Goal: Task Accomplishment & Management: Complete application form

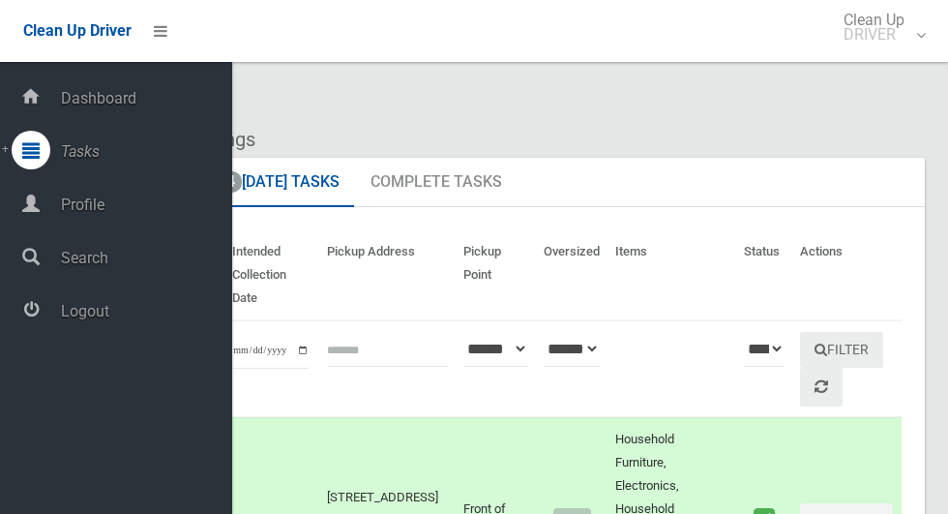
click at [73, 320] on span "Logout" at bounding box center [143, 311] width 177 height 18
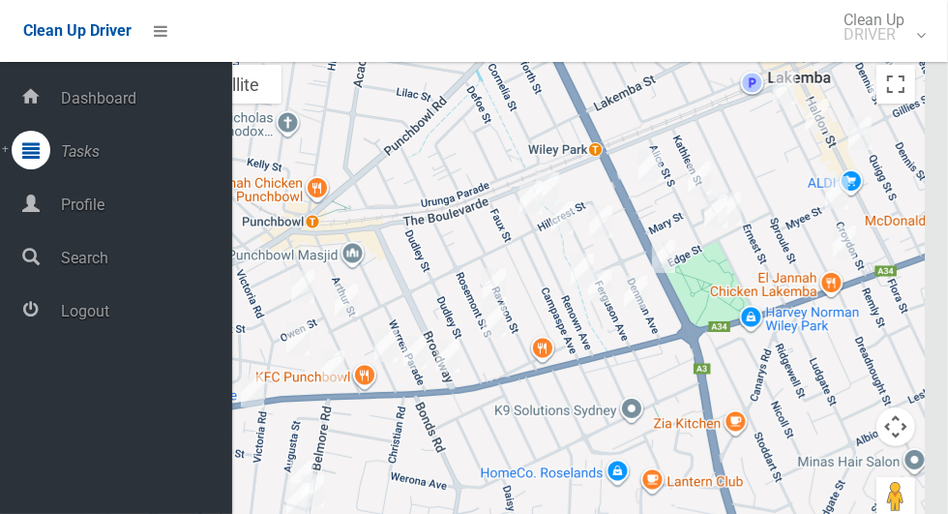
scroll to position [11488, 0]
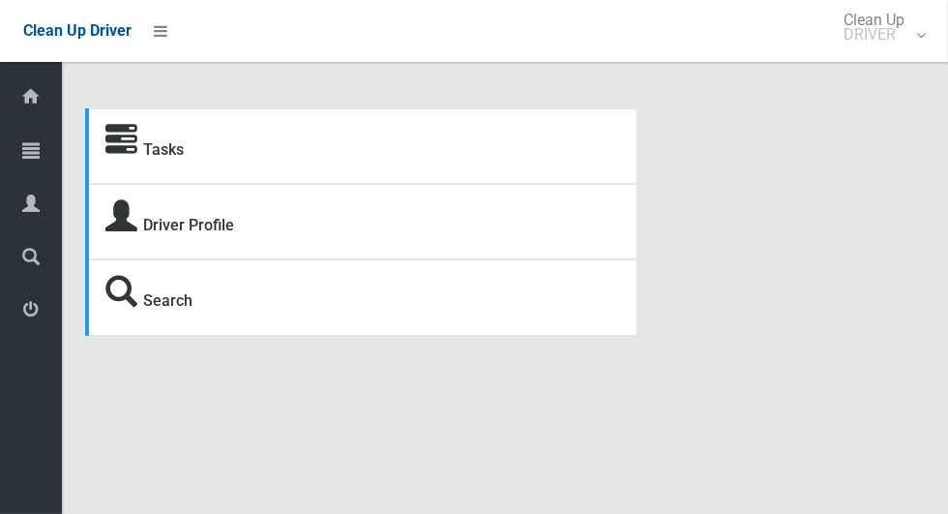
click at [37, 365] on div "Dashboard Tasks All Tasks Todays Tasks Overdue Tasks Complete Tasks Profile Sea…" at bounding box center [31, 288] width 62 height 452
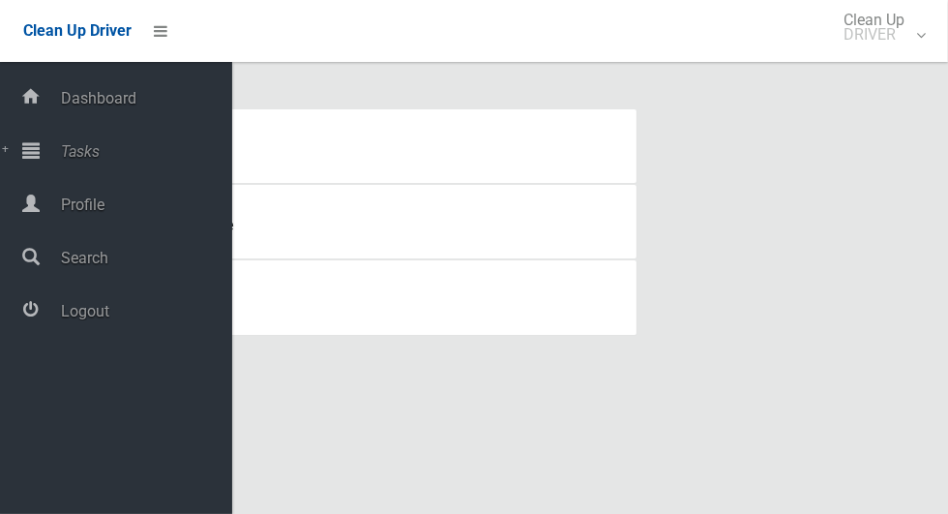
click at [29, 370] on div "Dashboard Tasks All Tasks Todays Tasks Overdue Tasks Complete Tasks Profile Sea…" at bounding box center [116, 288] width 232 height 452
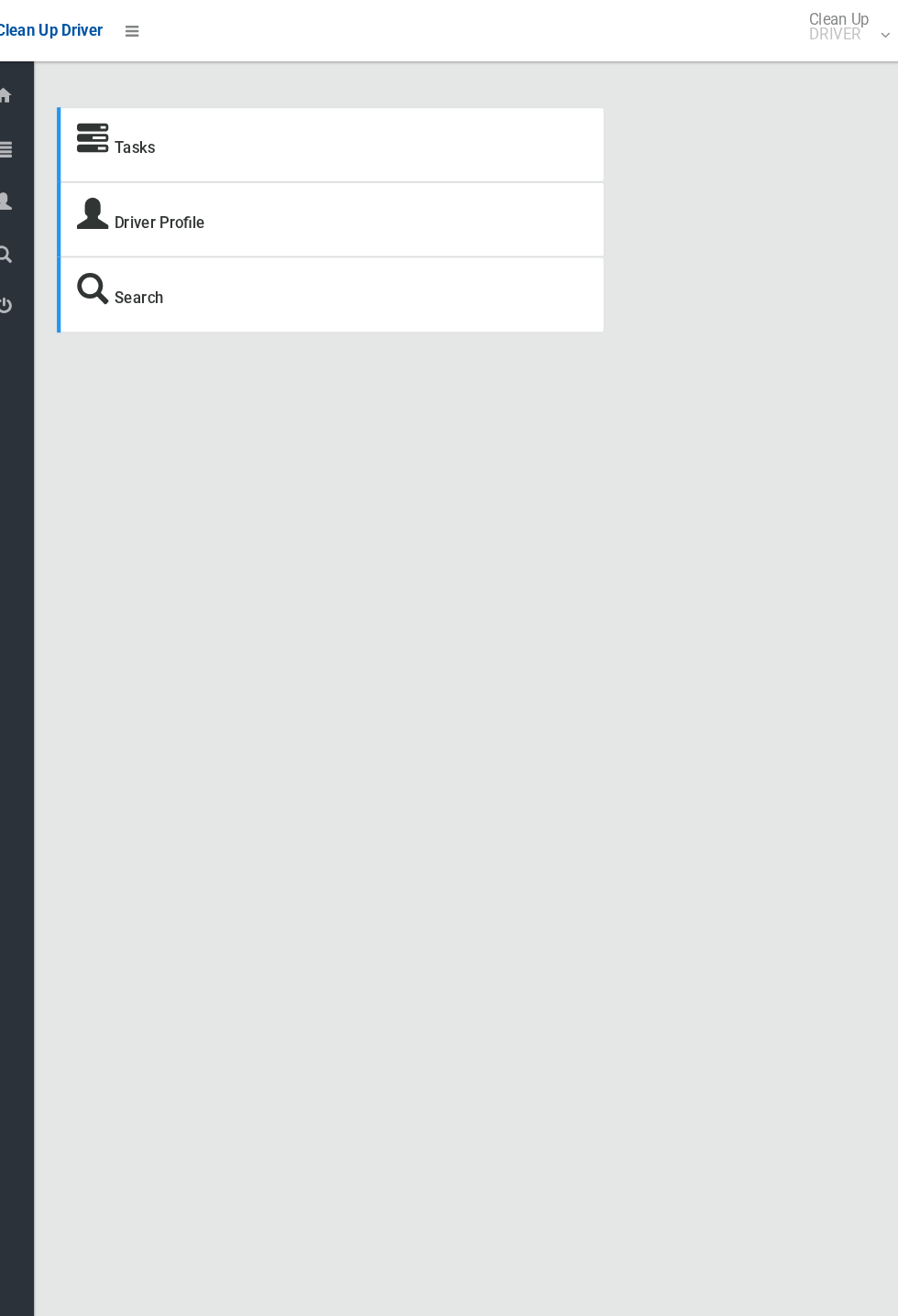
click at [865, 486] on div "Tasks Driver Profile Search Driver Dashboard Dashboard Tasks All Tasks Todays T…" at bounding box center [449, 680] width 898 height 1316
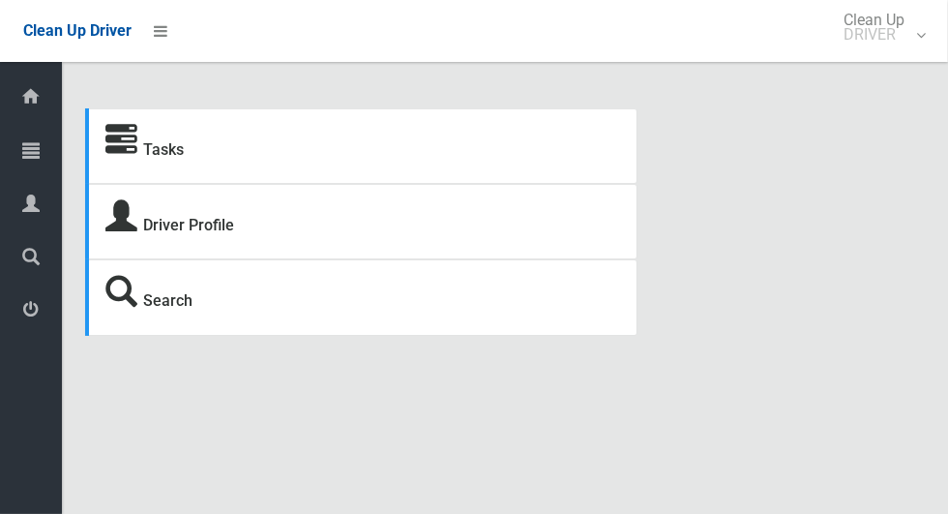
click at [40, 164] on icon at bounding box center [30, 150] width 17 height 39
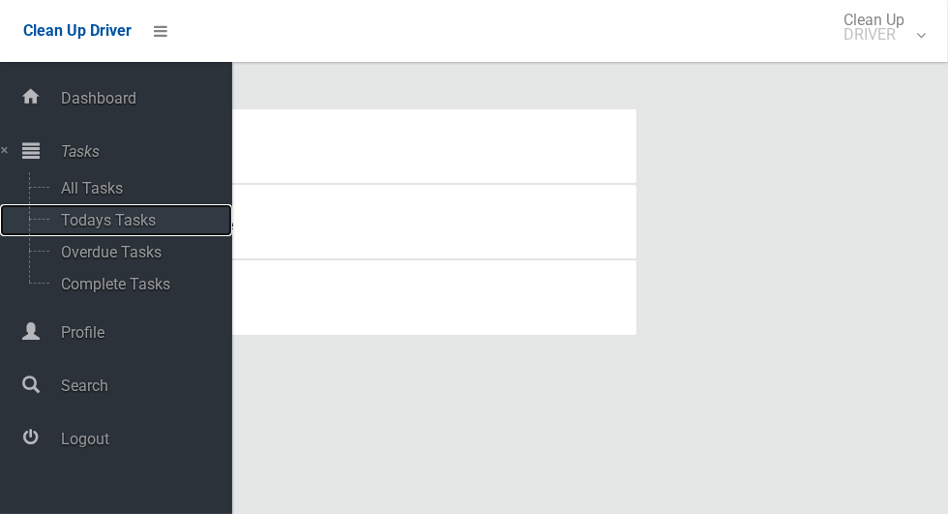
click at [150, 229] on span "Todays Tasks" at bounding box center [135, 220] width 161 height 18
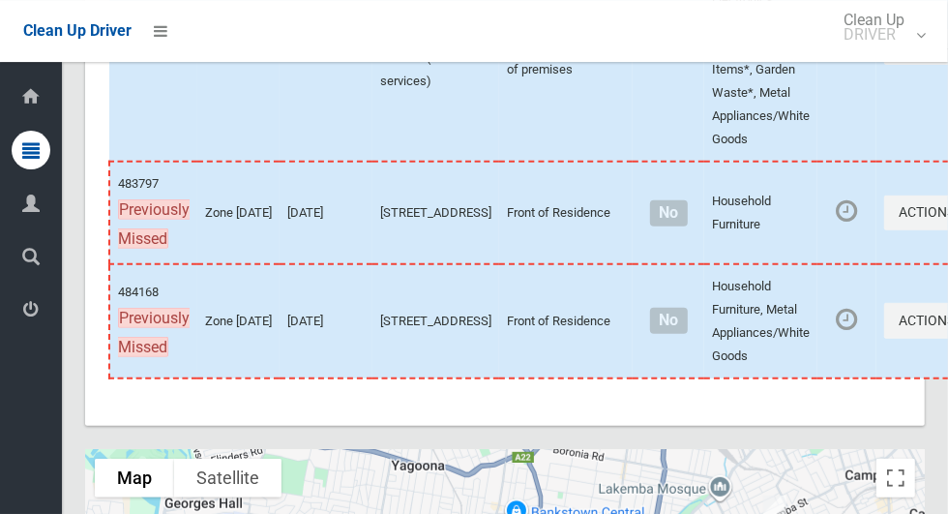
scroll to position [12299, 0]
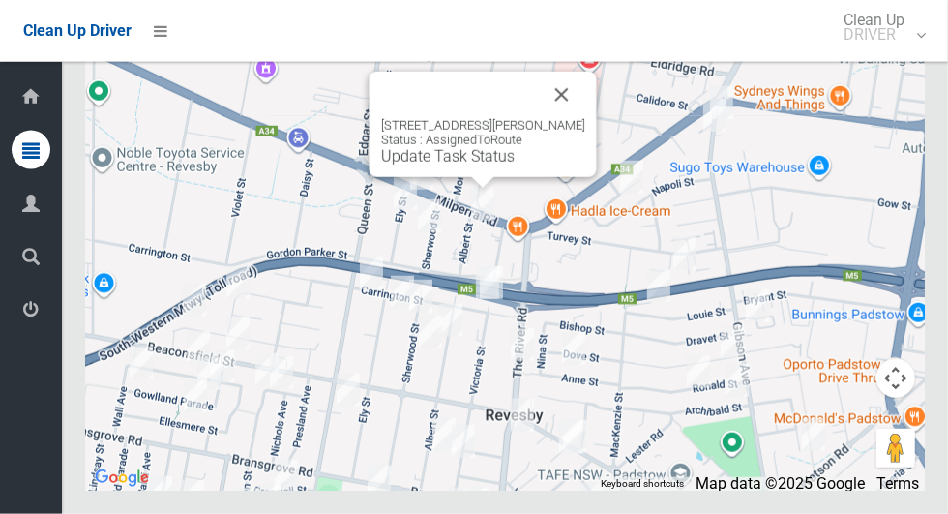
click at [558, 118] on button "Close" at bounding box center [562, 95] width 46 height 46
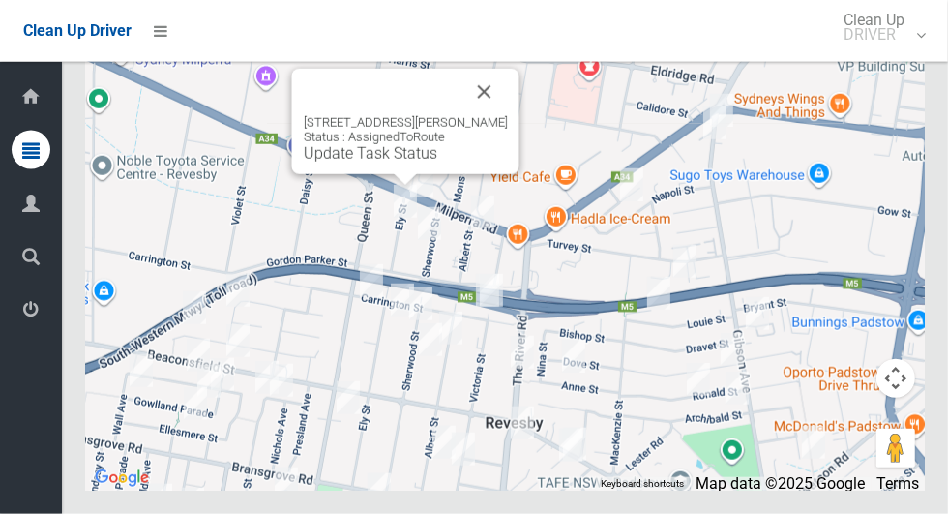
click at [465, 115] on button "Close" at bounding box center [484, 92] width 46 height 46
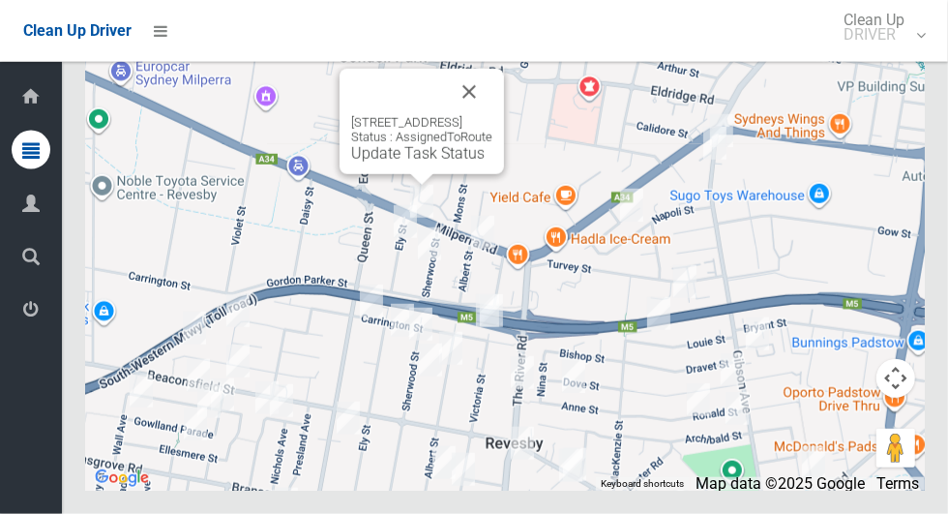
click at [492, 115] on button "Close" at bounding box center [469, 92] width 46 height 46
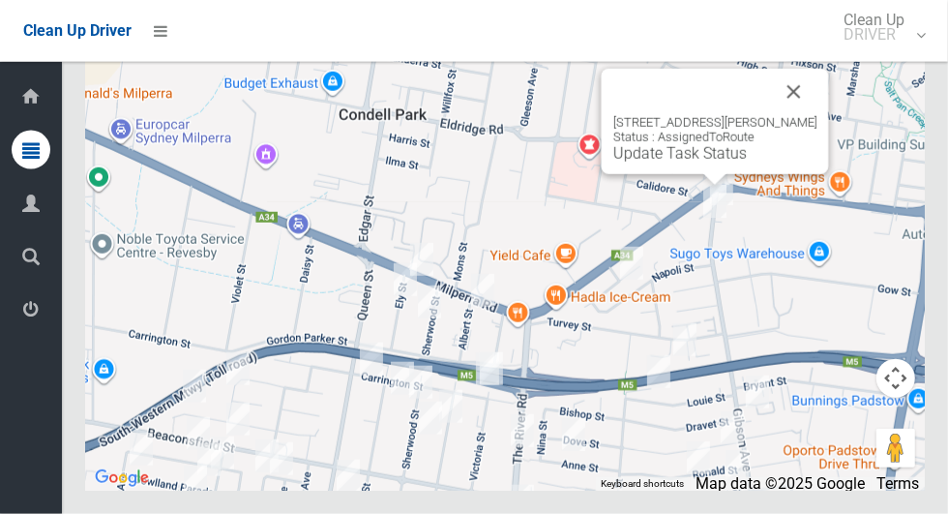
click at [800, 115] on button "Close" at bounding box center [794, 92] width 46 height 46
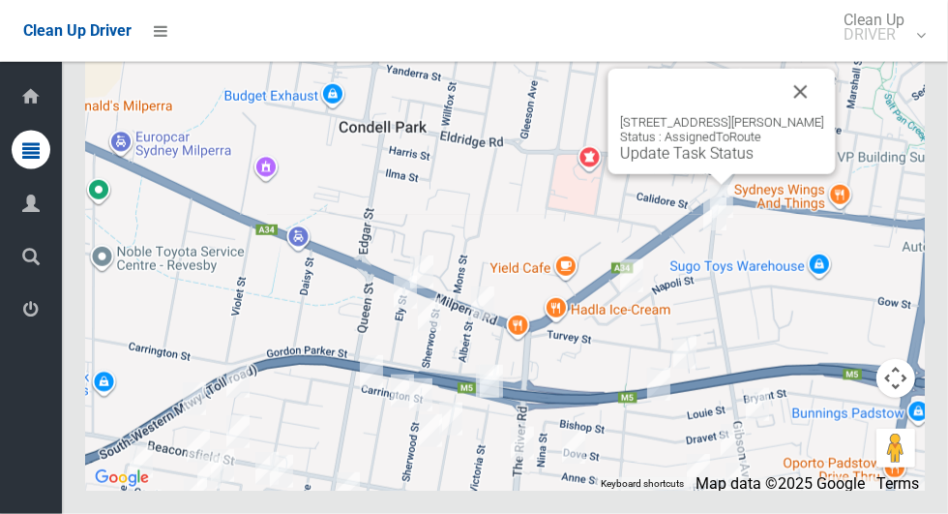
click at [811, 115] on button "Close" at bounding box center [801, 92] width 46 height 46
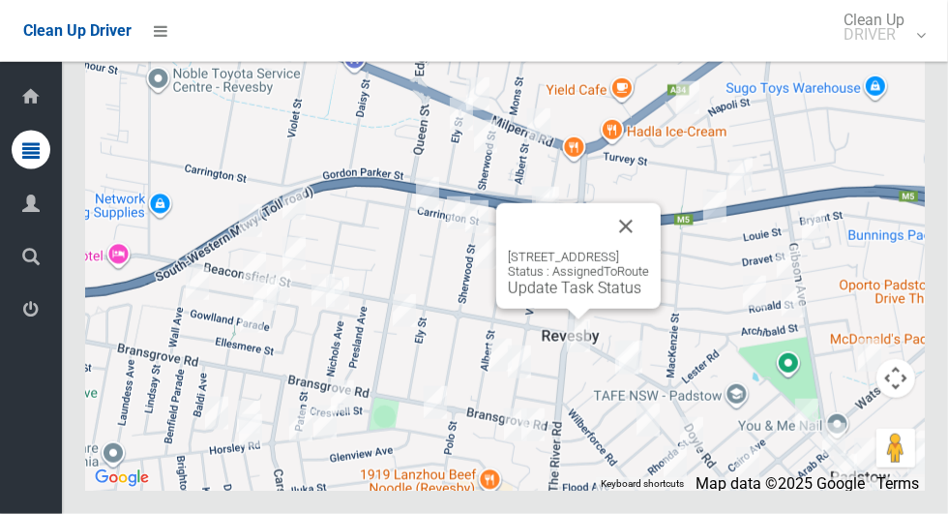
click at [649, 250] on button "Close" at bounding box center [626, 226] width 46 height 46
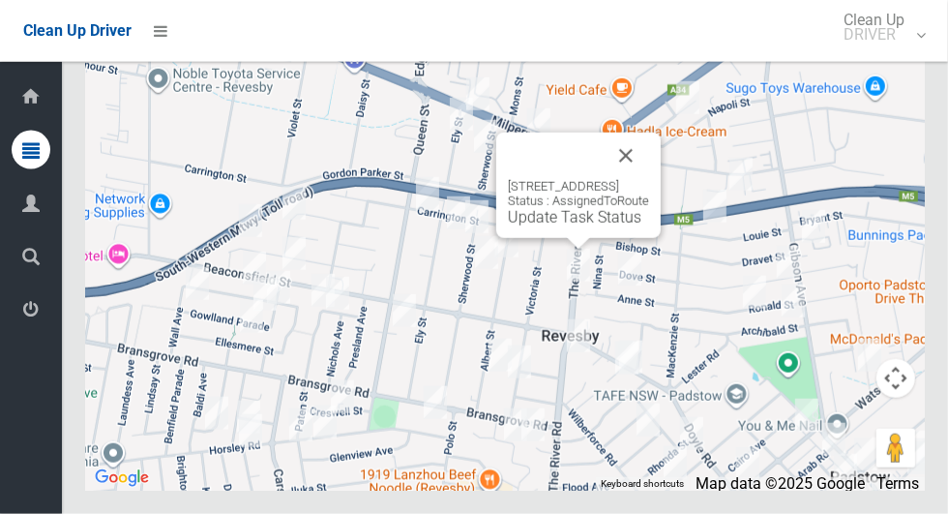
click at [649, 179] on button "Close" at bounding box center [626, 156] width 46 height 46
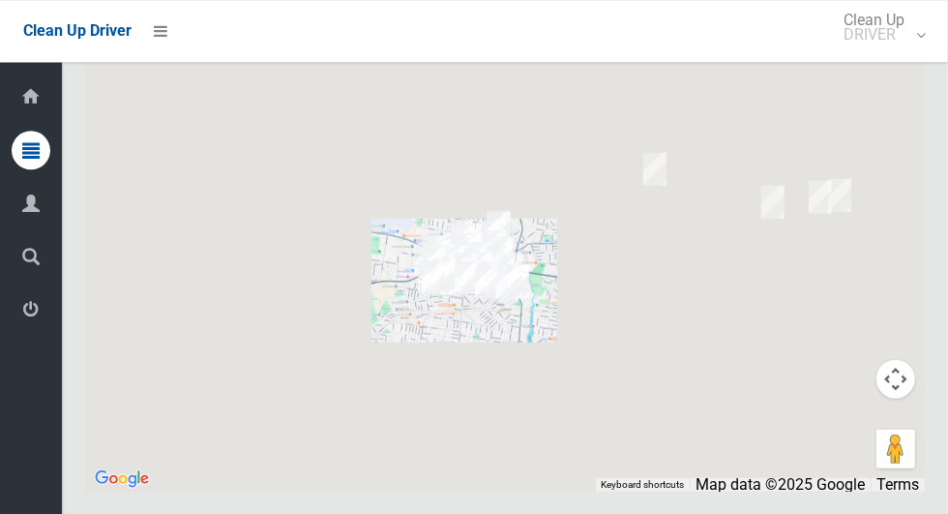
click at [370, 312] on div at bounding box center [505, 249] width 840 height 484
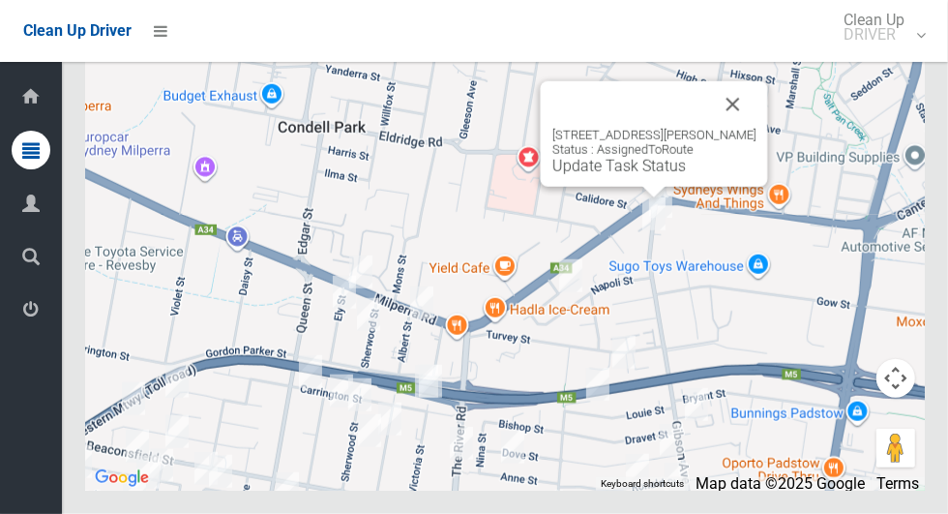
click at [728, 128] on button "Close" at bounding box center [733, 104] width 46 height 46
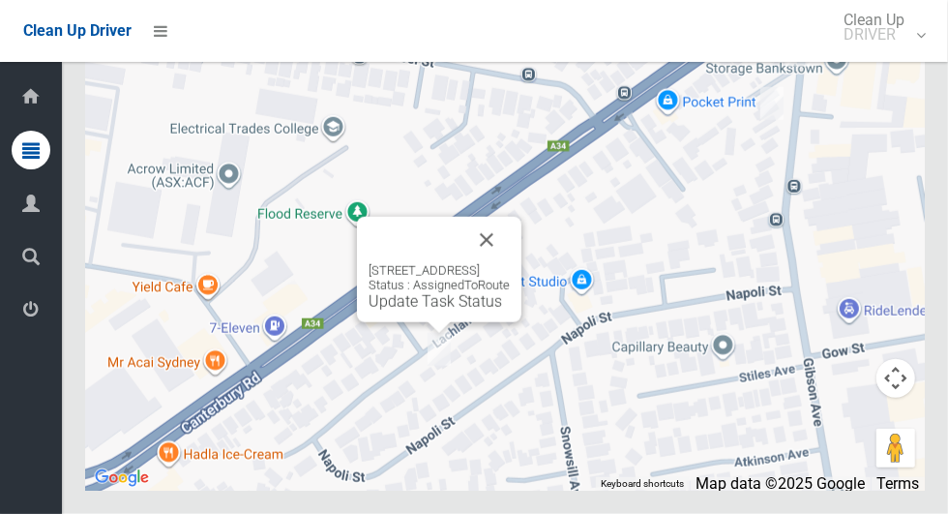
click at [510, 263] on button "Close" at bounding box center [486, 240] width 46 height 46
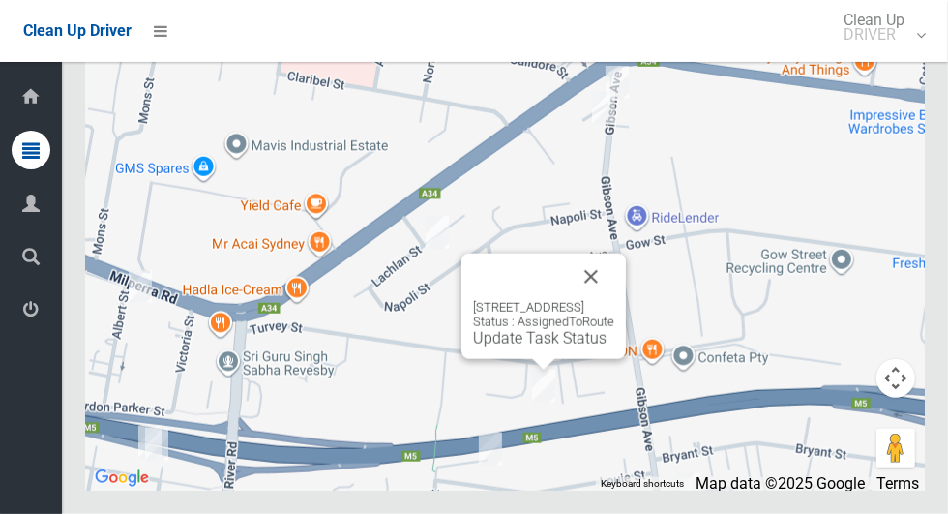
click at [614, 300] on button "Close" at bounding box center [591, 276] width 46 height 46
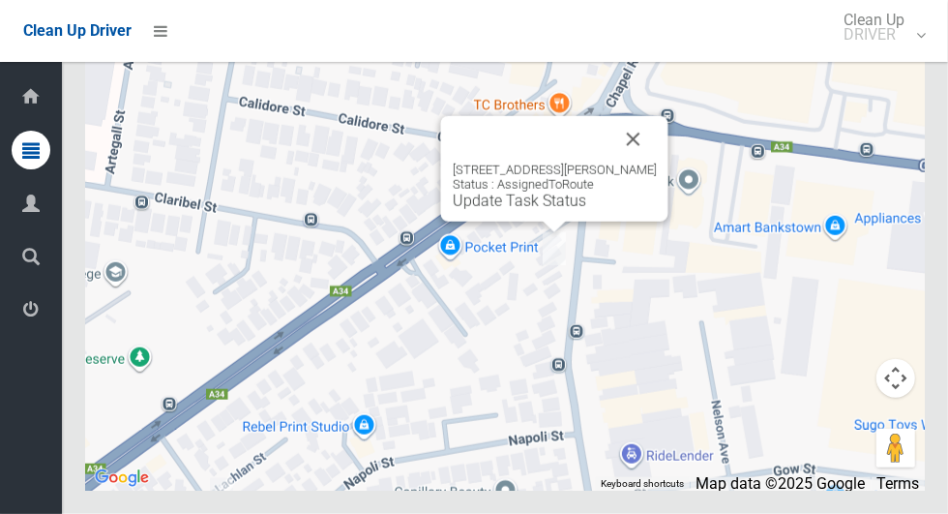
click at [624, 163] on button "Close" at bounding box center [633, 139] width 46 height 46
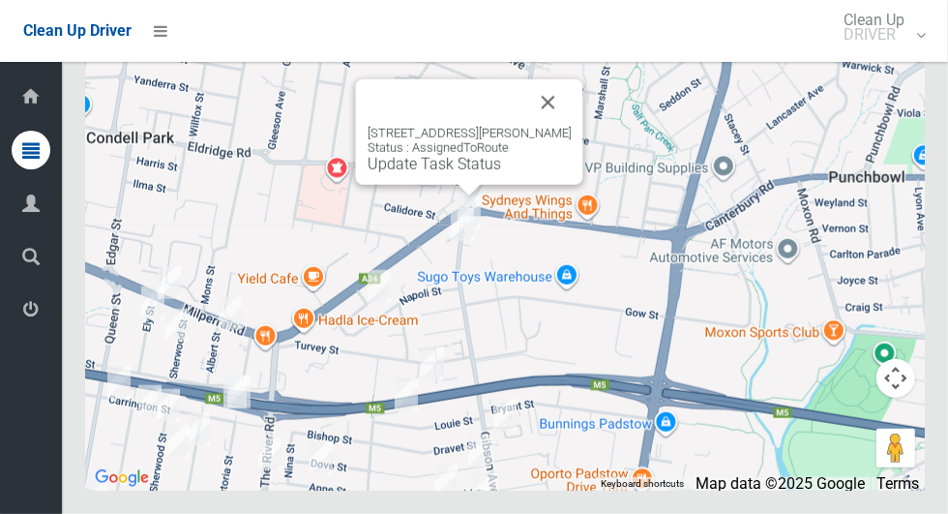
click at [547, 126] on button "Close" at bounding box center [548, 102] width 46 height 46
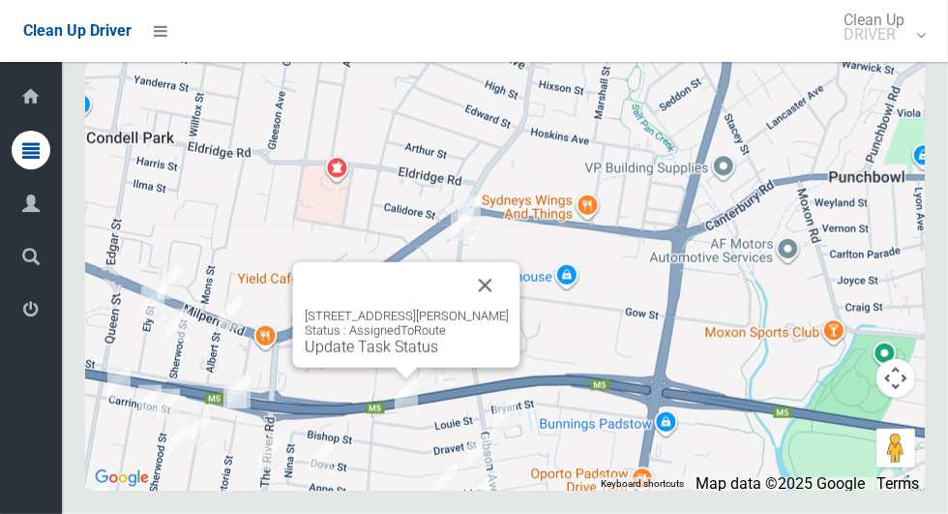
click at [473, 309] on button "Close" at bounding box center [485, 285] width 46 height 46
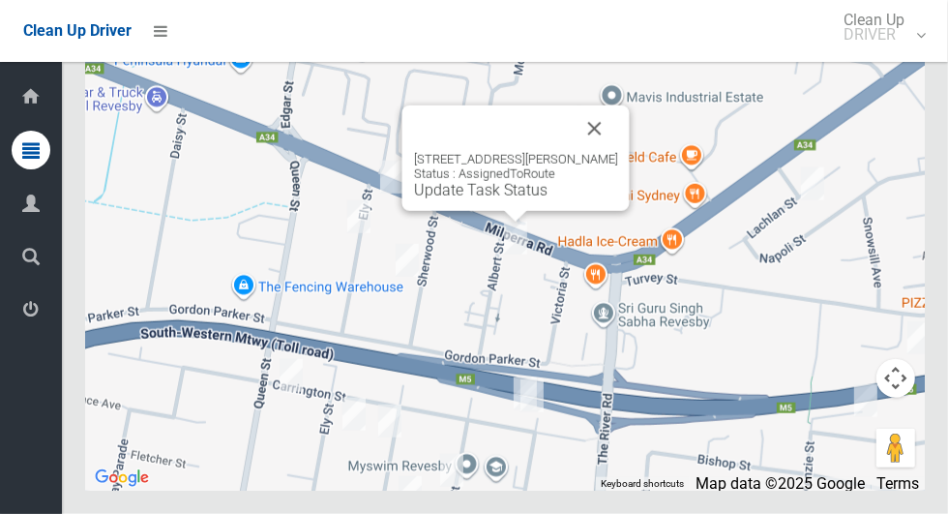
click at [575, 152] on button "Close" at bounding box center [595, 128] width 46 height 46
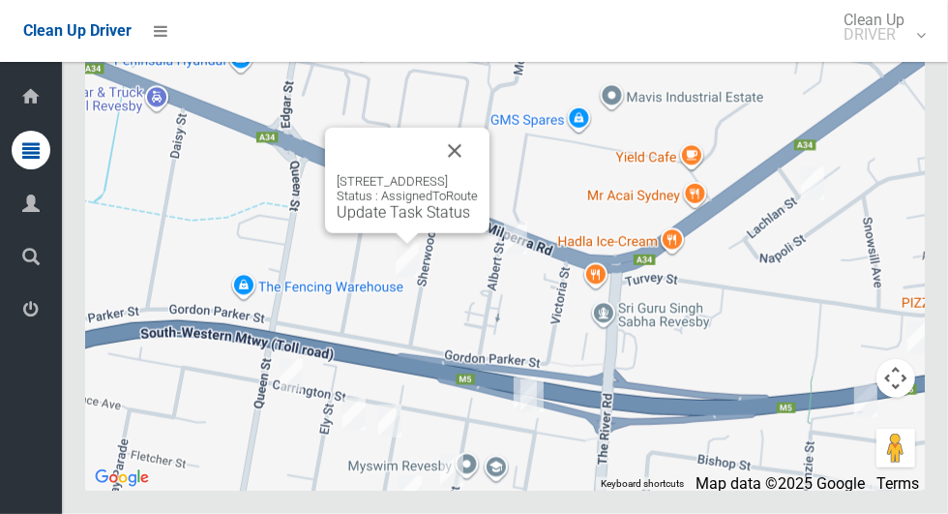
click at [478, 174] on button "Close" at bounding box center [454, 151] width 46 height 46
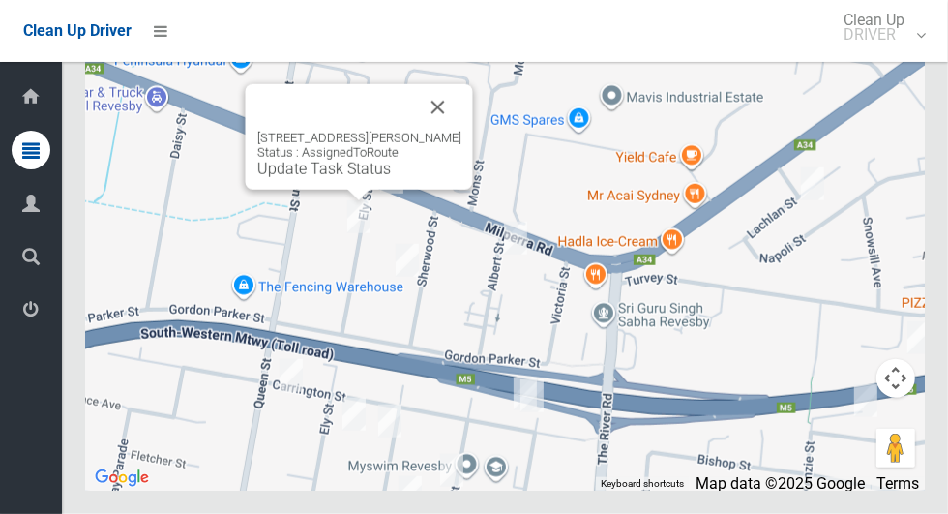
click at [424, 131] on button "Close" at bounding box center [438, 107] width 46 height 46
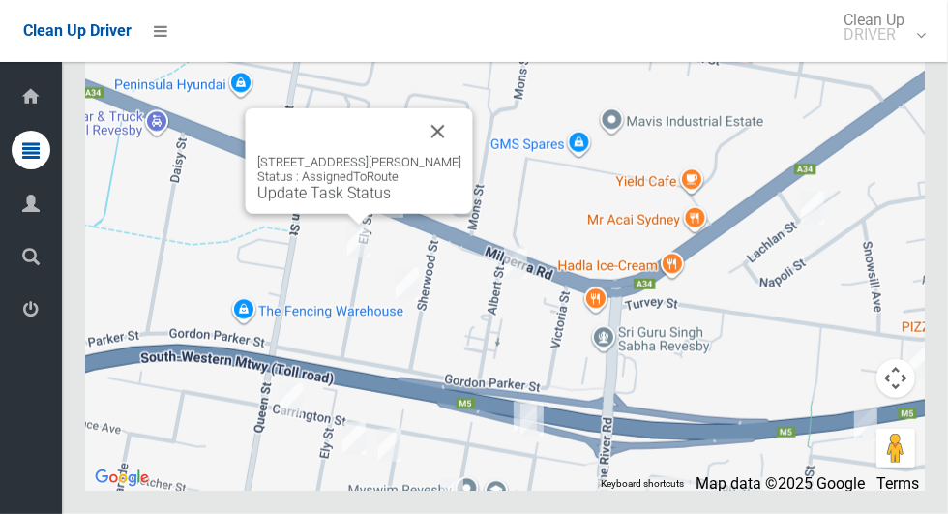
click at [421, 155] on button "Close" at bounding box center [438, 131] width 46 height 46
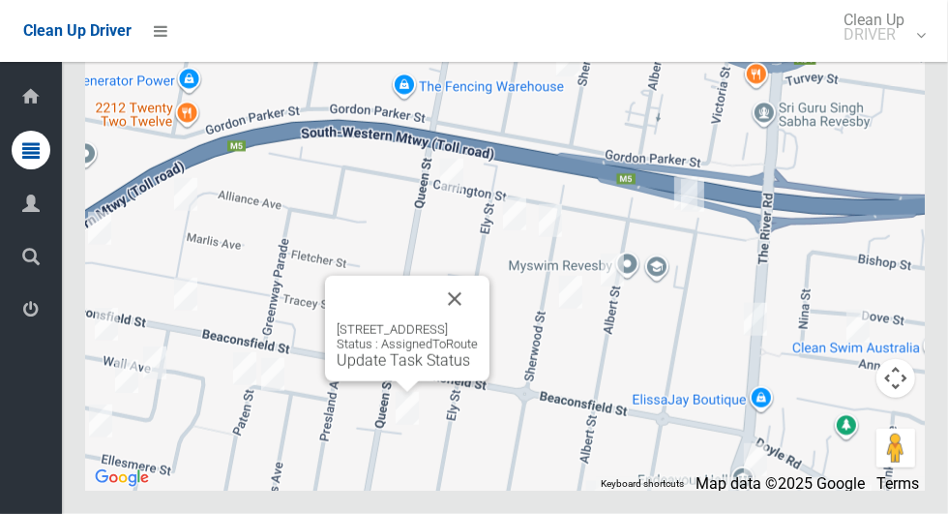
click at [478, 322] on button "Close" at bounding box center [454, 299] width 46 height 46
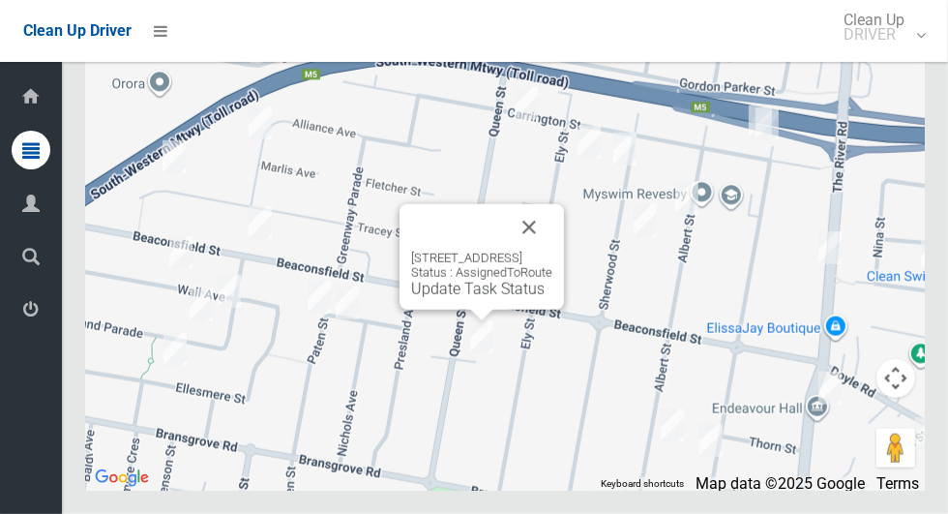
click at [552, 251] on button "Close" at bounding box center [529, 227] width 46 height 46
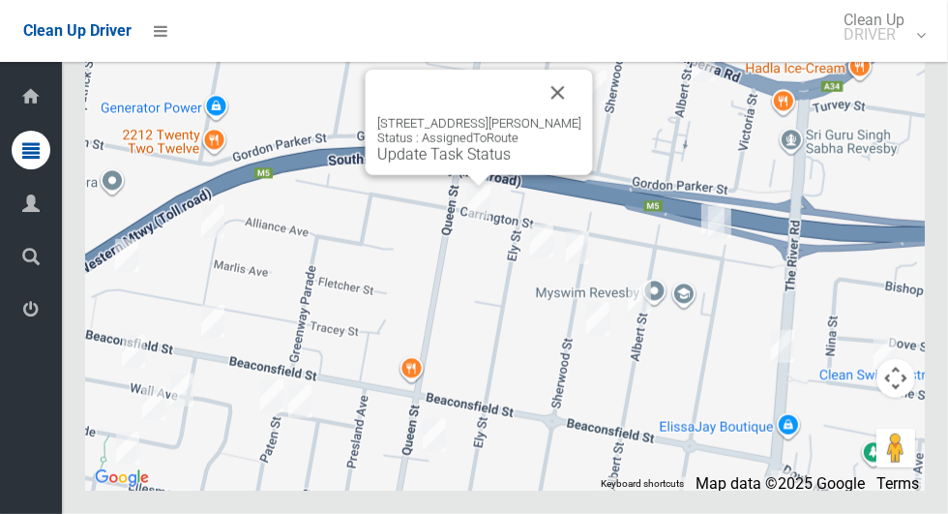
click at [564, 116] on button "Close" at bounding box center [558, 93] width 46 height 46
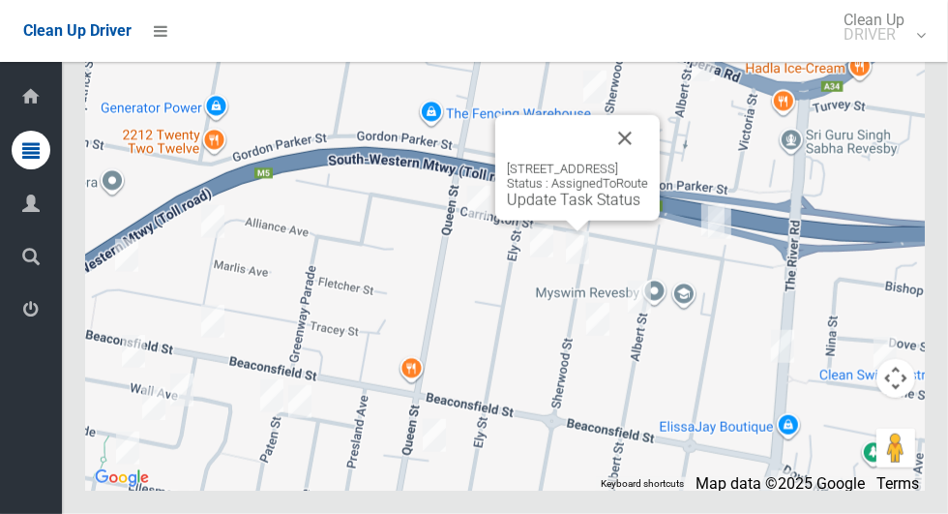
click at [648, 162] on button "Close" at bounding box center [625, 138] width 46 height 46
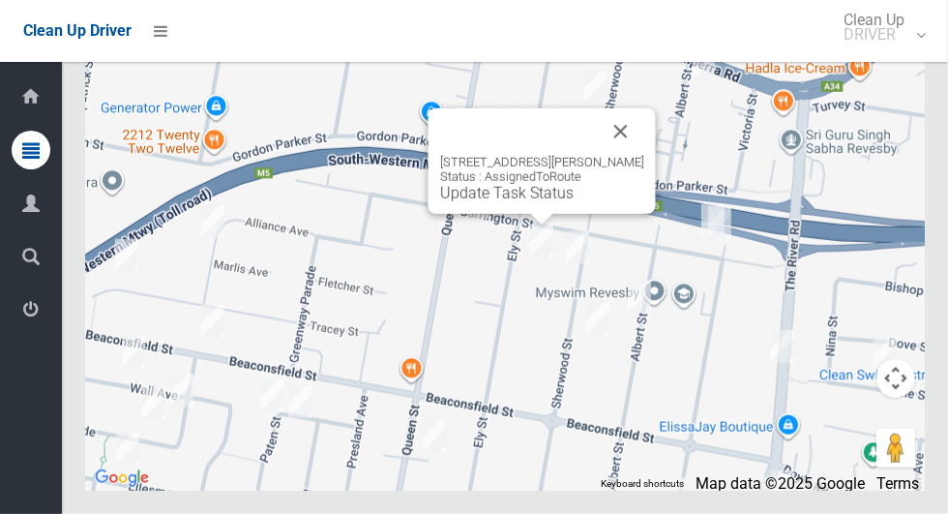
click at [606, 155] on button "Close" at bounding box center [621, 131] width 46 height 46
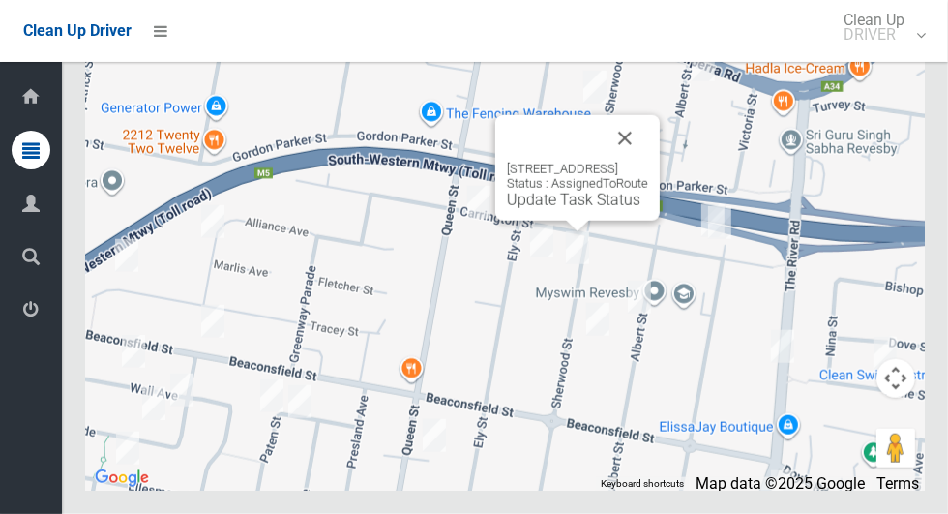
click at [648, 162] on button "Close" at bounding box center [625, 138] width 46 height 46
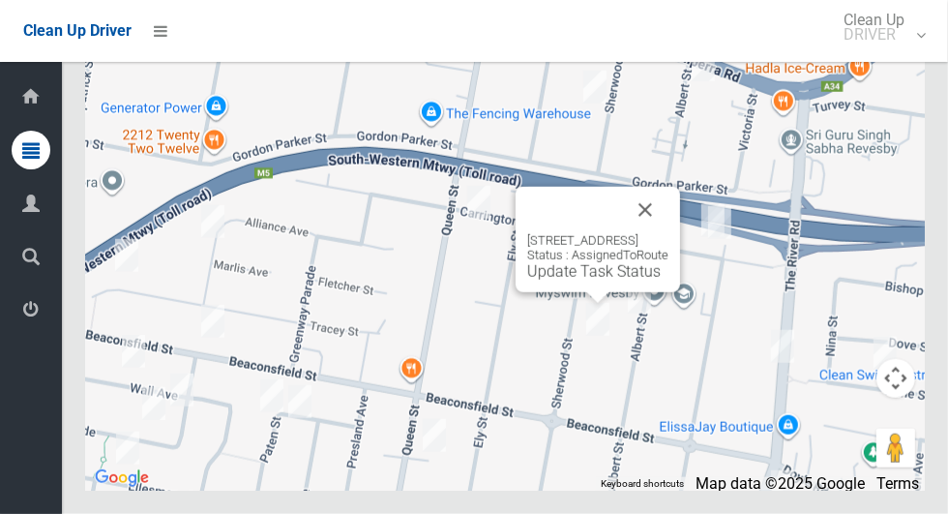
click at [668, 233] on button "Close" at bounding box center [645, 210] width 46 height 46
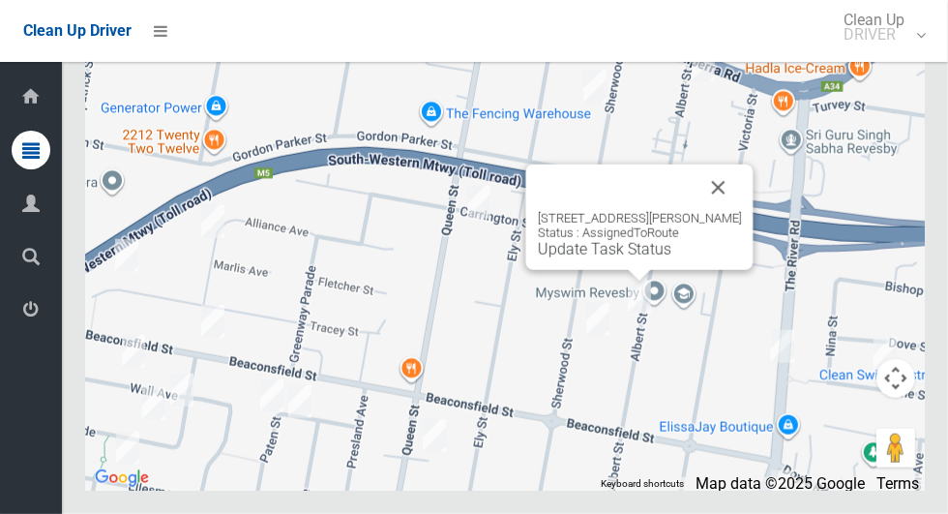
click at [701, 211] on button "Close" at bounding box center [718, 187] width 46 height 46
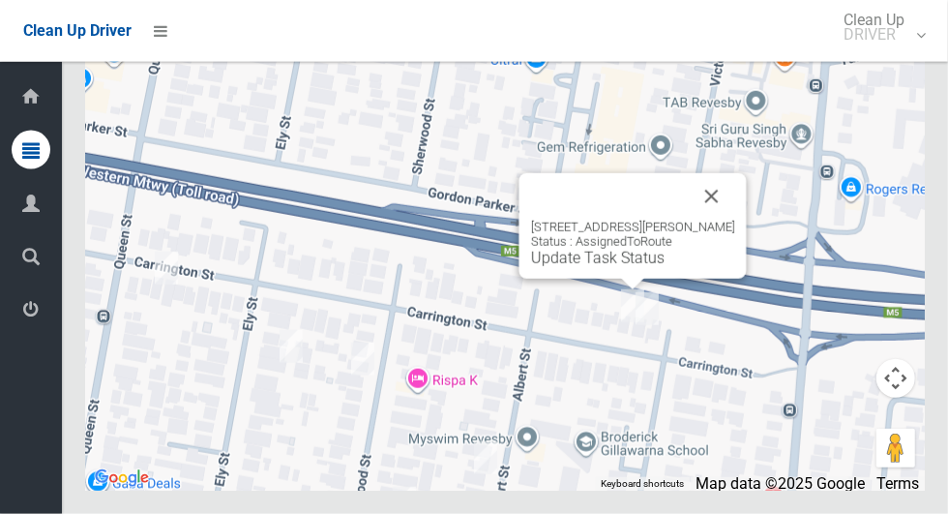
click at [719, 220] on button "Close" at bounding box center [712, 196] width 46 height 46
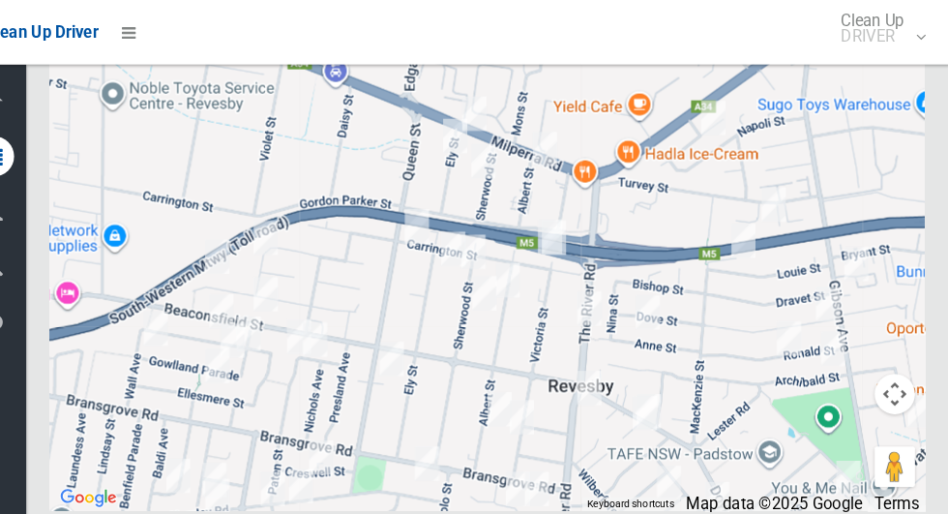
scroll to position [12228, 0]
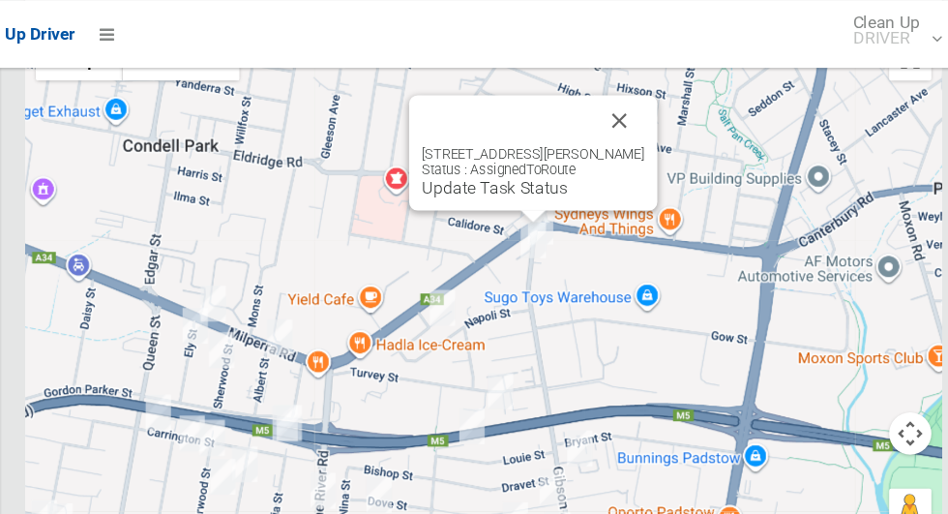
click at [630, 133] on button "Close" at bounding box center [629, 110] width 46 height 46
click at [632, 133] on button "Close" at bounding box center [629, 110] width 46 height 46
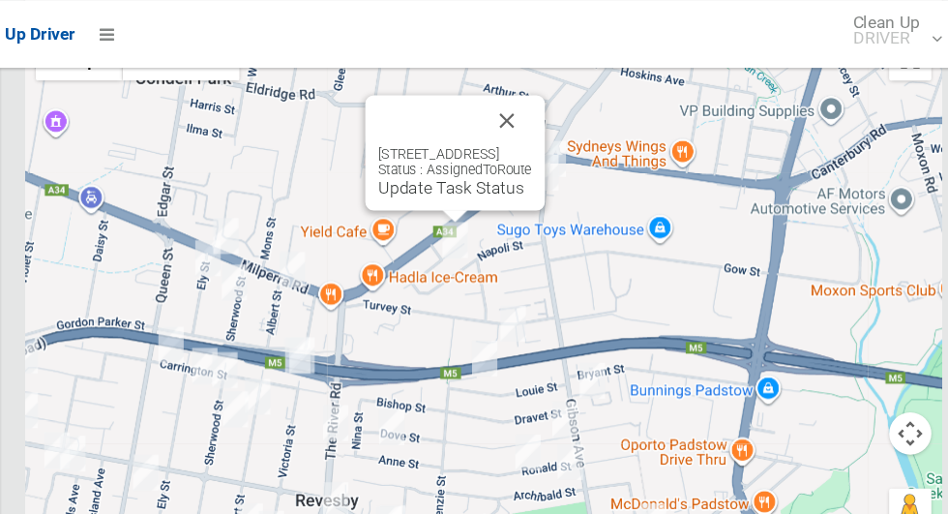
click at [549, 133] on button "Close" at bounding box center [526, 110] width 46 height 46
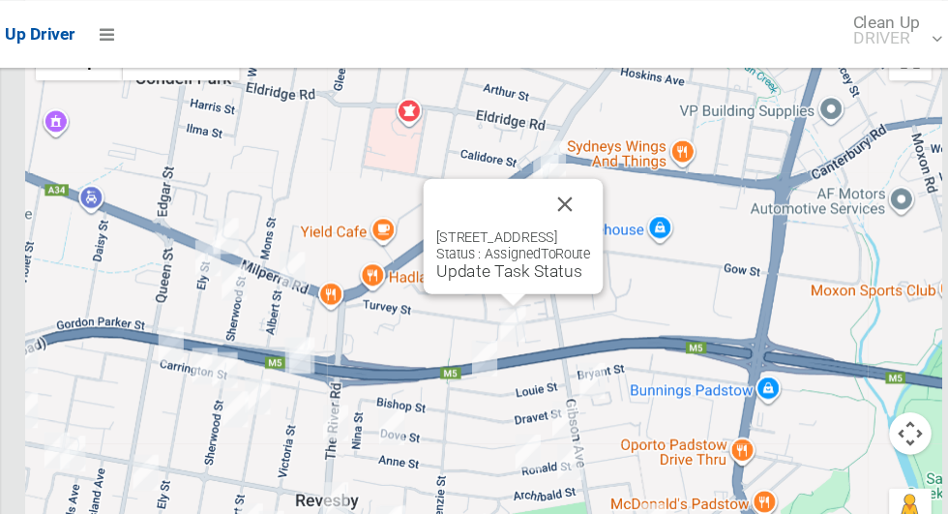
click at [603, 210] on button "Close" at bounding box center [579, 186] width 46 height 46
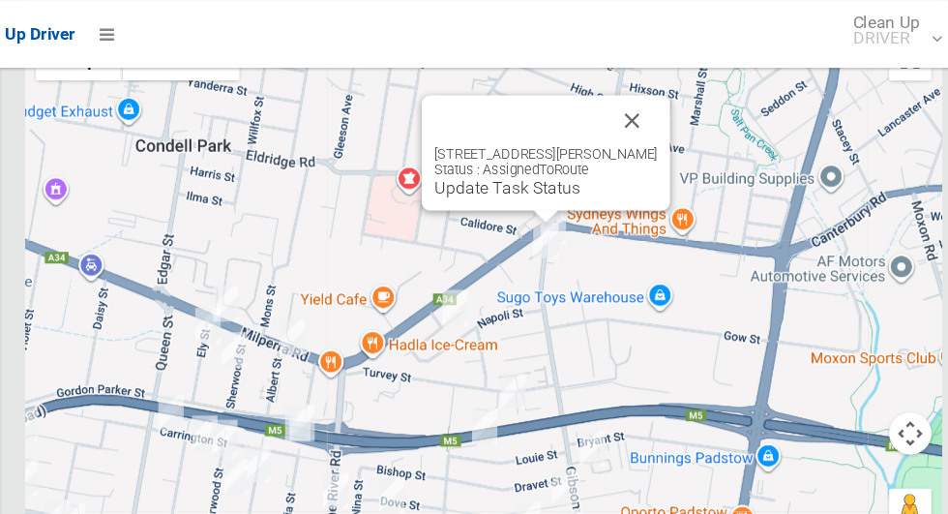
click at [653, 133] on button "Close" at bounding box center [641, 110] width 46 height 46
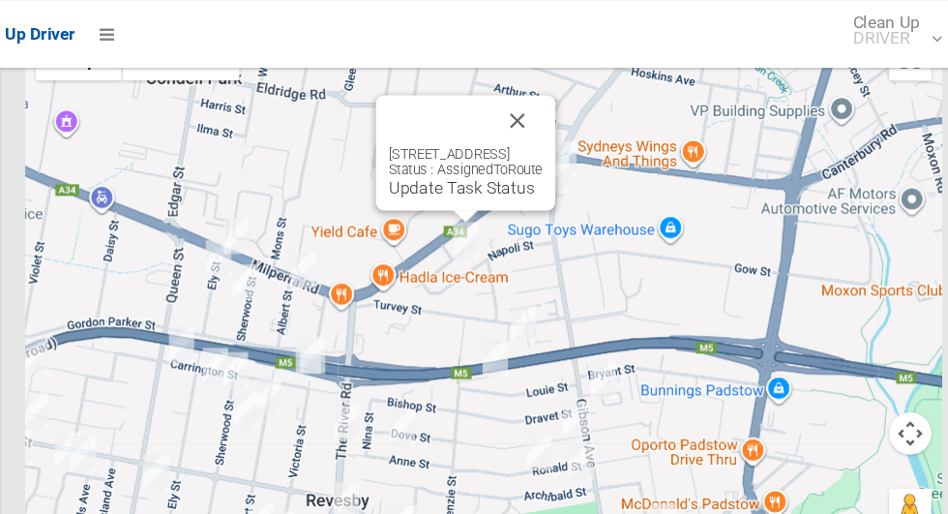
click at [450, 181] on link "Update Task Status" at bounding box center [484, 172] width 133 height 18
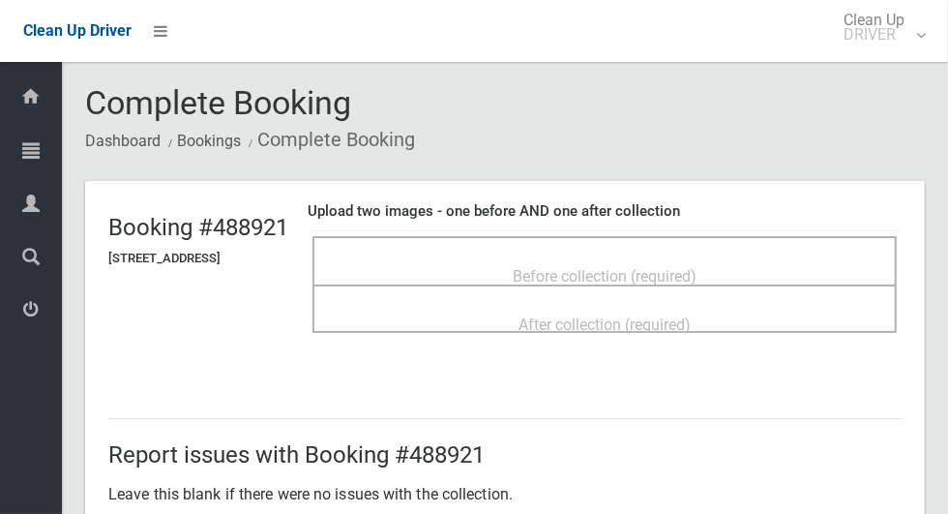
click at [696, 267] on span "Before collection (required)" at bounding box center [605, 276] width 184 height 18
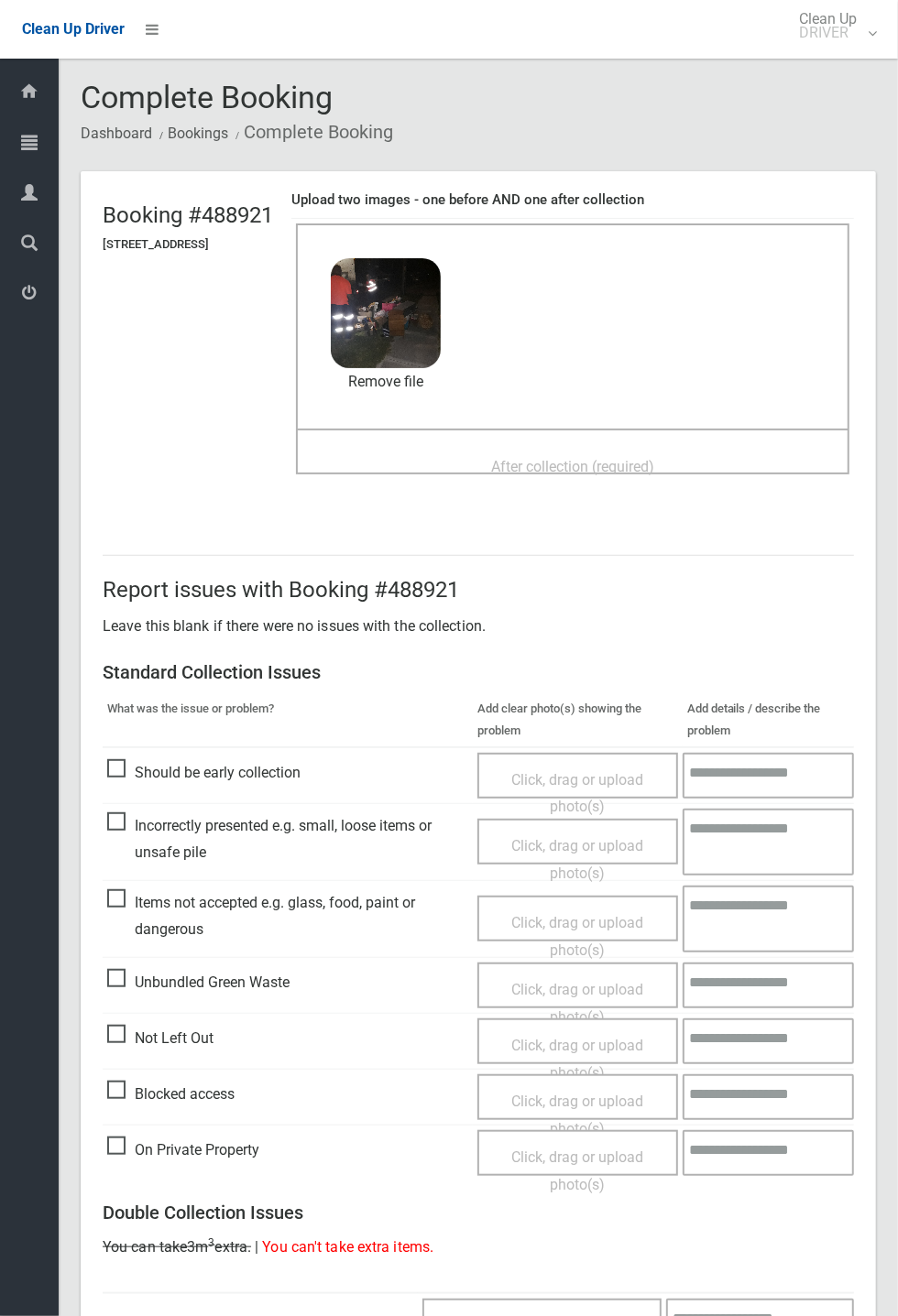
click at [655, 473] on span "After collection (required)" at bounding box center [572, 467] width 163 height 17
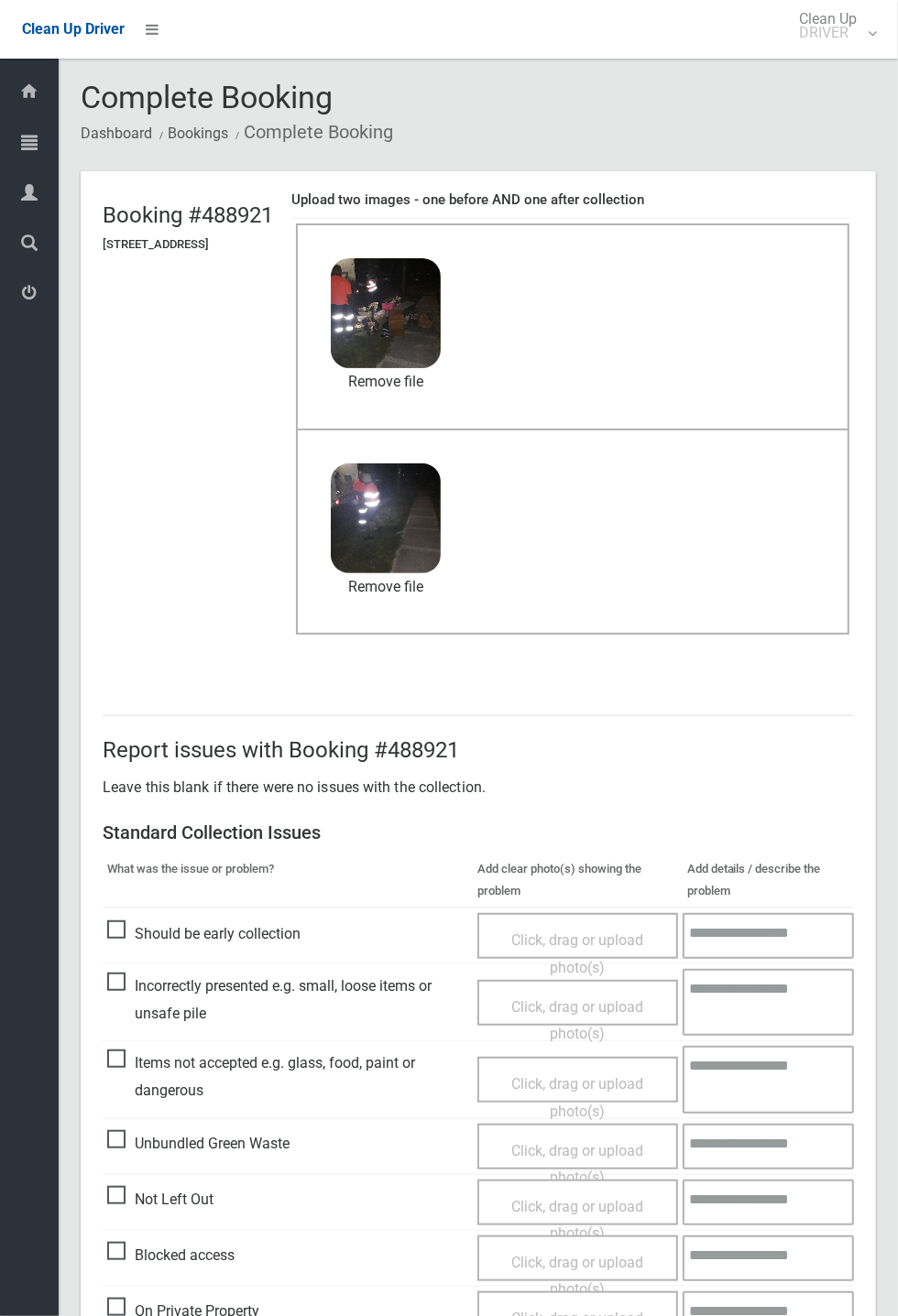
scroll to position [635, 0]
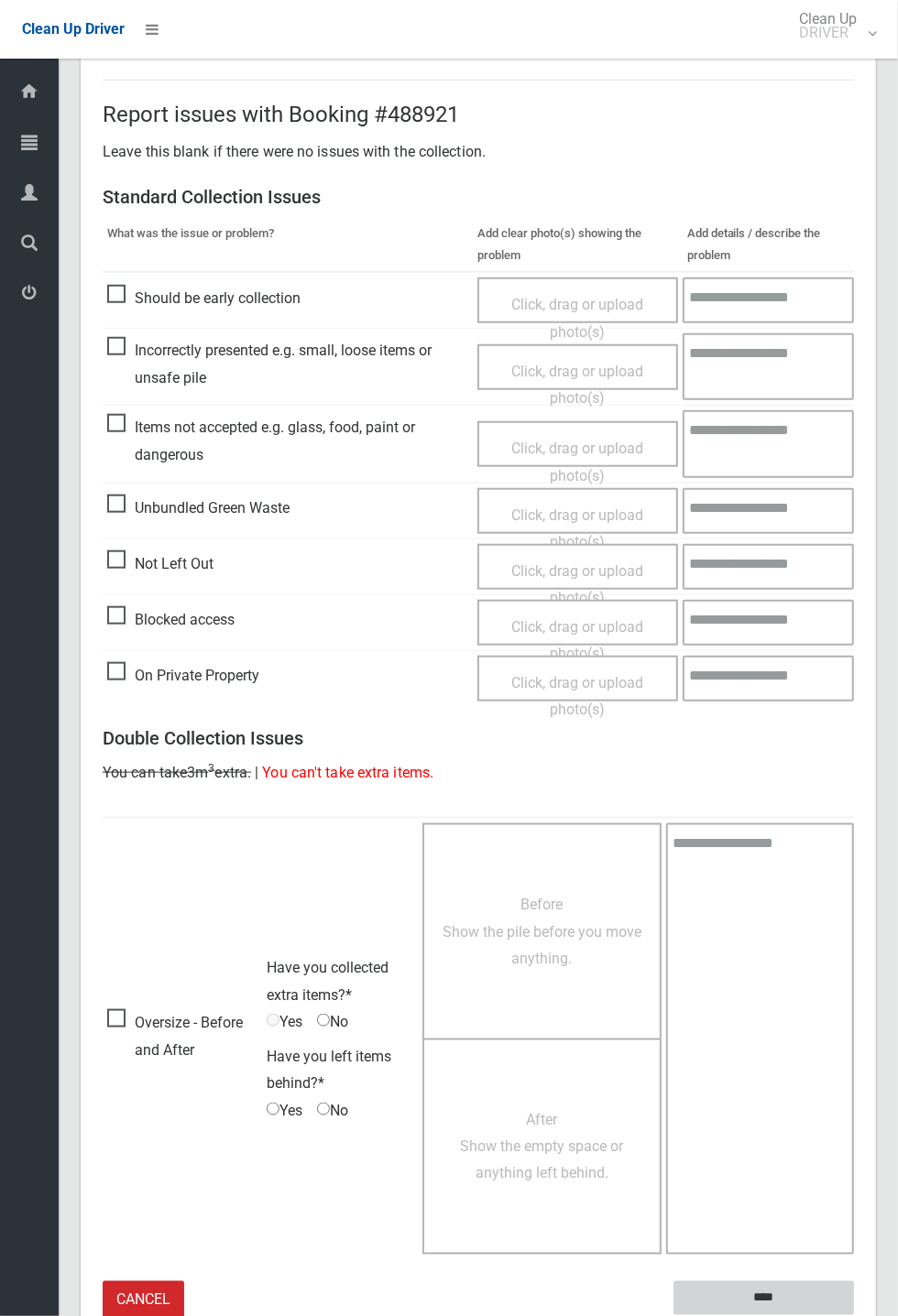
click at [854, 486] on input "****" at bounding box center [763, 1298] width 181 height 34
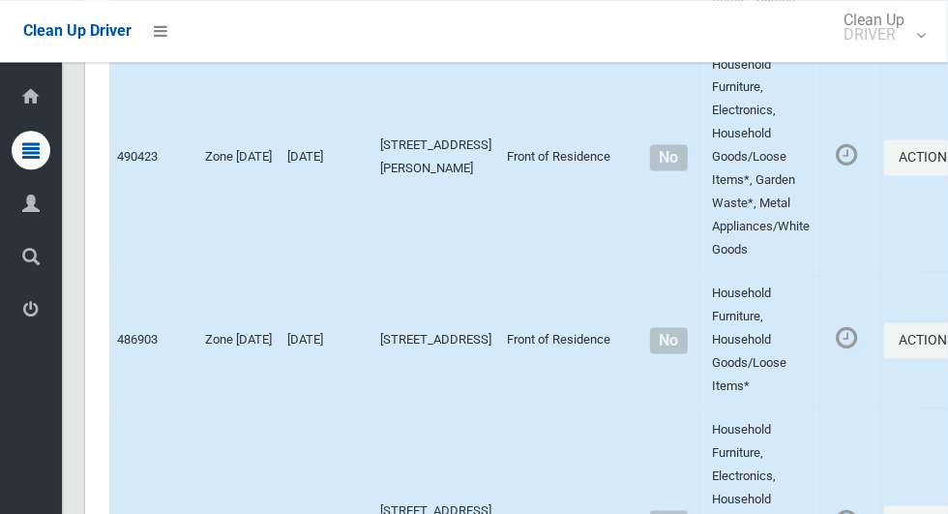
scroll to position [12299, 0]
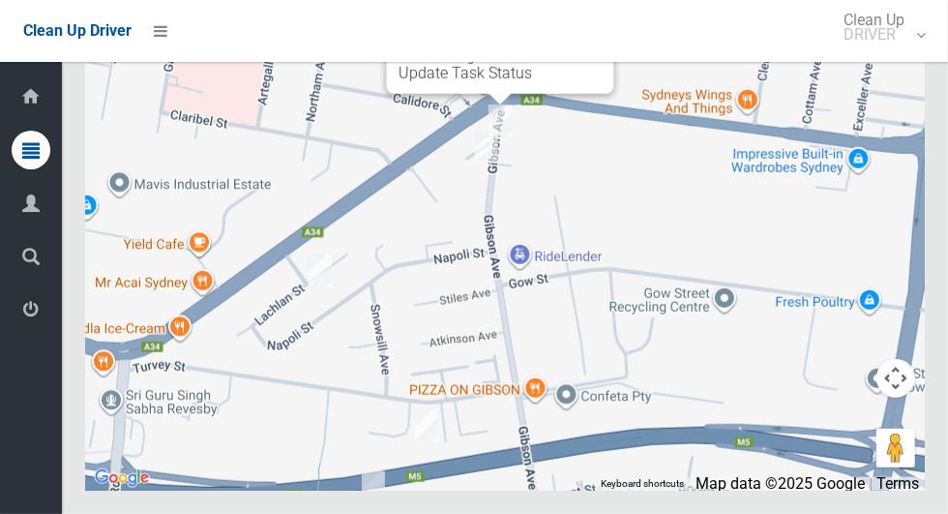
click at [584, 35] on button "Close" at bounding box center [579, 11] width 46 height 46
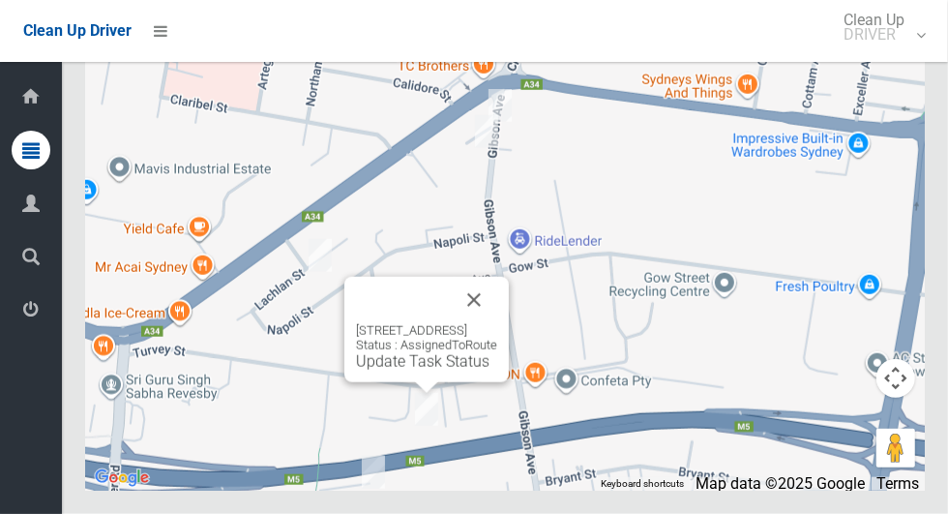
click at [406, 370] on link "Update Task Status" at bounding box center [422, 361] width 133 height 18
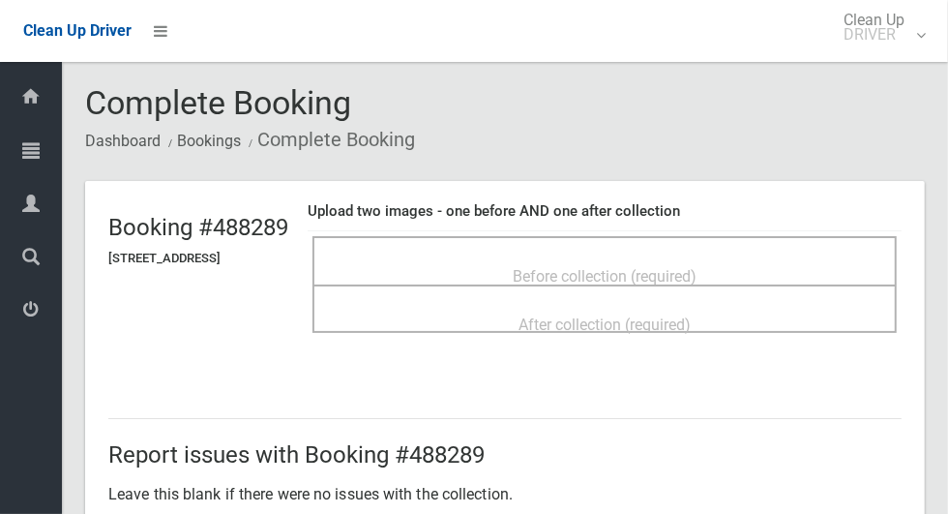
click at [509, 257] on div "Before collection (required)" at bounding box center [605, 275] width 542 height 36
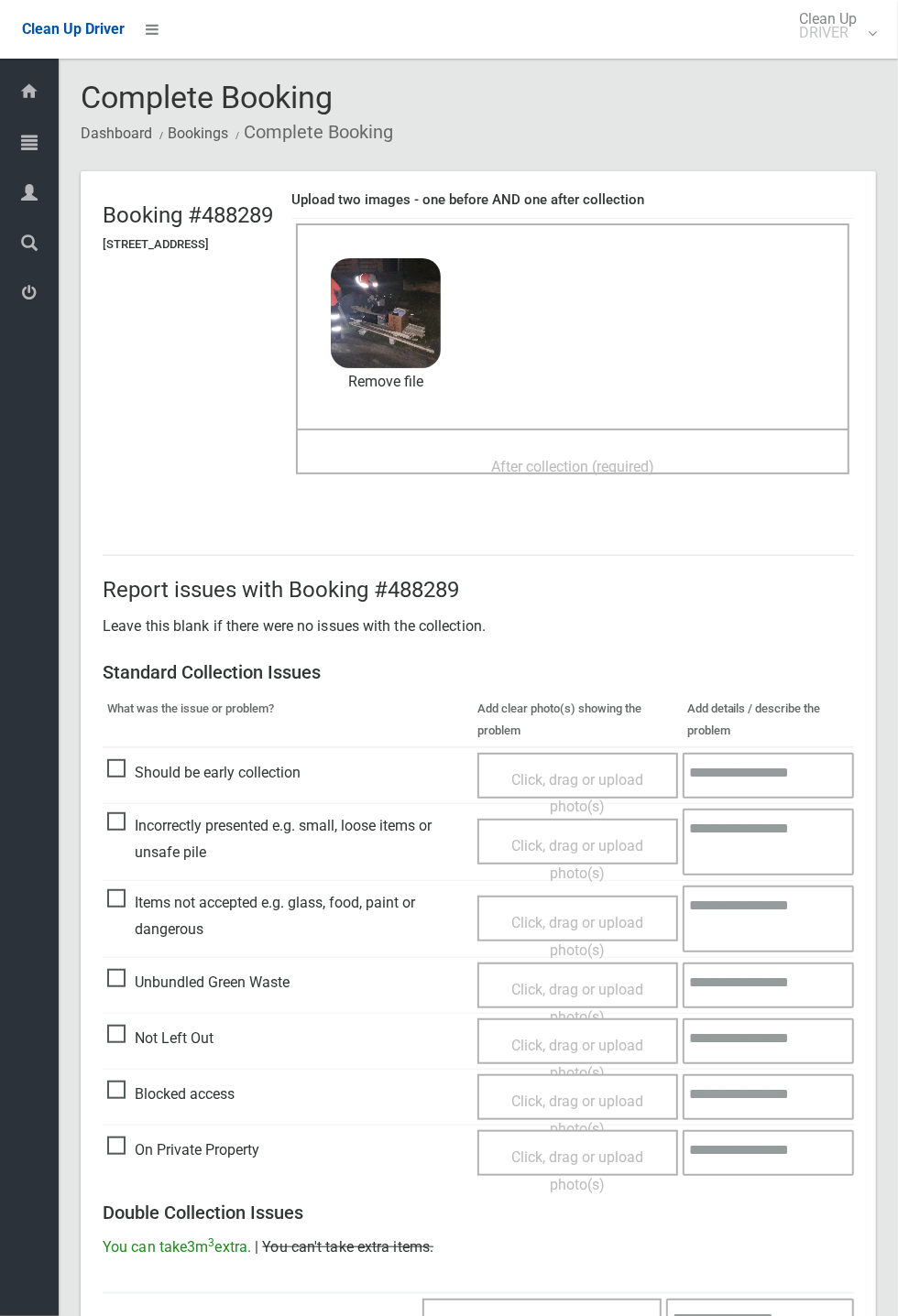
click at [655, 458] on span "After collection (required)" at bounding box center [572, 467] width 163 height 17
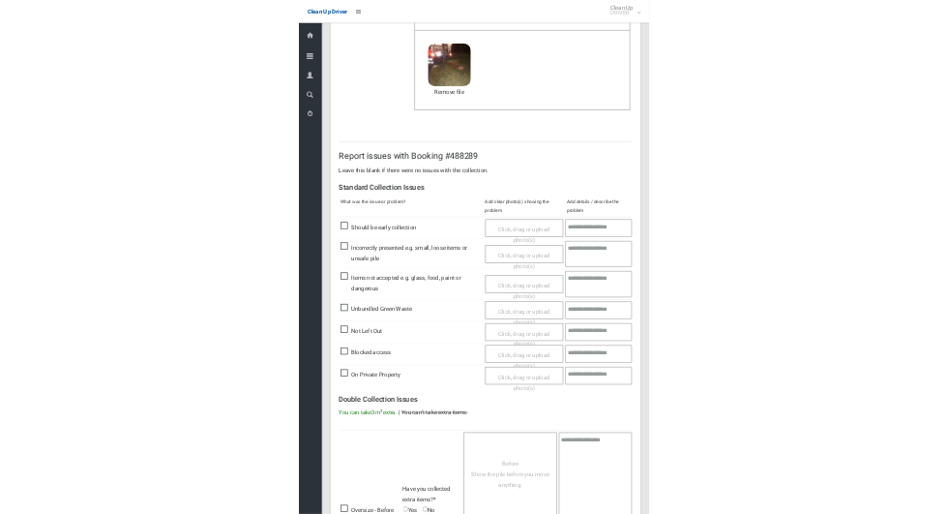
scroll to position [671, 0]
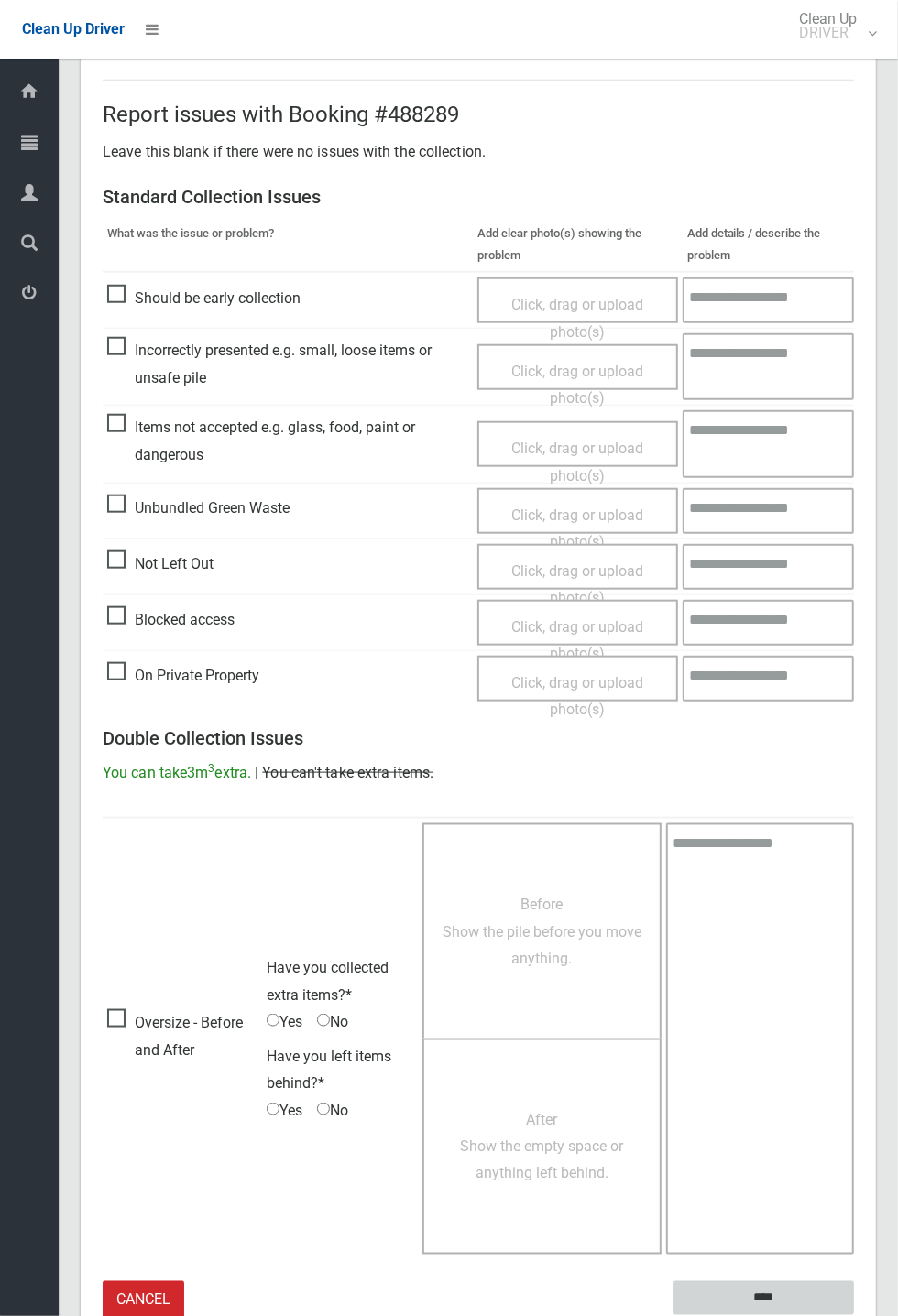
click at [854, 486] on input "****" at bounding box center [763, 1298] width 181 height 34
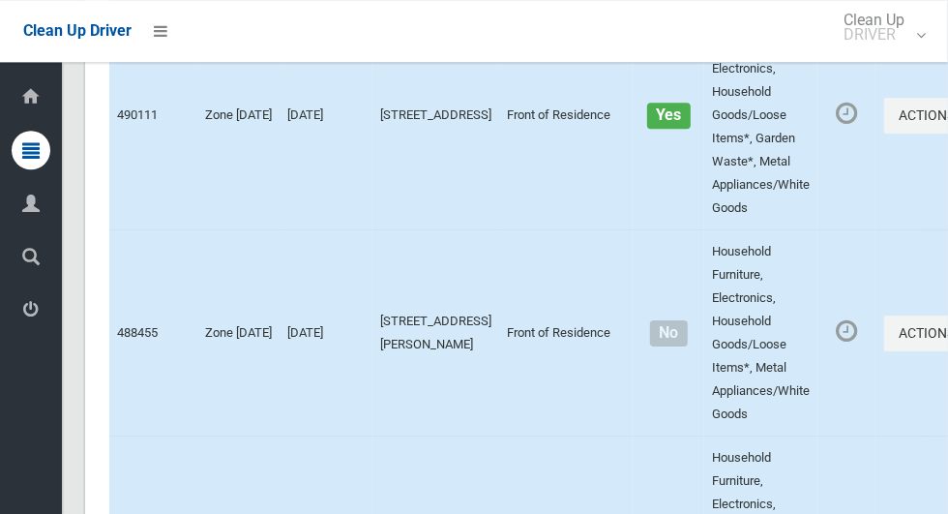
scroll to position [12299, 0]
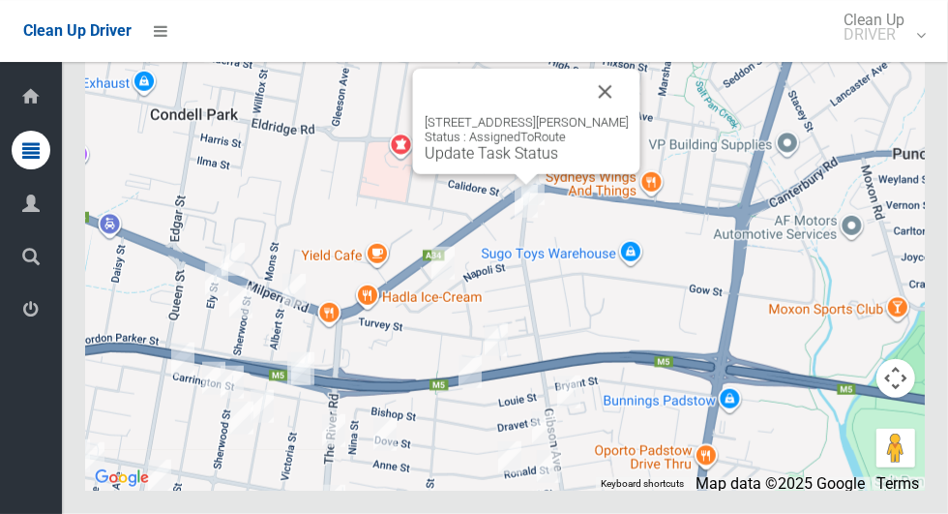
click at [611, 115] on button "Close" at bounding box center [605, 92] width 46 height 46
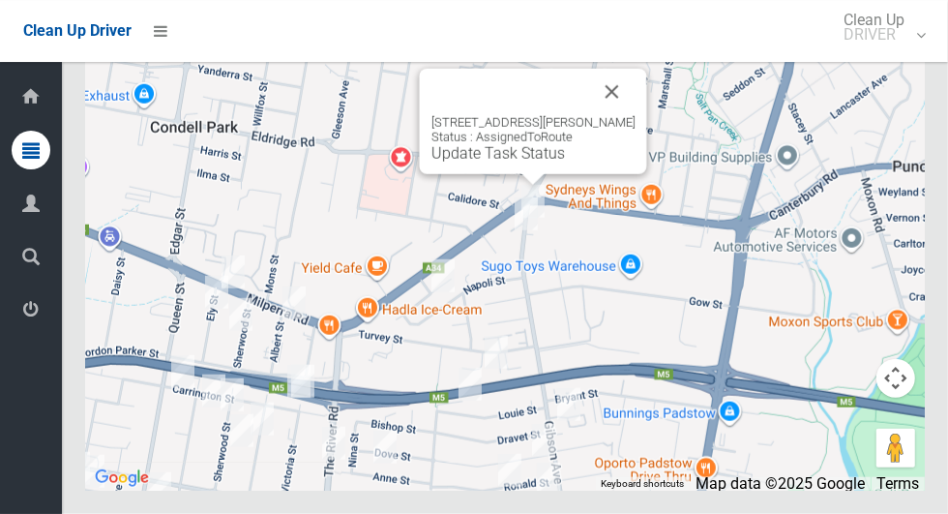
click at [631, 115] on button "Close" at bounding box center [612, 92] width 46 height 46
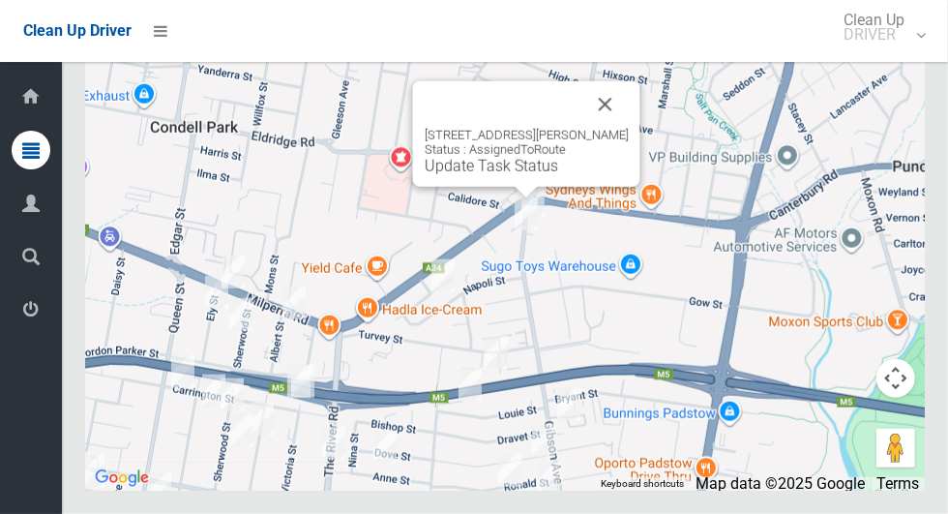
click at [606, 128] on button "Close" at bounding box center [605, 104] width 46 height 46
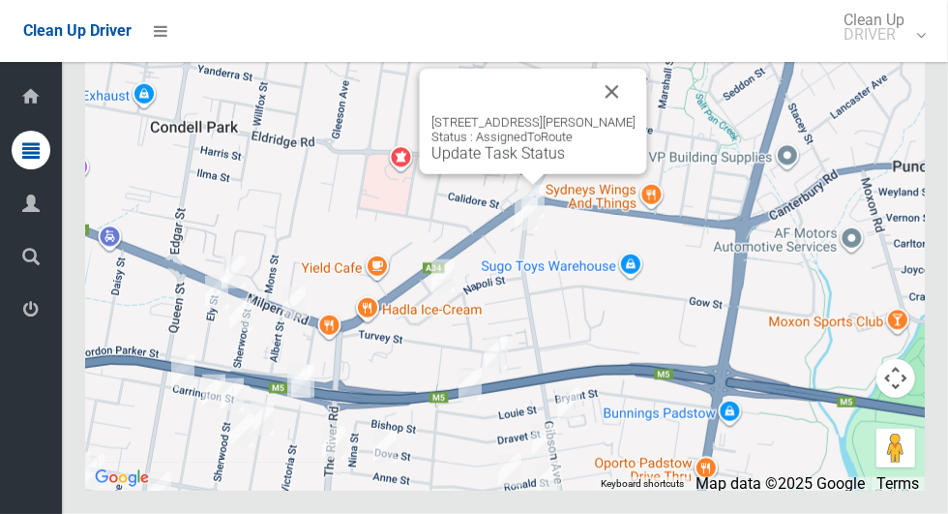
click at [614, 115] on button "Close" at bounding box center [612, 92] width 46 height 46
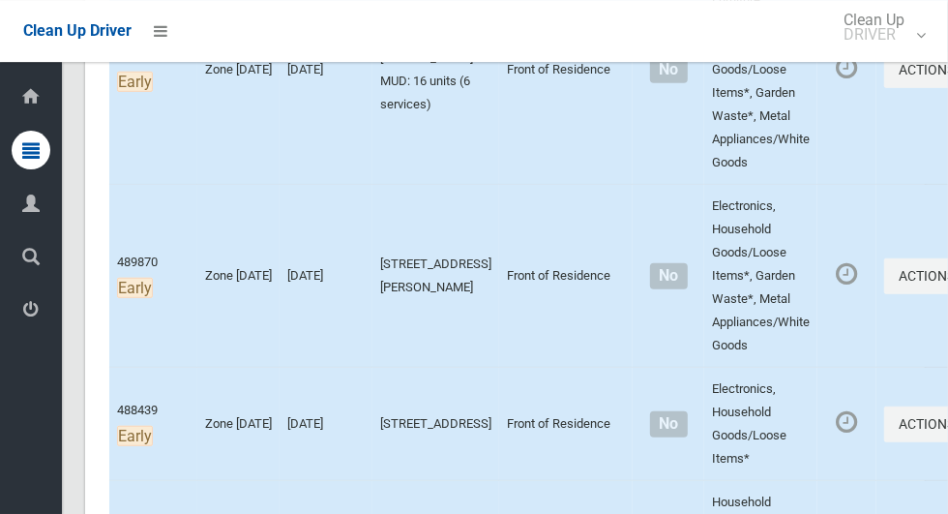
scroll to position [586, 0]
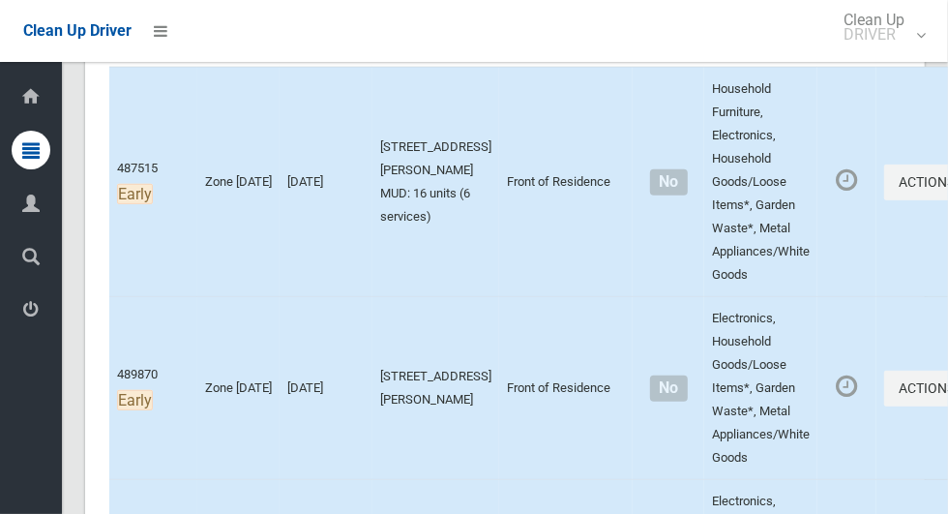
scroll to position [362, 0]
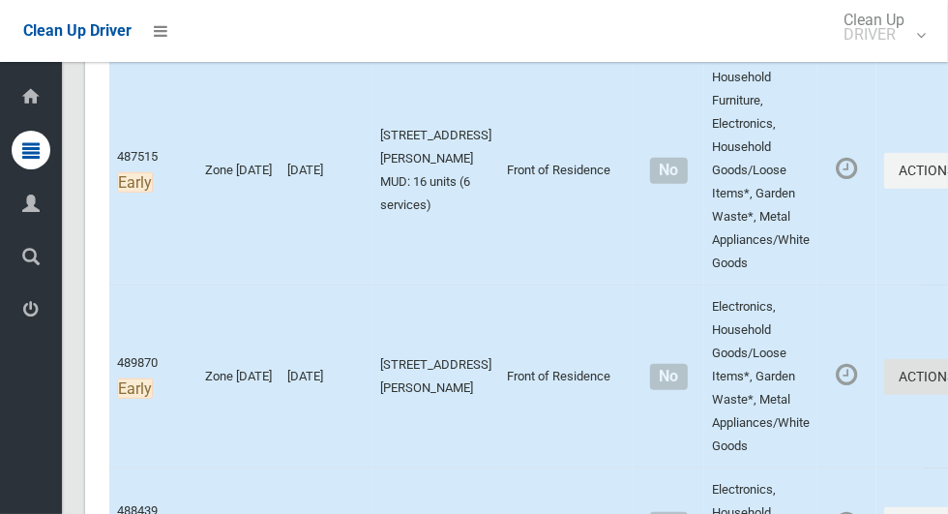
click at [884, 371] on button "Actions" at bounding box center [930, 377] width 93 height 36
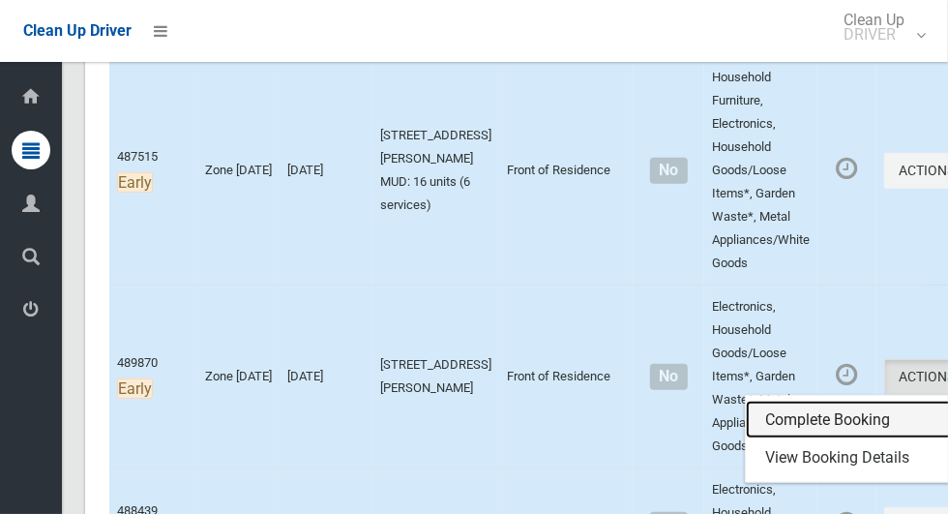
click at [859, 409] on link "Complete Booking" at bounding box center [861, 419] width 230 height 39
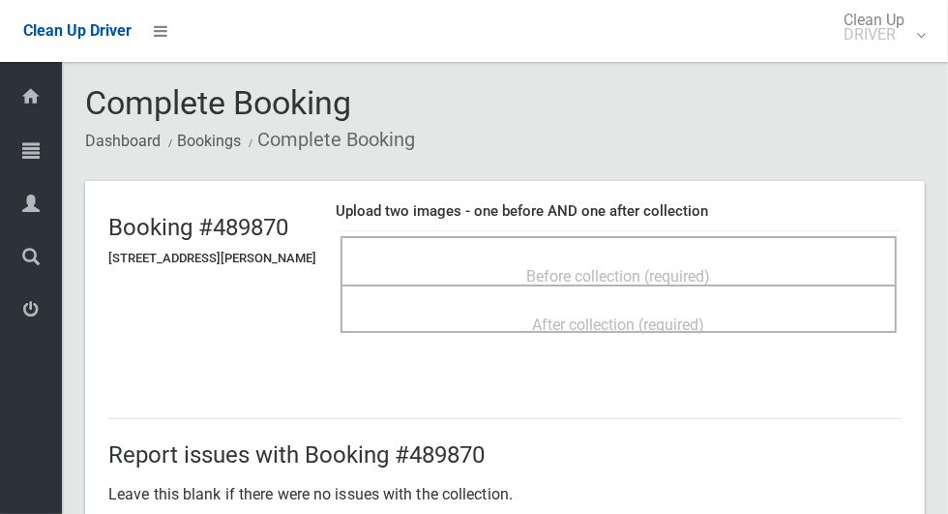
click at [711, 267] on span "Before collection (required)" at bounding box center [619, 276] width 184 height 18
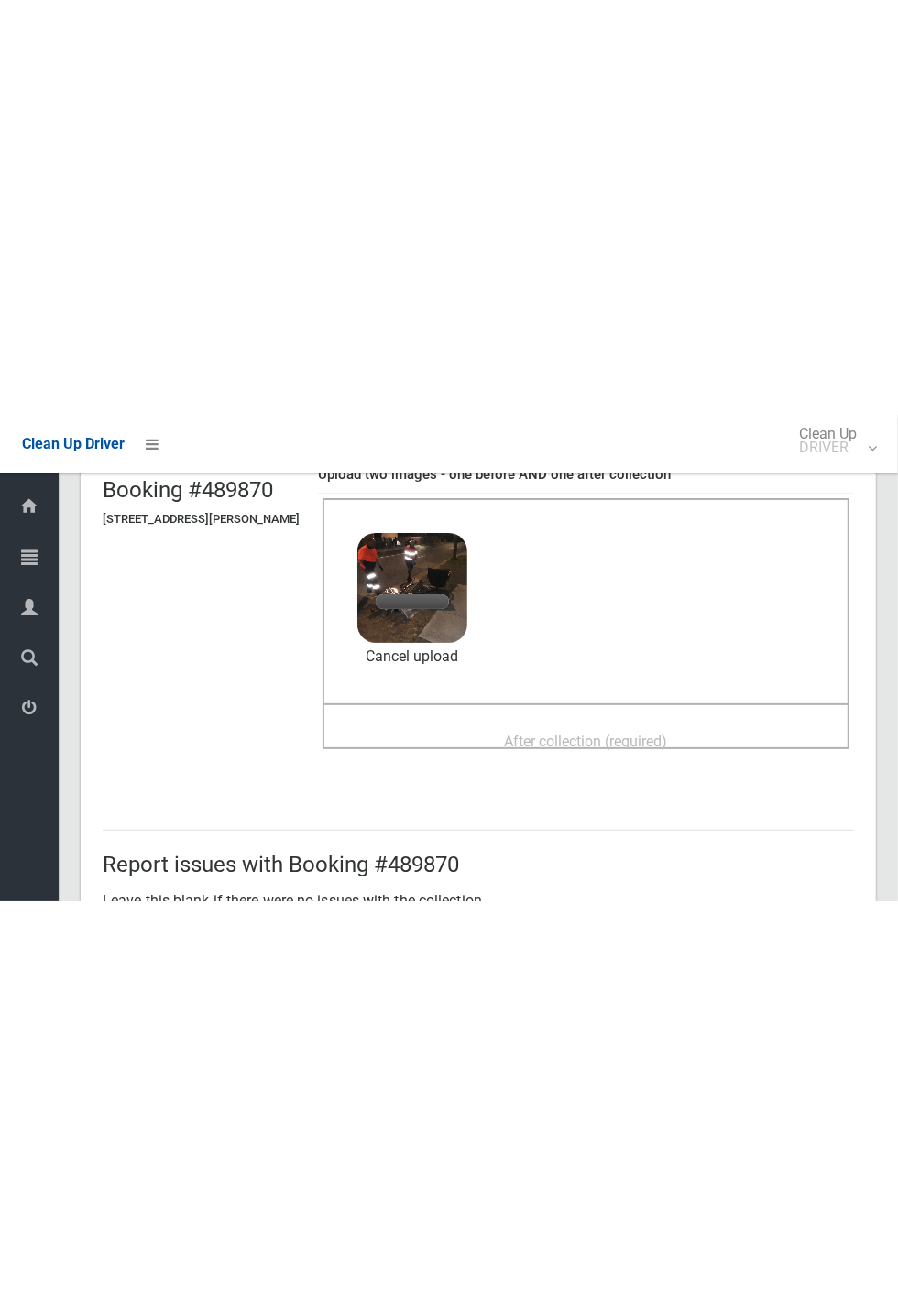
scroll to position [147, 0]
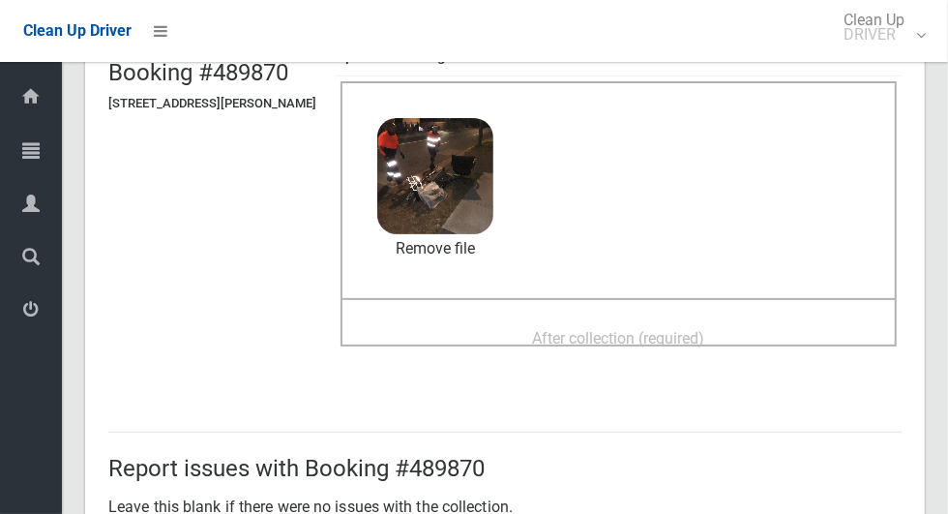
click at [695, 331] on span "After collection (required)" at bounding box center [619, 338] width 172 height 18
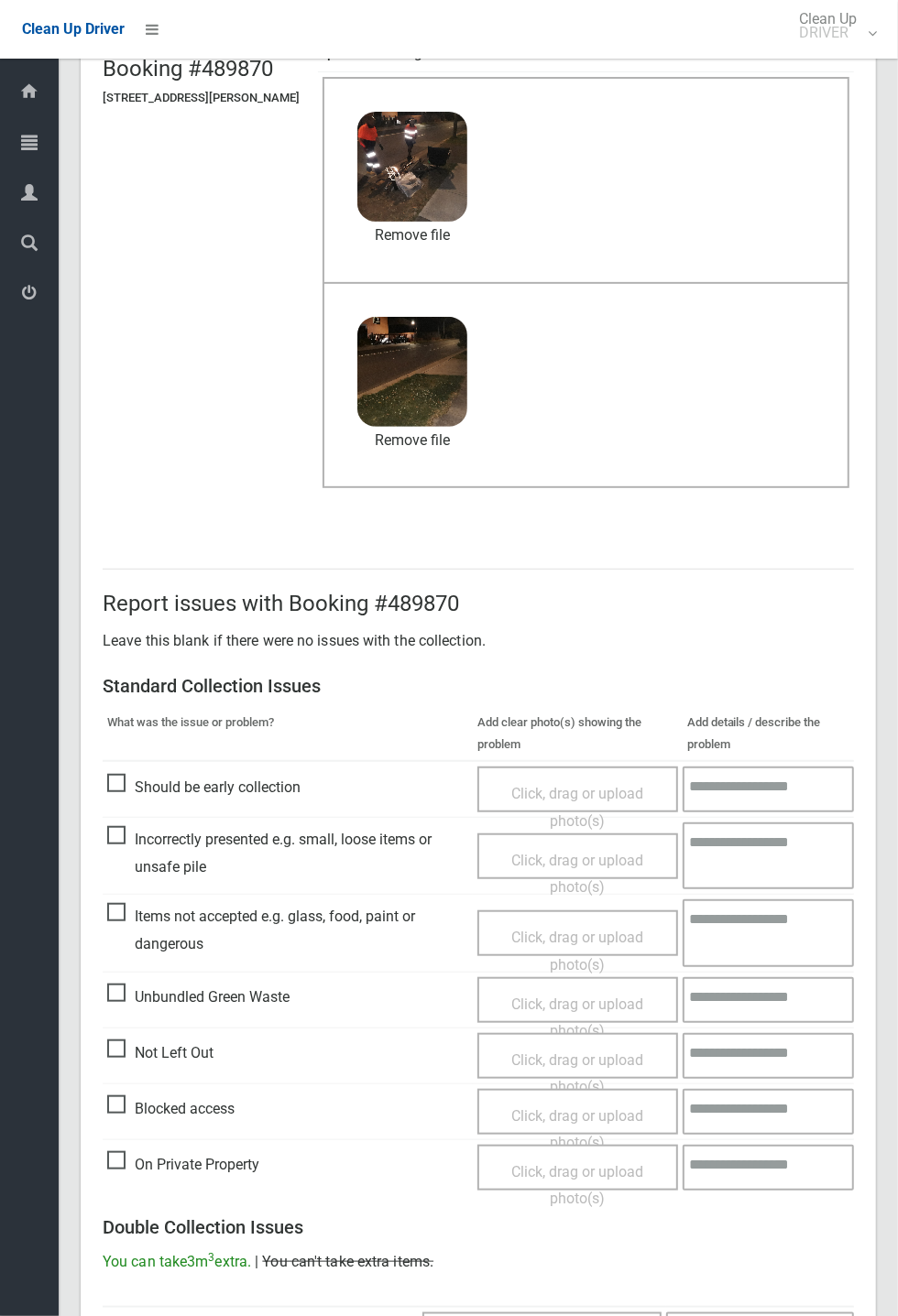
scroll to position [635, 0]
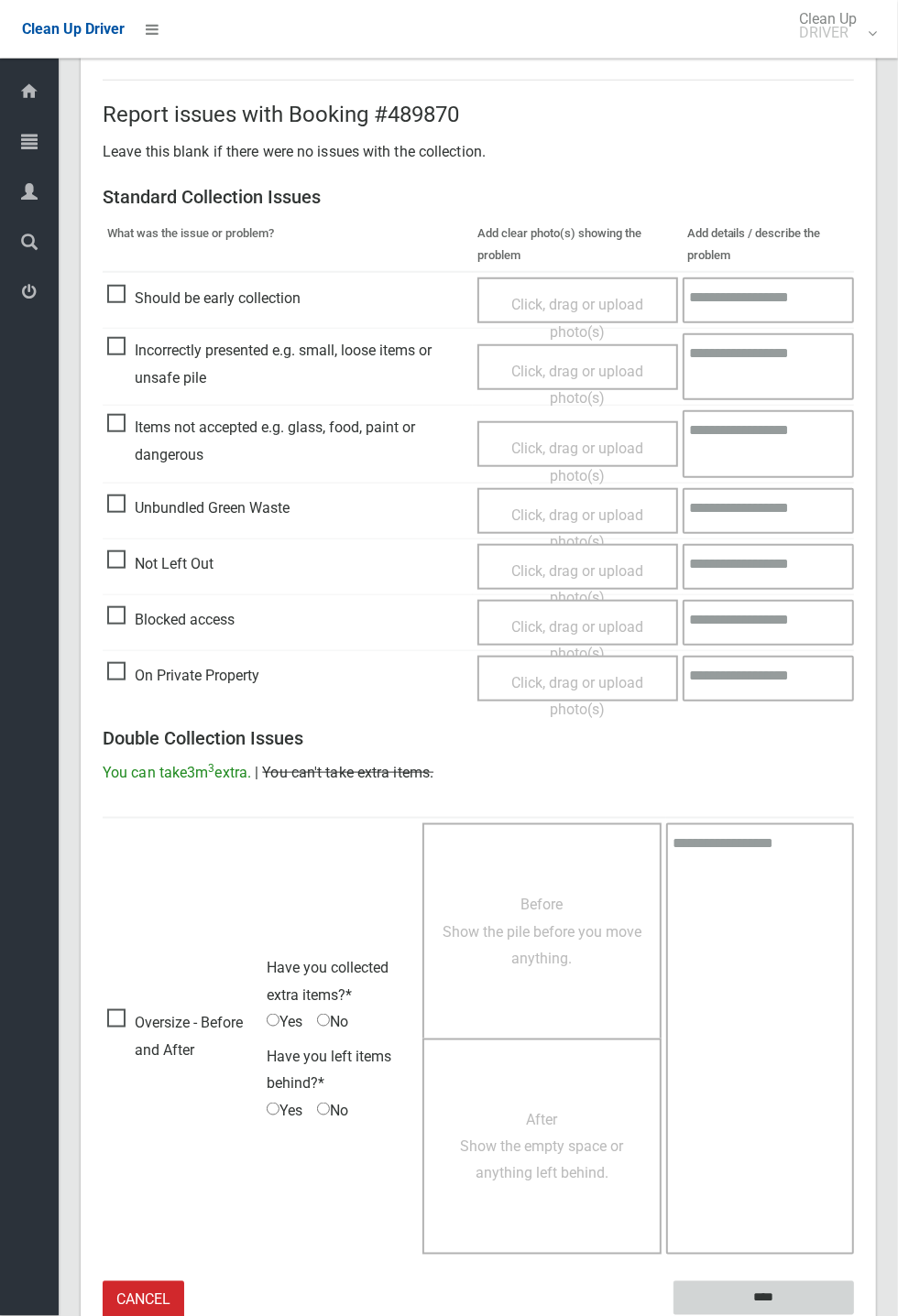
click at [854, 486] on input "****" at bounding box center [763, 1298] width 181 height 34
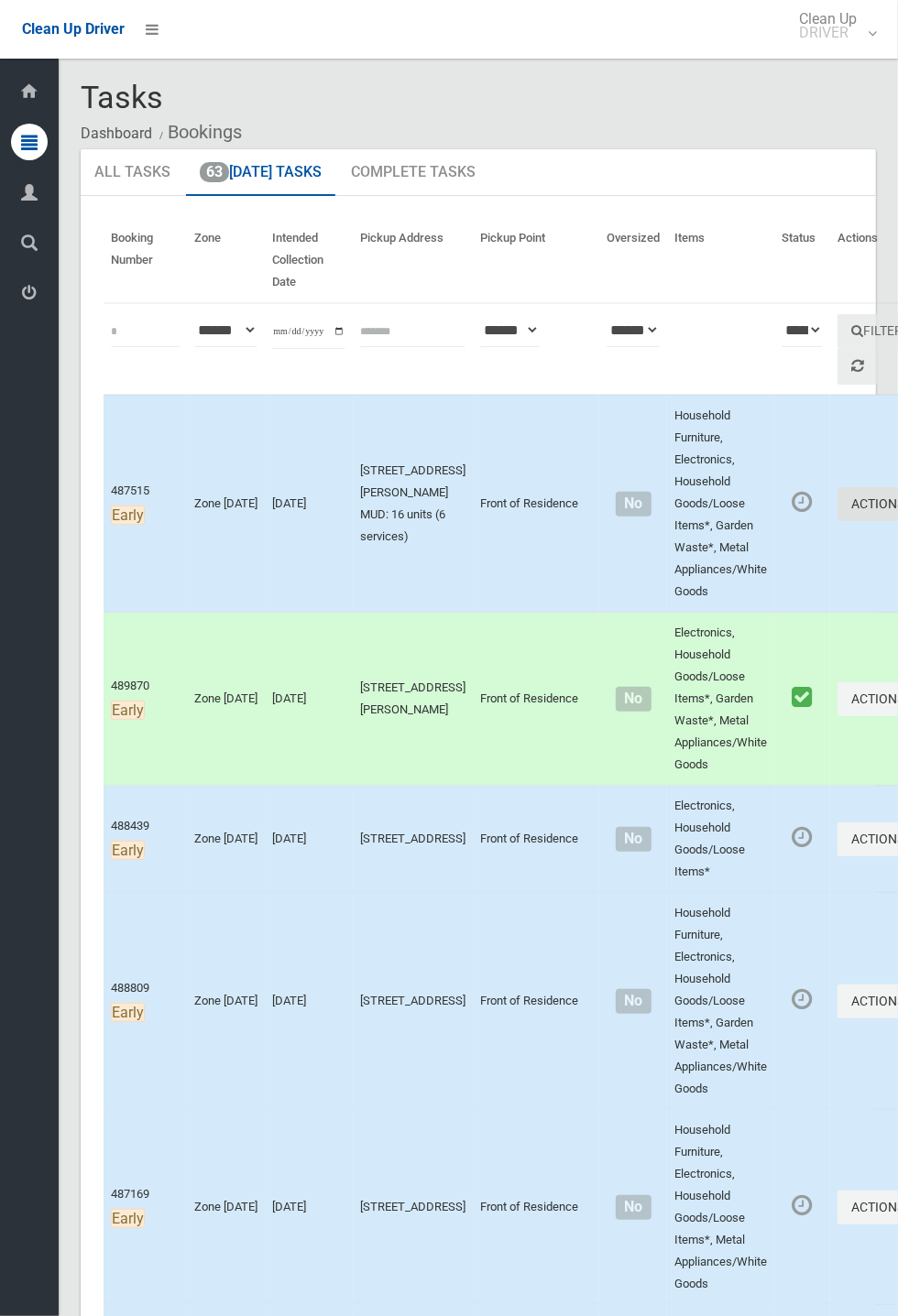
click at [837, 508] on button "Actions" at bounding box center [881, 505] width 88 height 34
click at [763, 544] on link "Complete Booking" at bounding box center [816, 544] width 218 height 37
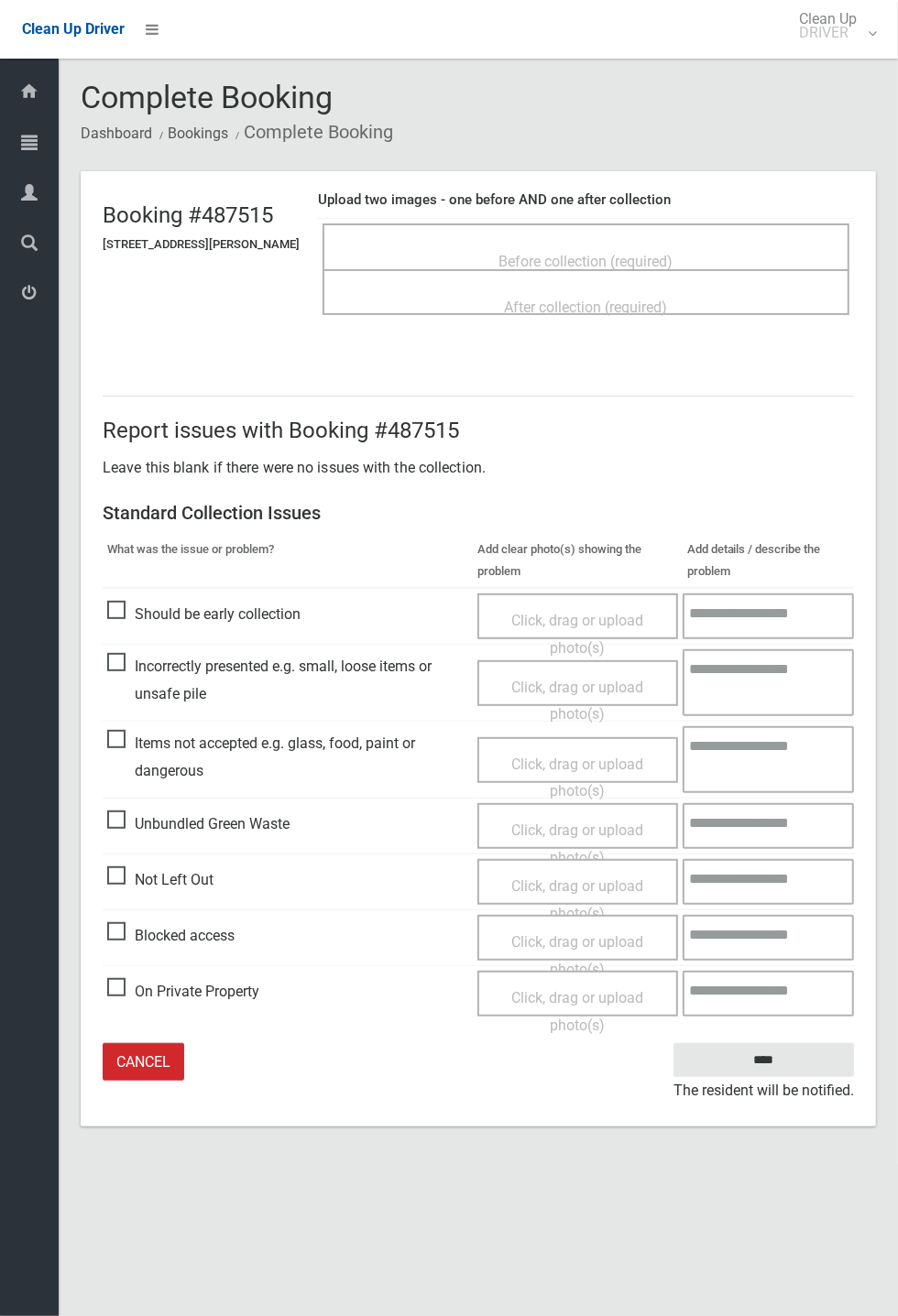
click at [124, 875] on span "Not Left Out" at bounding box center [160, 880] width 106 height 27
click at [597, 881] on span "Click, drag or upload photo(s)" at bounding box center [577, 899] width 132 height 44
click at [644, 896] on div "Click, drag or upload photo(s) 2.4 MB 2025-10-0905.12.009157495641516778240.jpg…" at bounding box center [576, 881] width 207 height 45
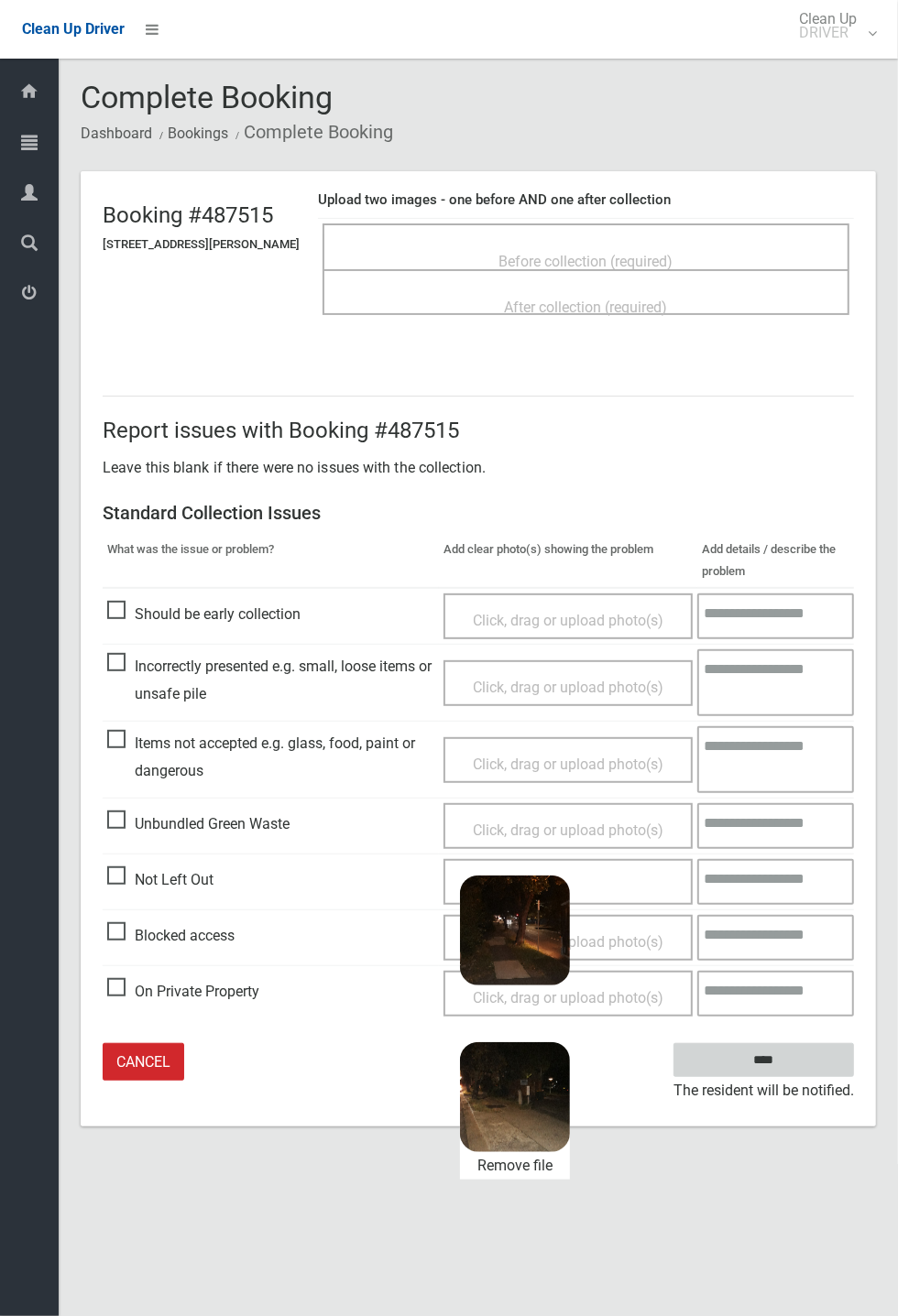
click at [854, 1077] on input "****" at bounding box center [763, 1060] width 181 height 34
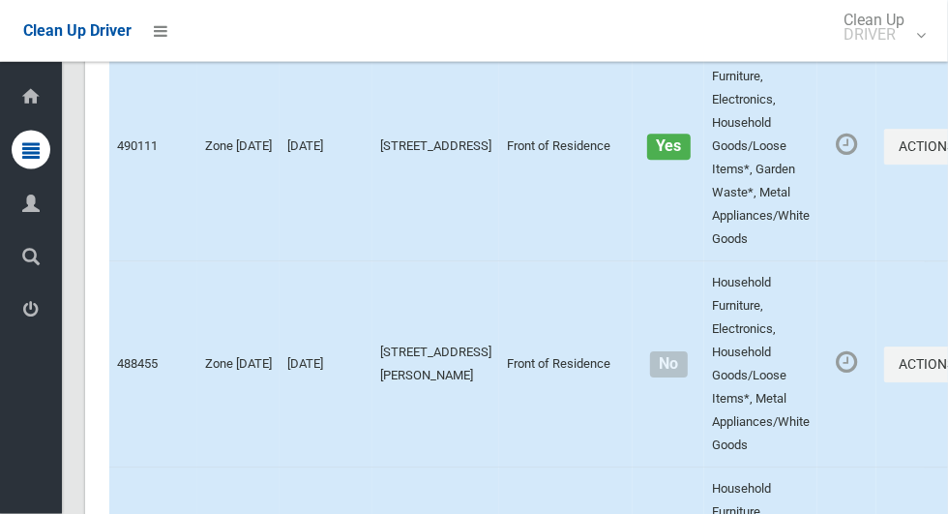
scroll to position [12299, 0]
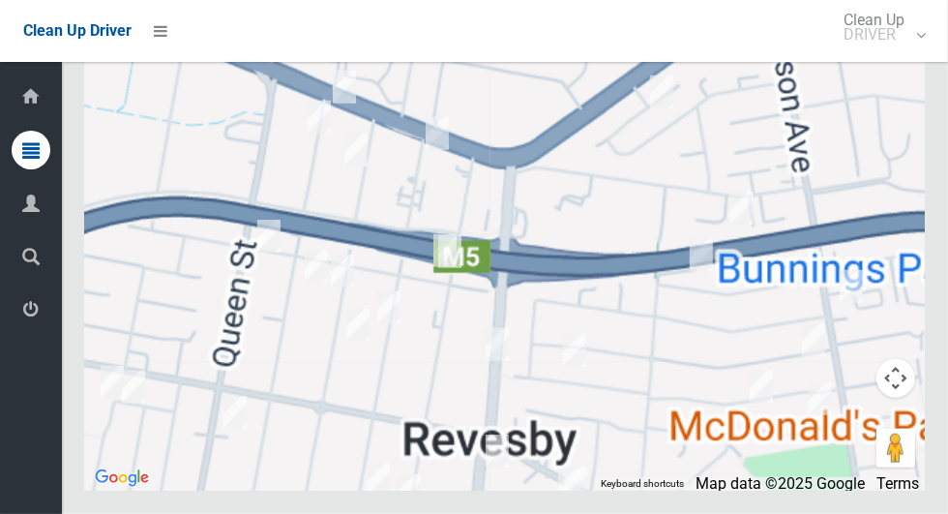
click at [448, 185] on div at bounding box center [505, 249] width 840 height 484
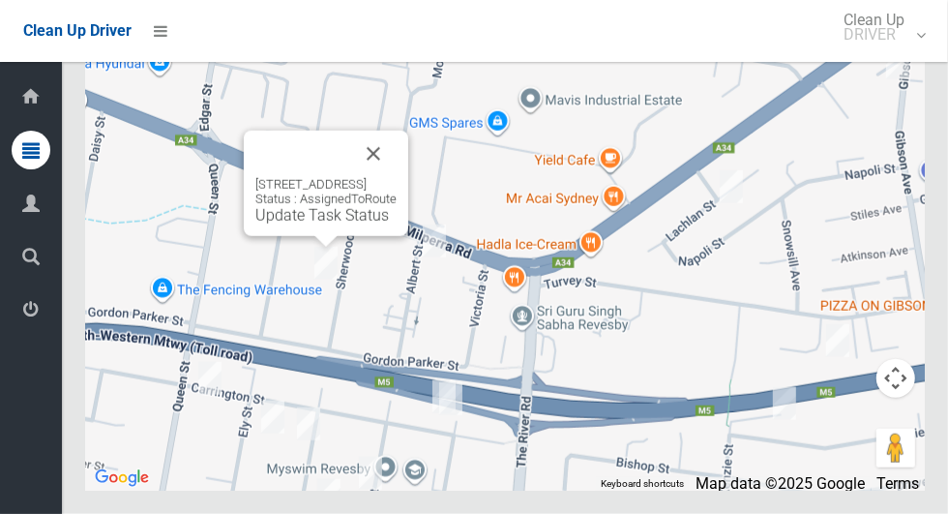
click at [397, 177] on button "Close" at bounding box center [373, 154] width 46 height 46
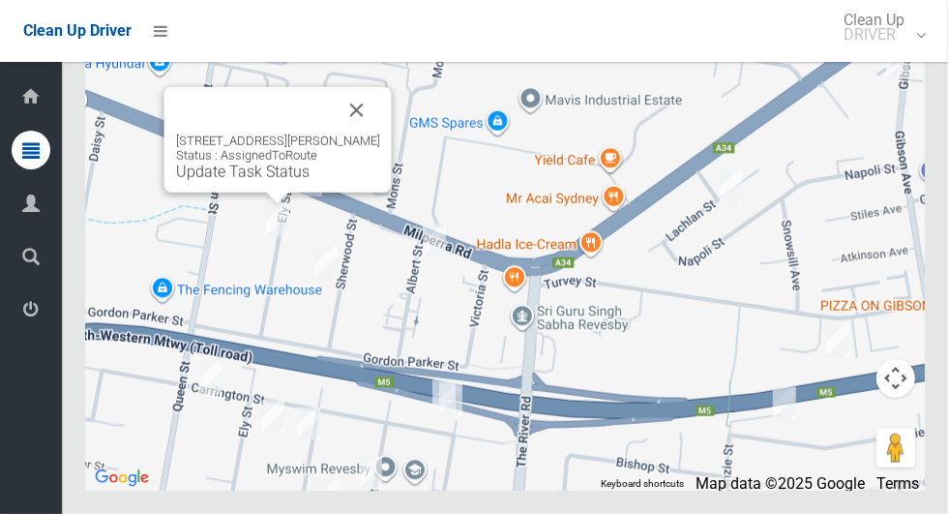
click at [353, 133] on button "Close" at bounding box center [357, 110] width 46 height 46
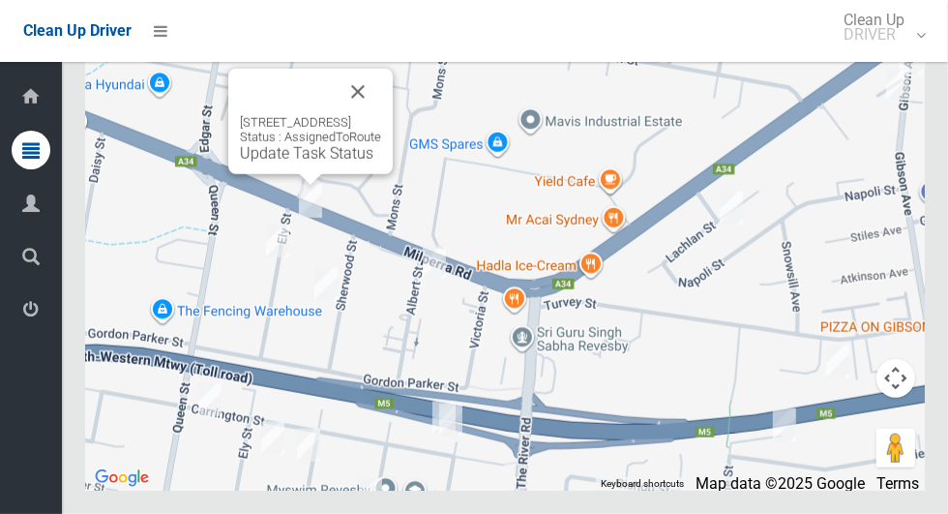
click at [381, 115] on button "Close" at bounding box center [358, 92] width 46 height 46
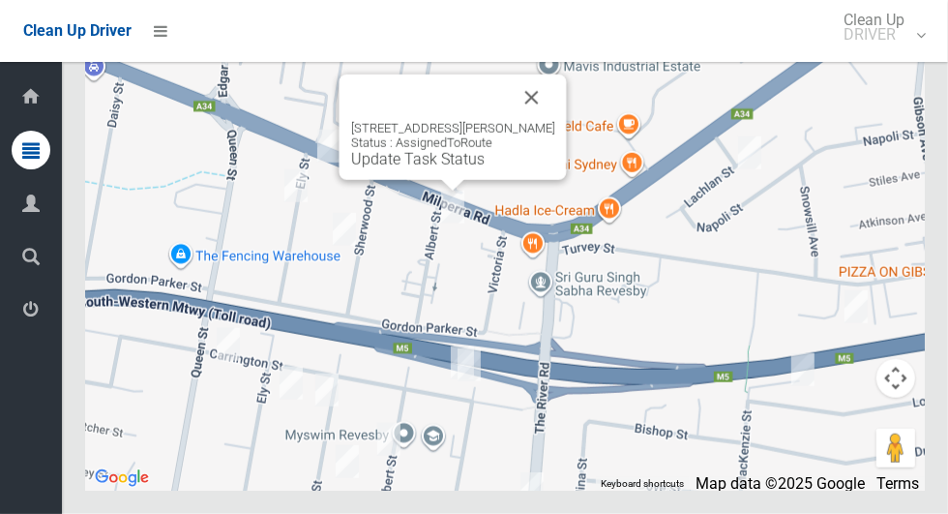
click at [437, 168] on link "Update Task Status" at bounding box center [417, 159] width 133 height 18
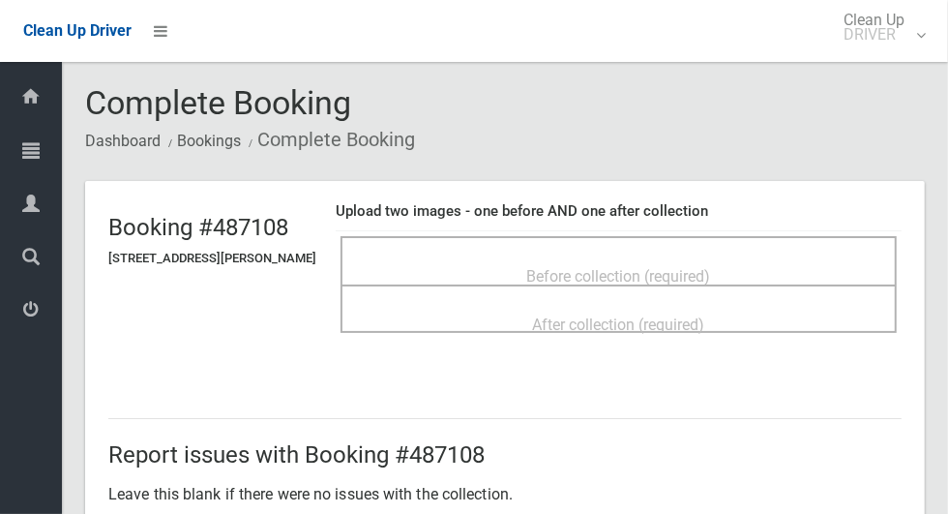
click at [735, 264] on div "Before collection (required)" at bounding box center [619, 275] width 514 height 36
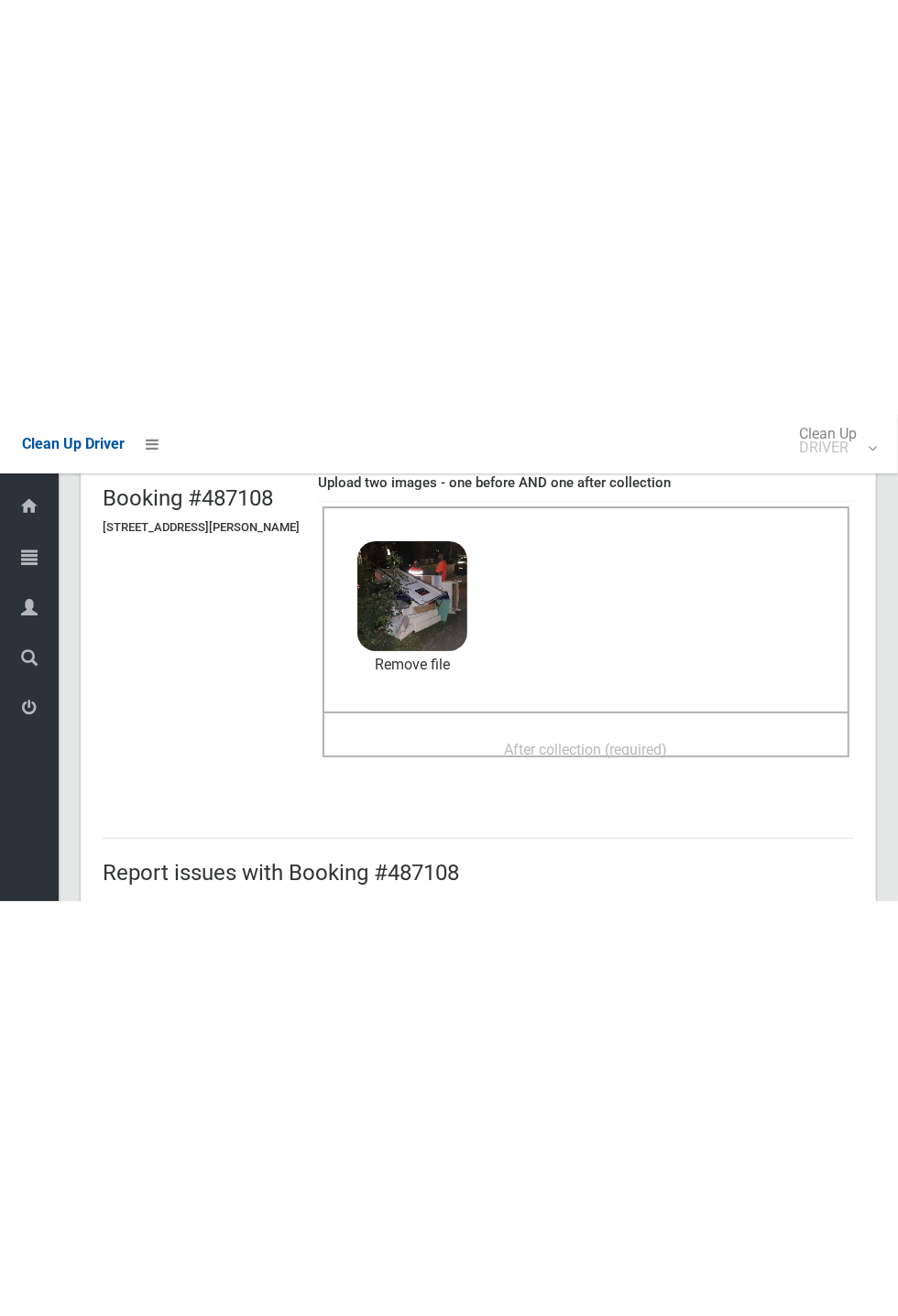
scroll to position [148, 0]
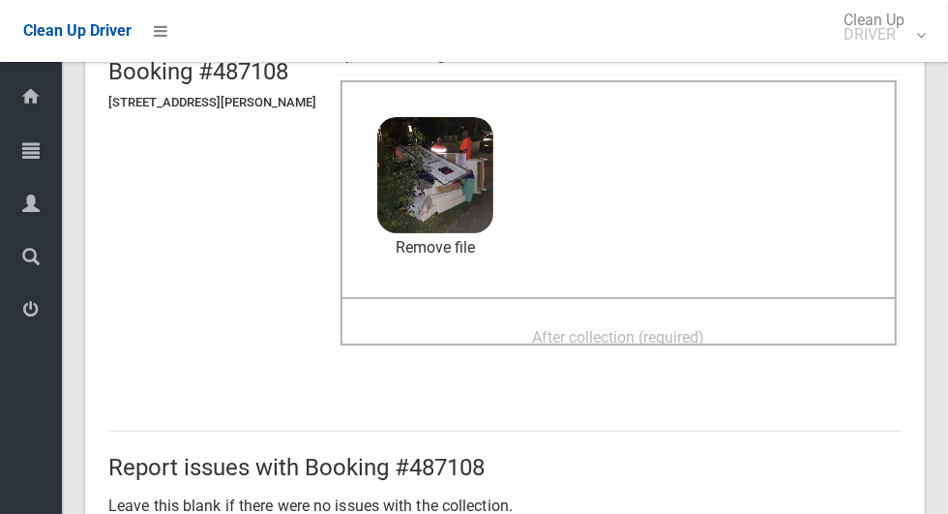
click at [695, 328] on span "After collection (required)" at bounding box center [619, 337] width 172 height 18
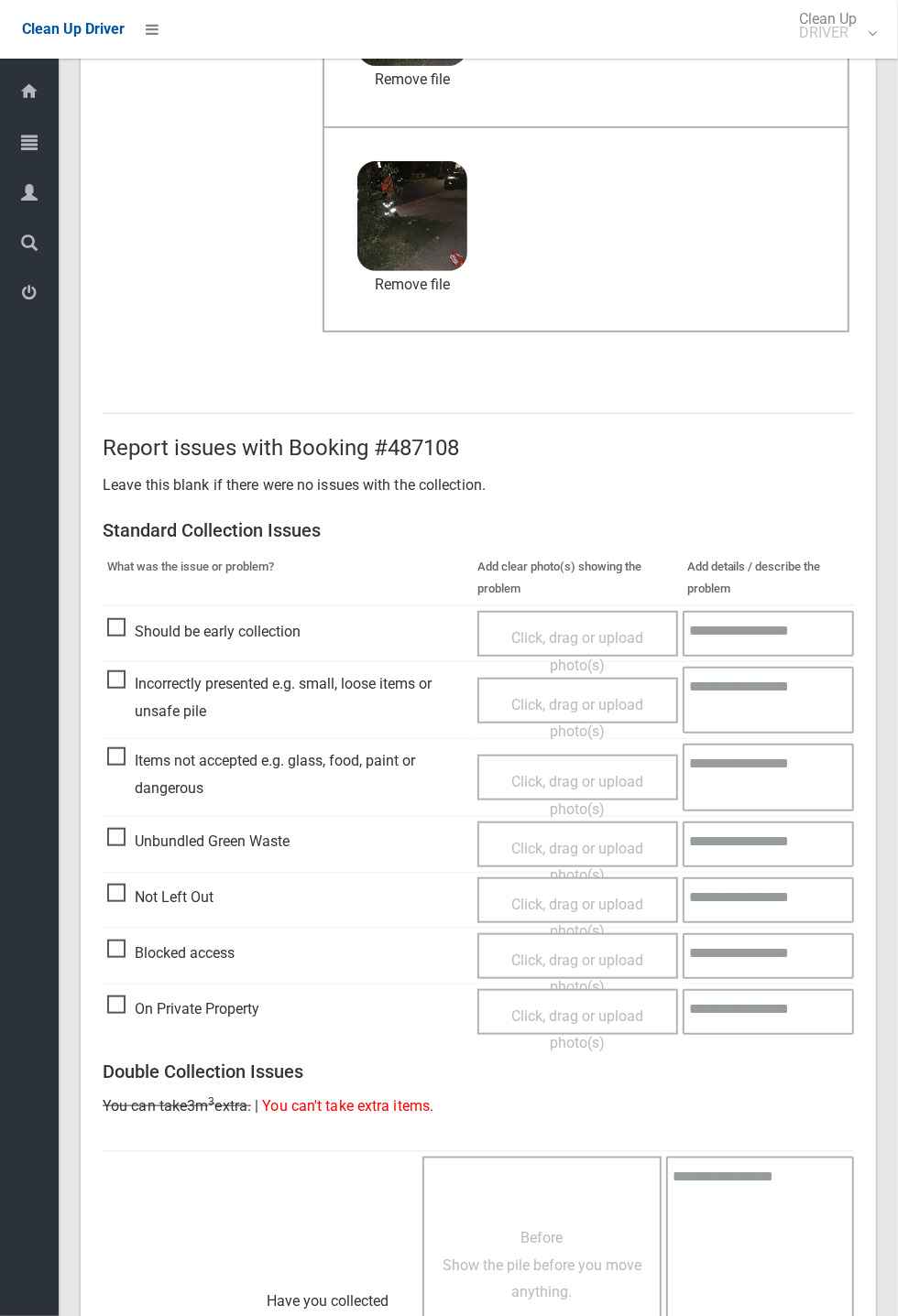
scroll to position [635, 0]
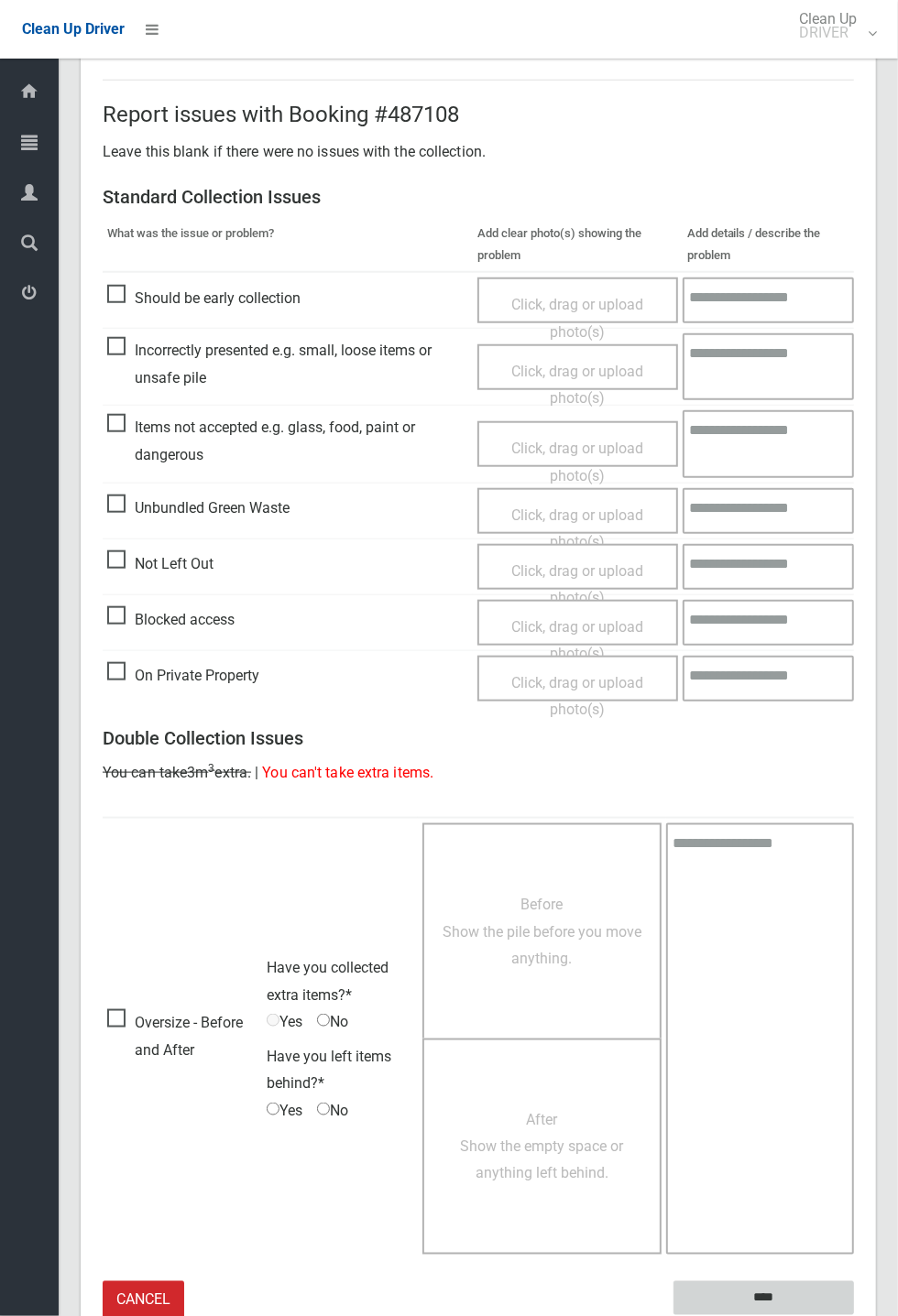
click at [814, 486] on input "****" at bounding box center [763, 1298] width 181 height 34
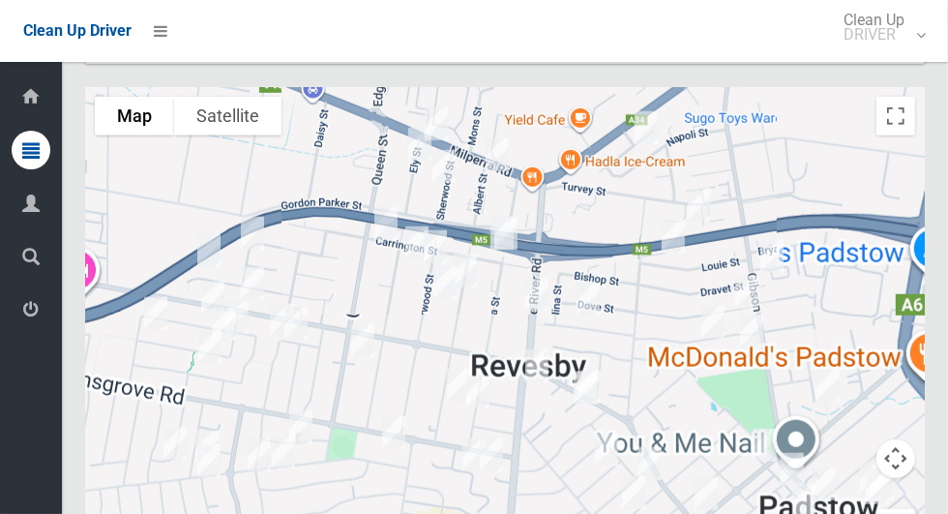
scroll to position [12276, 0]
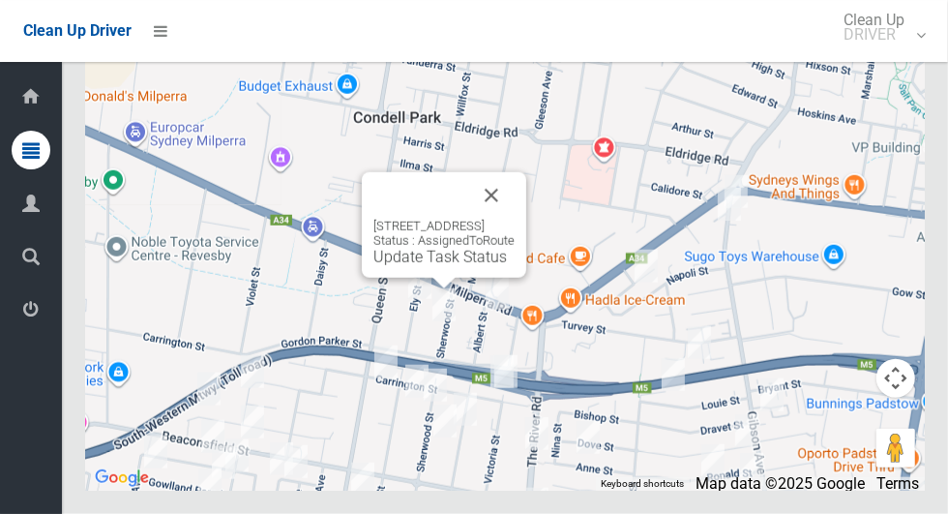
click at [417, 266] on link "Update Task Status" at bounding box center [439, 257] width 133 height 18
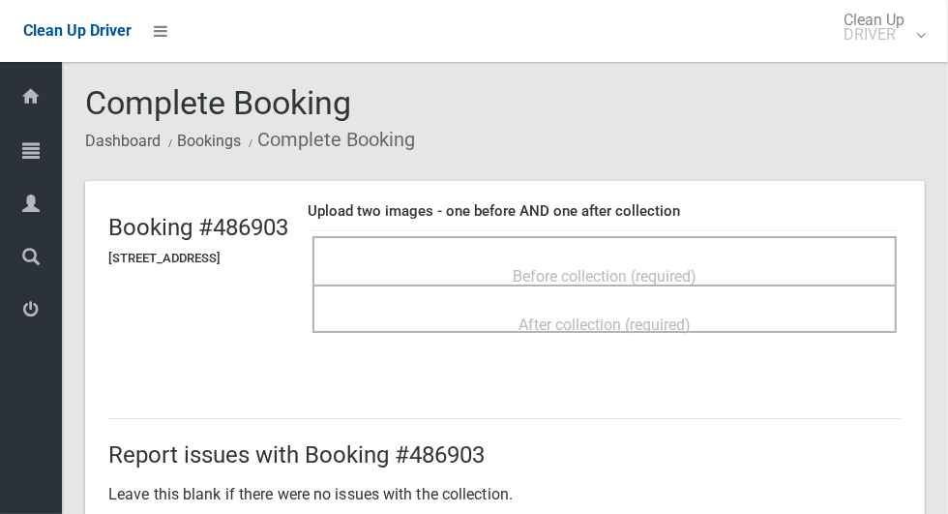
click at [696, 267] on span "Before collection (required)" at bounding box center [605, 276] width 184 height 18
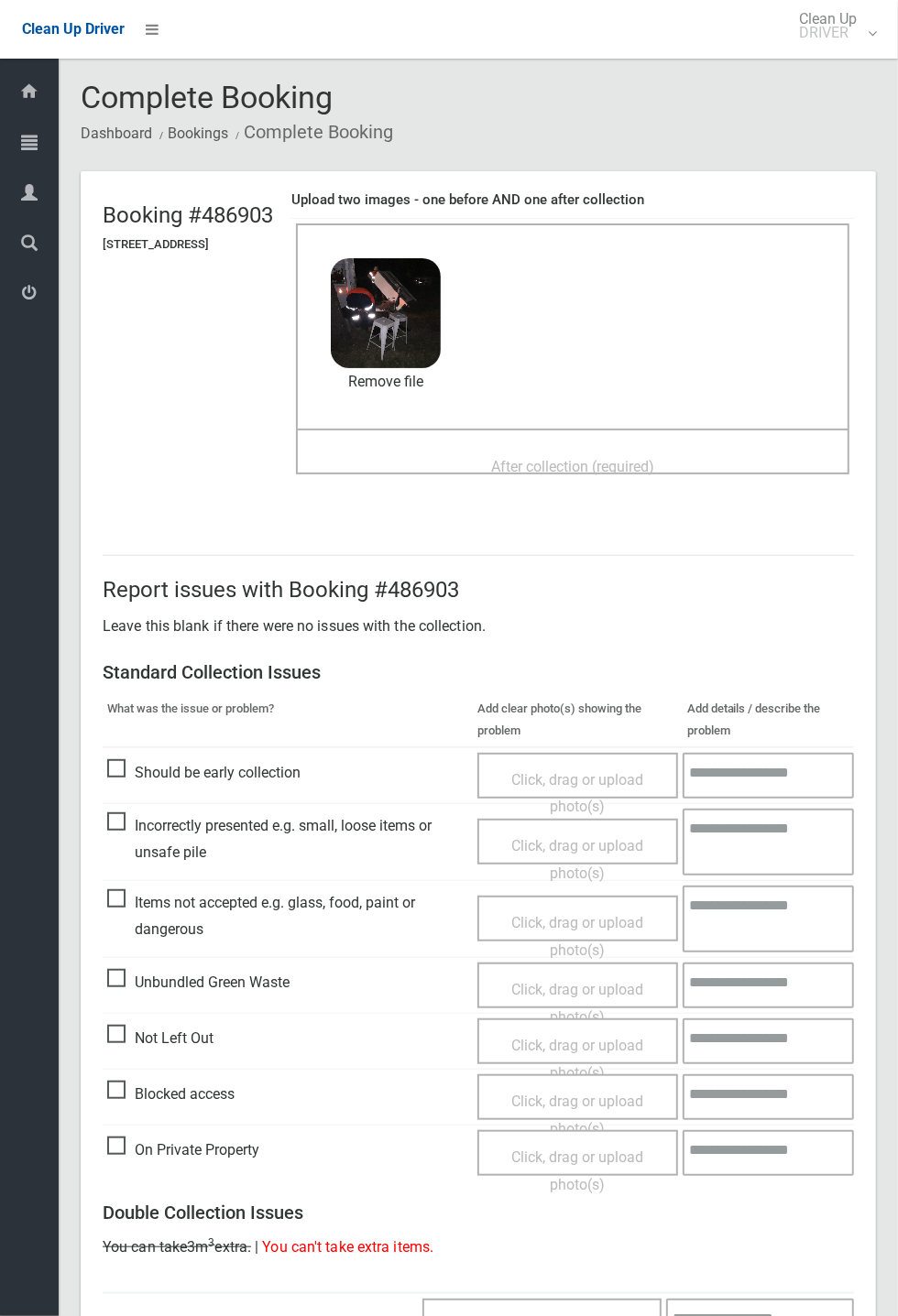
click at [655, 458] on span "After collection (required)" at bounding box center [572, 467] width 163 height 17
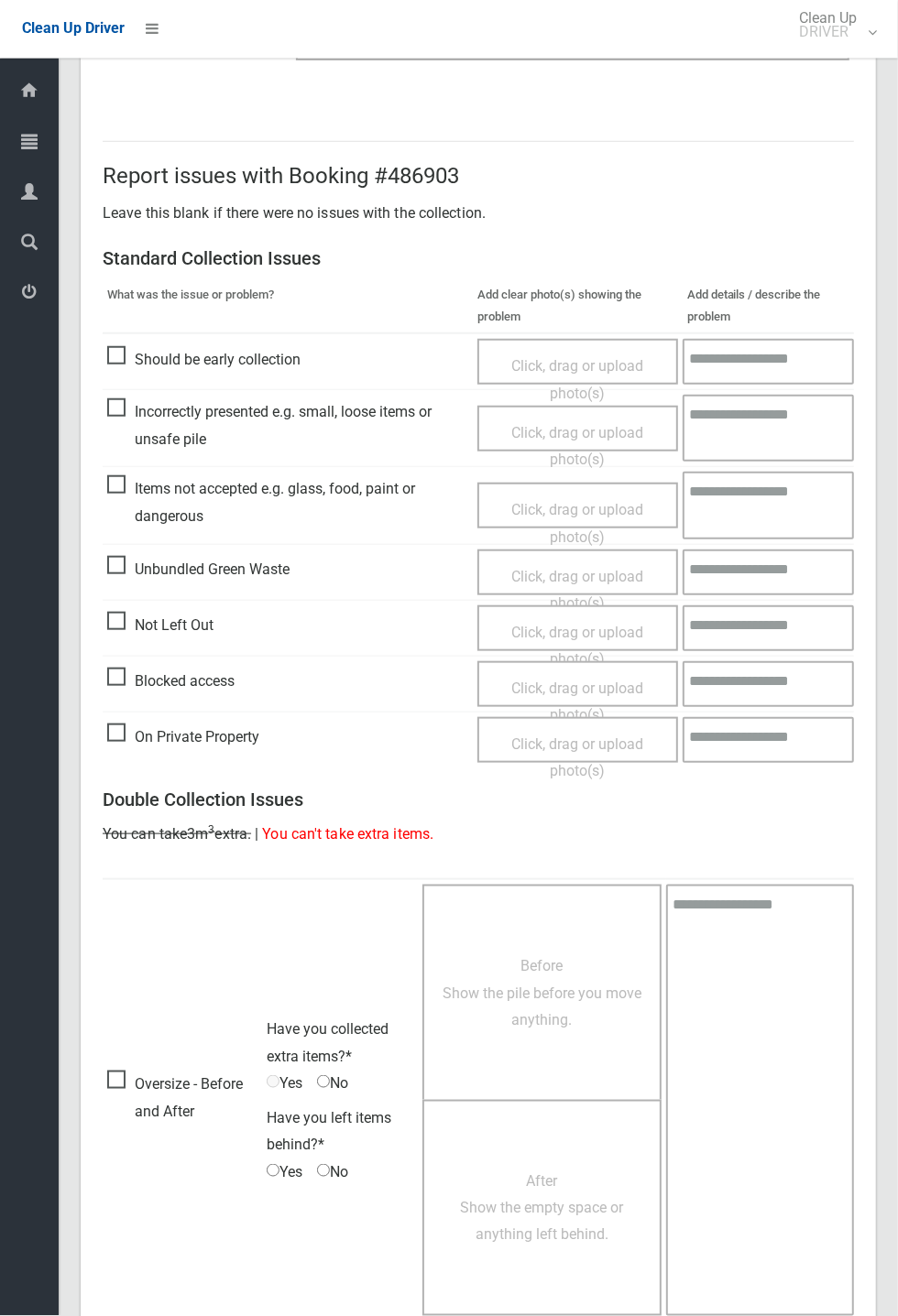
scroll to position [635, 0]
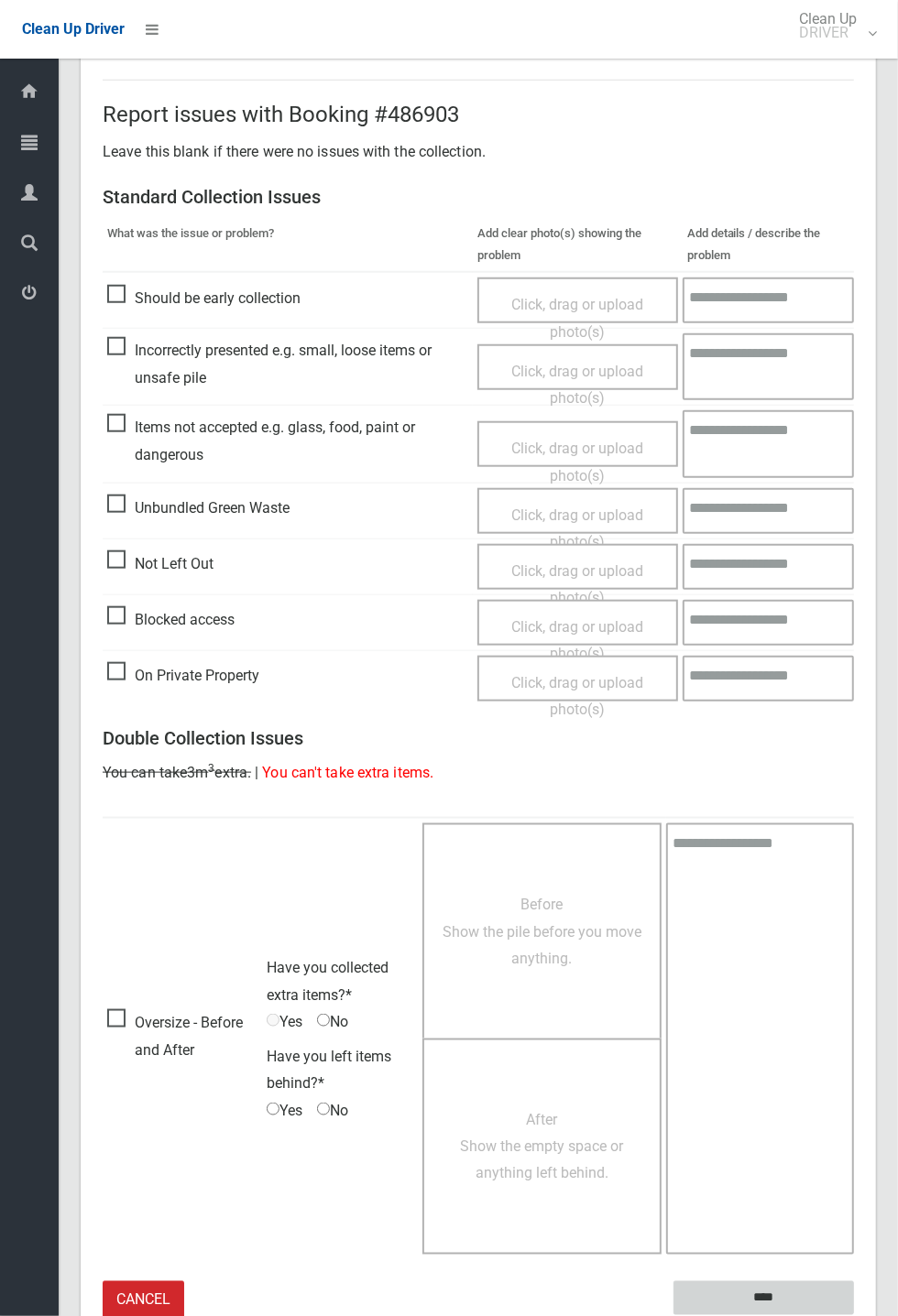
click at [854, 486] on input "****" at bounding box center [763, 1298] width 181 height 34
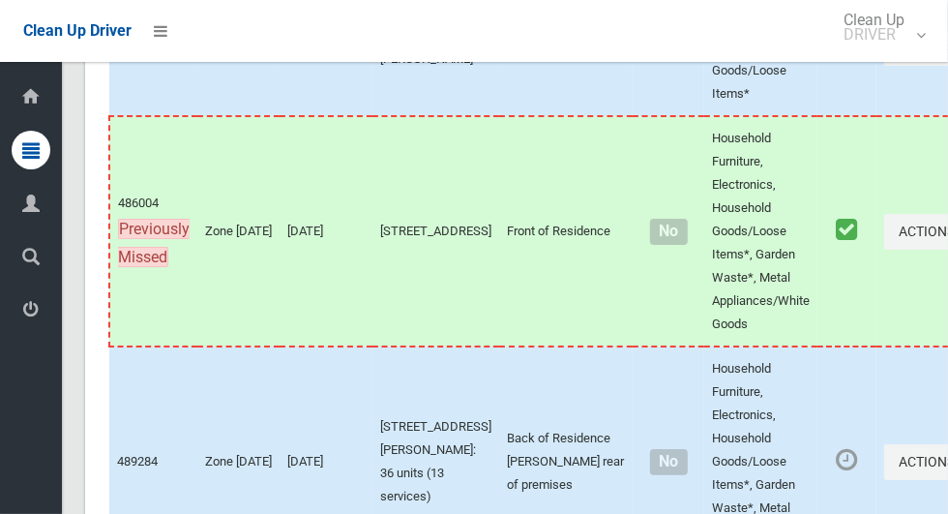
scroll to position [12299, 0]
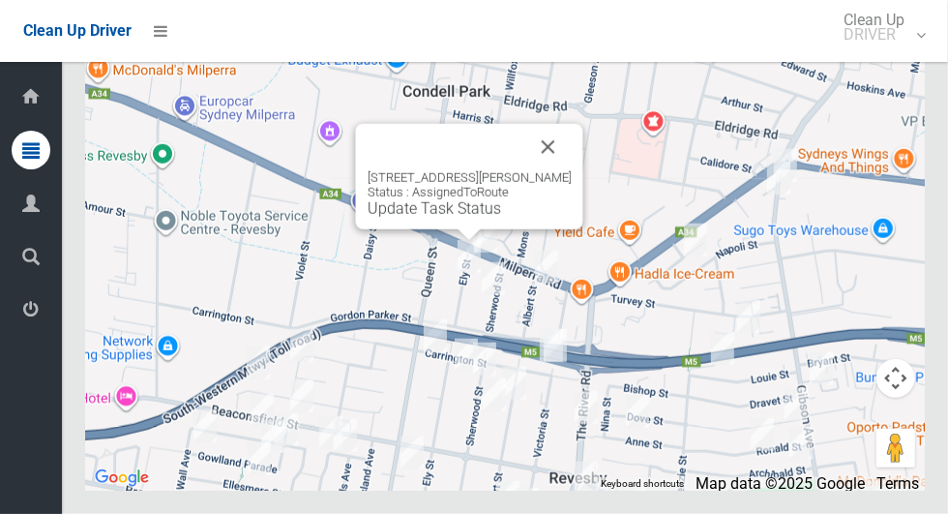
click at [525, 170] on button "Close" at bounding box center [548, 147] width 46 height 46
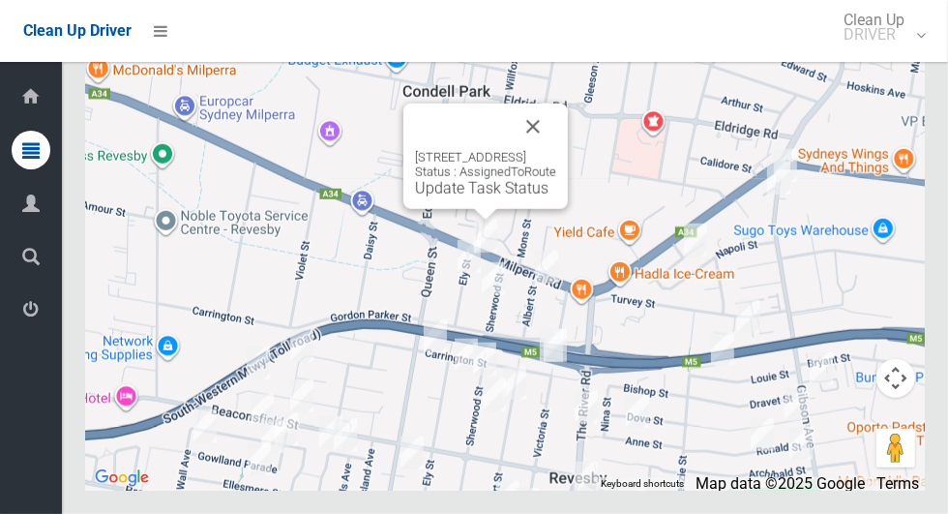
click at [556, 150] on button "Close" at bounding box center [533, 126] width 46 height 46
click at [485, 197] on link "Update Task Status" at bounding box center [481, 188] width 133 height 18
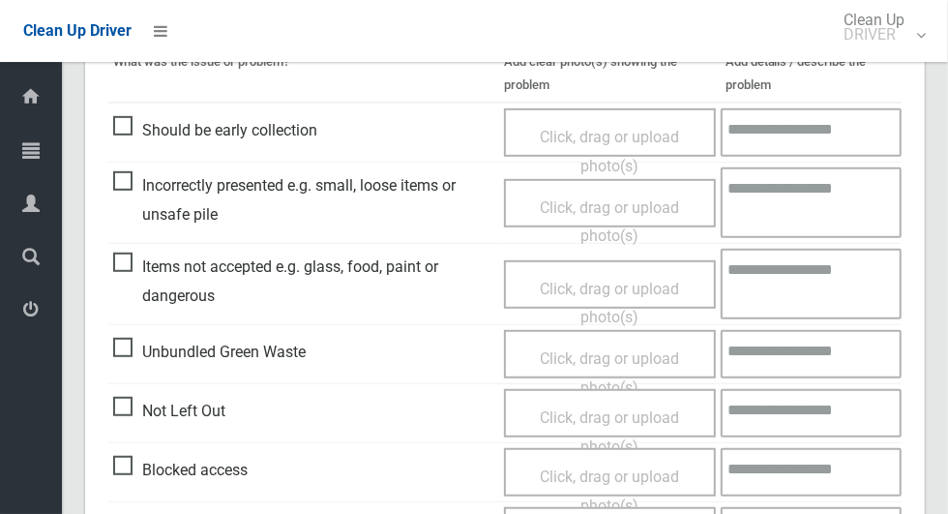
scroll to position [527, 0]
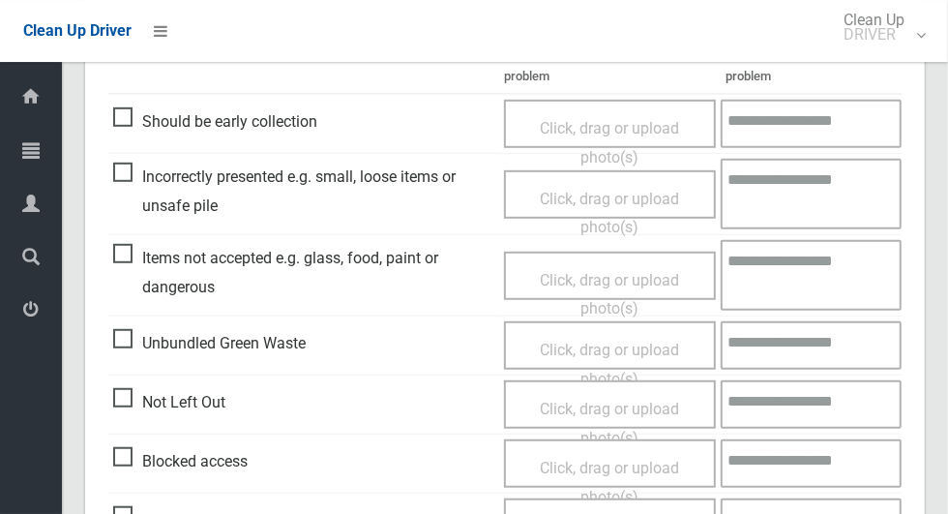
click at [135, 398] on span "Not Left Out" at bounding box center [169, 402] width 112 height 29
click at [634, 399] on span "Click, drag or upload photo(s)" at bounding box center [609, 422] width 139 height 47
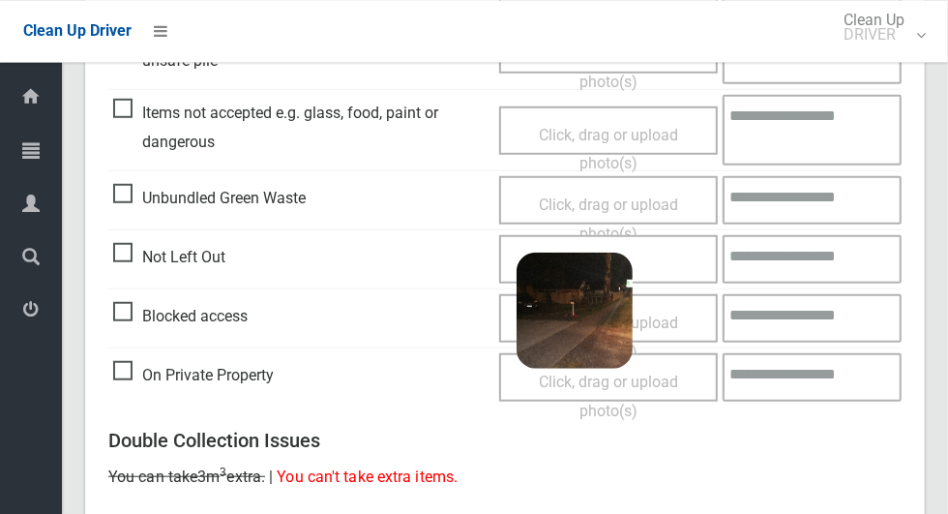
scroll to position [650, 0]
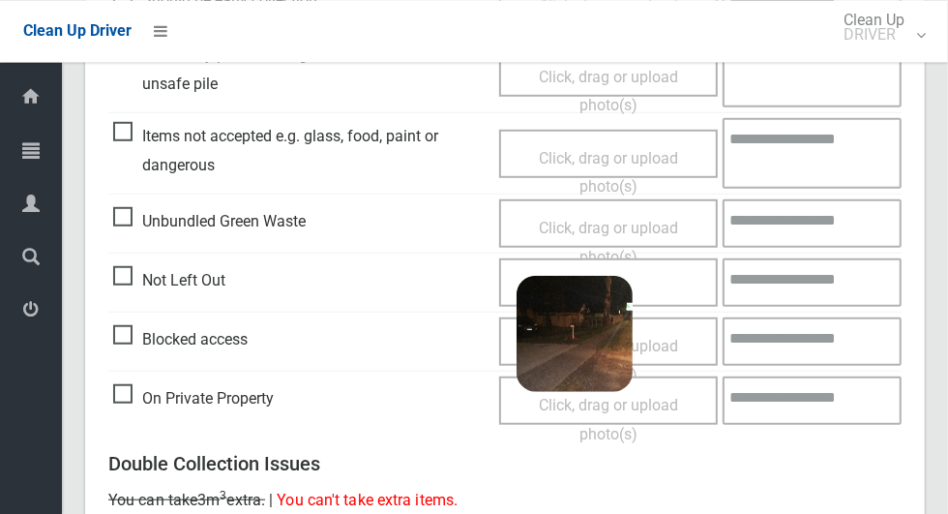
click at [692, 279] on div "Click, drag or upload photo(s) 2.6 MB 2025-10-0905.24.595968262751008550546.jpg…" at bounding box center [608, 281] width 219 height 48
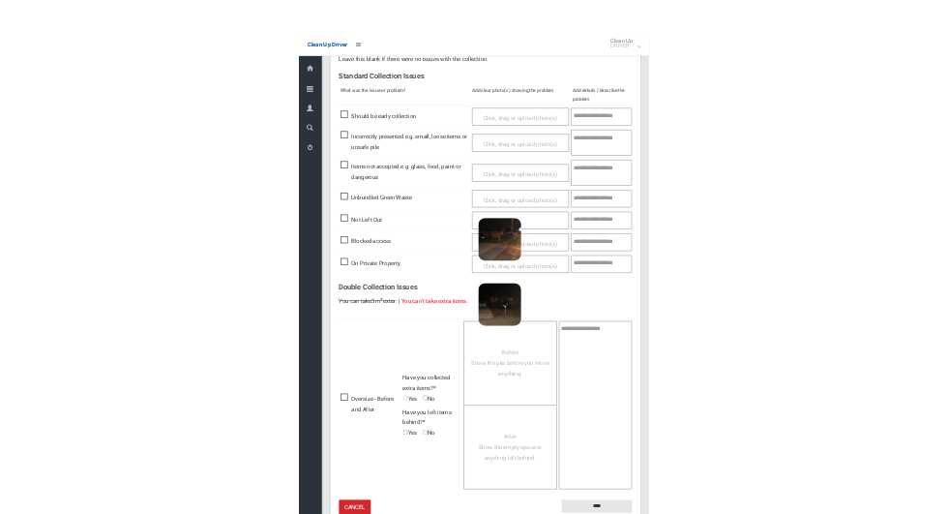
scroll to position [337, 0]
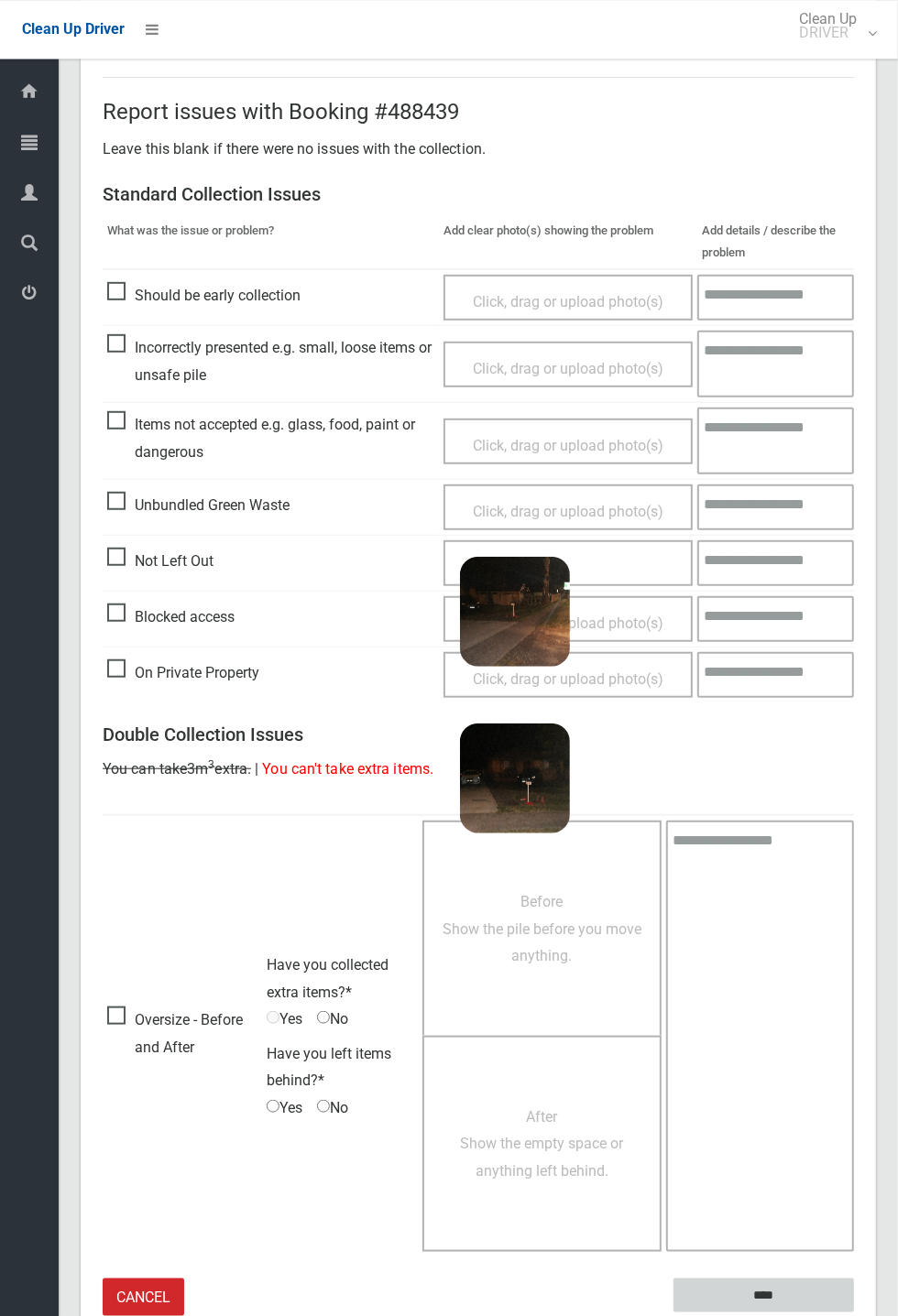
click at [854, 486] on input "****" at bounding box center [763, 1295] width 181 height 34
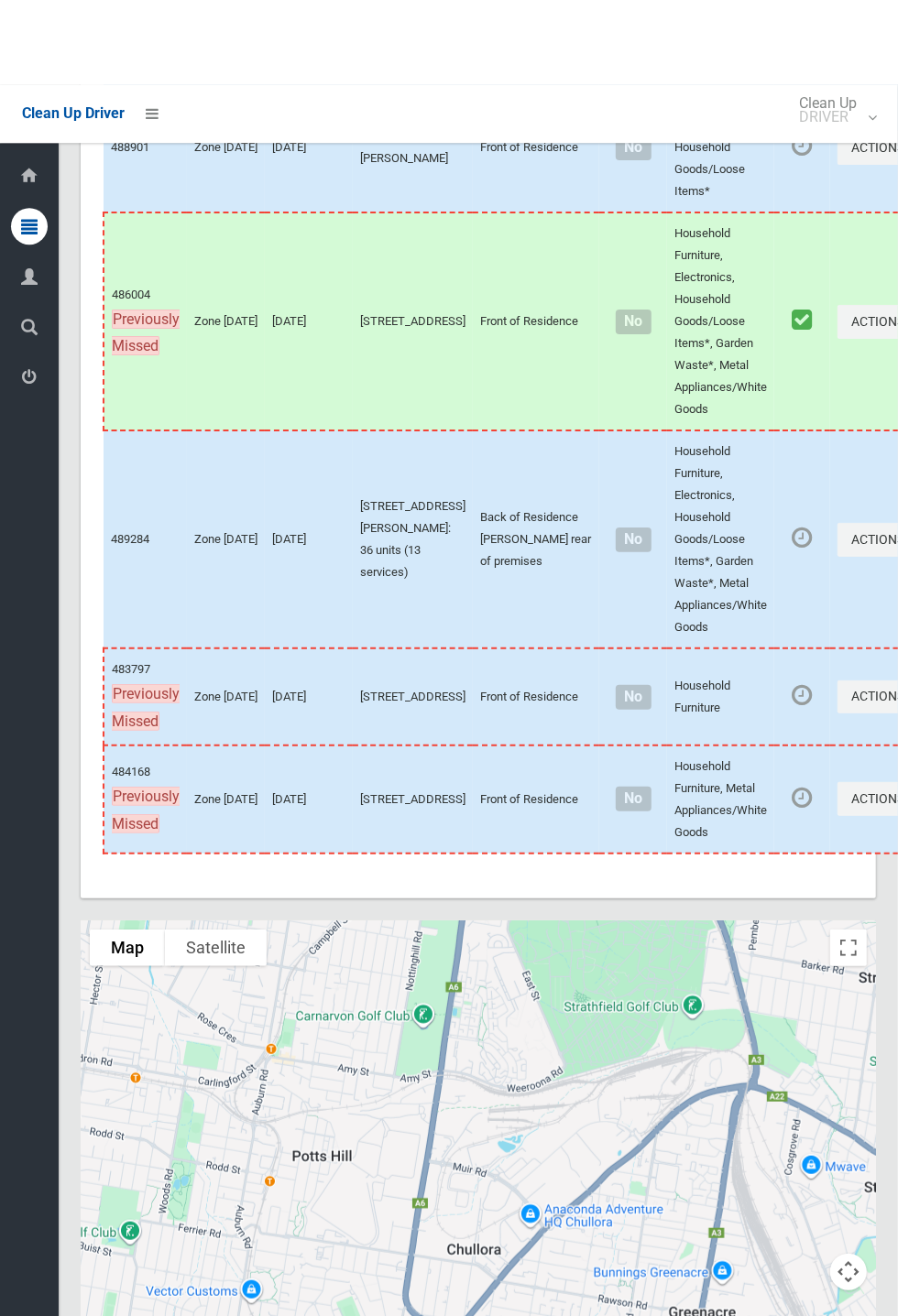
scroll to position [10784, 0]
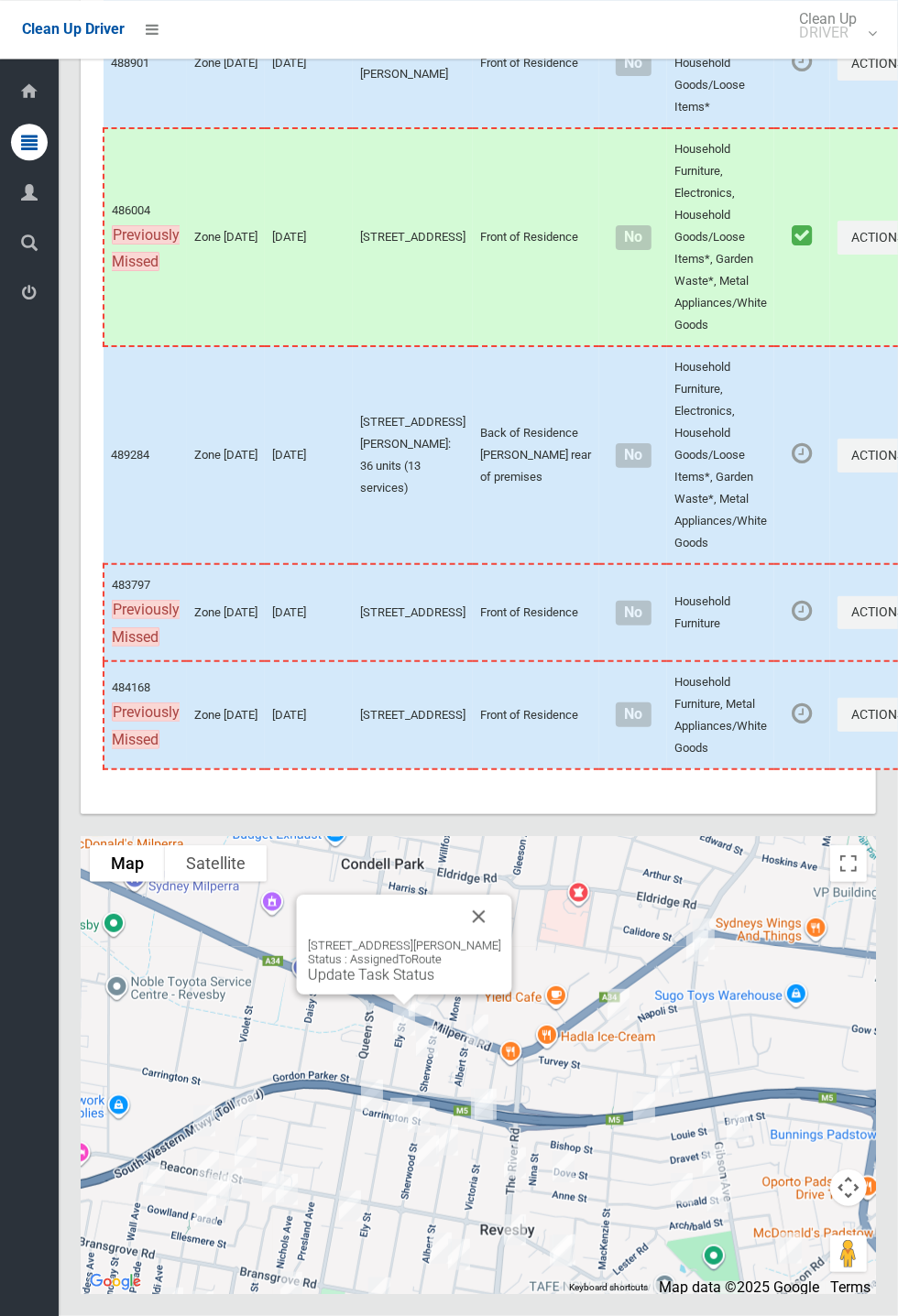
click at [408, 486] on link "Update Task Status" at bounding box center [370, 974] width 126 height 17
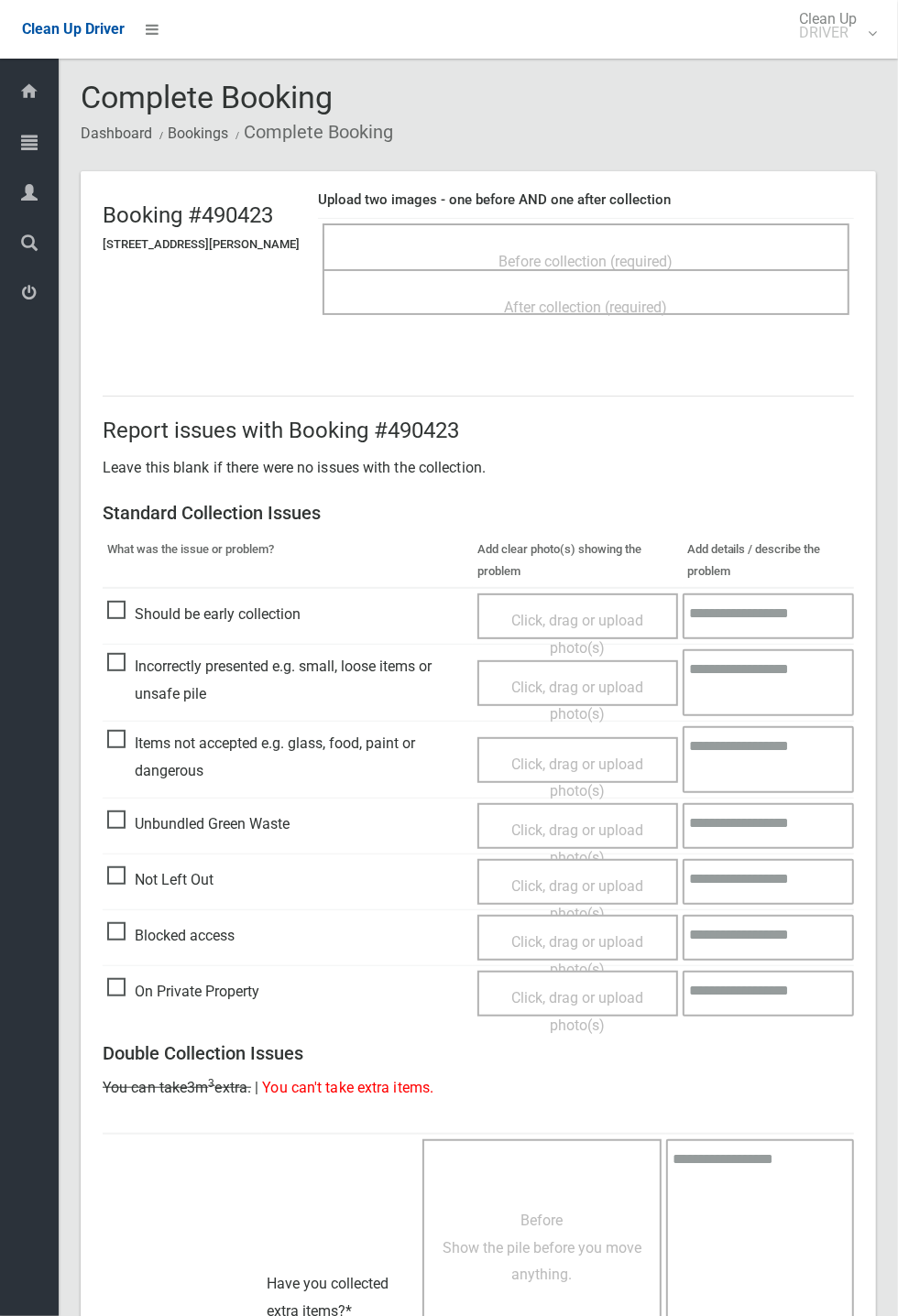
click at [748, 243] on div "Before collection (required)" at bounding box center [586, 260] width 487 height 34
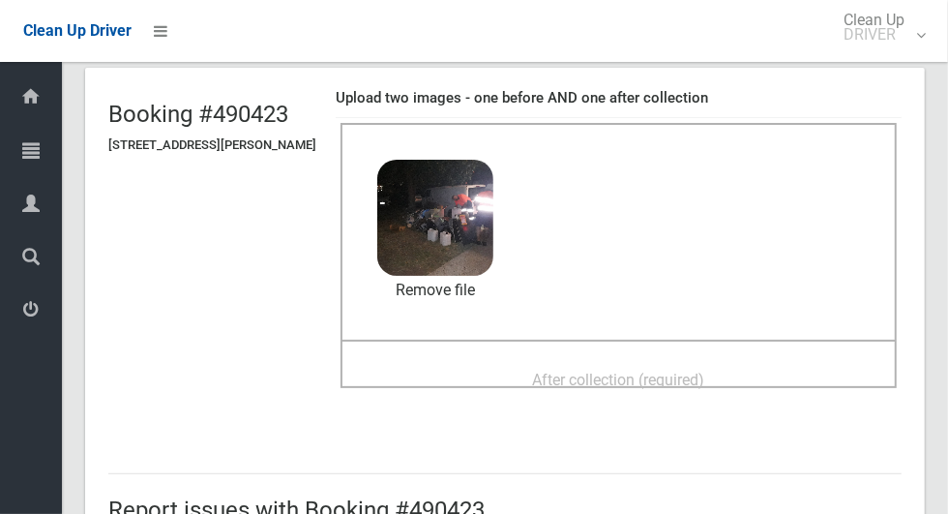
scroll to position [113, 0]
click at [728, 392] on div "After collection (required)" at bounding box center [619, 379] width 514 height 36
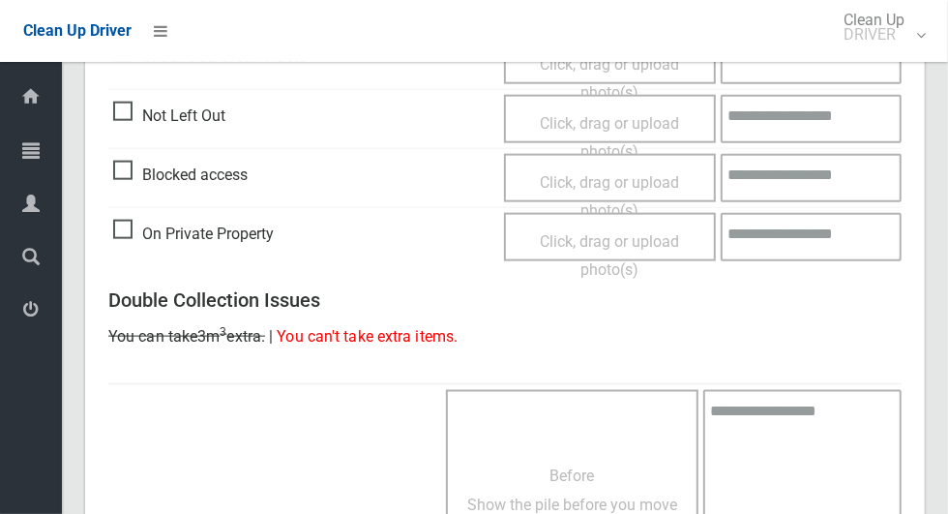
scroll to position [1582, 0]
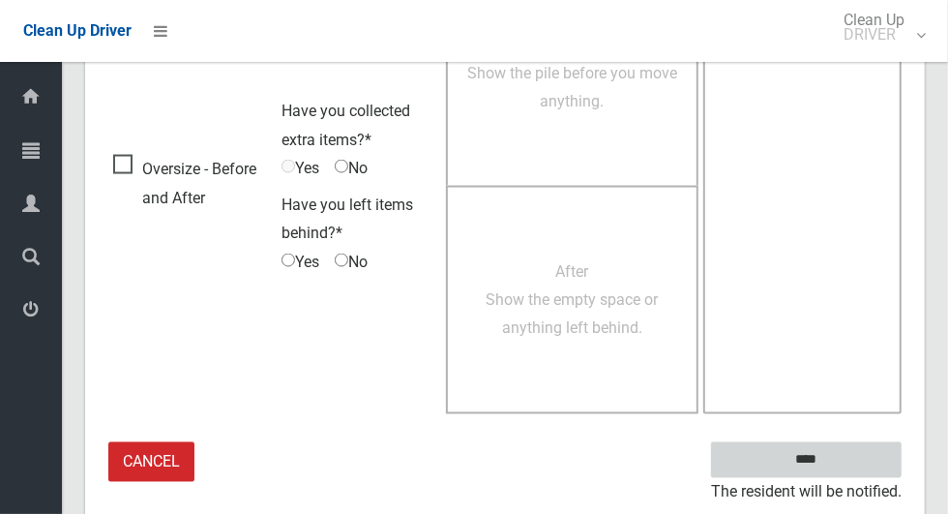
click at [875, 453] on input "****" at bounding box center [806, 460] width 191 height 36
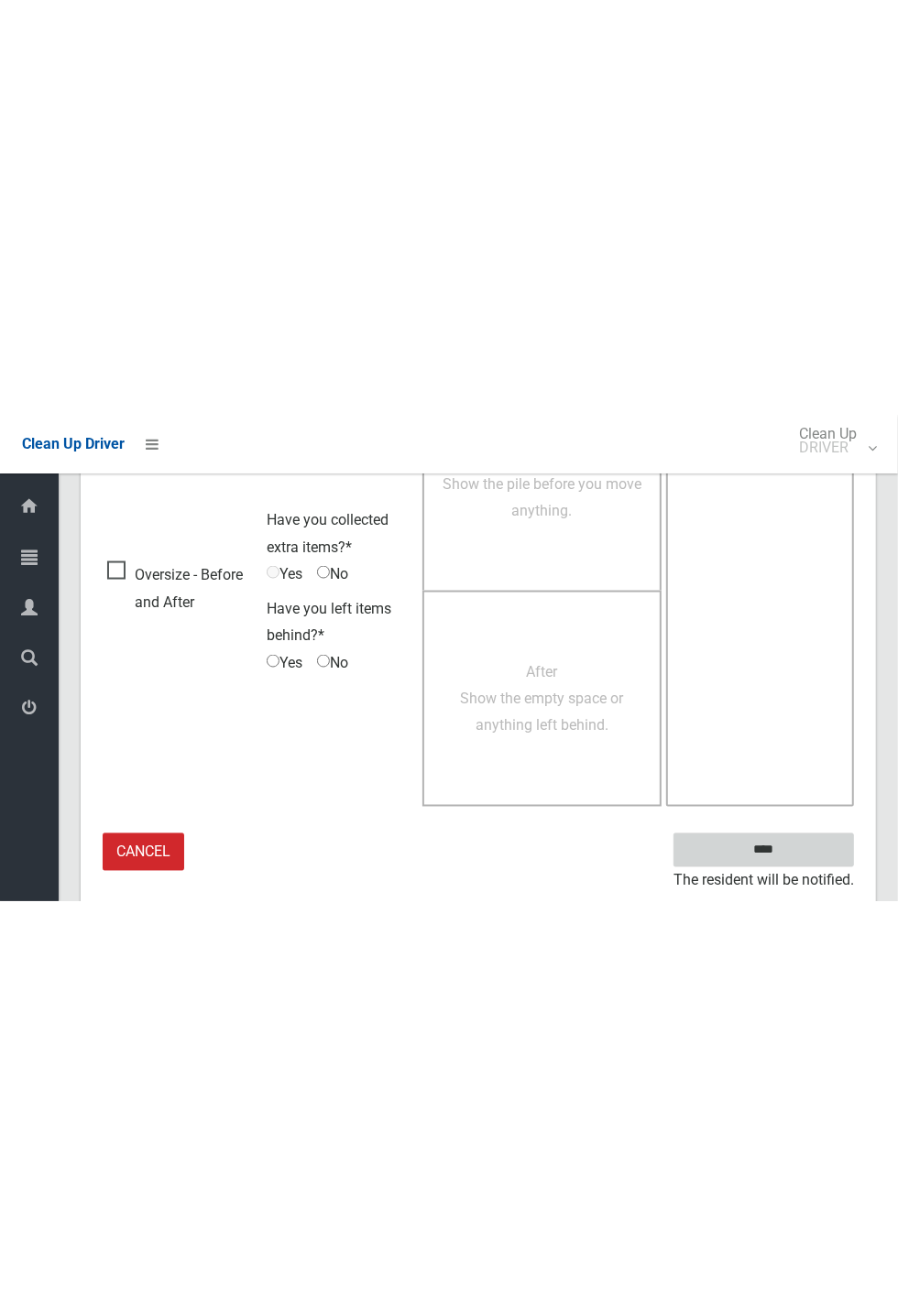
scroll to position [720, 0]
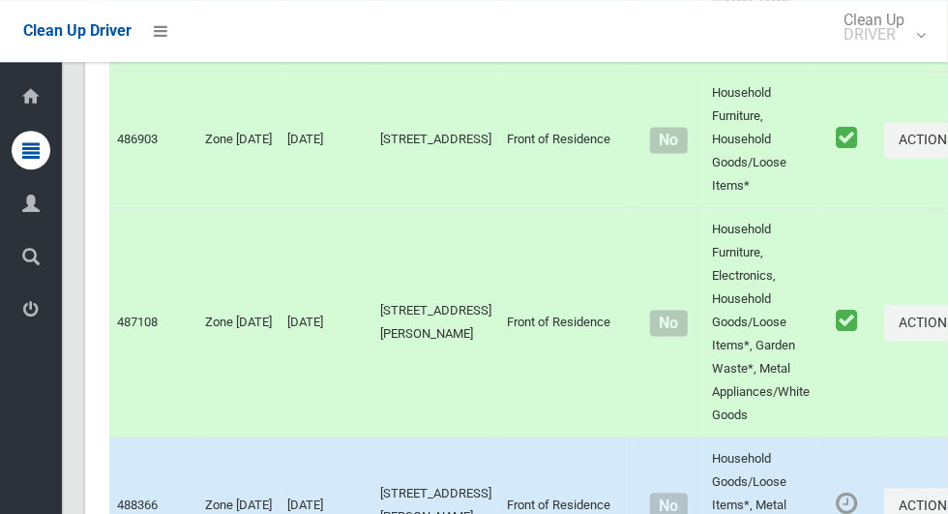
scroll to position [12299, 0]
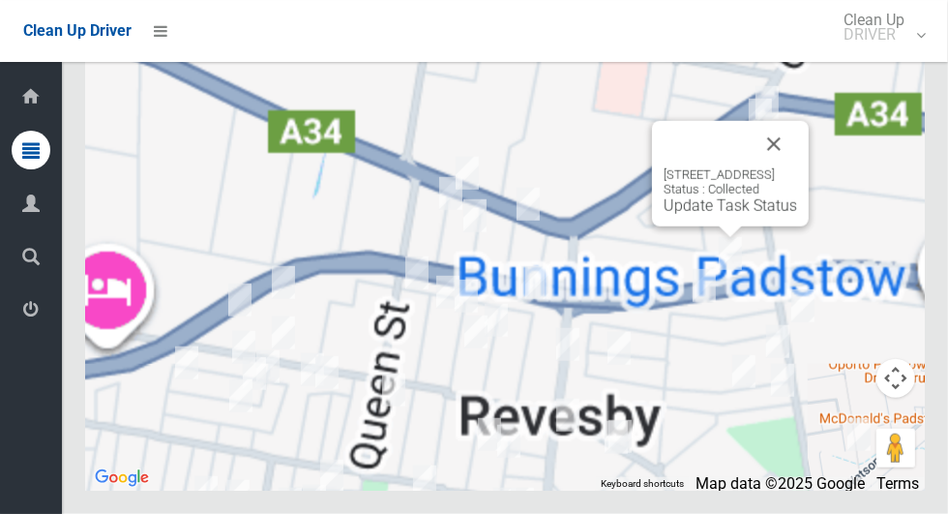
click at [797, 167] on button "Close" at bounding box center [774, 144] width 46 height 46
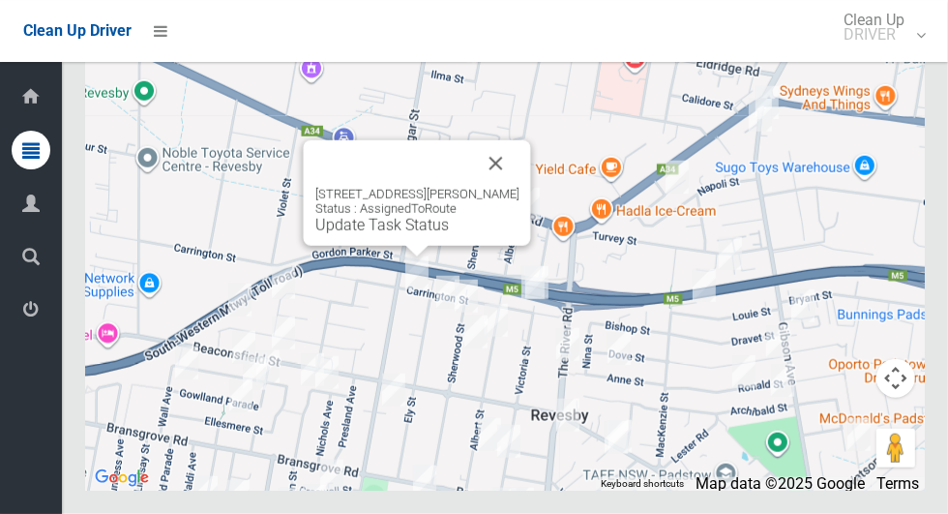
click at [519, 187] on button "Close" at bounding box center [496, 163] width 46 height 46
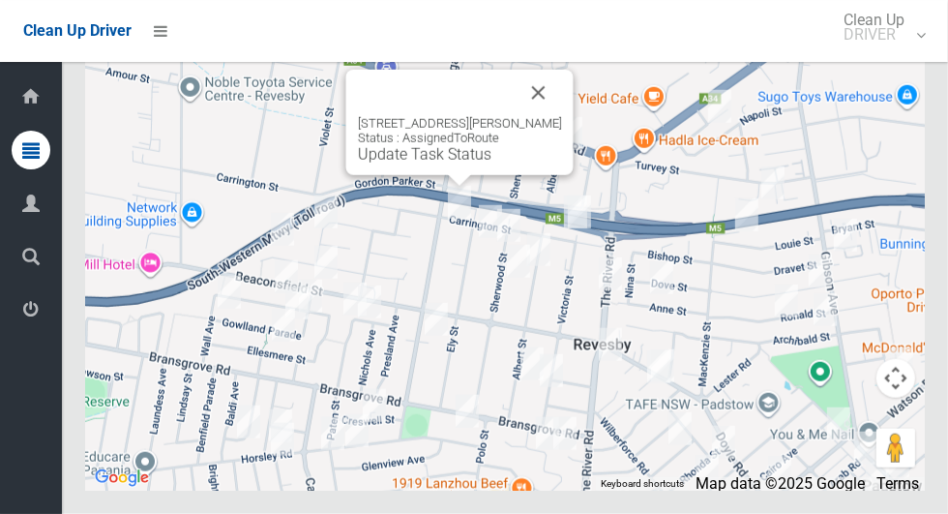
click at [414, 163] on link "Update Task Status" at bounding box center [424, 154] width 133 height 18
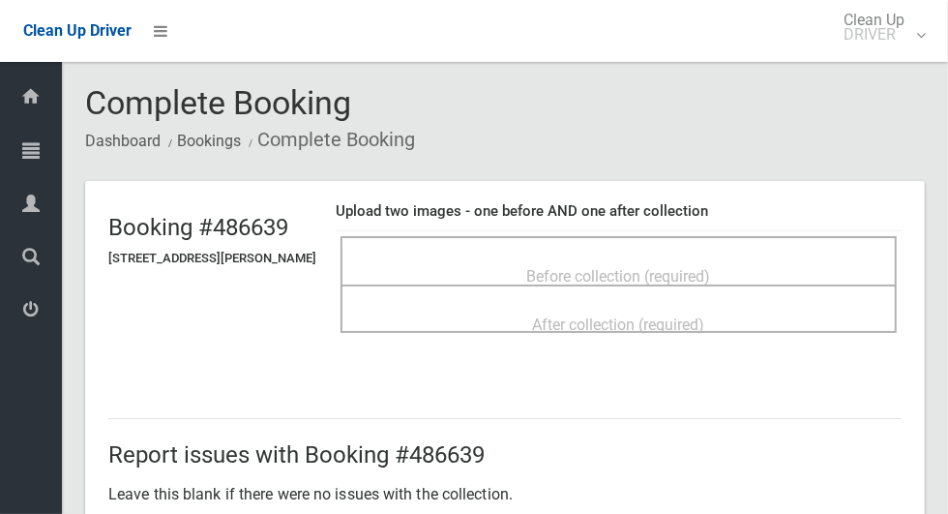
click at [711, 267] on span "Before collection (required)" at bounding box center [619, 276] width 184 height 18
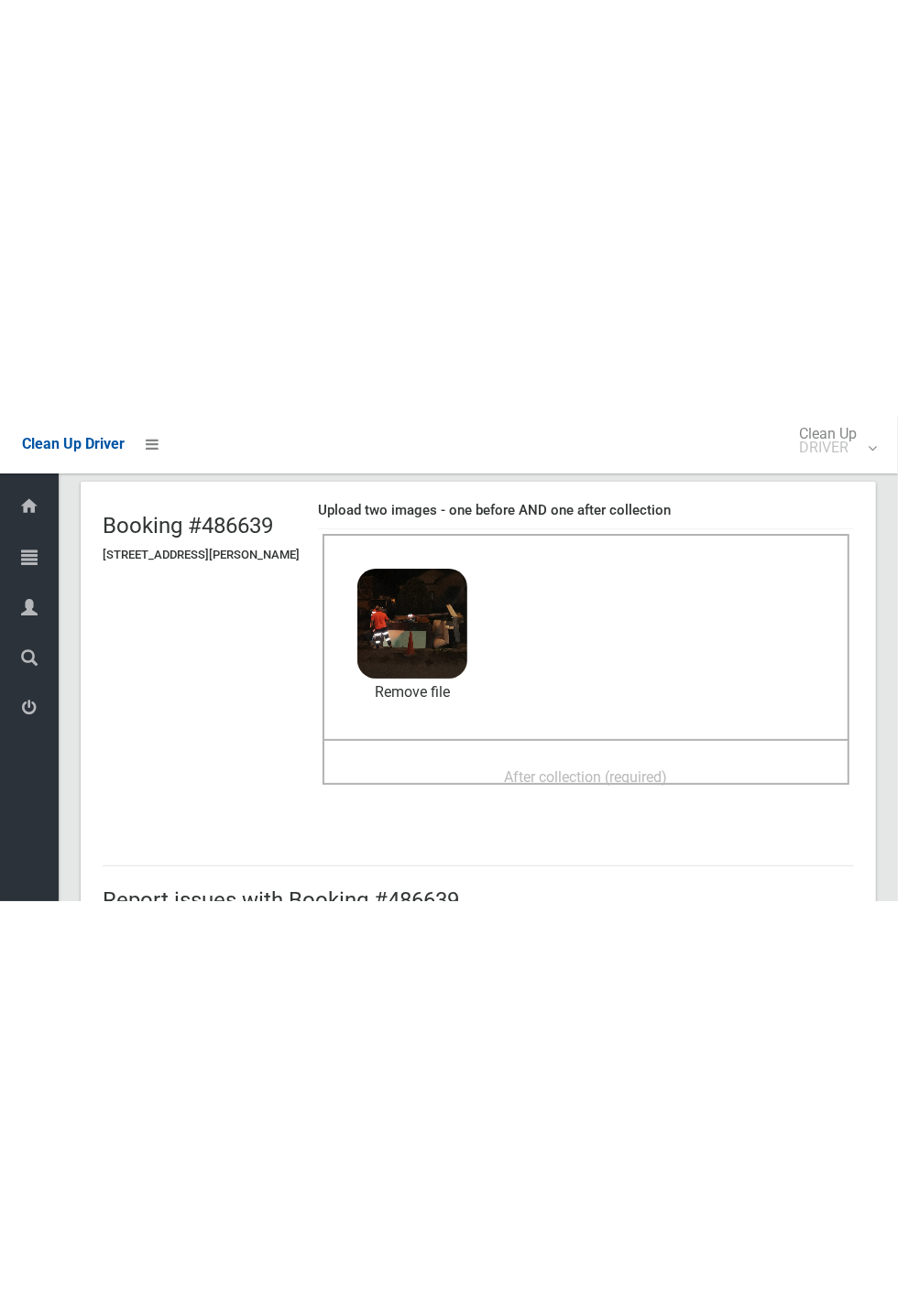
scroll to position [123, 0]
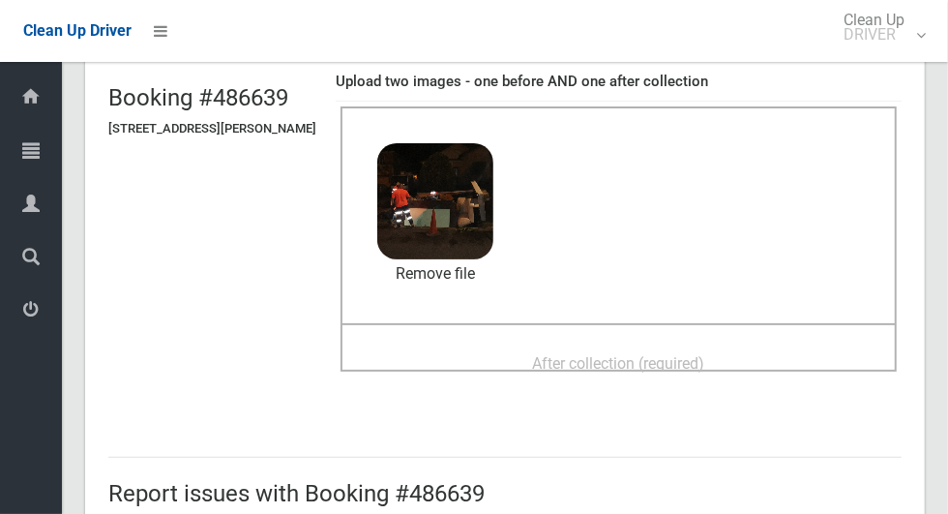
click at [694, 354] on span "After collection (required)" at bounding box center [619, 363] width 172 height 18
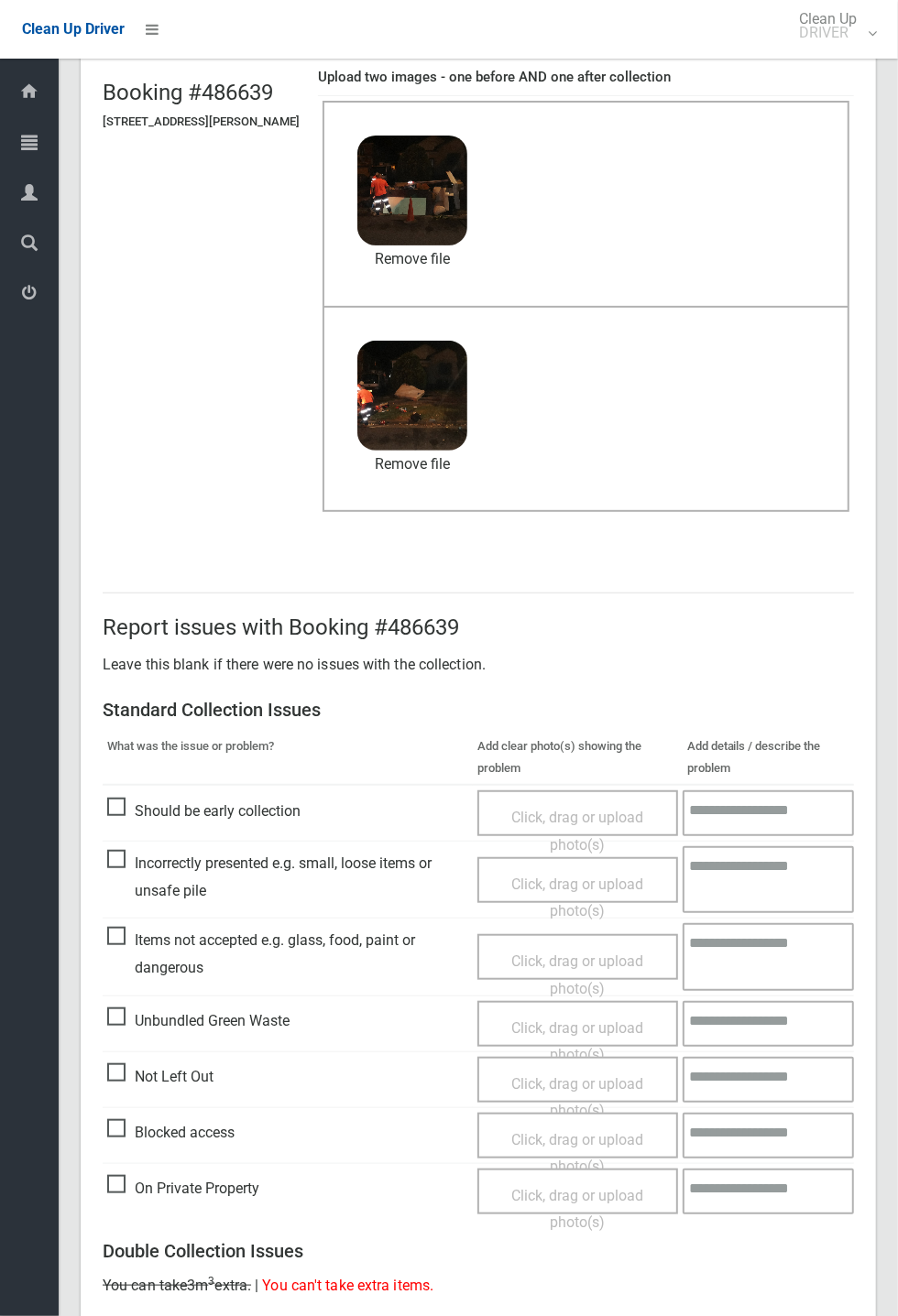
scroll to position [635, 0]
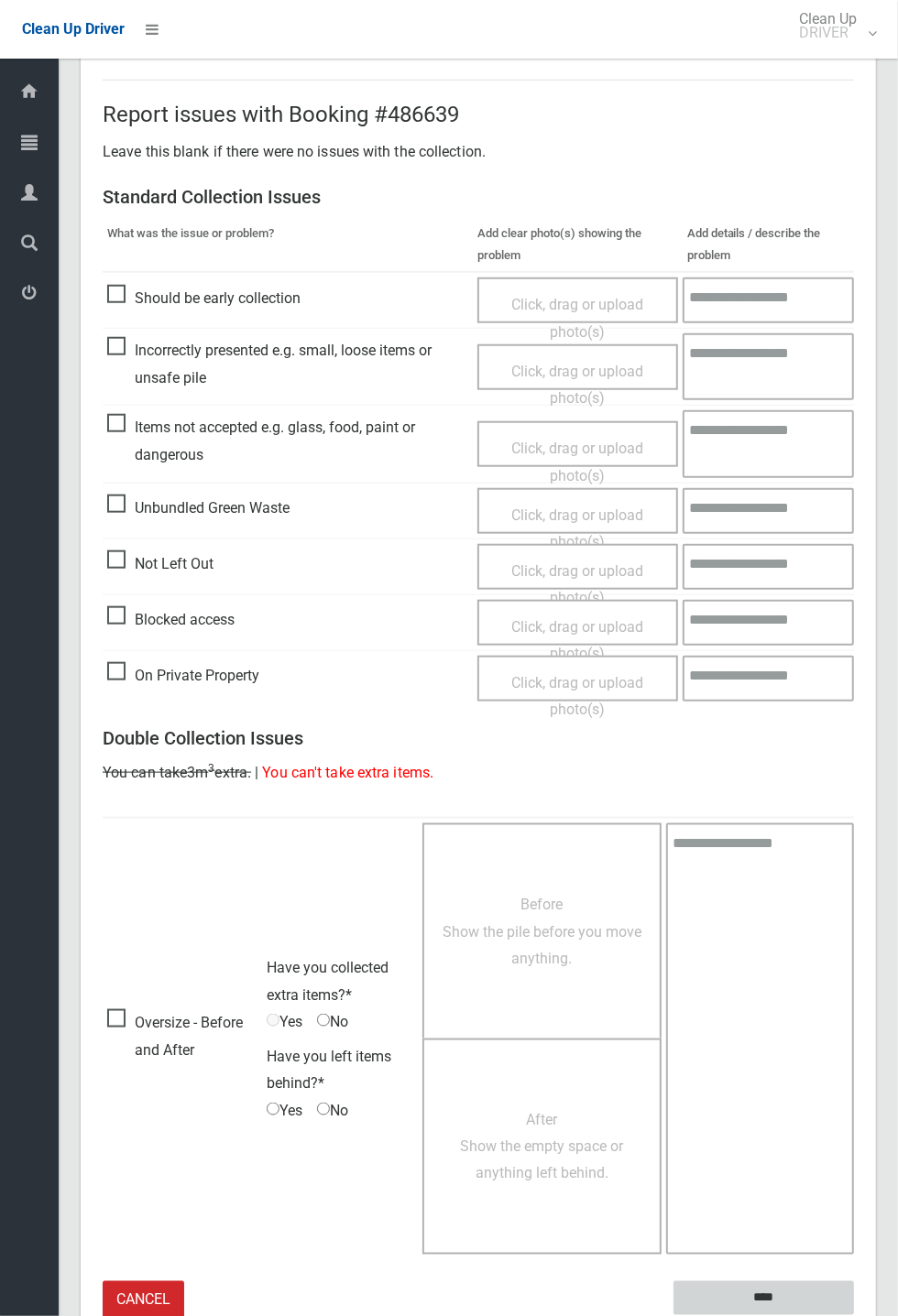
click at [818, 486] on input "****" at bounding box center [763, 1298] width 181 height 34
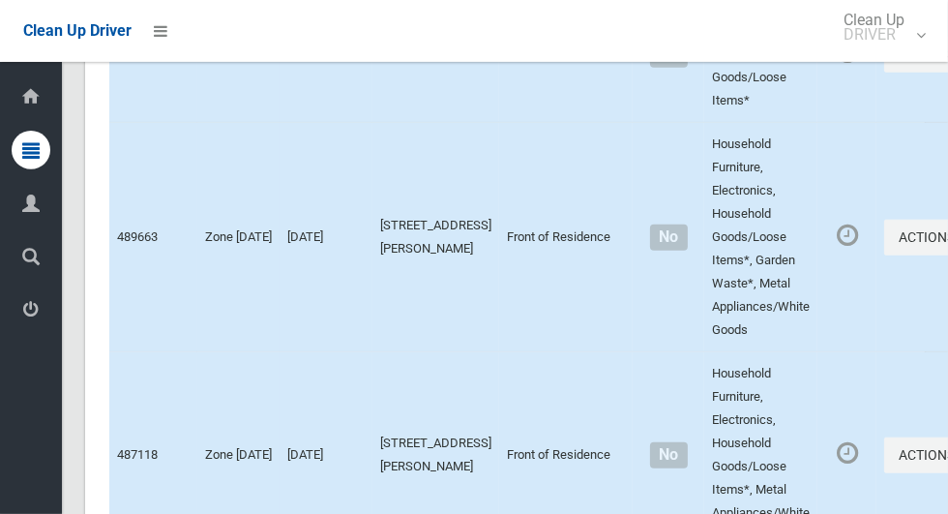
scroll to position [12299, 0]
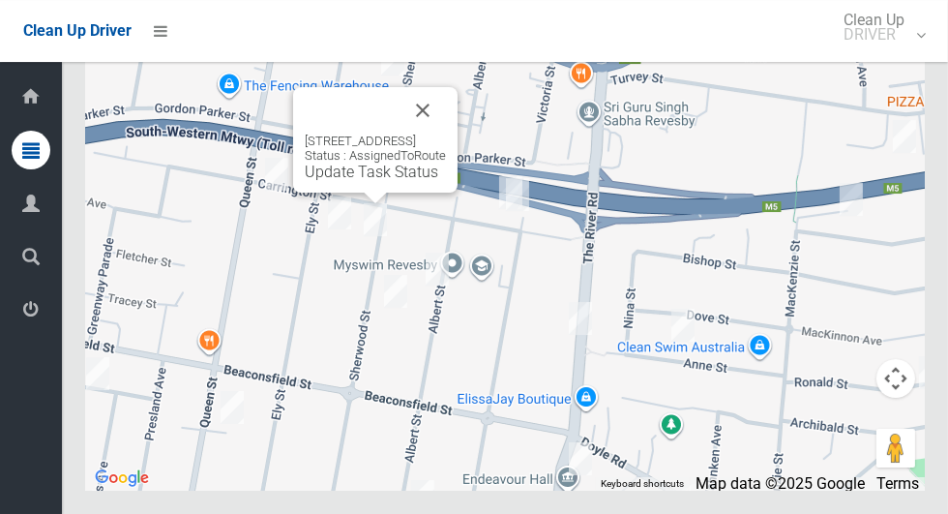
click at [446, 133] on button "Close" at bounding box center [422, 110] width 46 height 46
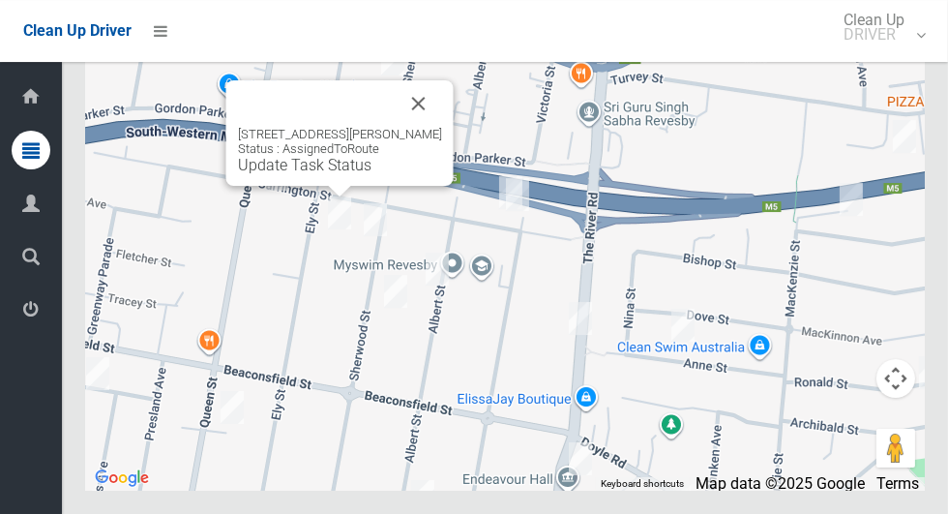
click at [339, 174] on link "Update Task Status" at bounding box center [304, 165] width 133 height 18
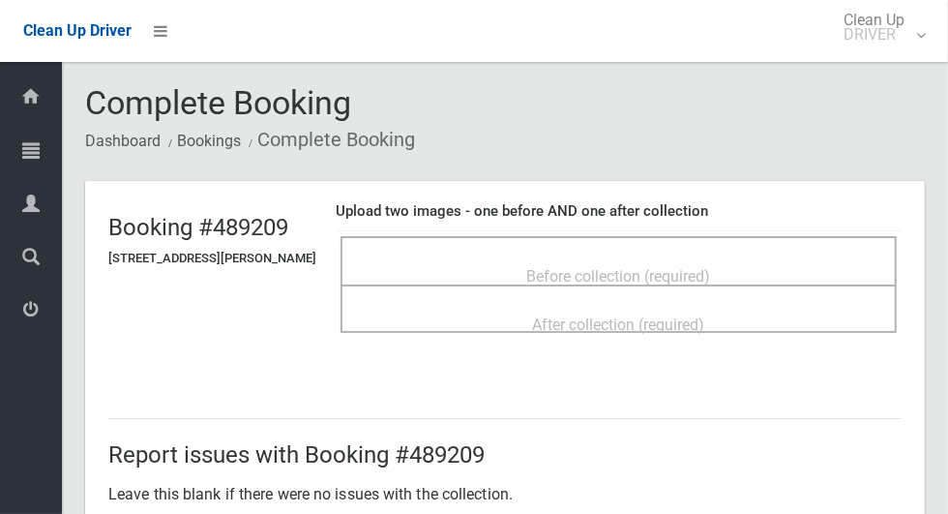
click at [695, 267] on span "Before collection (required)" at bounding box center [619, 276] width 184 height 18
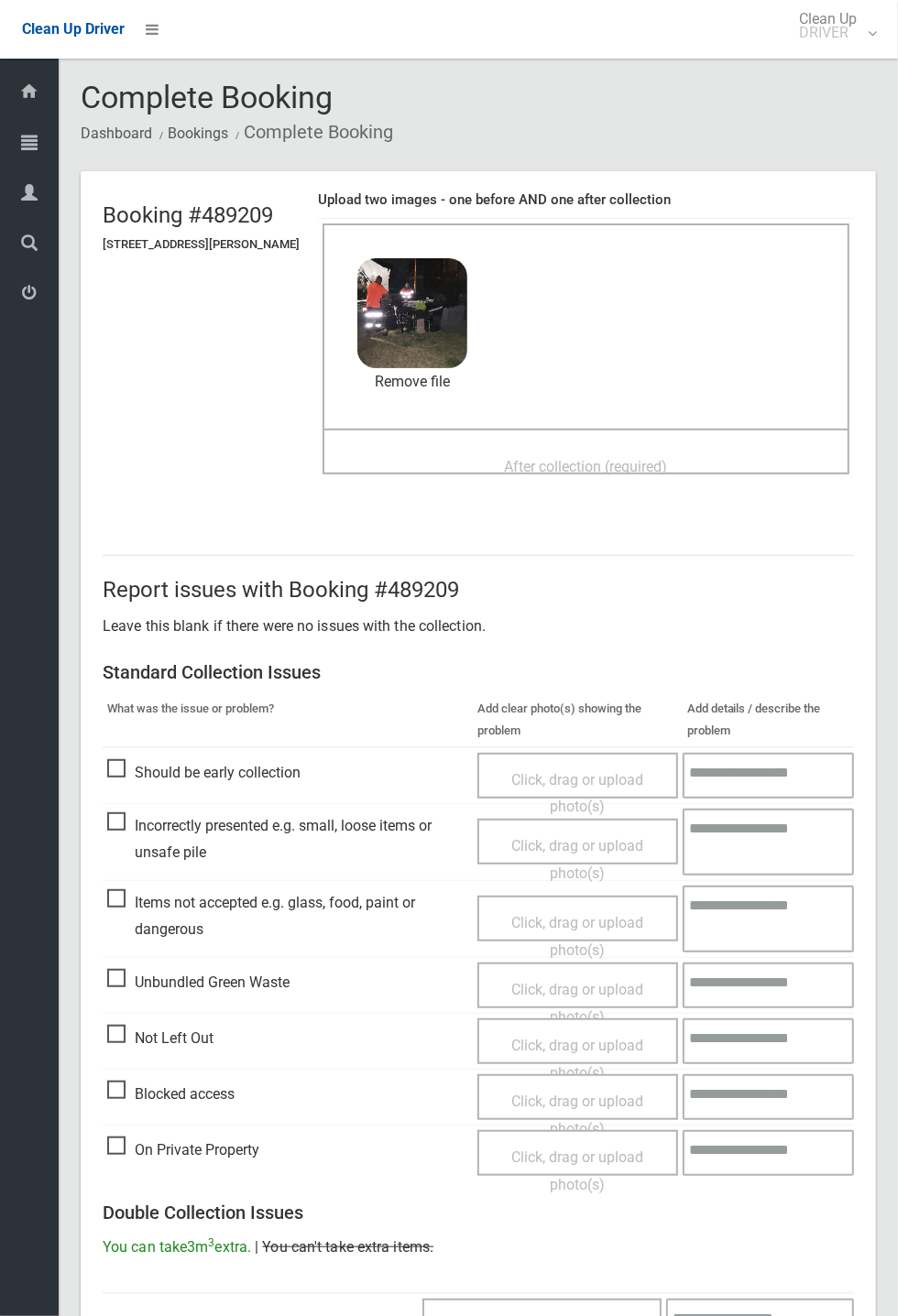
click at [629, 466] on span "After collection (required)" at bounding box center [586, 467] width 163 height 17
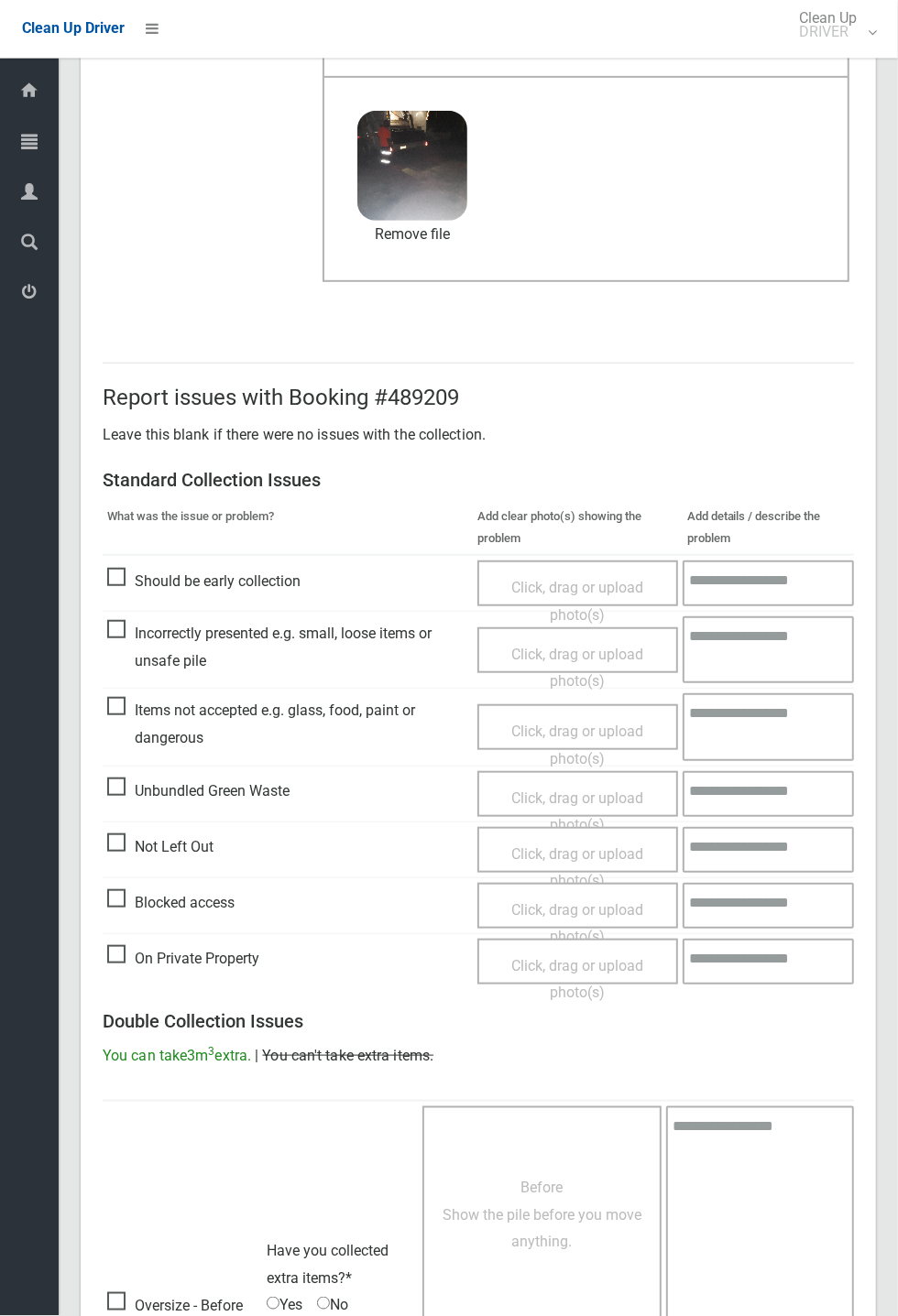
scroll to position [635, 0]
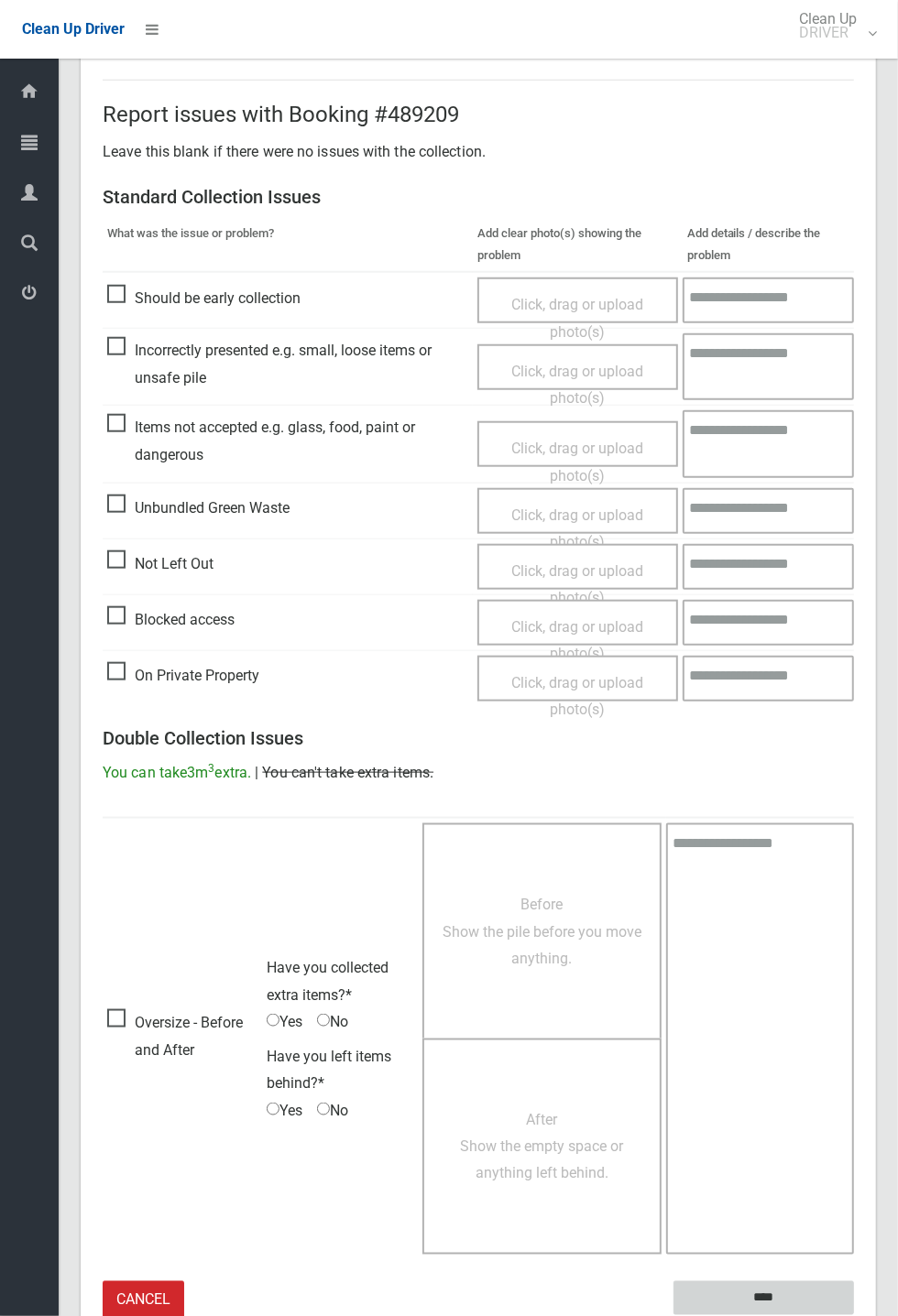
click at [854, 486] on input "****" at bounding box center [763, 1298] width 181 height 34
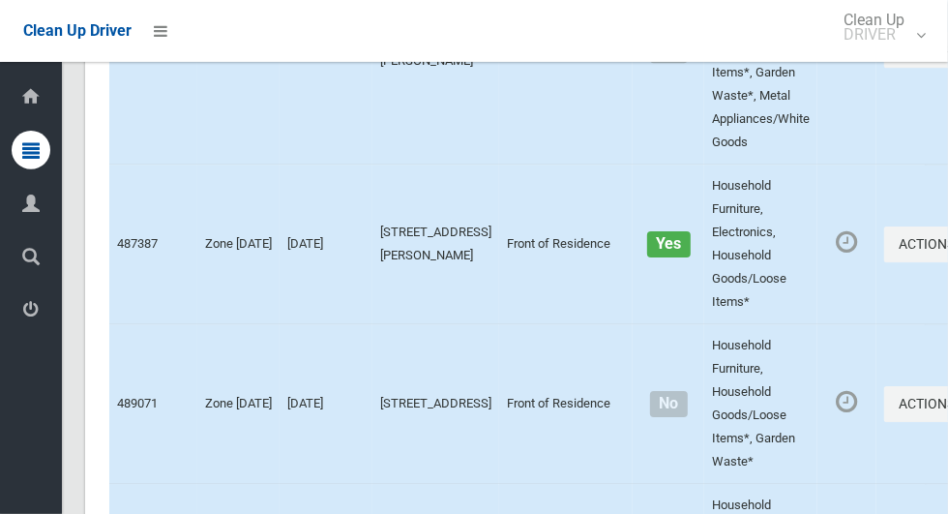
scroll to position [12299, 0]
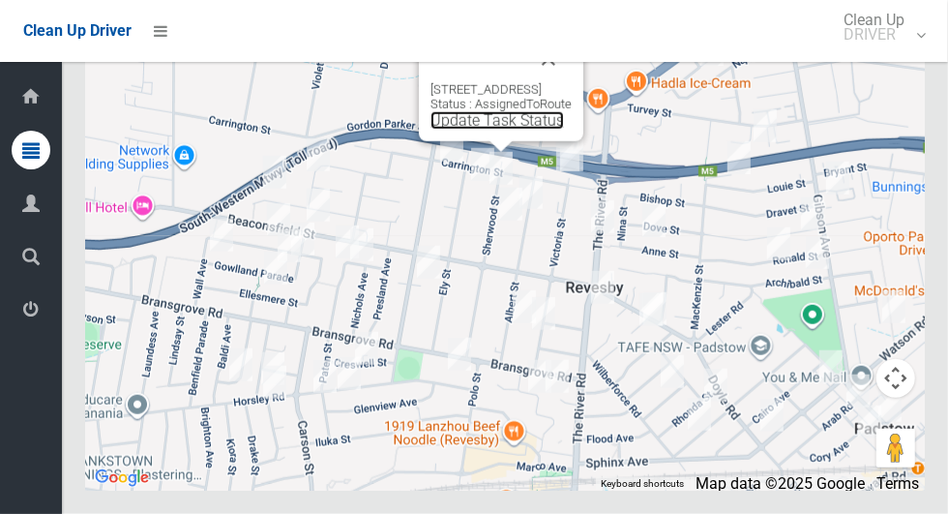
click at [483, 130] on link "Update Task Status" at bounding box center [496, 120] width 133 height 18
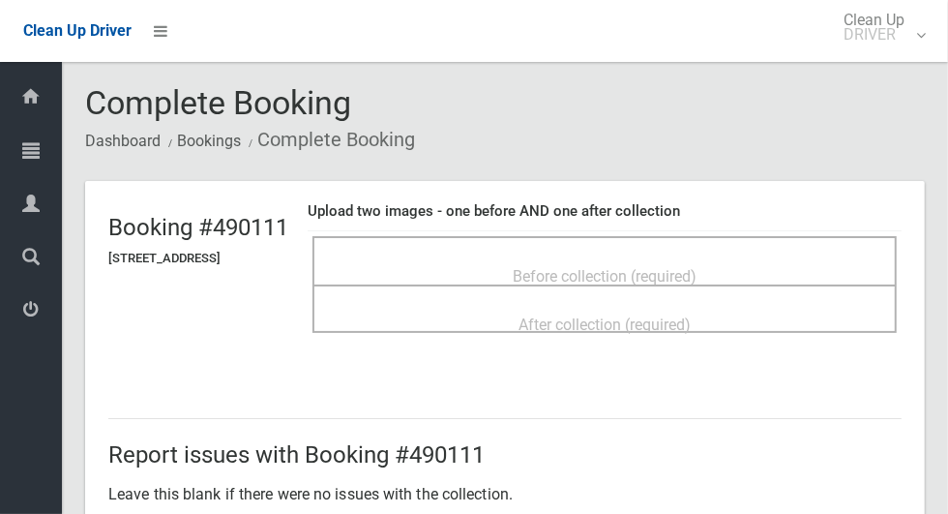
click at [647, 267] on span "Before collection (required)" at bounding box center [605, 276] width 184 height 18
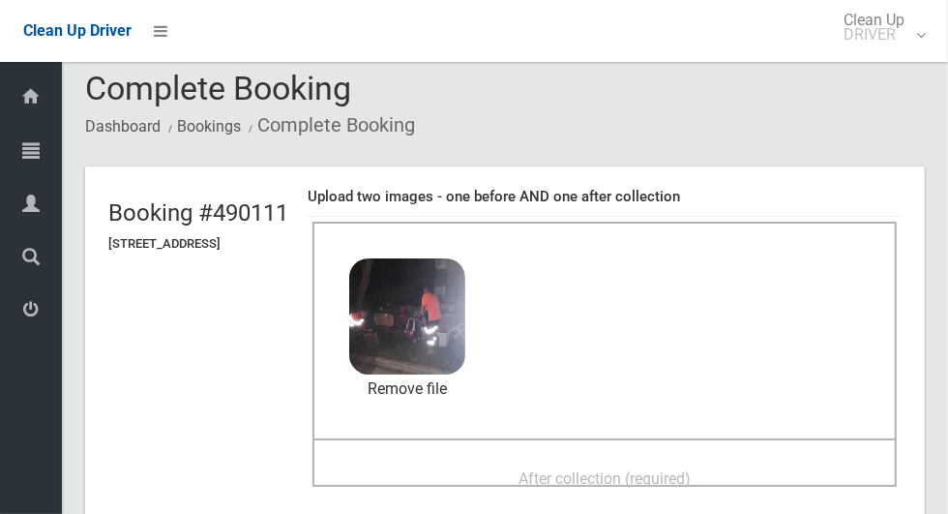
scroll to position [34, 0]
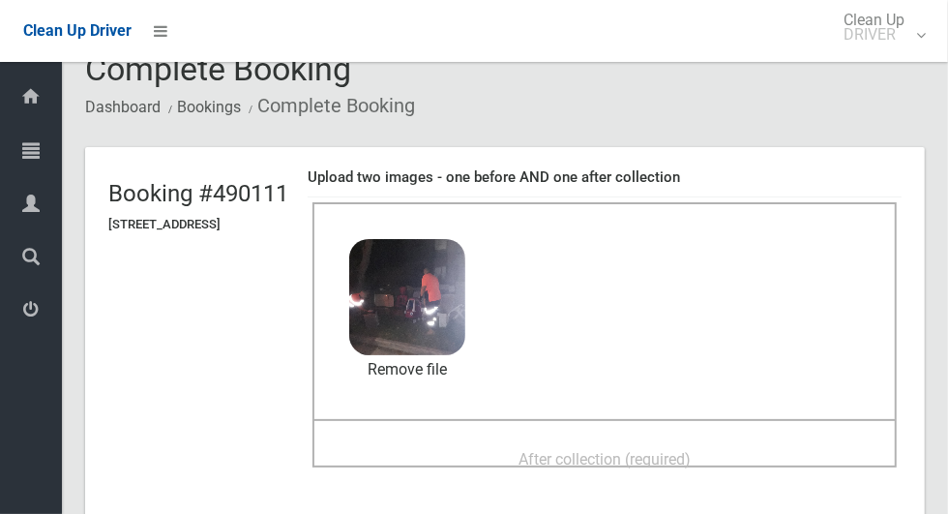
click at [691, 450] on span "After collection (required)" at bounding box center [604, 459] width 172 height 18
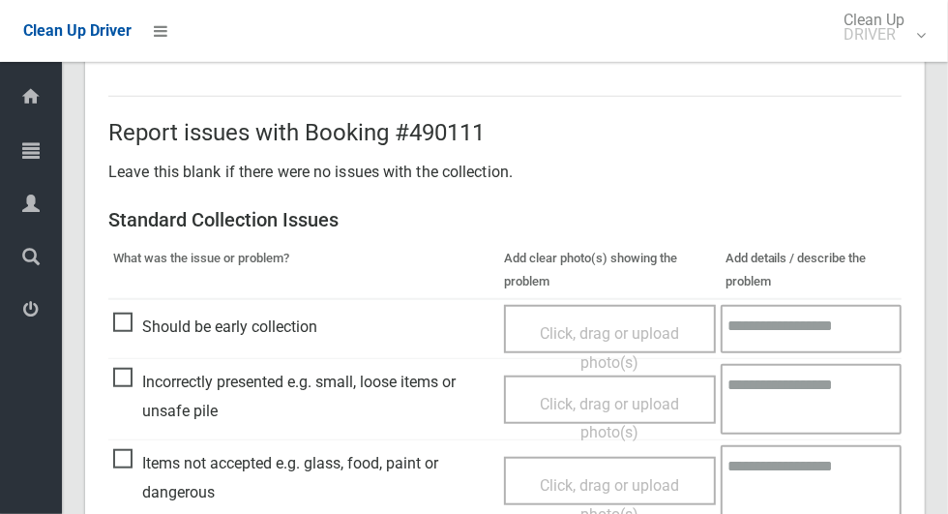
scroll to position [1582, 0]
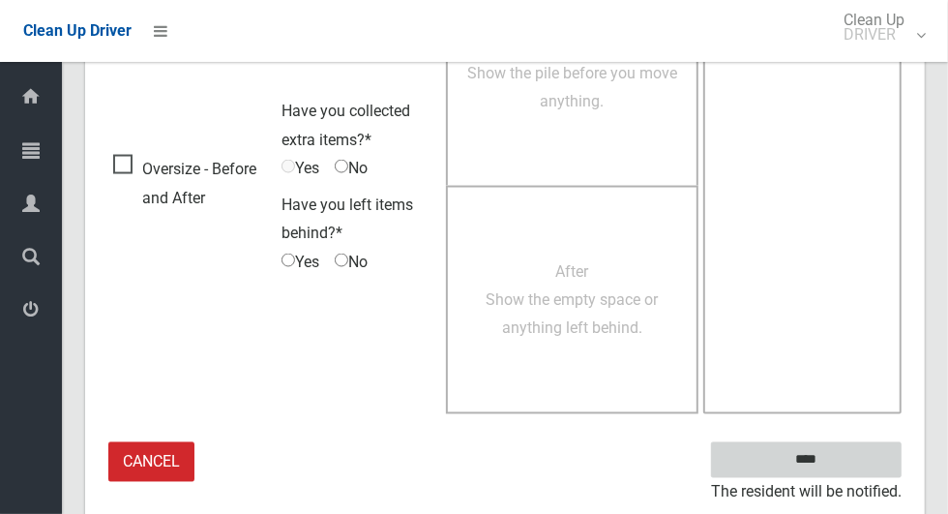
click at [866, 444] on input "****" at bounding box center [806, 460] width 191 height 36
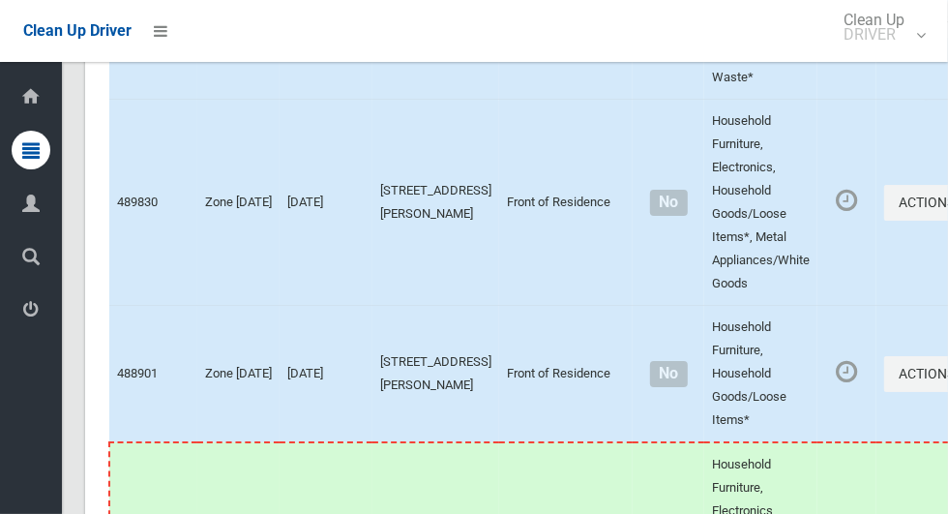
scroll to position [12299, 0]
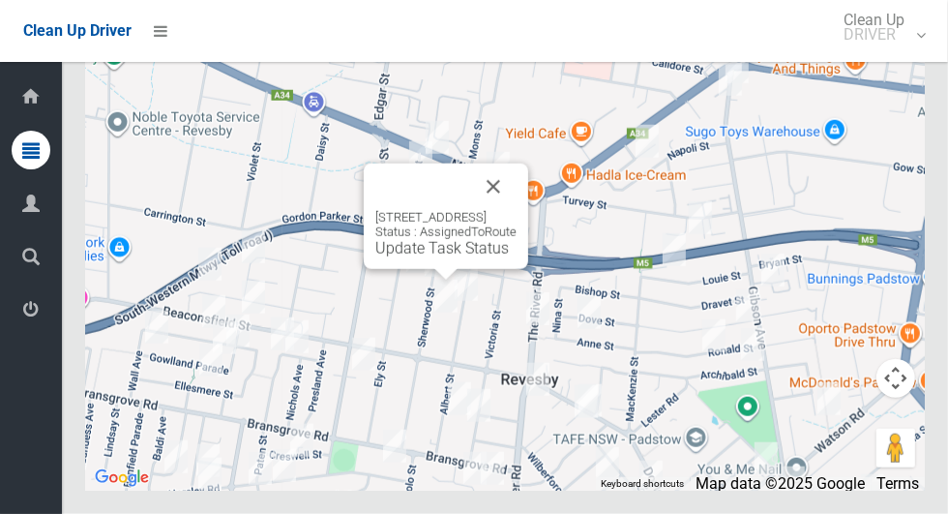
click at [517, 210] on button "Close" at bounding box center [493, 186] width 46 height 46
click at [438, 257] on link "Update Task Status" at bounding box center [441, 248] width 133 height 18
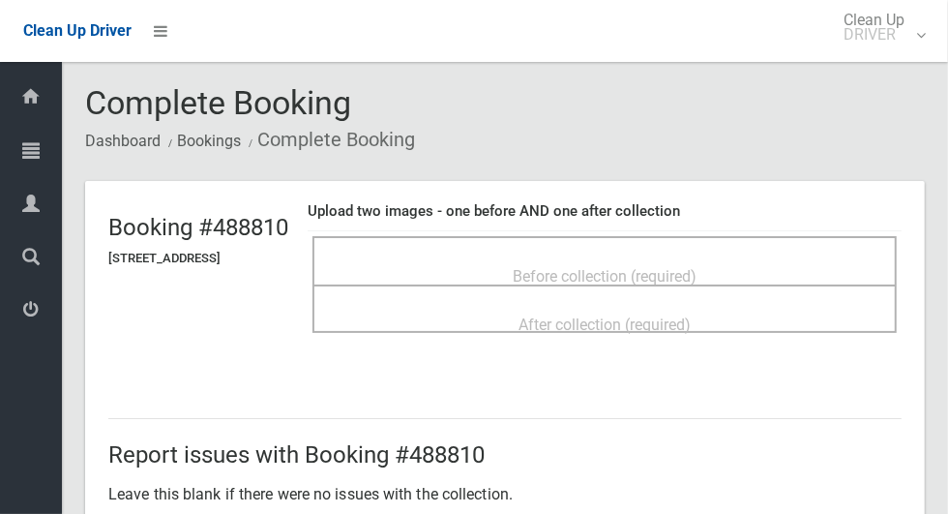
click at [696, 267] on span "Before collection (required)" at bounding box center [605, 276] width 184 height 18
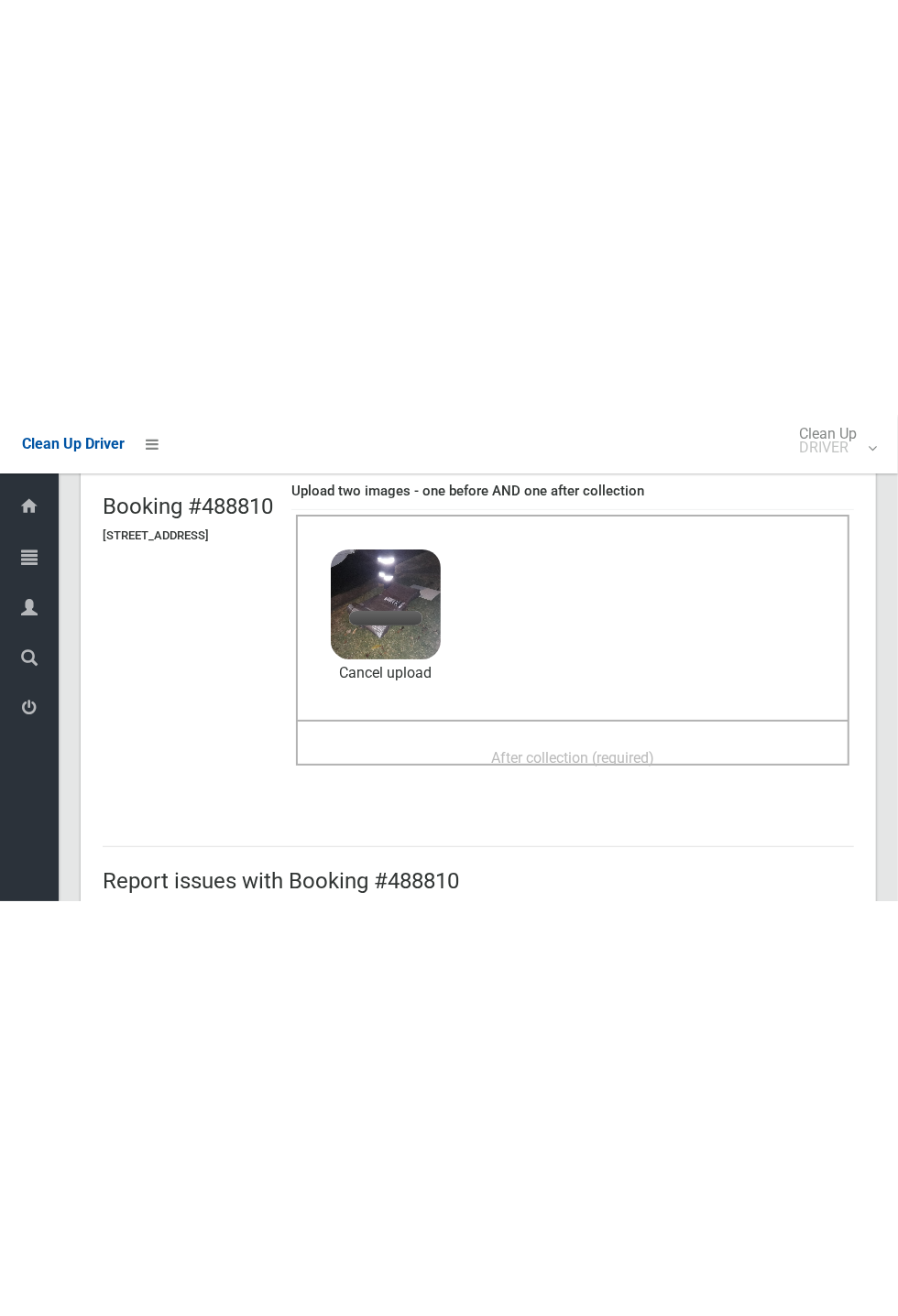
scroll to position [126, 0]
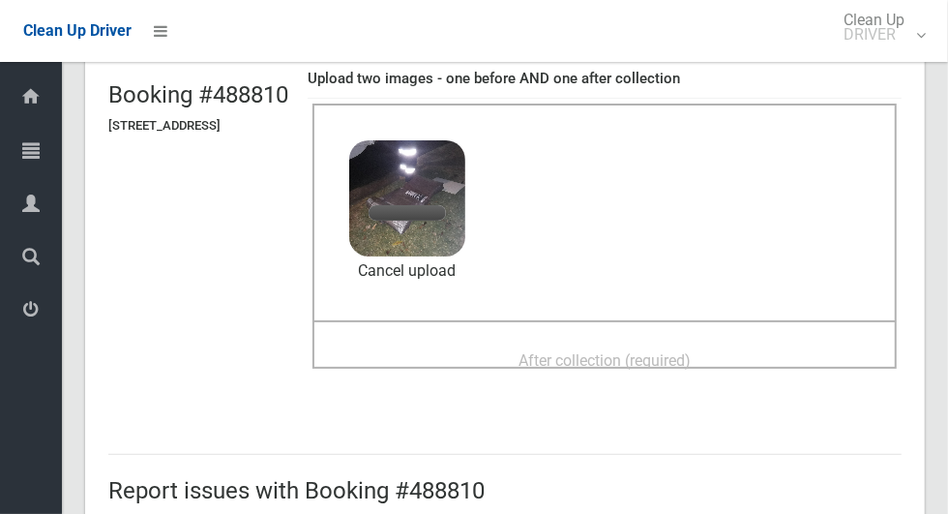
click at [691, 361] on span "After collection (required)" at bounding box center [604, 360] width 172 height 18
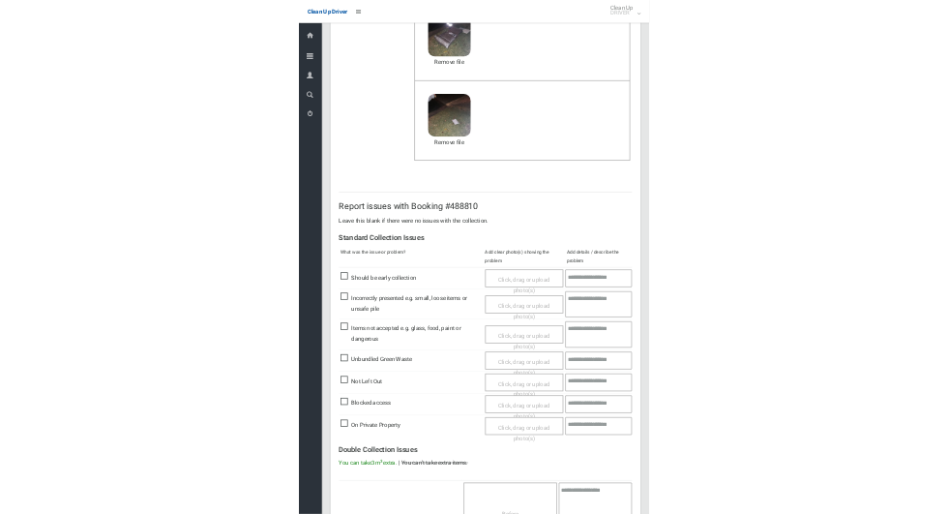
scroll to position [672, 0]
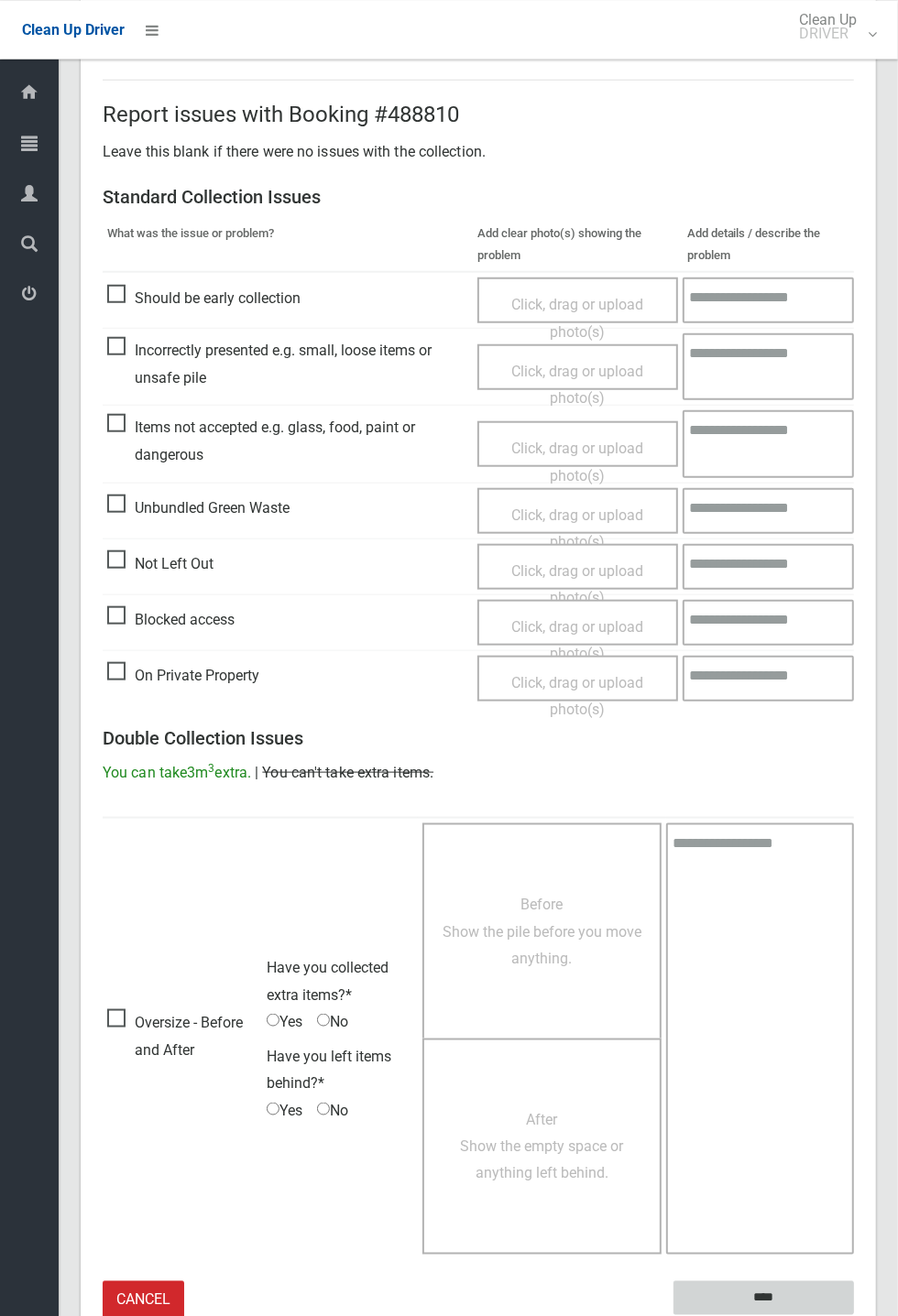
click at [854, 486] on input "****" at bounding box center [763, 1297] width 181 height 34
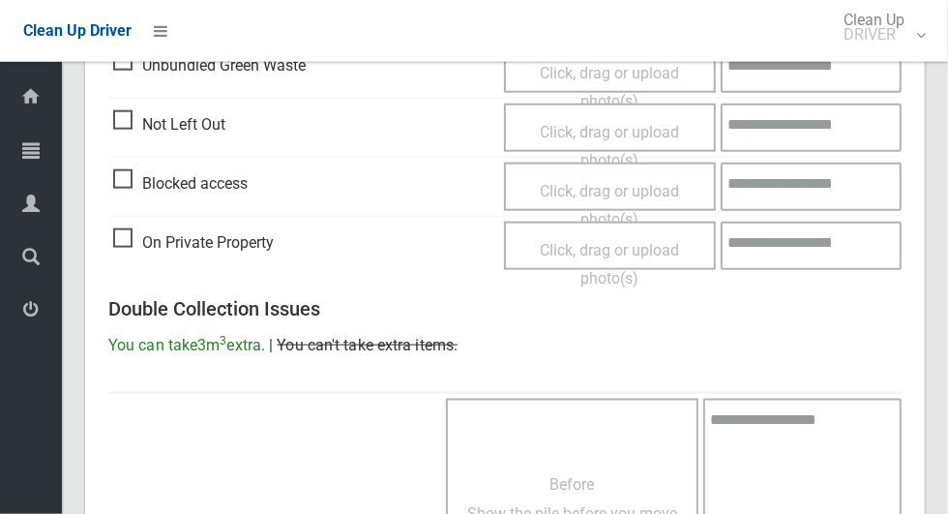
scroll to position [1582, 0]
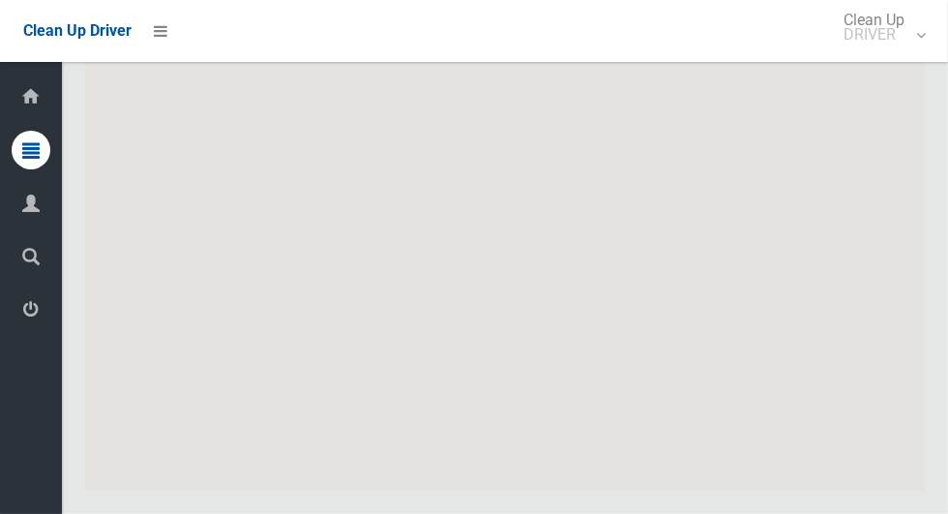
scroll to position [12299, 0]
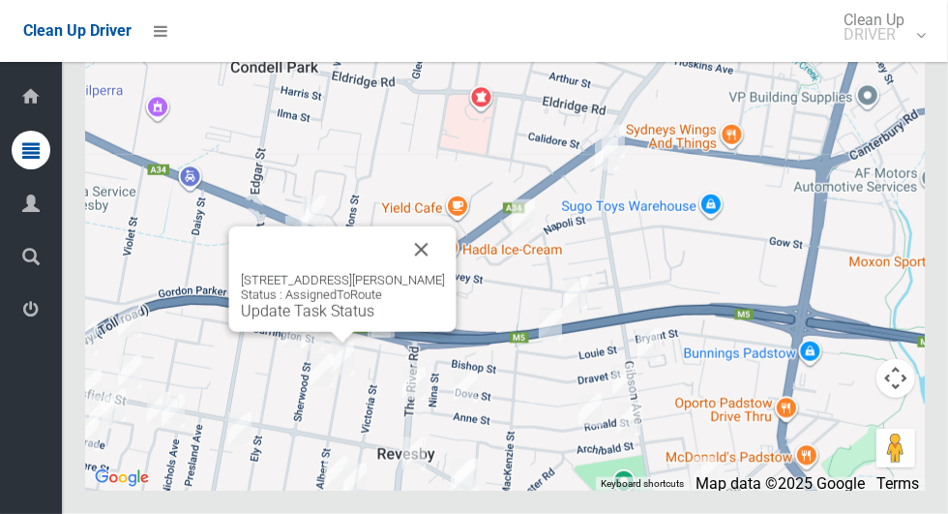
click at [419, 273] on button "Close" at bounding box center [422, 249] width 46 height 46
click at [336, 320] on link "Update Task Status" at bounding box center [307, 311] width 133 height 18
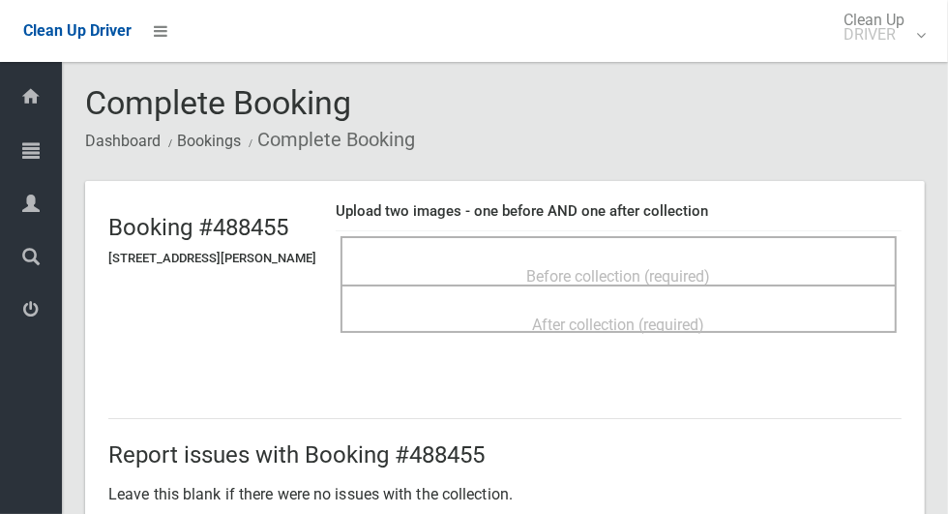
click at [711, 273] on span "Before collection (required)" at bounding box center [619, 276] width 184 height 18
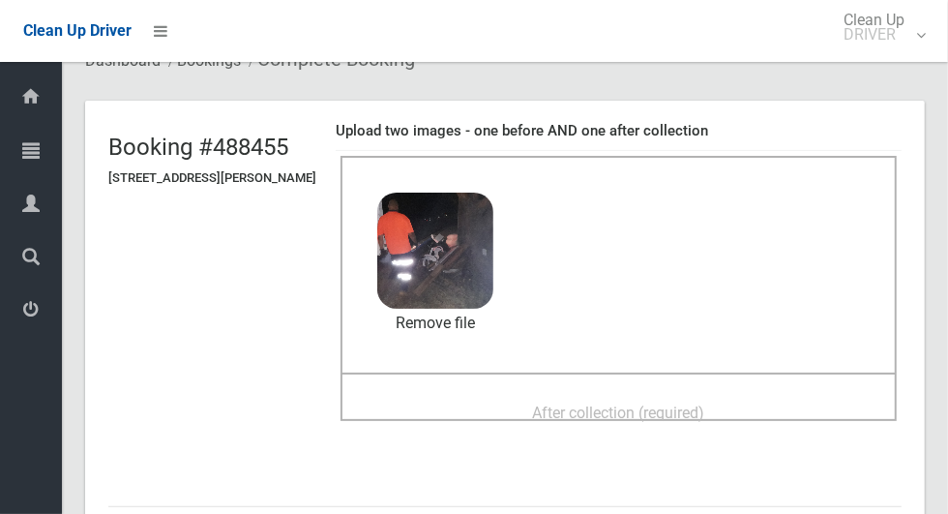
scroll to position [103, 0]
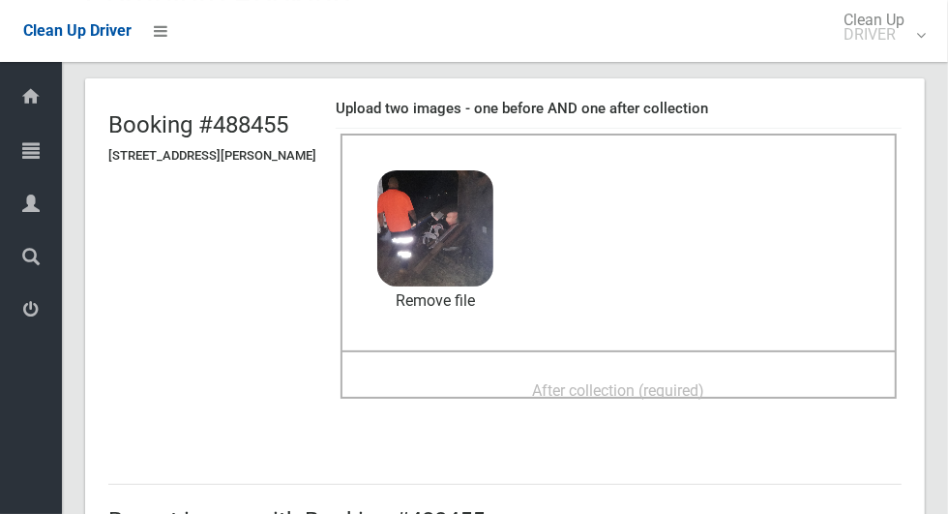
click at [697, 381] on span "After collection (required)" at bounding box center [619, 390] width 172 height 18
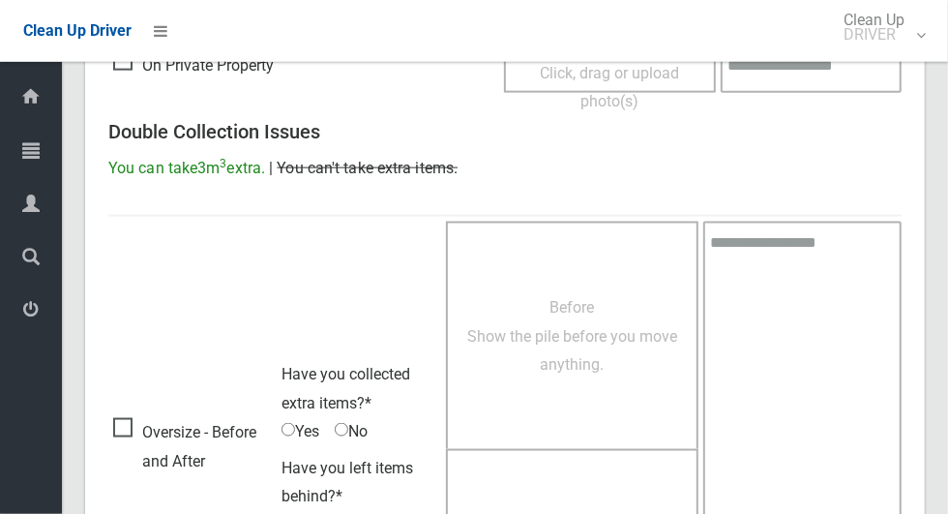
scroll to position [1582, 0]
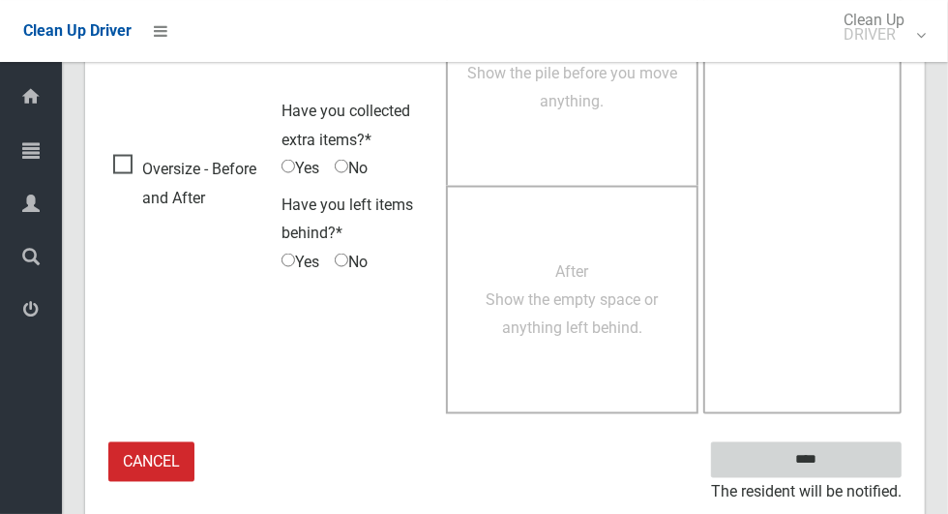
click at [849, 456] on input "****" at bounding box center [806, 460] width 191 height 36
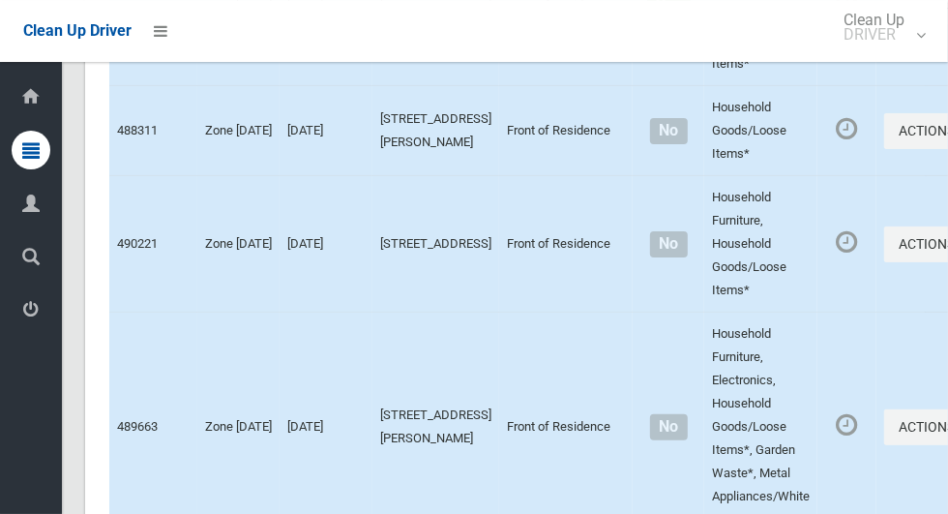
scroll to position [12299, 0]
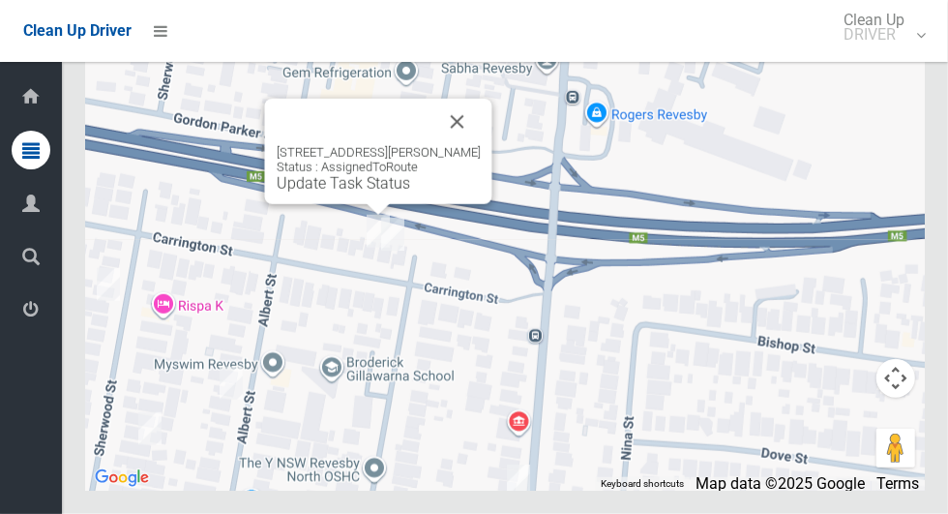
click at [340, 192] on link "Update Task Status" at bounding box center [343, 183] width 133 height 18
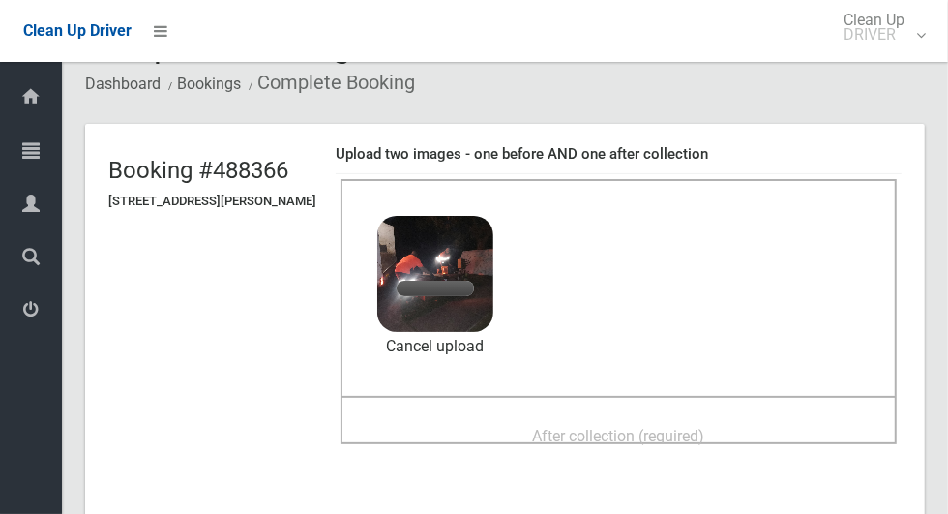
scroll to position [56, 0]
click at [644, 429] on span "After collection (required)" at bounding box center [619, 437] width 172 height 18
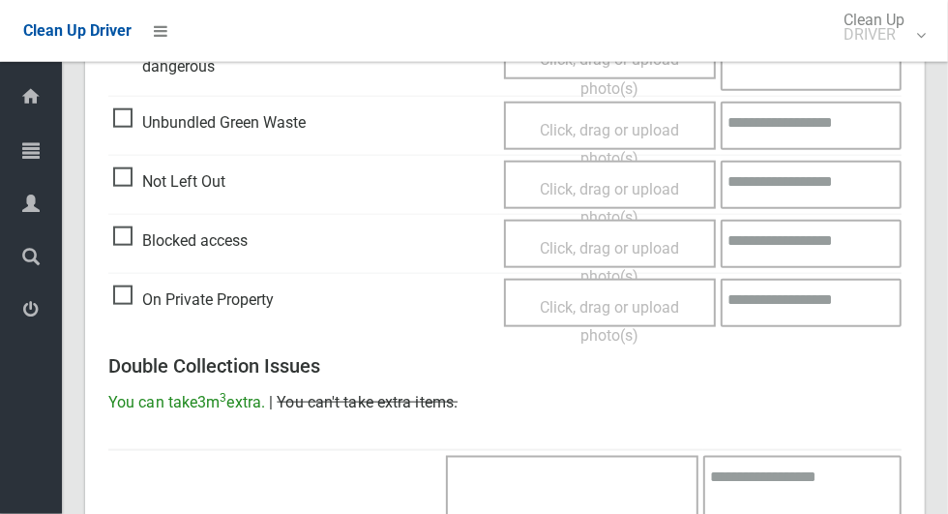
scroll to position [1582, 0]
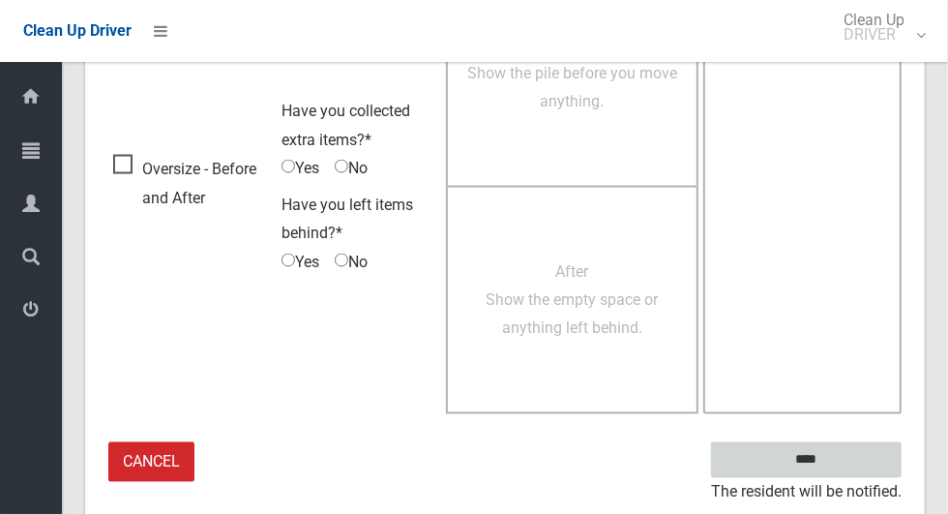
click at [868, 457] on input "****" at bounding box center [806, 460] width 191 height 36
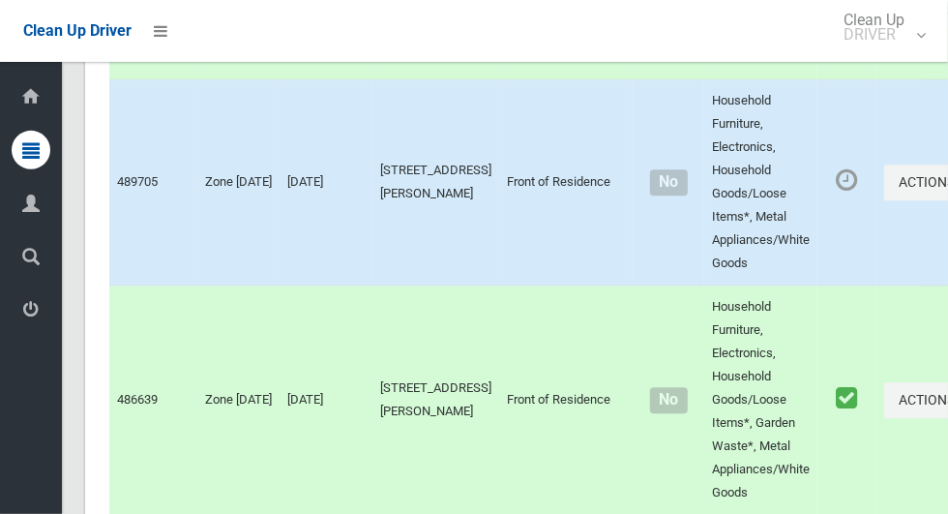
scroll to position [6305, 0]
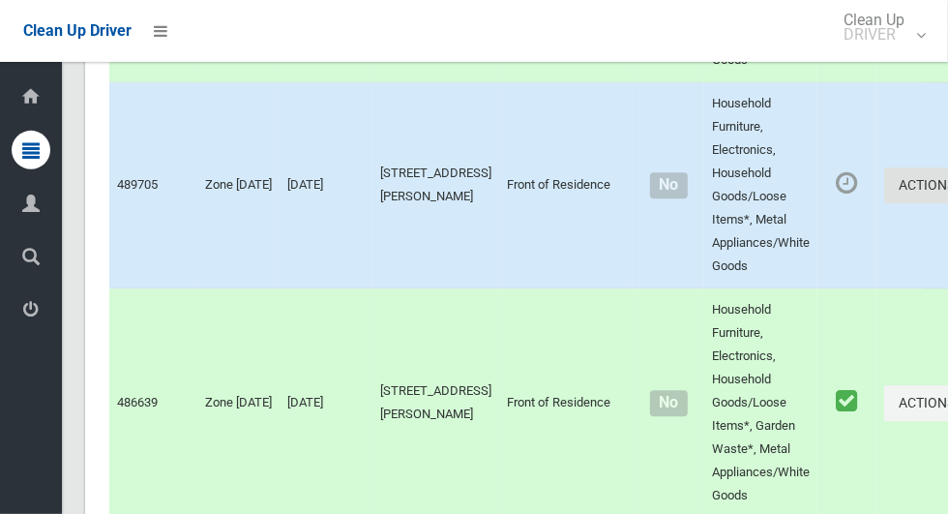
click at [947, 192] on icon "button" at bounding box center [959, 185] width 8 height 14
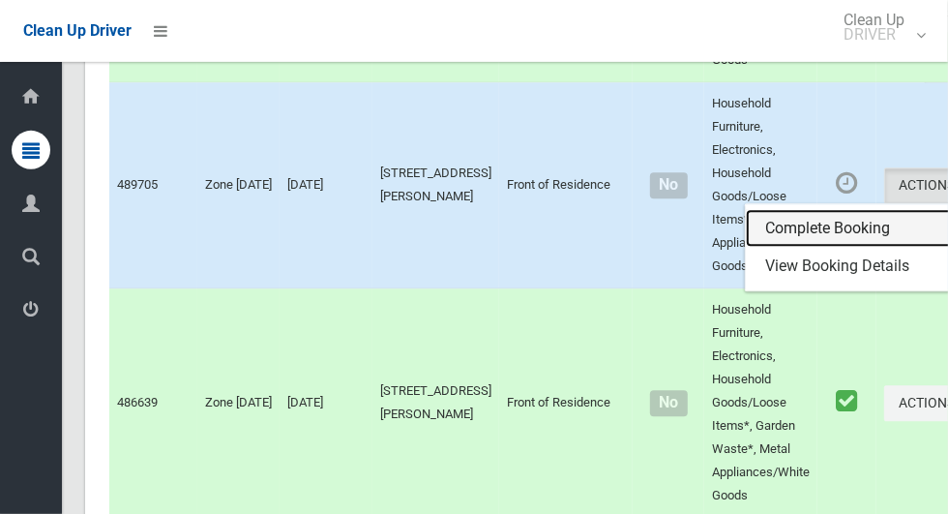
click at [835, 248] on link "Complete Booking" at bounding box center [861, 228] width 230 height 39
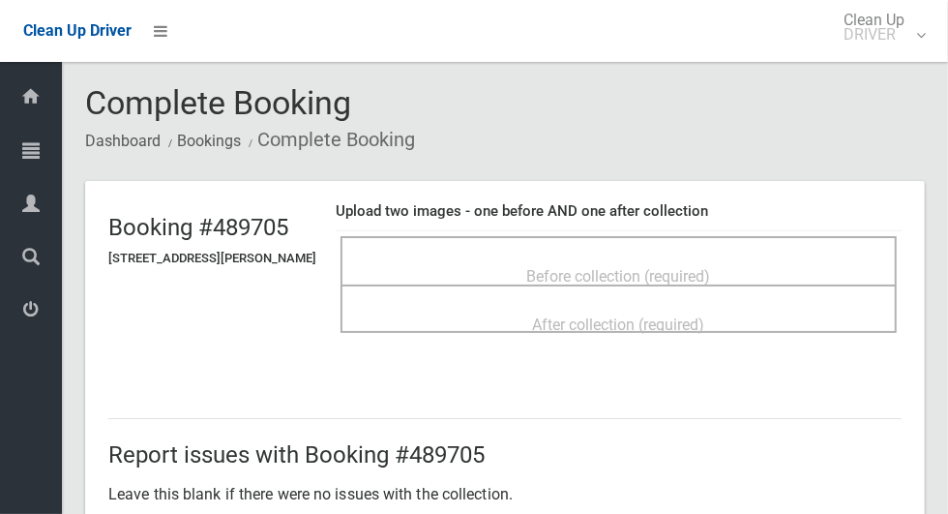
click at [615, 271] on span "Before collection (required)" at bounding box center [619, 276] width 184 height 18
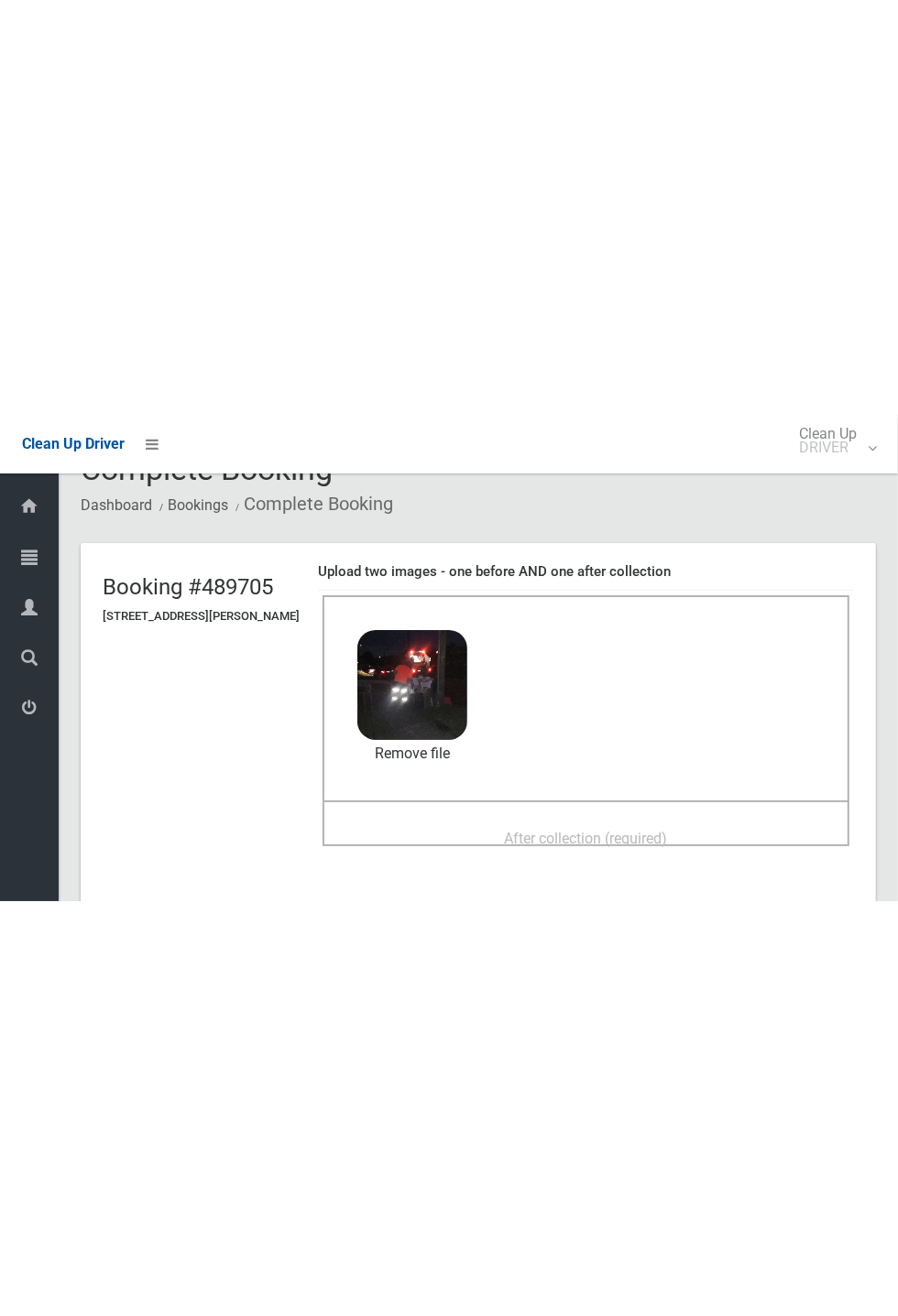
scroll to position [42, 0]
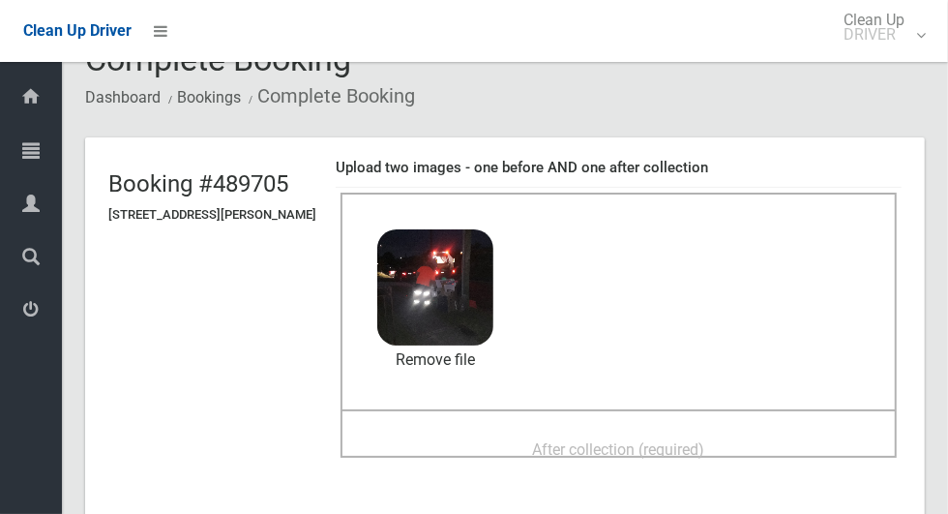
click at [671, 447] on span "After collection (required)" at bounding box center [619, 449] width 172 height 18
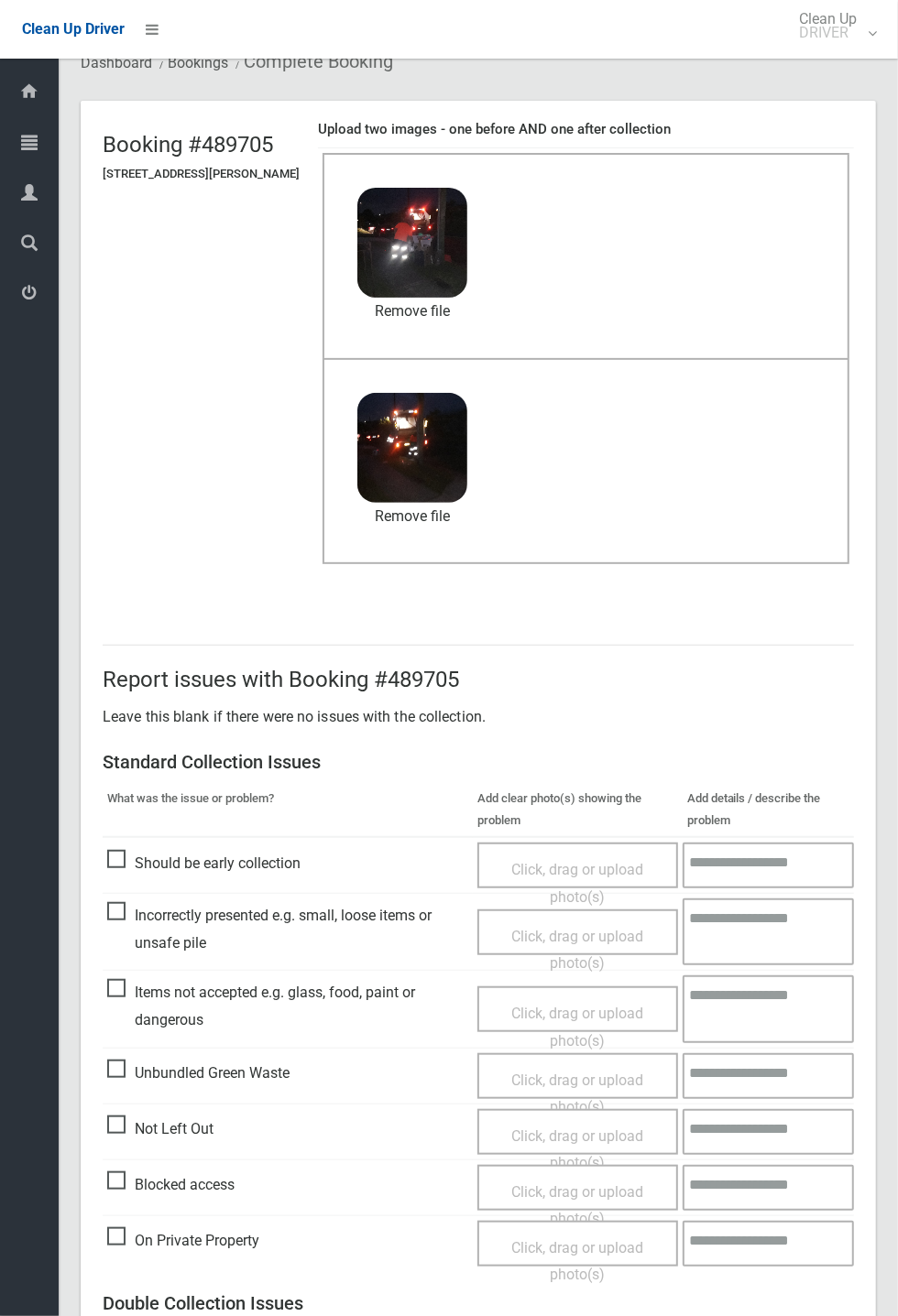
scroll to position [636, 0]
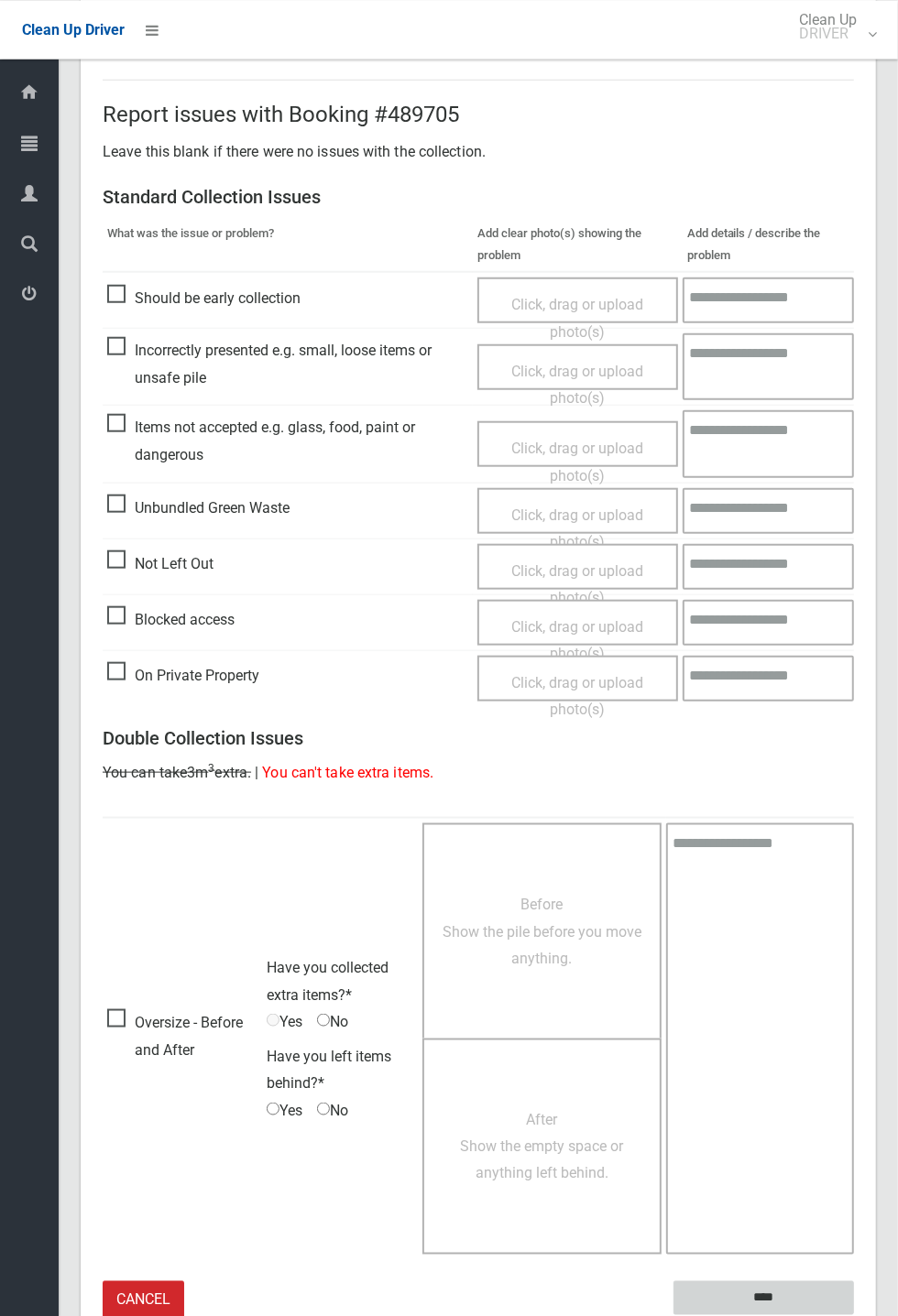
click at [854, 486] on input "****" at bounding box center [763, 1297] width 181 height 34
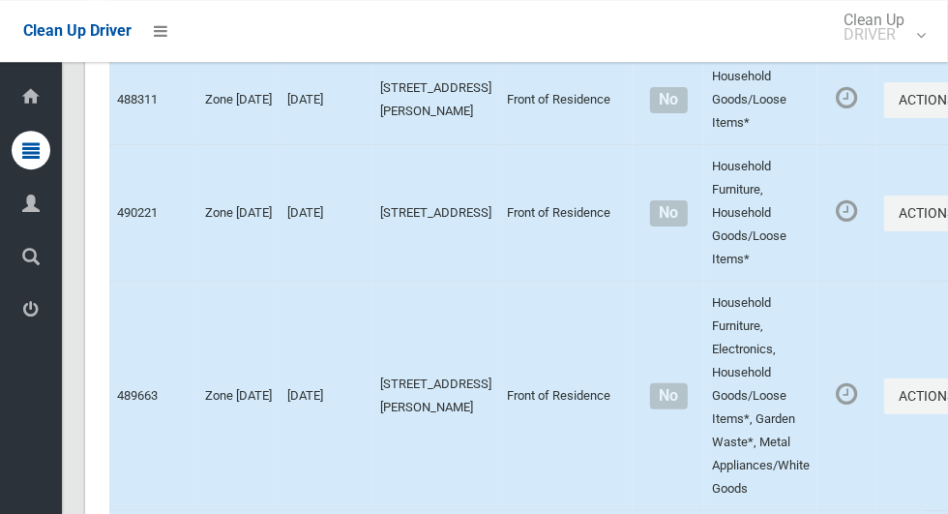
scroll to position [12299, 0]
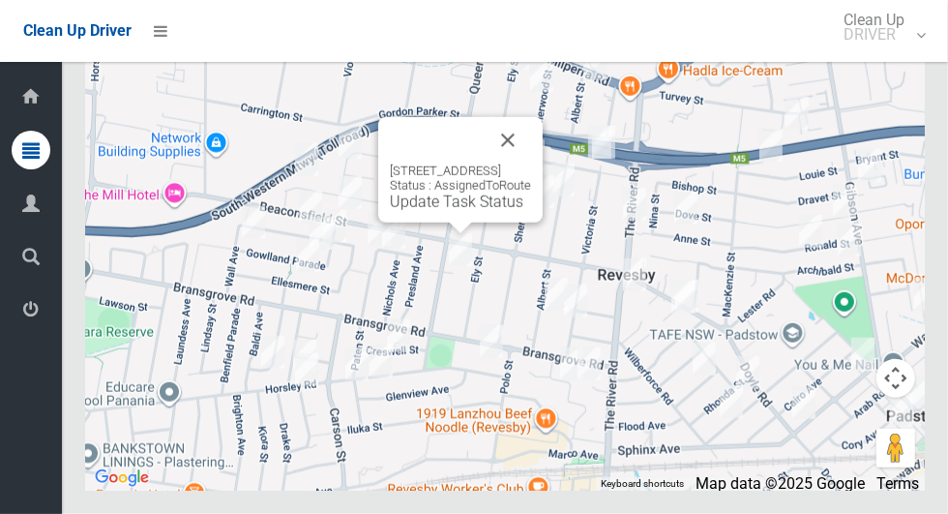
click at [525, 163] on button "Close" at bounding box center [508, 140] width 46 height 46
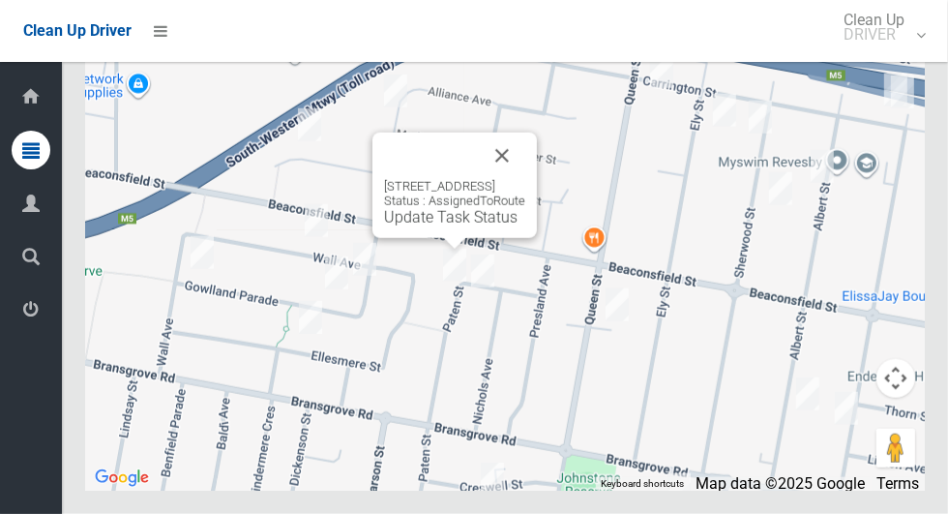
click at [479, 179] on div at bounding box center [431, 156] width 95 height 46
click at [519, 179] on button "Close" at bounding box center [502, 156] width 46 height 46
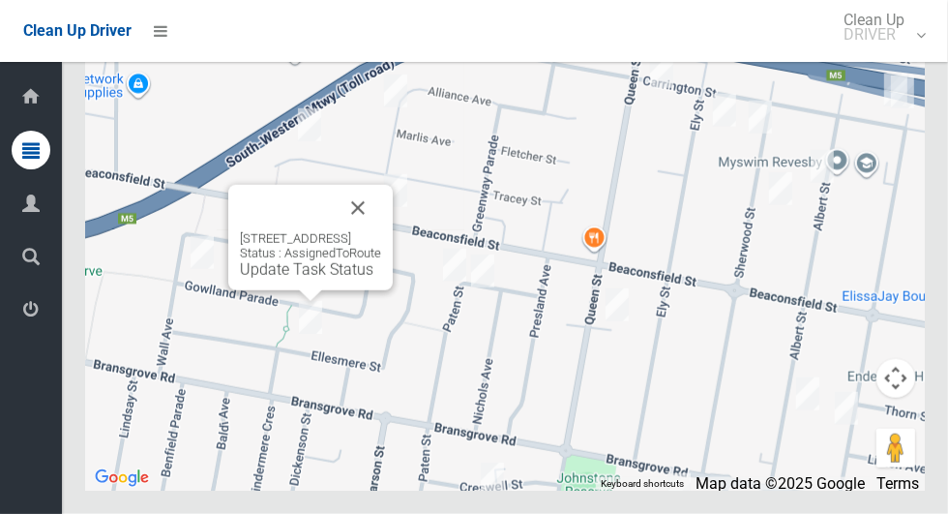
click at [381, 231] on button "Close" at bounding box center [358, 208] width 46 height 46
click at [335, 231] on div at bounding box center [287, 208] width 95 height 46
click at [381, 231] on button "Close" at bounding box center [358, 208] width 46 height 46
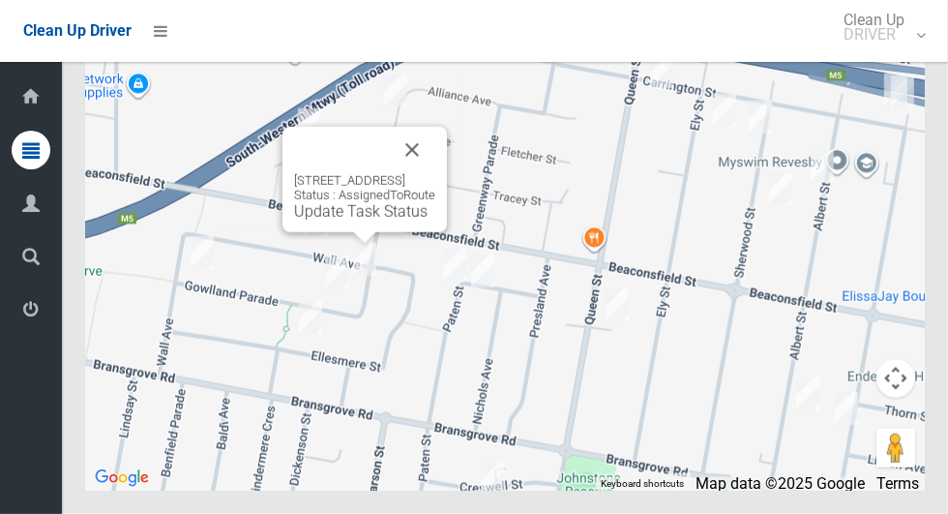
click at [42, 503] on div "Dashboard Tasks All Tasks Todays Tasks Overdue Tasks Complete Tasks Profile Sea…" at bounding box center [31, 288] width 62 height 452
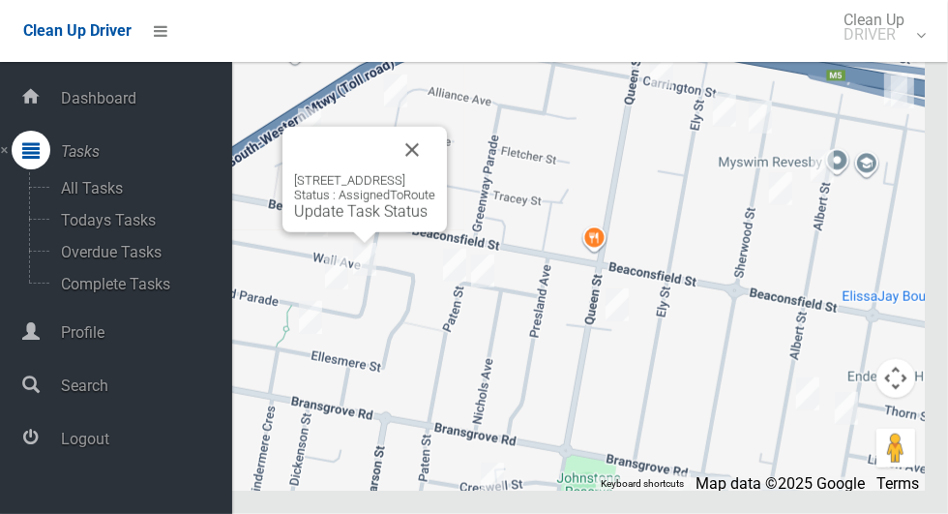
click at [435, 173] on button "Close" at bounding box center [412, 150] width 46 height 46
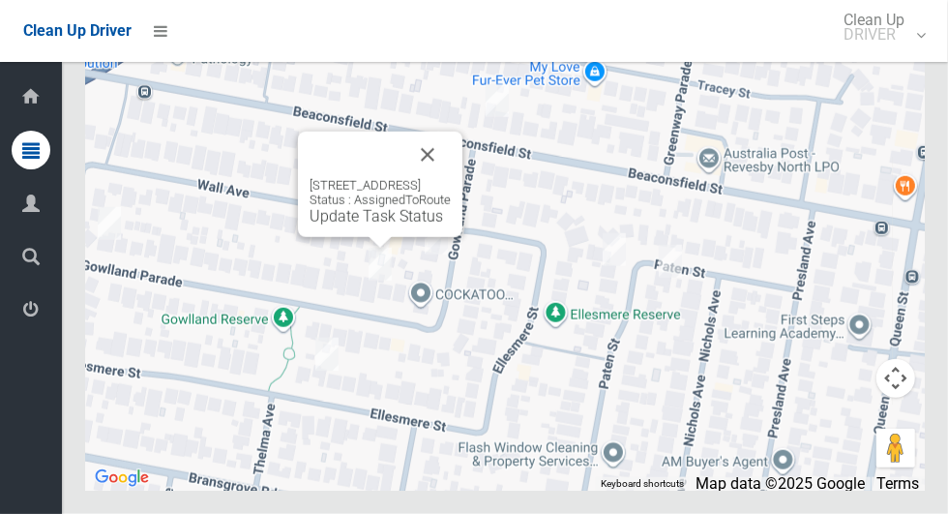
click at [40, 514] on div "Driver Dashboard Dashboard Tasks All Tasks Todays Tasks Overdue Tasks Complete …" at bounding box center [31, 288] width 62 height 452
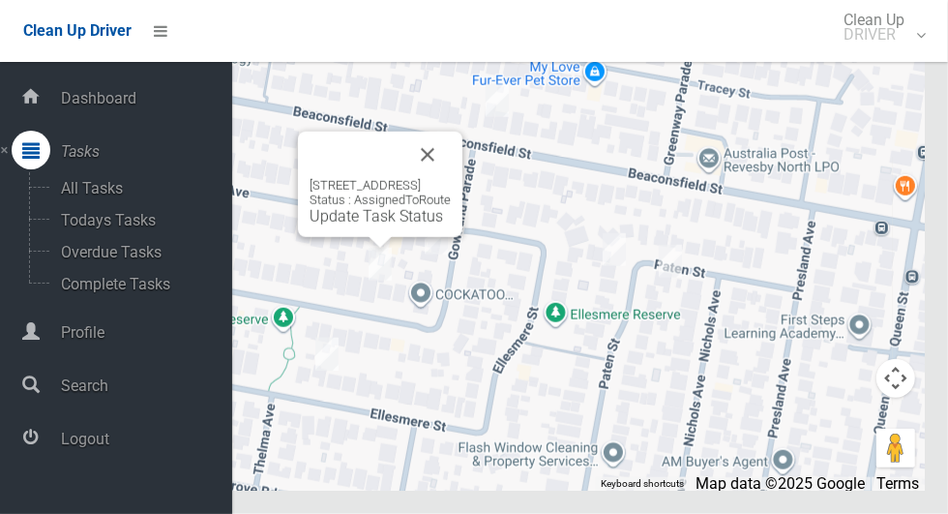
click at [366, 113] on div "35 Gowlland Parade, PANANIA NSW 2213 Status : AssignedToRoute Update Task Status" at bounding box center [505, 249] width 840 height 484
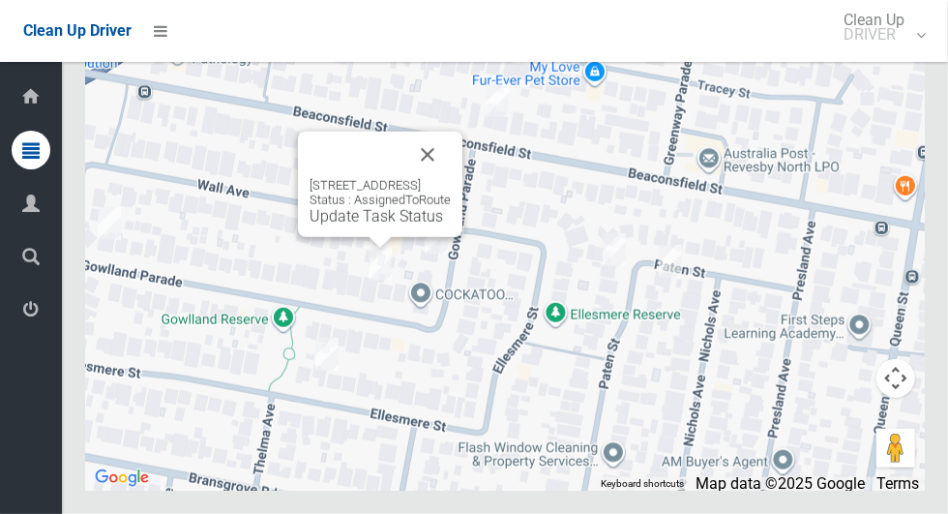
click at [451, 178] on button "Close" at bounding box center [427, 155] width 46 height 46
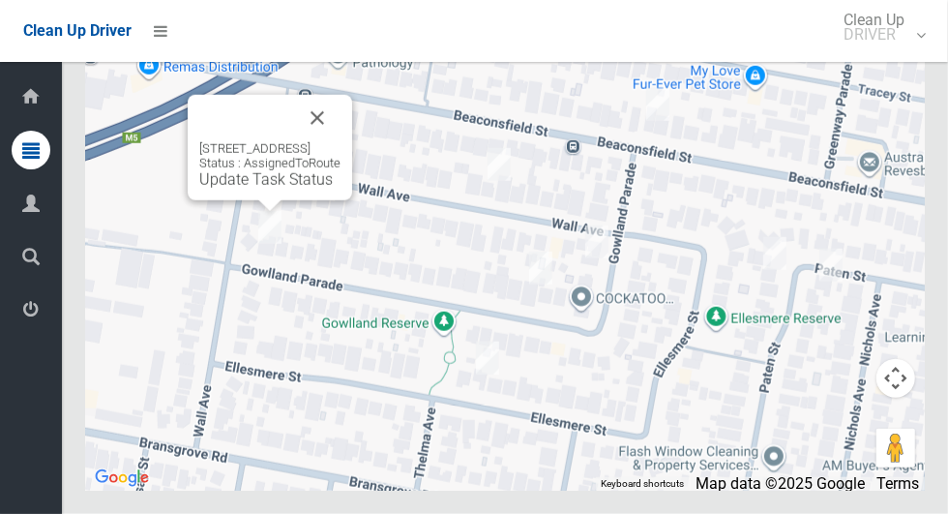
click at [2, 514] on div "Driver Dashboard Dashboard Tasks All Tasks Todays Tasks Overdue Tasks Complete …" at bounding box center [31, 288] width 62 height 452
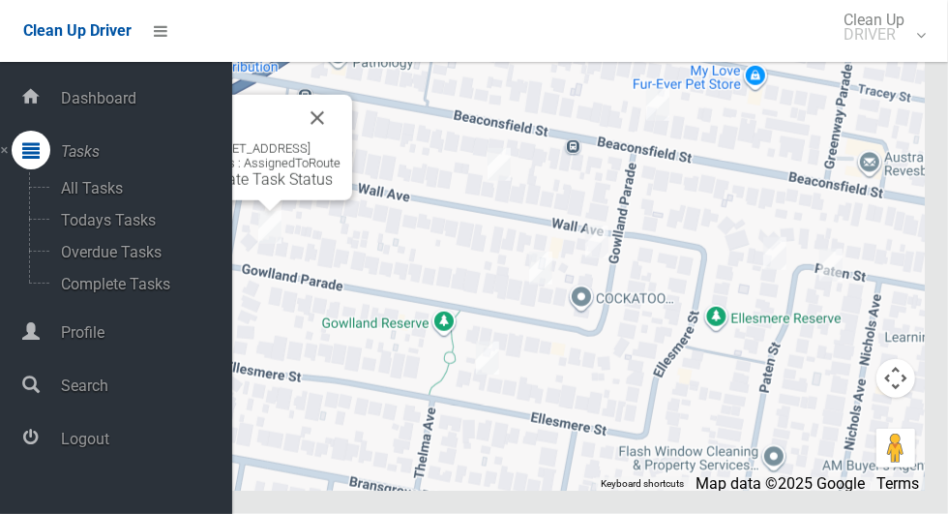
click at [334, 115] on div "1A Gowlland Parade, PANANIA NSW 2213 Status : AssignedToRoute Update Task Status" at bounding box center [505, 249] width 840 height 484
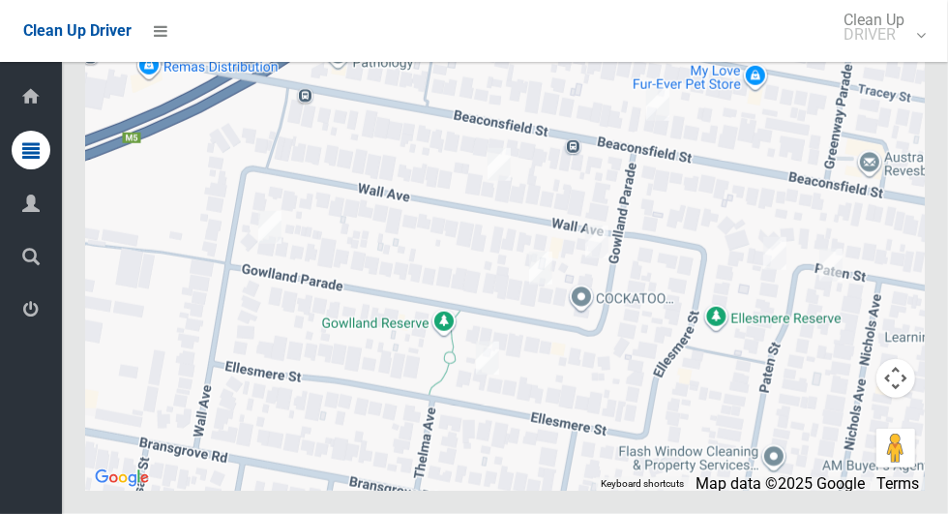
click at [354, 163] on div "Revesby Speech Pathology Revesby Speech Pathology 124 Beaconsfield St Revesby N…" at bounding box center [505, 249] width 840 height 484
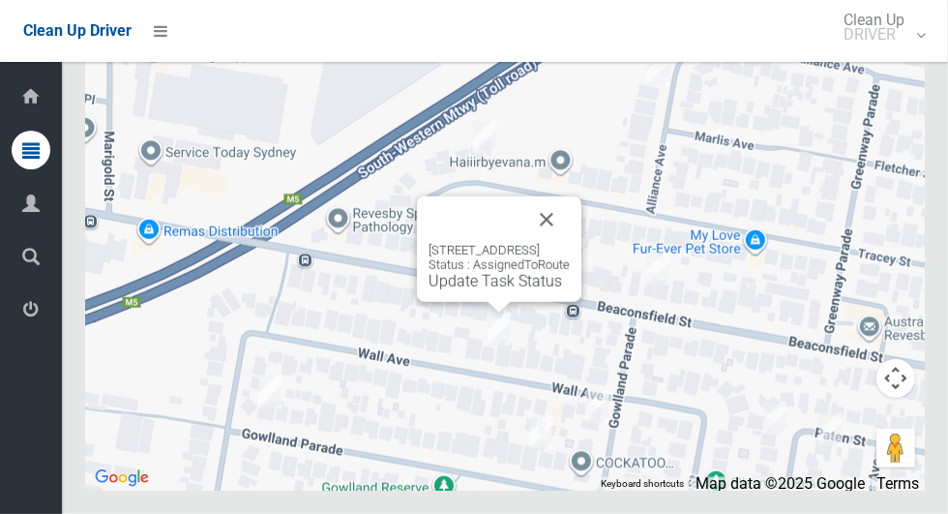
click at [570, 243] on button "Close" at bounding box center [546, 219] width 46 height 46
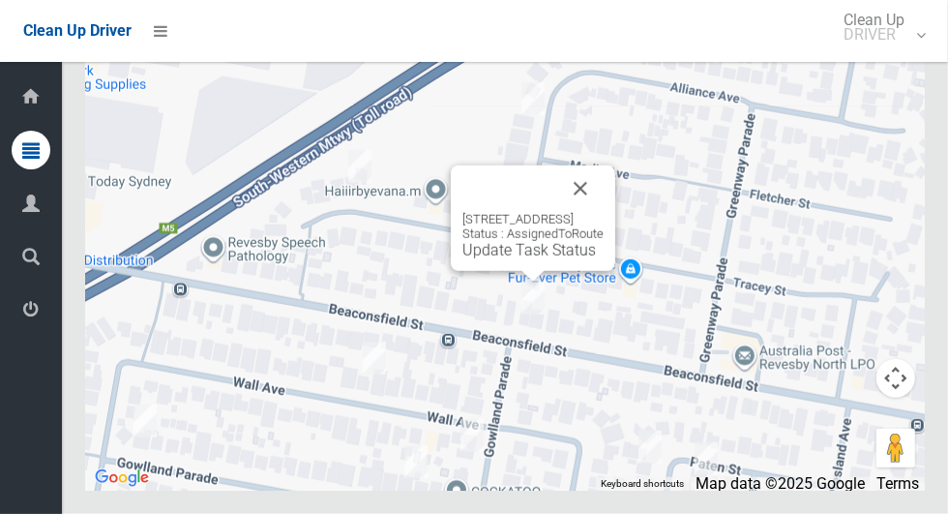
click at [604, 212] on button "Close" at bounding box center [580, 188] width 46 height 46
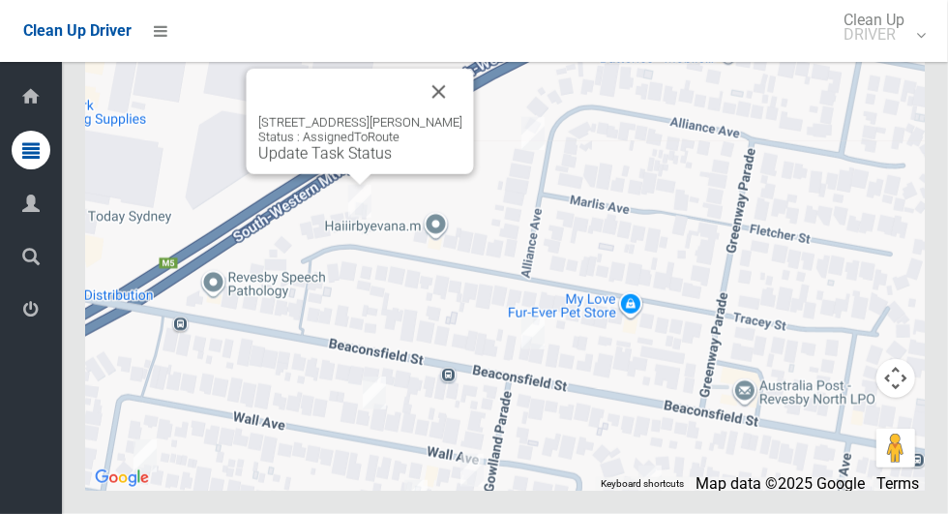
click at [438, 115] on button "Close" at bounding box center [439, 92] width 46 height 46
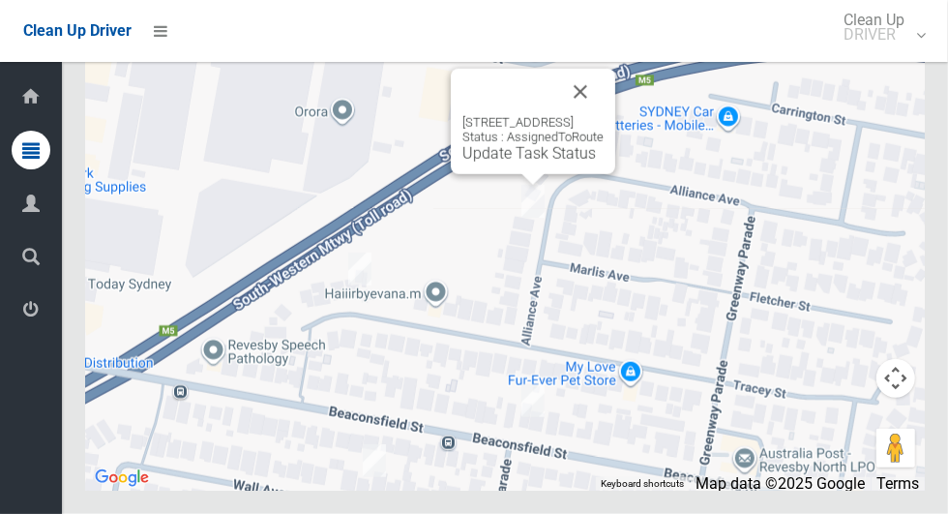
click at [604, 115] on button "Close" at bounding box center [580, 92] width 46 height 46
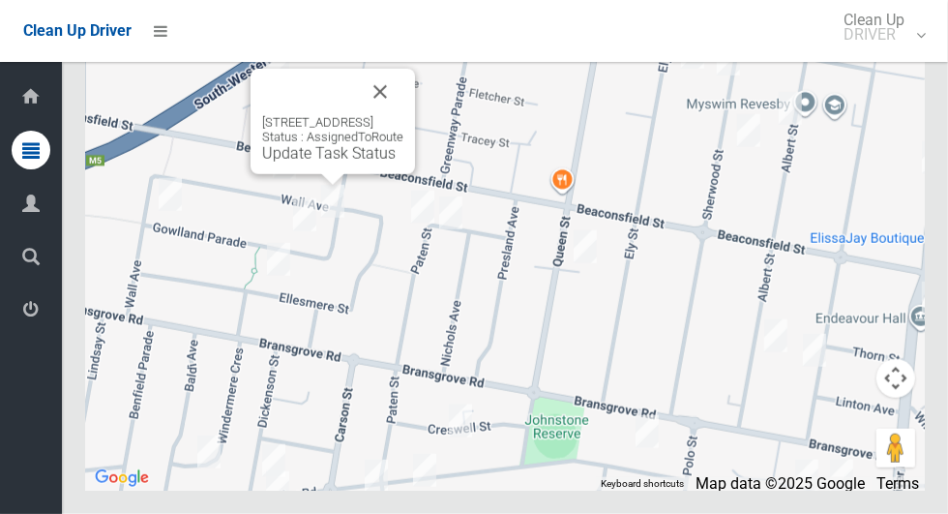
click at [403, 115] on button "Close" at bounding box center [380, 92] width 46 height 46
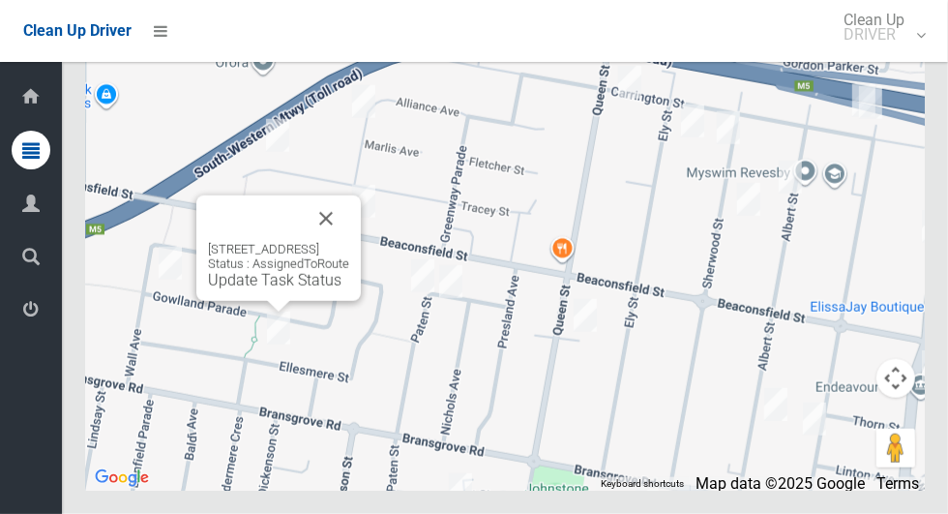
click at [349, 242] on button "Close" at bounding box center [326, 218] width 46 height 46
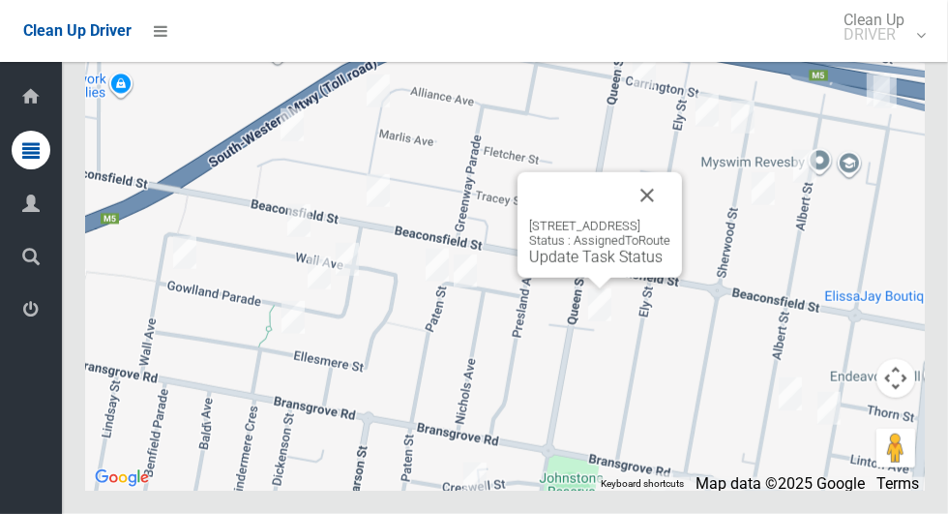
click at [670, 219] on button "Close" at bounding box center [647, 195] width 46 height 46
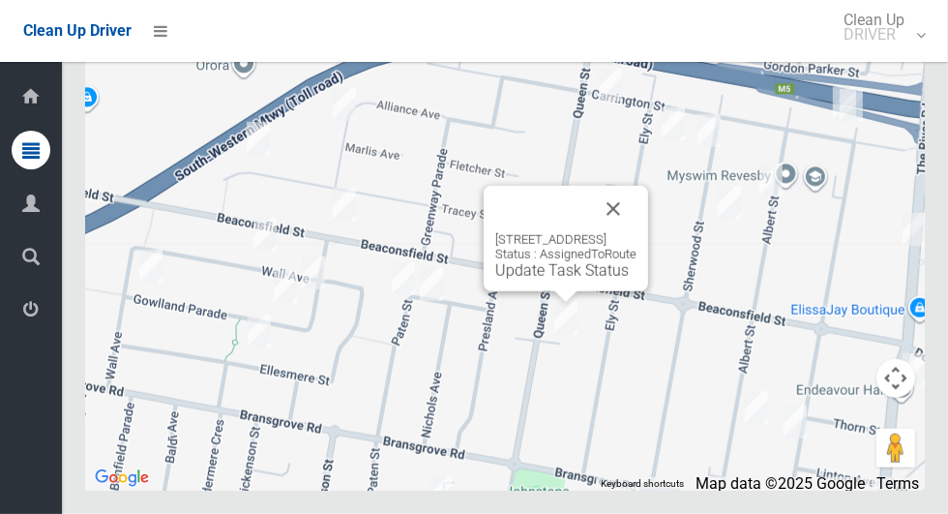
click at [520, 280] on link "Update Task Status" at bounding box center [561, 270] width 133 height 18
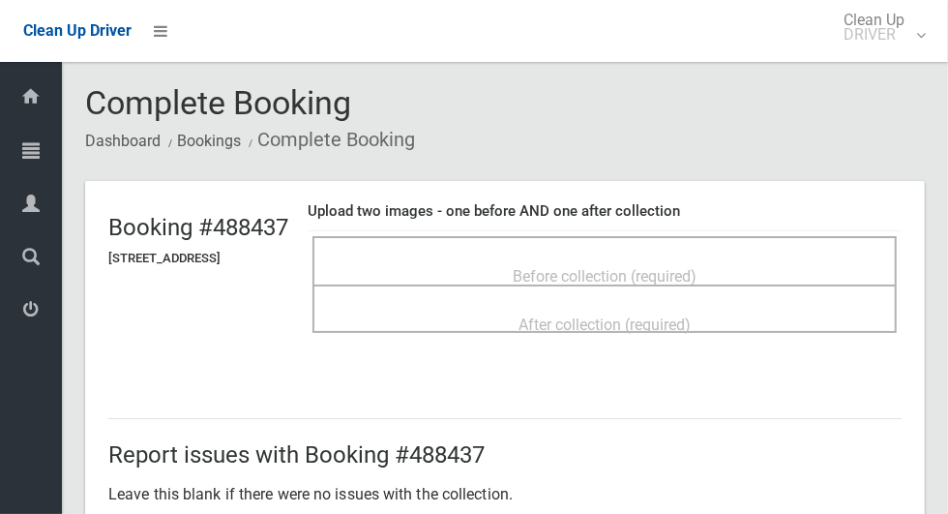
click at [696, 268] on span "Before collection (required)" at bounding box center [605, 276] width 184 height 18
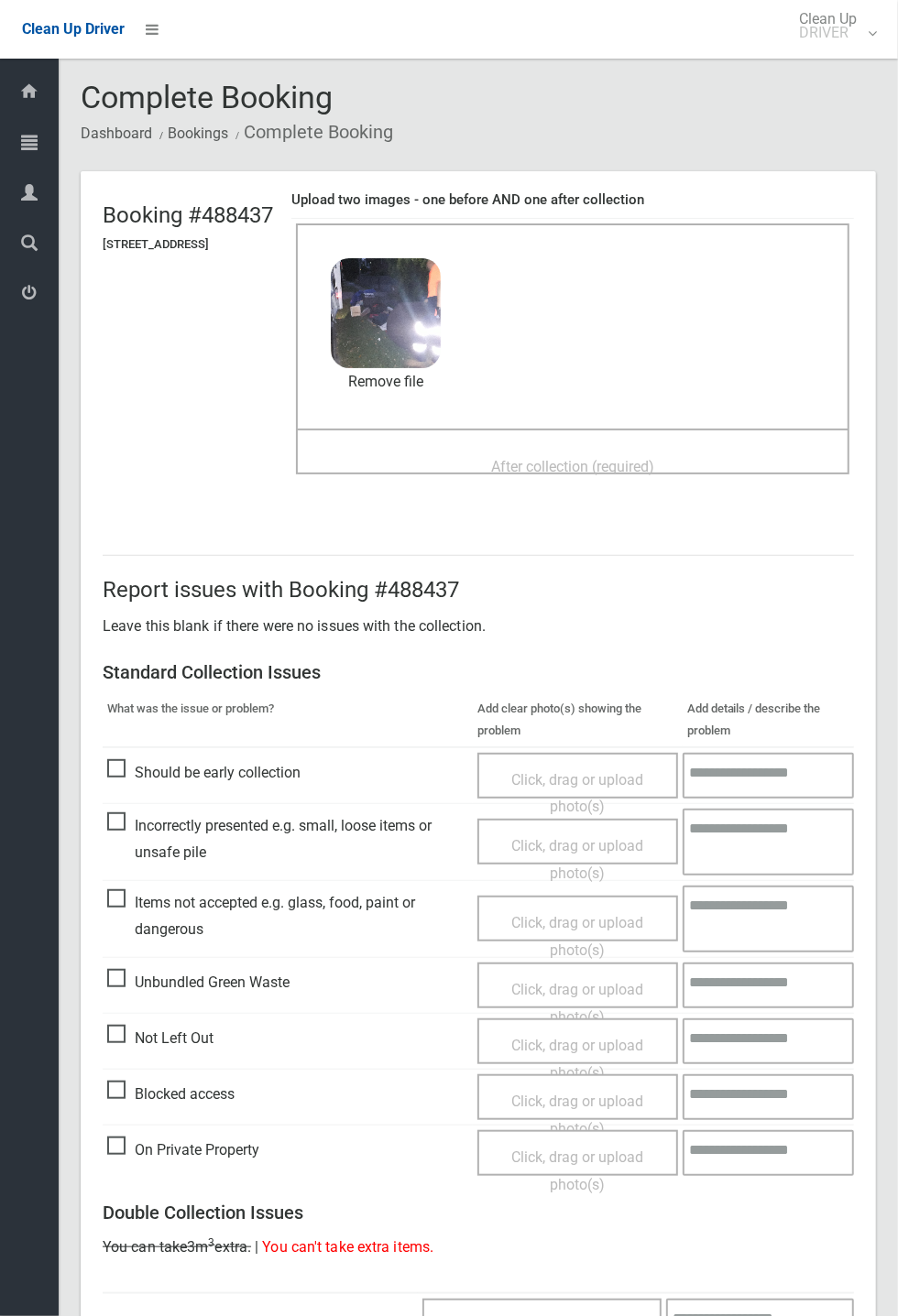
click at [633, 458] on span "After collection (required)" at bounding box center [572, 467] width 163 height 17
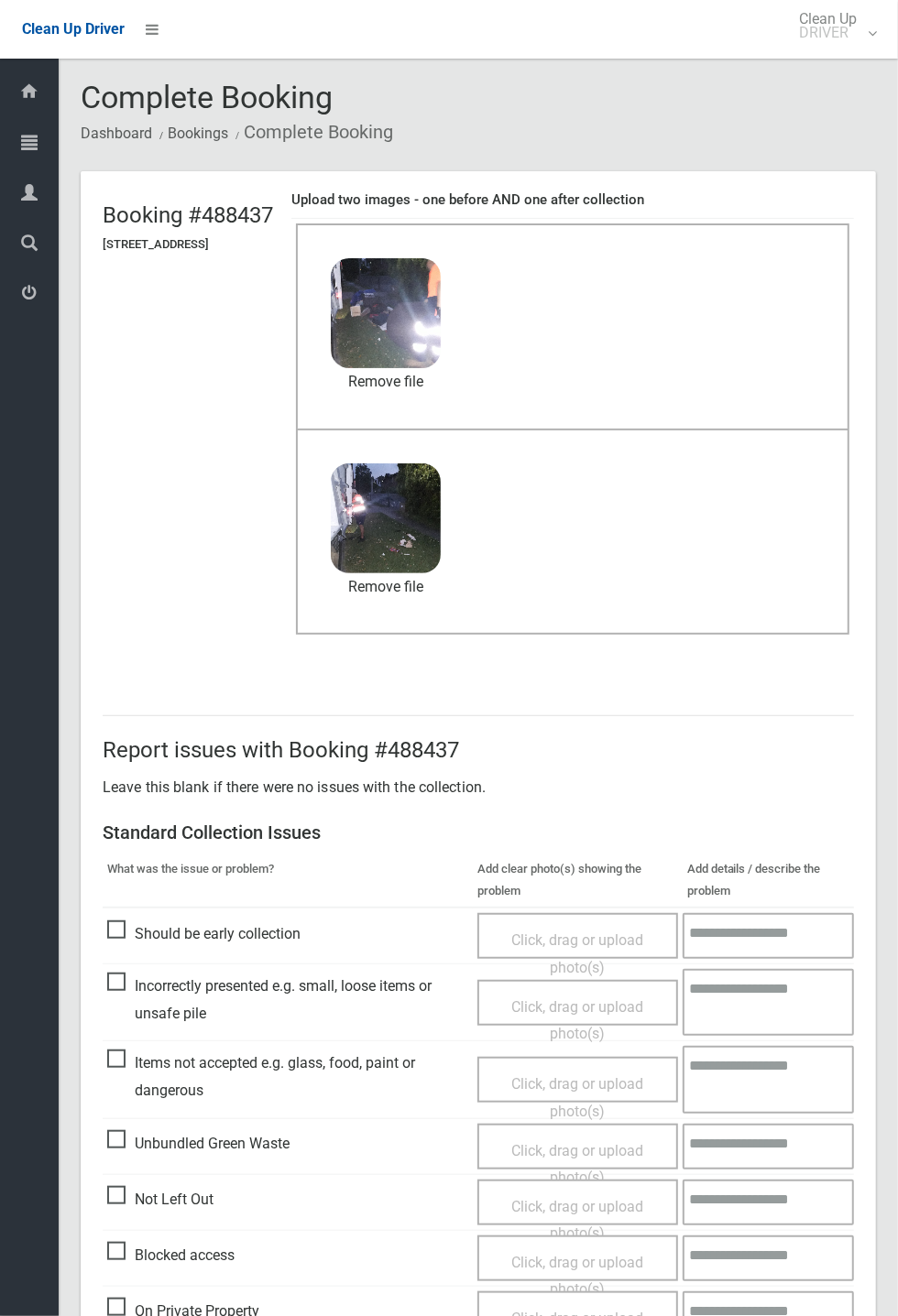
scroll to position [635, 0]
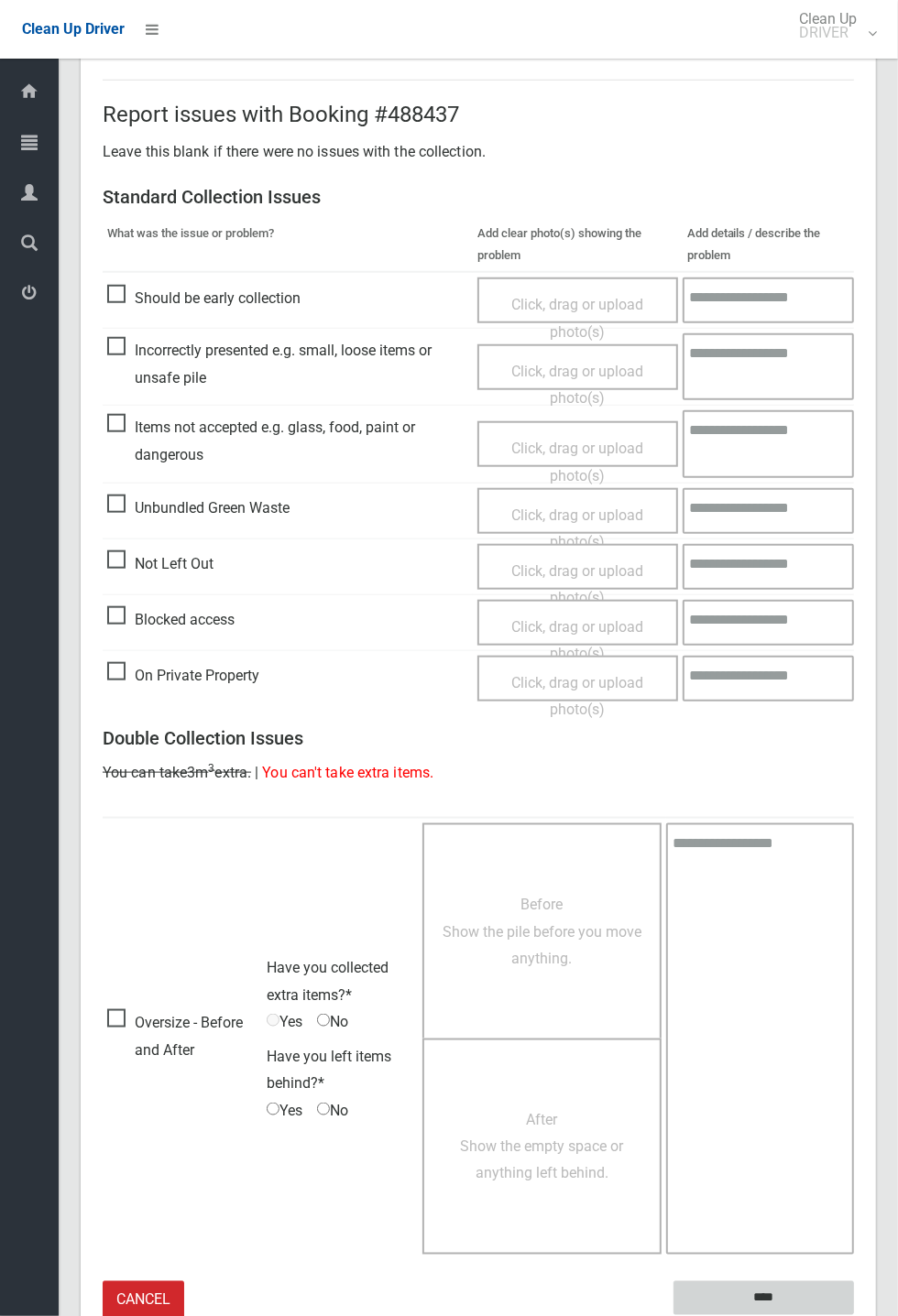
click at [809, 486] on input "****" at bounding box center [763, 1298] width 181 height 34
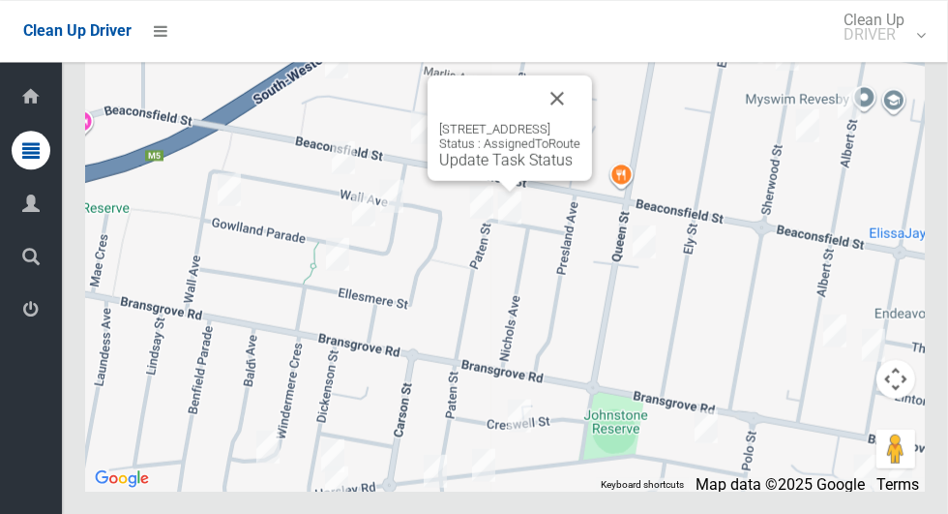
scroll to position [12299, 0]
click at [505, 168] on link "Update Task Status" at bounding box center [505, 159] width 133 height 18
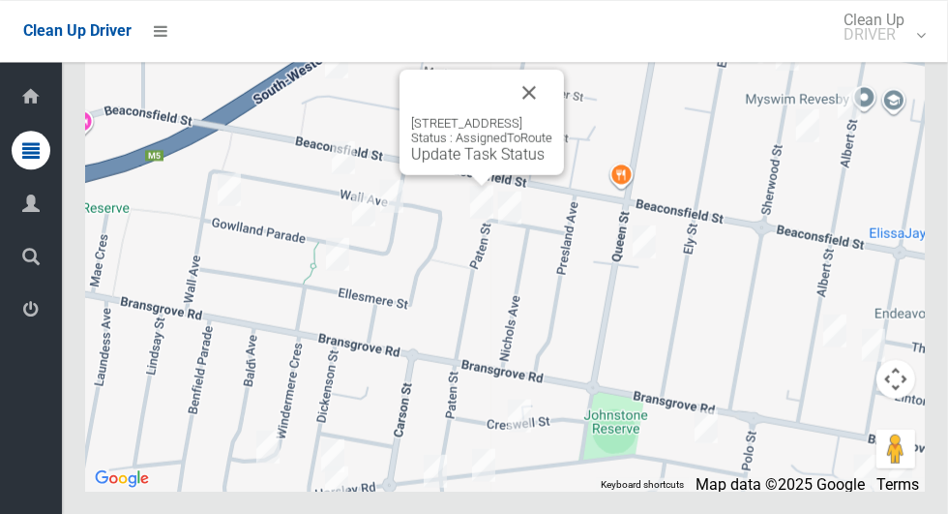
click at [485, 174] on div "69 Paten Street, REVESBY NSW 2212 Status : AssignedToRoute Update Task Status" at bounding box center [481, 121] width 164 height 105
click at [489, 163] on link "Update Task Status" at bounding box center [477, 153] width 133 height 18
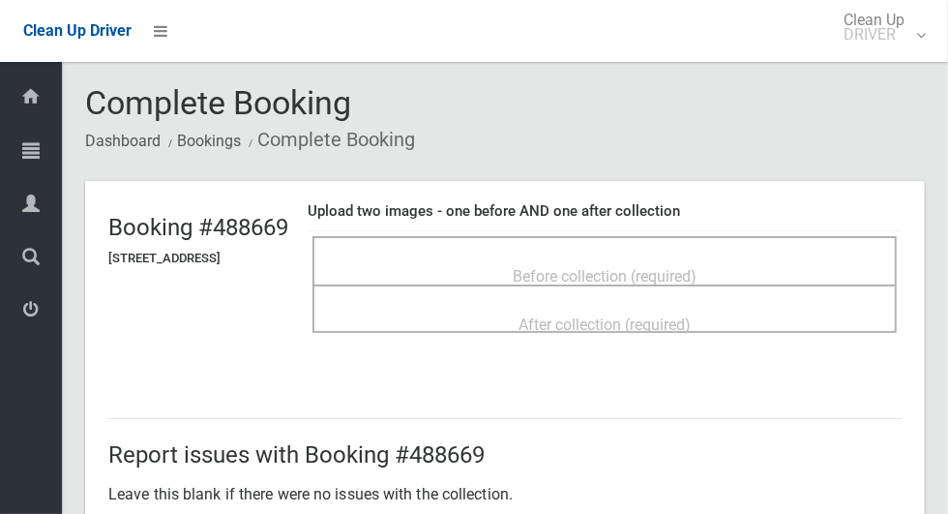
click at [714, 257] on div "Before collection (required)" at bounding box center [605, 275] width 542 height 36
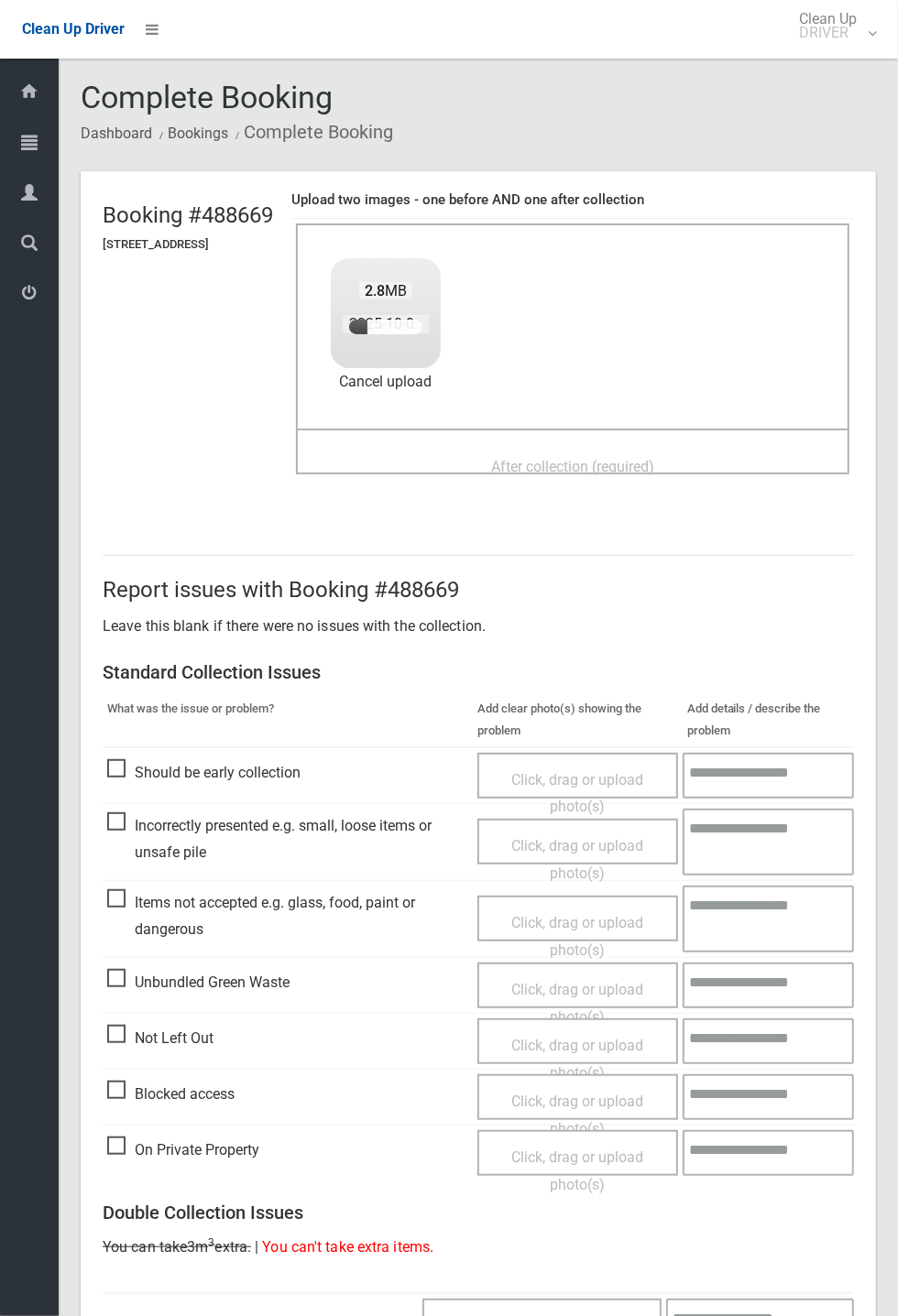
click at [603, 458] on span "After collection (required)" at bounding box center [572, 467] width 163 height 17
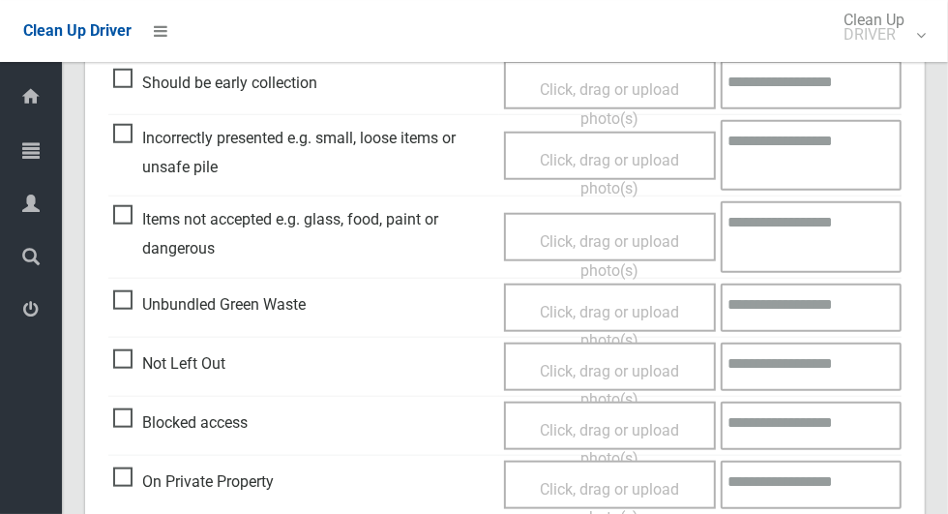
scroll to position [1582, 0]
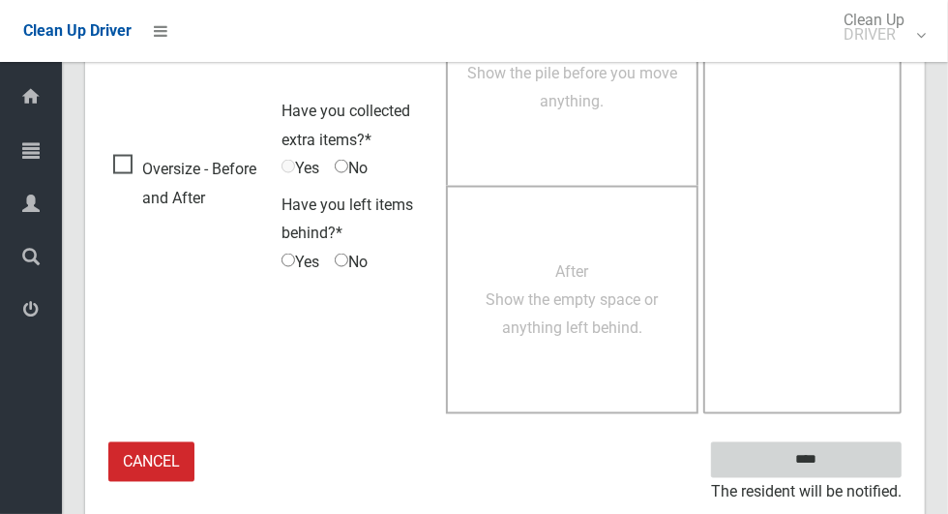
click at [869, 455] on input "****" at bounding box center [806, 460] width 191 height 36
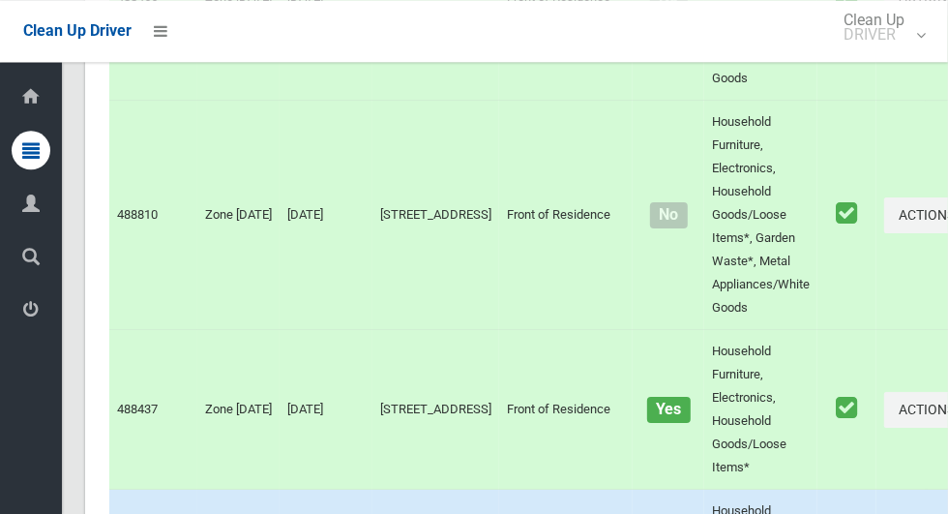
scroll to position [12299, 0]
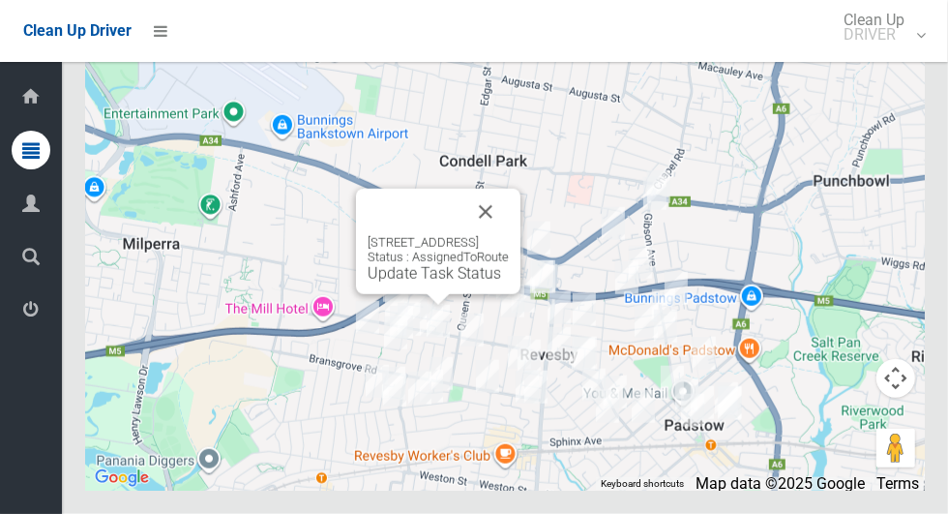
click at [429, 282] on link "Update Task Status" at bounding box center [434, 273] width 133 height 18
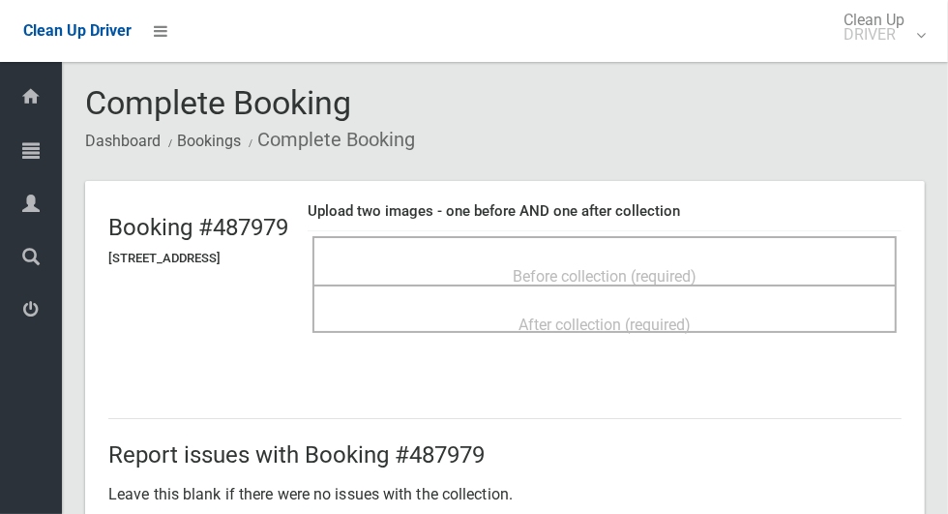
click at [654, 267] on span "Before collection (required)" at bounding box center [605, 276] width 184 height 18
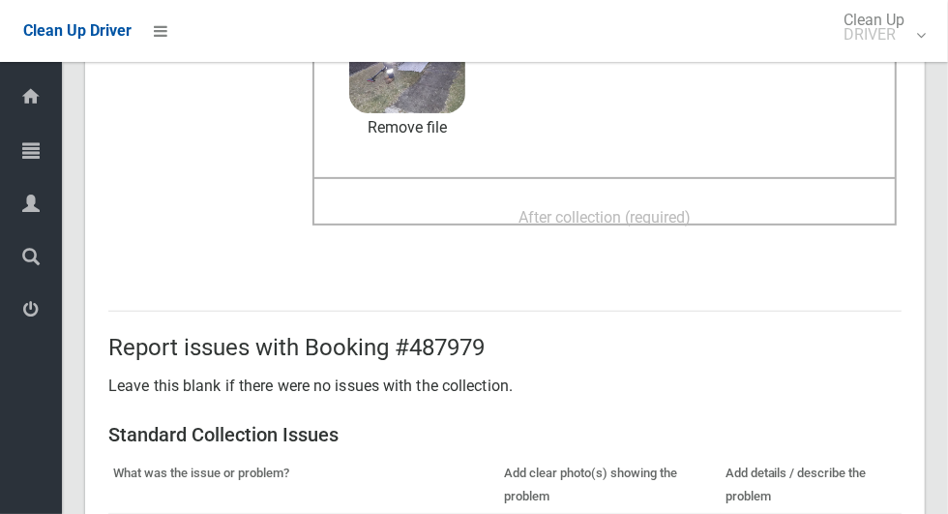
scroll to position [260, 0]
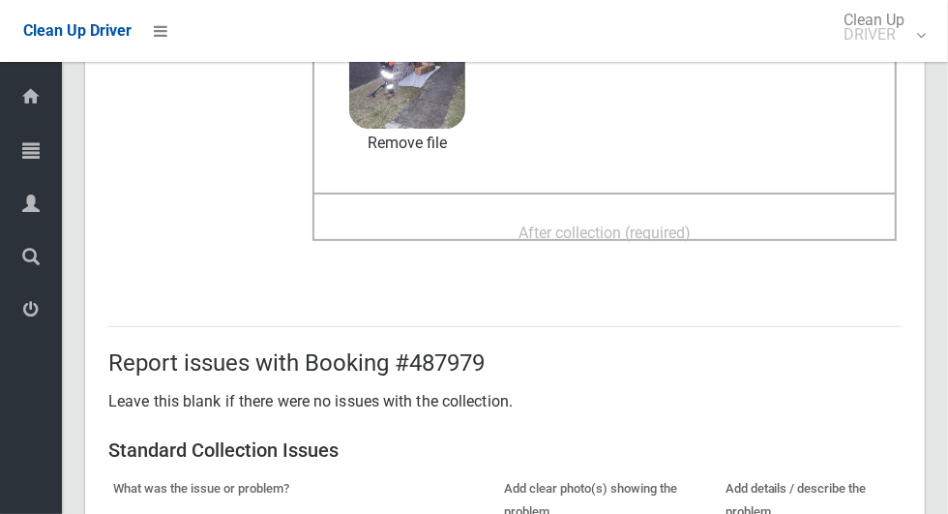
click at [597, 223] on span "After collection (required)" at bounding box center [604, 232] width 172 height 18
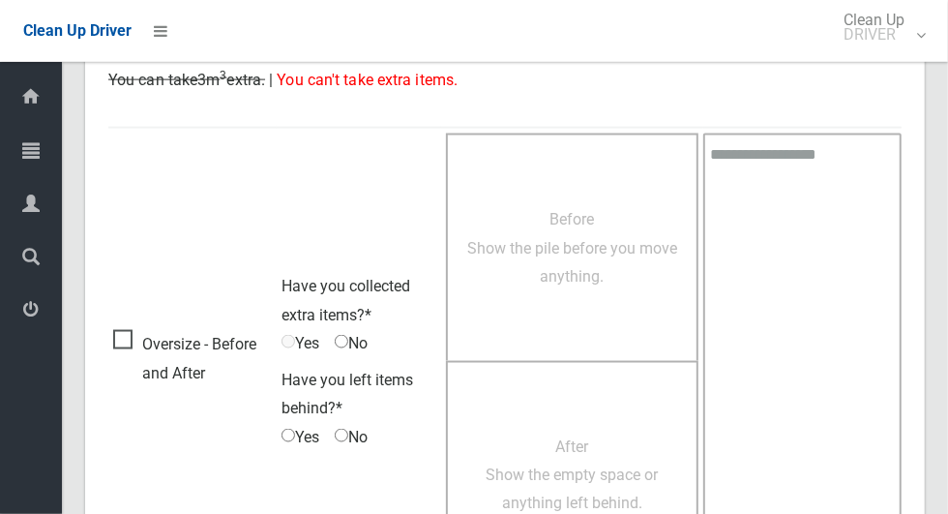
scroll to position [1582, 0]
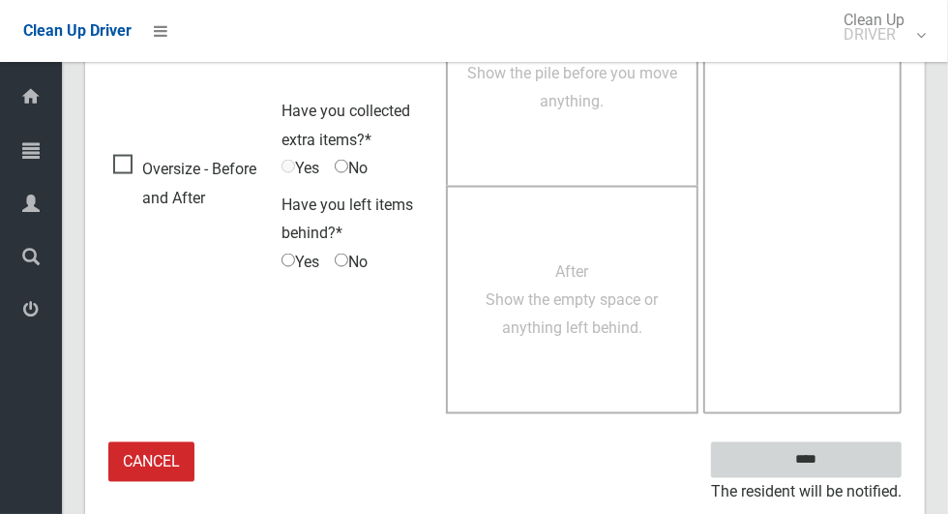
click at [871, 448] on input "****" at bounding box center [806, 460] width 191 height 36
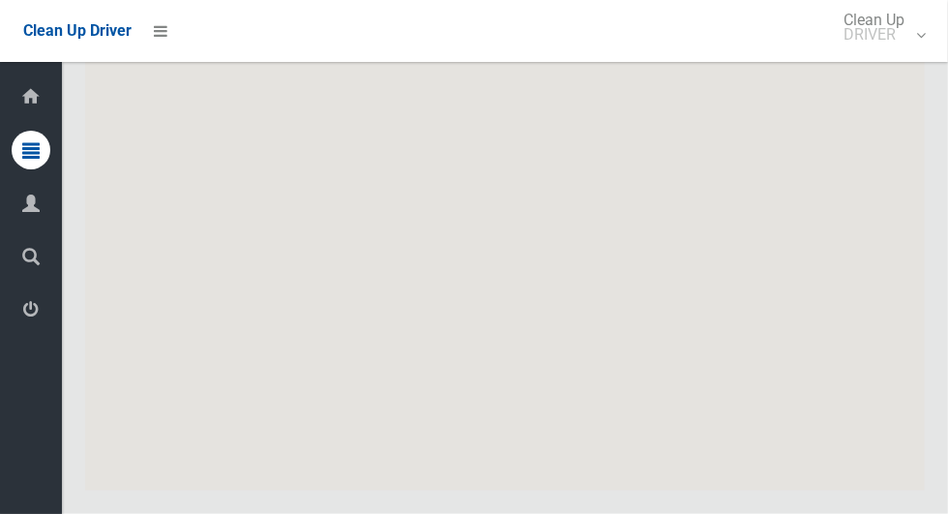
scroll to position [12299, 0]
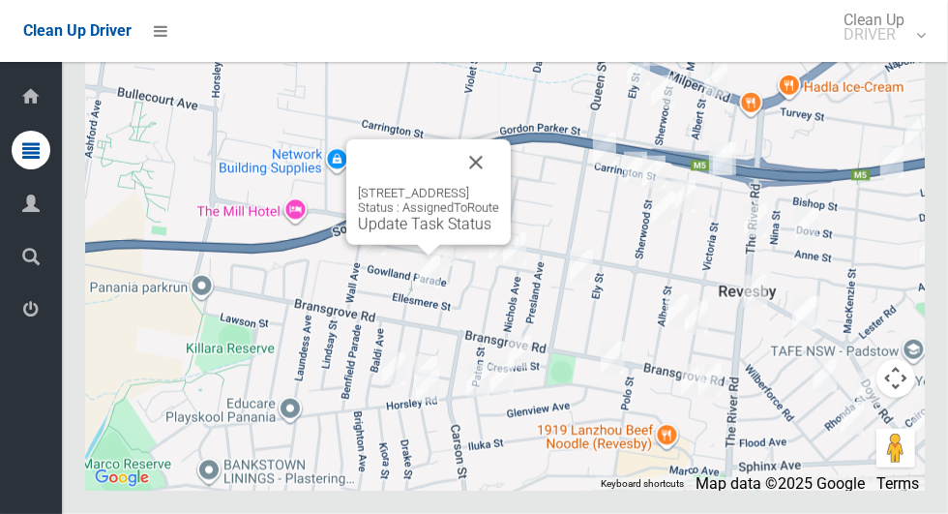
click at [499, 186] on button "Close" at bounding box center [476, 162] width 46 height 46
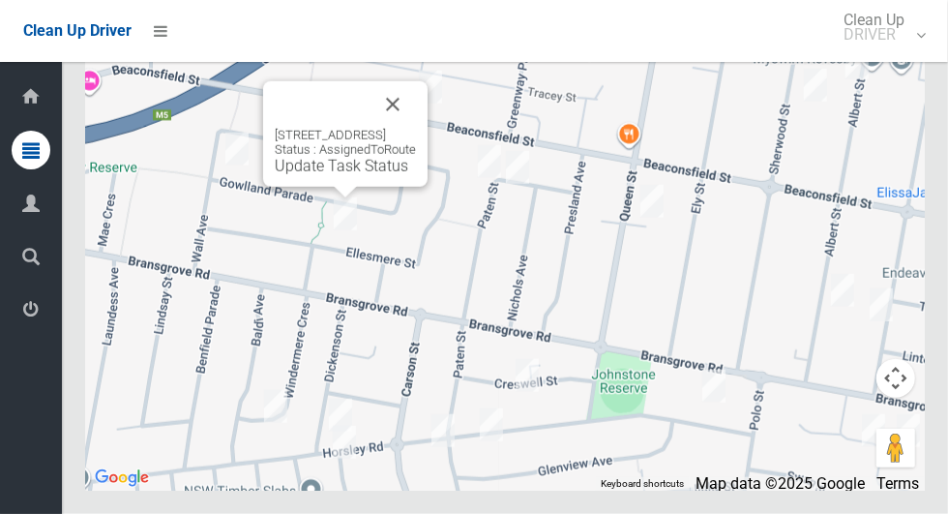
click at [416, 128] on button "Close" at bounding box center [393, 104] width 46 height 46
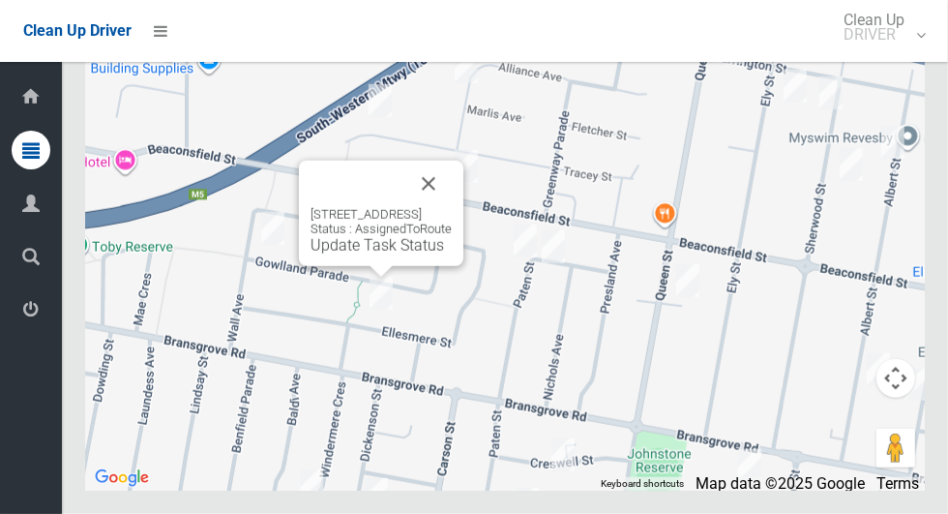
click at [343, 254] on link "Update Task Status" at bounding box center [376, 245] width 133 height 18
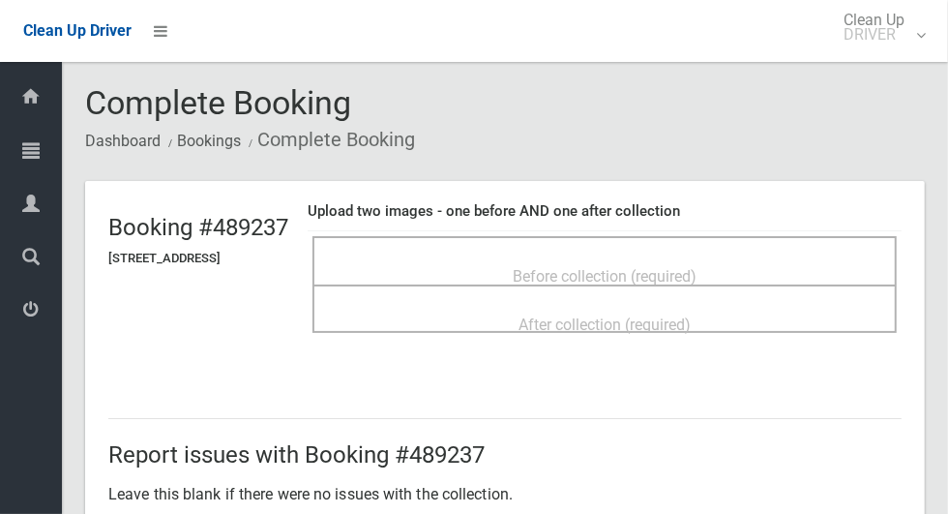
click at [768, 264] on div "Before collection (required)" at bounding box center [605, 275] width 542 height 36
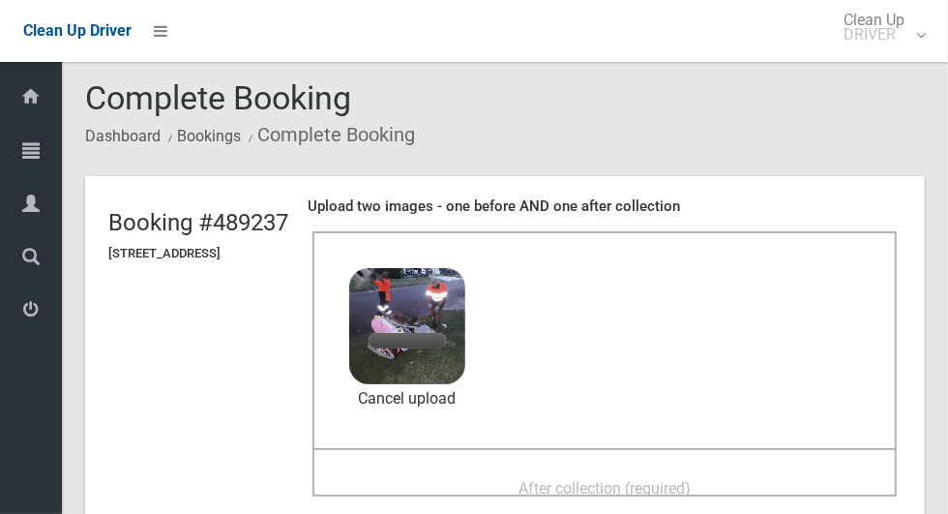
scroll to position [90, 0]
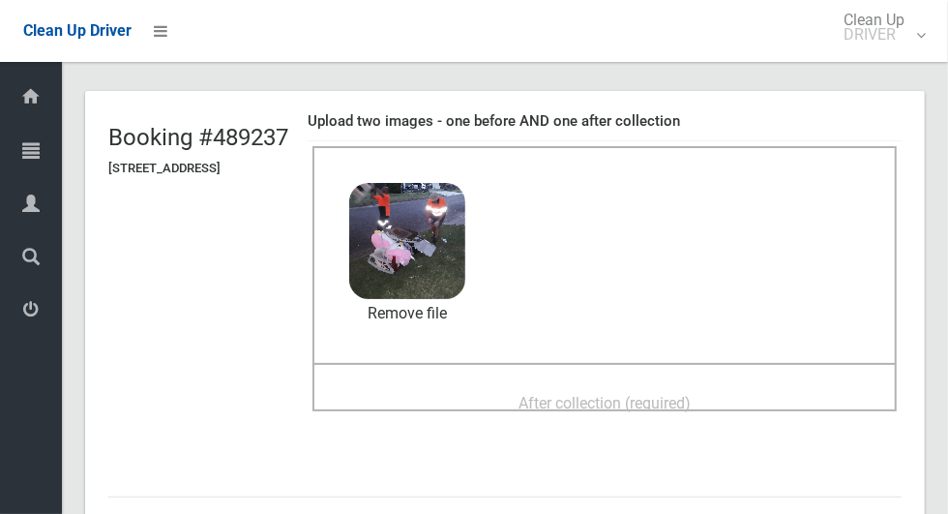
click at [691, 406] on span "After collection (required)" at bounding box center [604, 403] width 172 height 18
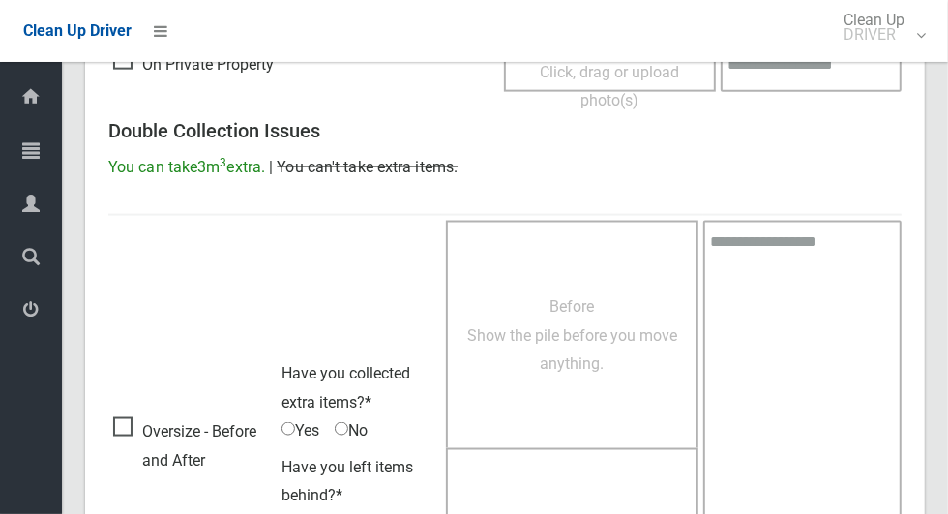
scroll to position [1582, 0]
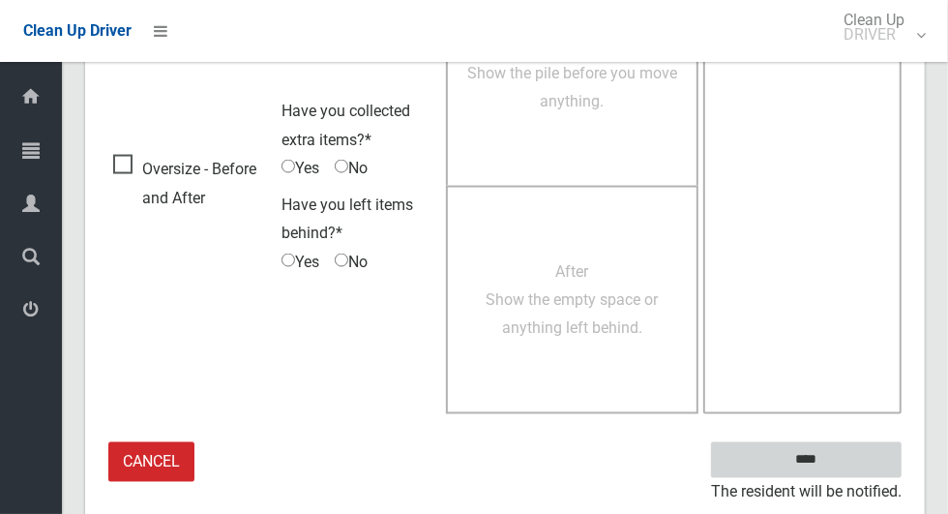
click at [864, 456] on input "****" at bounding box center [806, 460] width 191 height 36
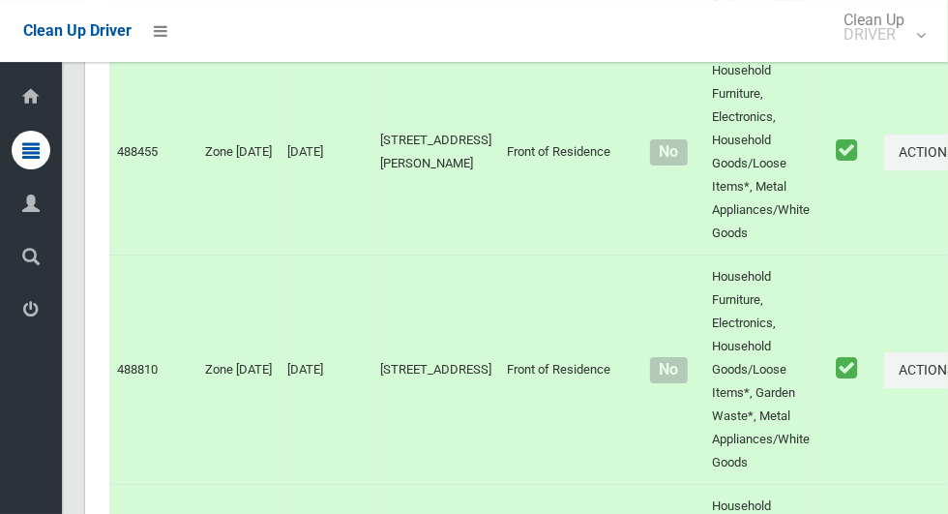
scroll to position [12299, 0]
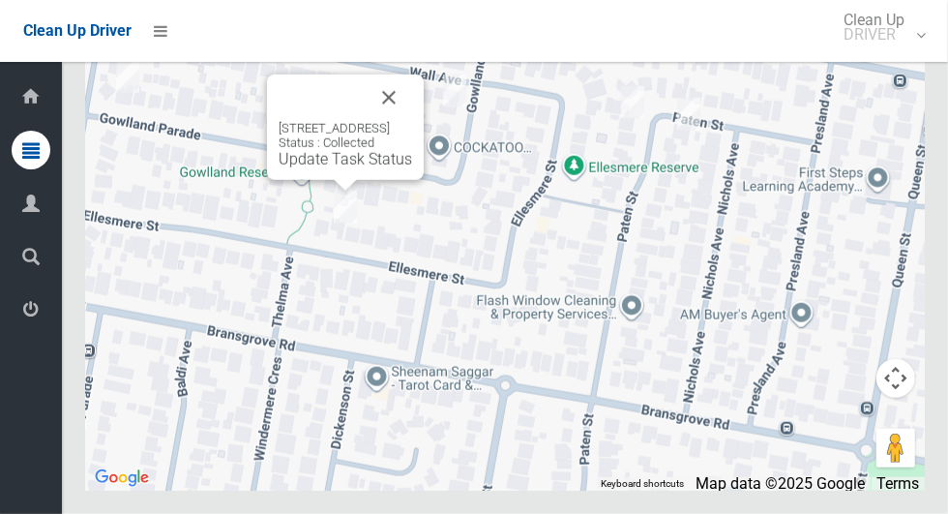
click at [412, 121] on button "Close" at bounding box center [389, 97] width 46 height 46
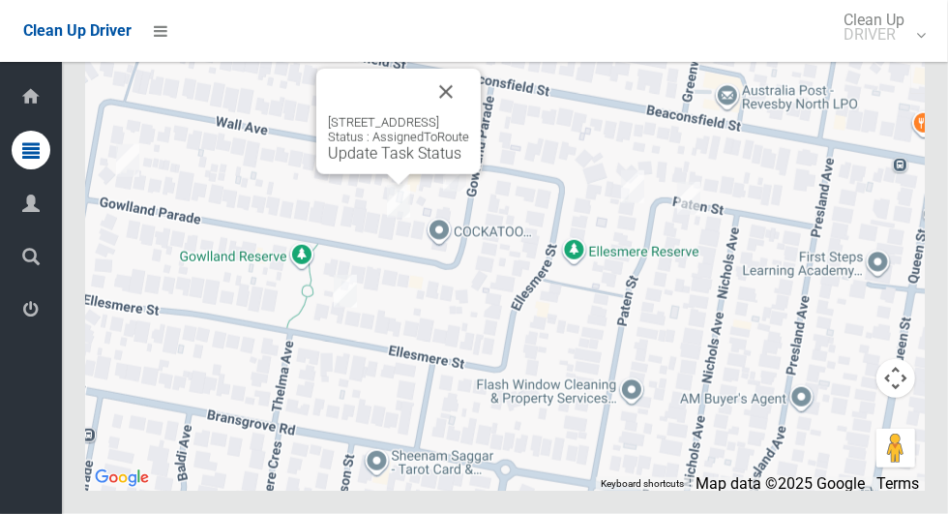
click at [469, 115] on button "Close" at bounding box center [446, 92] width 46 height 46
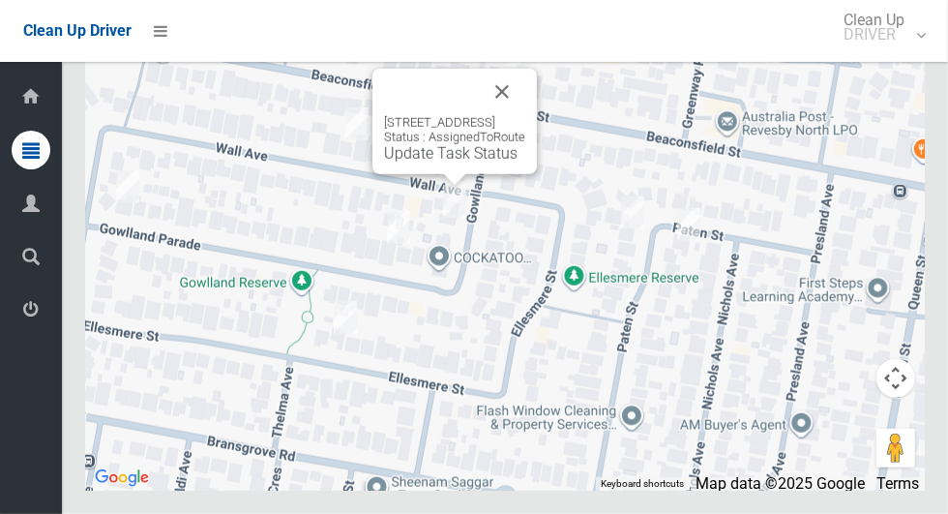
click at [525, 115] on button "Close" at bounding box center [502, 92] width 46 height 46
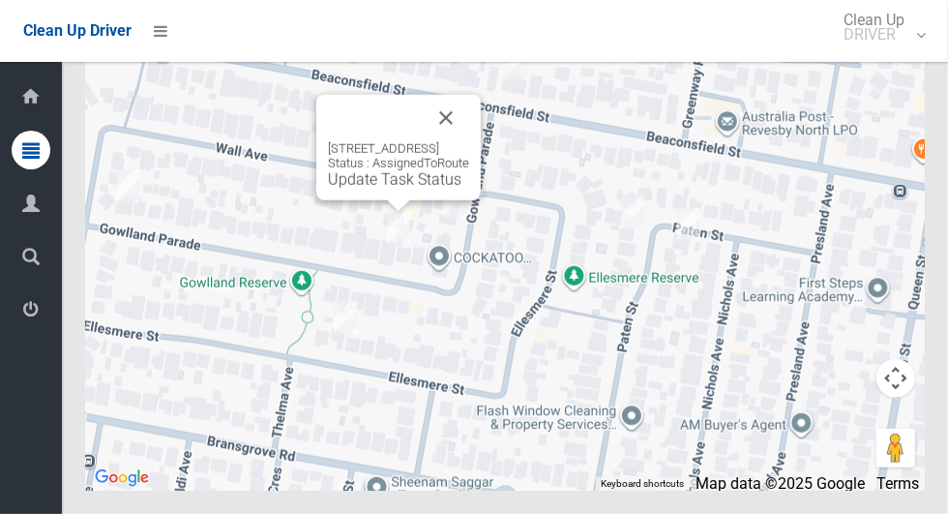
click at [469, 141] on button "Close" at bounding box center [446, 118] width 46 height 46
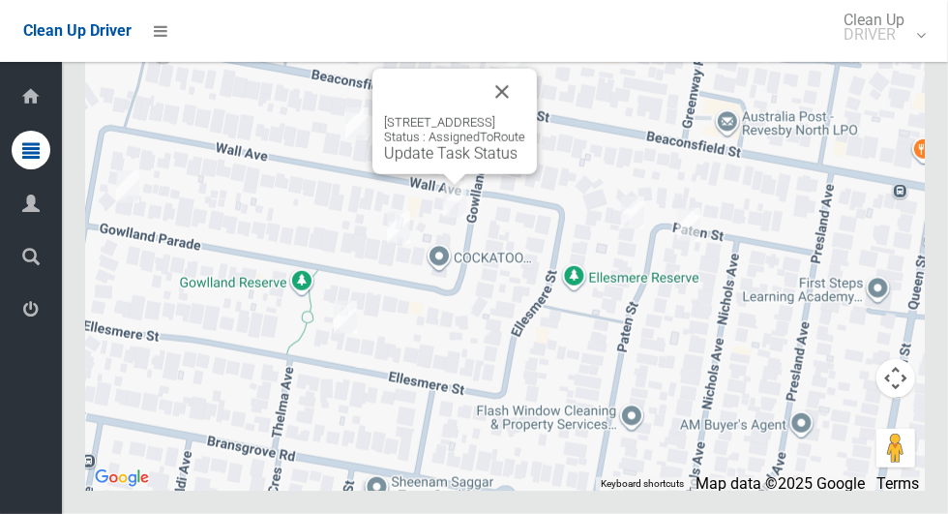
click at [525, 115] on button "Close" at bounding box center [502, 92] width 46 height 46
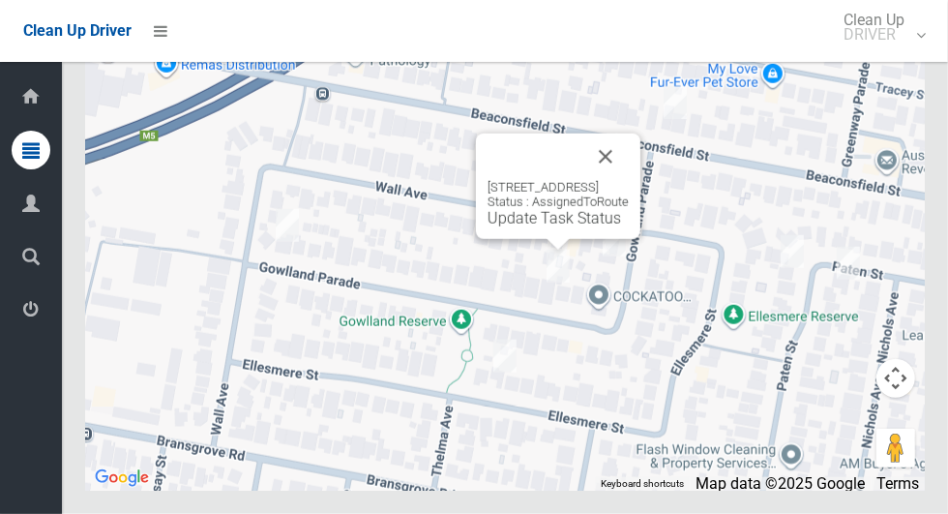
click at [629, 180] on button "Close" at bounding box center [605, 156] width 46 height 46
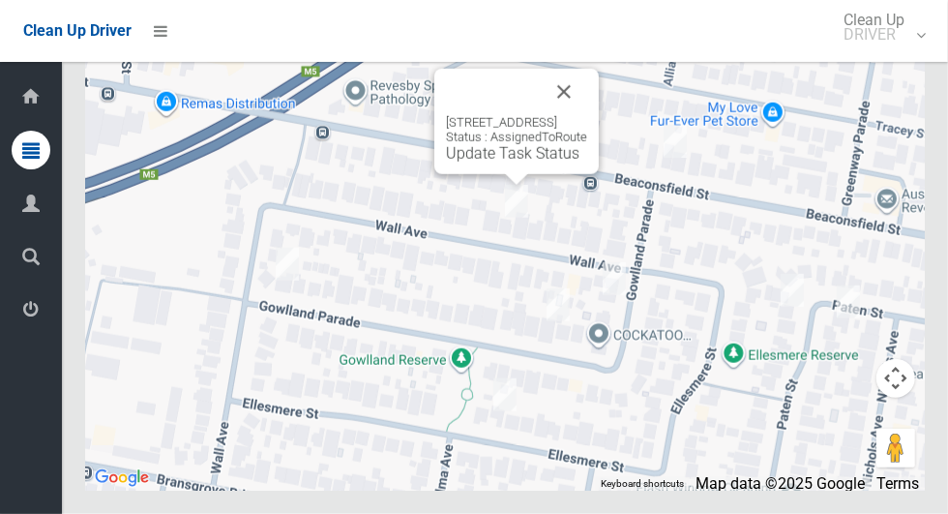
click at [587, 115] on button "Close" at bounding box center [564, 92] width 46 height 46
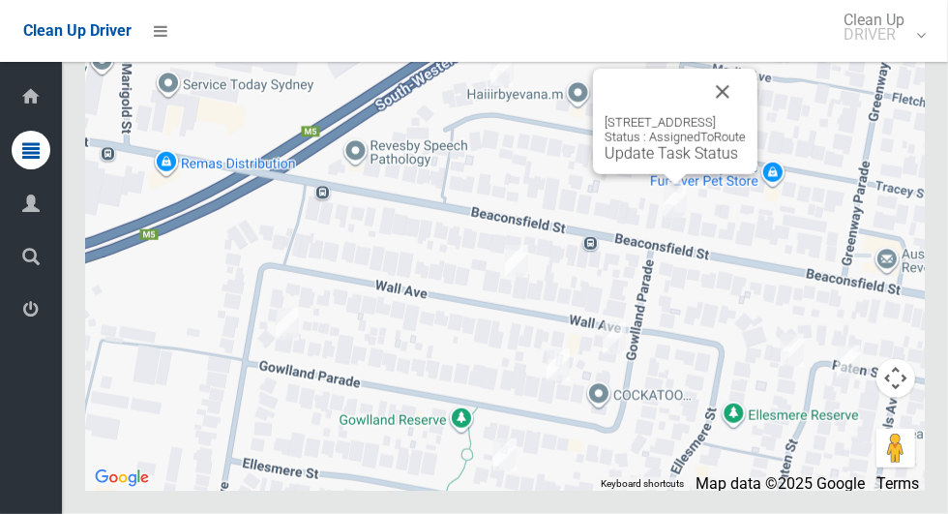
click at [746, 115] on button "Close" at bounding box center [722, 92] width 46 height 46
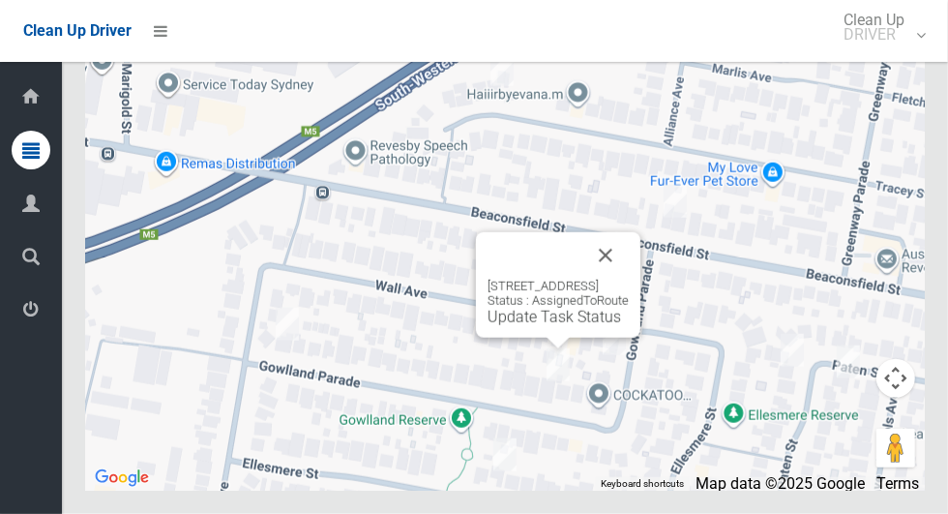
click at [629, 279] on button "Close" at bounding box center [605, 255] width 46 height 46
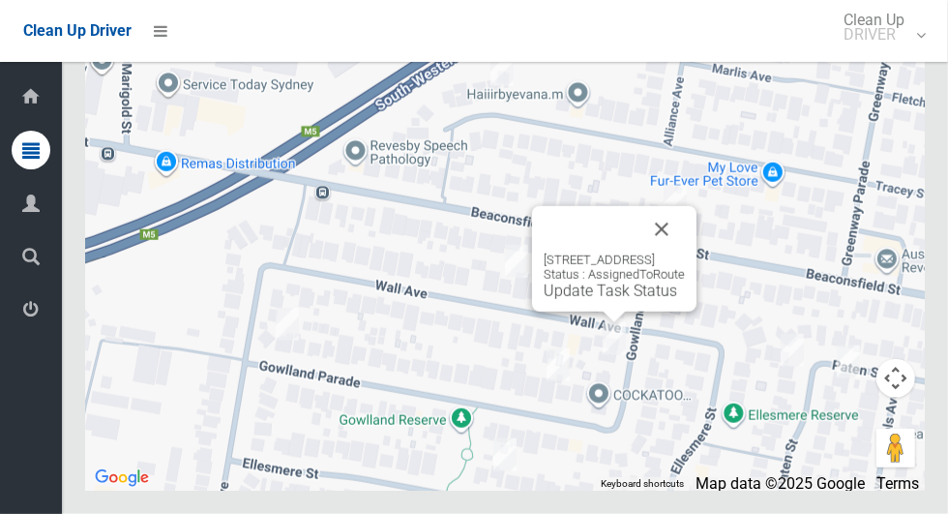
click at [595, 300] on link "Update Task Status" at bounding box center [610, 290] width 133 height 18
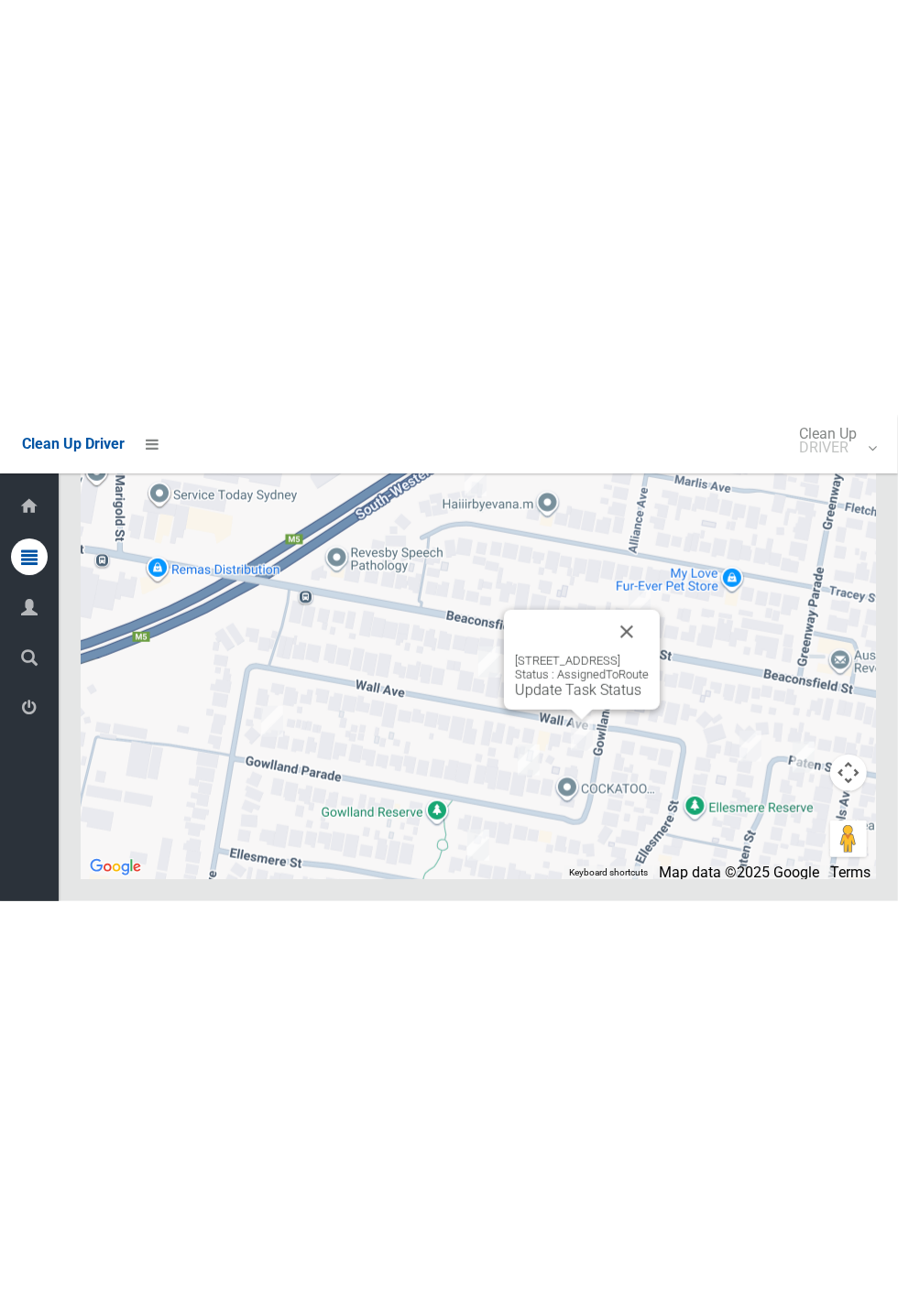
scroll to position [10868, 0]
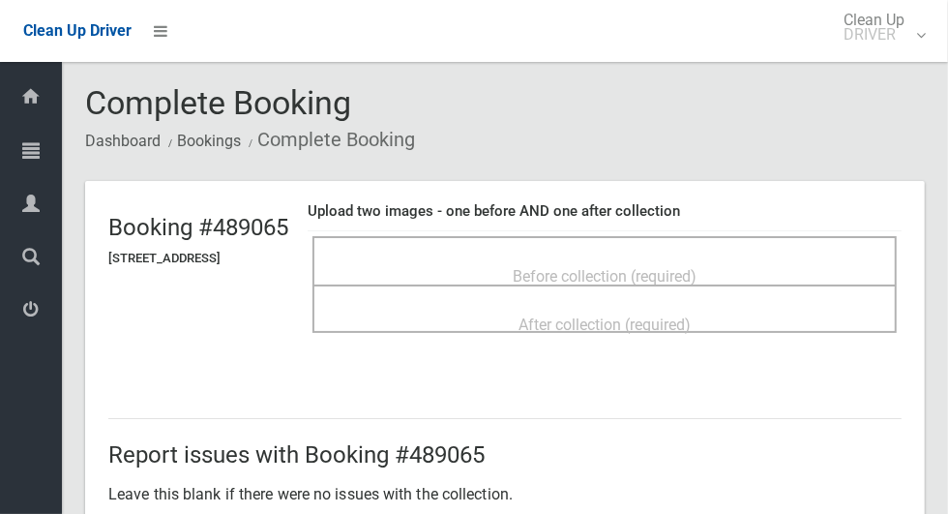
click at [687, 257] on div "Before collection (required)" at bounding box center [605, 275] width 542 height 36
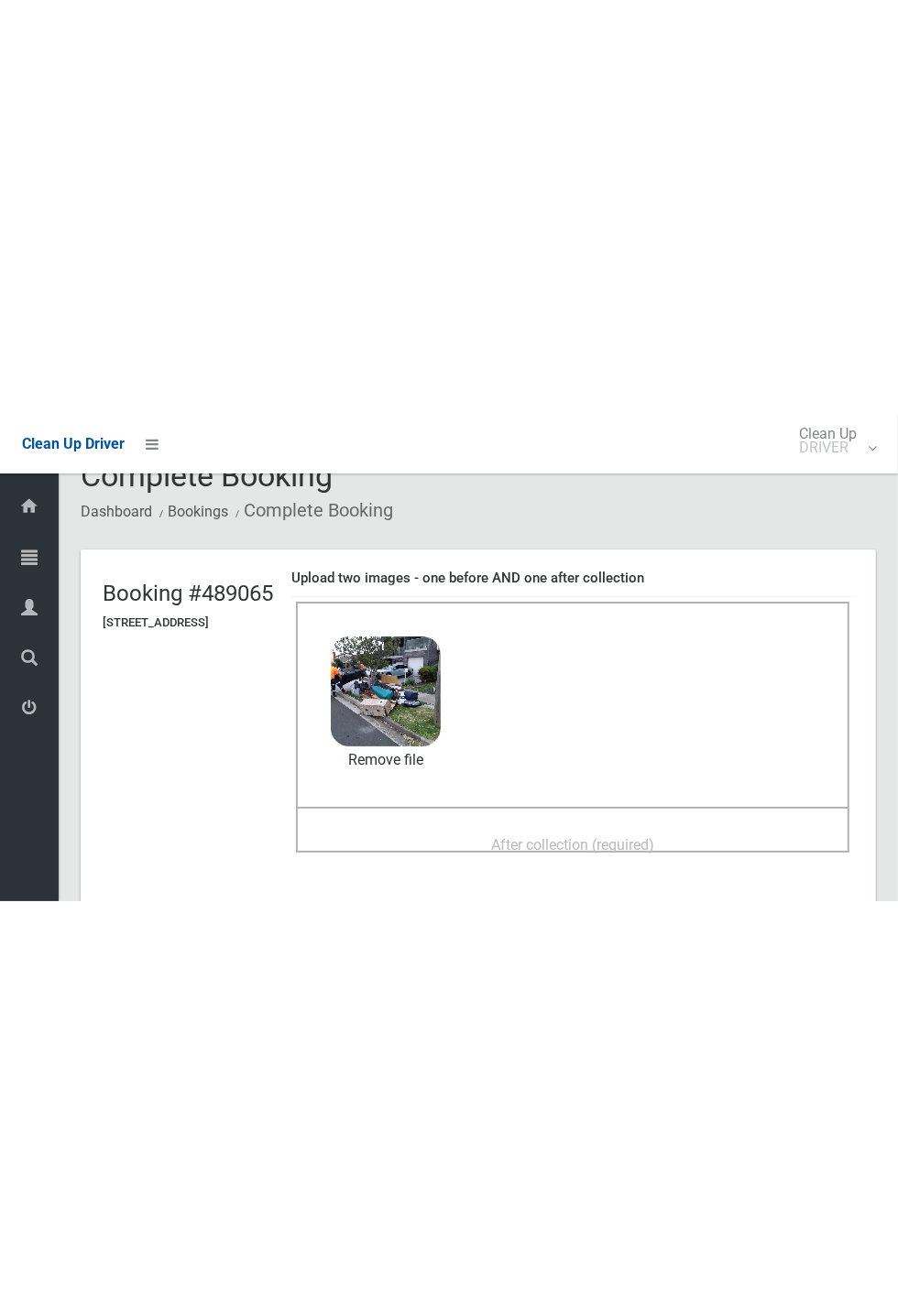
scroll to position [36, 0]
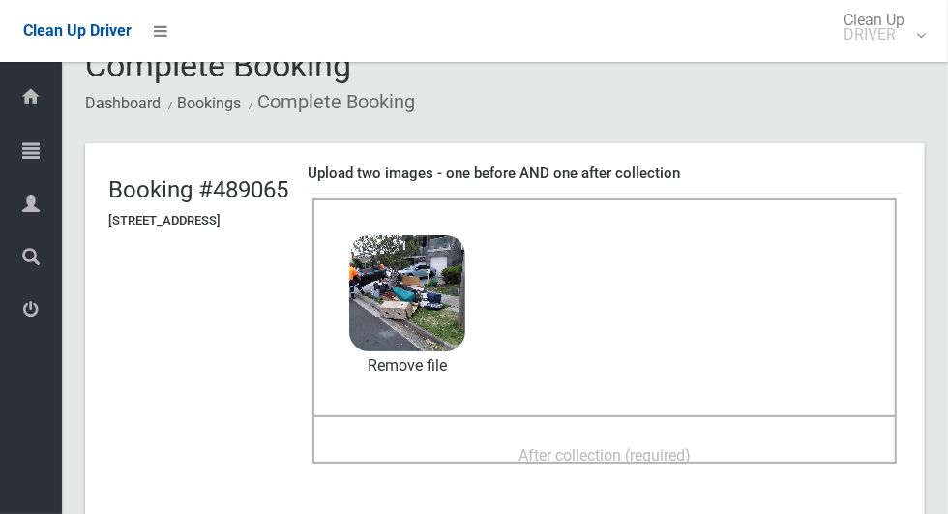
click at [754, 436] on div "After collection (required)" at bounding box center [605, 454] width 542 height 36
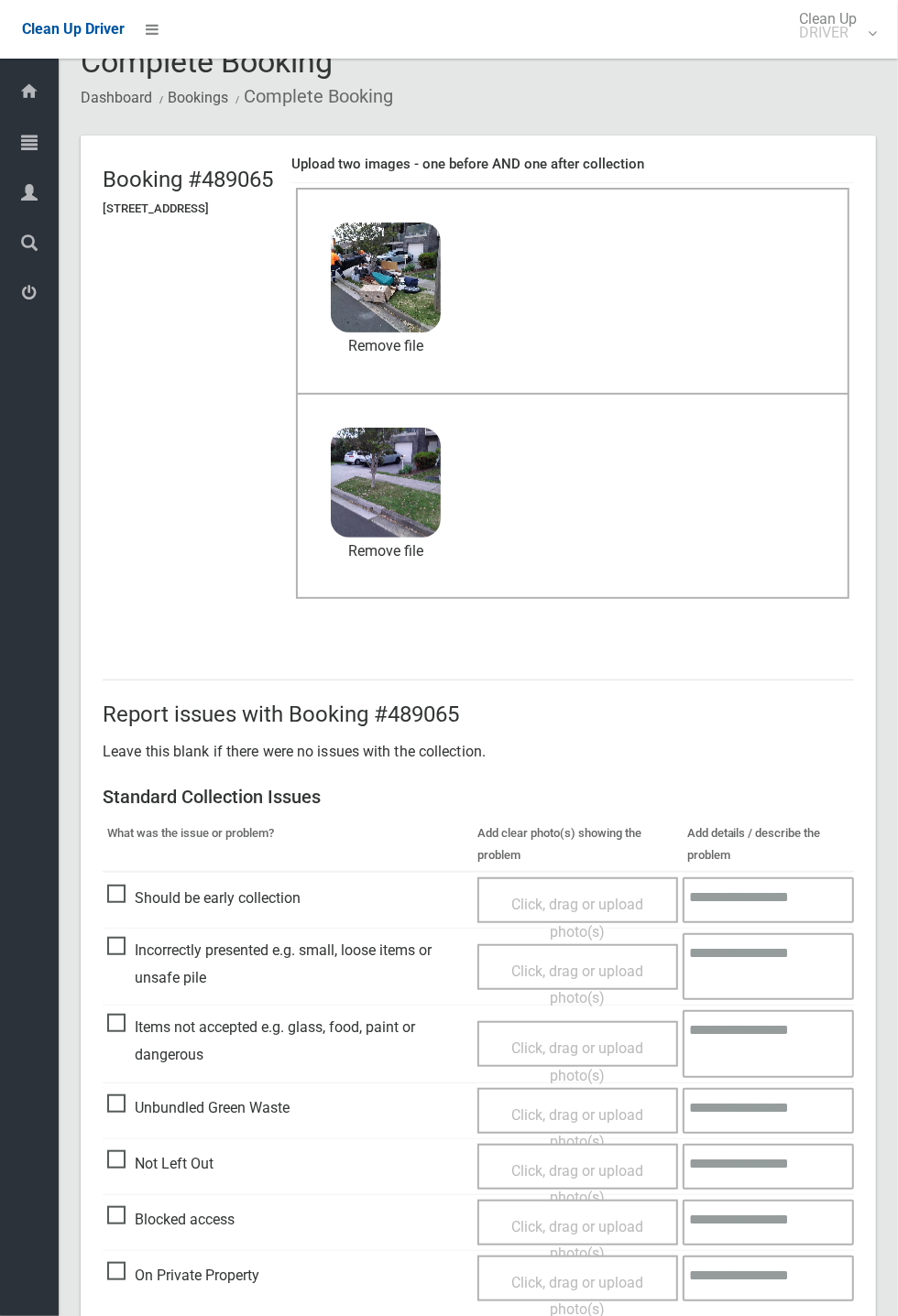
scroll to position [636, 0]
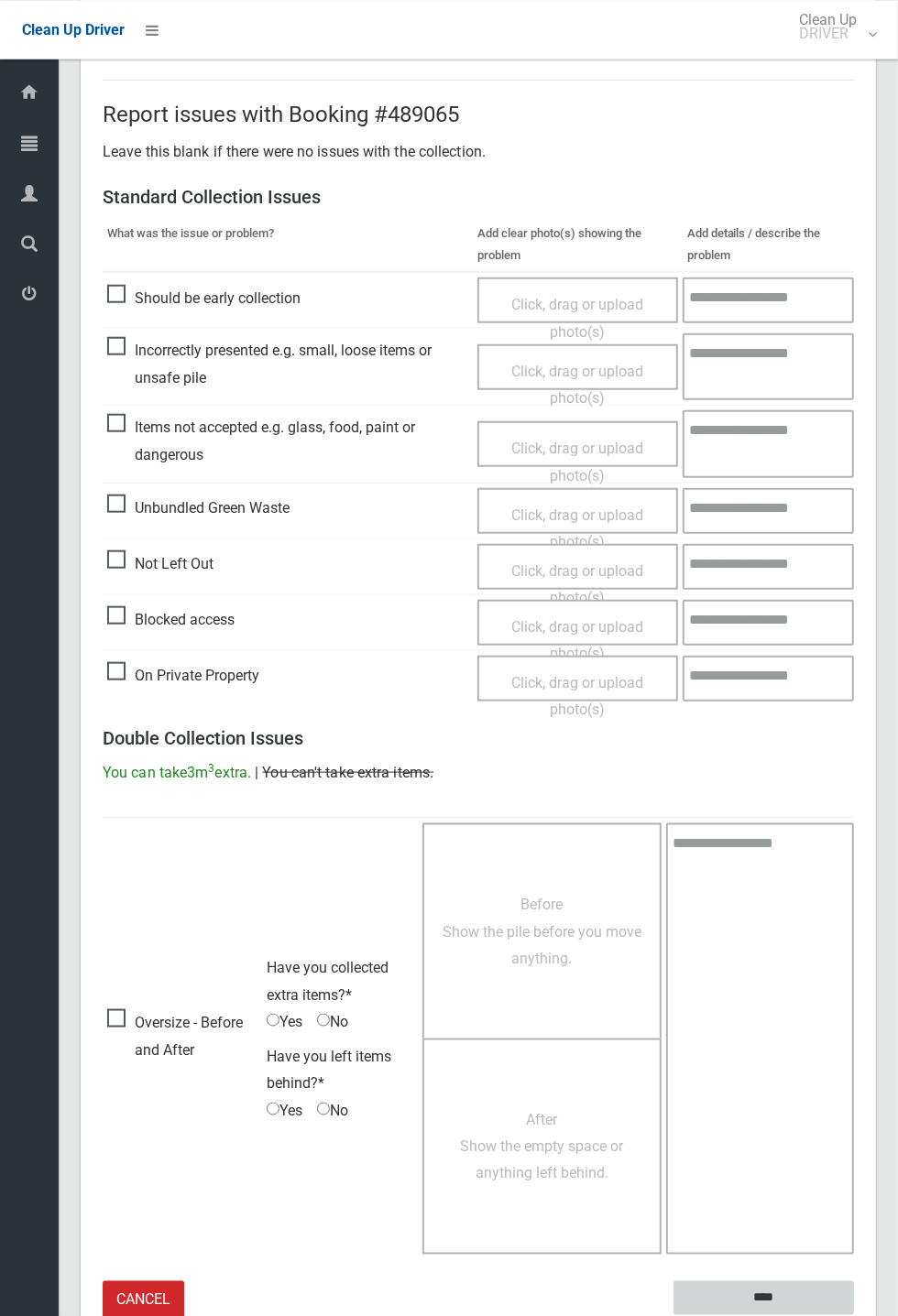
click at [854, 1314] on input "****" at bounding box center [763, 1297] width 181 height 34
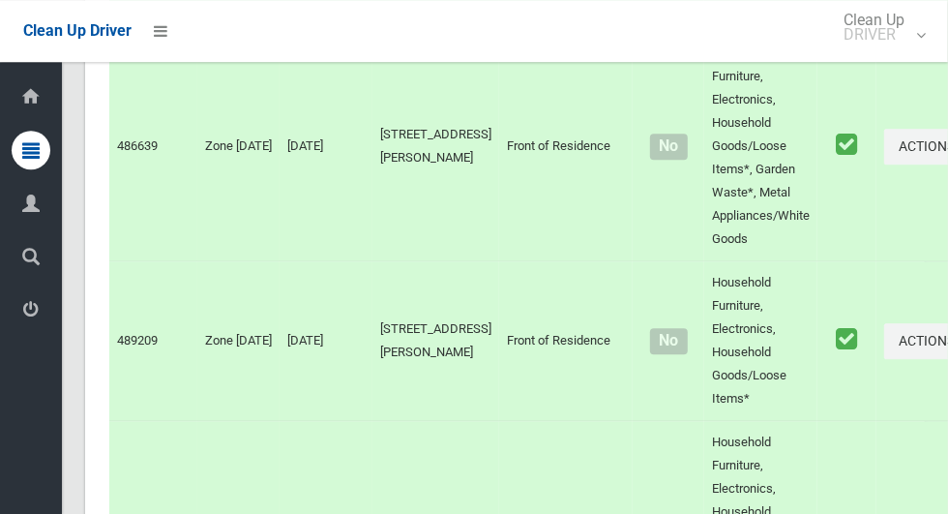
scroll to position [12299, 0]
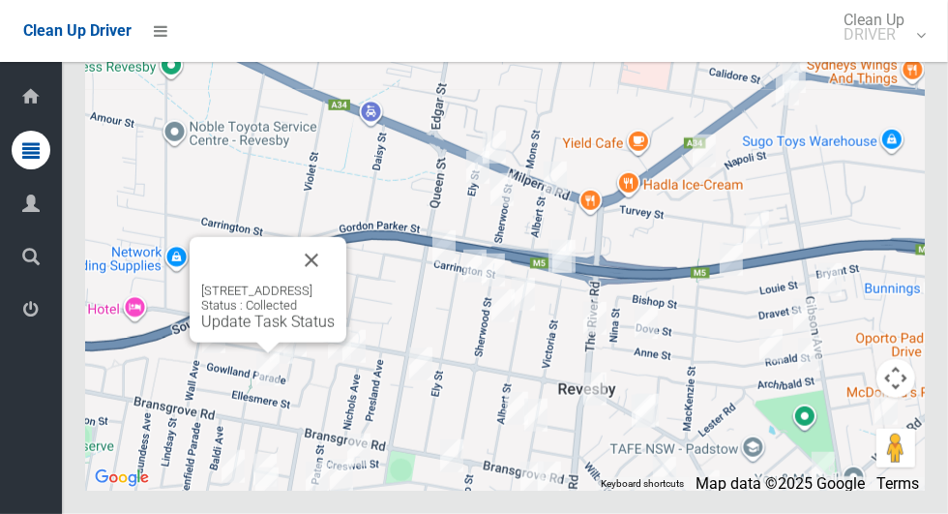
click at [335, 283] on button "Close" at bounding box center [311, 260] width 46 height 46
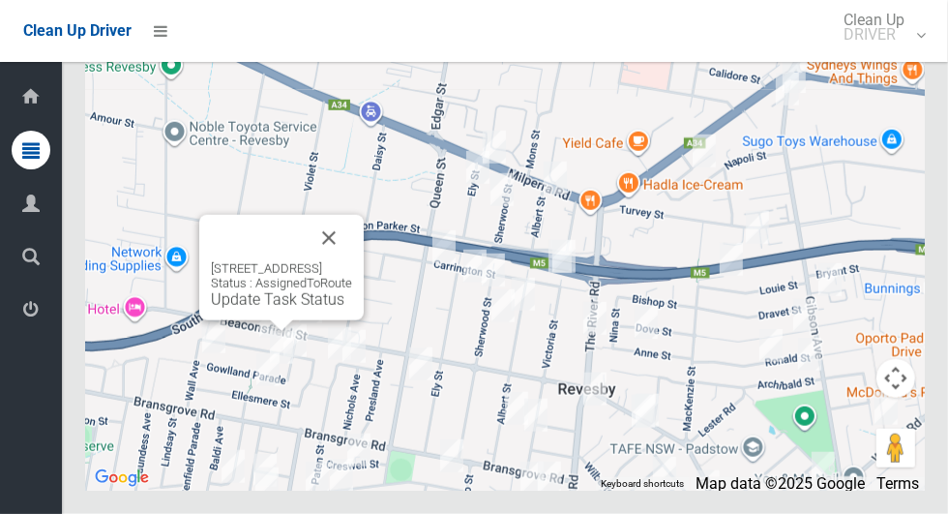
click at [278, 309] on link "Update Task Status" at bounding box center [277, 299] width 133 height 18
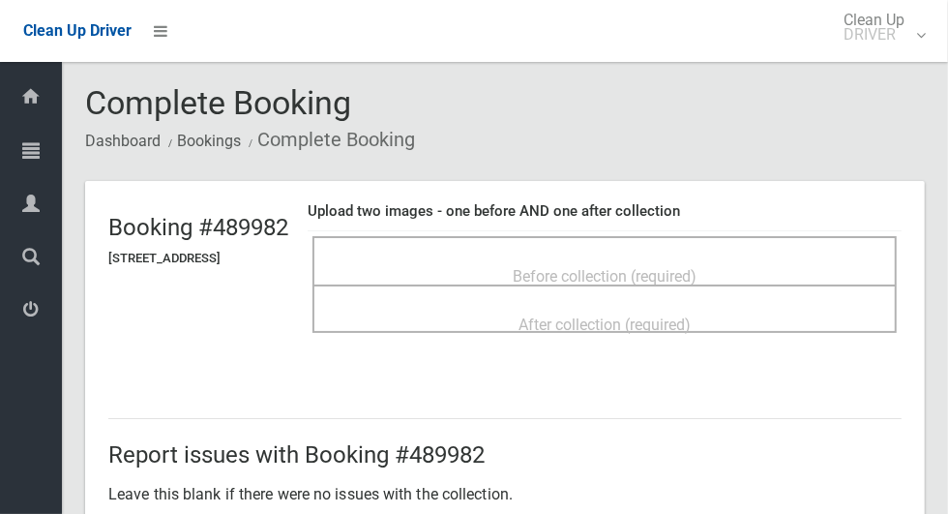
click at [696, 267] on span "Before collection (required)" at bounding box center [605, 276] width 184 height 18
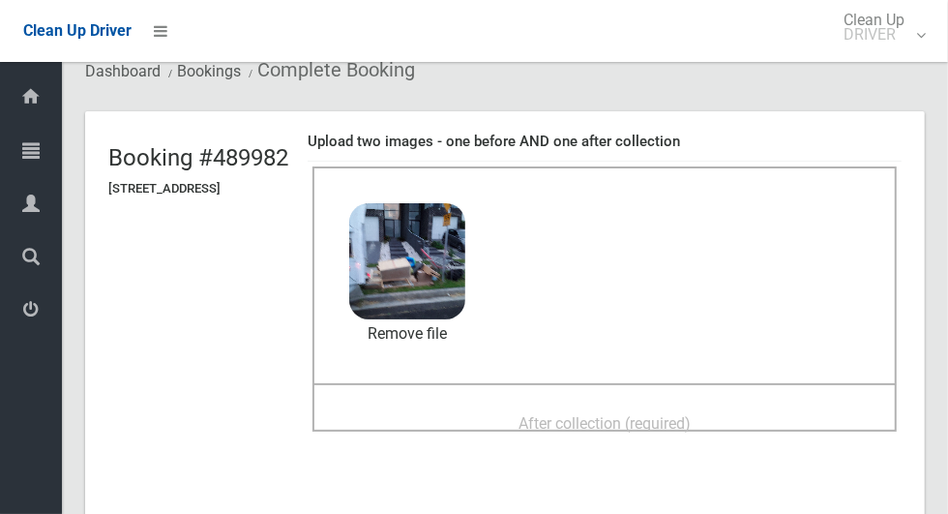
scroll to position [73, 0]
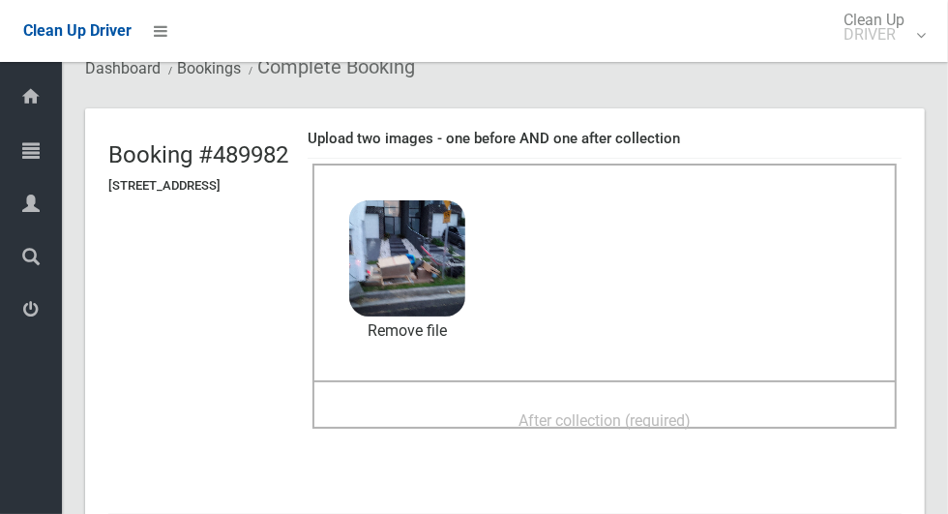
click at [732, 401] on div "After collection (required)" at bounding box center [605, 419] width 542 height 36
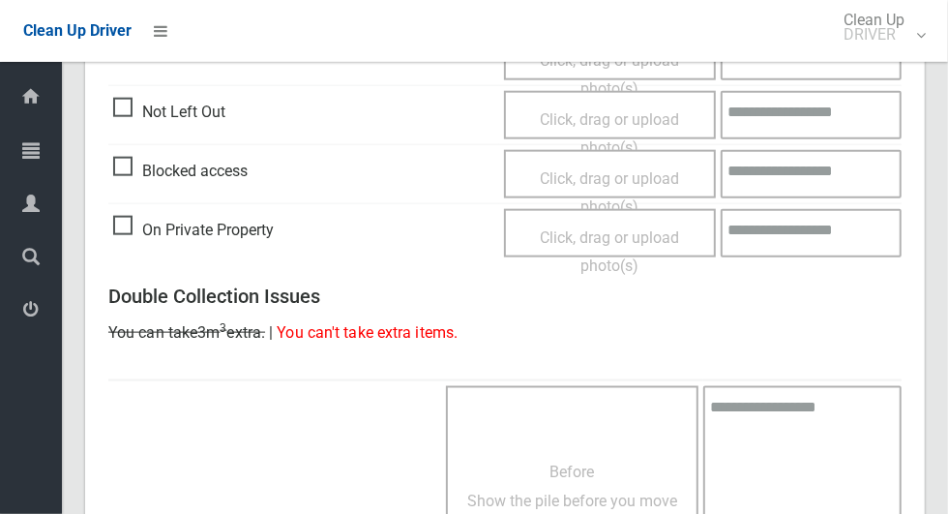
scroll to position [1582, 0]
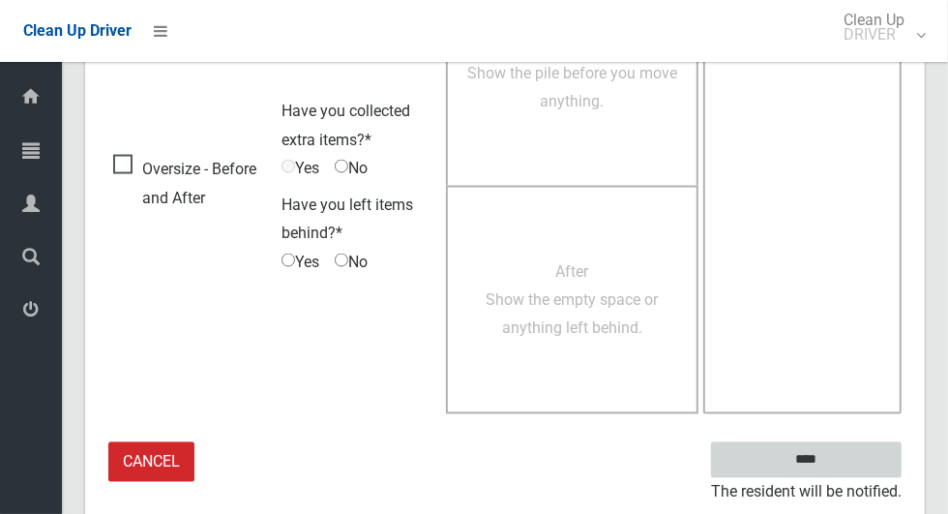
click at [844, 445] on input "****" at bounding box center [806, 460] width 191 height 36
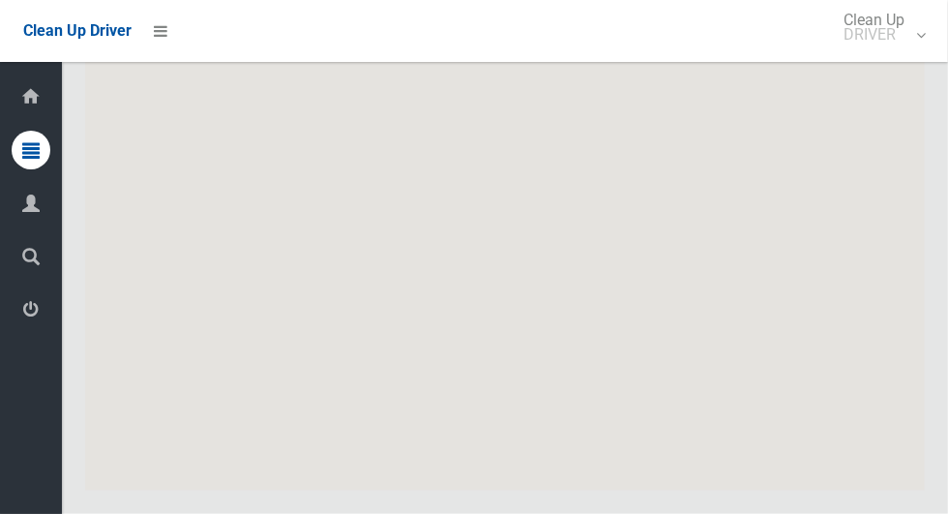
scroll to position [12299, 0]
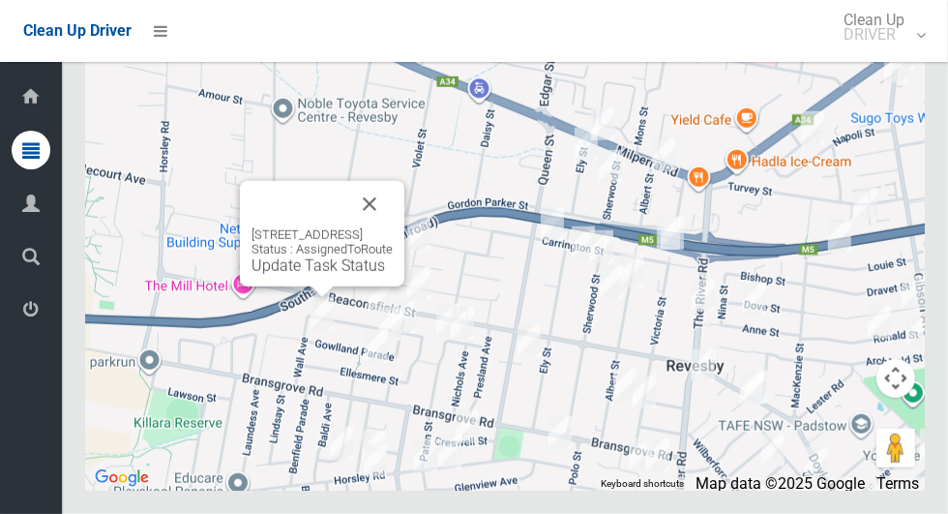
click at [311, 275] on link "Update Task Status" at bounding box center [317, 265] width 133 height 18
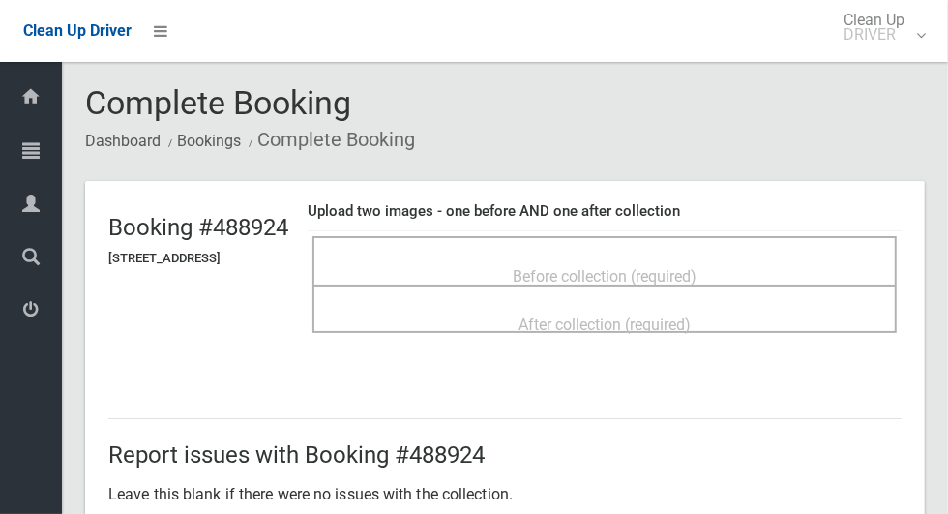
click at [696, 267] on span "Before collection (required)" at bounding box center [605, 276] width 184 height 18
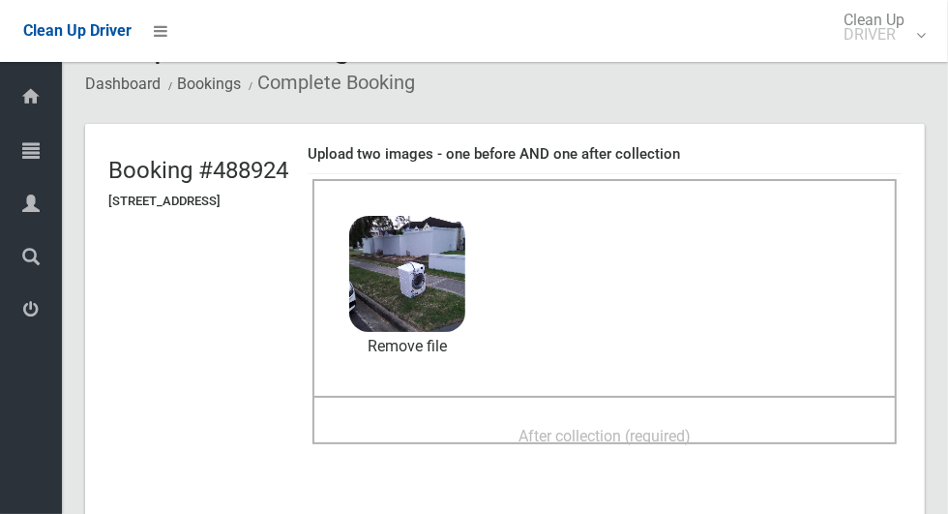
scroll to position [71, 0]
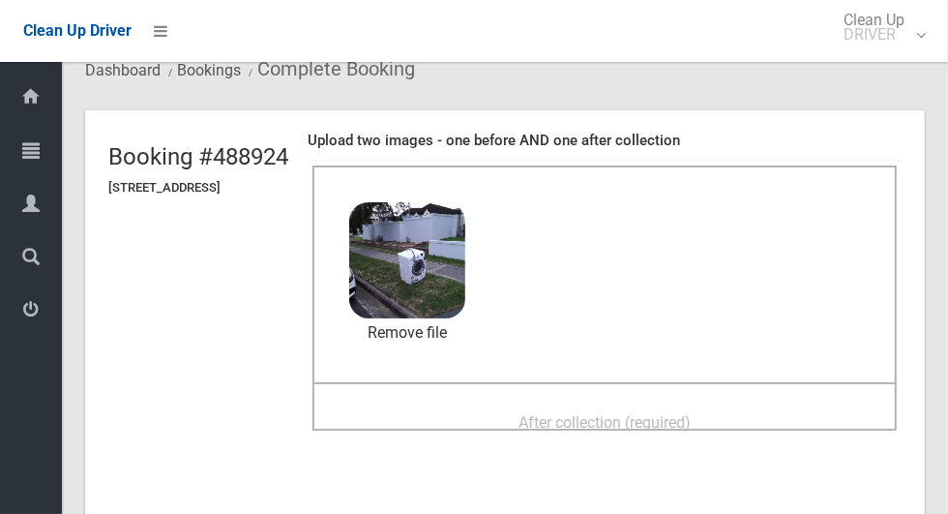
click at [496, 403] on div "After collection (required)" at bounding box center [605, 421] width 542 height 36
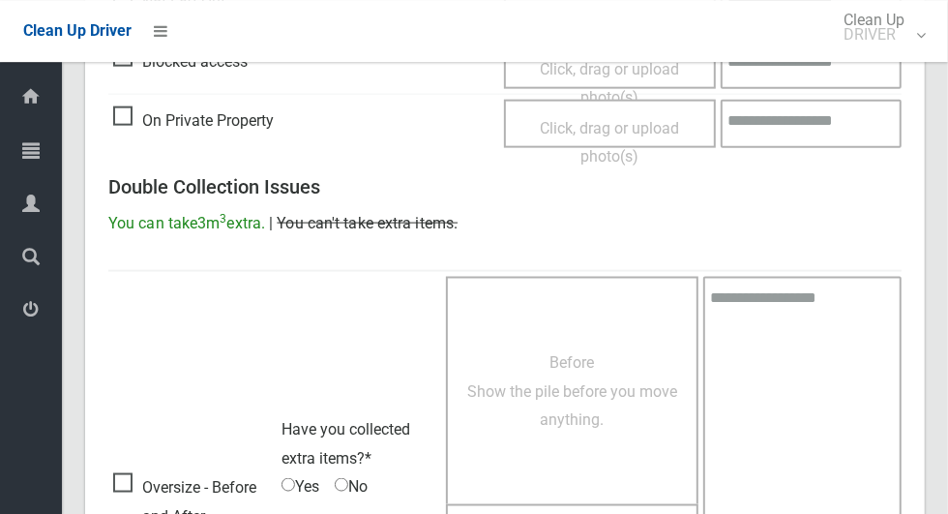
scroll to position [1582, 0]
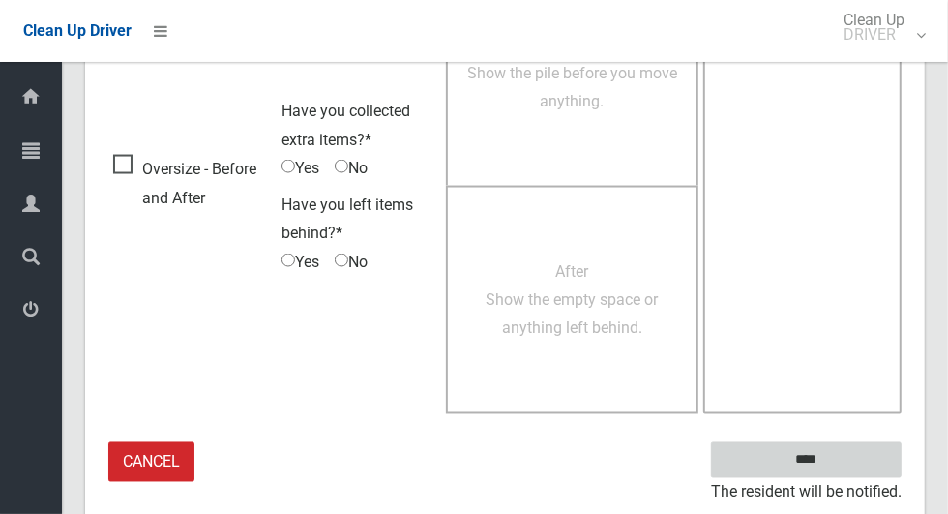
click at [856, 448] on input "****" at bounding box center [806, 460] width 191 height 36
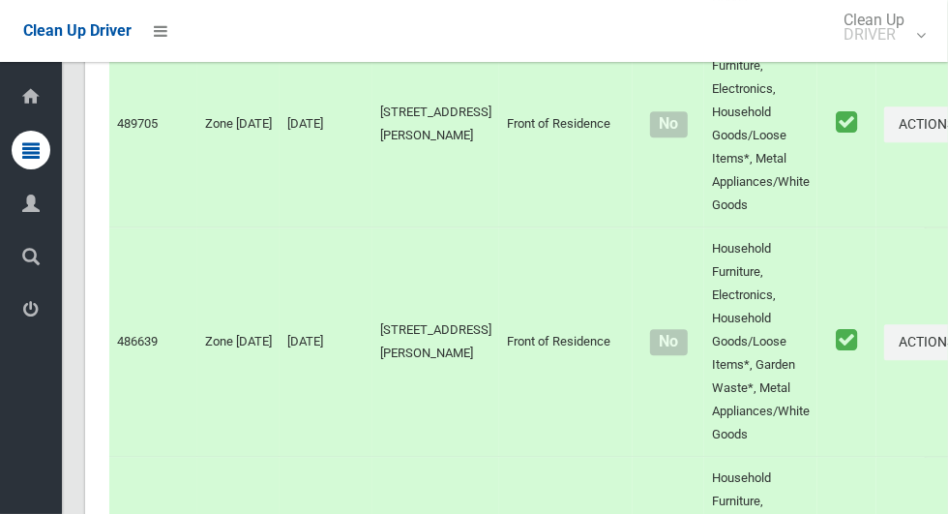
scroll to position [12299, 0]
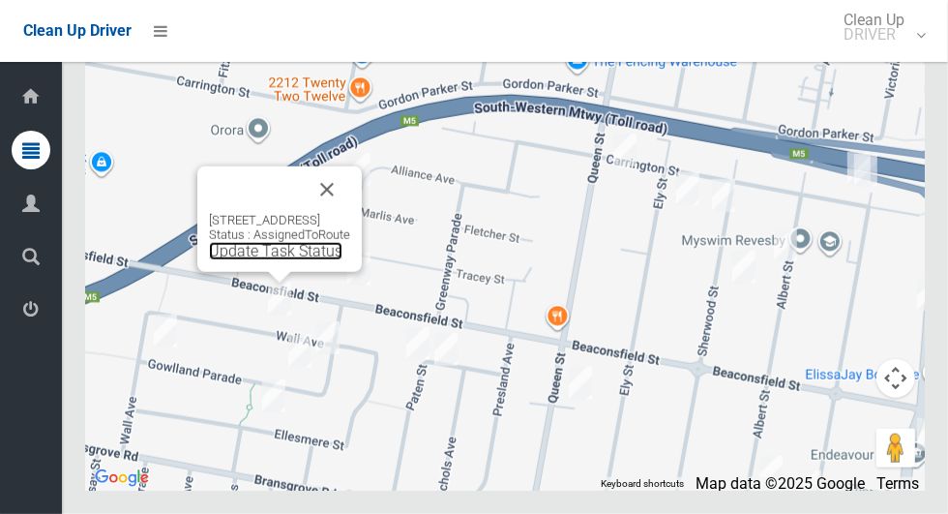
click at [277, 260] on link "Update Task Status" at bounding box center [275, 251] width 133 height 18
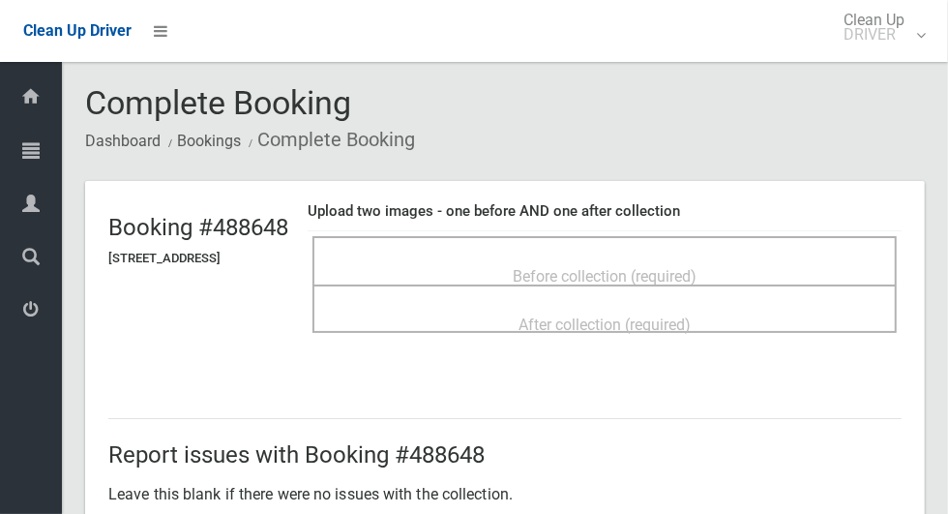
click at [692, 267] on span "Before collection (required)" at bounding box center [605, 276] width 184 height 18
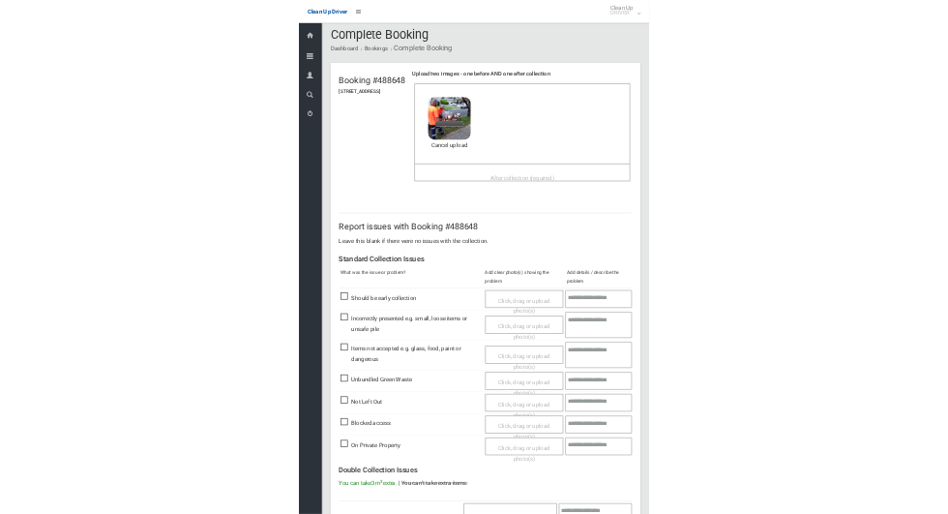
scroll to position [7, 0]
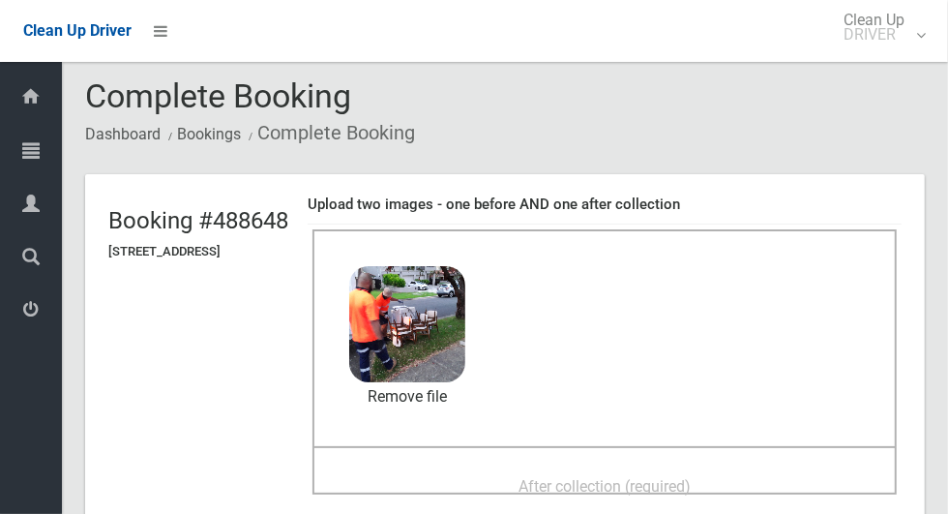
click at [730, 481] on div "After collection (required)" at bounding box center [605, 485] width 542 height 36
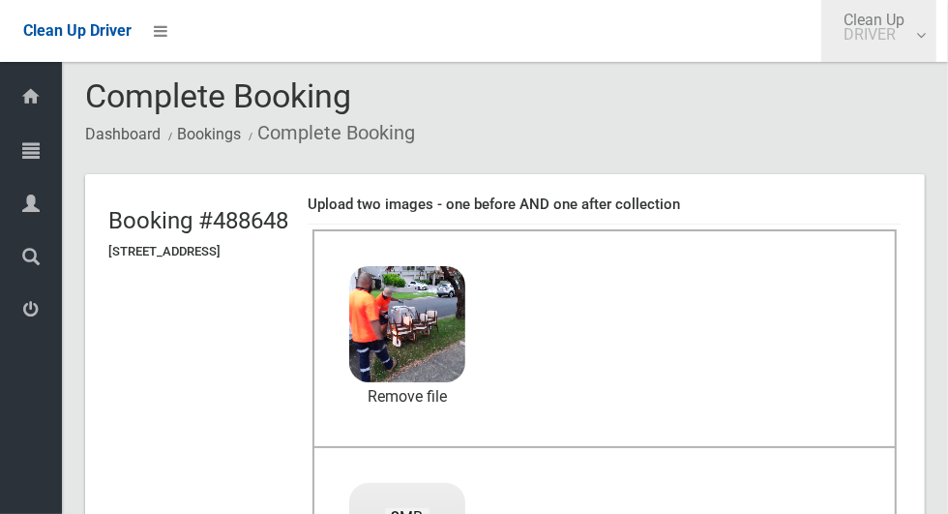
click at [890, 13] on span "Clean Up DRIVER" at bounding box center [879, 27] width 90 height 29
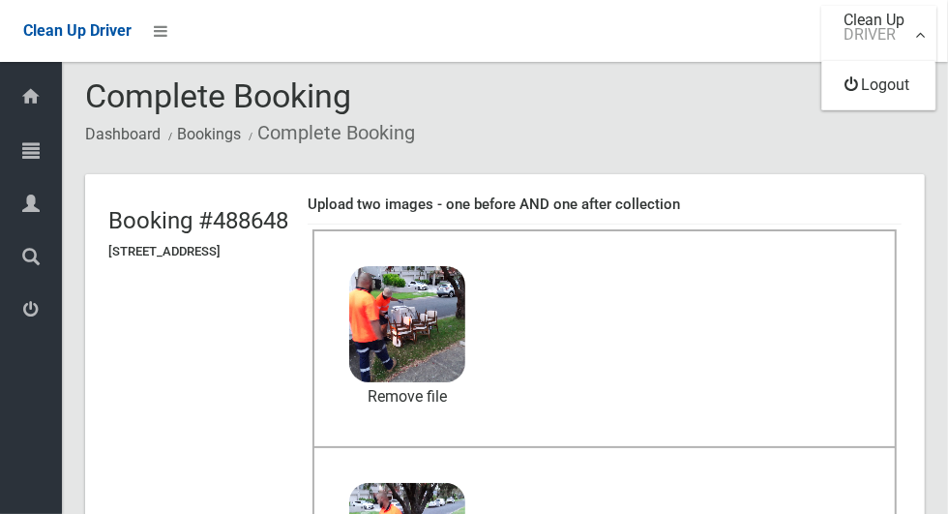
click at [858, 337] on div at bounding box center [474, 257] width 948 height 514
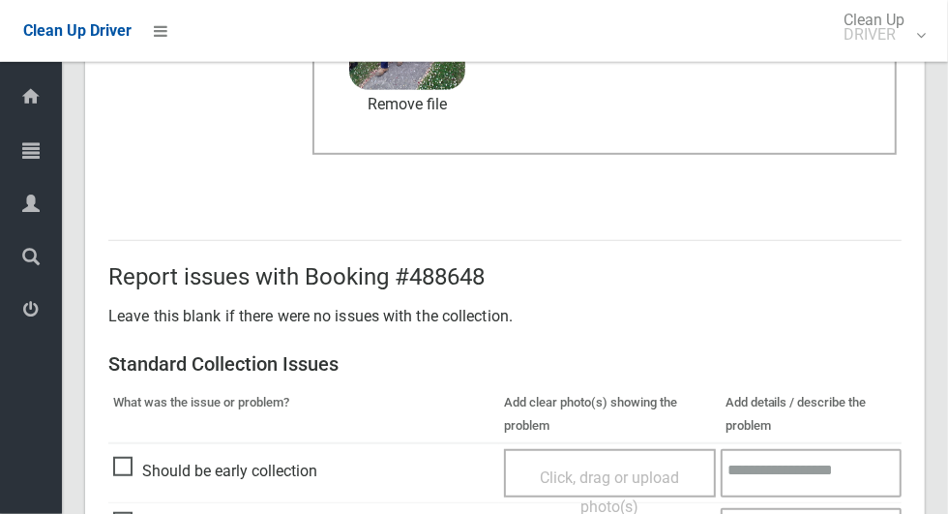
scroll to position [1582, 0]
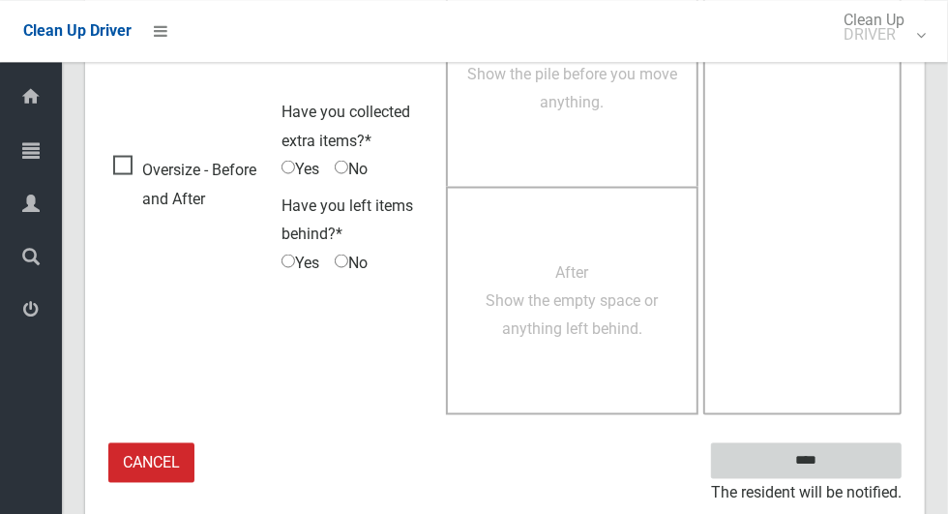
click at [851, 456] on input "****" at bounding box center [806, 460] width 191 height 36
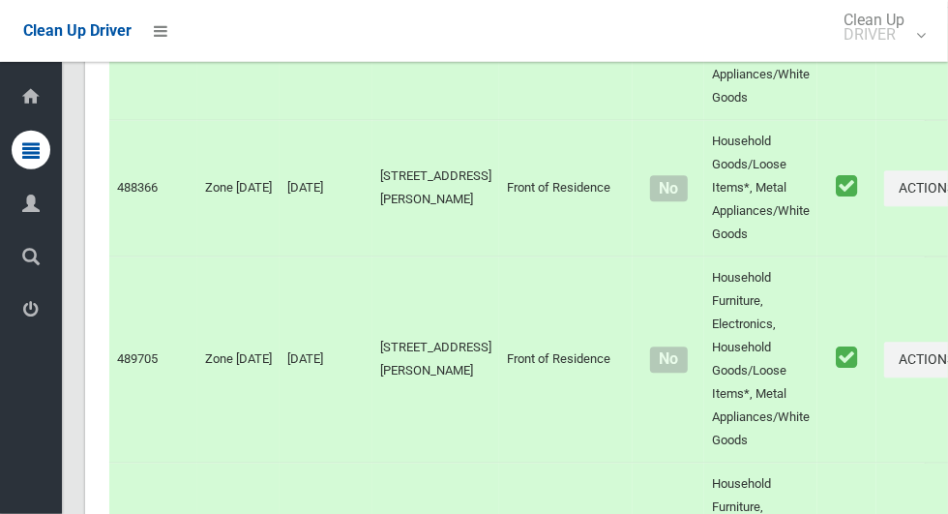
scroll to position [12299, 0]
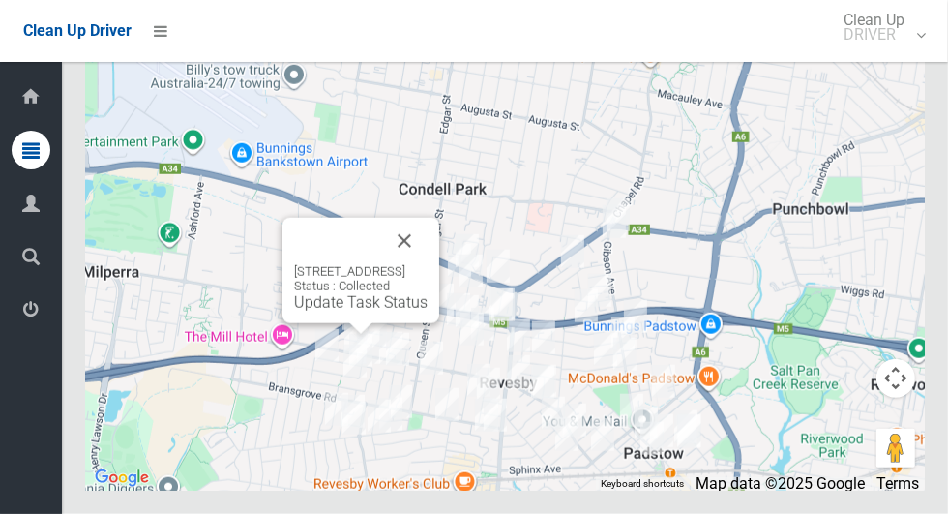
click at [428, 264] on button "Close" at bounding box center [404, 241] width 46 height 46
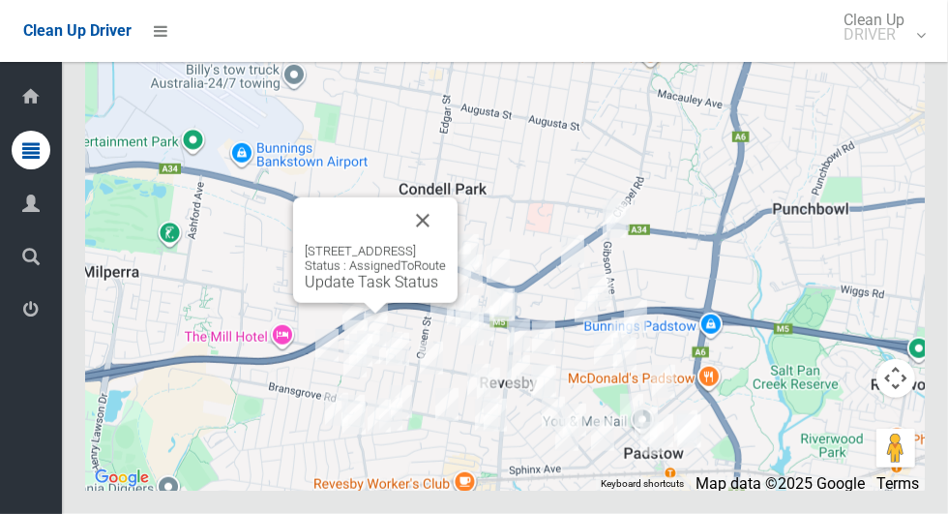
click at [364, 291] on link "Update Task Status" at bounding box center [371, 282] width 133 height 18
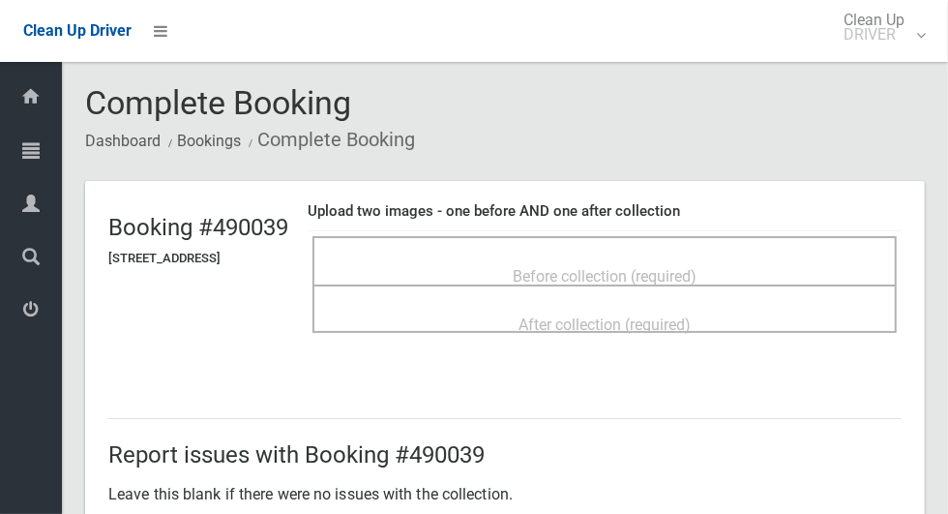
click at [696, 267] on span "Before collection (required)" at bounding box center [605, 276] width 184 height 18
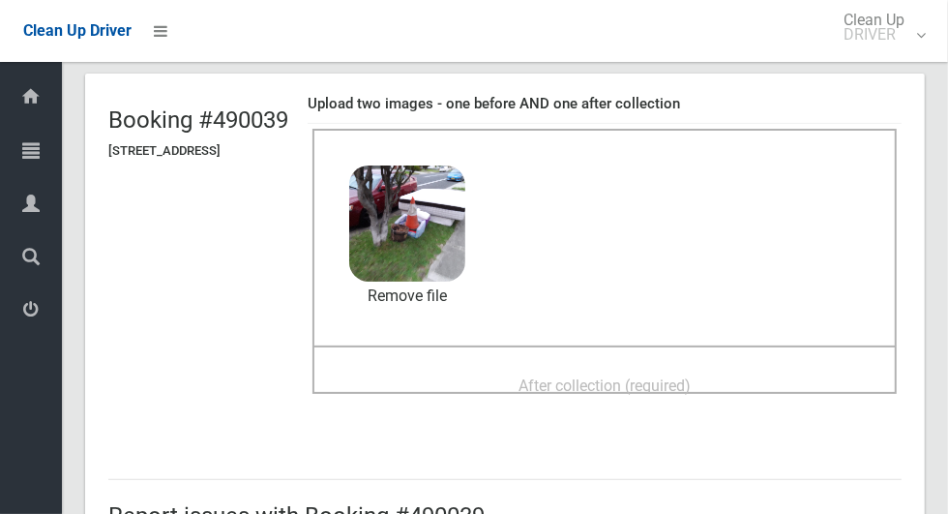
scroll to position [106, 0]
click at [802, 375] on div "After collection (required)" at bounding box center [605, 386] width 542 height 36
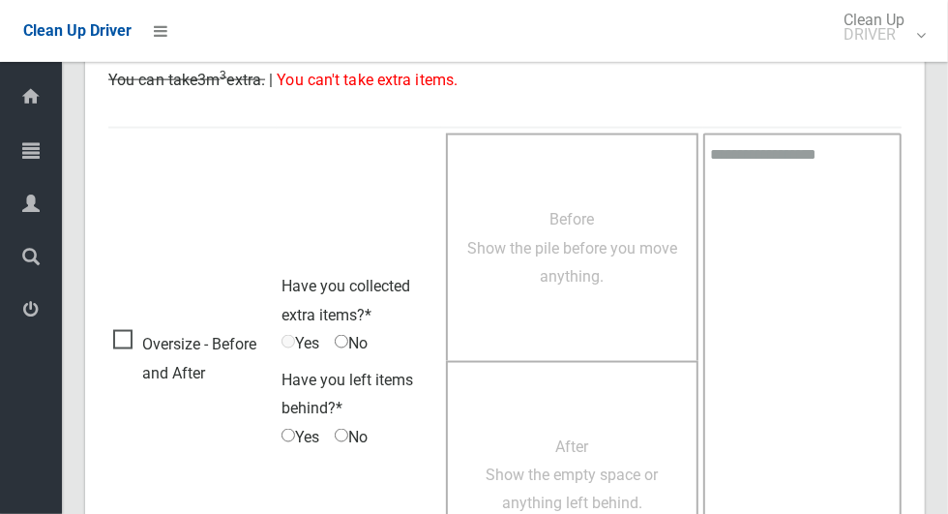
scroll to position [1582, 0]
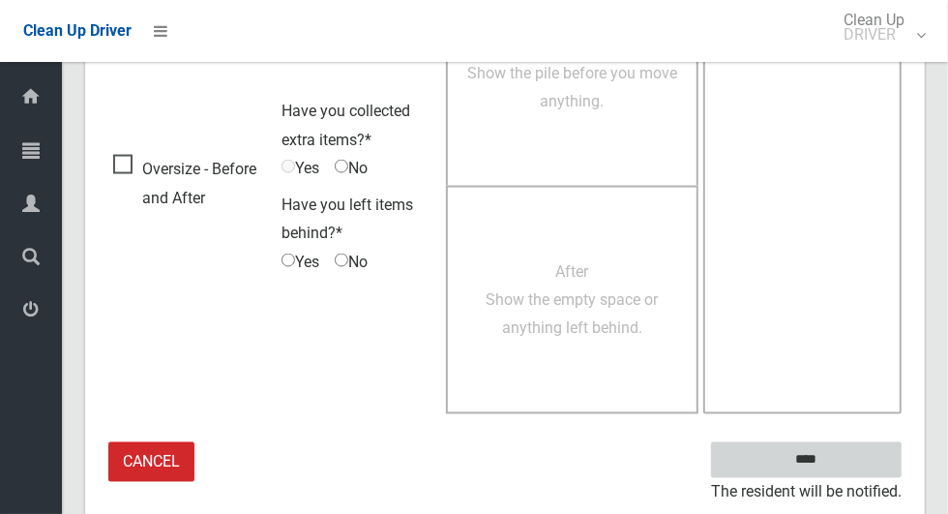
click at [865, 463] on input "****" at bounding box center [806, 460] width 191 height 36
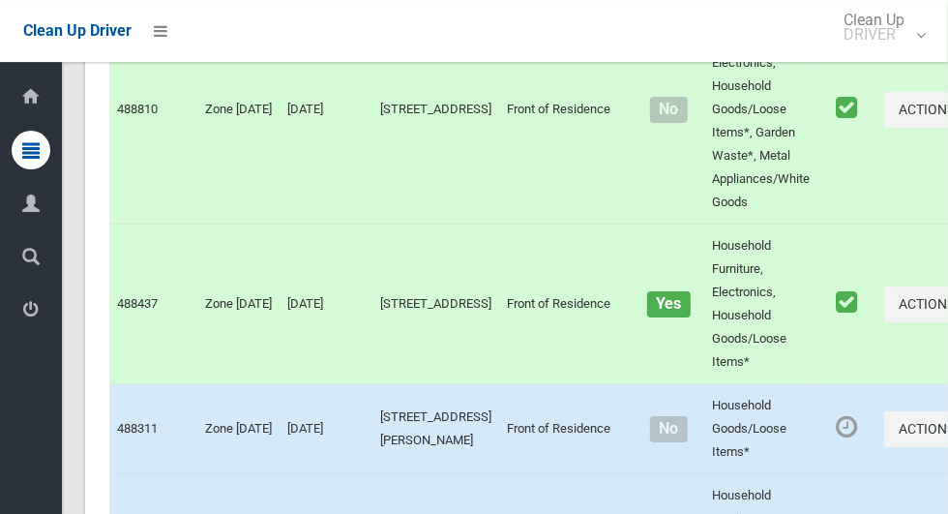
scroll to position [12299, 0]
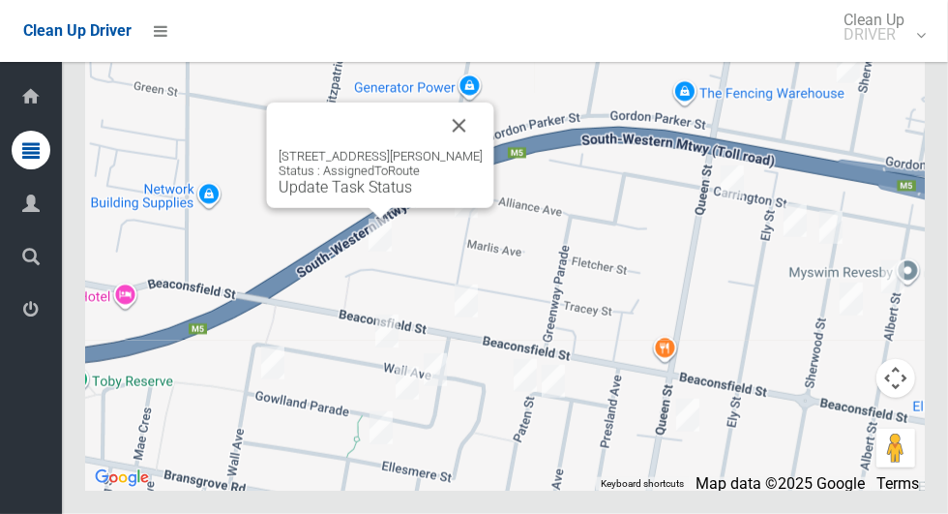
click at [458, 149] on button "Close" at bounding box center [459, 126] width 46 height 46
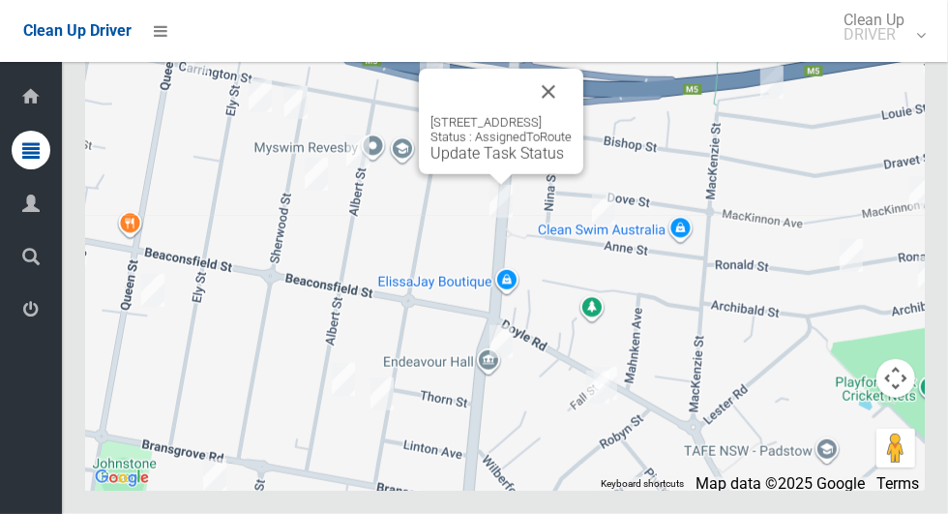
click at [572, 115] on button "Close" at bounding box center [548, 92] width 46 height 46
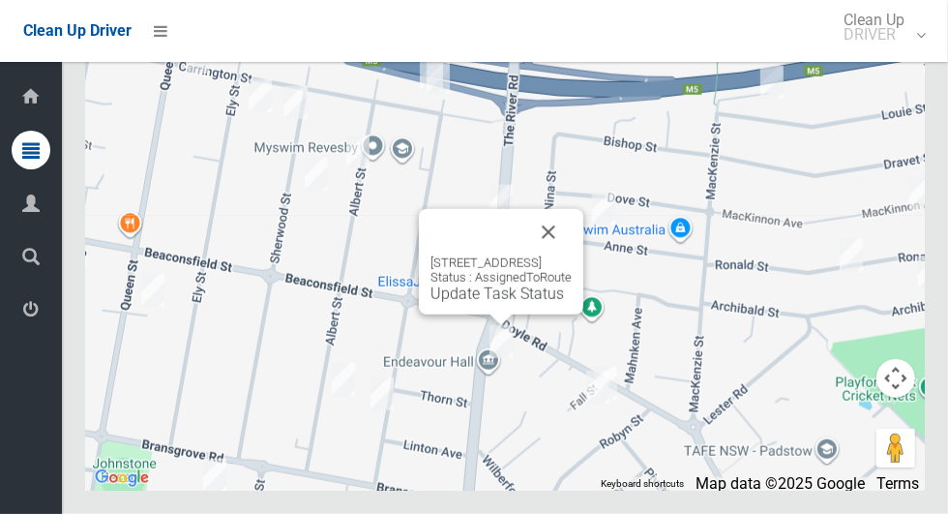
click at [572, 255] on button "Close" at bounding box center [548, 232] width 46 height 46
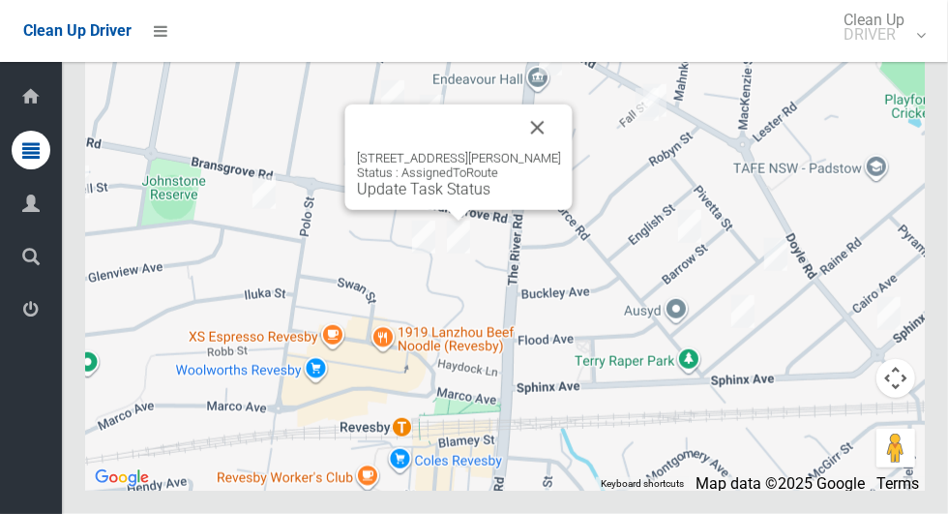
click at [550, 151] on button "Close" at bounding box center [538, 127] width 46 height 46
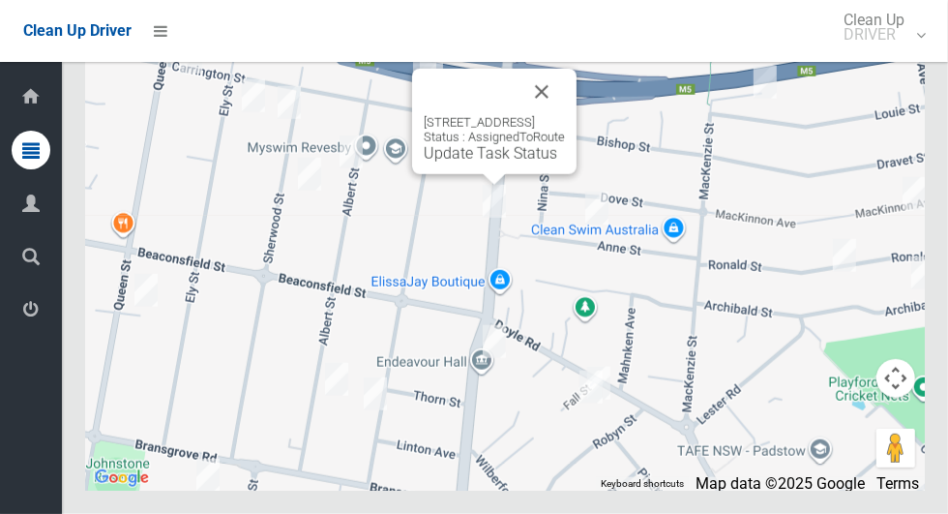
click at [565, 115] on button "Close" at bounding box center [541, 92] width 46 height 46
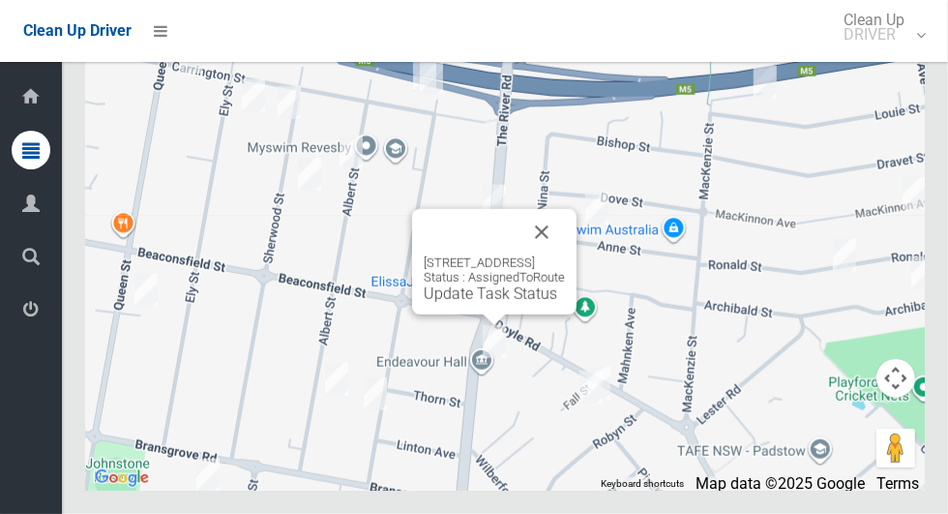
click at [565, 255] on button "Close" at bounding box center [541, 232] width 46 height 46
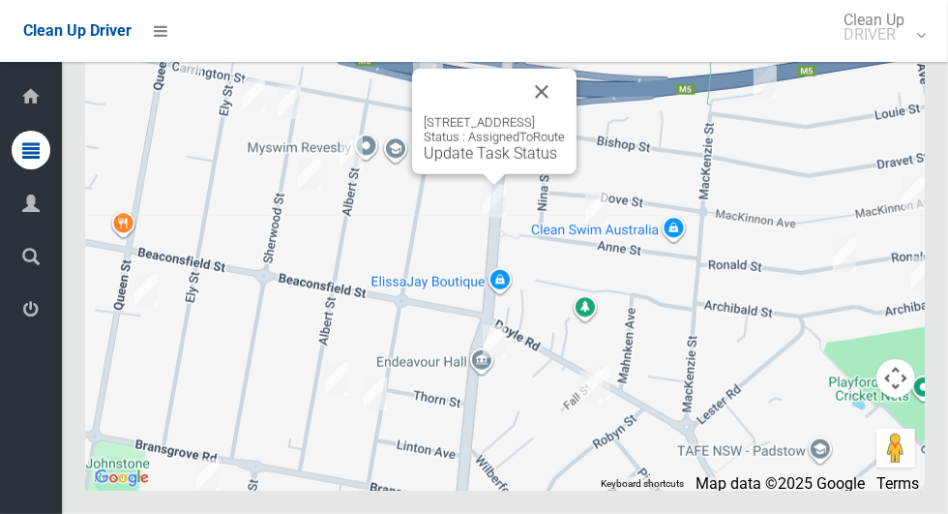
click at [565, 115] on button "Close" at bounding box center [541, 92] width 46 height 46
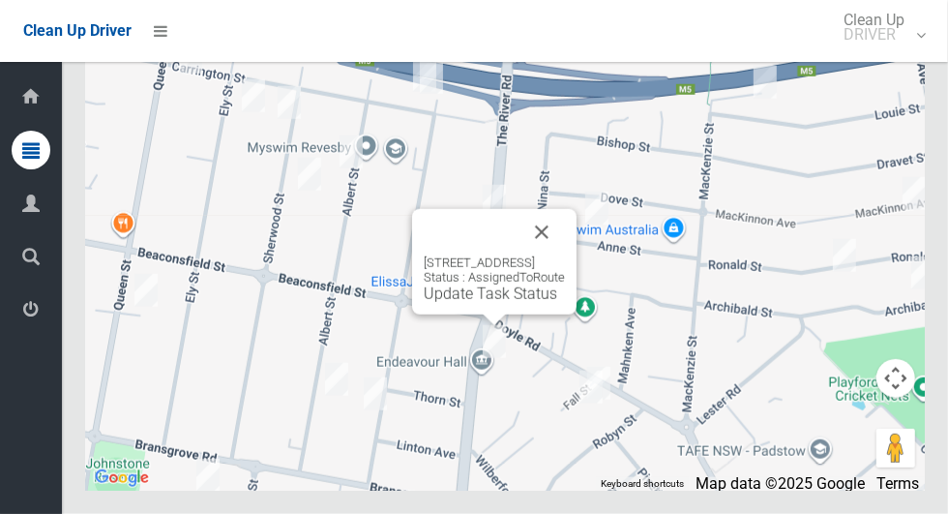
click at [565, 255] on button "Close" at bounding box center [541, 232] width 46 height 46
click at [565, 303] on div "87 The River Road, REVESBY NSW 2212 Status : AssignedToRoute Update Task Status" at bounding box center [494, 278] width 141 height 47
click at [565, 255] on button "Close" at bounding box center [541, 232] width 46 height 46
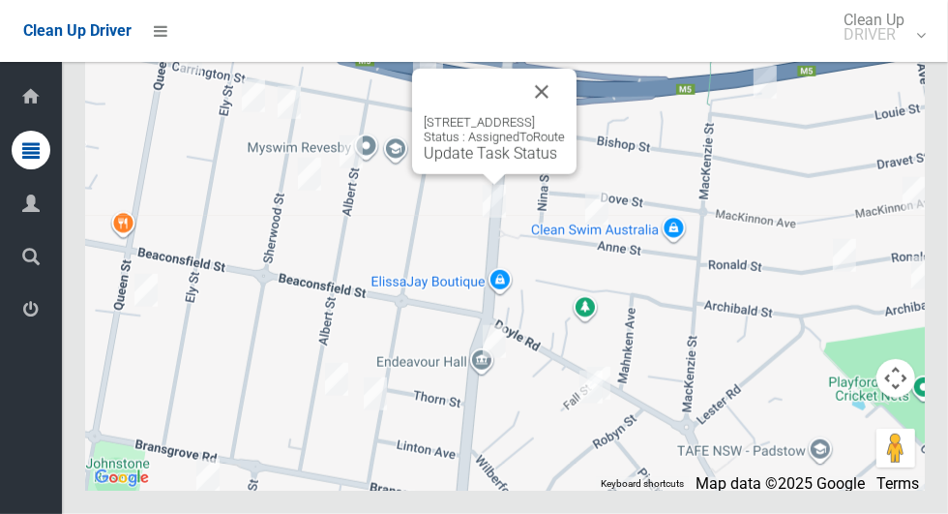
click at [480, 163] on link "Update Task Status" at bounding box center [490, 153] width 133 height 18
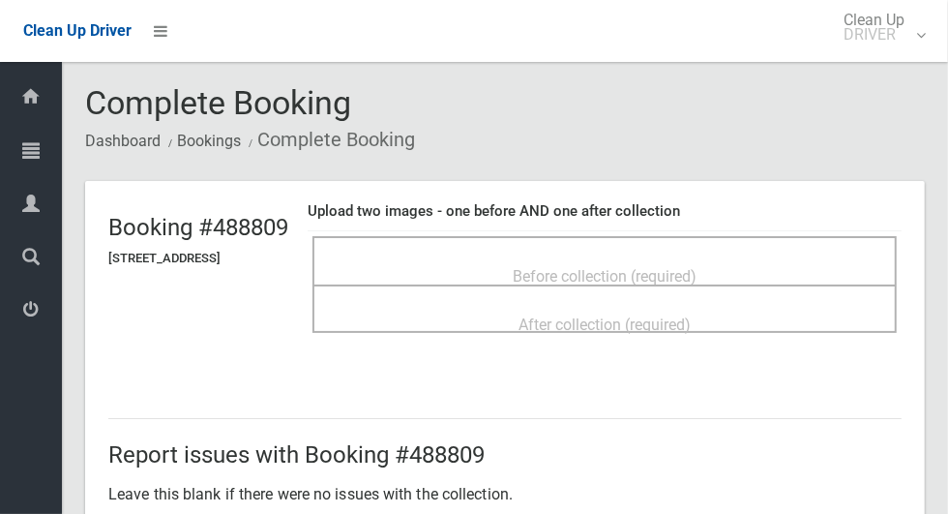
click at [729, 257] on div "Before collection (required)" at bounding box center [605, 275] width 542 height 36
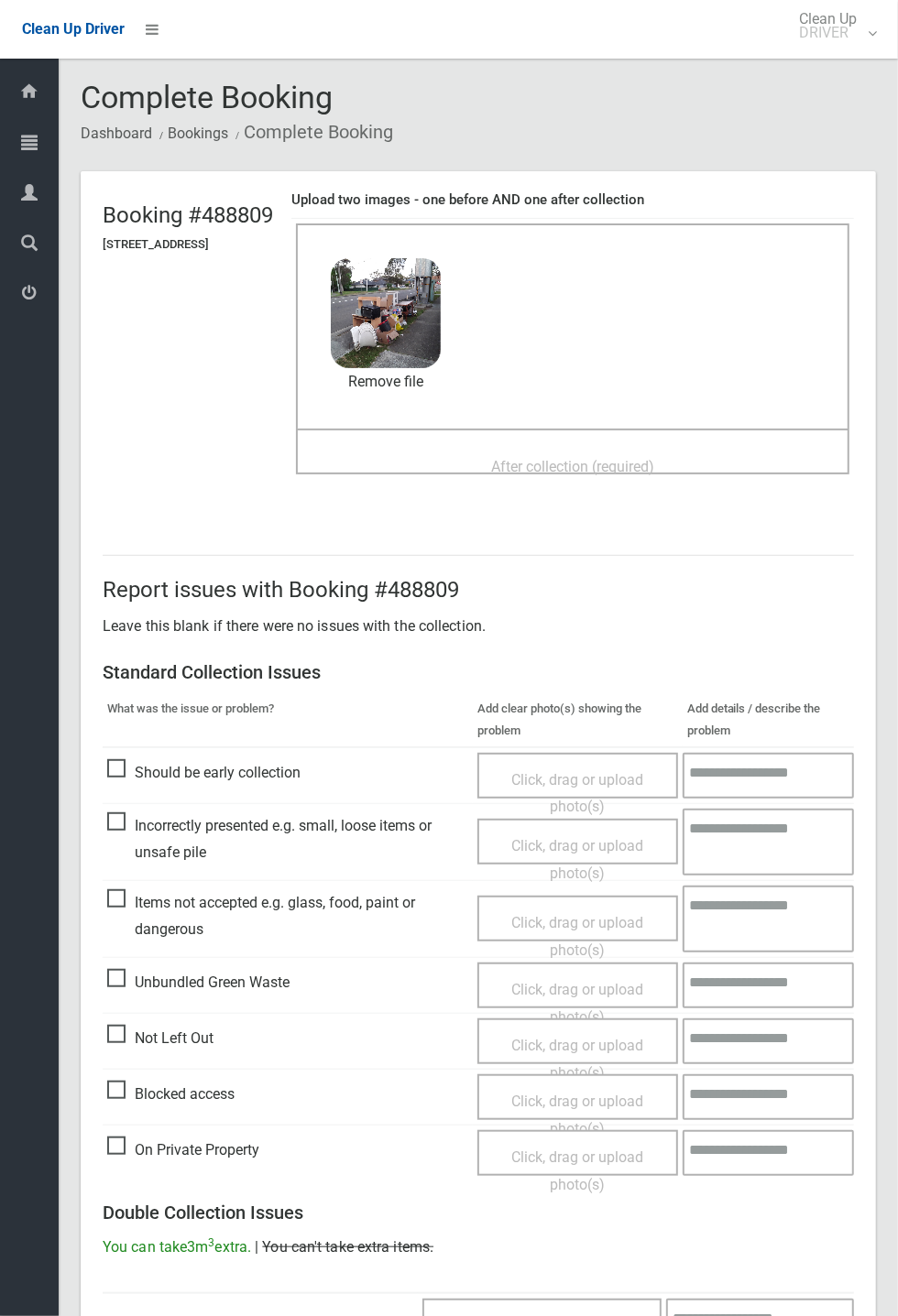
click at [655, 462] on span "After collection (required)" at bounding box center [572, 467] width 163 height 17
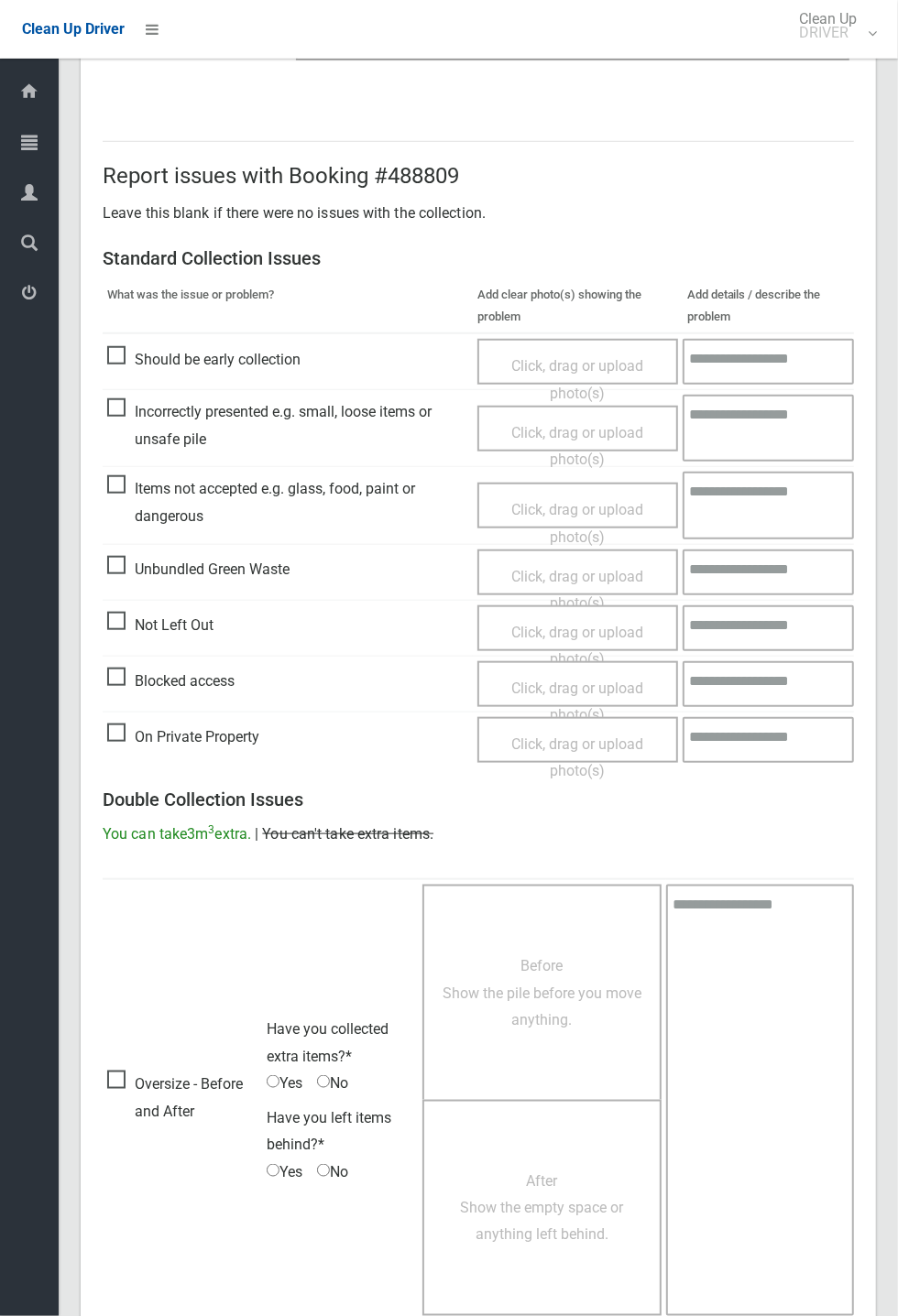
scroll to position [635, 0]
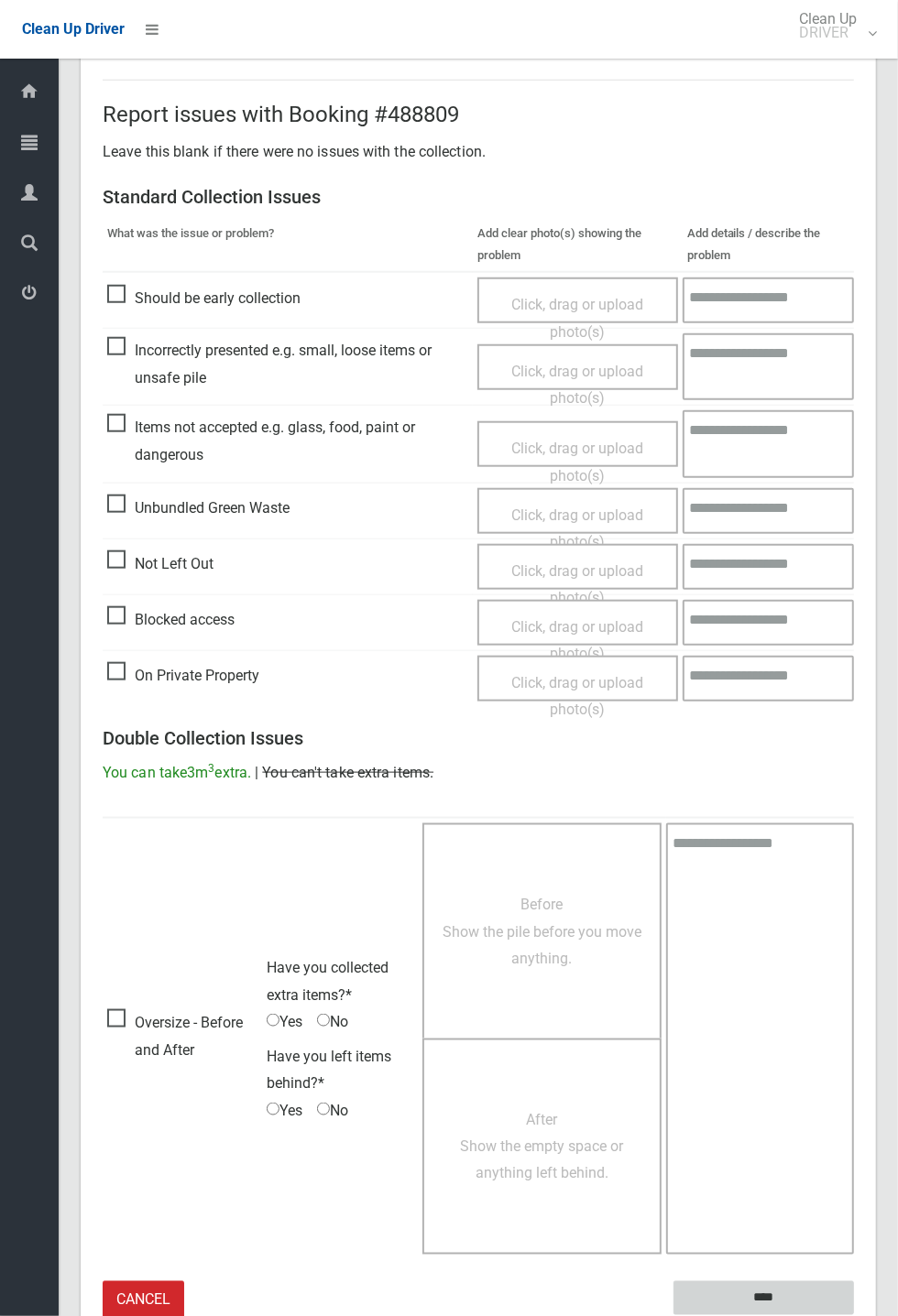
click at [778, 486] on input "****" at bounding box center [763, 1298] width 181 height 34
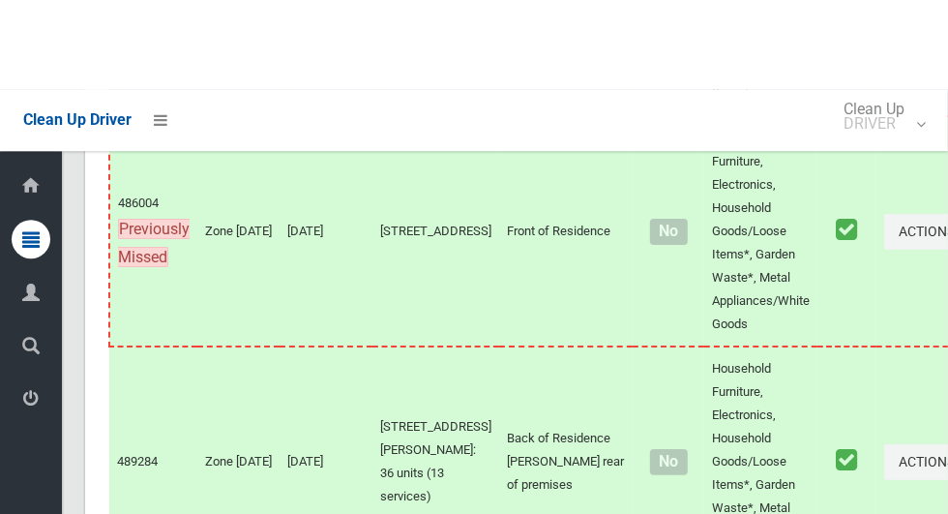
scroll to position [12300, 0]
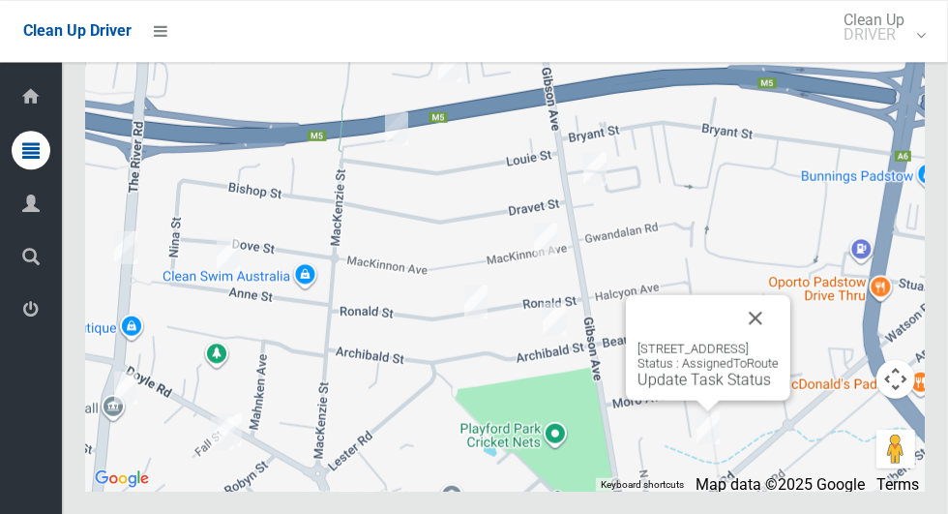
click at [790, 364] on div "51 Beamish Street, PADSTOW NSW 2211 Status : AssignedToRoute Update Task Status" at bounding box center [708, 346] width 164 height 105
click at [779, 340] on button "Close" at bounding box center [755, 317] width 46 height 46
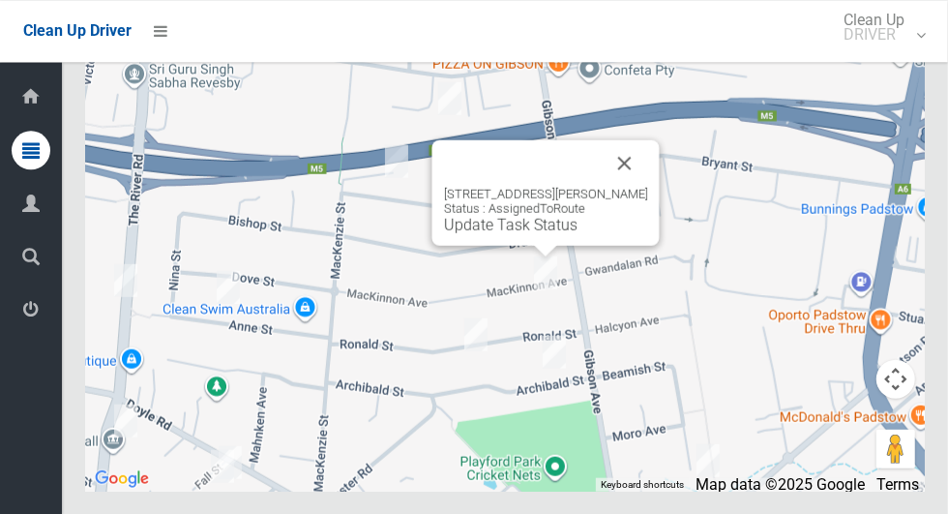
click at [648, 186] on button "Close" at bounding box center [625, 162] width 46 height 46
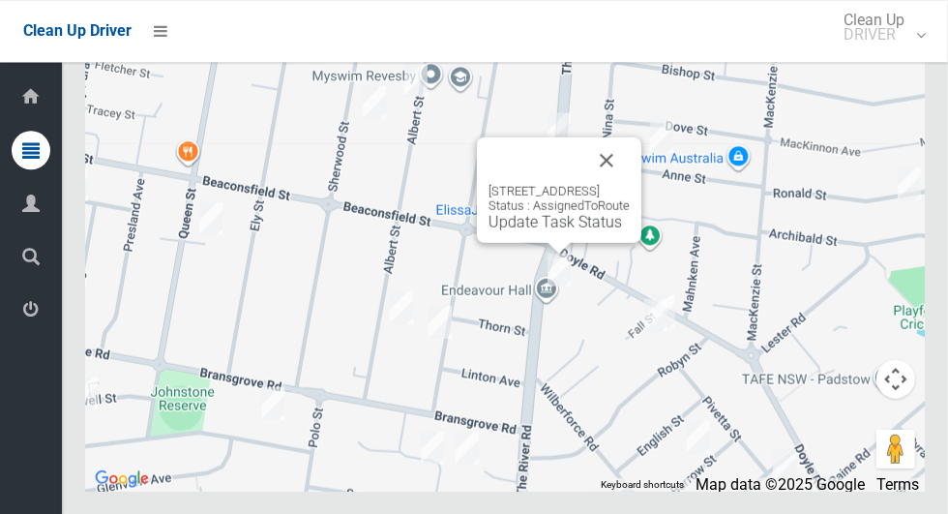
click at [630, 183] on button "Close" at bounding box center [606, 159] width 46 height 46
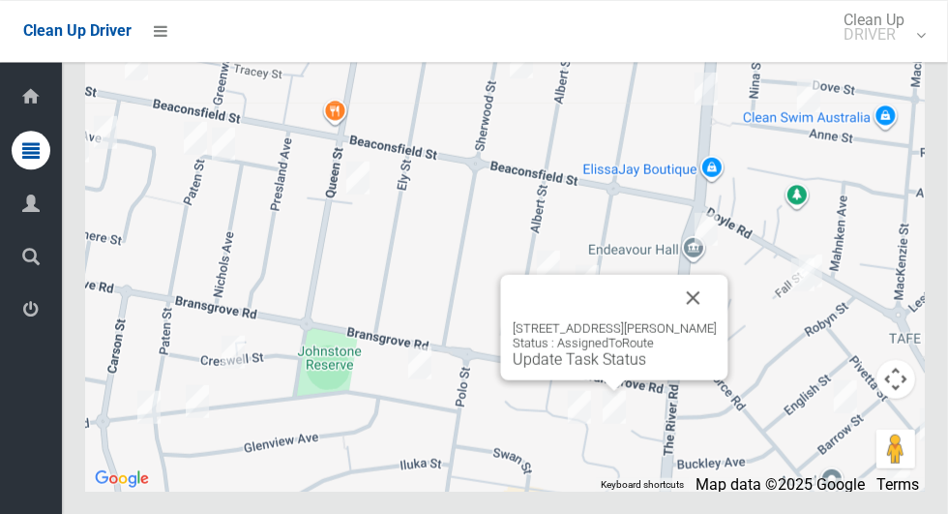
click at [704, 320] on button "Close" at bounding box center [693, 297] width 46 height 46
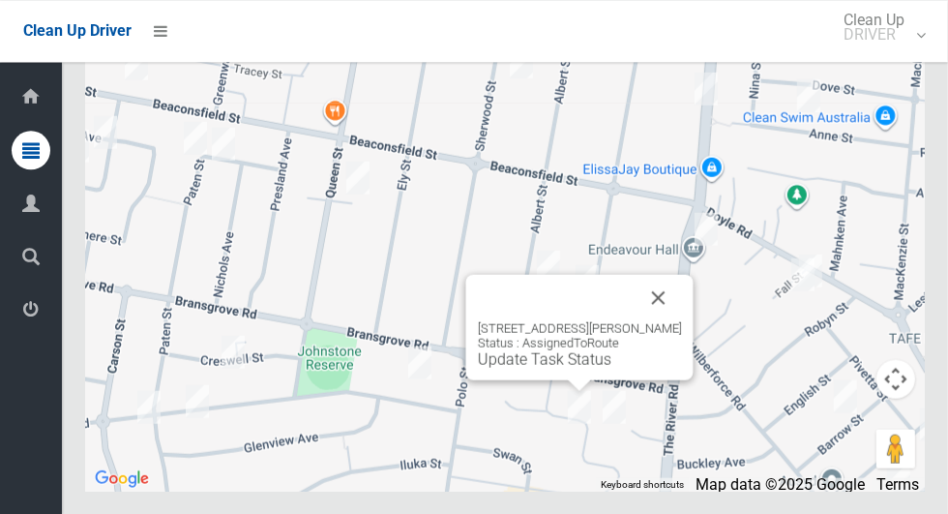
click at [655, 320] on button "Close" at bounding box center [659, 297] width 46 height 46
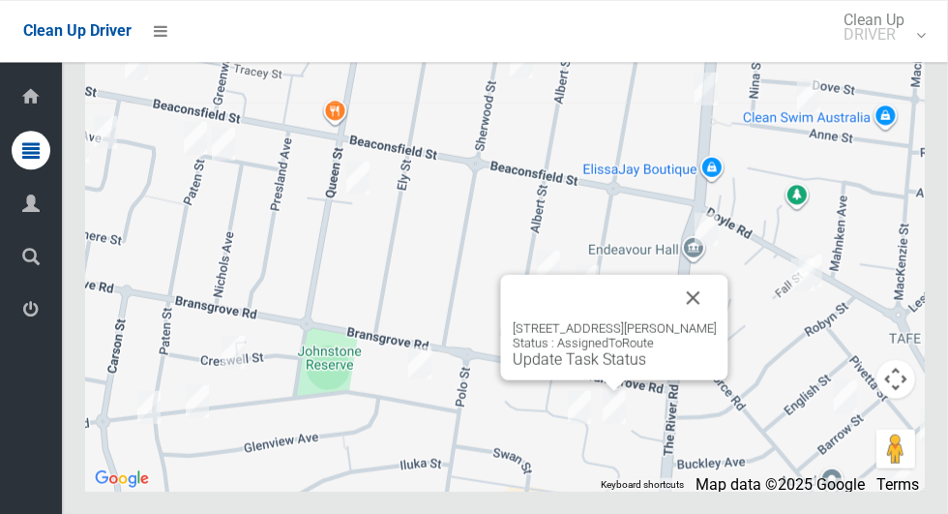
click at [685, 320] on button "Close" at bounding box center [693, 297] width 46 height 46
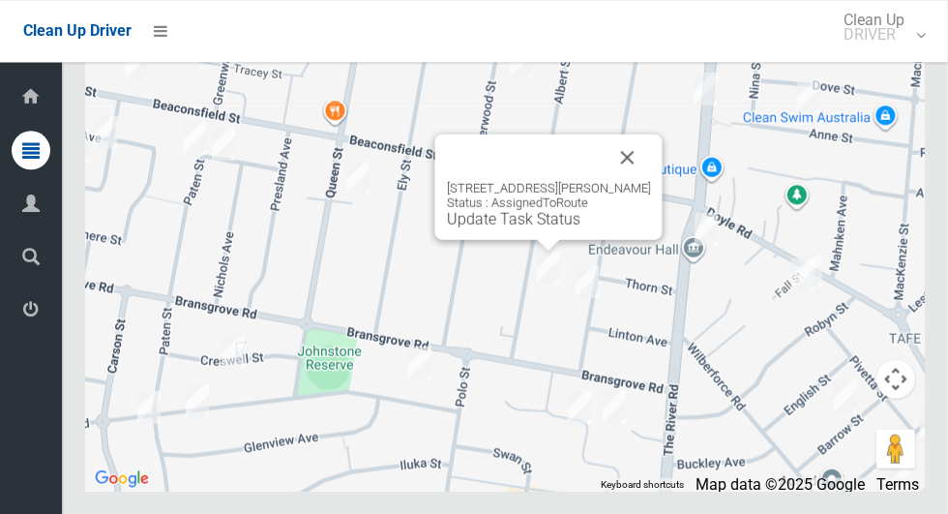
click at [619, 180] on button "Close" at bounding box center [628, 156] width 46 height 46
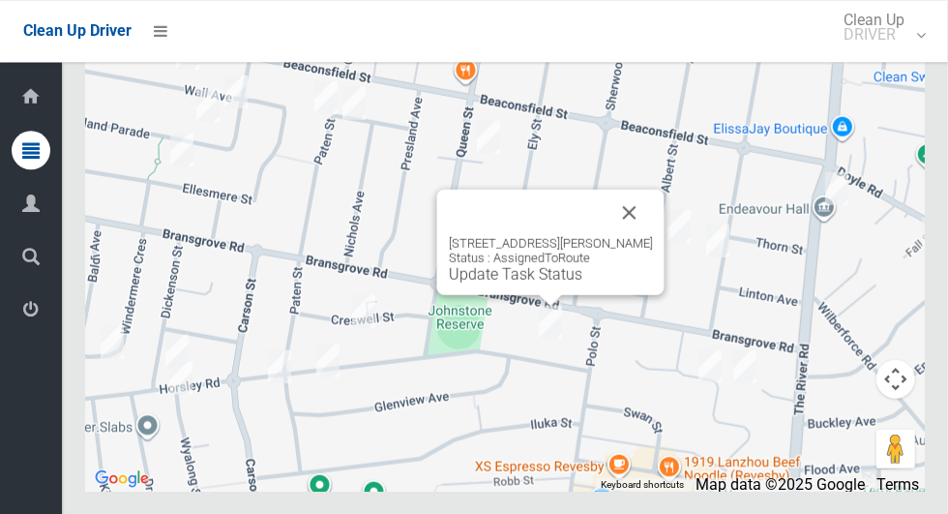
click at [621, 235] on button "Close" at bounding box center [629, 212] width 46 height 46
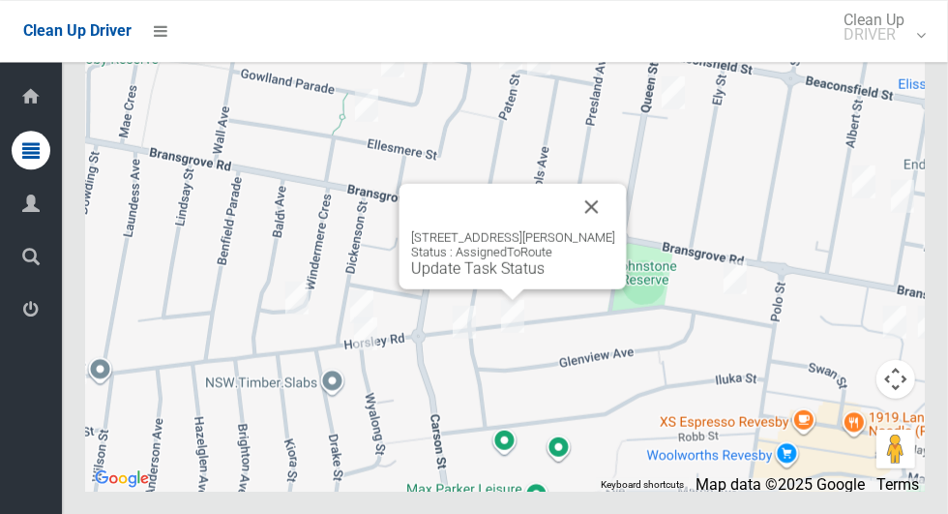
click at [583, 229] on button "Close" at bounding box center [592, 206] width 46 height 46
click at [575, 229] on button "Close" at bounding box center [592, 206] width 46 height 46
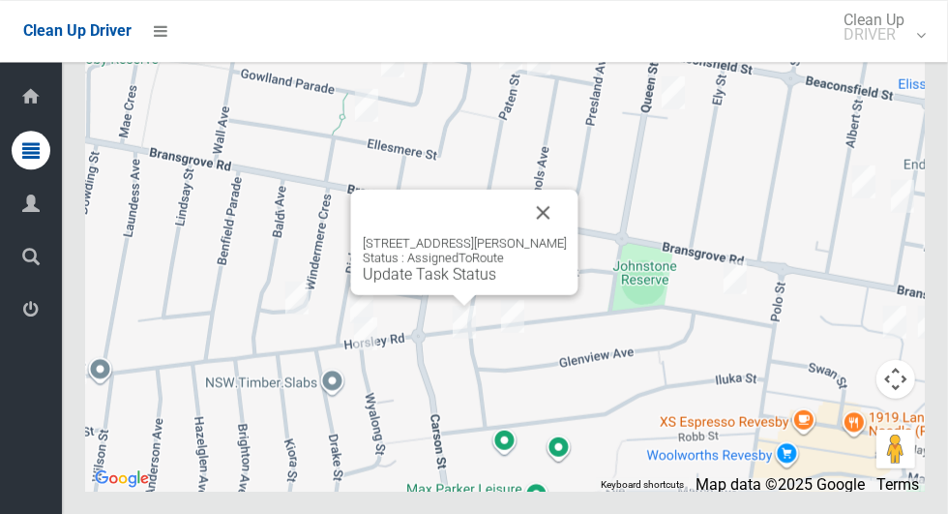
click at [538, 235] on button "Close" at bounding box center [543, 212] width 46 height 46
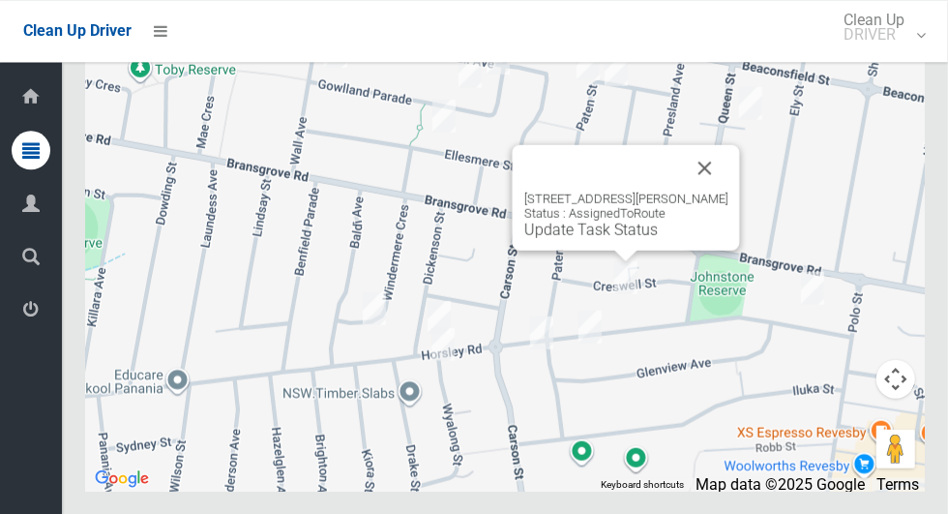
click at [682, 191] on div at bounding box center [603, 167] width 158 height 46
click at [710, 191] on button "Close" at bounding box center [705, 167] width 46 height 46
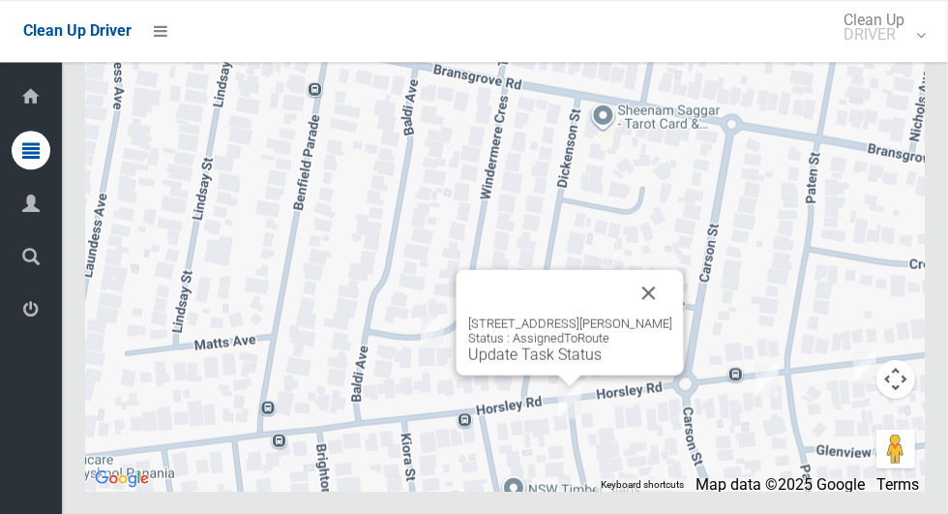
click at [643, 315] on button "Close" at bounding box center [649, 292] width 46 height 46
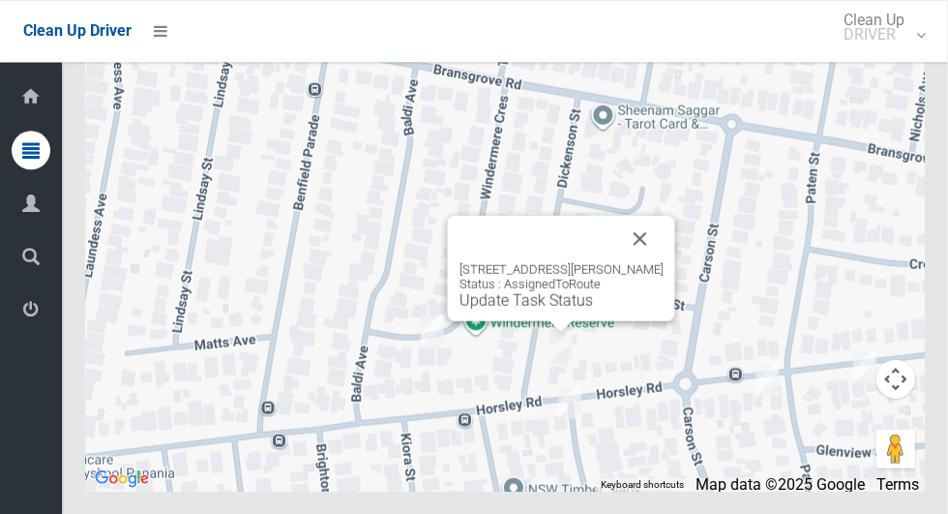
click at [630, 261] on button "Close" at bounding box center [640, 238] width 46 height 46
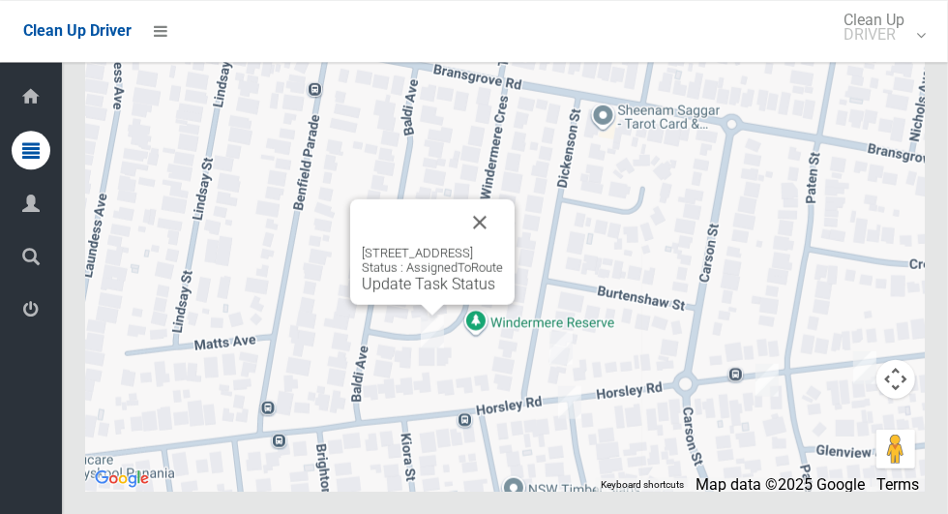
click at [503, 245] on button "Close" at bounding box center [480, 221] width 46 height 46
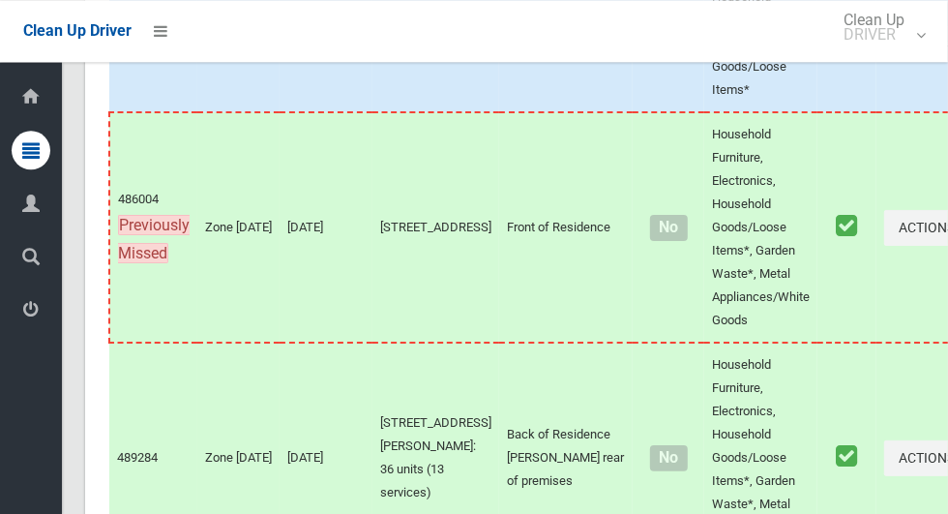
scroll to position [11392, 0]
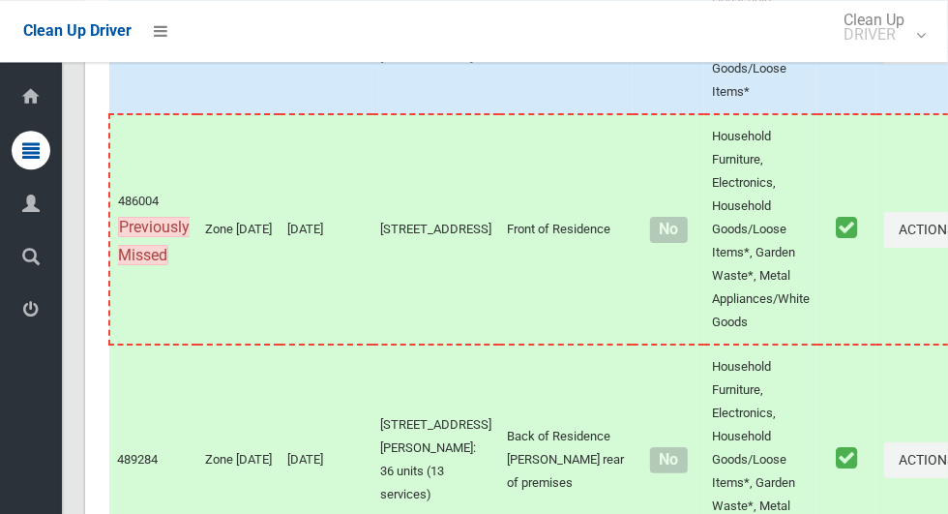
click at [24, 318] on icon at bounding box center [30, 309] width 17 height 39
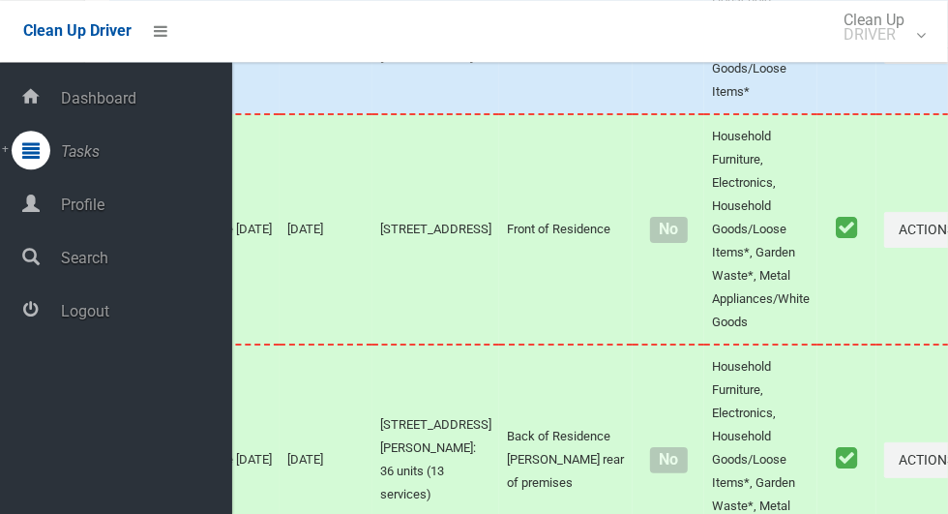
click at [83, 320] on span "Logout" at bounding box center [143, 311] width 177 height 18
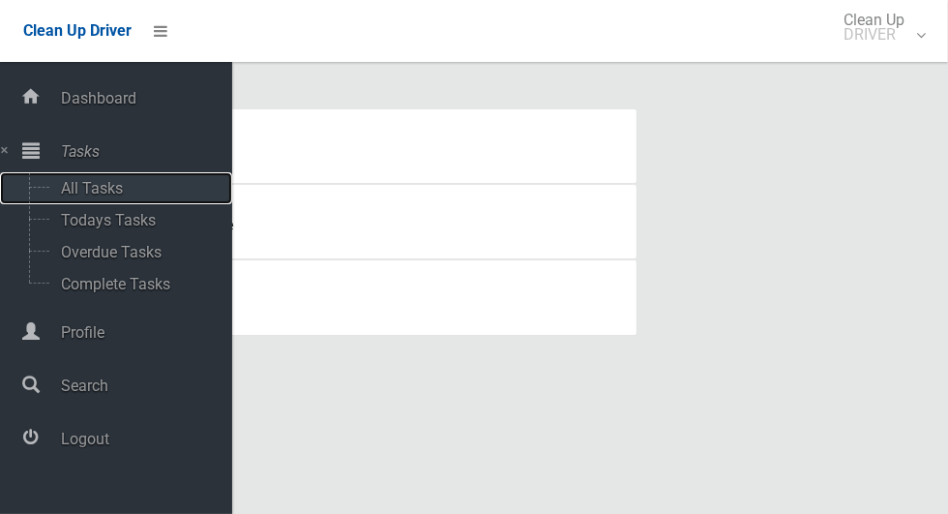
click at [91, 197] on span "All Tasks" at bounding box center [135, 188] width 161 height 18
click at [92, 225] on span "Todays Tasks" at bounding box center [135, 220] width 161 height 18
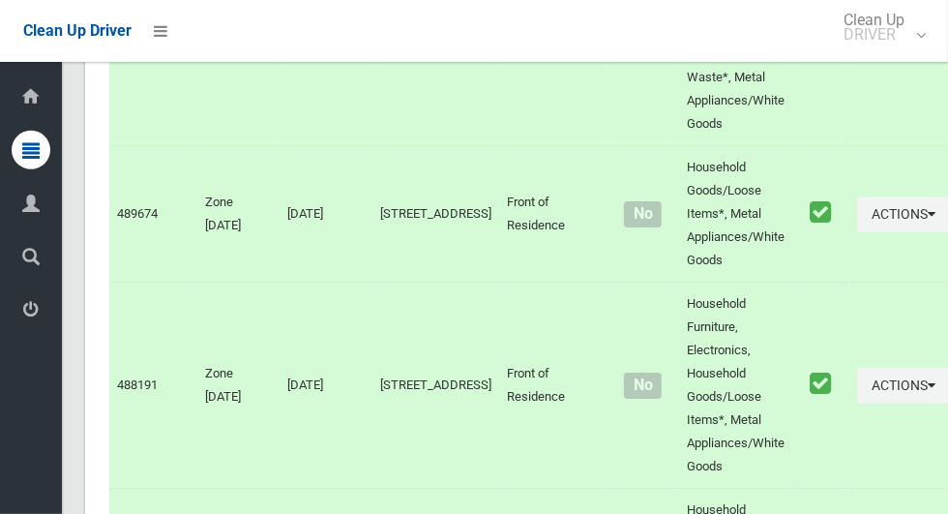
scroll to position [11838, 0]
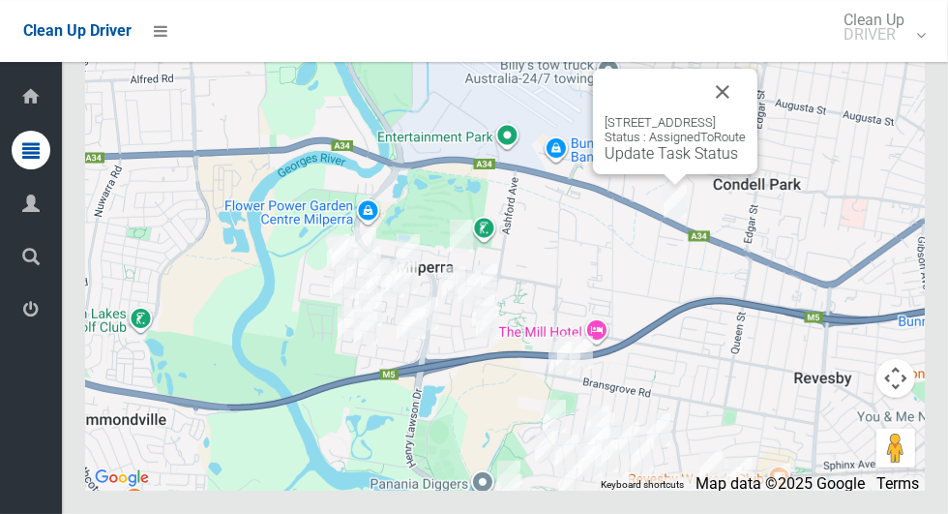
click at [746, 115] on button "Close" at bounding box center [722, 92] width 46 height 46
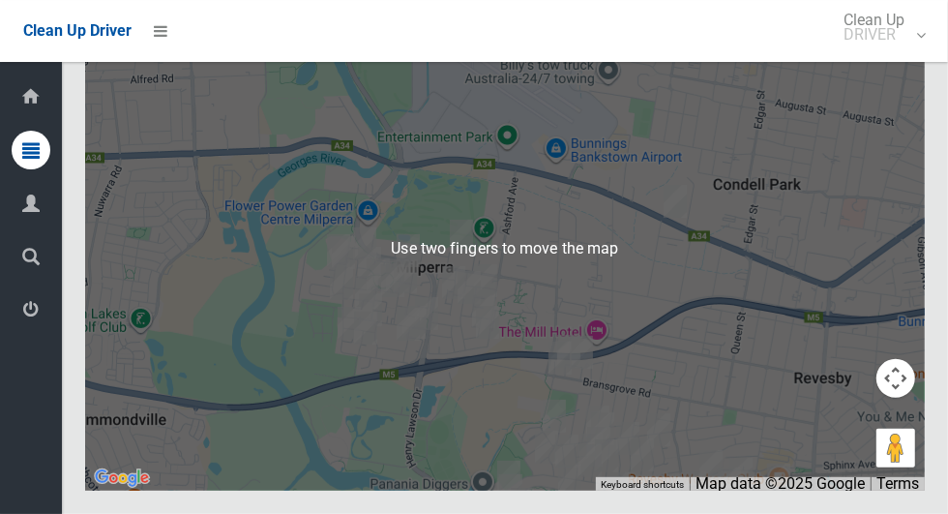
scroll to position [11730, 0]
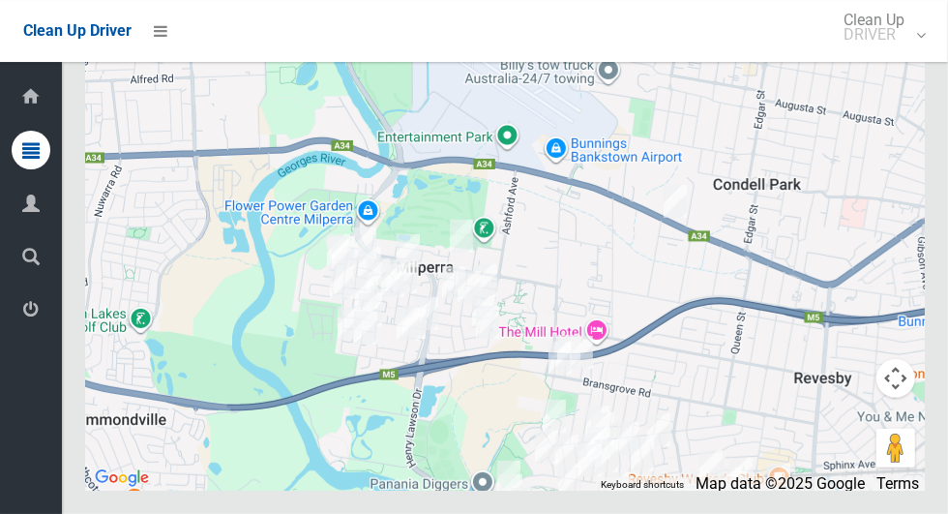
click at [24, 317] on icon at bounding box center [30, 309] width 17 height 39
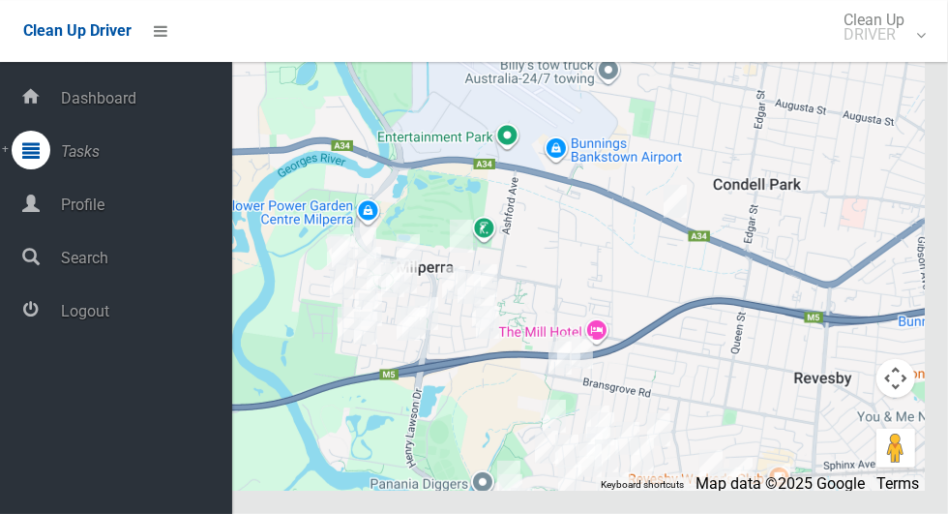
click at [39, 321] on div at bounding box center [31, 309] width 39 height 39
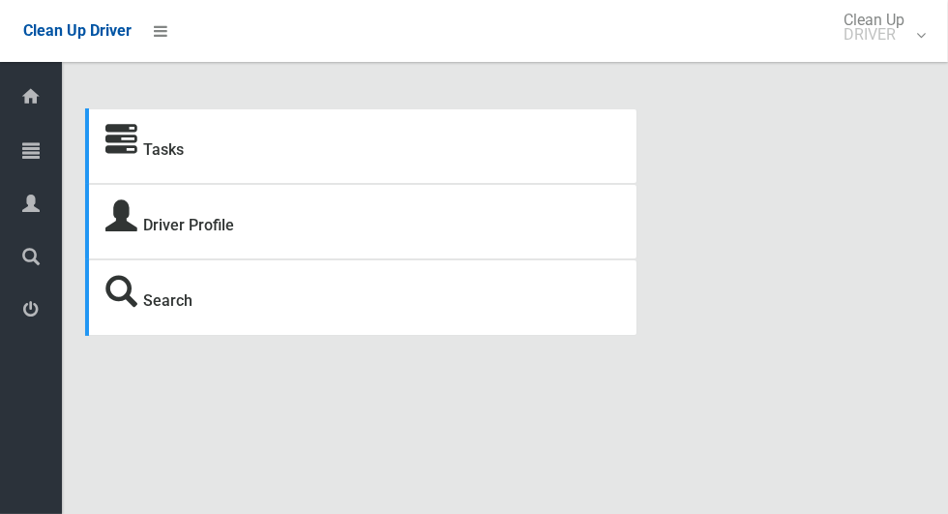
click at [31, 156] on icon at bounding box center [30, 150] width 17 height 39
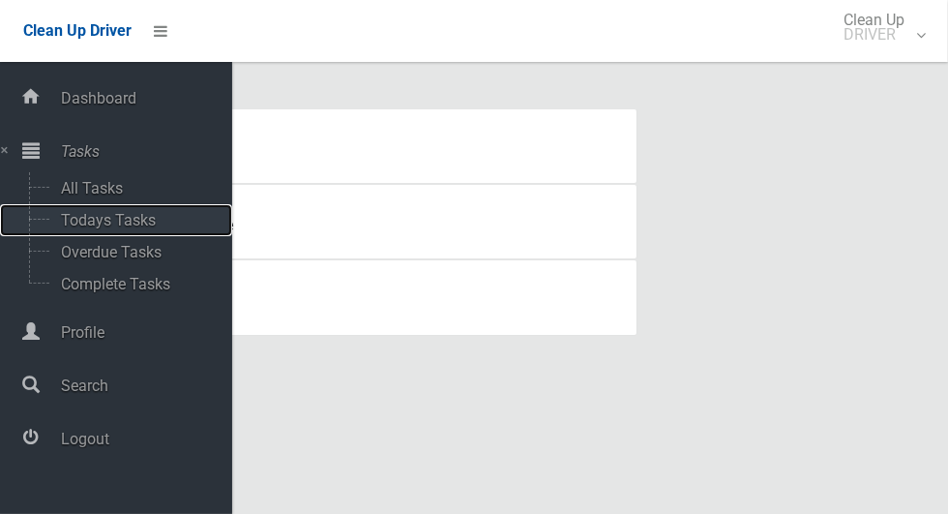
click at [80, 229] on span "Todays Tasks" at bounding box center [135, 220] width 161 height 18
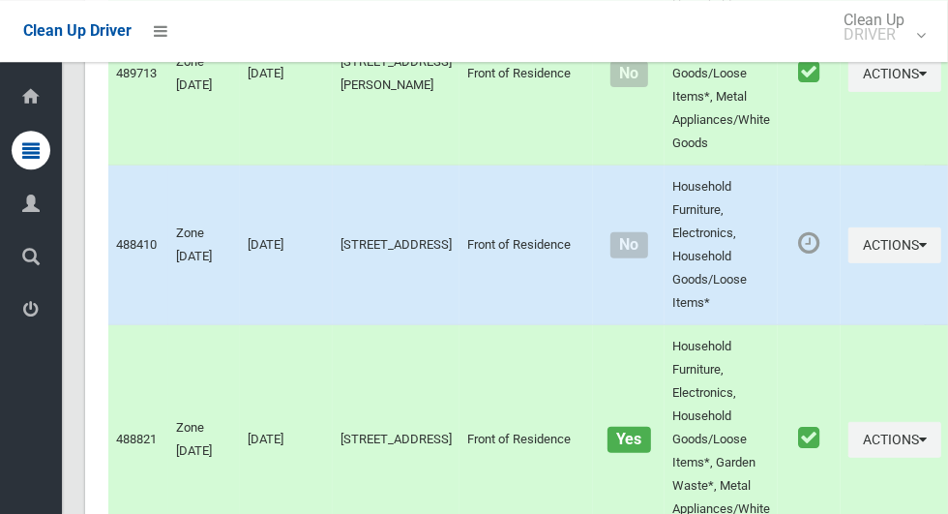
scroll to position [3910, 0]
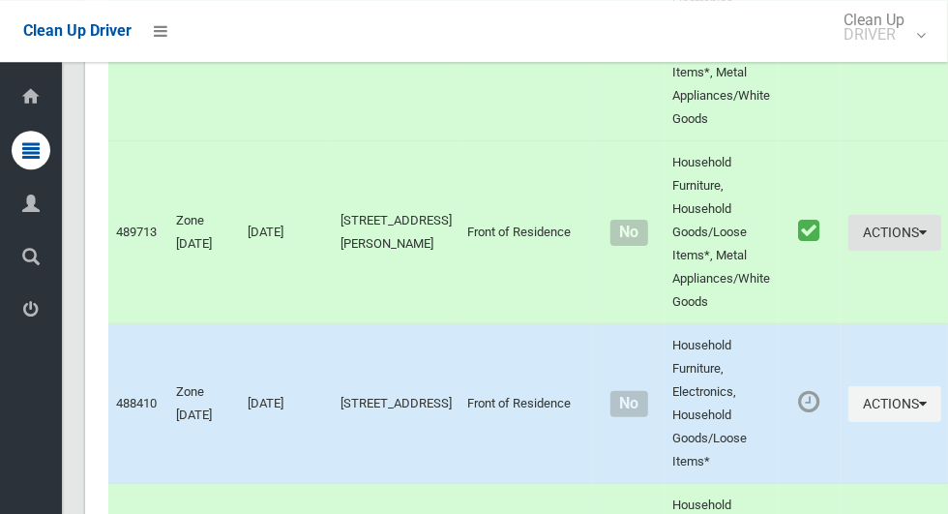
click at [856, 251] on button "Actions" at bounding box center [894, 233] width 93 height 36
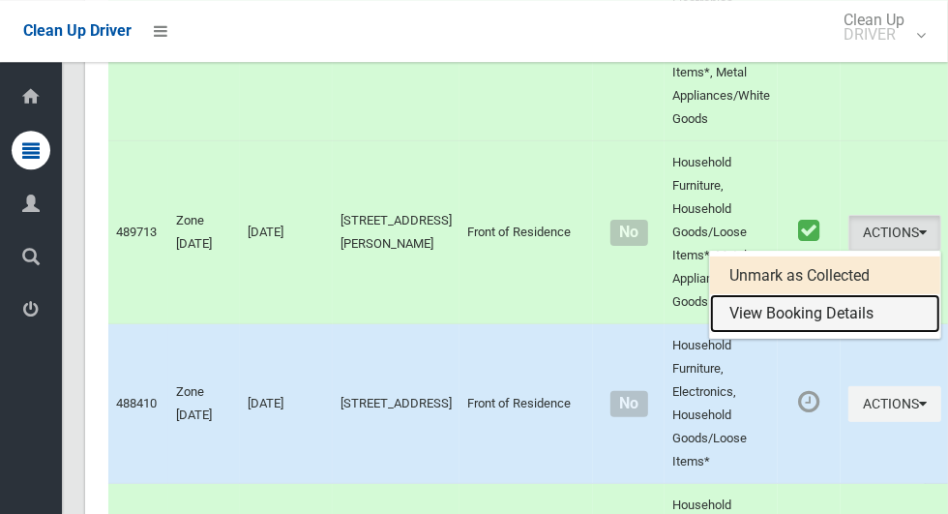
click at [824, 333] on link "View Booking Details" at bounding box center [825, 313] width 230 height 39
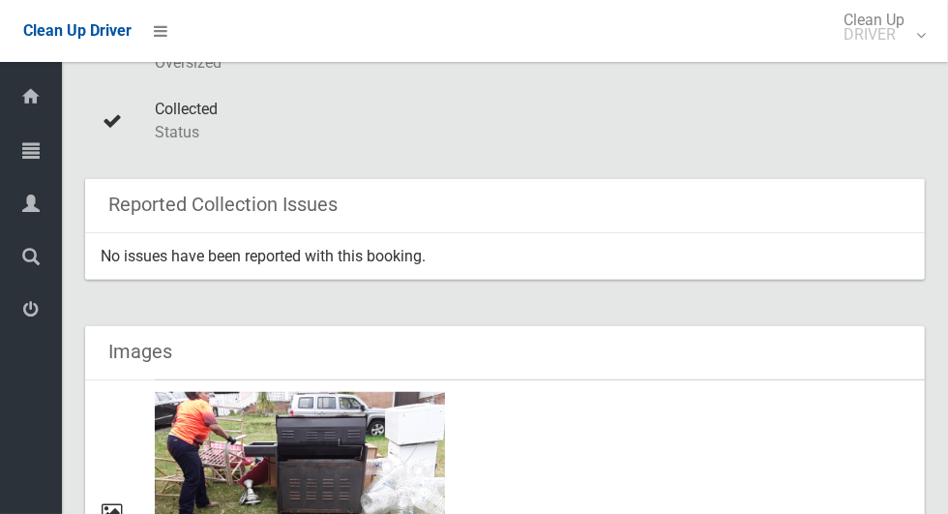
scroll to position [609, 0]
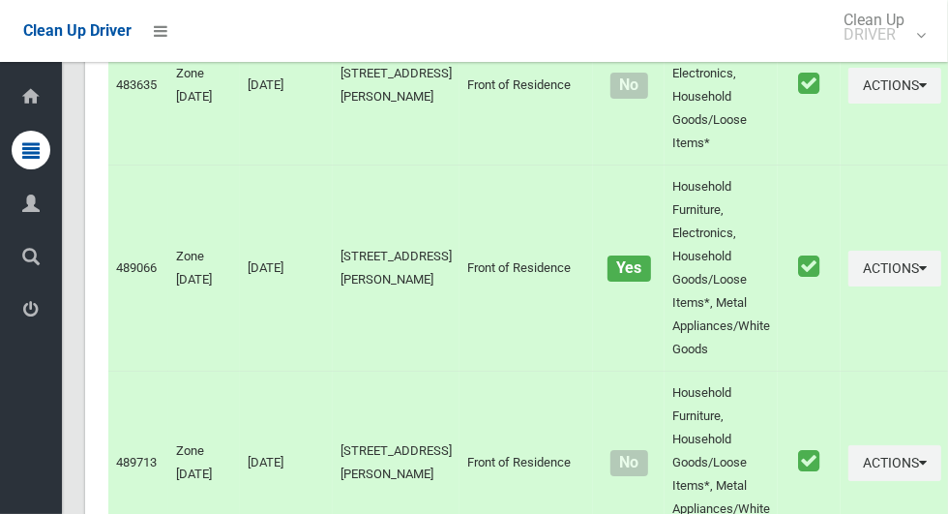
scroll to position [3680, 0]
click at [881, 286] on button "Actions" at bounding box center [894, 269] width 93 height 36
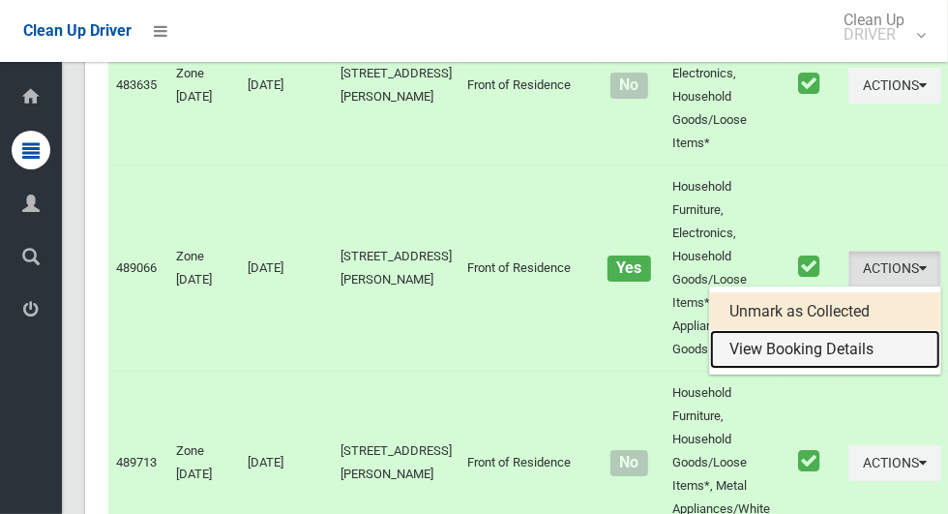
click at [824, 369] on link "View Booking Details" at bounding box center [825, 349] width 230 height 39
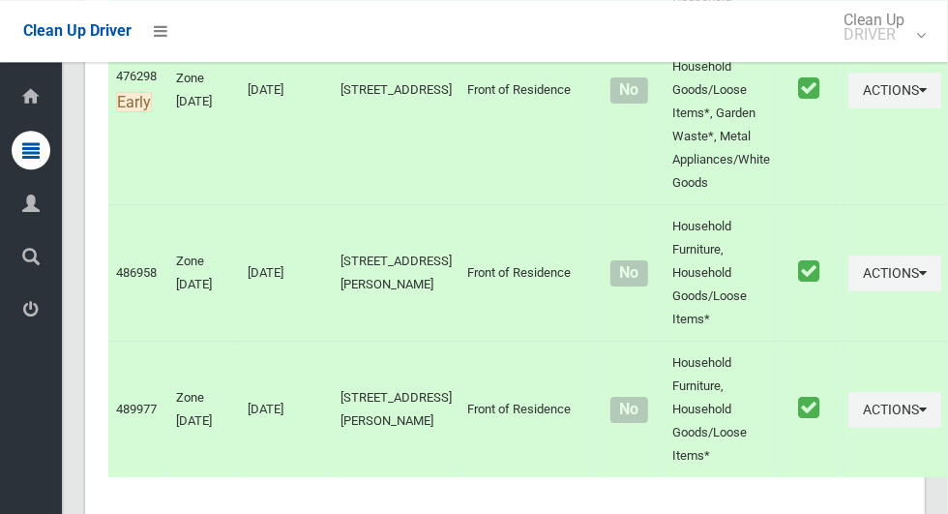
scroll to position [11204, 0]
click at [919, 281] on icon "button" at bounding box center [923, 274] width 8 height 14
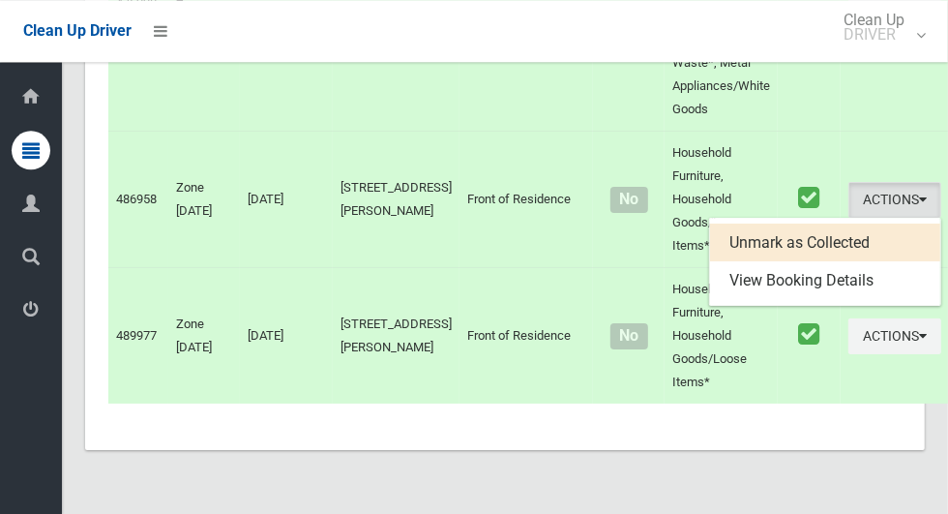
scroll to position [11280, 0]
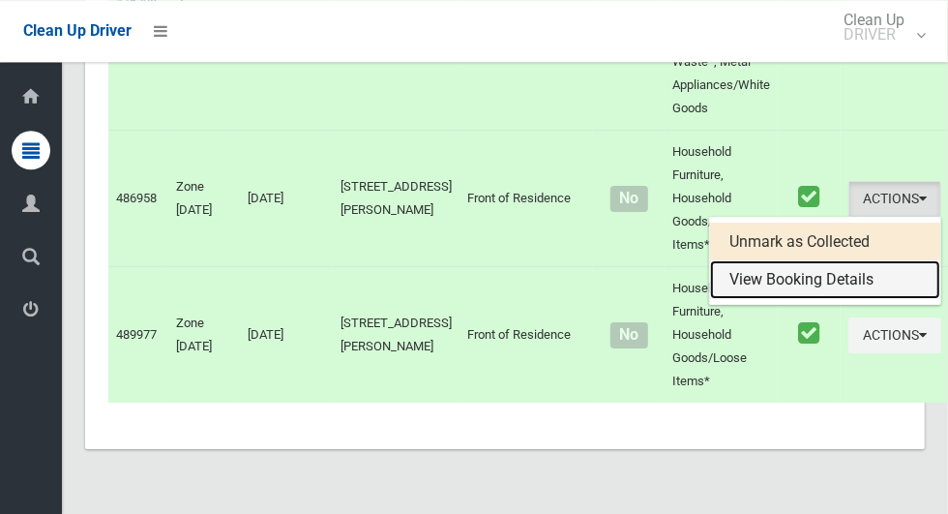
click at [824, 299] on link "View Booking Details" at bounding box center [825, 279] width 230 height 39
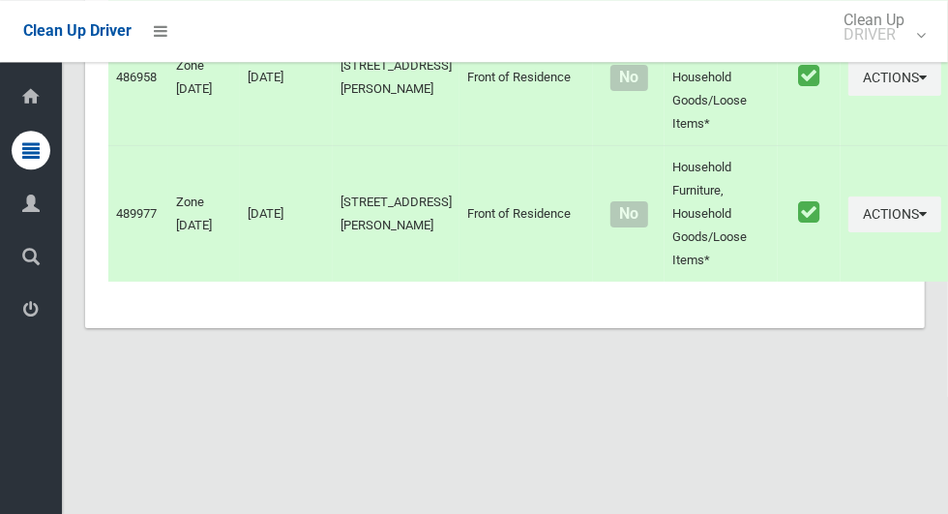
scroll to position [11426, 0]
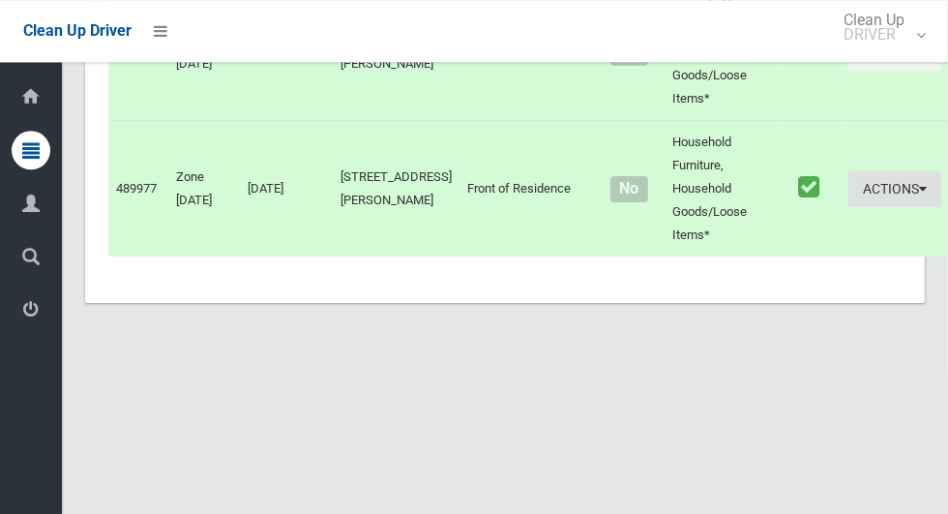
click at [881, 207] on button "Actions" at bounding box center [894, 189] width 93 height 36
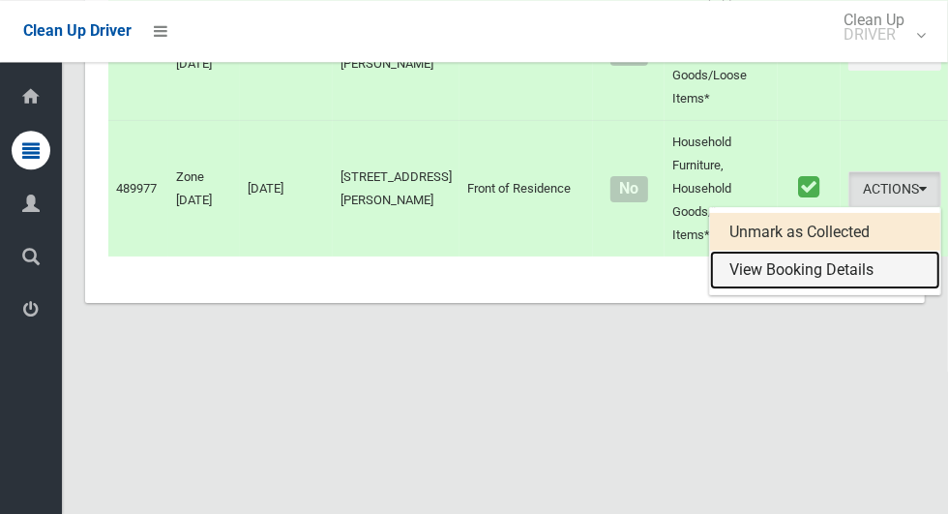
click at [824, 289] on link "View Booking Details" at bounding box center [825, 270] width 230 height 39
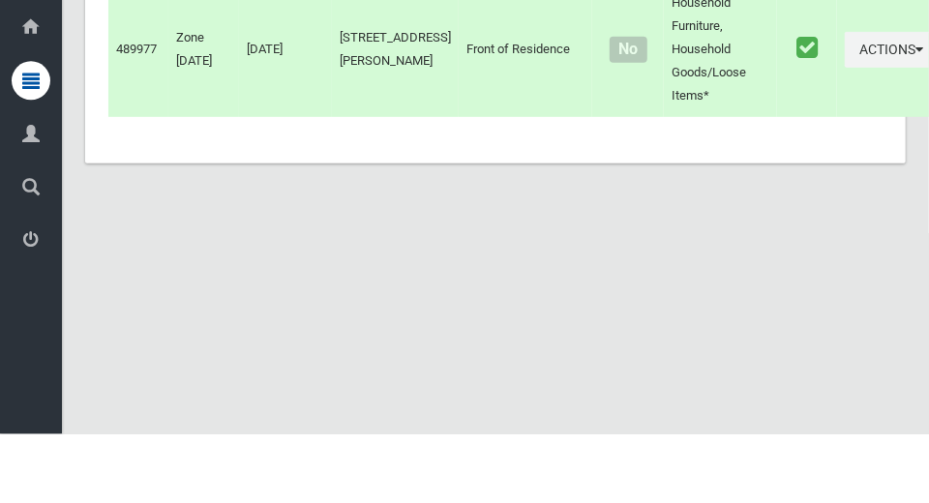
scroll to position [11565, 0]
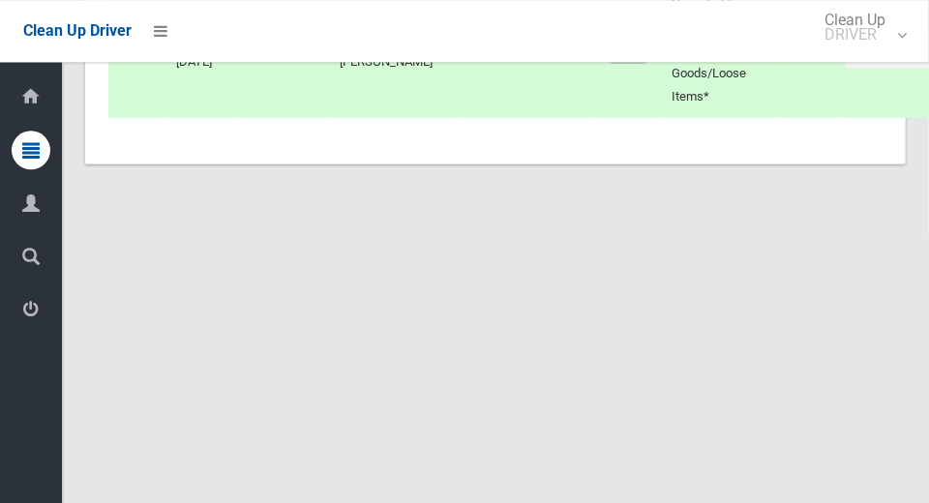
click at [24, 313] on icon at bounding box center [30, 309] width 17 height 39
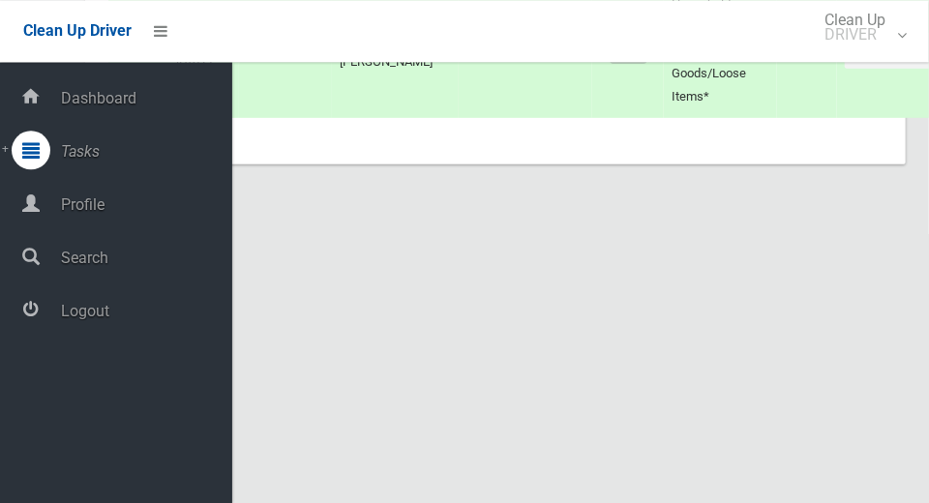
click at [71, 320] on span "Logout" at bounding box center [143, 311] width 177 height 18
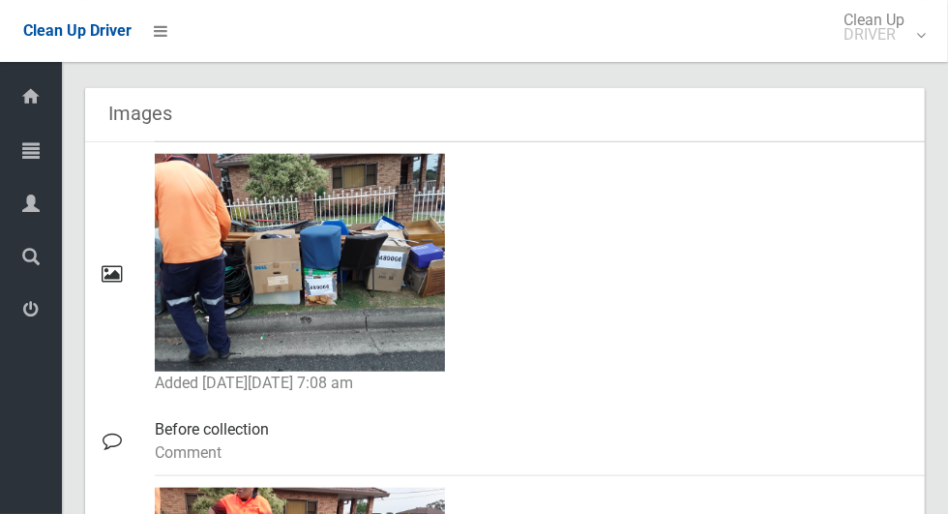
scroll to position [856, 0]
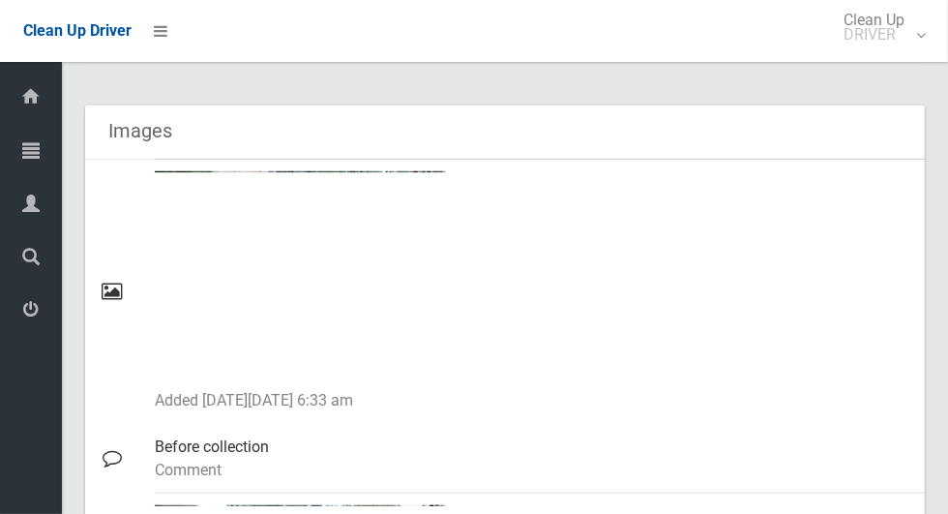
scroll to position [812, 0]
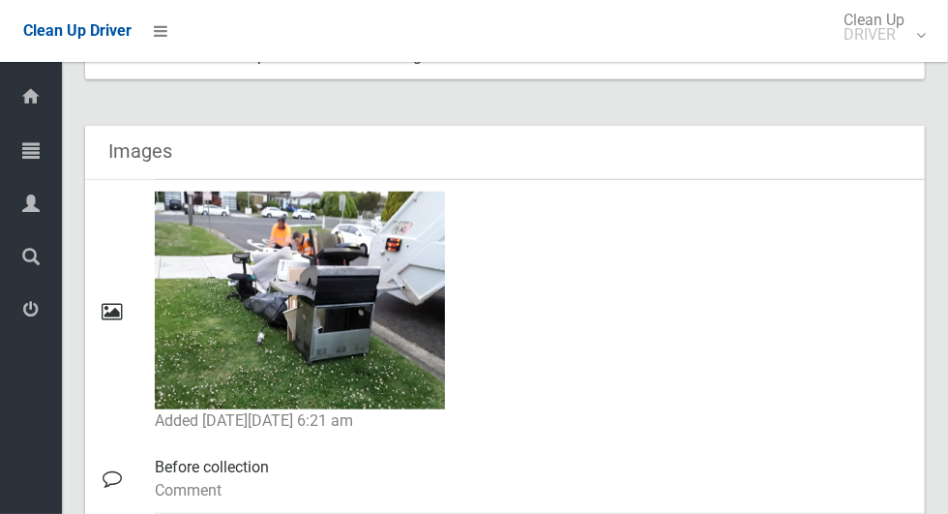
scroll to position [757, 0]
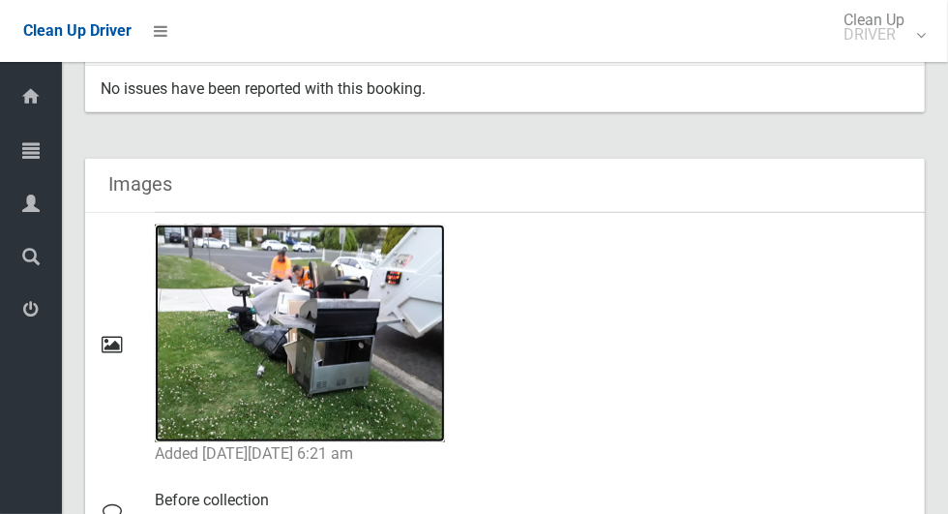
click at [231, 324] on img at bounding box center [300, 333] width 290 height 218
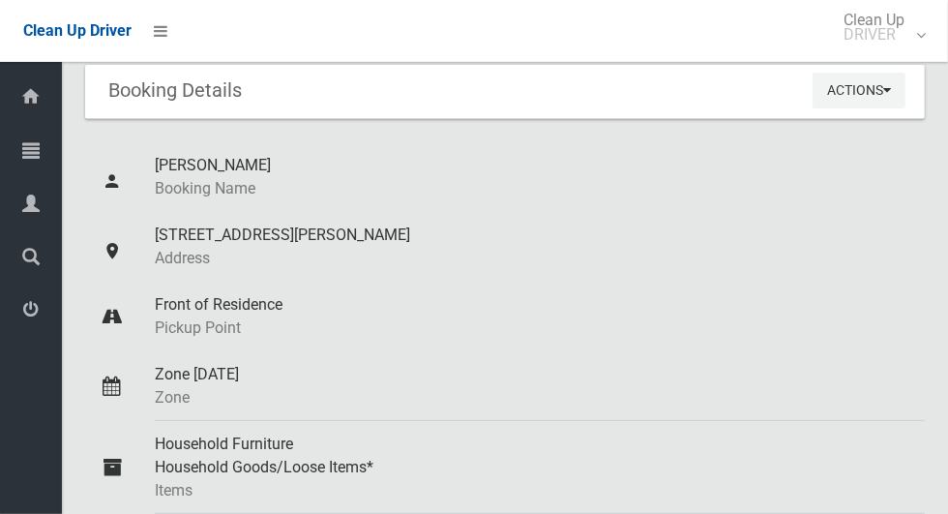
scroll to position [0, 0]
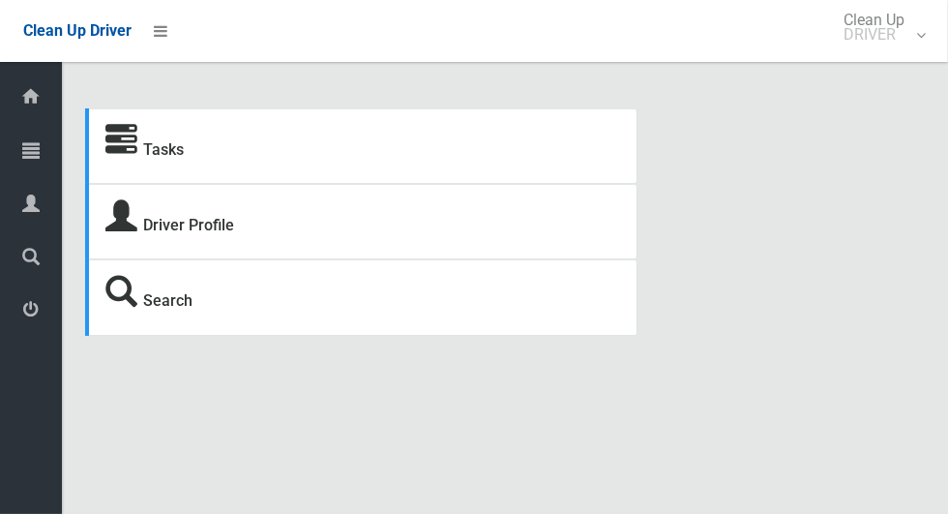
click at [23, 164] on icon at bounding box center [30, 150] width 17 height 39
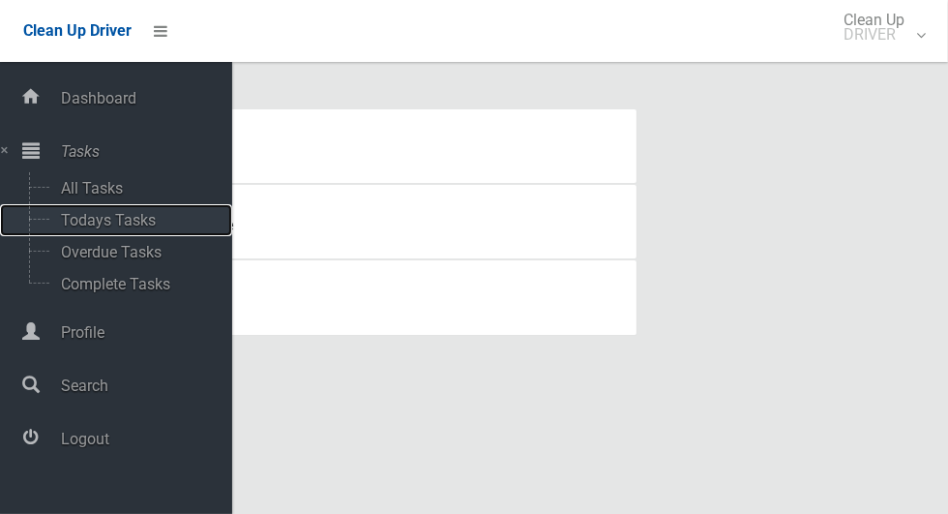
click at [78, 221] on span "Todays Tasks" at bounding box center [135, 220] width 161 height 18
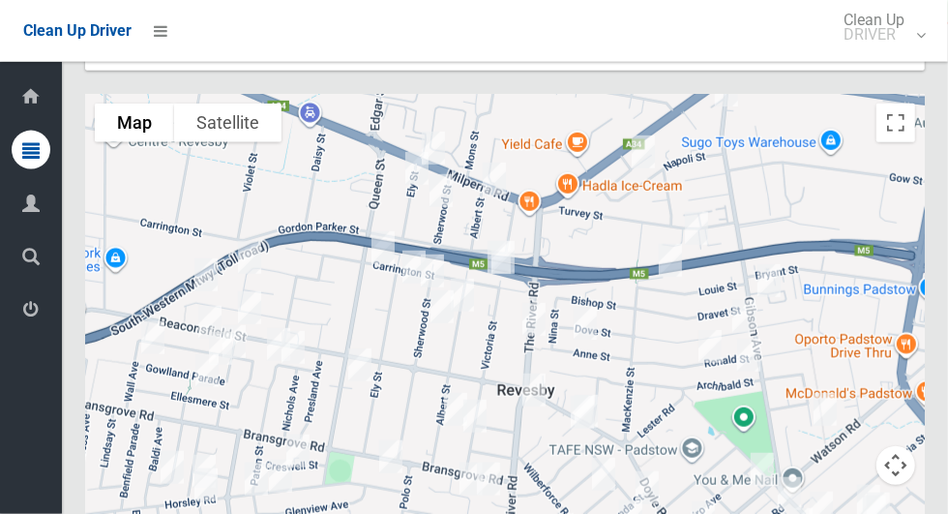
scroll to position [12300, 0]
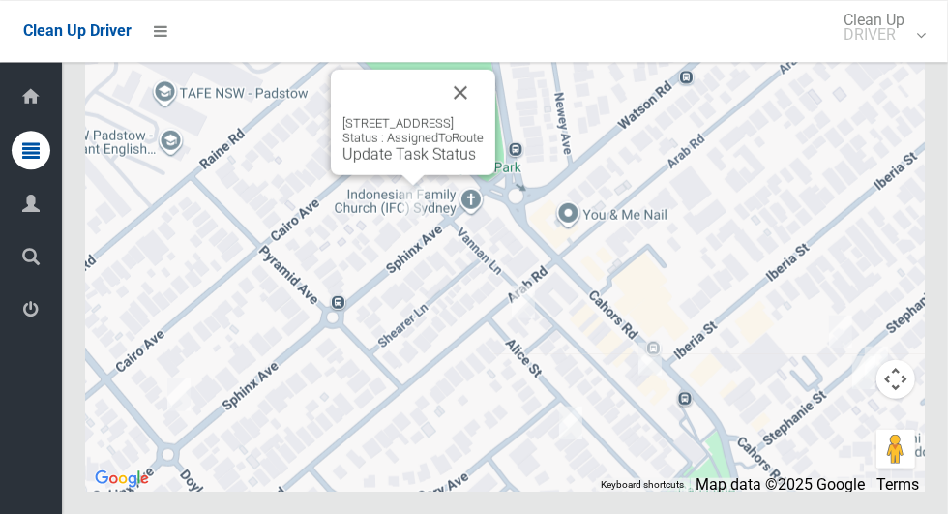
click at [342, 163] on link "Update Task Status" at bounding box center [408, 153] width 133 height 18
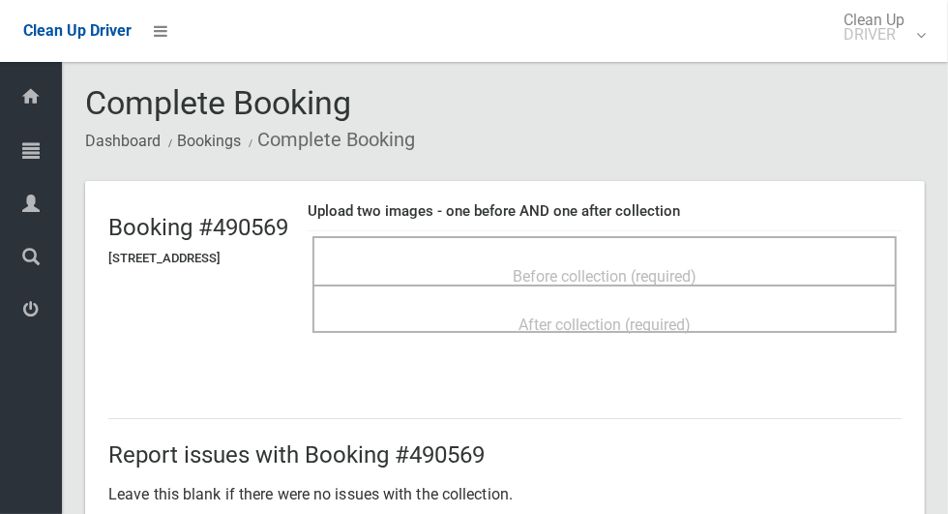
click at [824, 267] on div "Before collection (required)" at bounding box center [605, 275] width 542 height 36
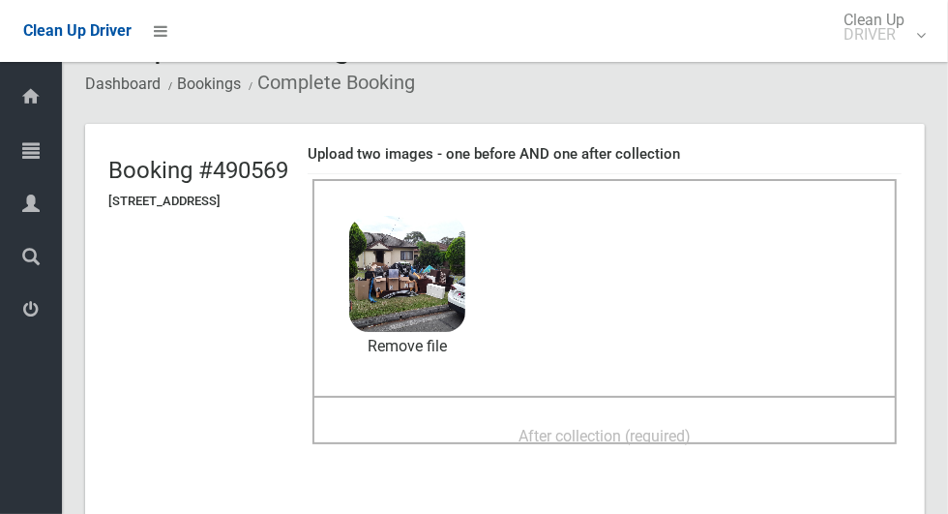
scroll to position [56, 0]
click at [691, 429] on span "After collection (required)" at bounding box center [604, 437] width 172 height 18
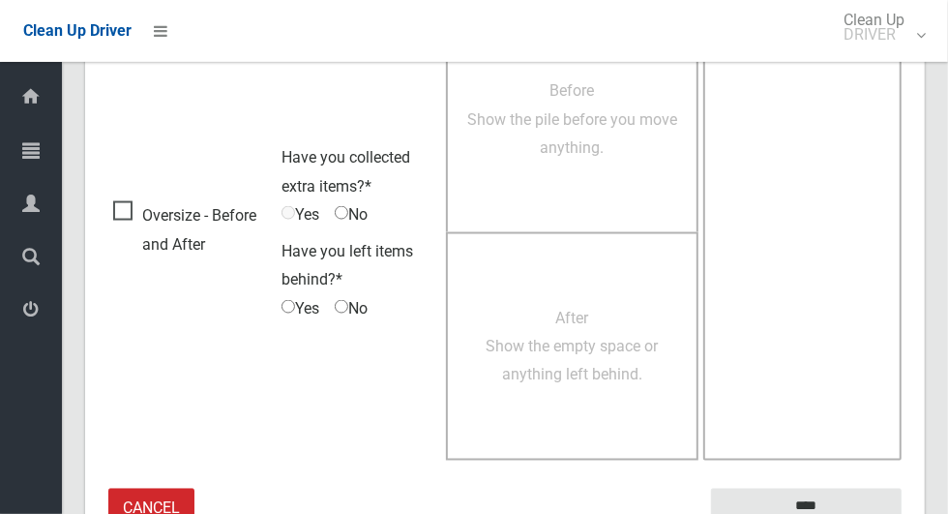
scroll to position [1582, 0]
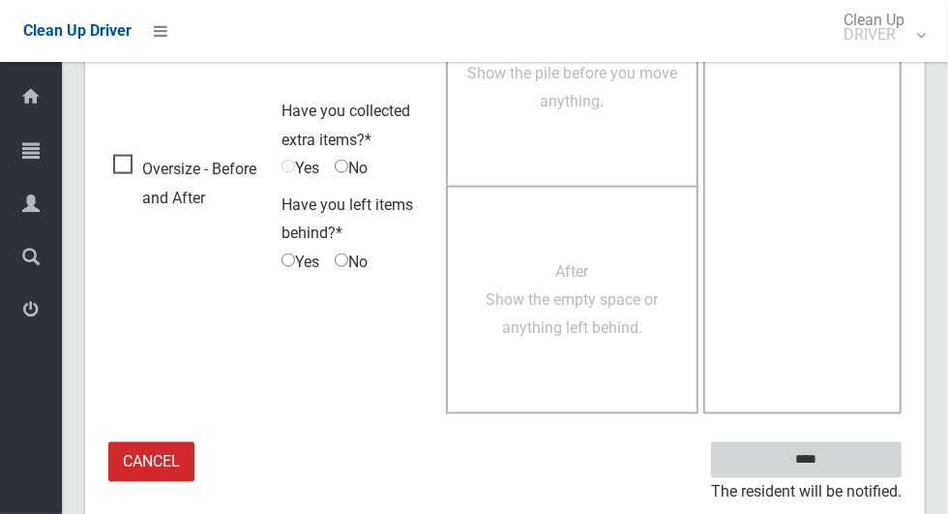
click at [859, 458] on input "****" at bounding box center [806, 460] width 191 height 36
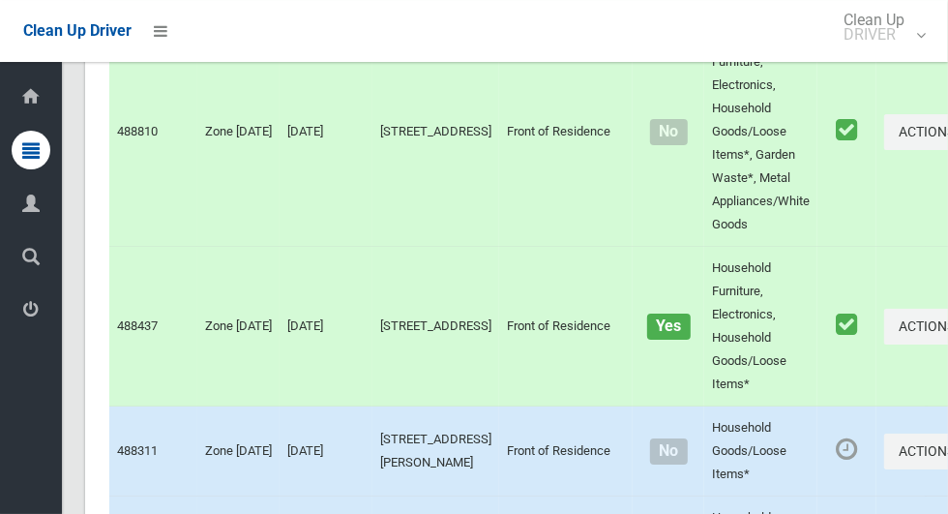
scroll to position [12299, 0]
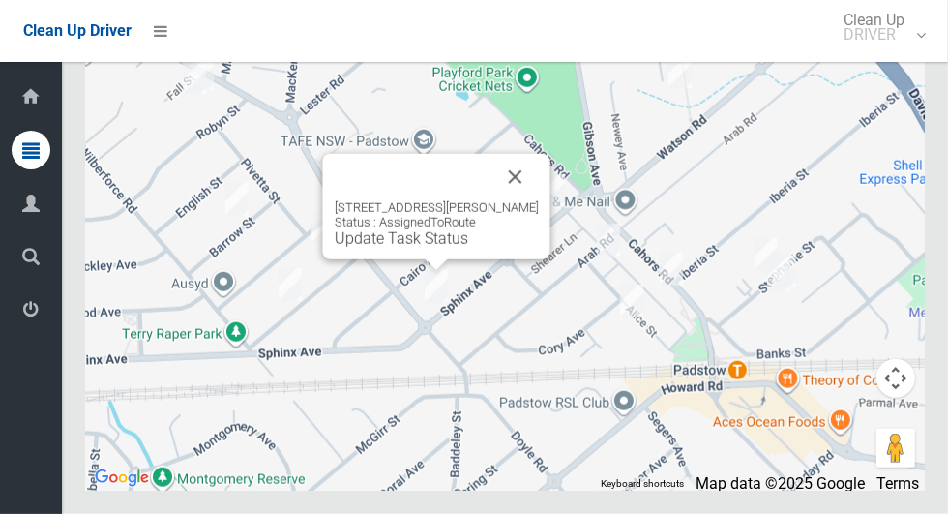
click at [445, 248] on link "Update Task Status" at bounding box center [401, 238] width 133 height 18
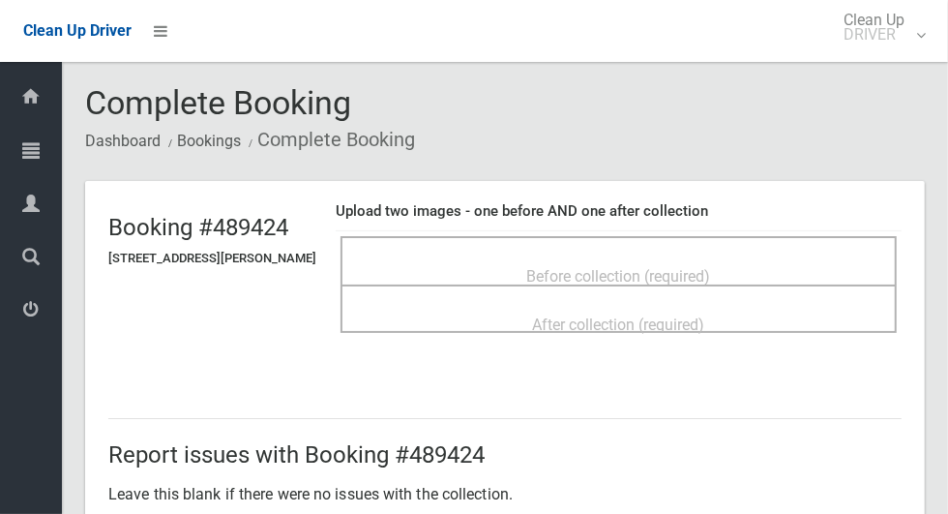
click at [792, 257] on div "Before collection (required)" at bounding box center [619, 275] width 514 height 36
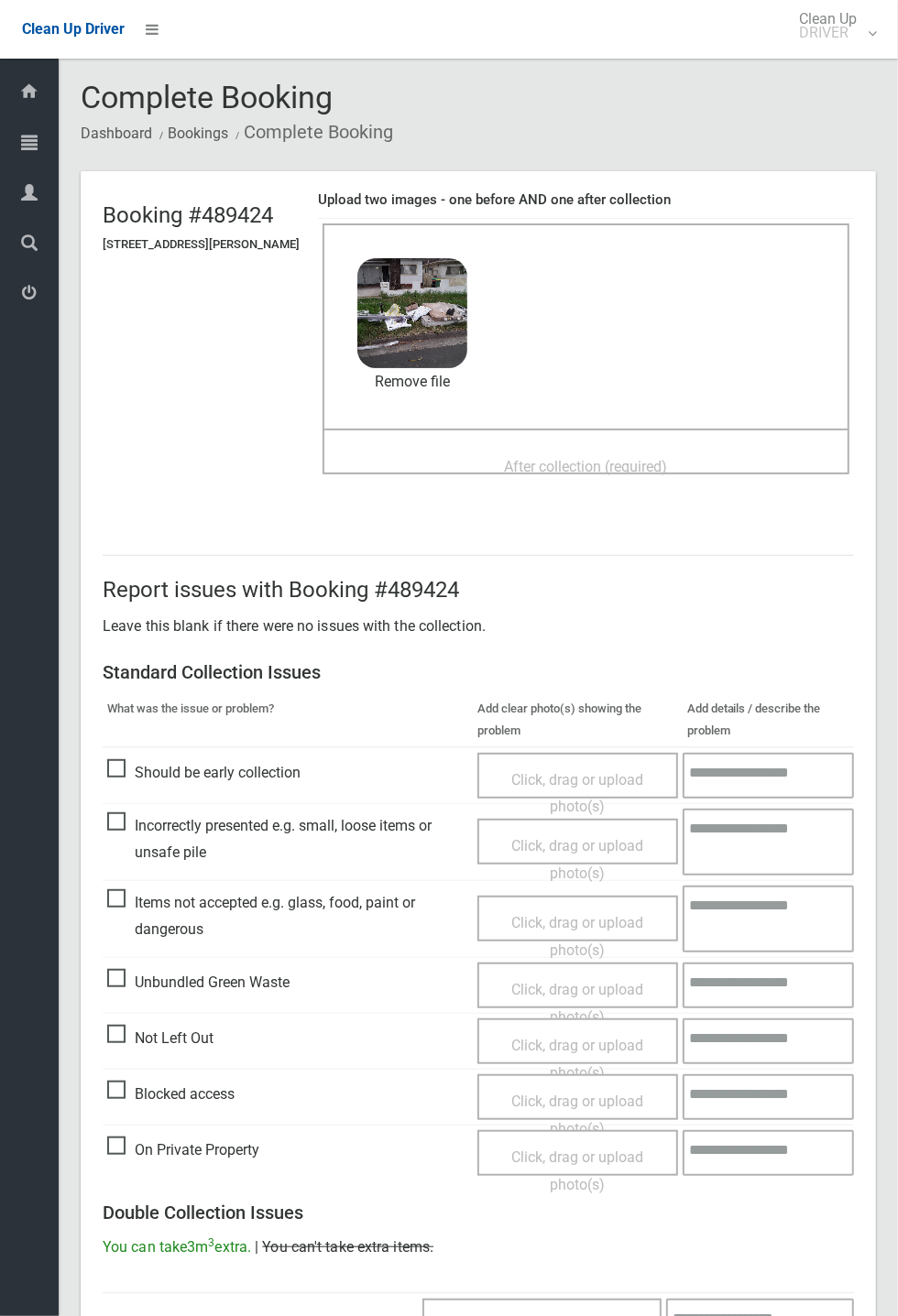
click at [641, 471] on span "After collection (required)" at bounding box center [586, 467] width 163 height 17
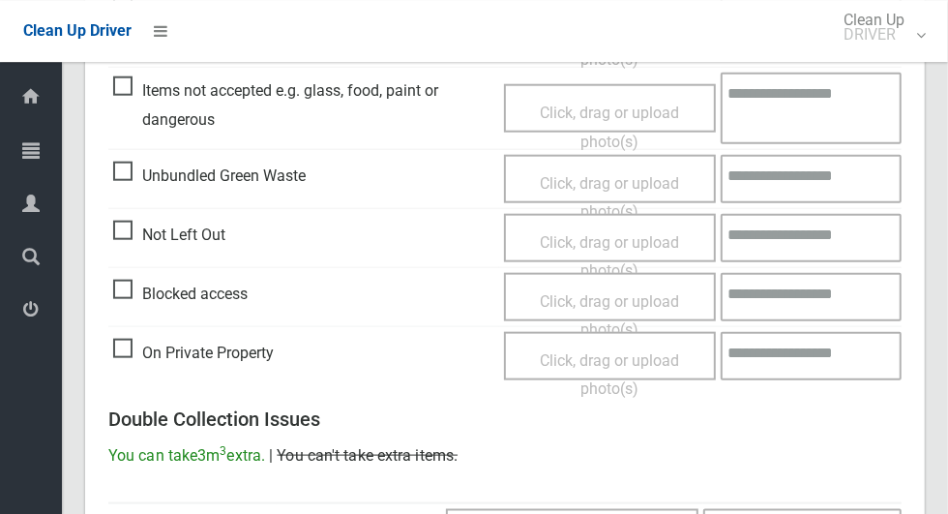
scroll to position [1582, 0]
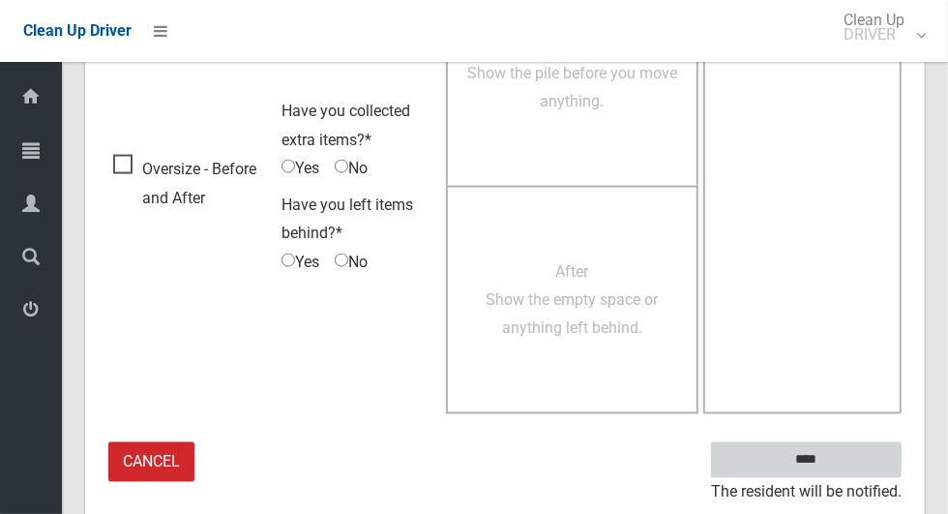
click at [879, 451] on input "****" at bounding box center [806, 460] width 191 height 36
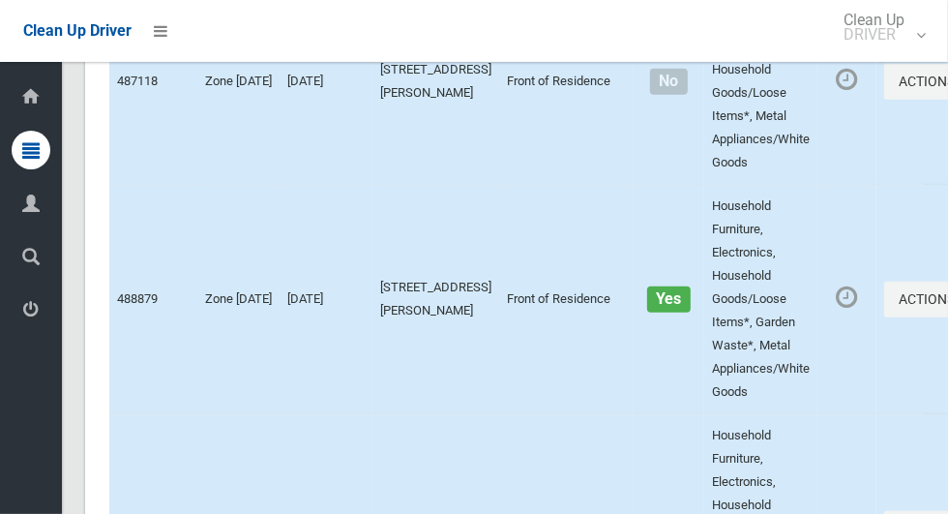
scroll to position [12299, 0]
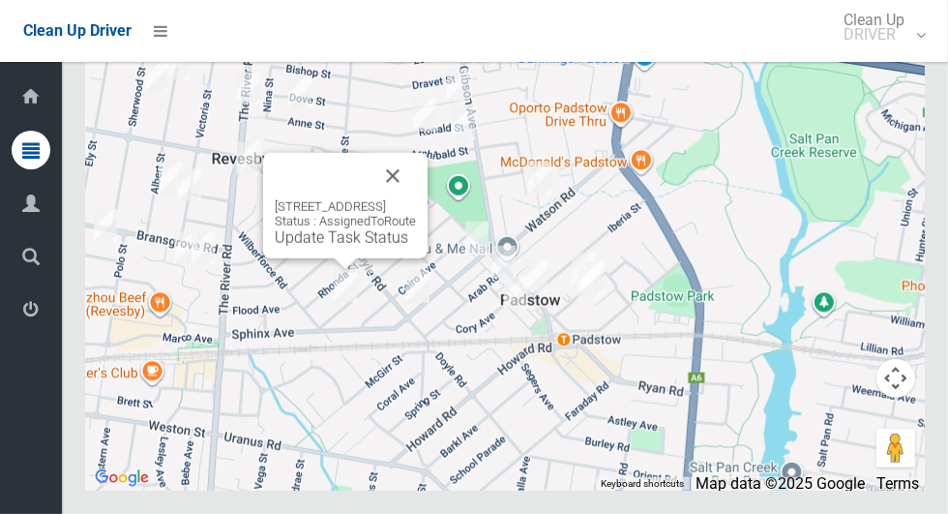
click at [416, 199] on button "Close" at bounding box center [393, 176] width 46 height 46
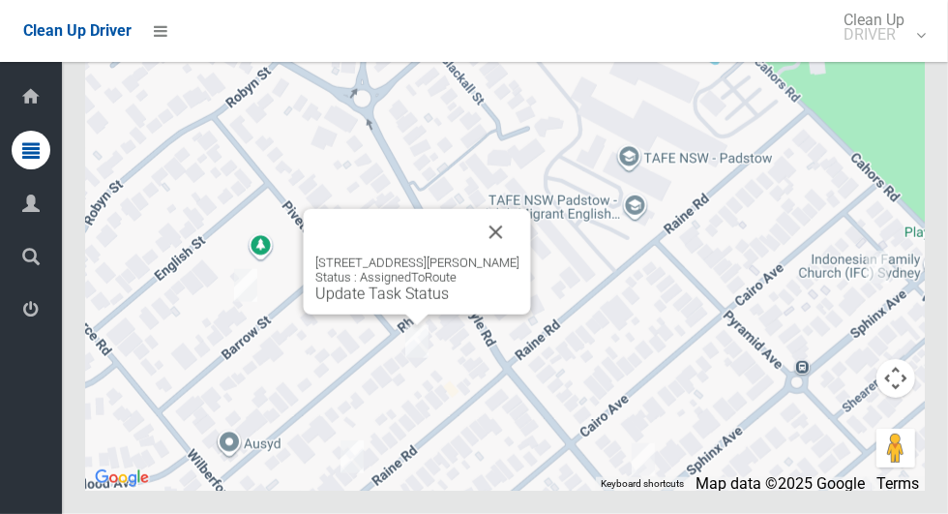
click at [505, 255] on button "Close" at bounding box center [496, 232] width 46 height 46
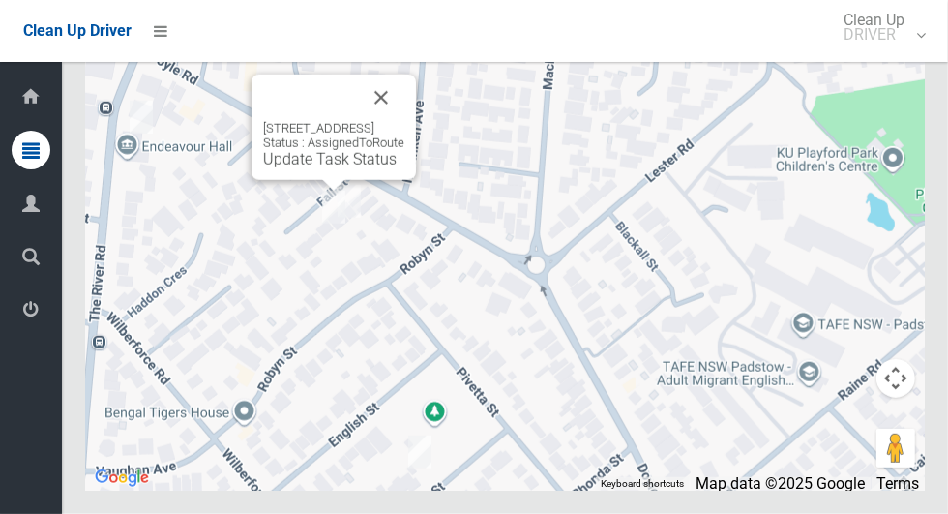
click at [399, 121] on button "Close" at bounding box center [381, 97] width 46 height 46
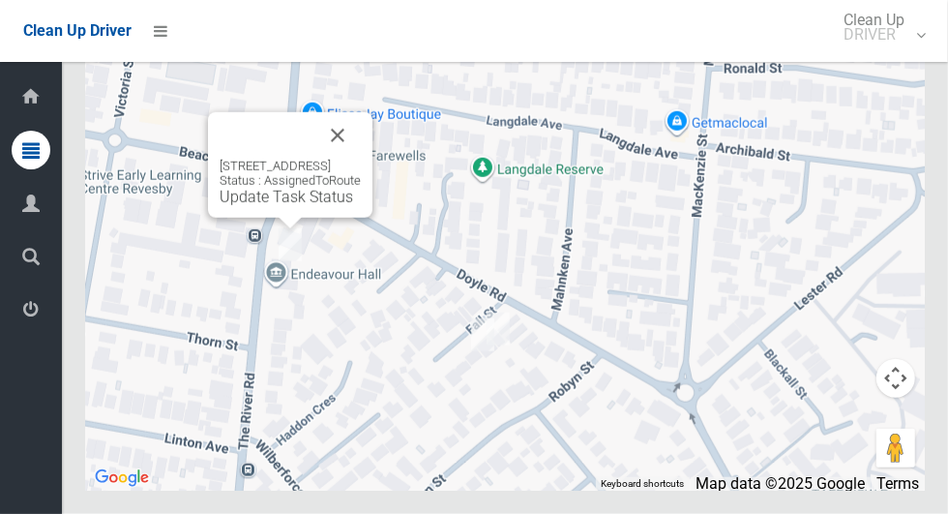
click at [361, 159] on button "Close" at bounding box center [337, 135] width 46 height 46
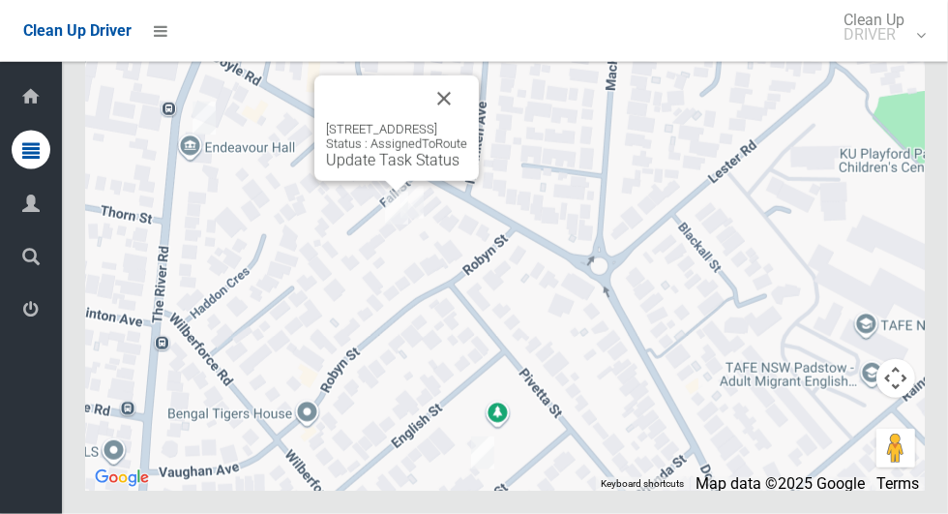
click at [386, 181] on div "18 Fall Street, REVESBY NSW 2212 Status : AssignedToRoute Update Task Status" at bounding box center [396, 127] width 164 height 105
click at [432, 169] on div "18 Fall Street, REVESBY NSW 2212 Status : AssignedToRoute Update Task Status" at bounding box center [396, 145] width 141 height 47
click at [389, 169] on link "Update Task Status" at bounding box center [392, 160] width 133 height 18
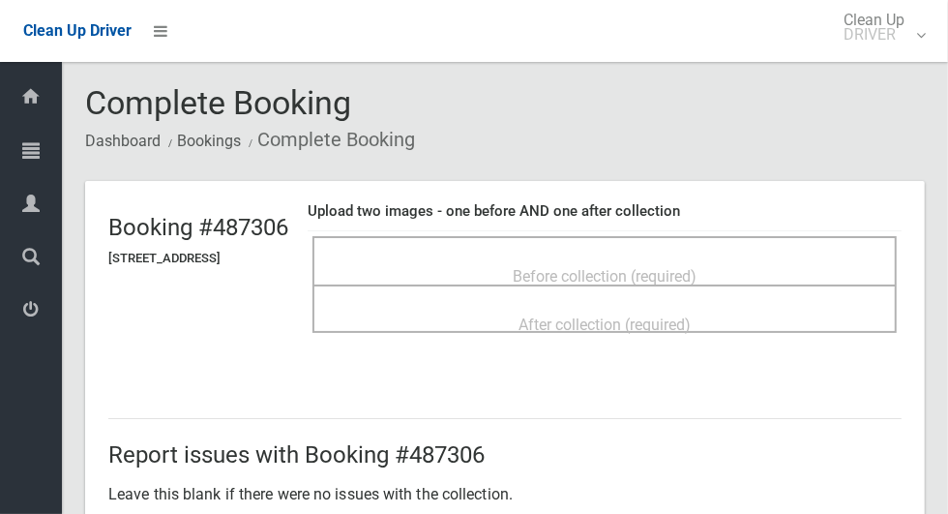
click at [696, 280] on span "Before collection (required)" at bounding box center [605, 276] width 184 height 18
click at [666, 267] on span "Before collection (required)" at bounding box center [605, 276] width 184 height 18
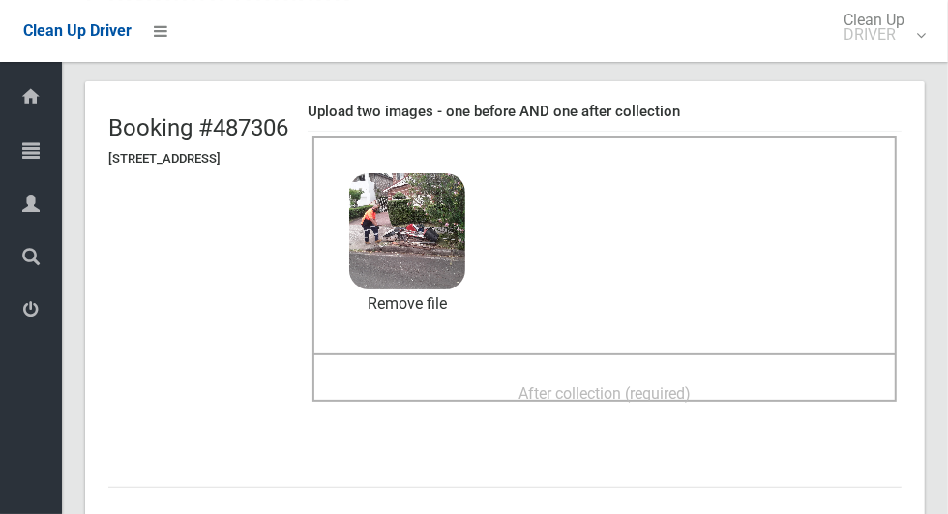
scroll to position [101, 0]
click at [613, 373] on div "After collection (required)" at bounding box center [605, 391] width 542 height 36
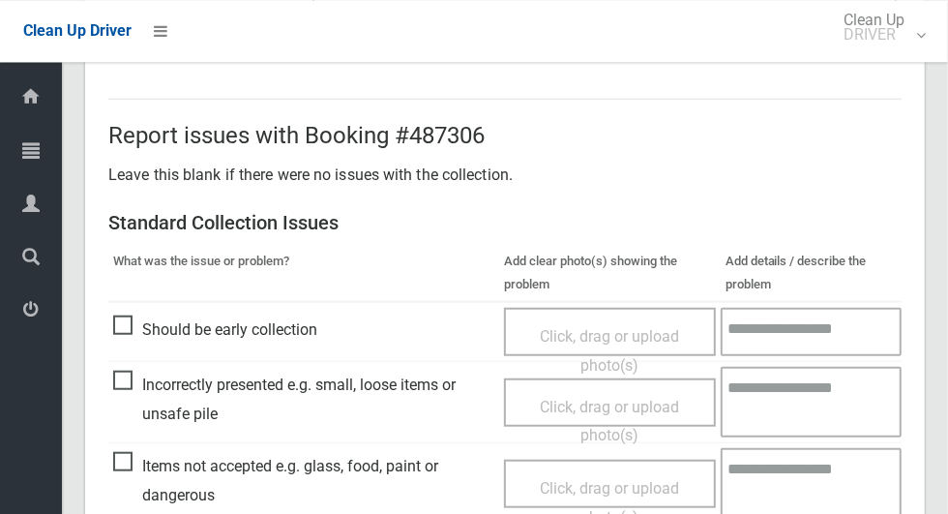
scroll to position [1582, 0]
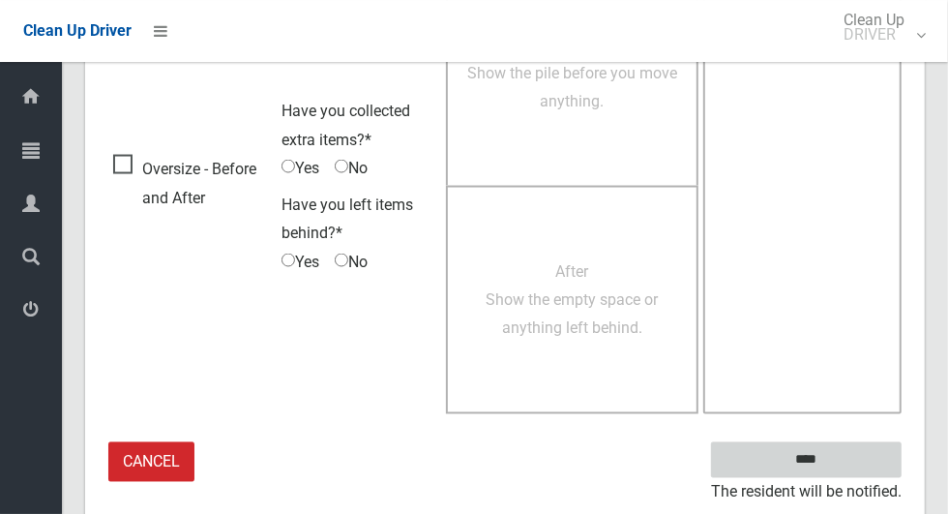
click at [868, 462] on input "****" at bounding box center [806, 460] width 191 height 36
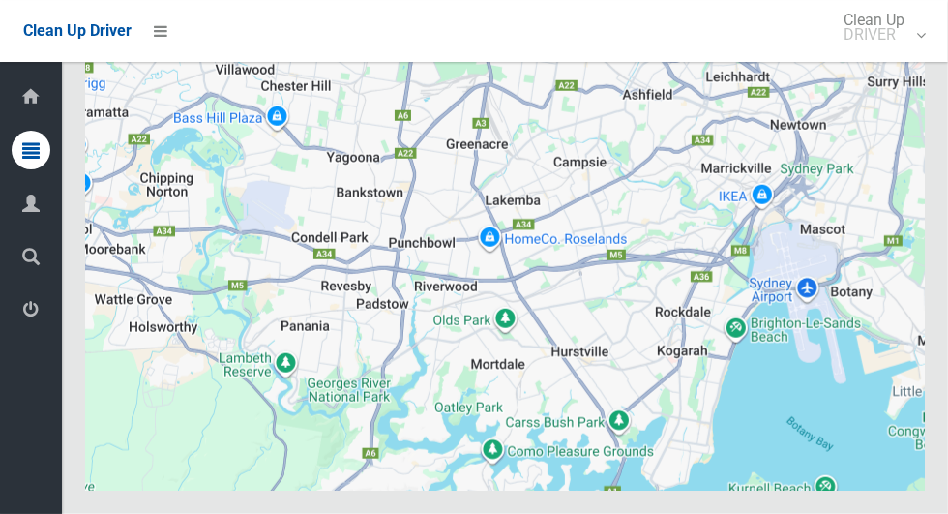
scroll to position [12299, 0]
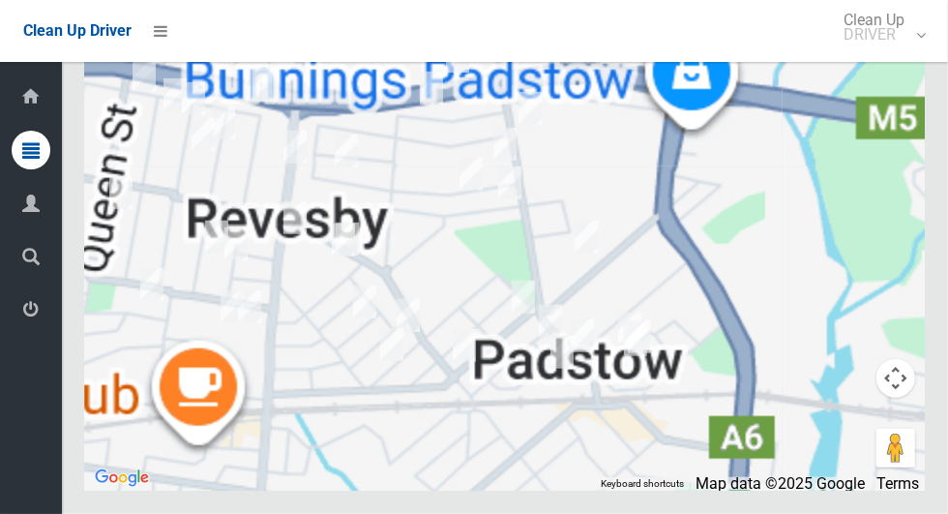
click at [394, 289] on div at bounding box center [505, 249] width 840 height 484
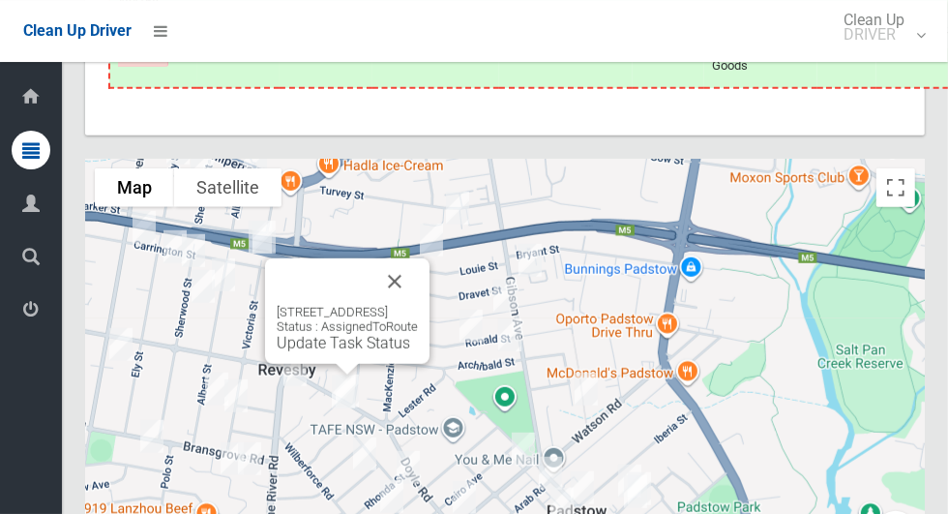
scroll to position [12096, 0]
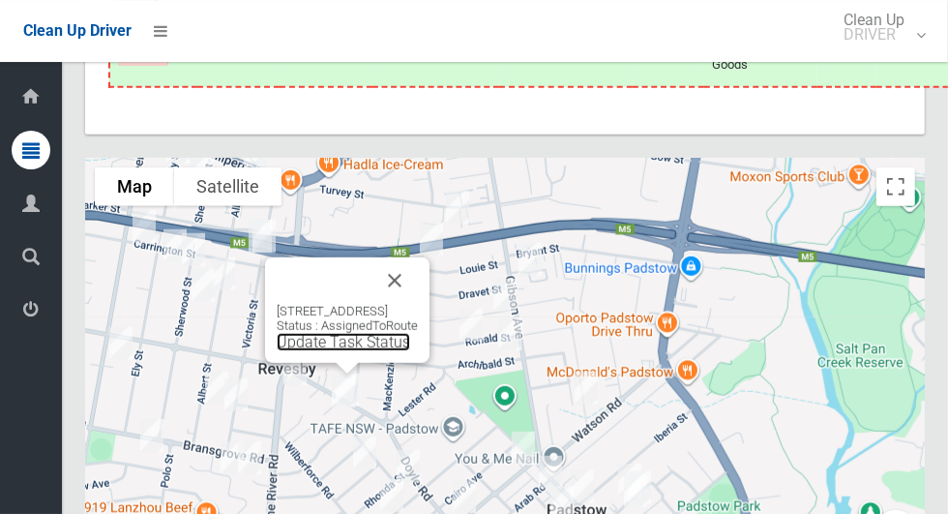
click at [340, 351] on link "Update Task Status" at bounding box center [343, 342] width 133 height 18
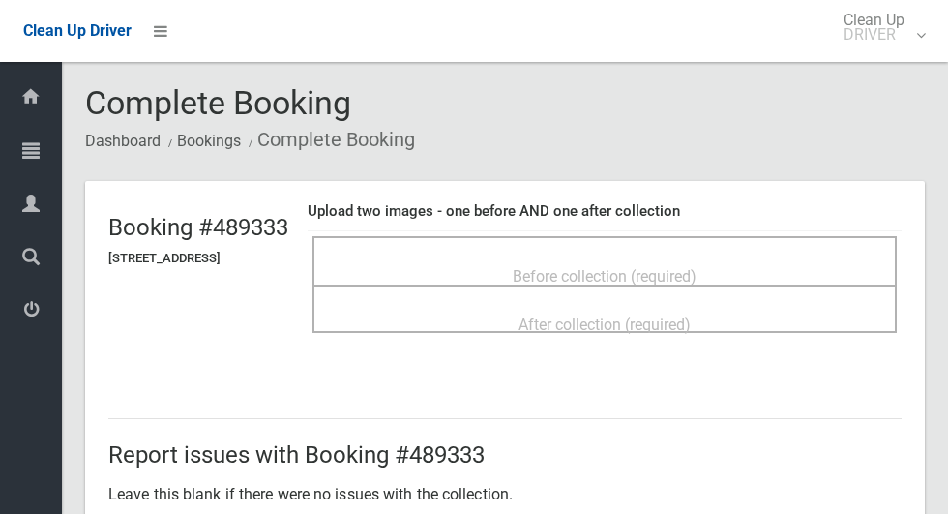
click at [696, 267] on span "Before collection (required)" at bounding box center [605, 276] width 184 height 18
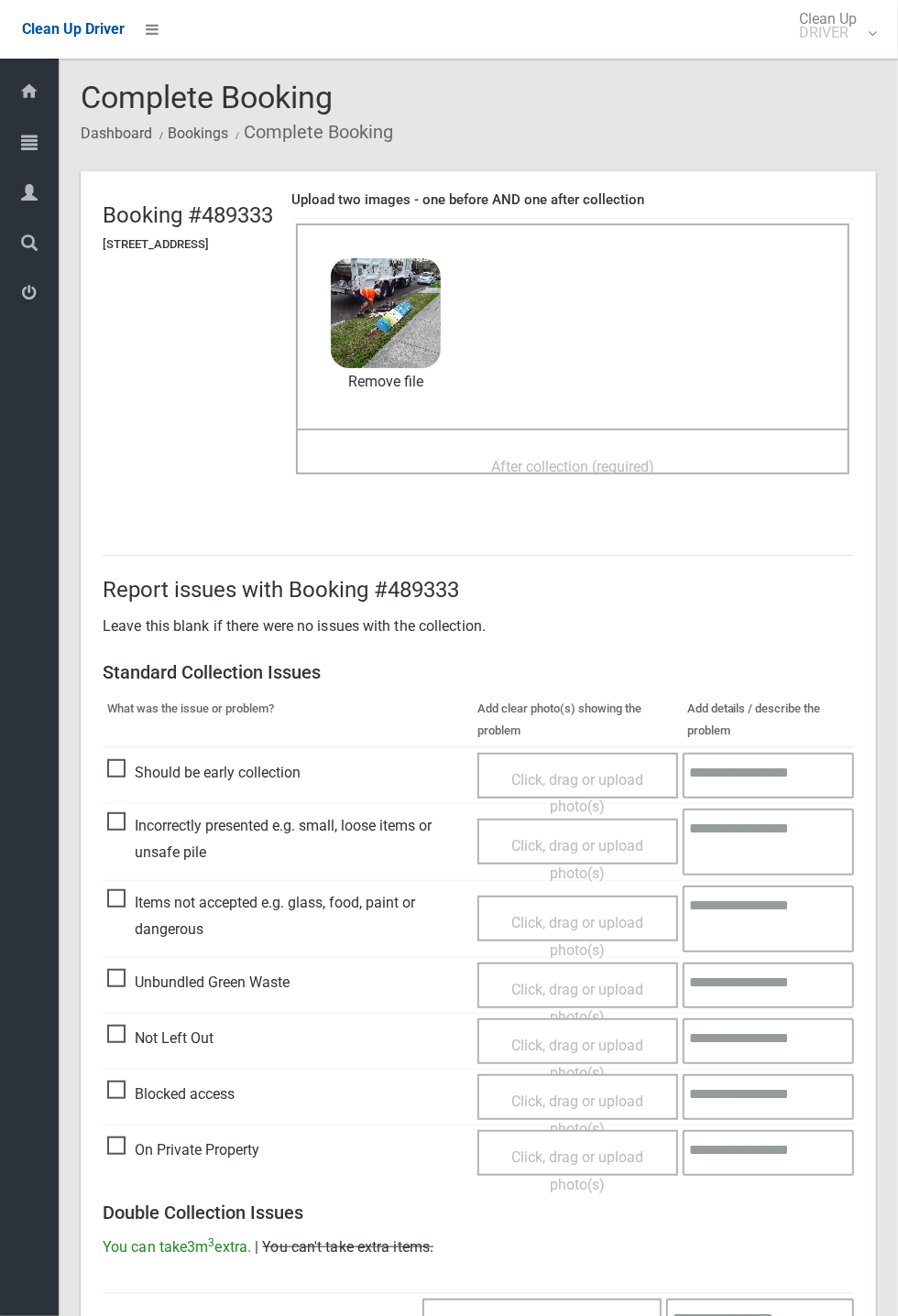
click at [602, 458] on span "After collection (required)" at bounding box center [572, 467] width 163 height 17
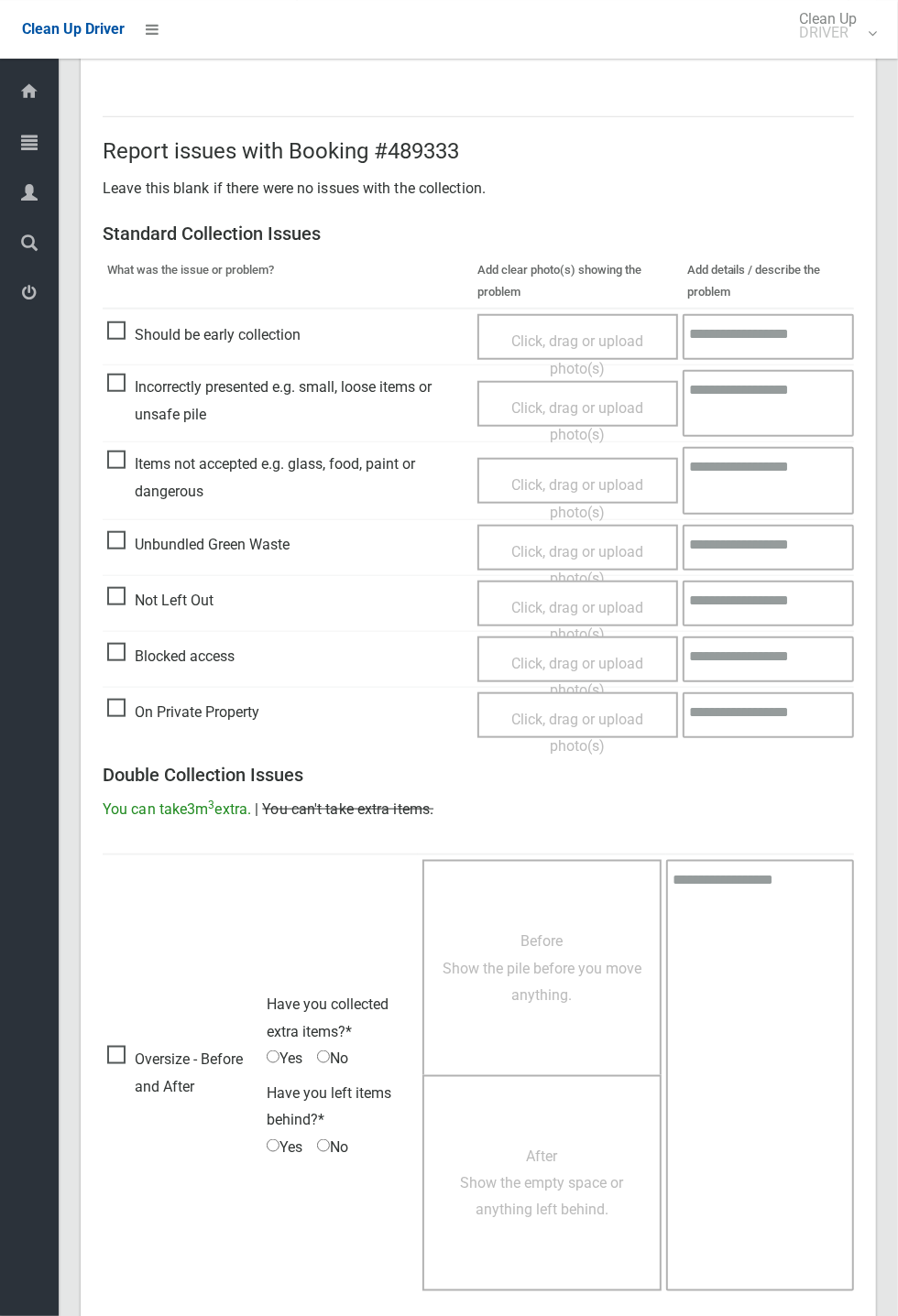
scroll to position [635, 0]
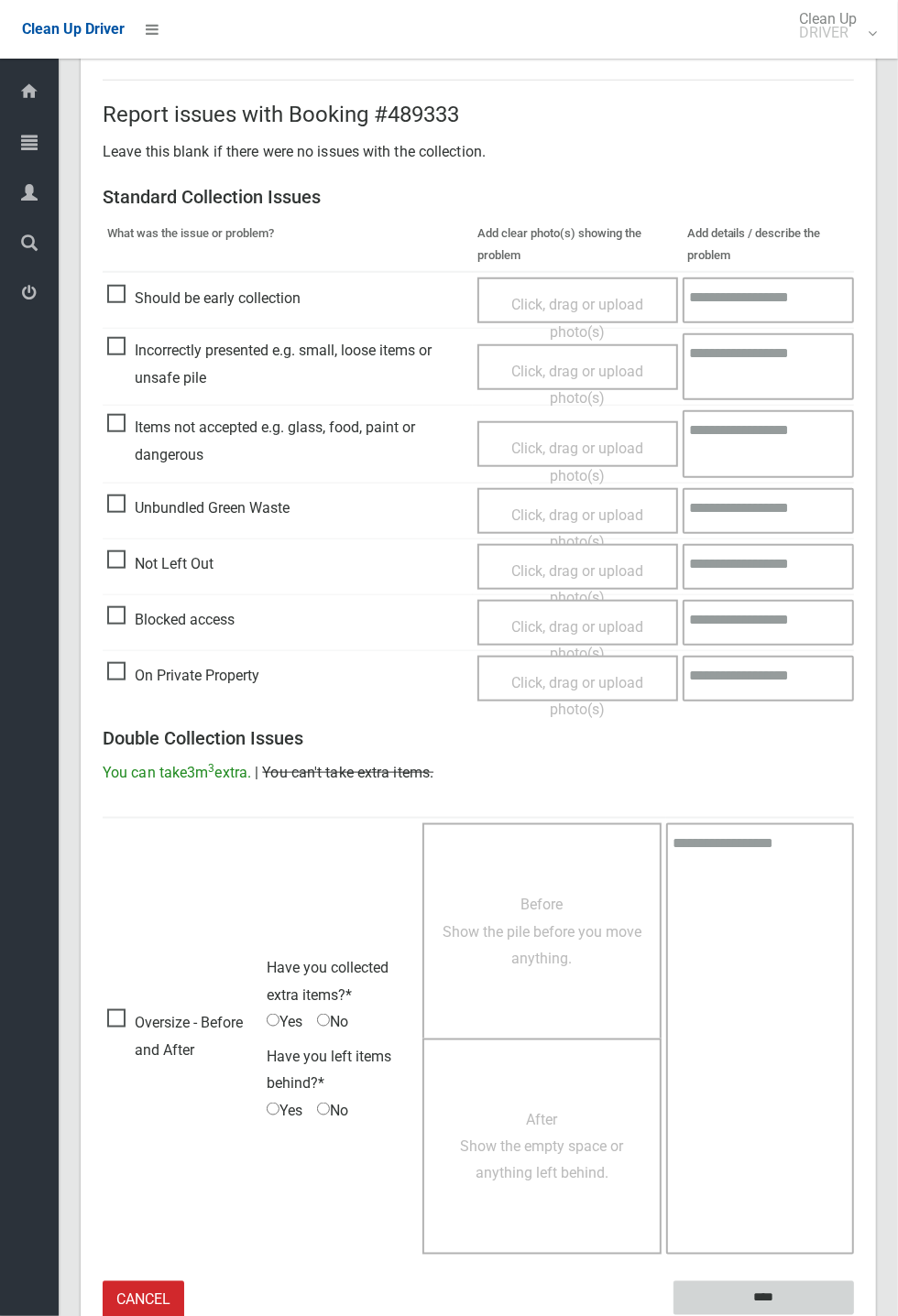
click at [814, 486] on input "****" at bounding box center [763, 1298] width 181 height 34
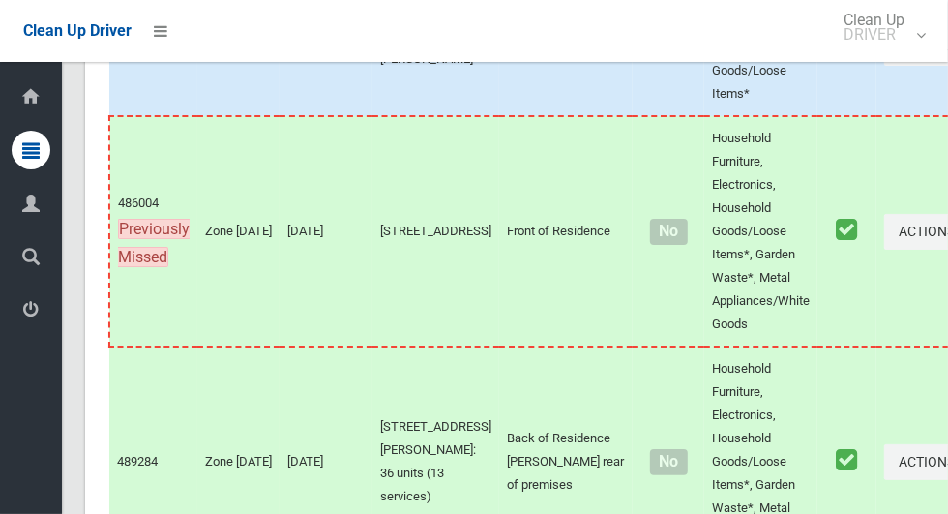
scroll to position [12299, 0]
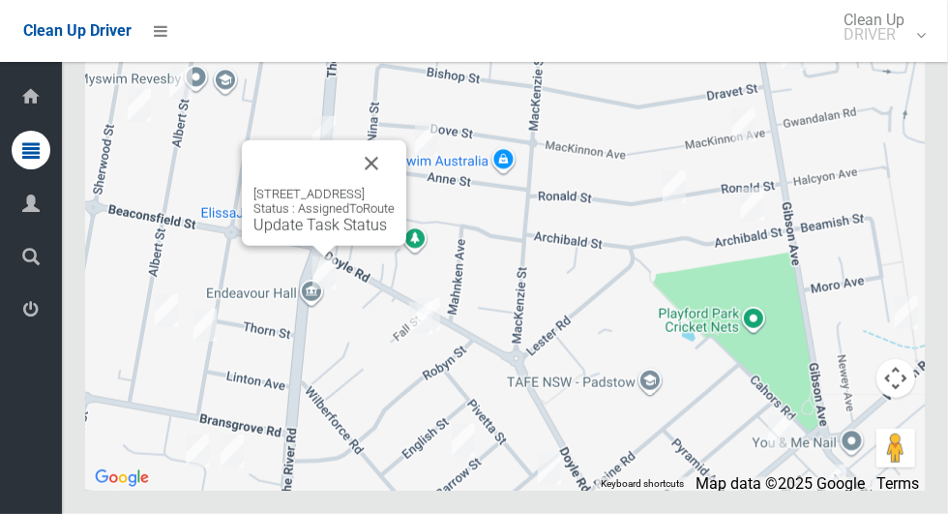
click at [318, 234] on link "Update Task Status" at bounding box center [319, 225] width 133 height 18
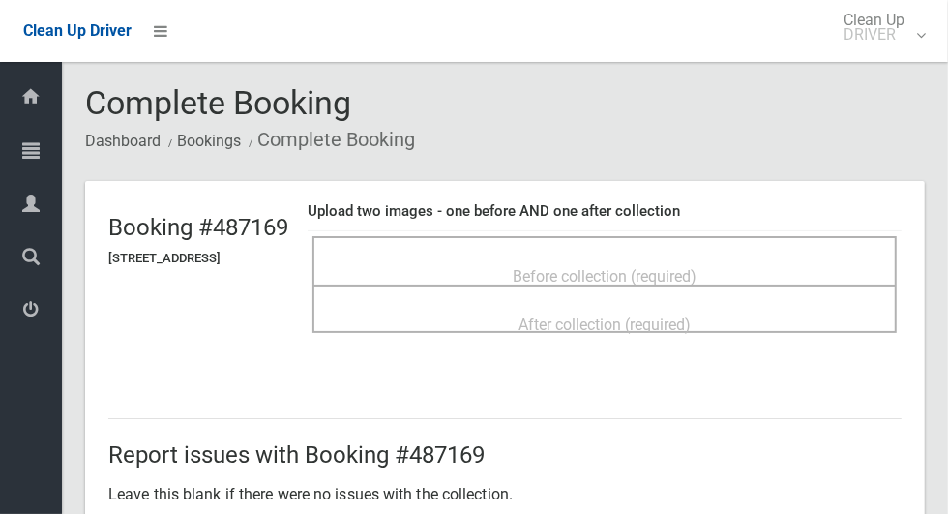
click at [793, 257] on div "Before collection (required)" at bounding box center [605, 275] width 542 height 36
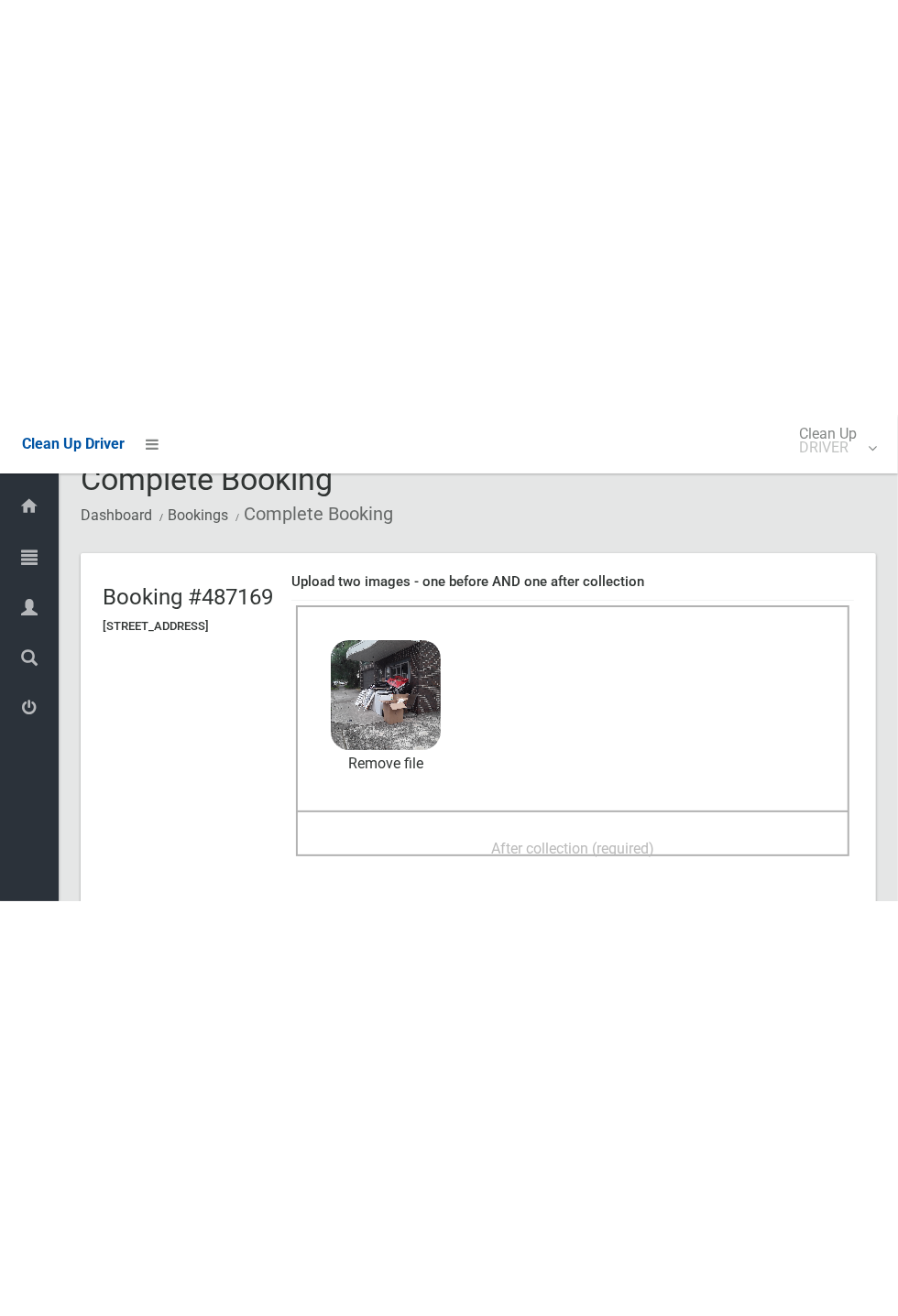
scroll to position [32, 0]
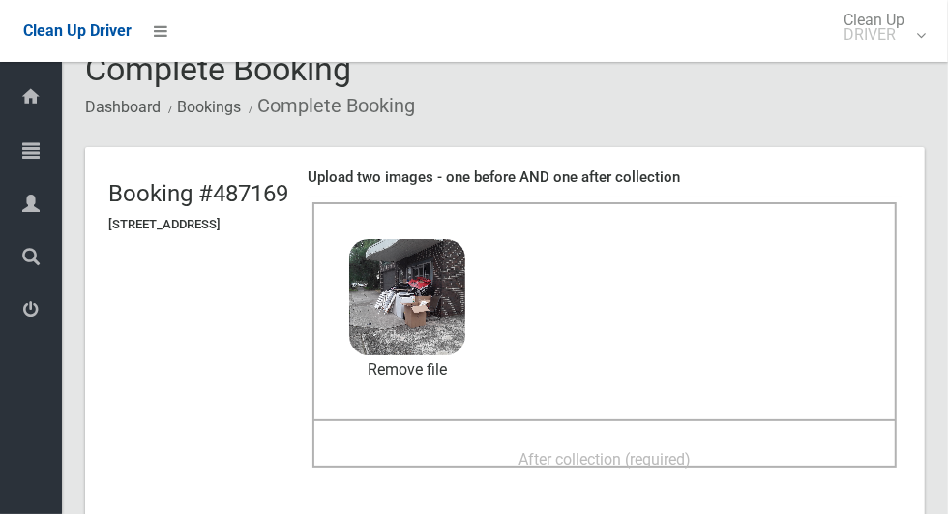
click at [691, 452] on span "After collection (required)" at bounding box center [604, 459] width 172 height 18
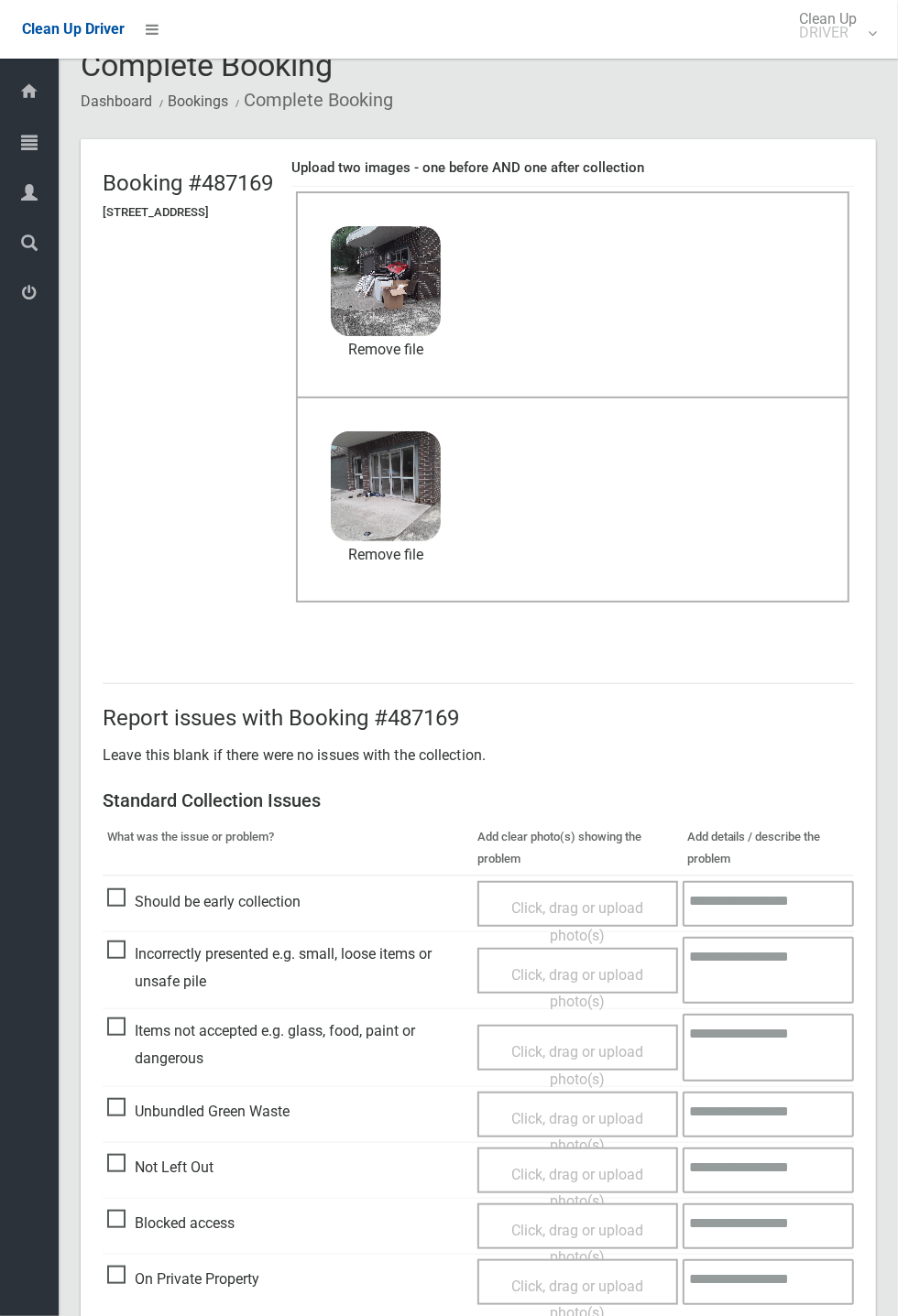
scroll to position [636, 0]
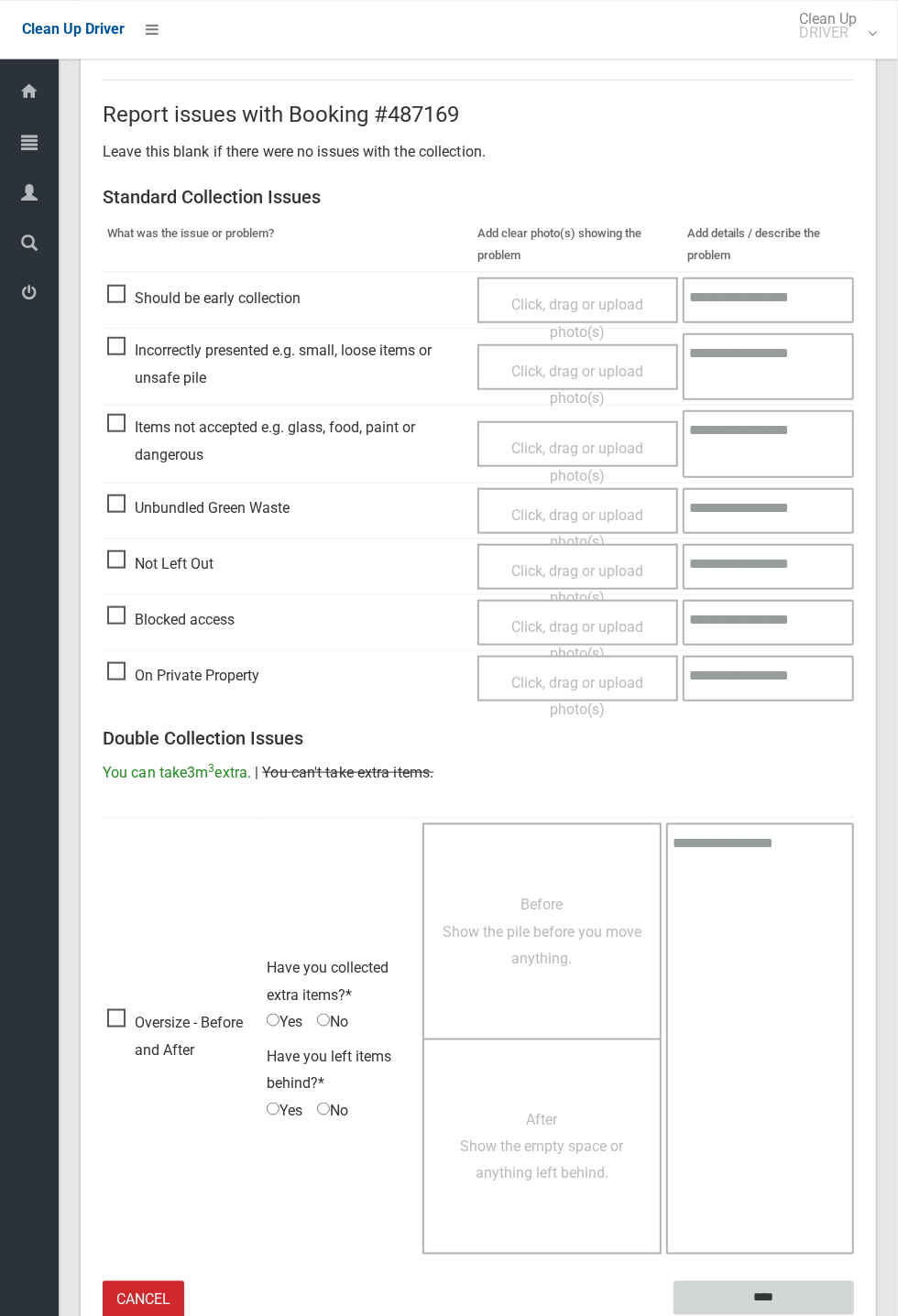
click at [854, 486] on input "****" at bounding box center [763, 1297] width 181 height 34
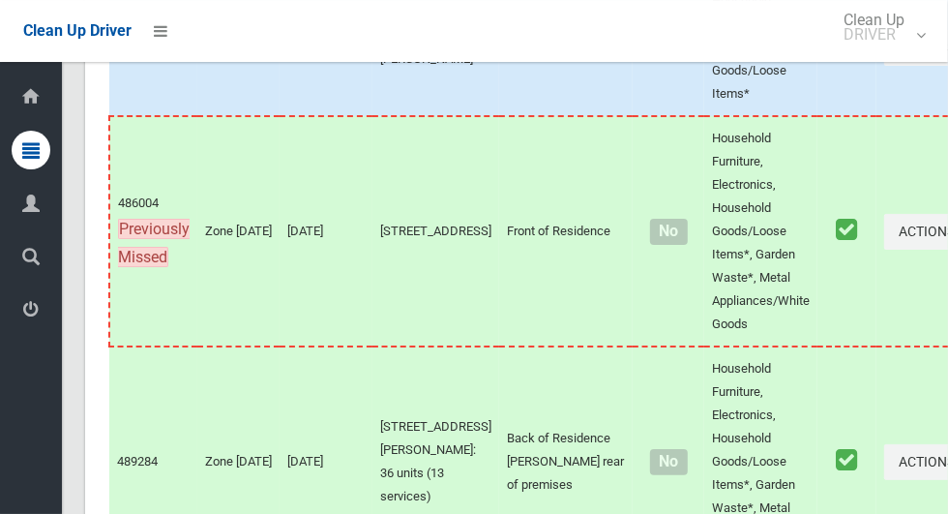
scroll to position [12299, 0]
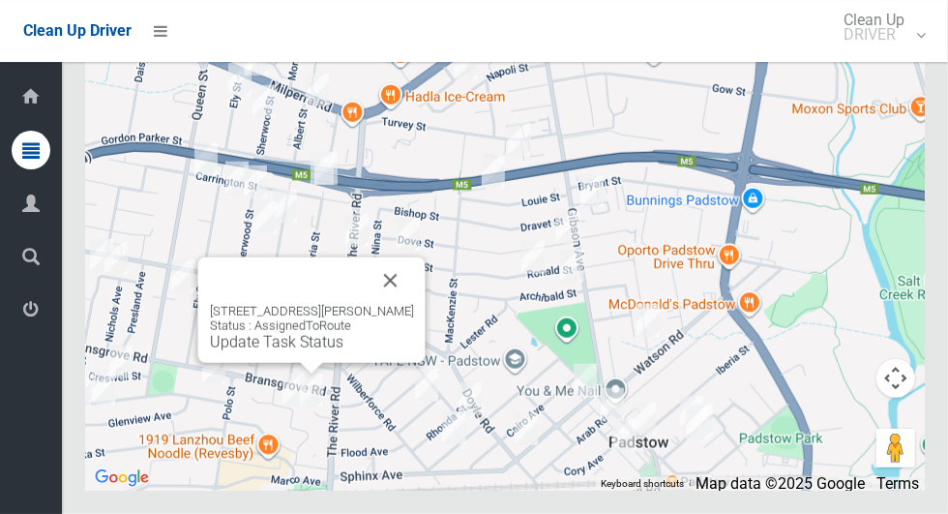
click at [414, 304] on button "Close" at bounding box center [391, 280] width 46 height 46
click at [397, 304] on button "Close" at bounding box center [373, 280] width 46 height 46
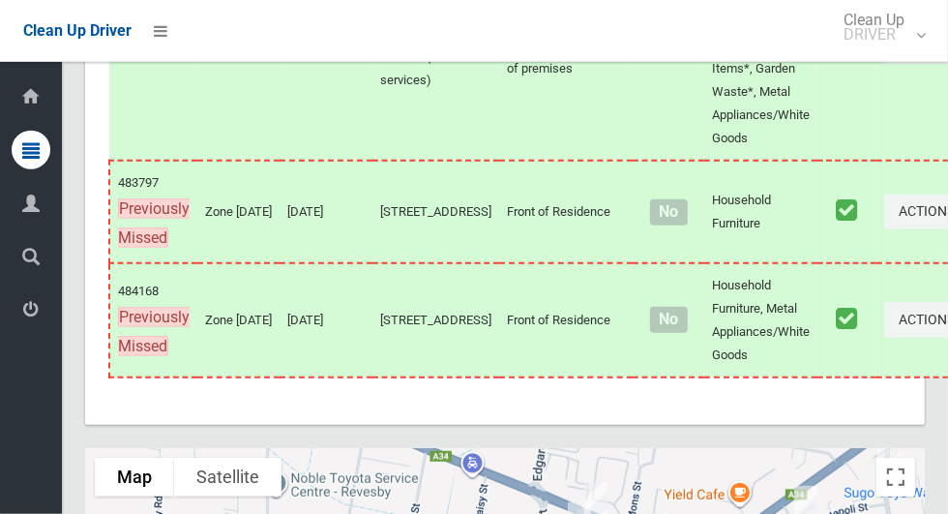
scroll to position [12300, 0]
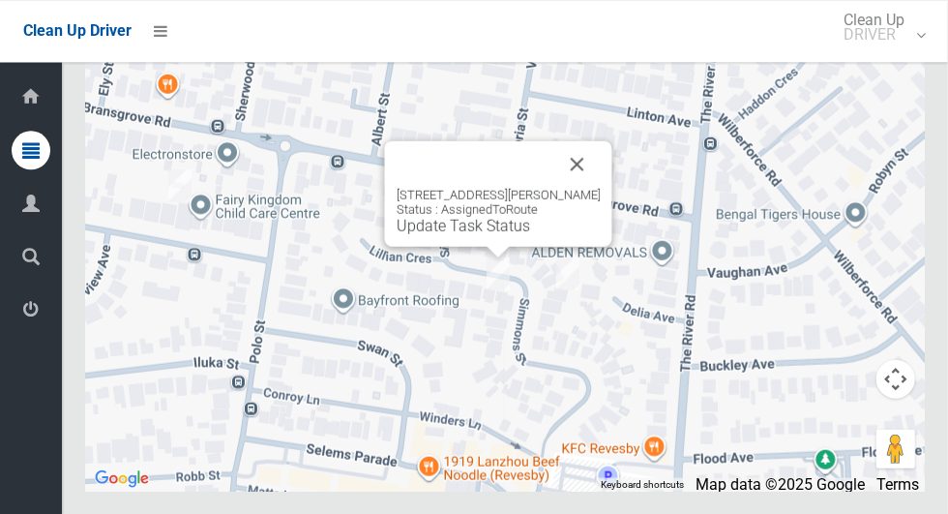
click at [589, 187] on button "Close" at bounding box center [577, 163] width 46 height 46
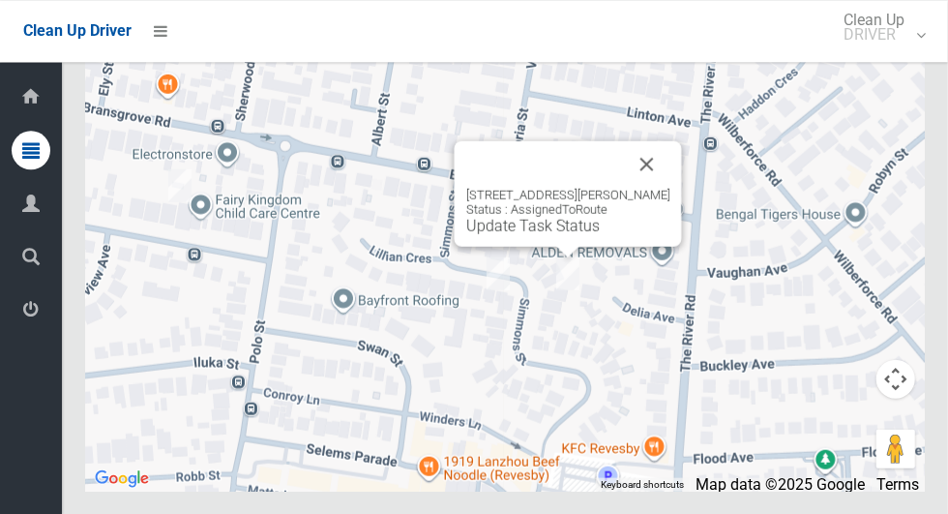
click at [653, 187] on button "Close" at bounding box center [647, 163] width 46 height 46
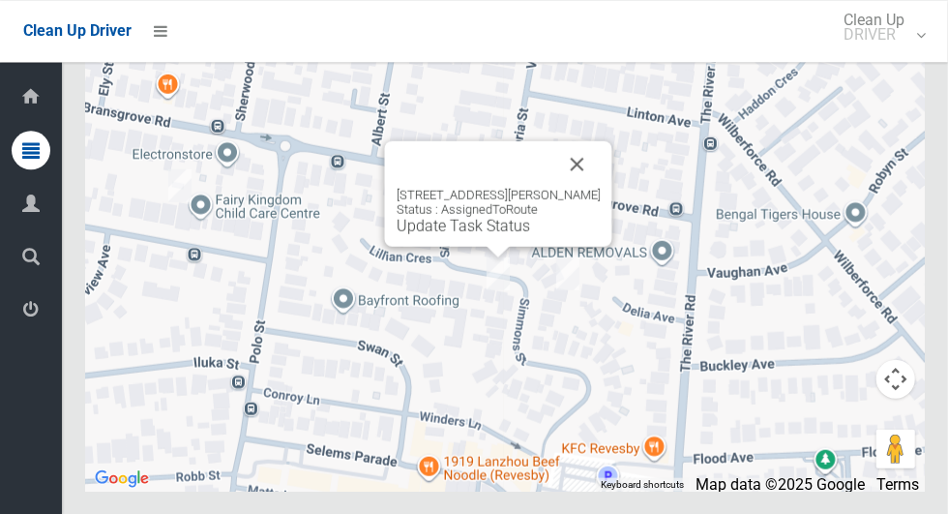
click at [484, 234] on link "Update Task Status" at bounding box center [463, 225] width 133 height 18
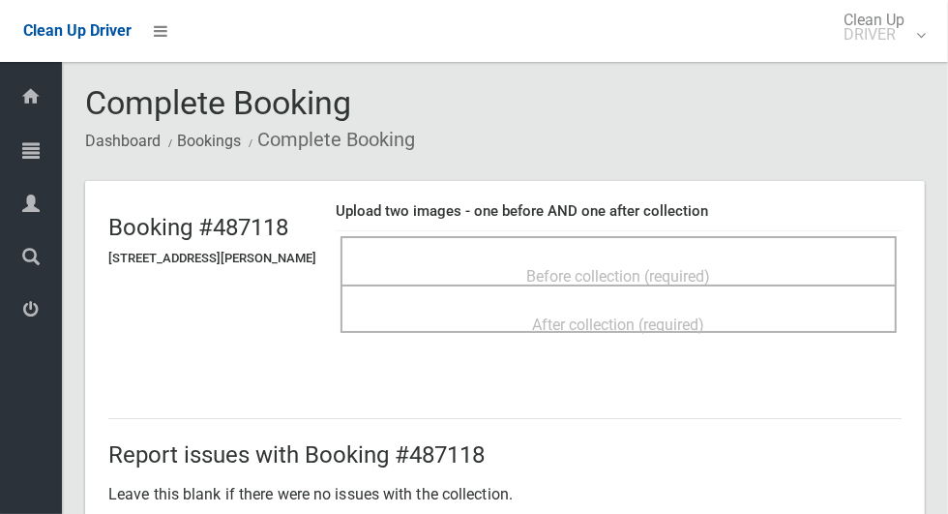
click at [818, 239] on div "Before collection (required)" at bounding box center [618, 260] width 556 height 48
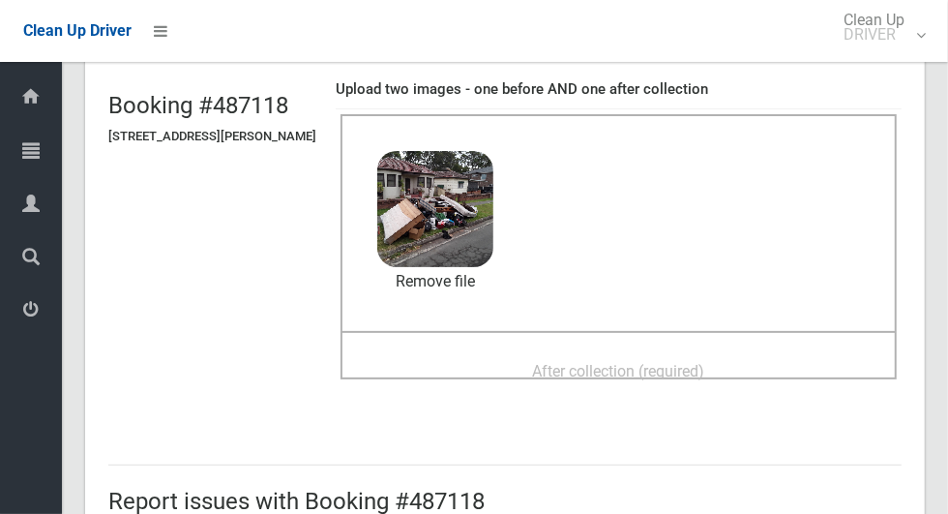
scroll to position [125, 0]
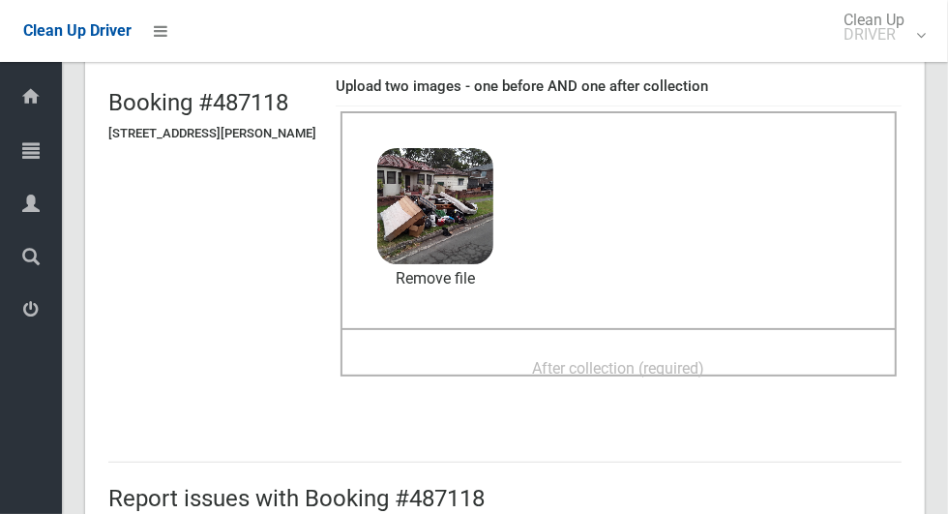
click at [705, 368] on span "After collection (required)" at bounding box center [619, 368] width 172 height 18
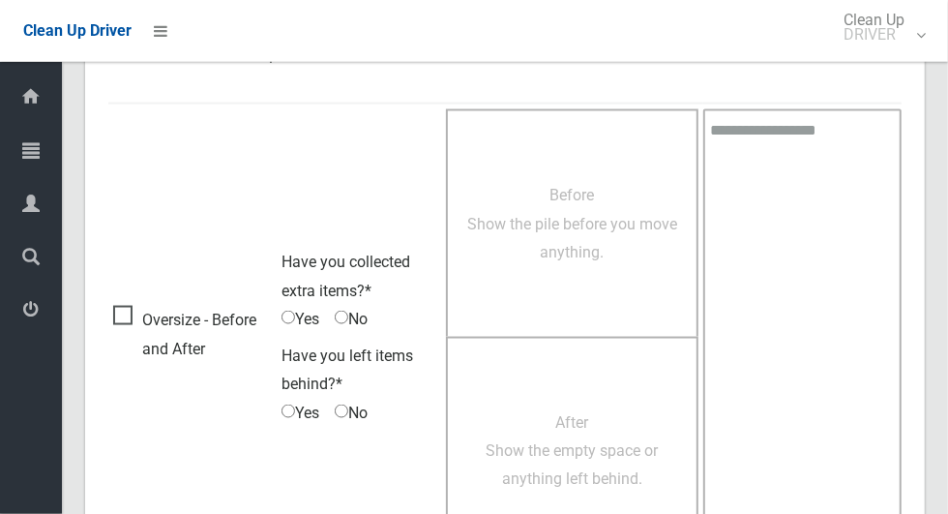
scroll to position [1582, 0]
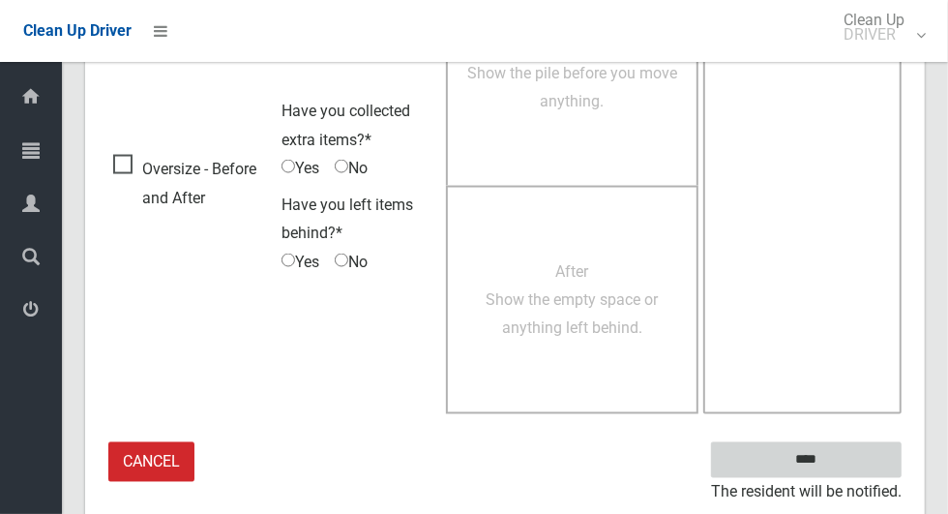
click at [870, 451] on input "****" at bounding box center [806, 460] width 191 height 36
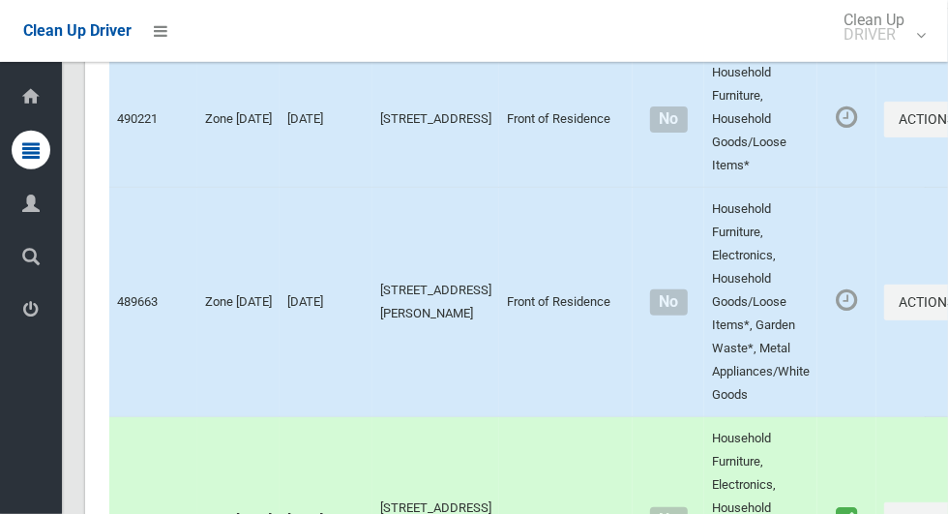
scroll to position [8419, 0]
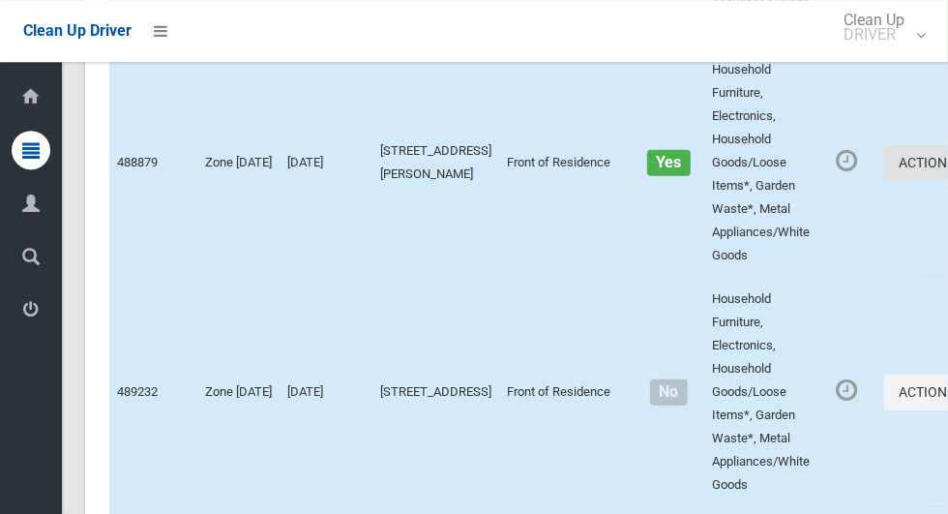
click at [947, 169] on icon "button" at bounding box center [959, 163] width 8 height 14
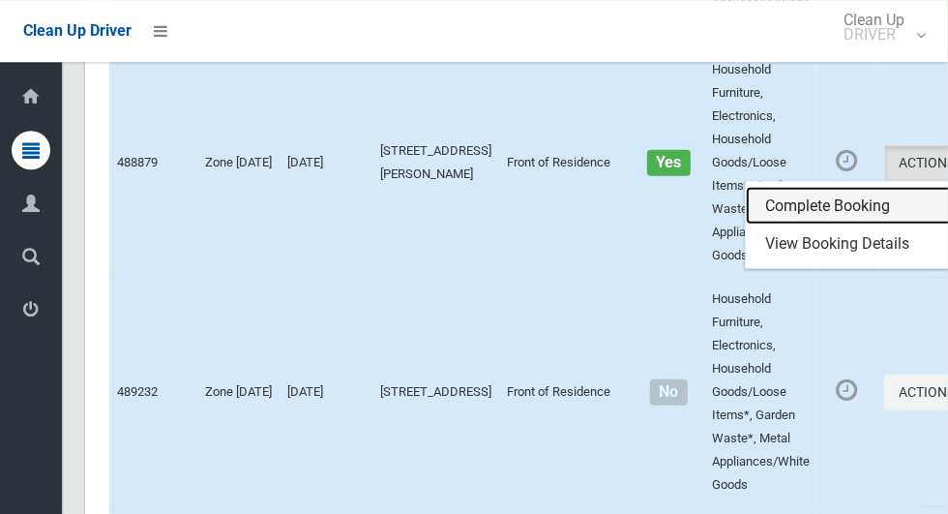
click at [805, 225] on link "Complete Booking" at bounding box center [861, 206] width 230 height 39
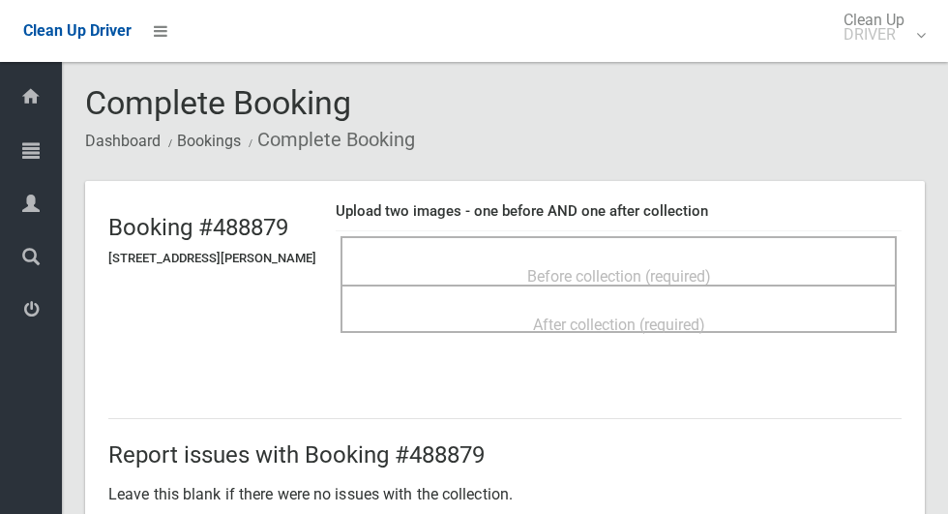
click at [620, 267] on span "Before collection (required)" at bounding box center [619, 276] width 184 height 18
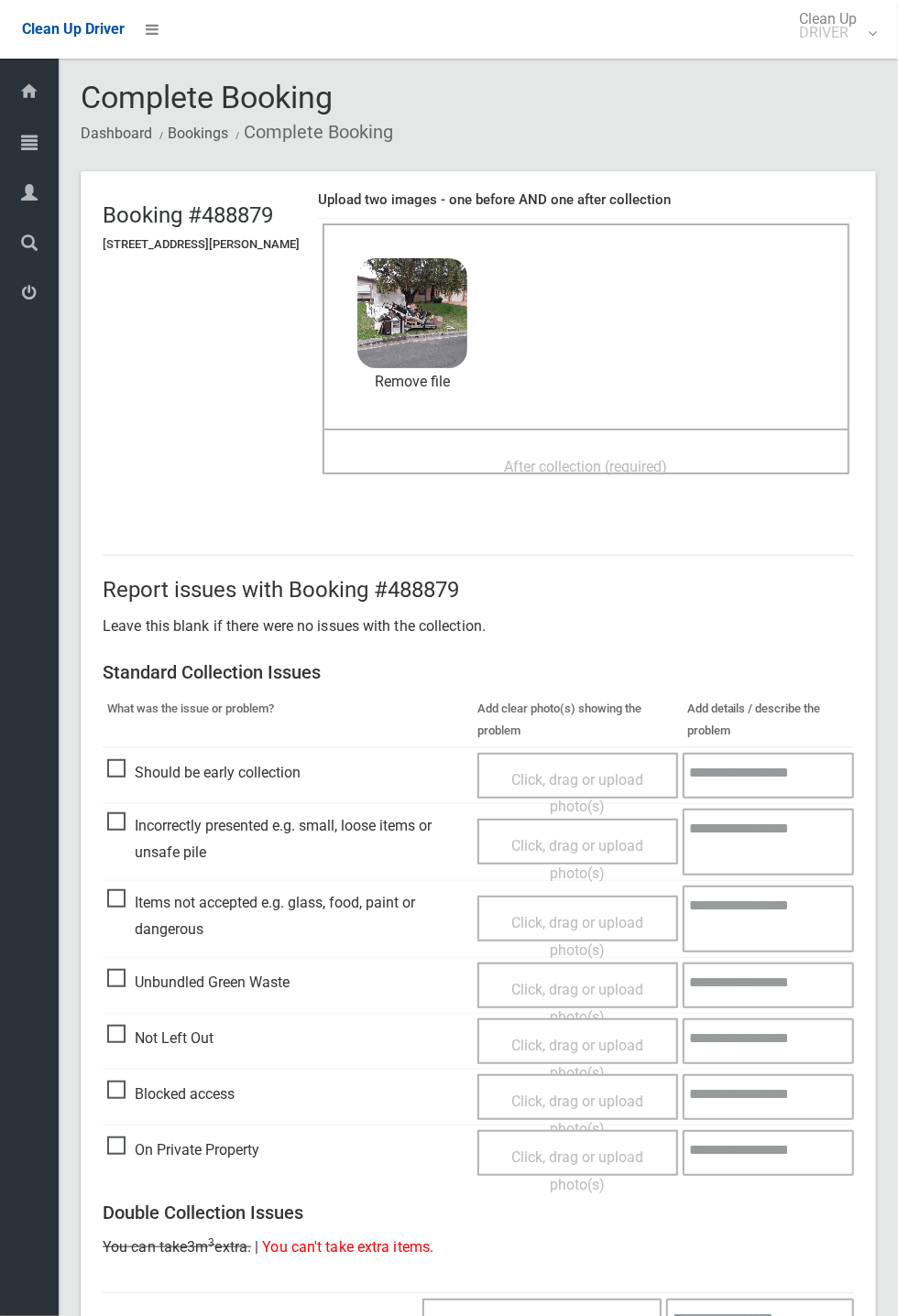
click at [633, 449] on div "After collection (required)" at bounding box center [586, 466] width 487 height 34
click at [668, 463] on span "After collection (required)" at bounding box center [586, 467] width 163 height 17
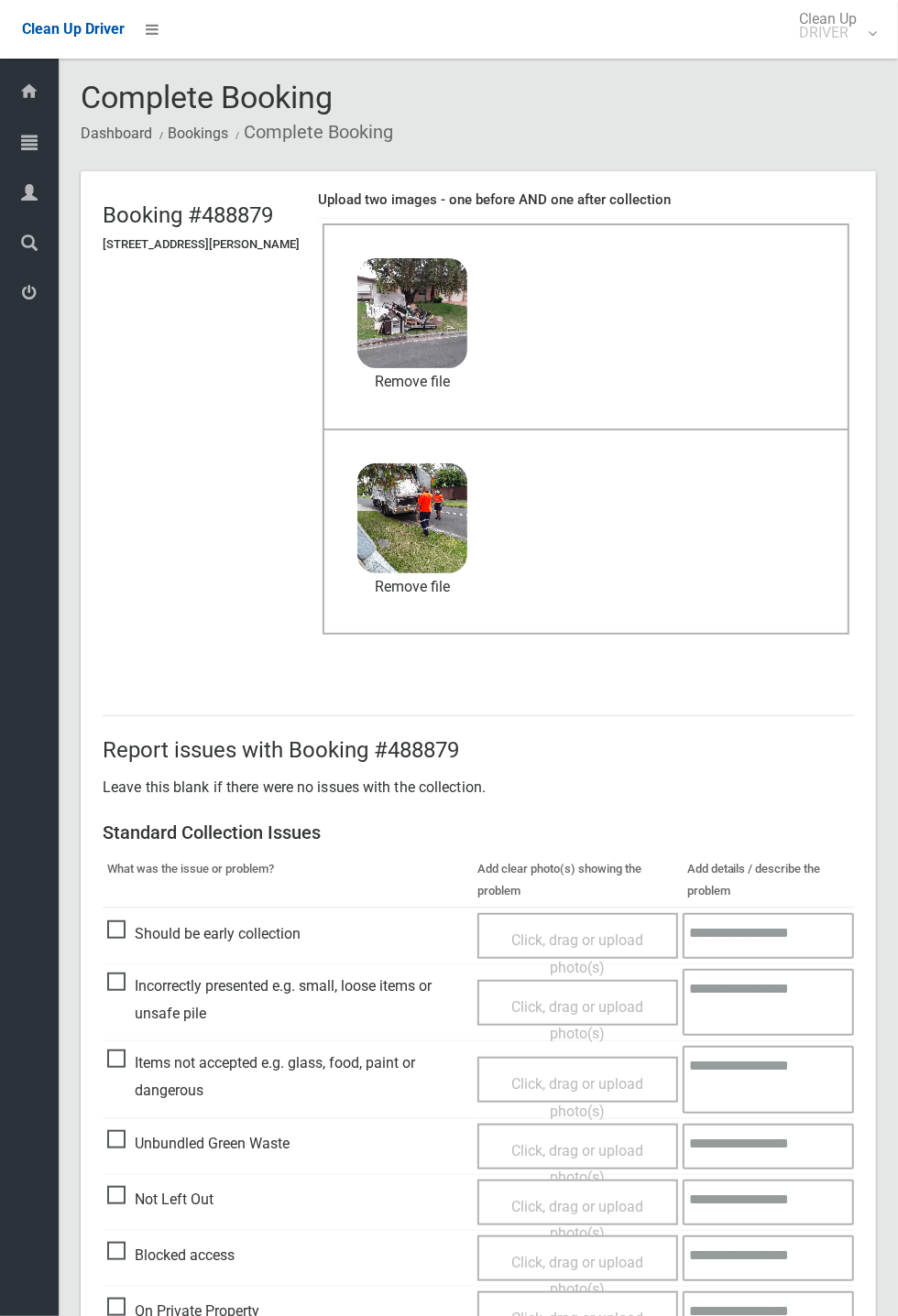
click at [31, 110] on icon at bounding box center [28, 91] width 20 height 37
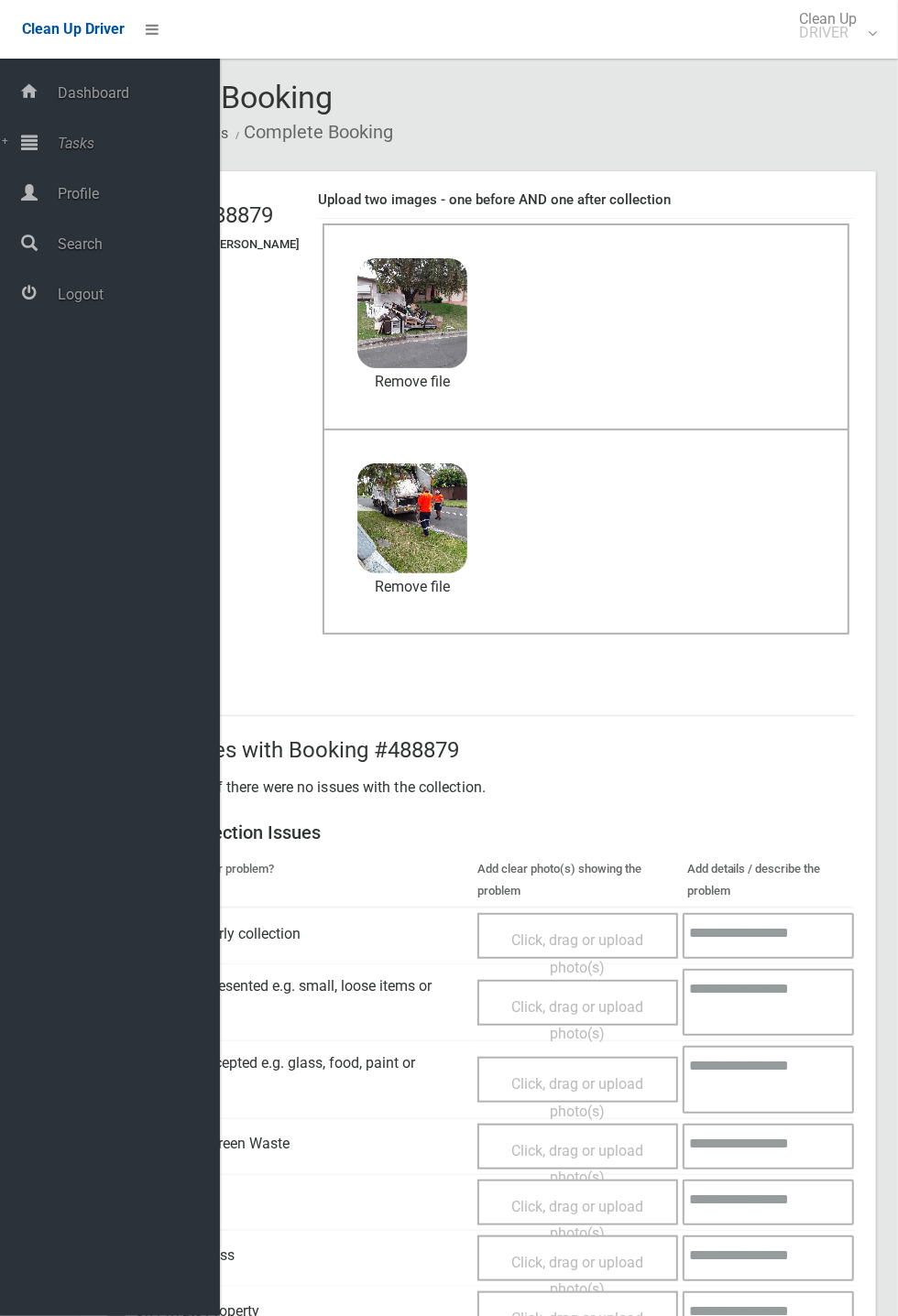
click at [758, 486] on hr at bounding box center [477, 715] width 751 height 1
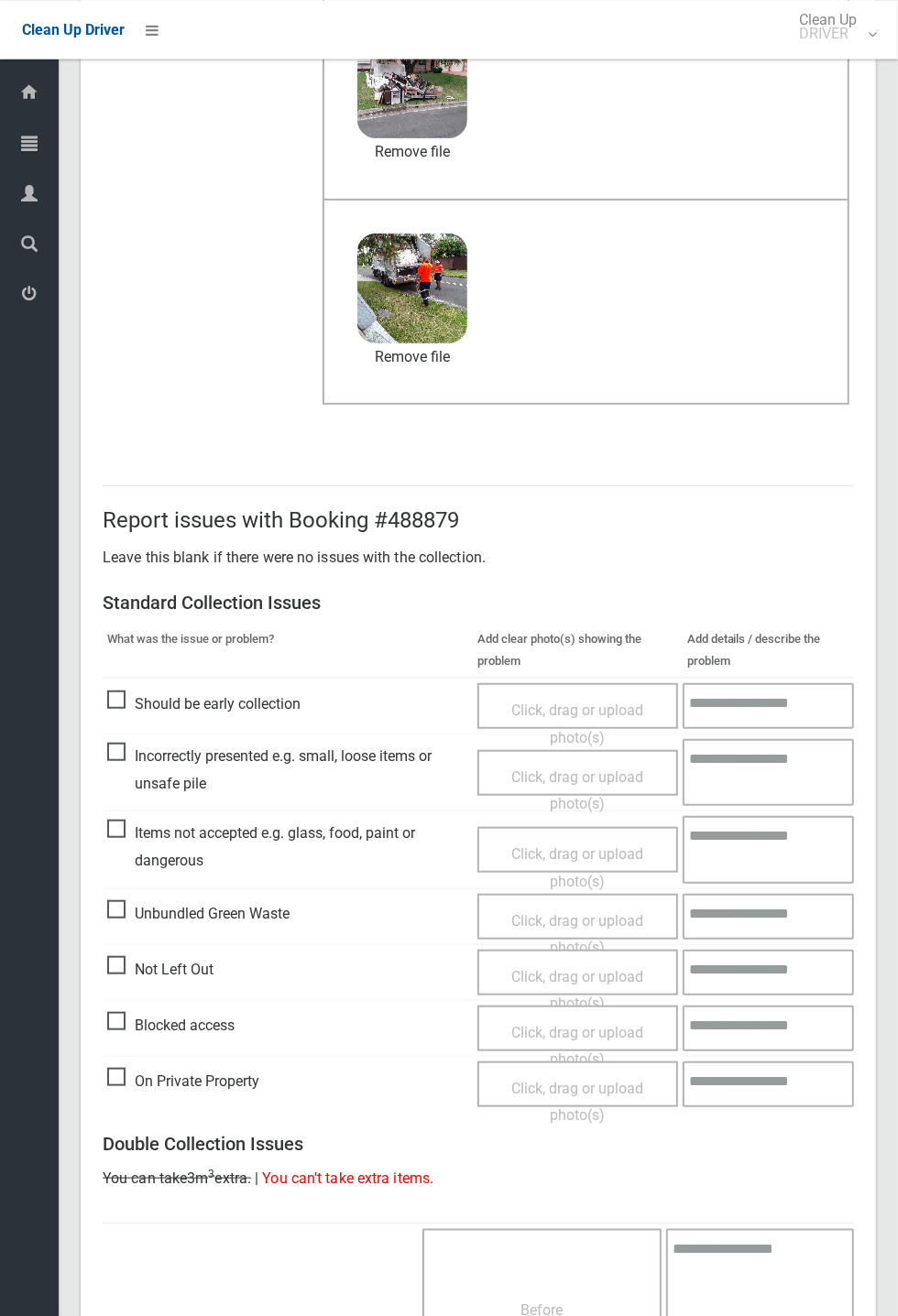
scroll to position [635, 0]
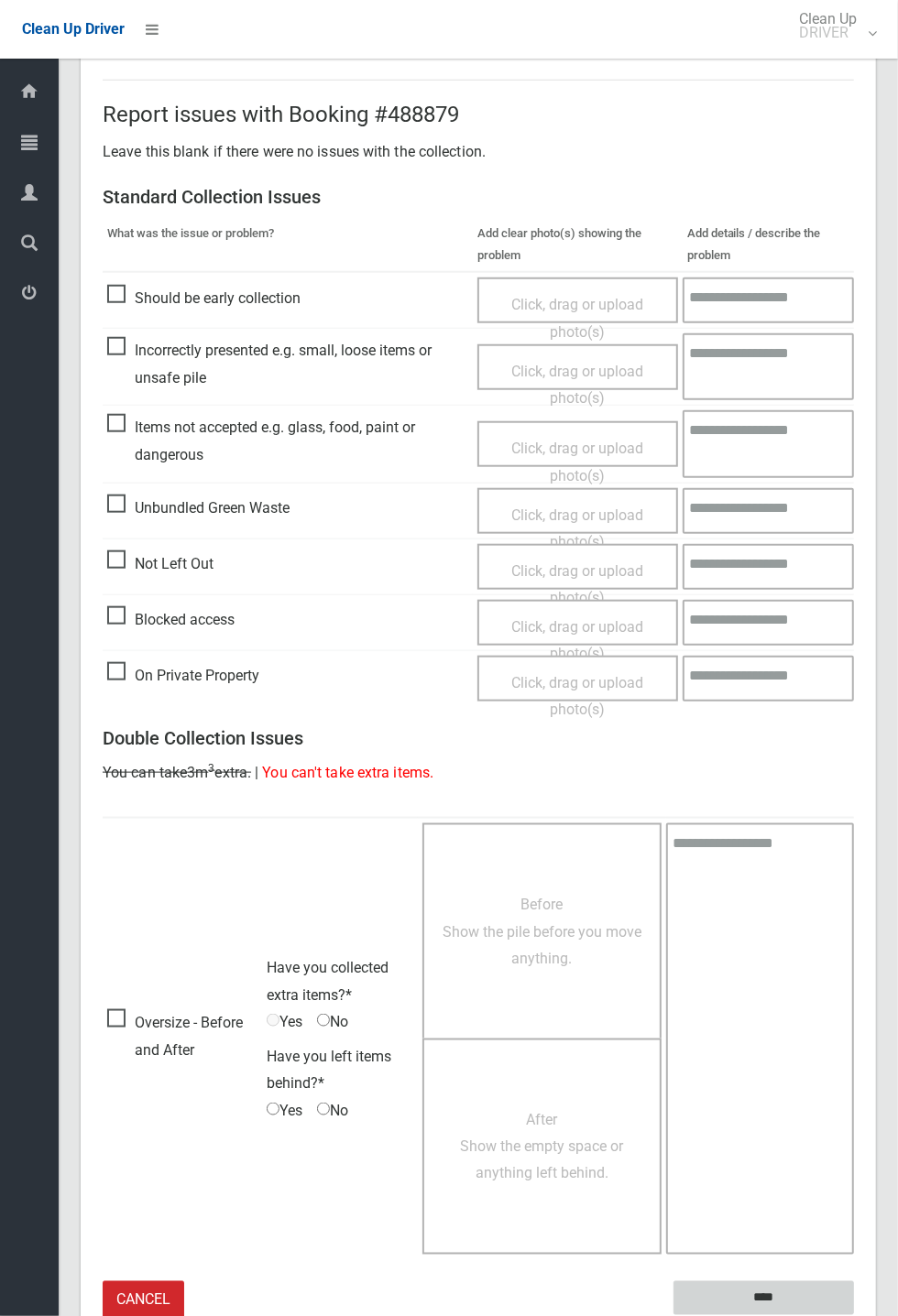
click at [761, 486] on input "****" at bounding box center [763, 1298] width 181 height 34
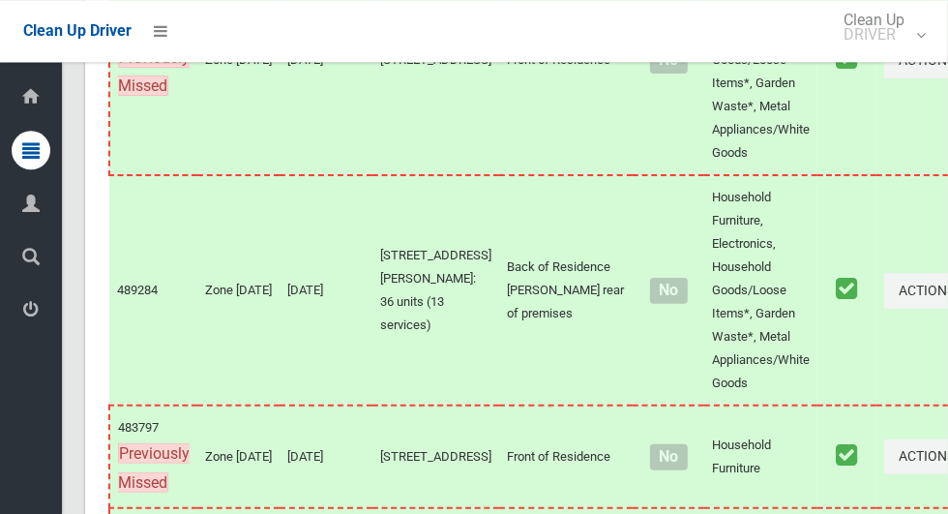
scroll to position [12300, 0]
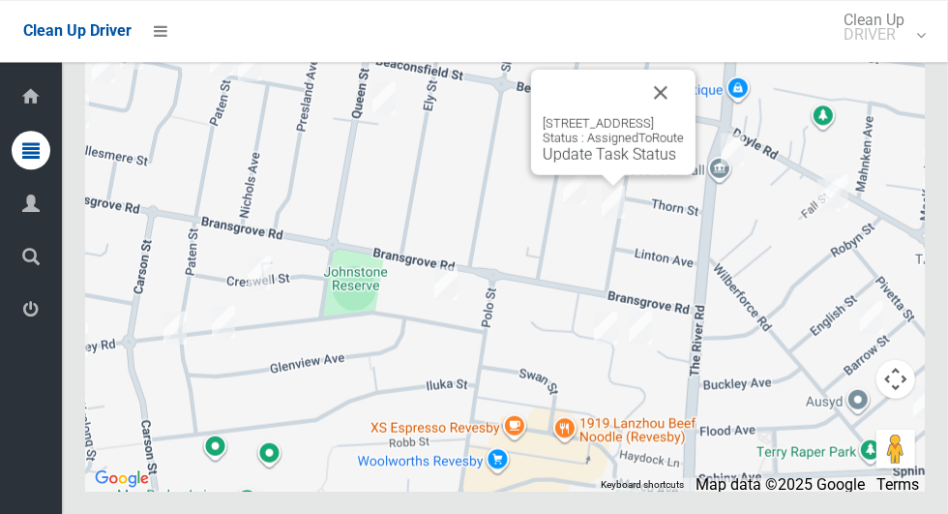
click at [684, 115] on button "Close" at bounding box center [660, 92] width 46 height 46
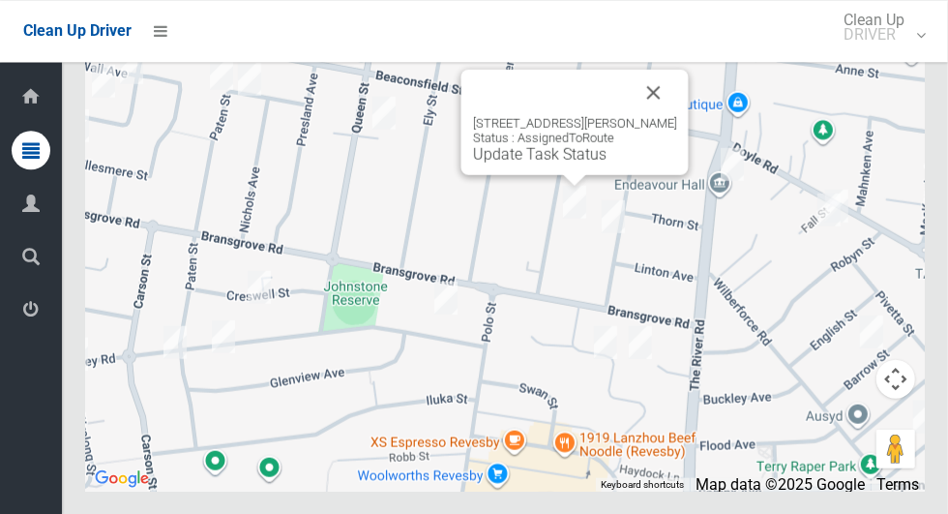
click at [650, 115] on button "Close" at bounding box center [654, 92] width 46 height 46
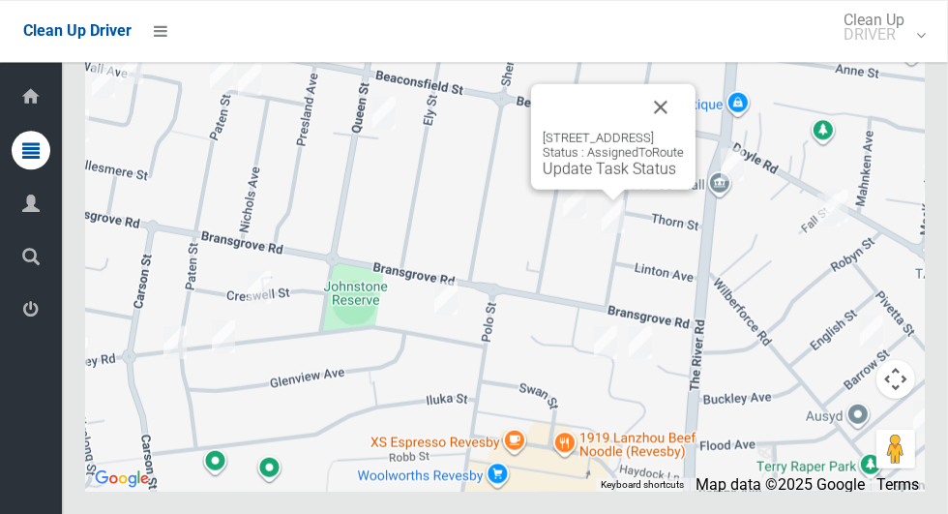
click at [593, 189] on div "106 Victoria Street, REVESBY NSW 2212 Status : AssignedToRoute Update Task Stat…" at bounding box center [613, 135] width 164 height 105
click at [595, 177] on link "Update Task Status" at bounding box center [609, 168] width 133 height 18
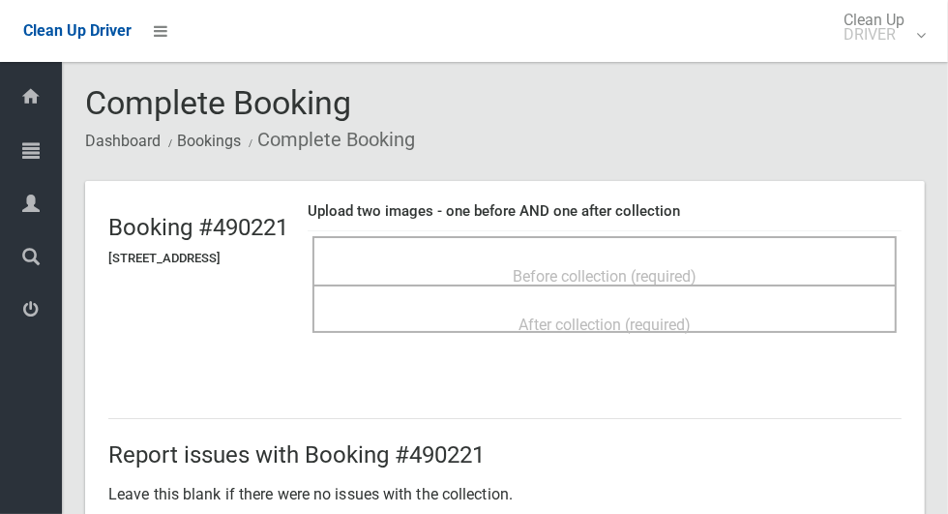
click at [696, 267] on span "Before collection (required)" at bounding box center [605, 276] width 184 height 18
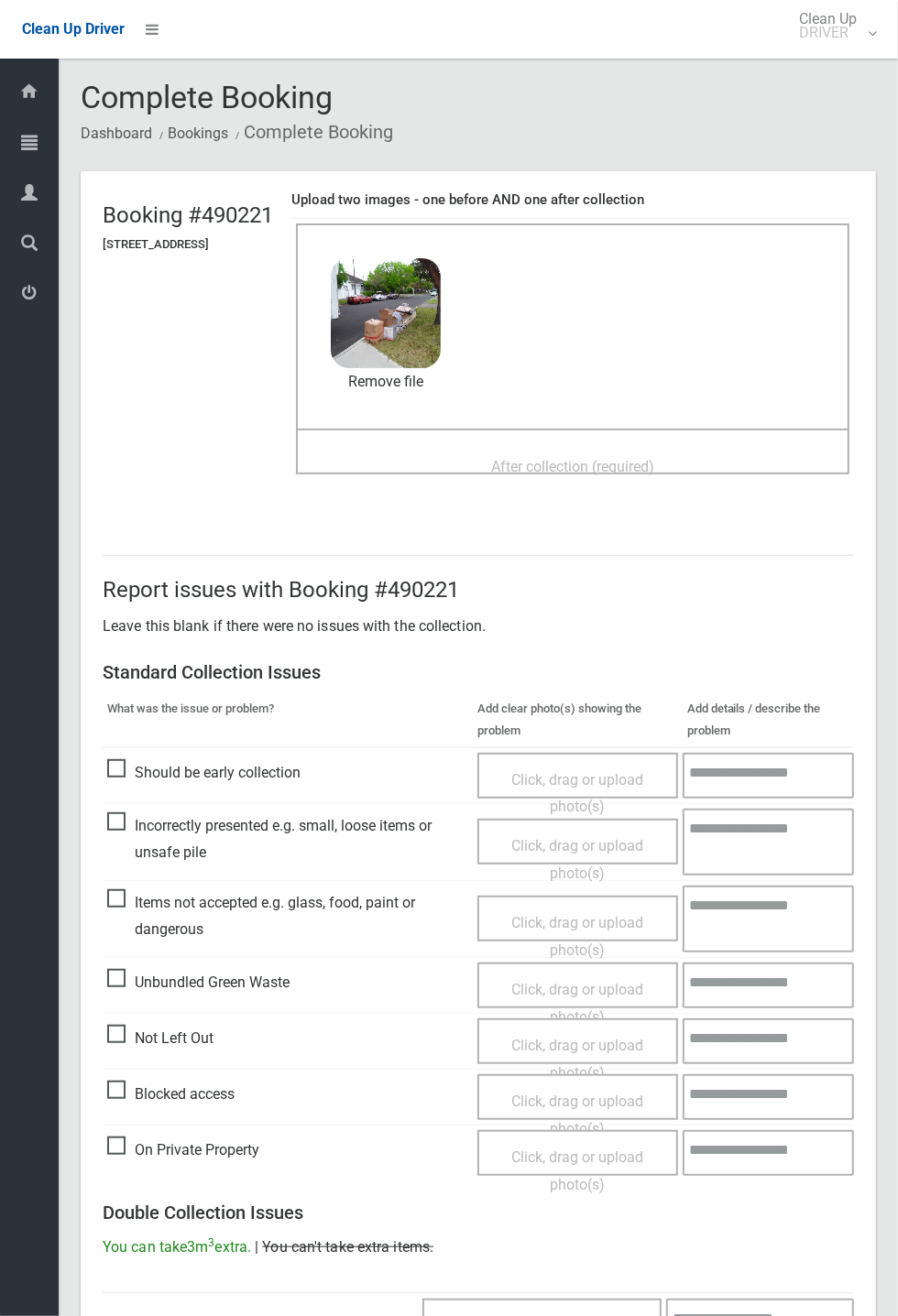
click at [655, 473] on span "After collection (required)" at bounding box center [572, 467] width 163 height 17
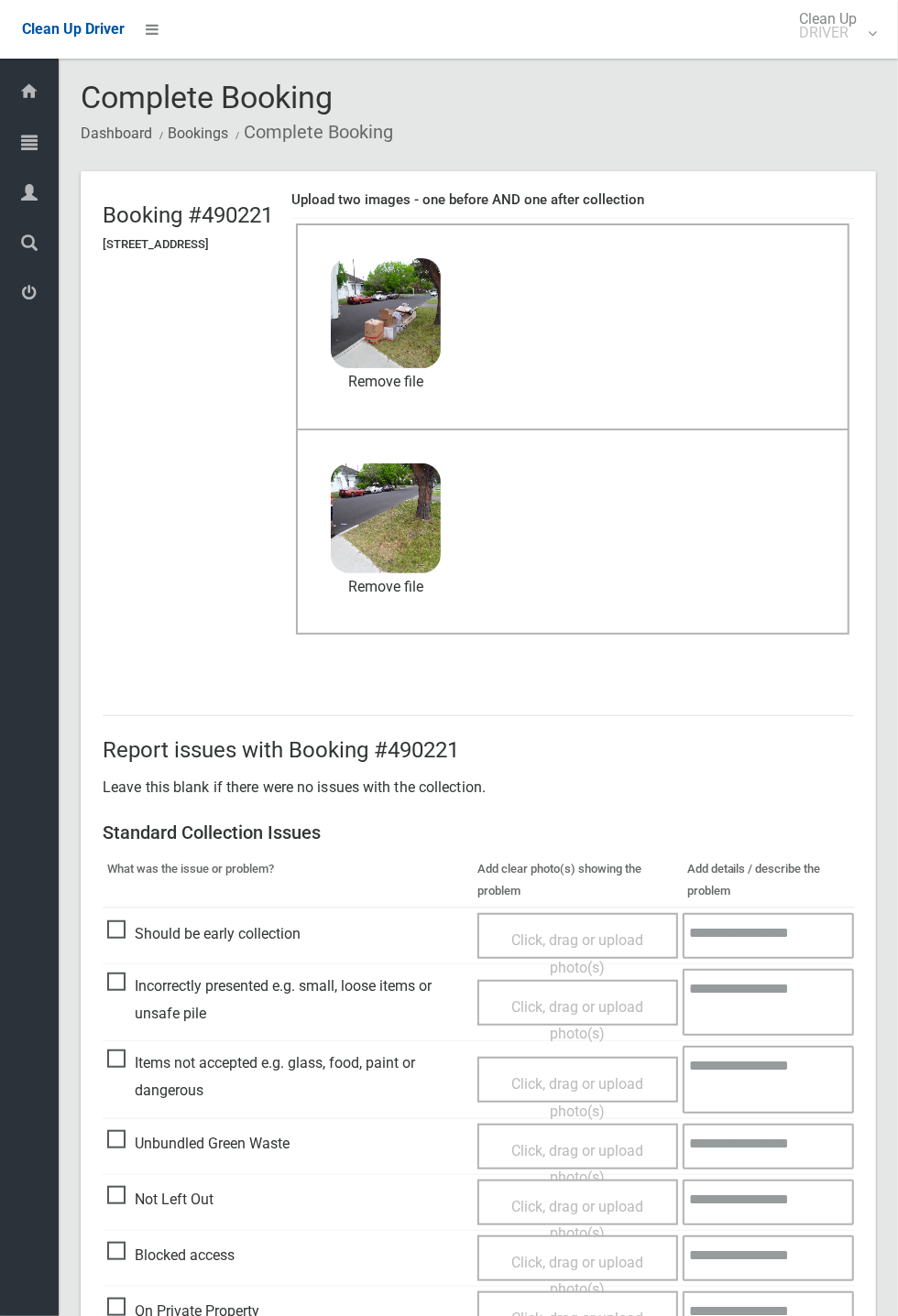
scroll to position [635, 0]
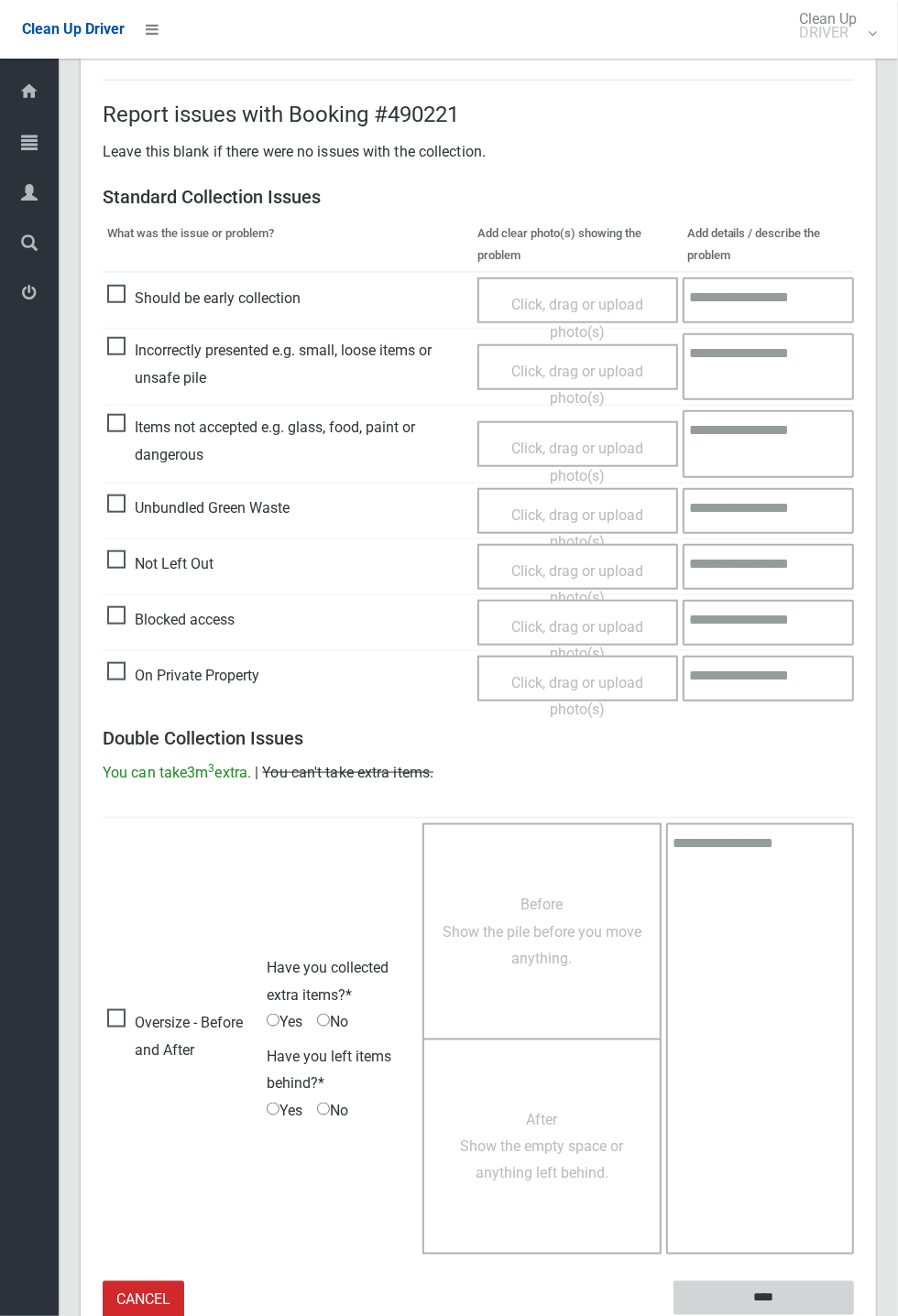
click at [854, 486] on input "****" at bounding box center [763, 1298] width 181 height 34
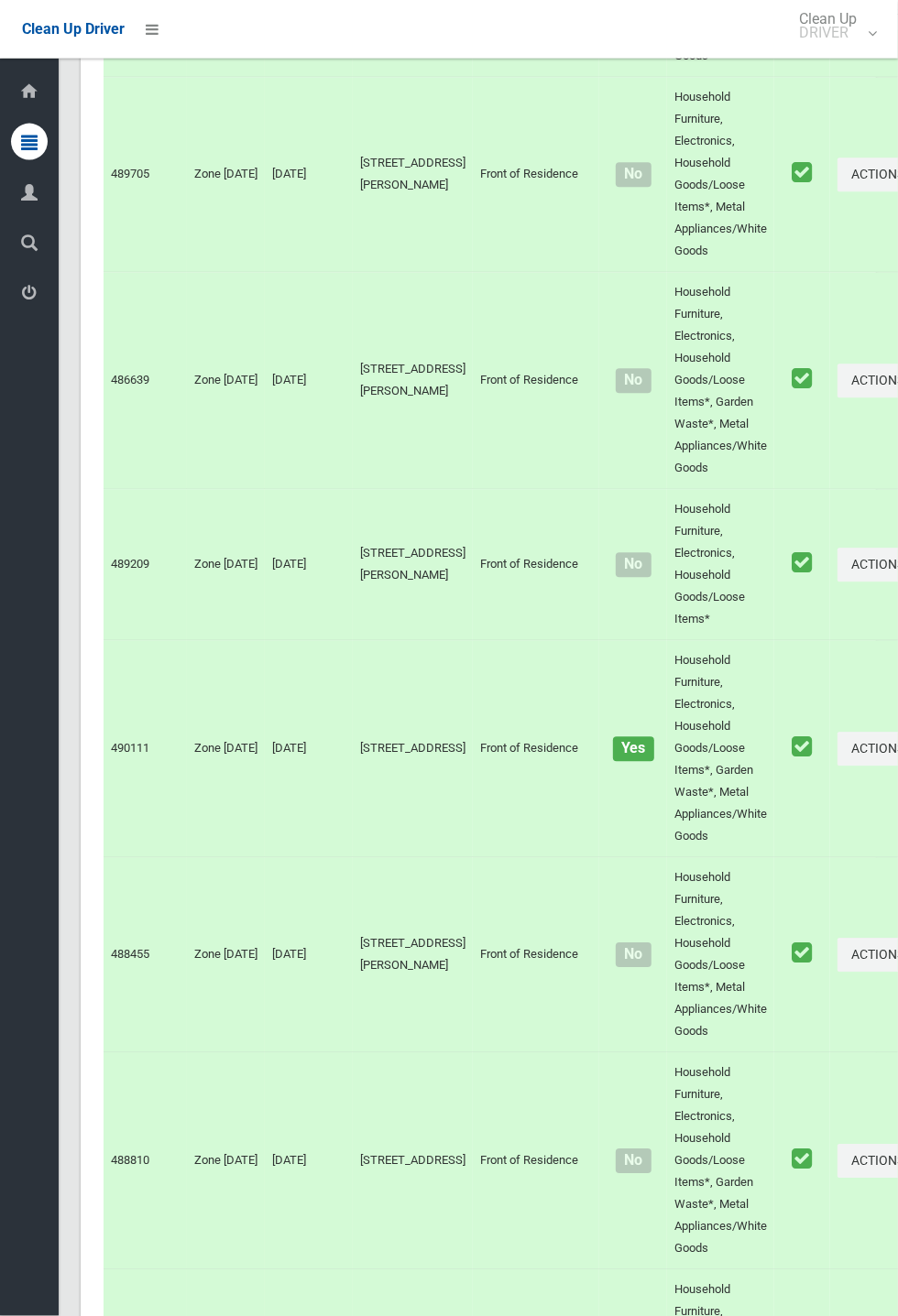
scroll to position [10784, 0]
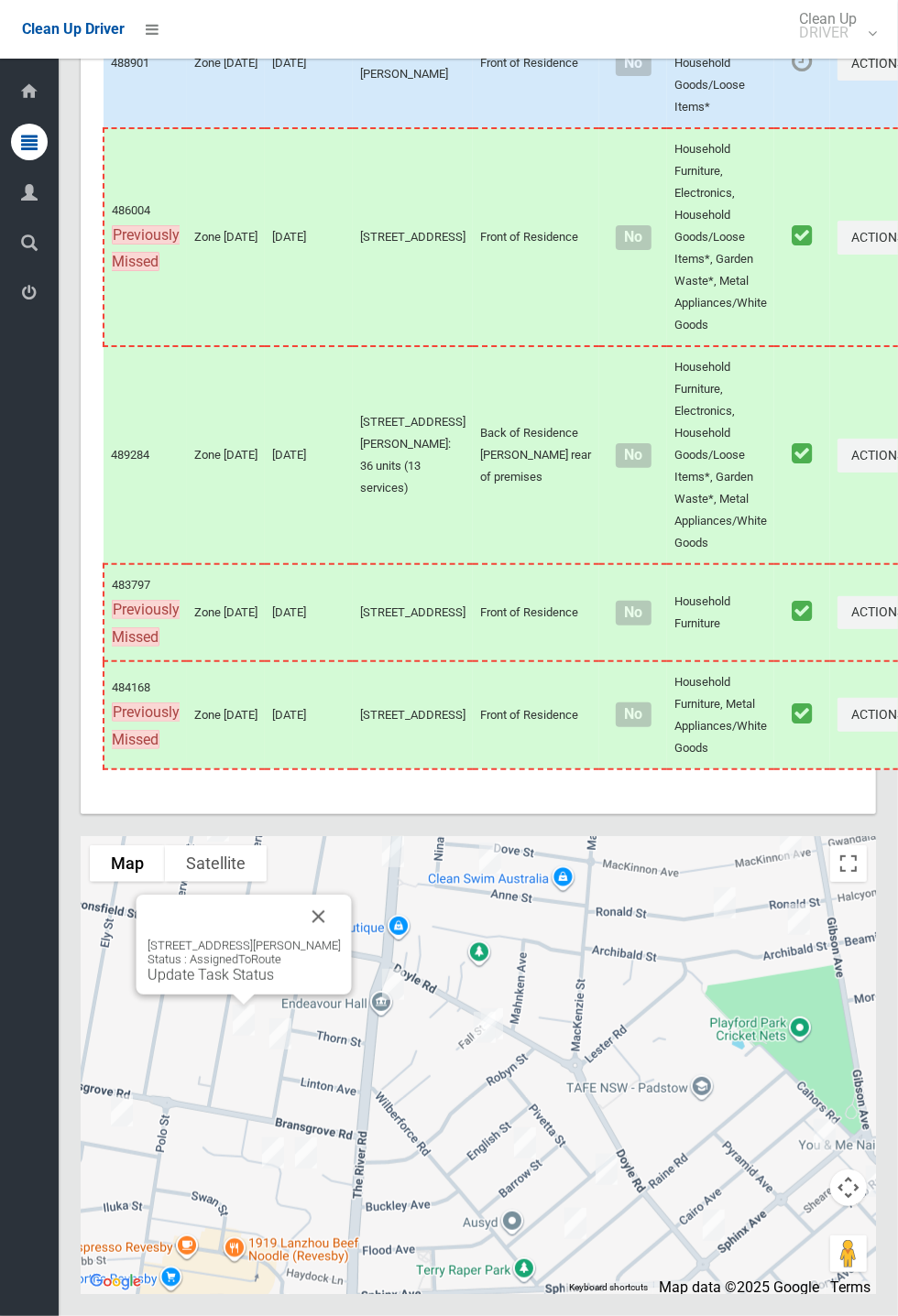
click at [250, 984] on link "Update Task Status" at bounding box center [210, 974] width 126 height 17
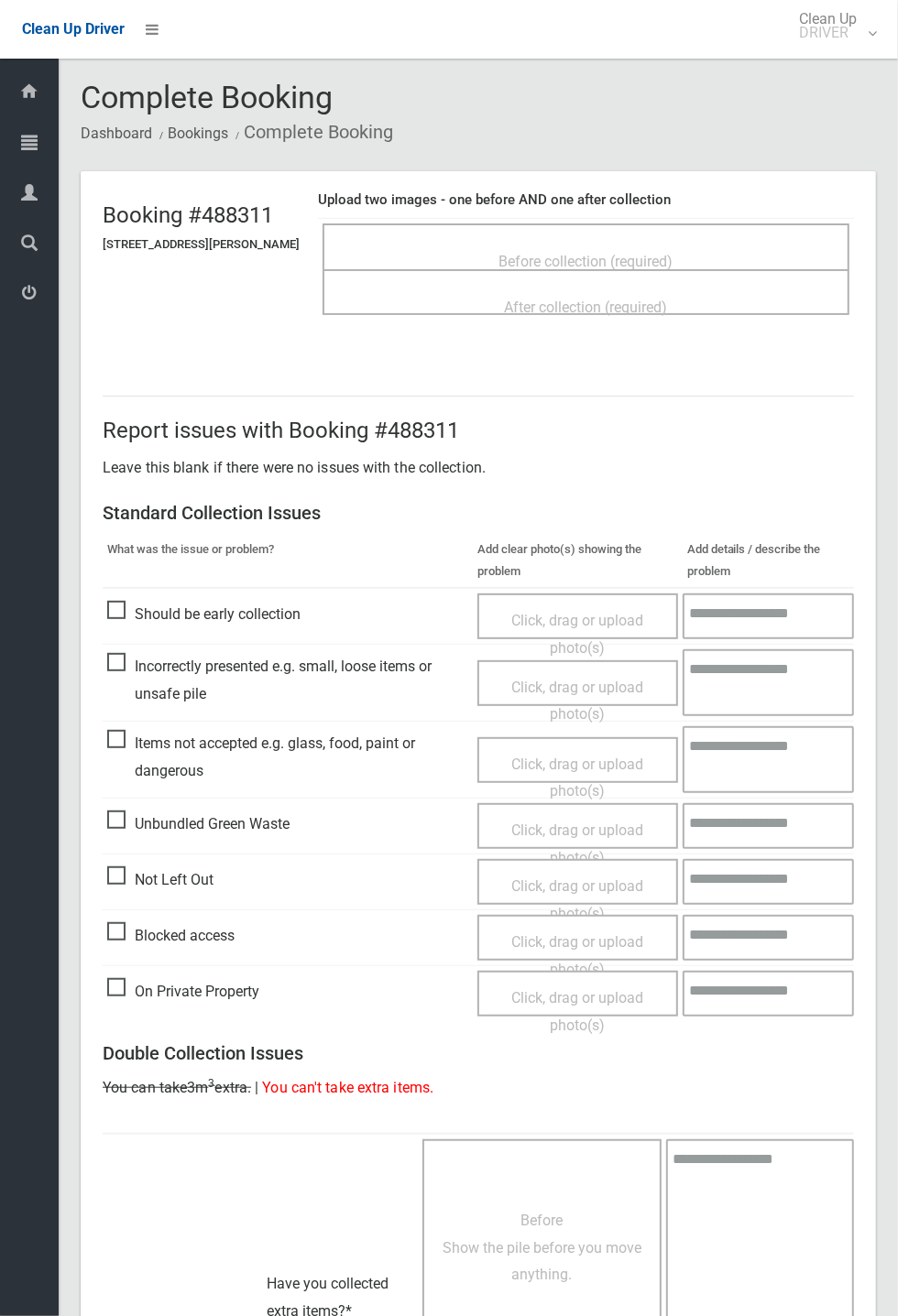
click at [674, 258] on span "Before collection (required)" at bounding box center [586, 261] width 174 height 17
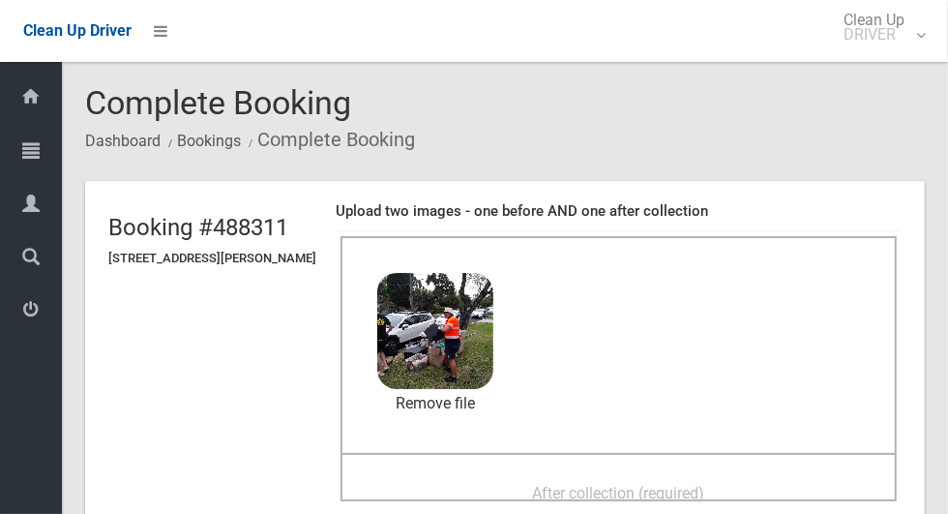
click at [705, 484] on span "After collection (required)" at bounding box center [619, 493] width 172 height 18
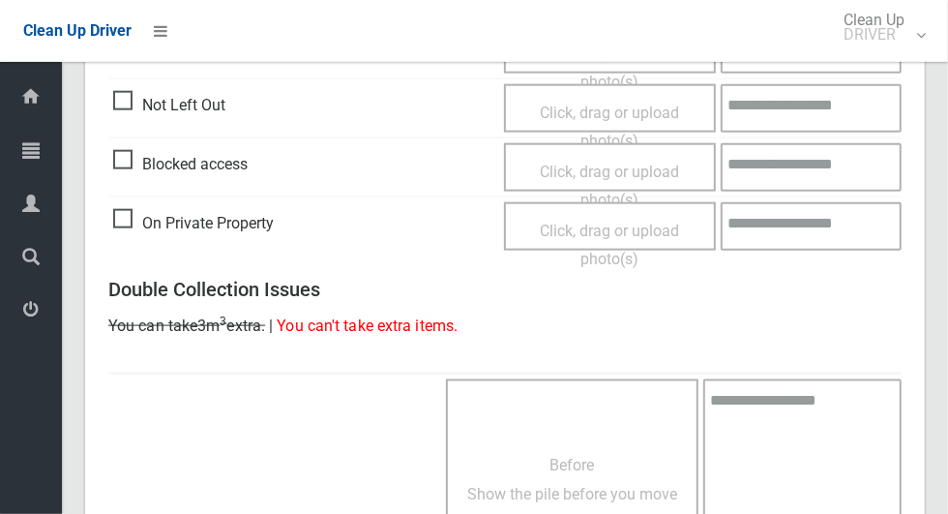
scroll to position [1582, 0]
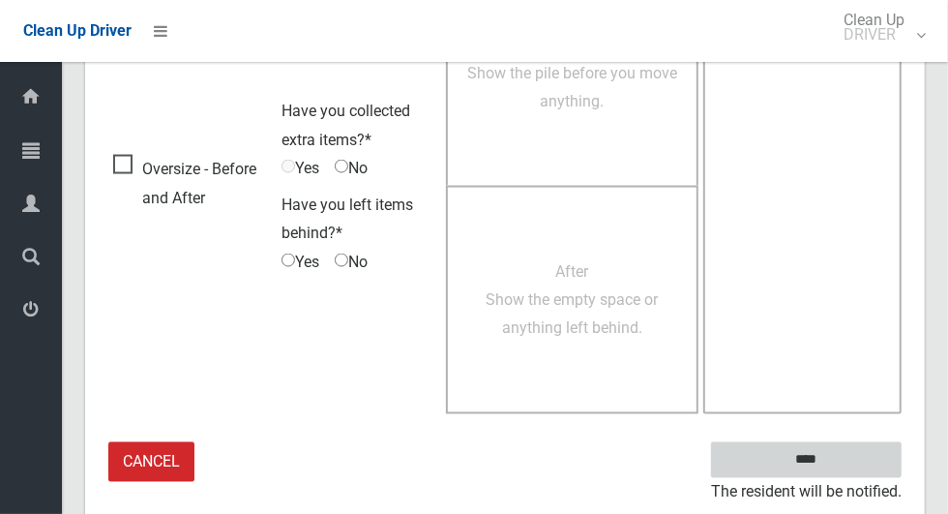
click at [878, 449] on input "****" at bounding box center [806, 460] width 191 height 36
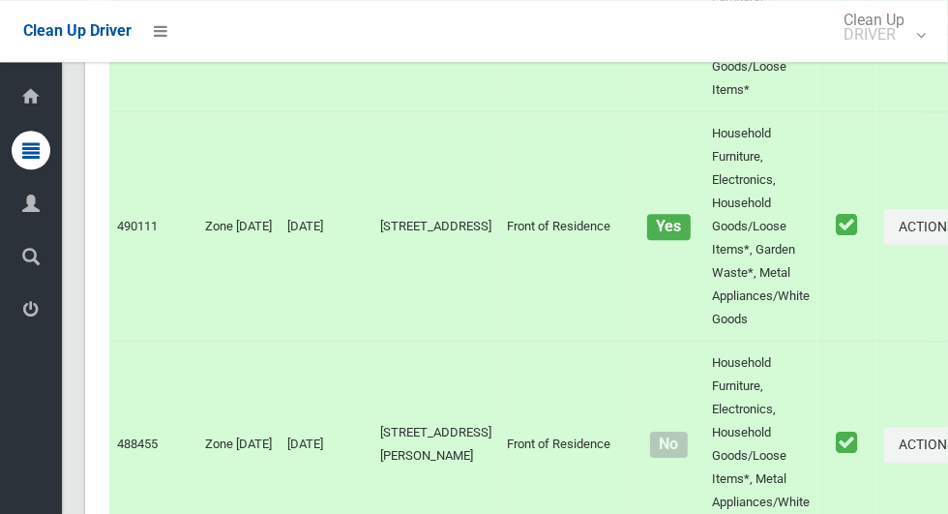
scroll to position [12299, 0]
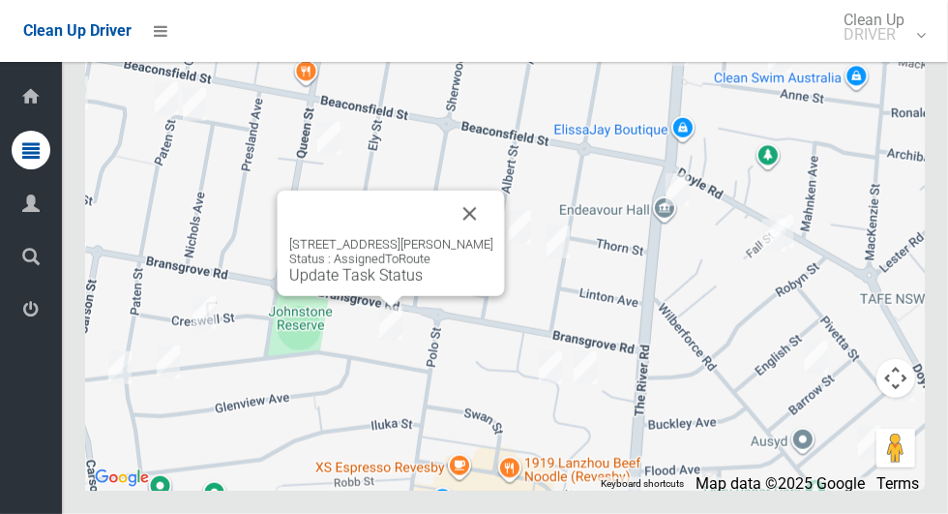
click at [383, 284] on link "Update Task Status" at bounding box center [355, 275] width 133 height 18
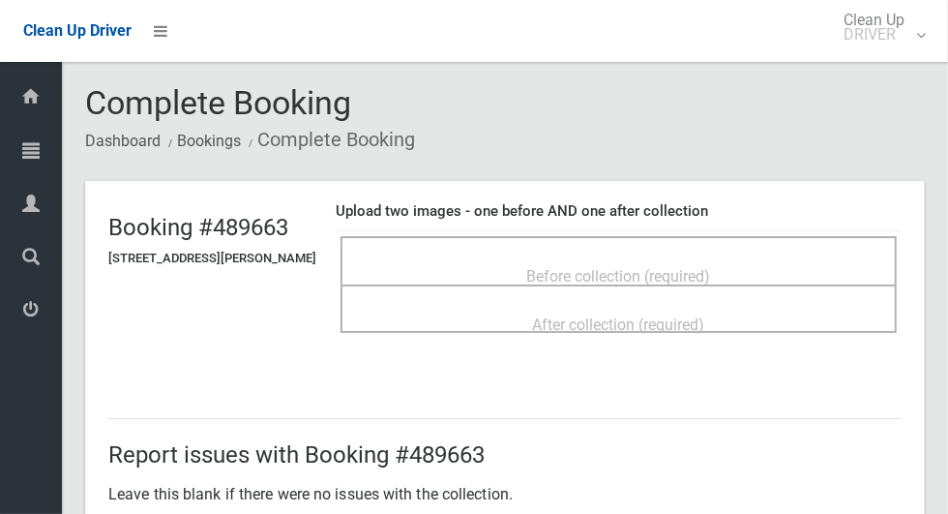
click at [767, 264] on div "Before collection (required)" at bounding box center [619, 275] width 514 height 36
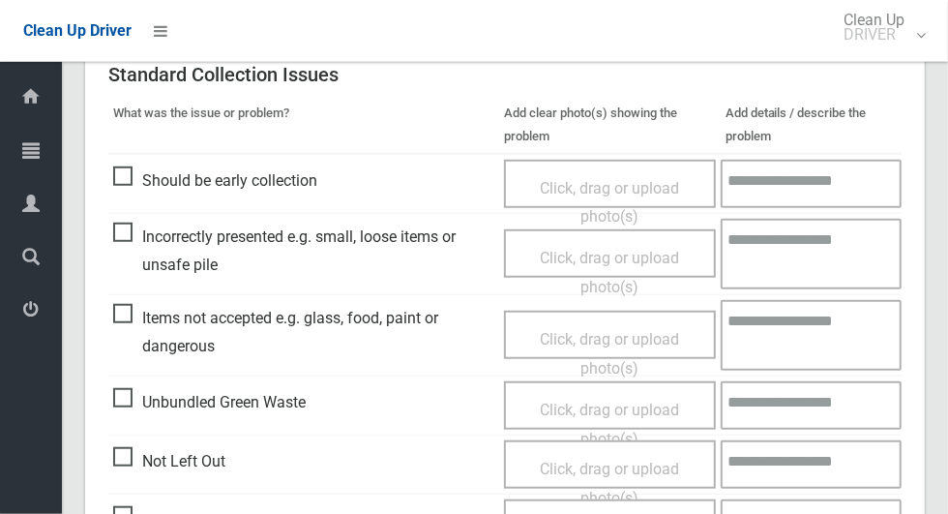
scroll to position [641, 0]
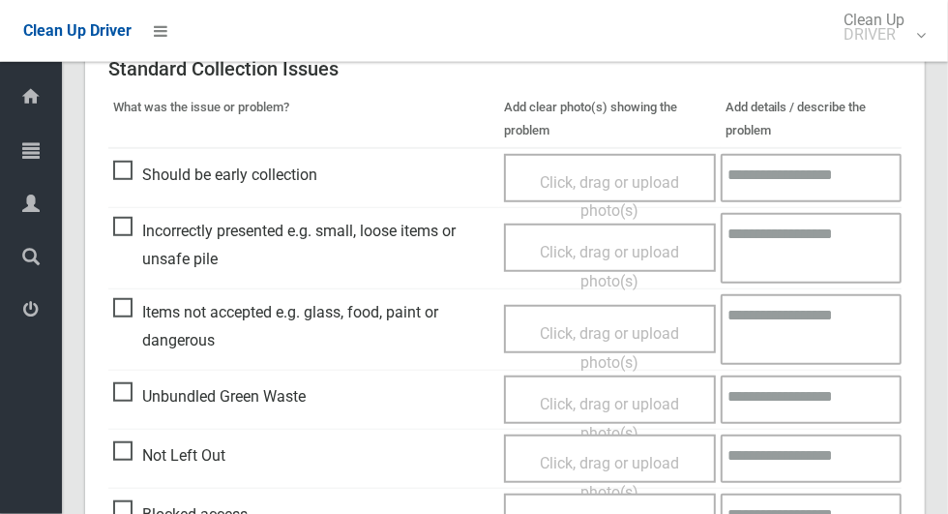
click at [144, 328] on span "Items not accepted e.g. glass, food, paint or dangerous" at bounding box center [303, 326] width 381 height 57
click at [135, 310] on span "Items not accepted e.g. glass, food, paint or dangerous" at bounding box center [303, 326] width 381 height 57
click at [604, 332] on span "Click, drag or upload photo(s)" at bounding box center [609, 347] width 139 height 47
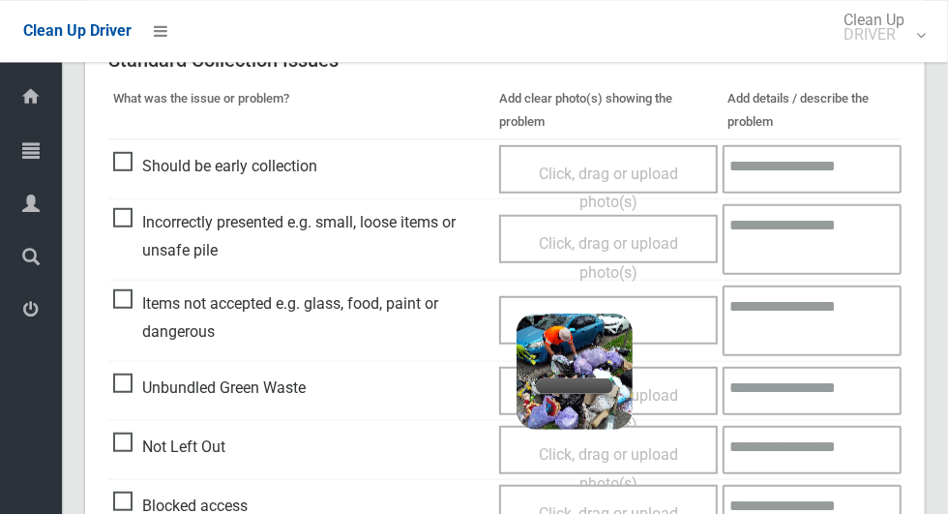
scroll to position [650, 0]
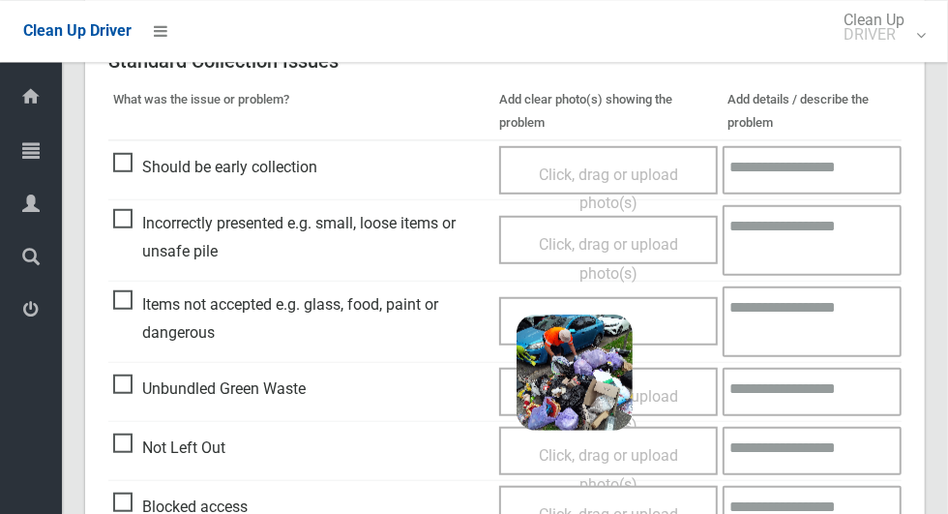
click at [678, 391] on span "Click, drag or upload photo(s)" at bounding box center [608, 409] width 139 height 47
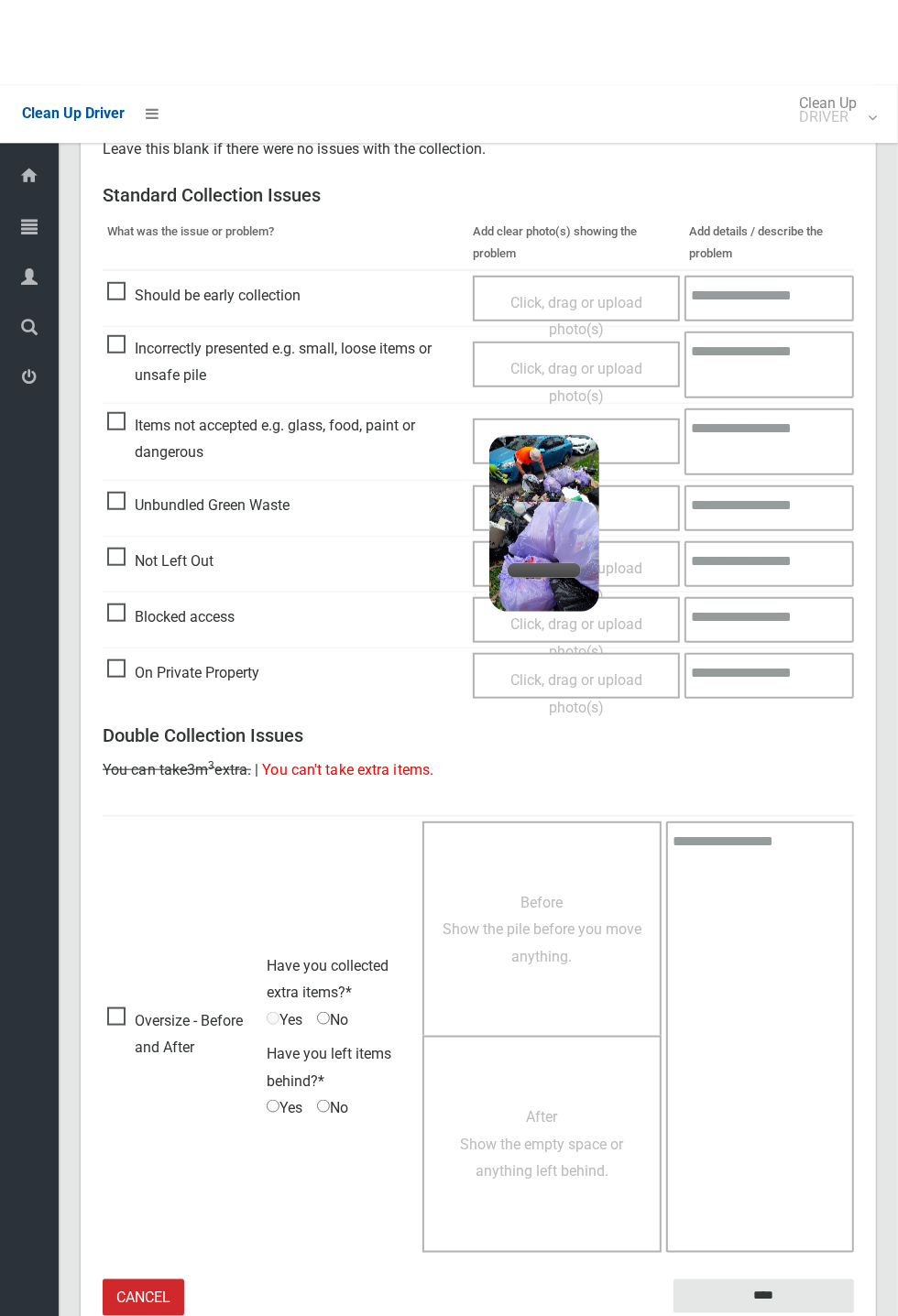
scroll to position [477, 0]
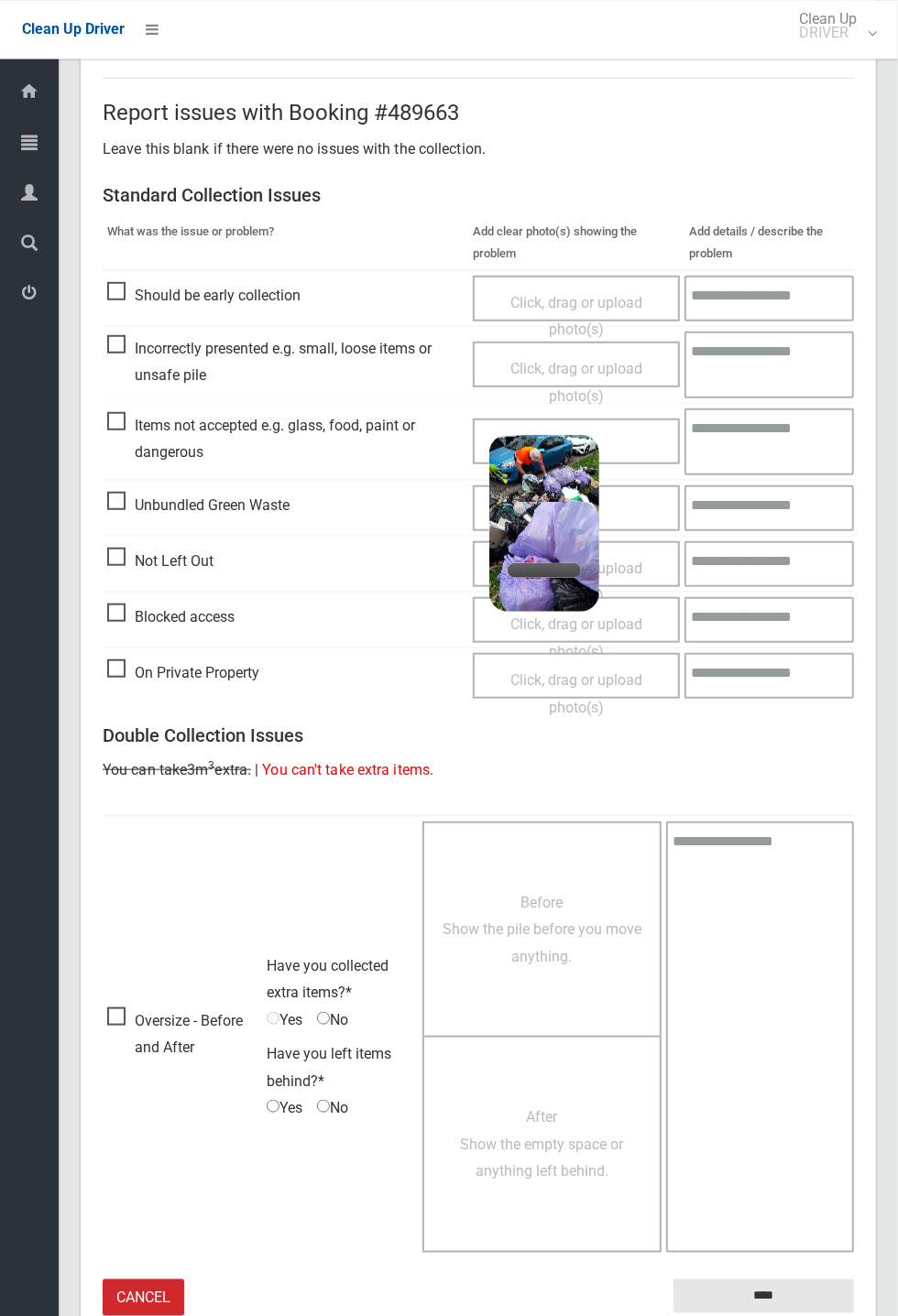
click at [193, 486] on span "Unbundled Green Waste" at bounding box center [198, 505] width 182 height 27
click at [655, 454] on div "Click, drag or upload photo(s) 3.6 MB 2025-10-0908.19.16496352505617360382.jpg …" at bounding box center [576, 441] width 207 height 45
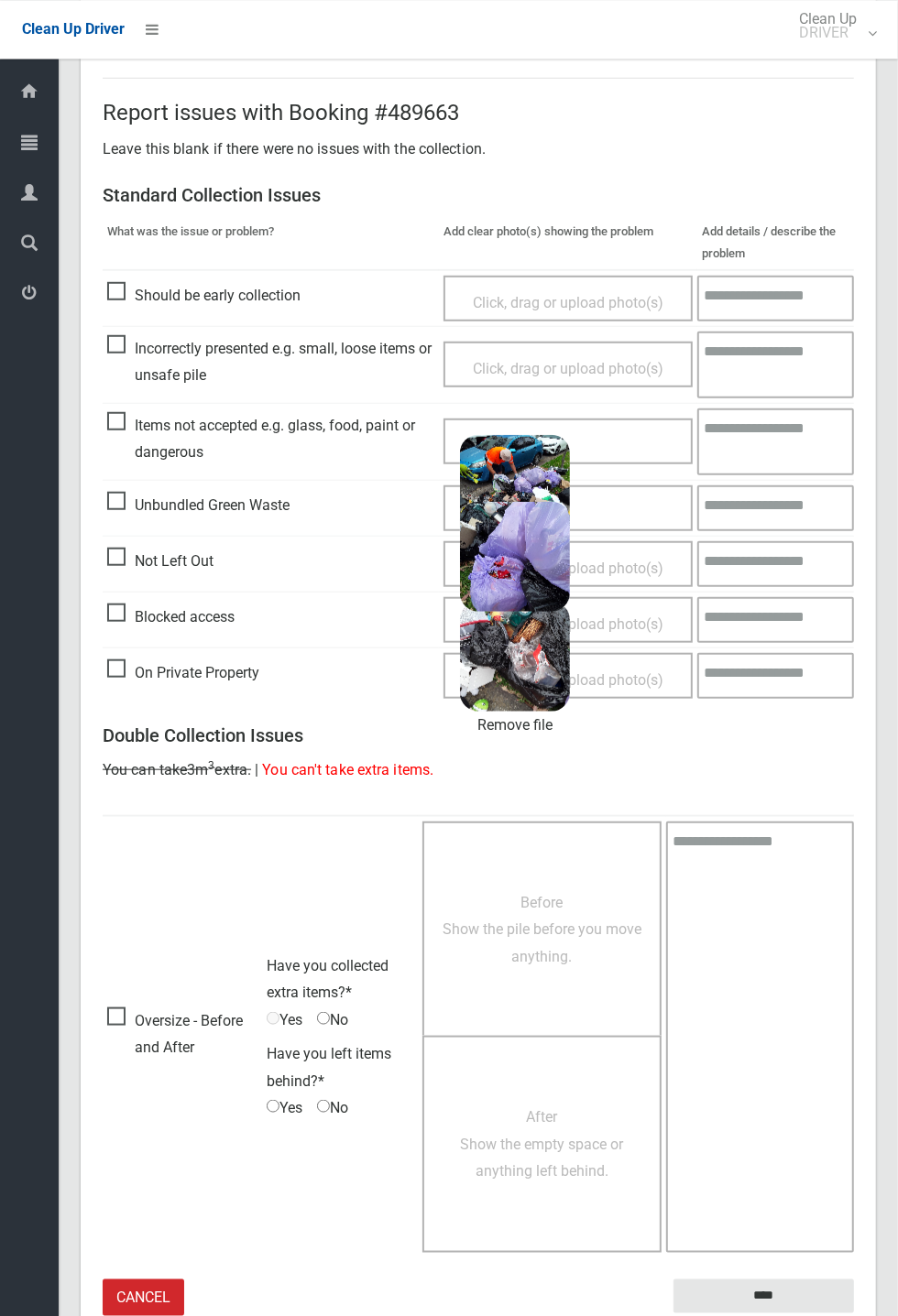
click at [646, 439] on div "Click, drag or upload photo(s) 3.6 MB 2025-10-0908.19.16496352505617360382.jpg …" at bounding box center [567, 441] width 249 height 45
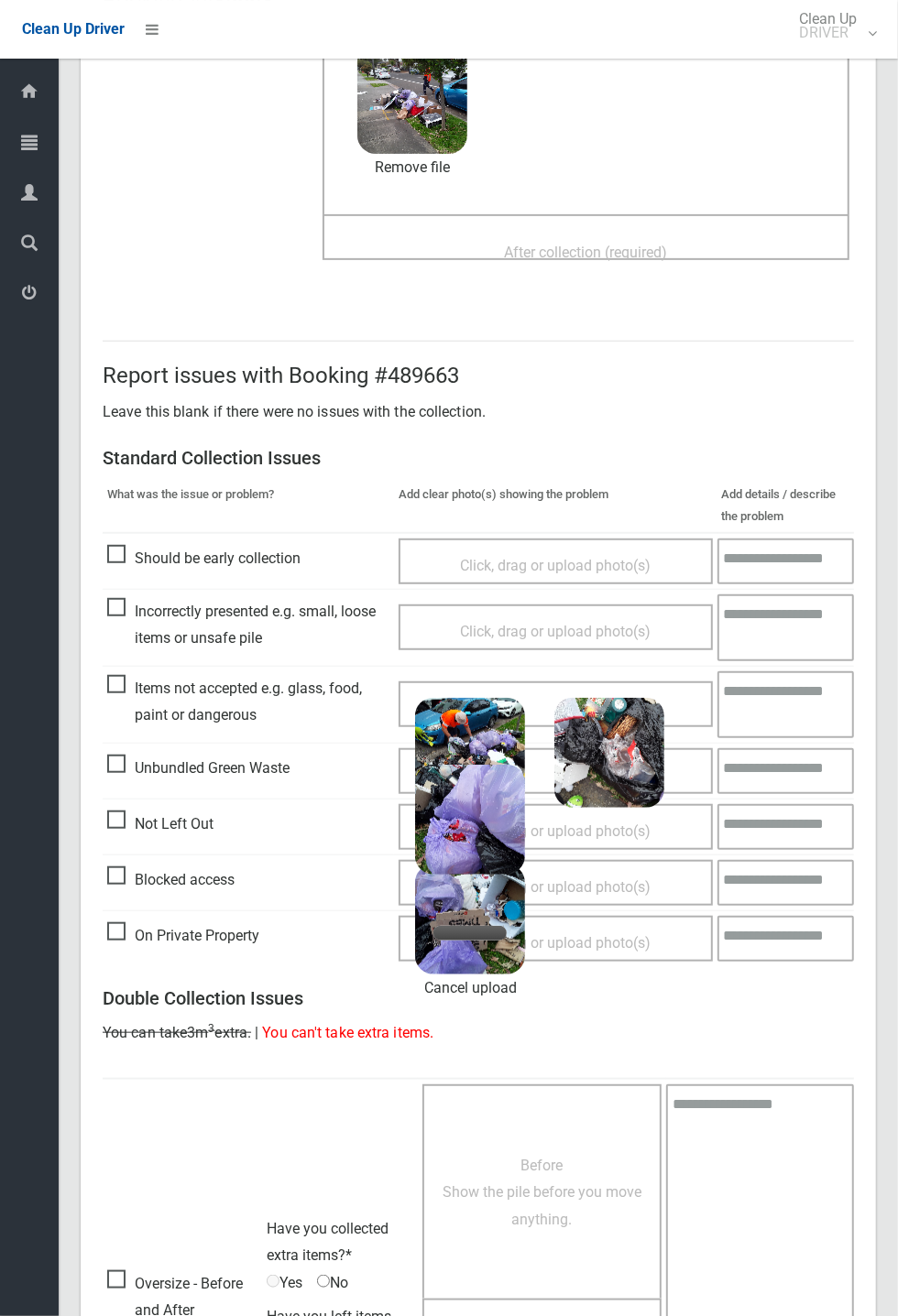
scroll to position [0, 0]
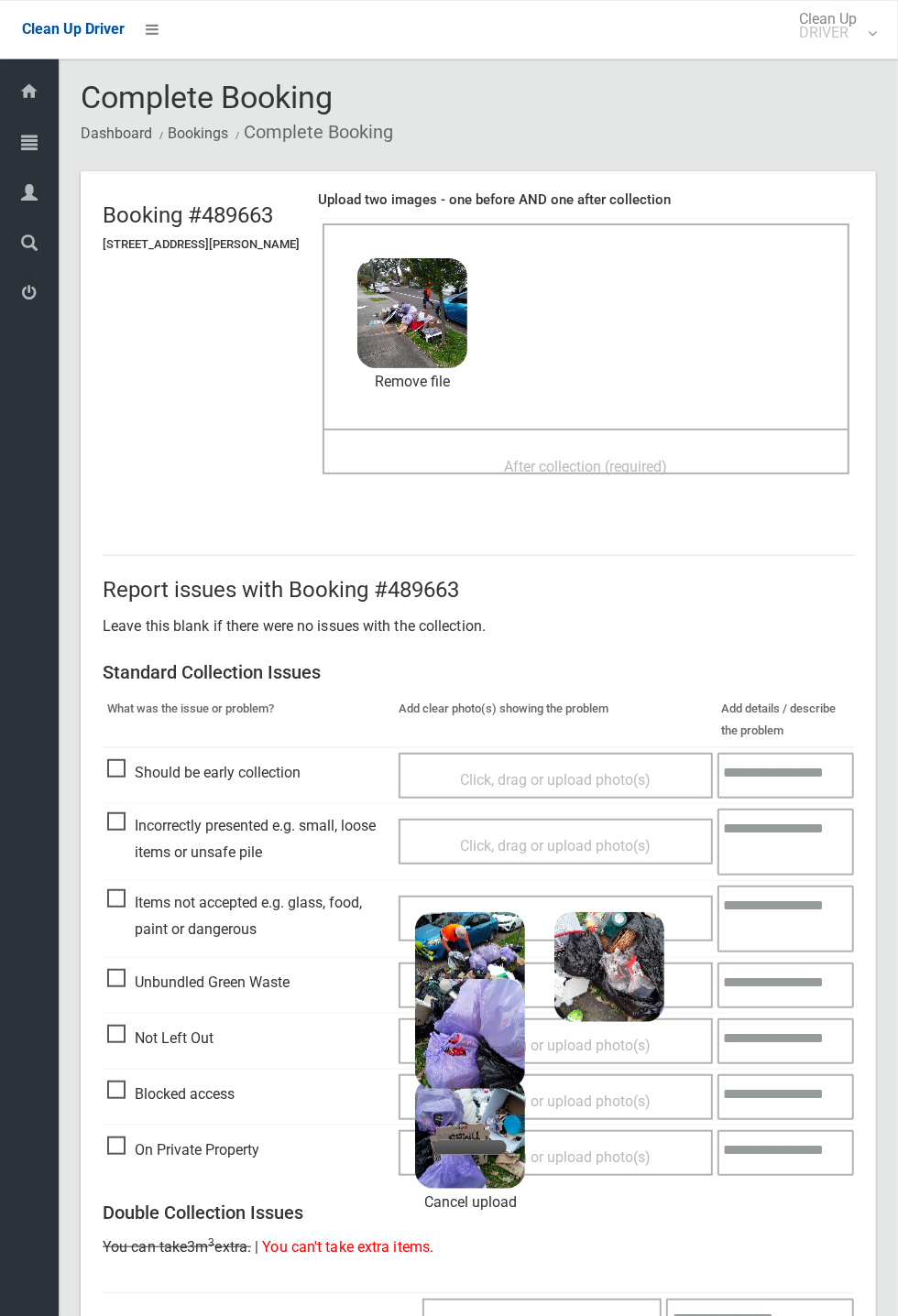
click at [668, 459] on span "After collection (required)" at bounding box center [586, 467] width 163 height 17
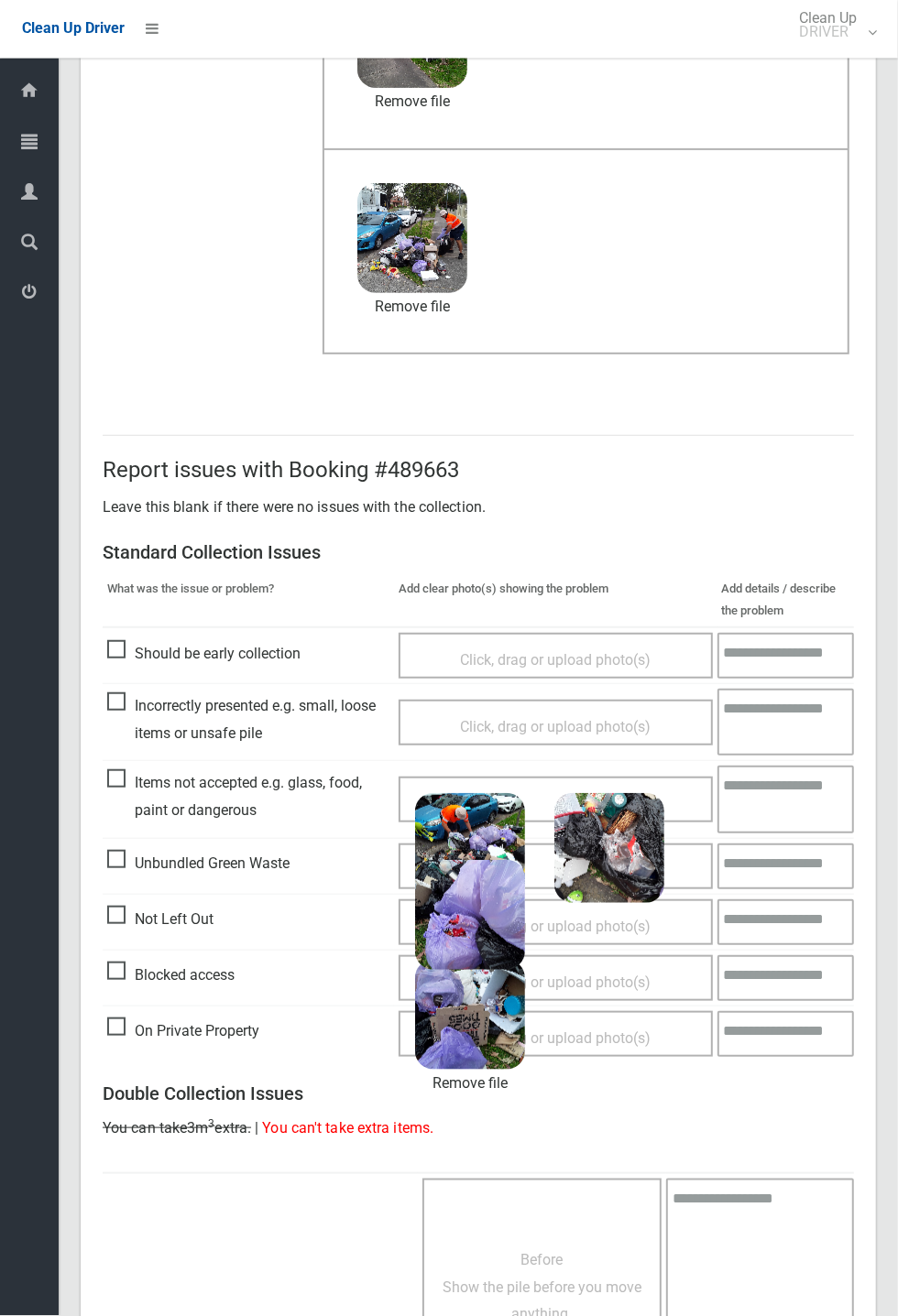
scroll to position [635, 0]
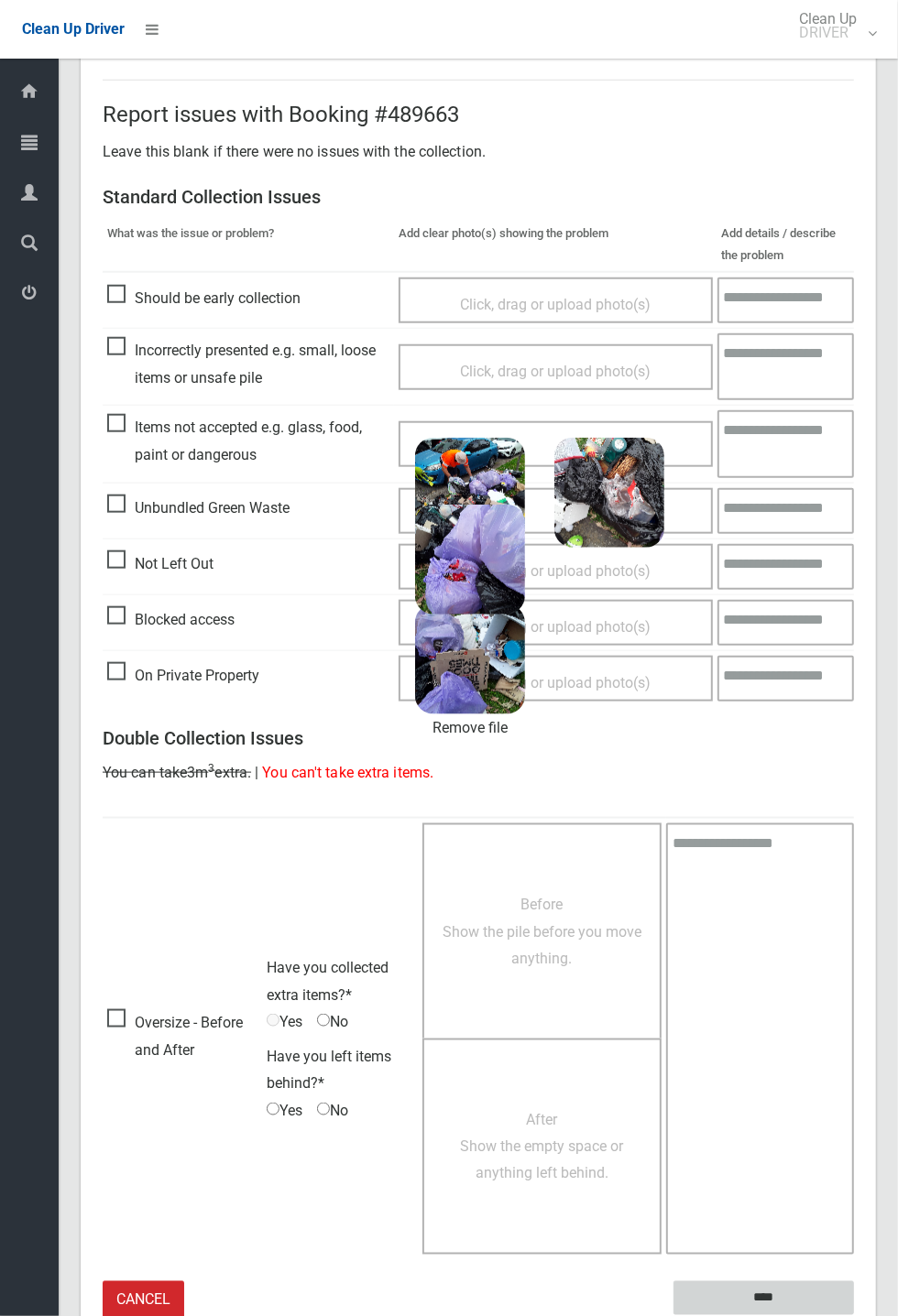
click at [773, 486] on input "****" at bounding box center [763, 1298] width 181 height 34
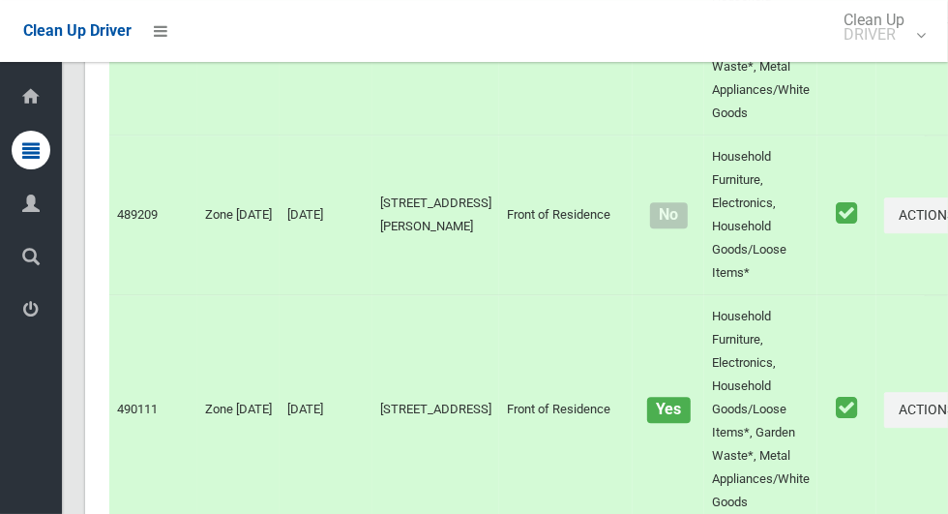
scroll to position [12299, 0]
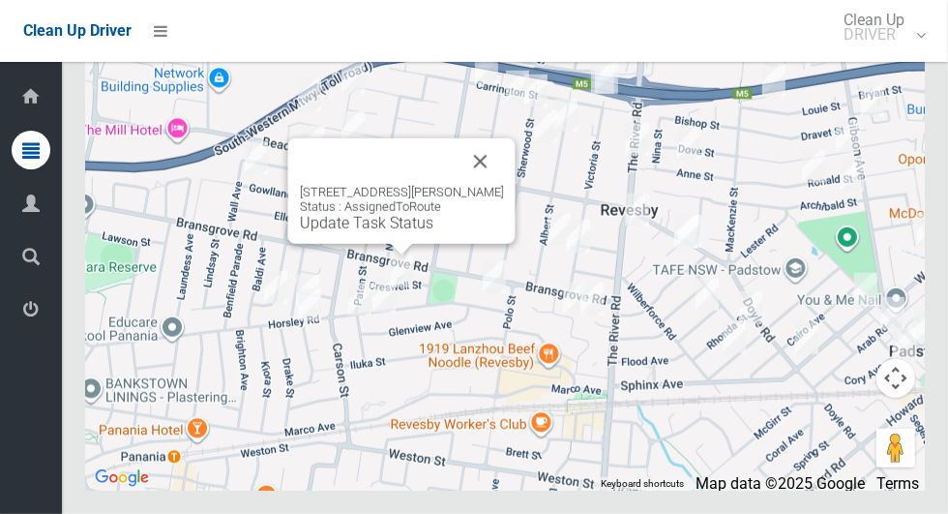
click at [504, 185] on button "Close" at bounding box center [481, 161] width 46 height 46
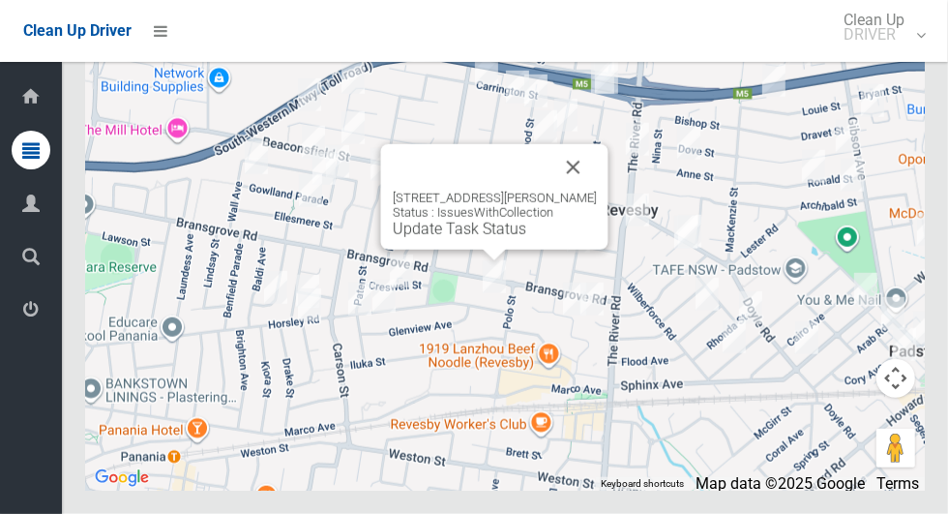
click at [577, 191] on button "Close" at bounding box center [573, 167] width 46 height 46
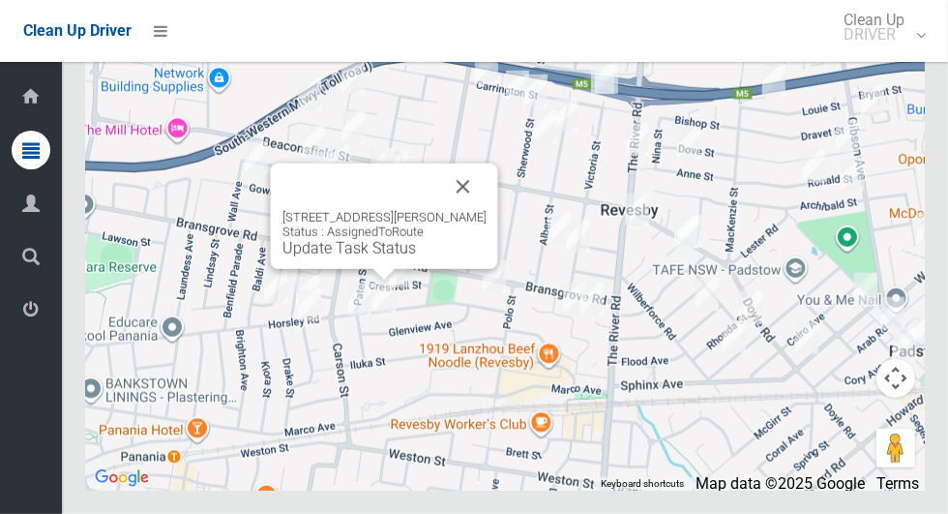
click at [471, 210] on button "Close" at bounding box center [463, 186] width 46 height 46
click at [366, 257] on link "Update Task Status" at bounding box center [348, 248] width 133 height 18
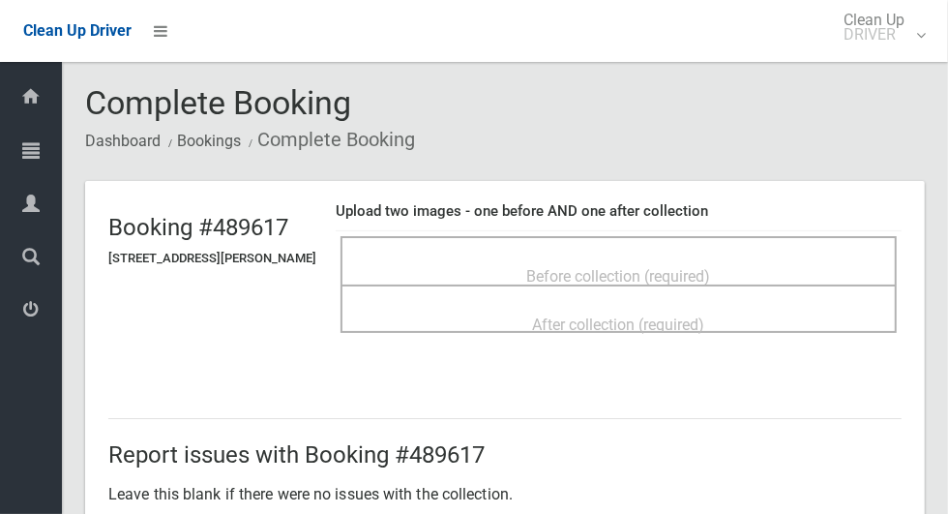
click at [663, 267] on span "Before collection (required)" at bounding box center [619, 276] width 184 height 18
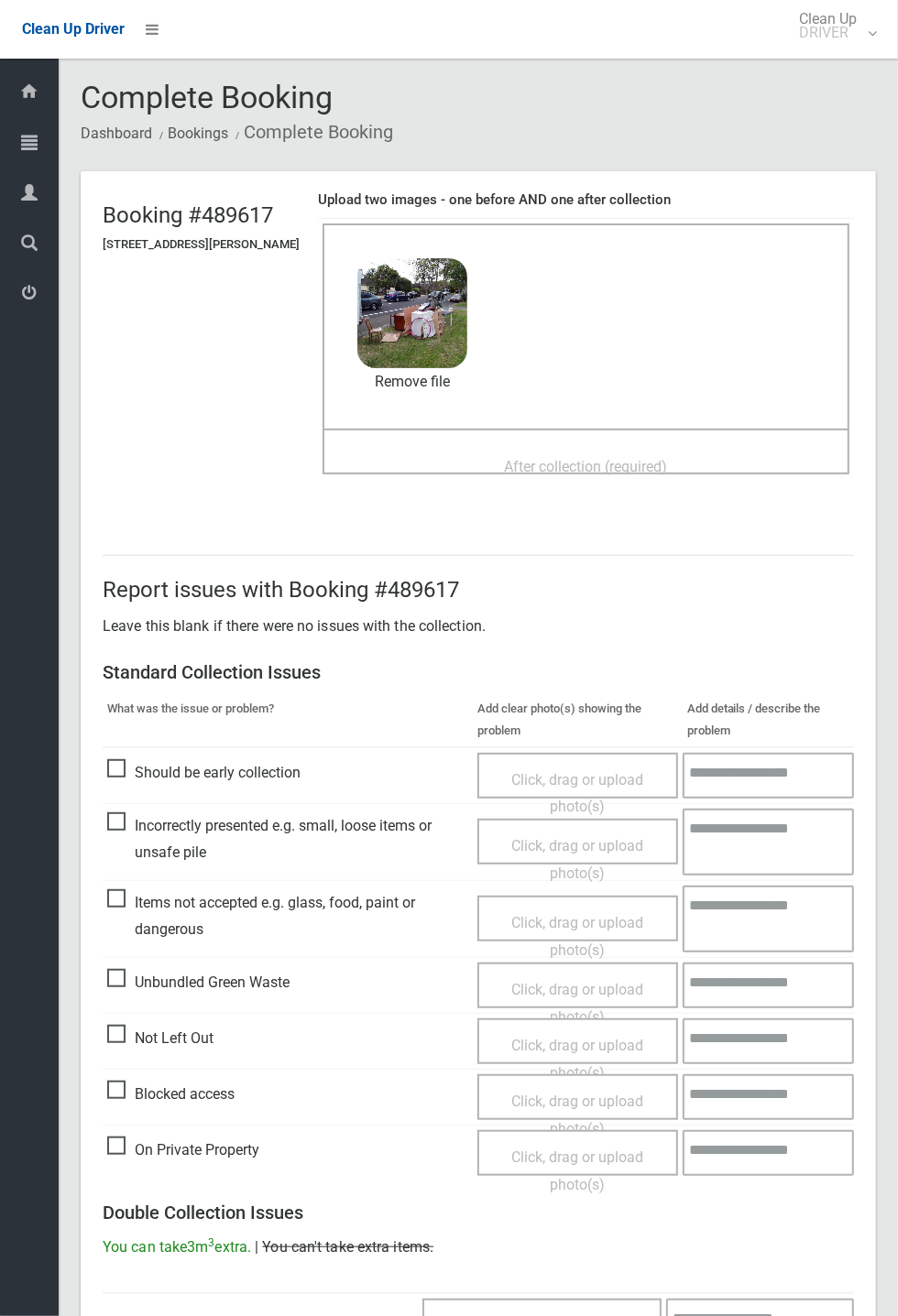
click at [668, 460] on span "After collection (required)" at bounding box center [586, 467] width 163 height 17
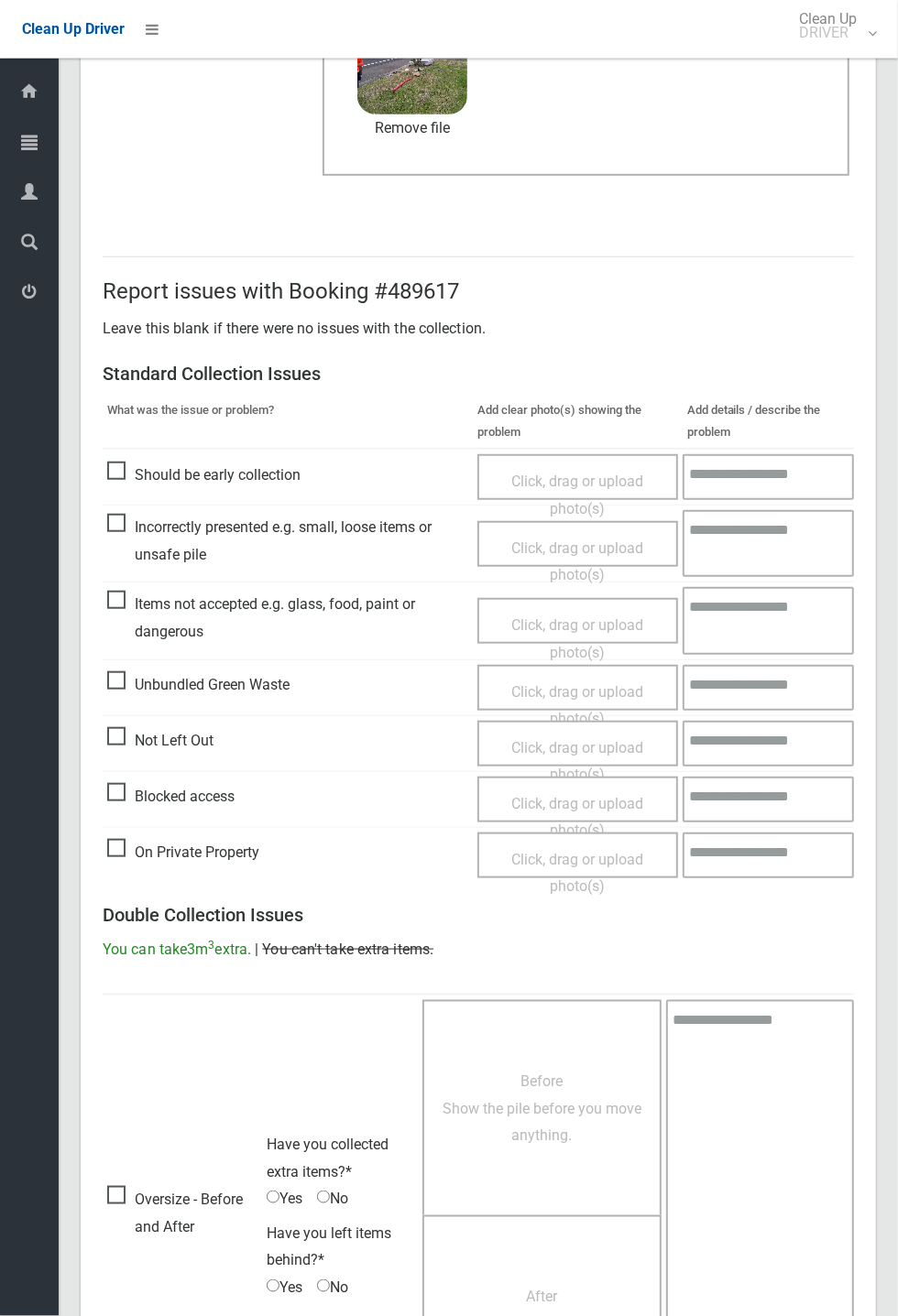
scroll to position [635, 0]
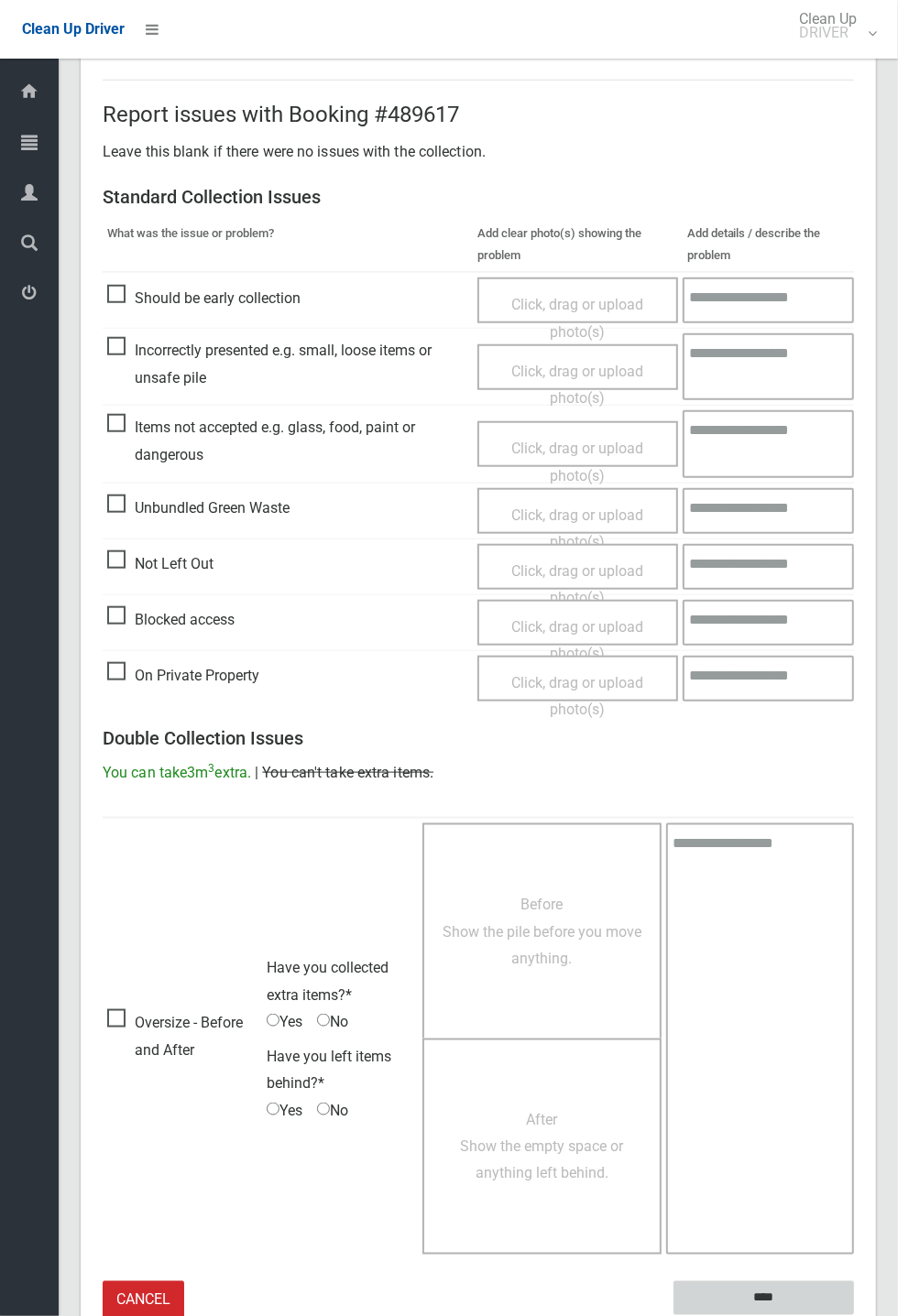
click at [854, 486] on input "****" at bounding box center [763, 1298] width 181 height 34
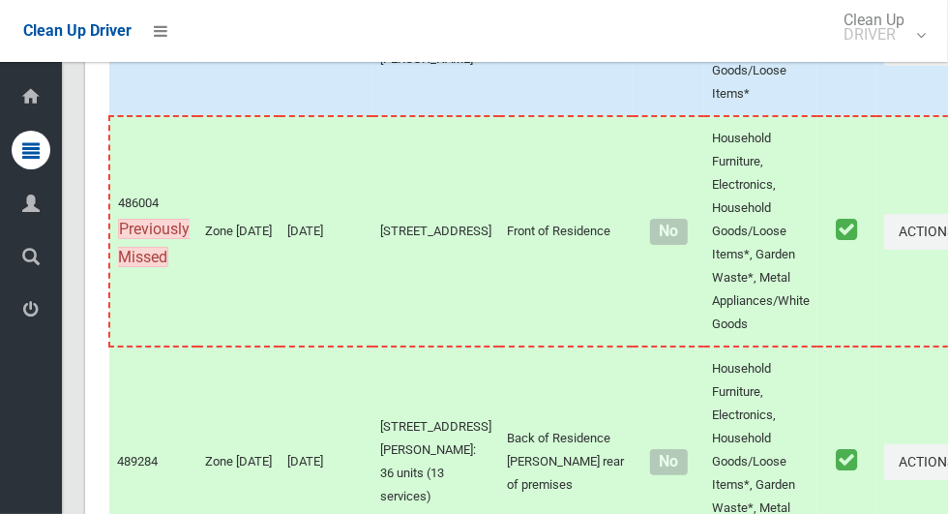
scroll to position [12299, 0]
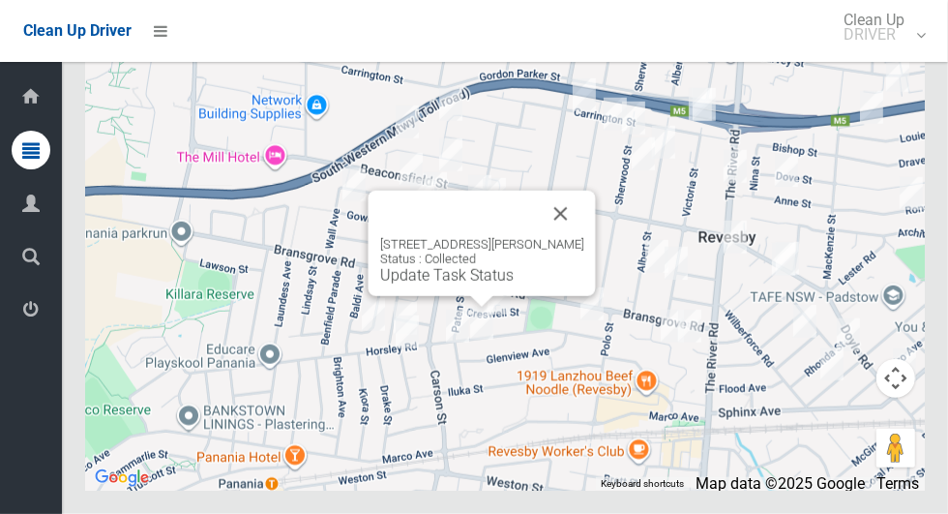
click at [571, 237] on button "Close" at bounding box center [561, 214] width 46 height 46
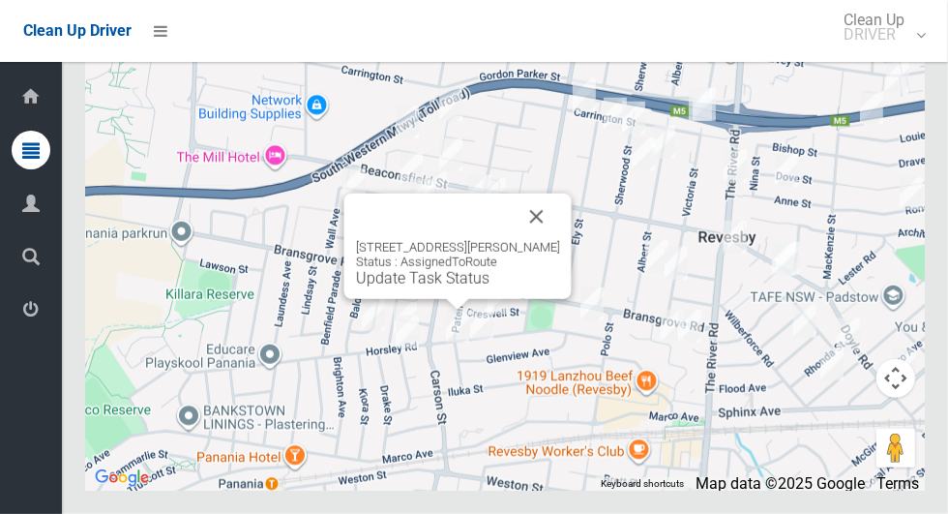
click at [549, 240] on button "Close" at bounding box center [537, 216] width 46 height 46
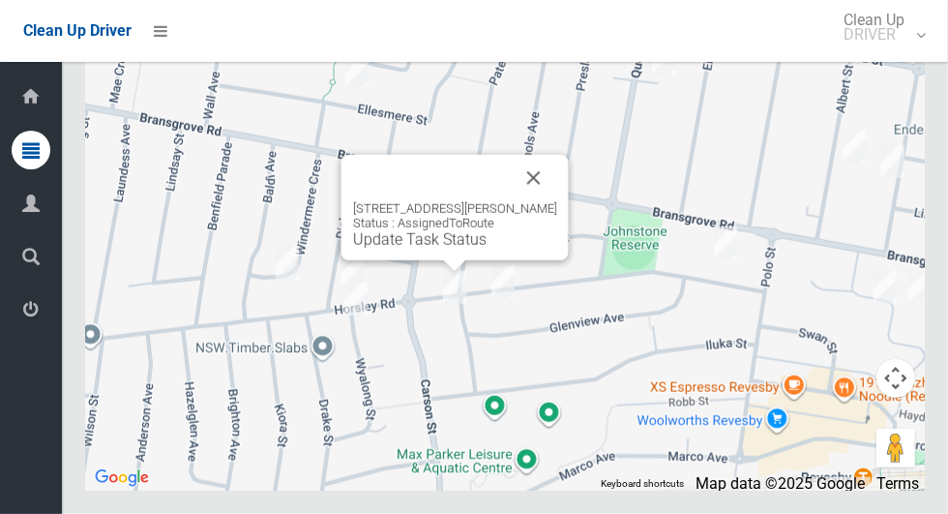
click at [532, 201] on button "Close" at bounding box center [534, 178] width 46 height 46
click at [452, 249] on link "Update Task Status" at bounding box center [419, 239] width 133 height 18
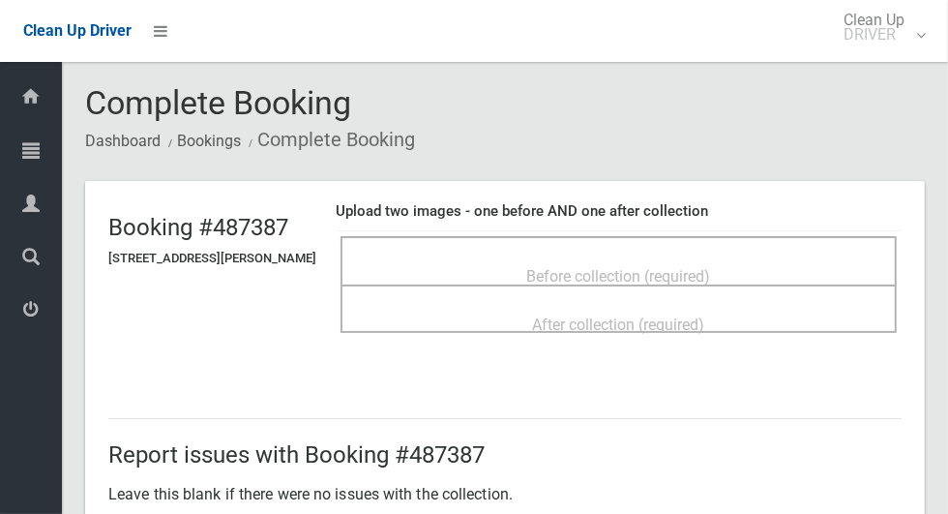
click at [746, 257] on div "Before collection (required)" at bounding box center [619, 275] width 514 height 36
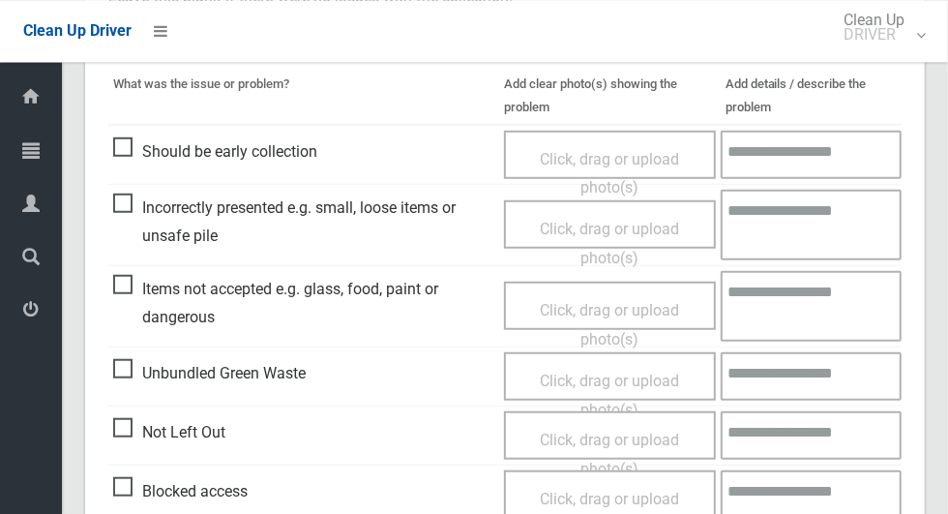
scroll to position [667, 0]
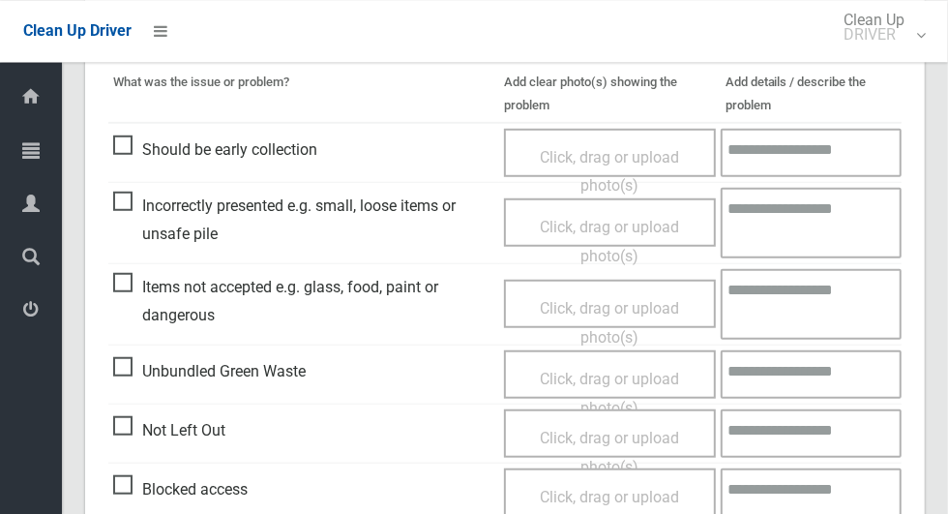
click at [115, 286] on span "Items not accepted e.g. glass, food, paint or dangerous" at bounding box center [303, 300] width 381 height 57
click at [596, 324] on span "Click, drag or upload photo(s)" at bounding box center [609, 321] width 139 height 47
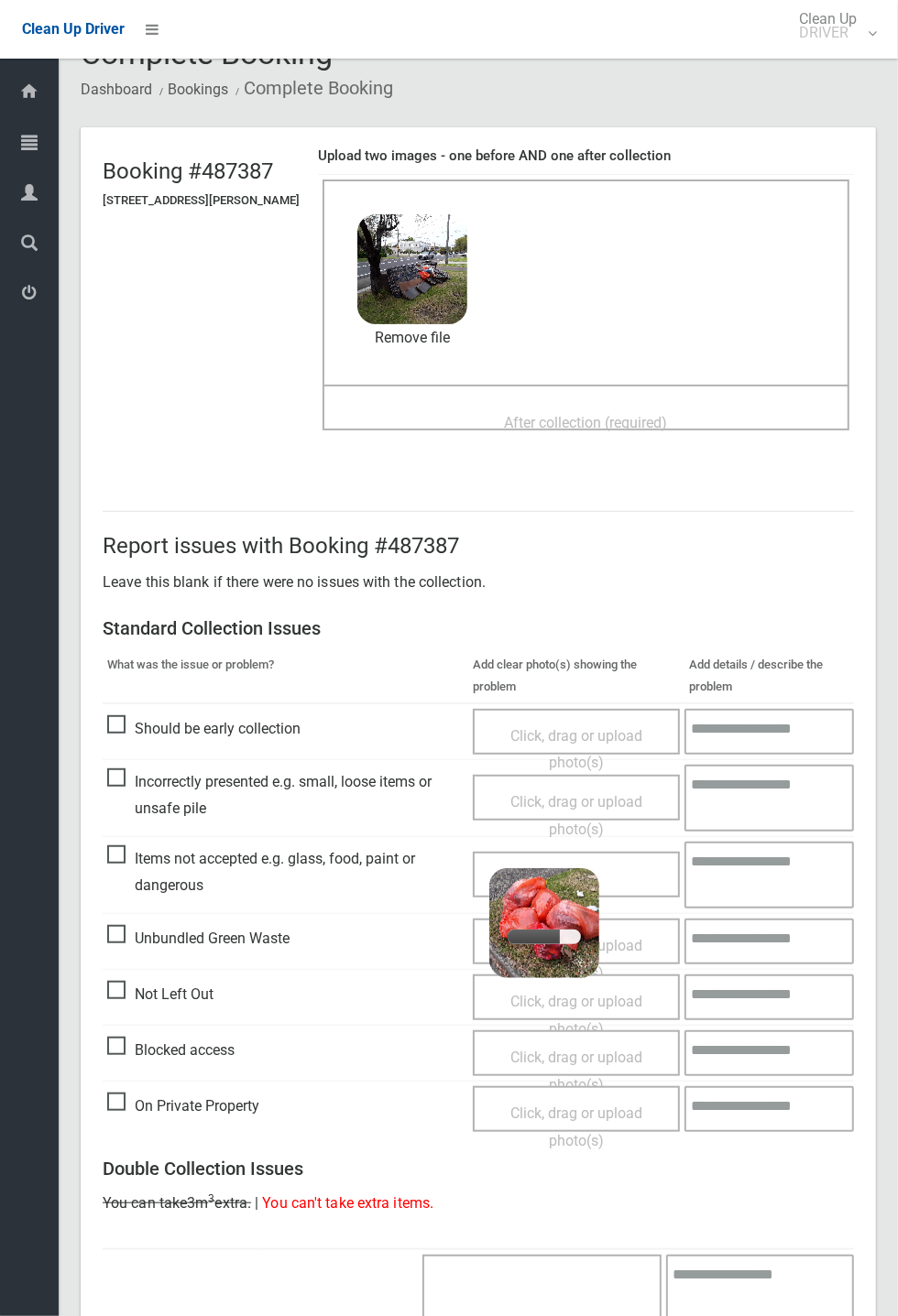
scroll to position [0, 0]
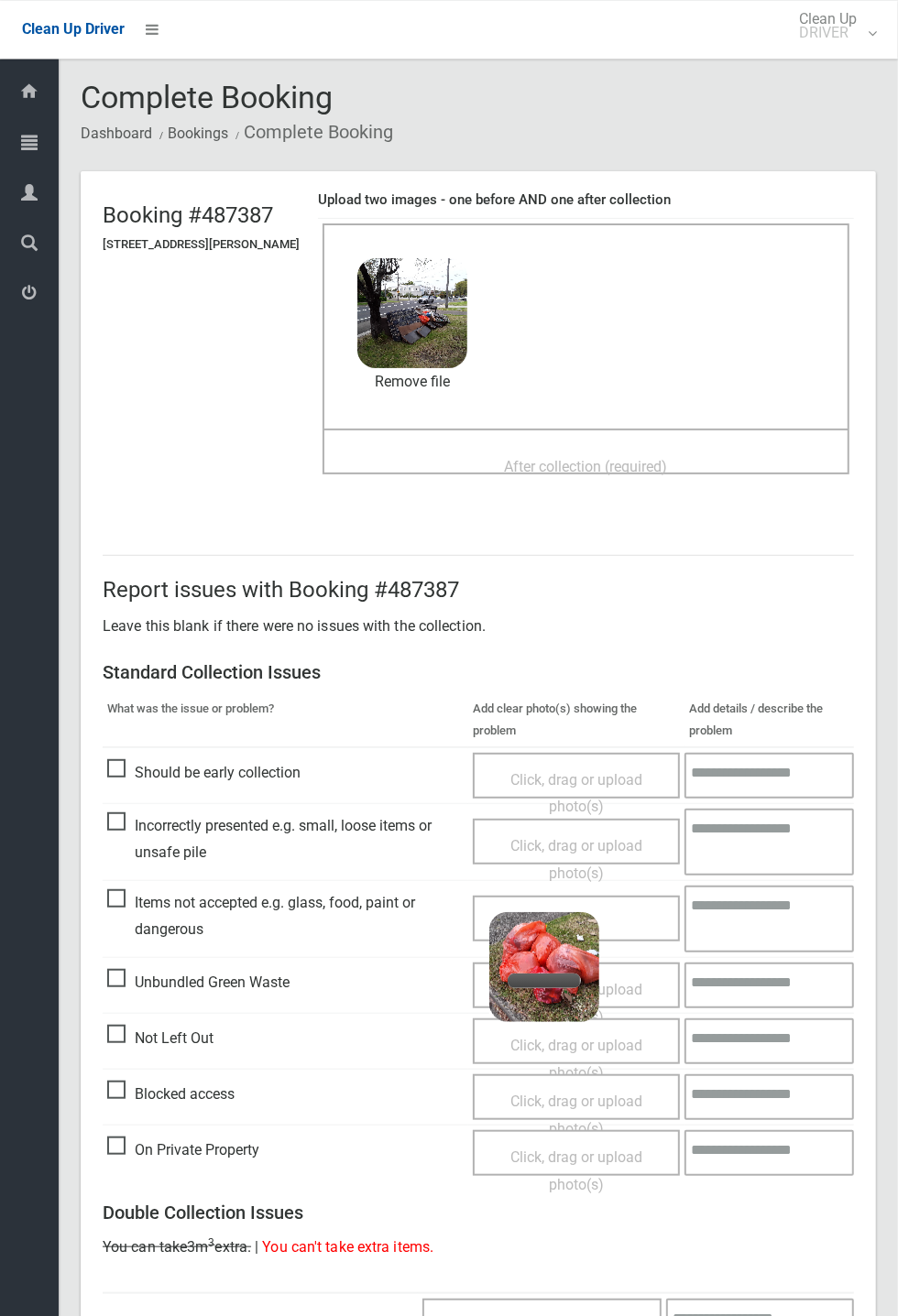
click at [666, 458] on span "After collection (required)" at bounding box center [586, 467] width 163 height 17
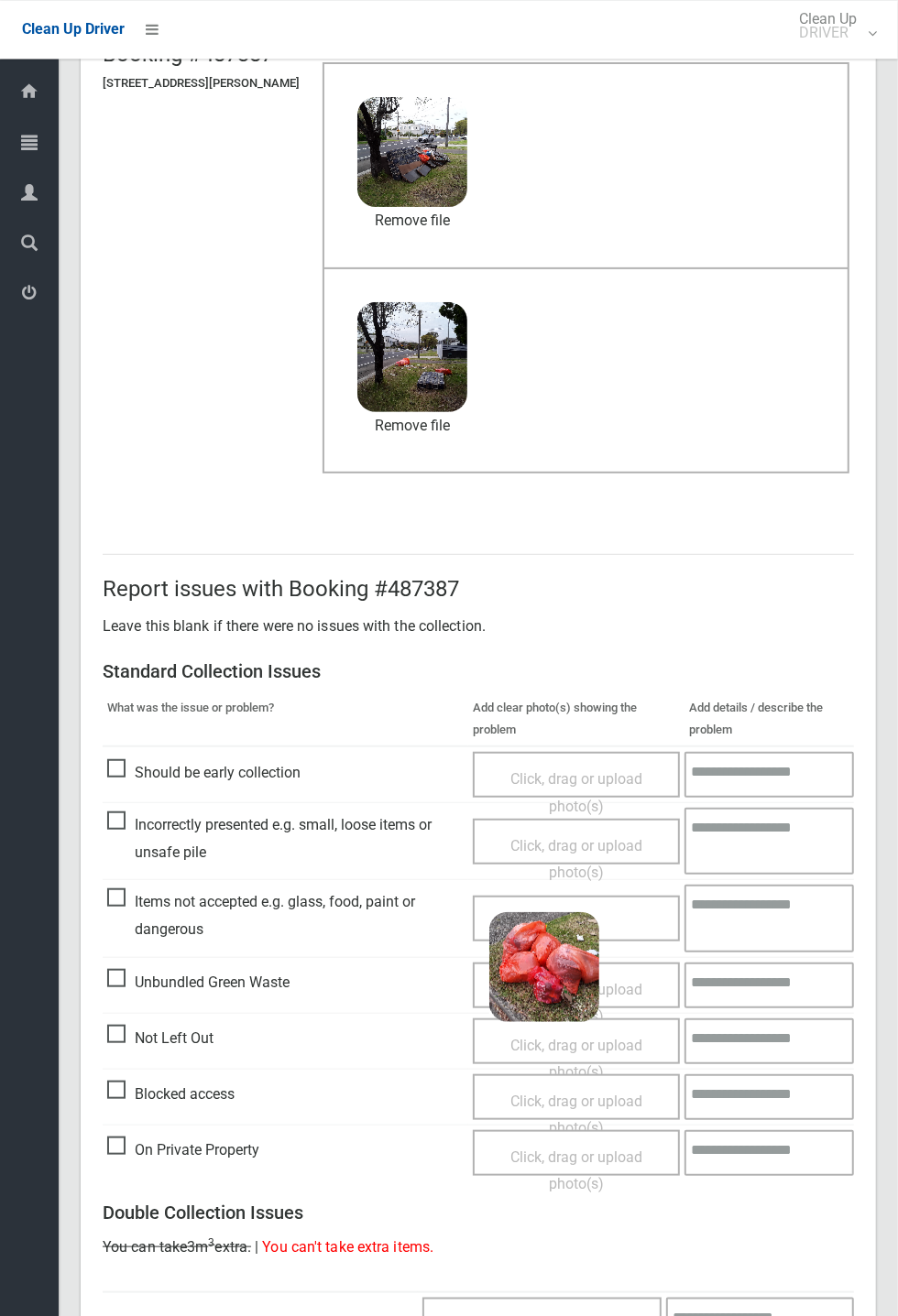
scroll to position [166, 0]
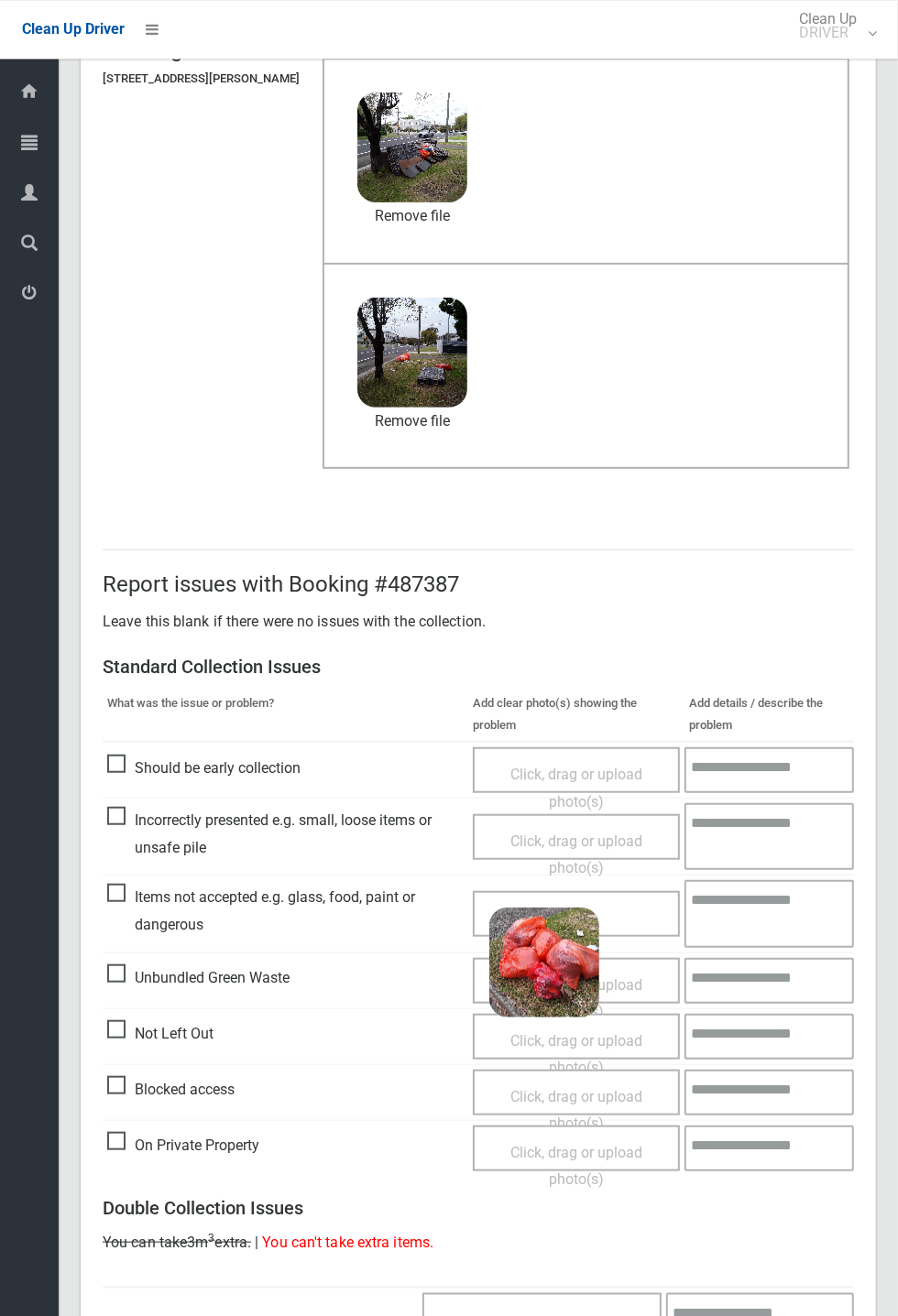
click at [653, 486] on div "Click, drag or upload photo(s) 5 MB 2025-10-0908.30.115440977552431555818.jpg C…" at bounding box center [576, 914] width 207 height 45
click at [763, 486] on textarea at bounding box center [769, 914] width 170 height 67
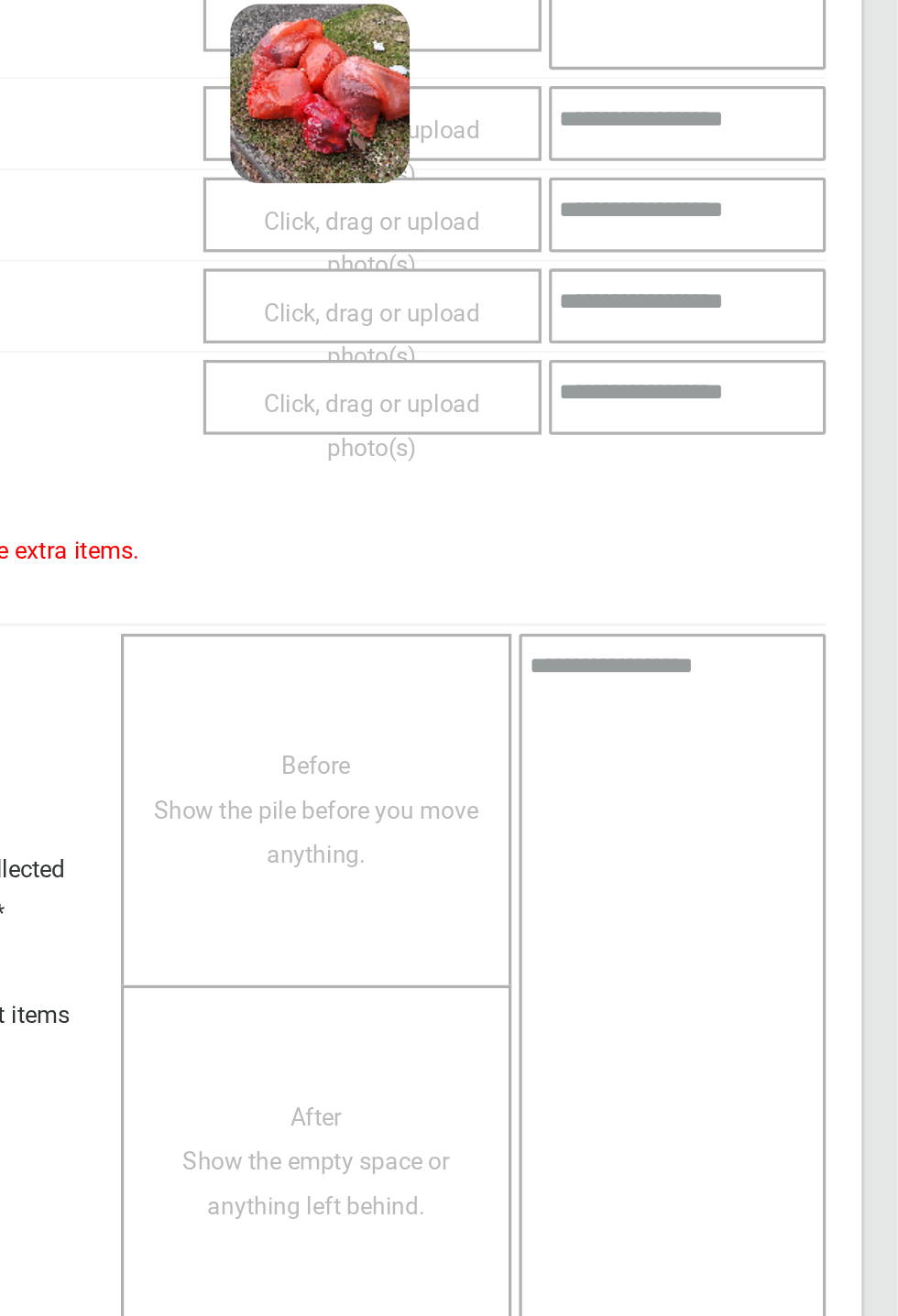
scroll to position [720, 0]
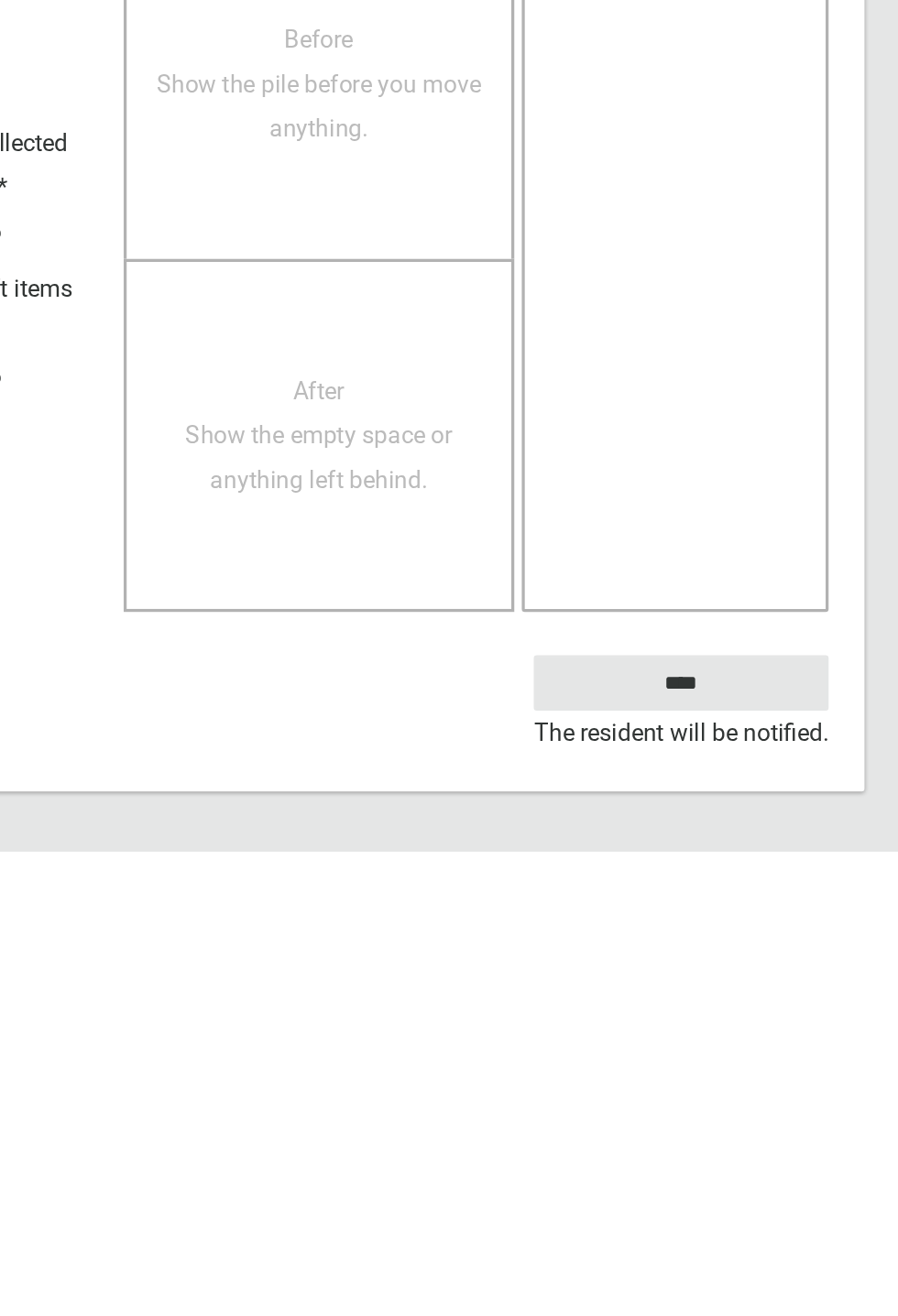
type textarea "****"
click at [807, 486] on input "****" at bounding box center [763, 1213] width 181 height 34
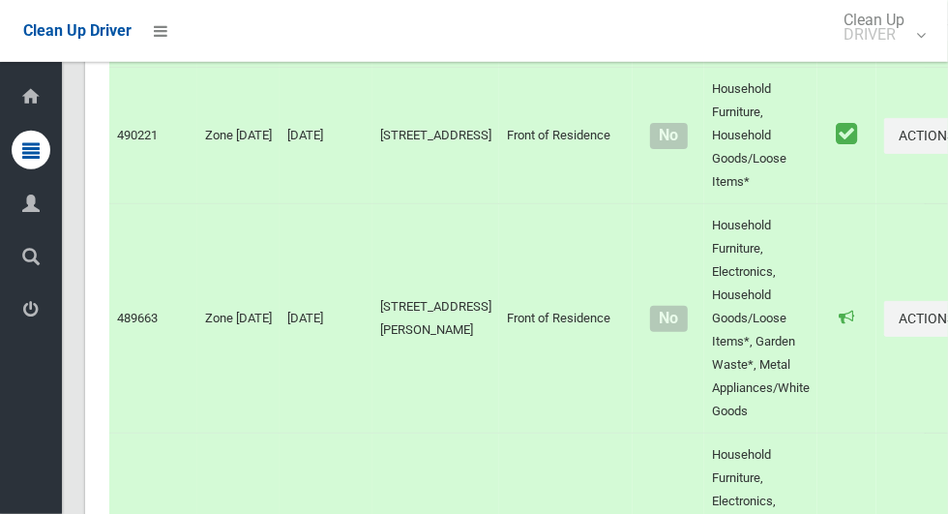
scroll to position [12299, 0]
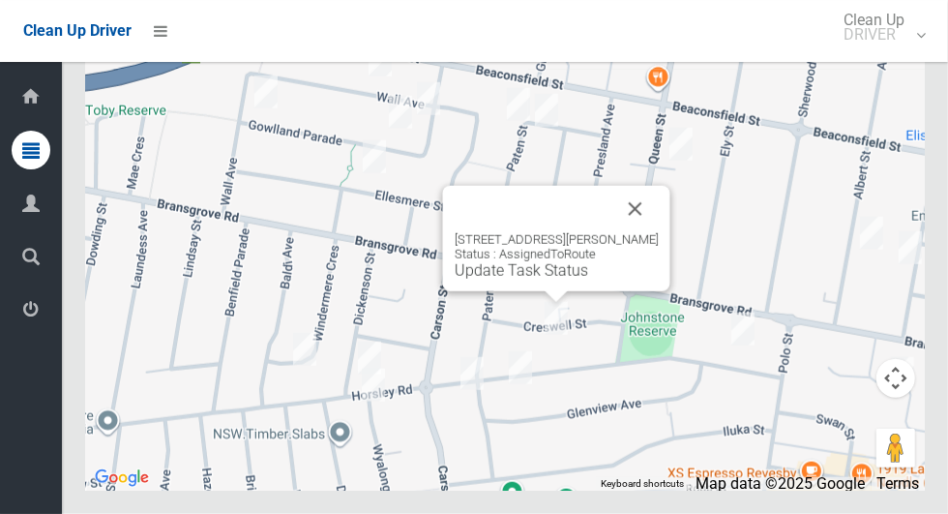
click at [548, 280] on link "Update Task Status" at bounding box center [521, 270] width 133 height 18
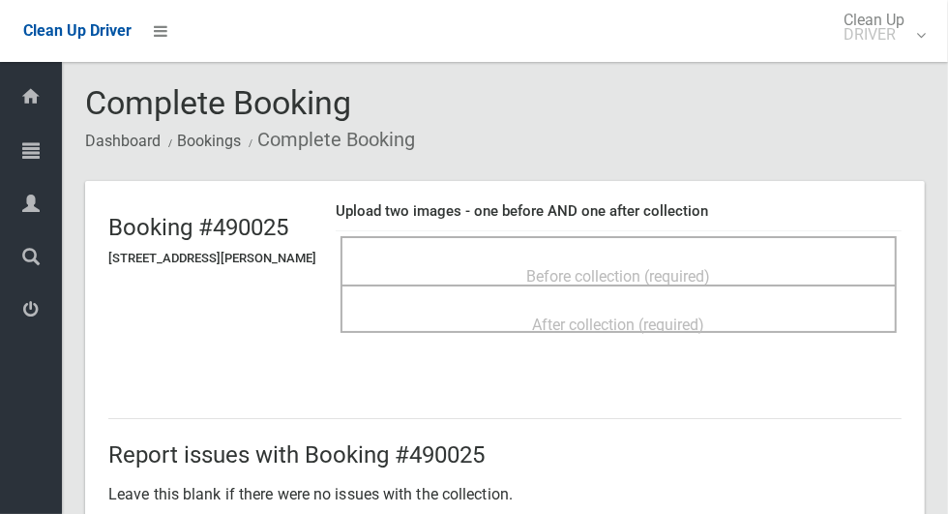
click at [711, 267] on span "Before collection (required)" at bounding box center [619, 276] width 184 height 18
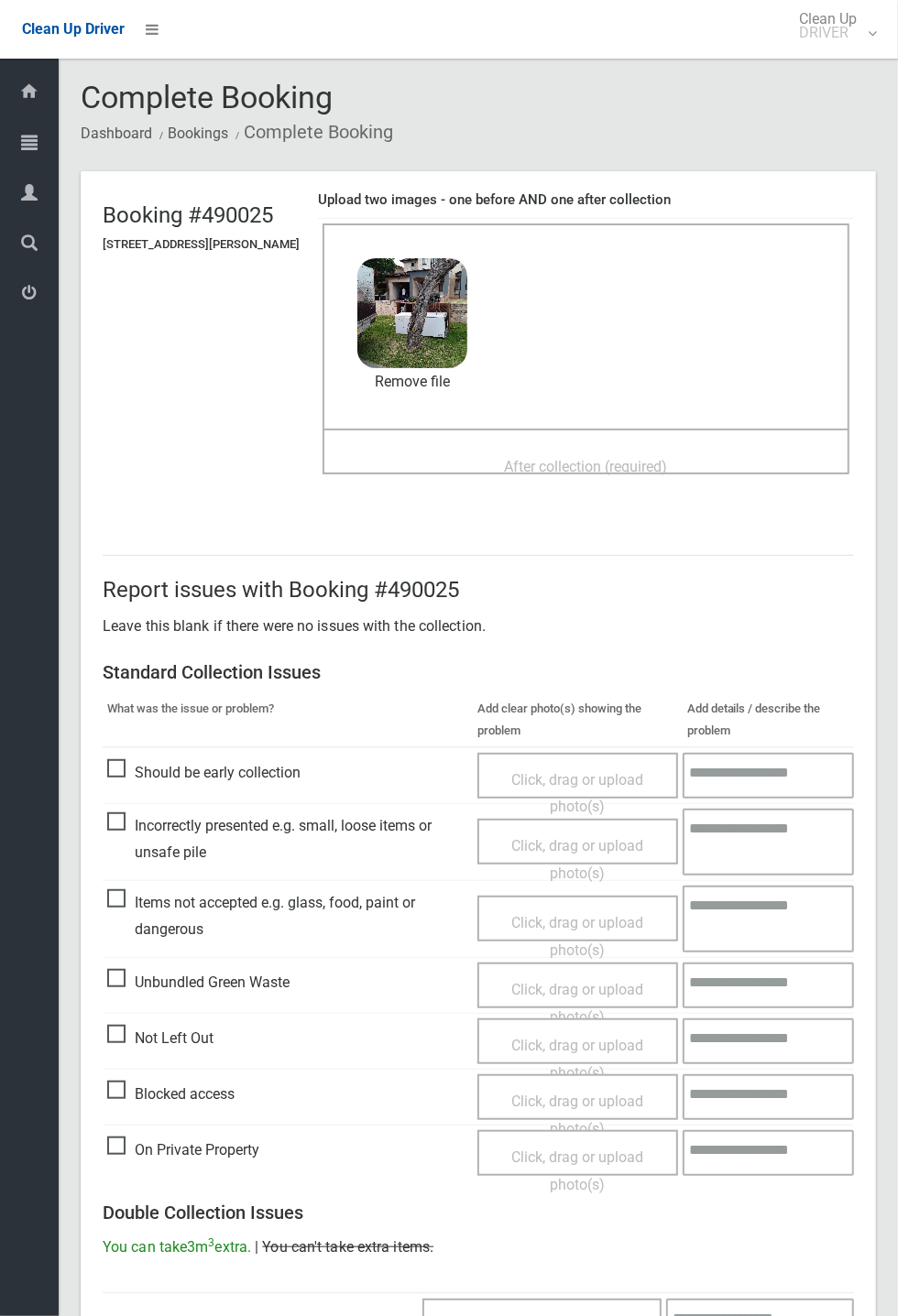
click at [668, 474] on span "After collection (required)" at bounding box center [586, 467] width 163 height 17
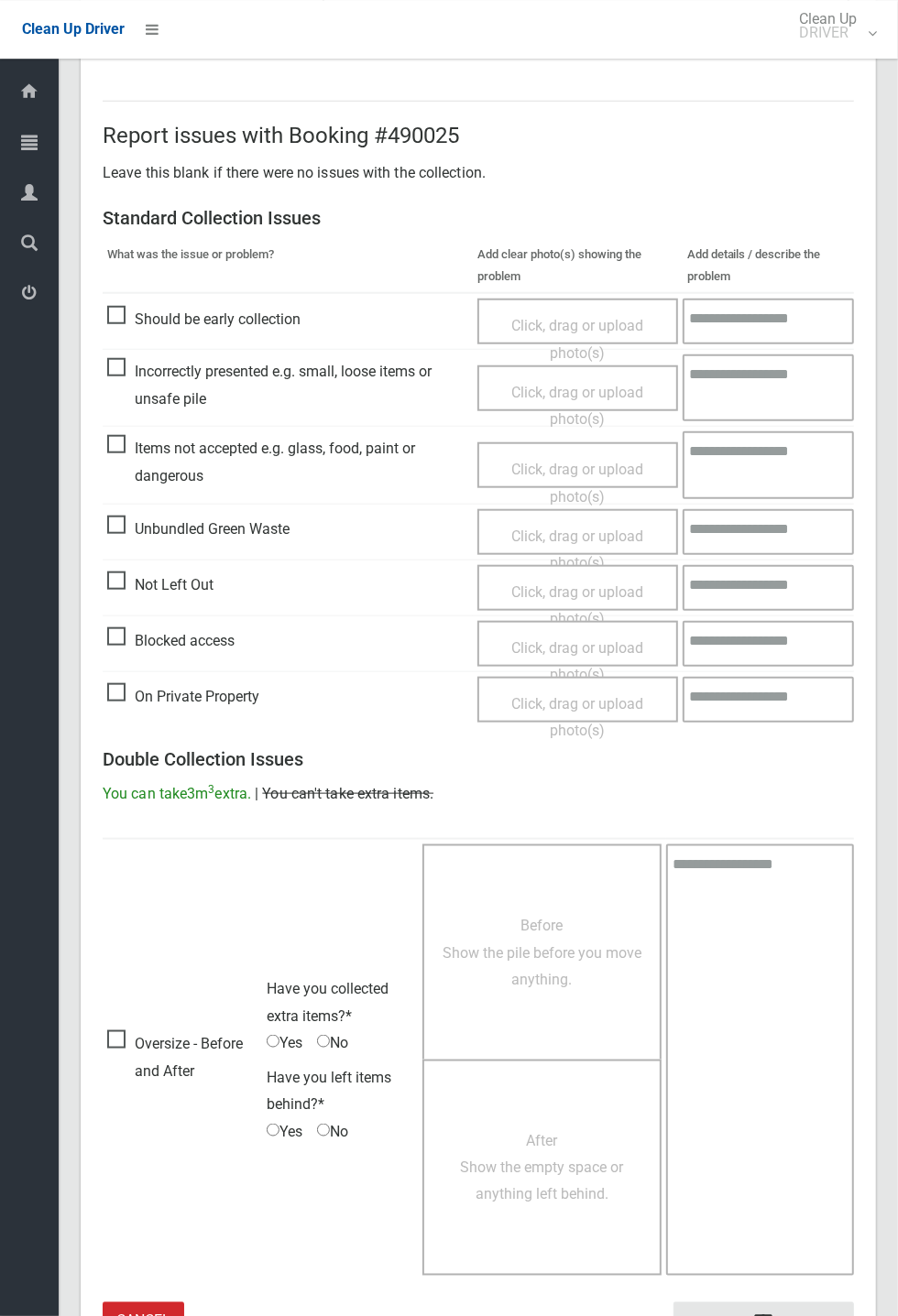
scroll to position [635, 0]
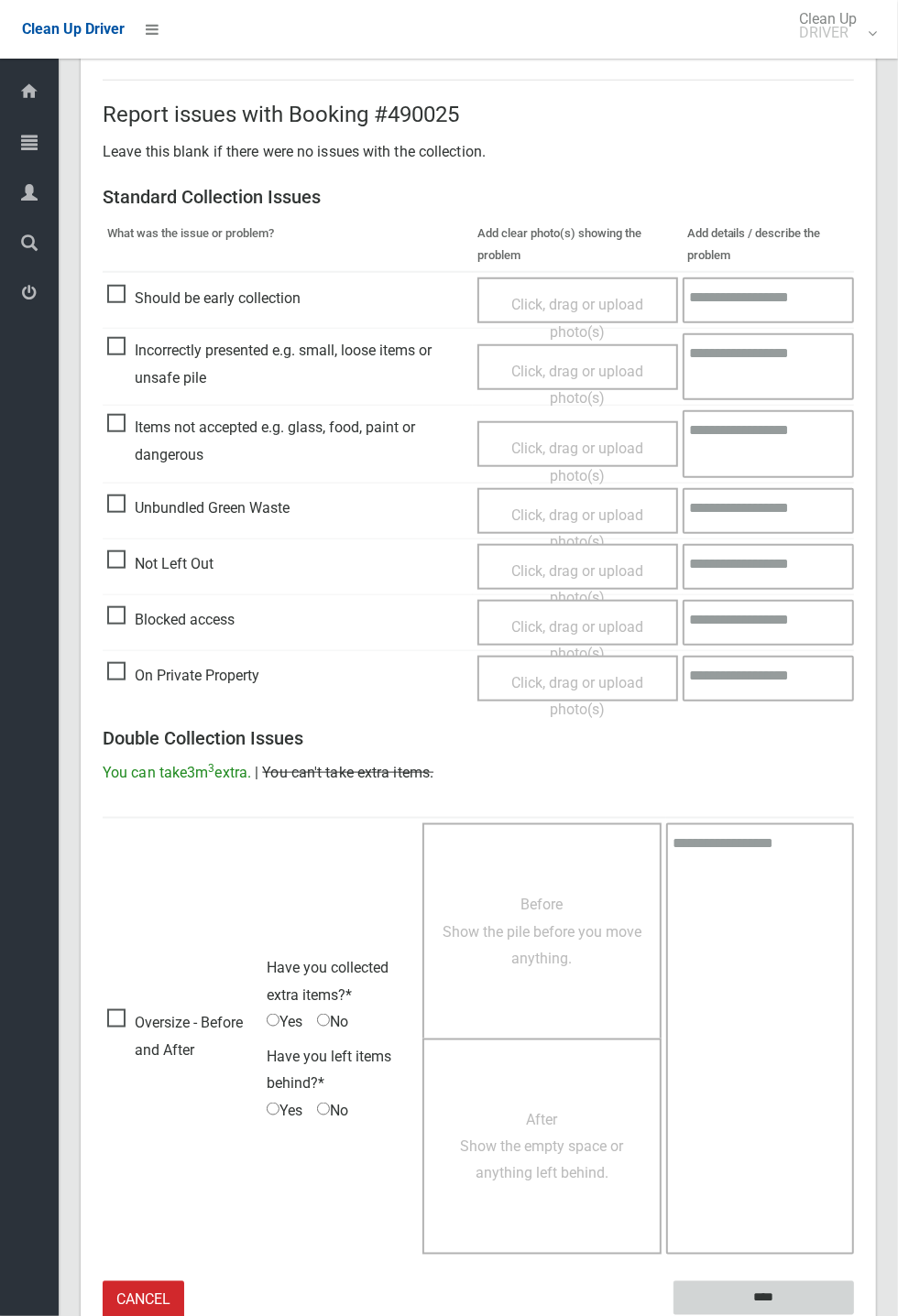
click at [854, 486] on input "****" at bounding box center [763, 1298] width 181 height 34
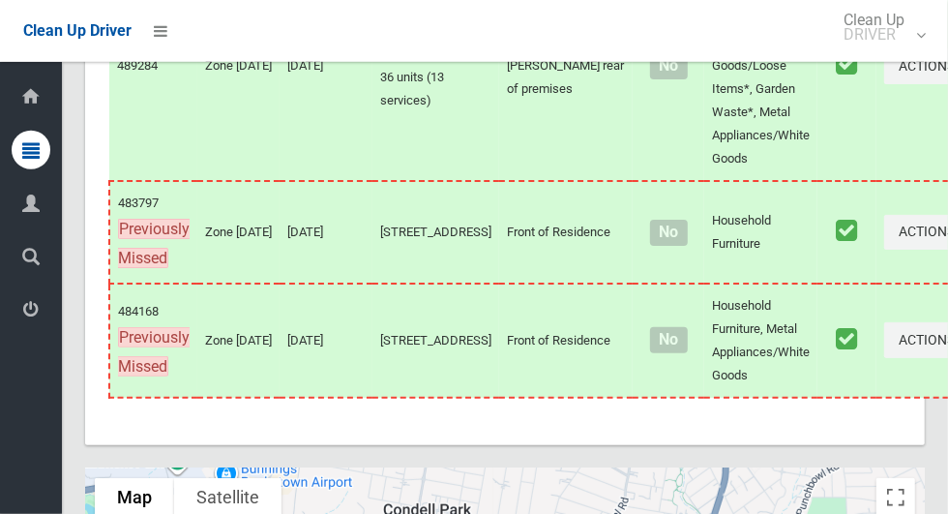
scroll to position [12071, 0]
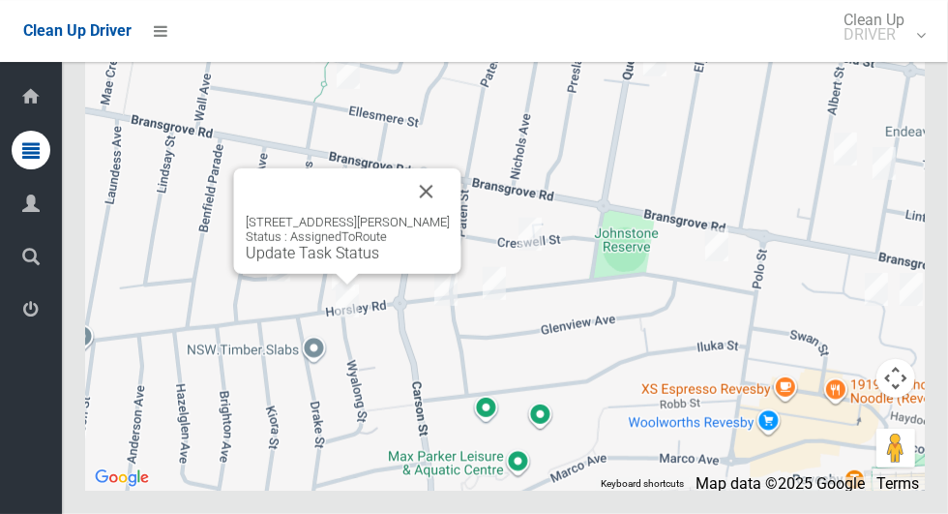
click at [408, 215] on button "Close" at bounding box center [426, 191] width 46 height 46
click at [447, 215] on button "Close" at bounding box center [426, 191] width 46 height 46
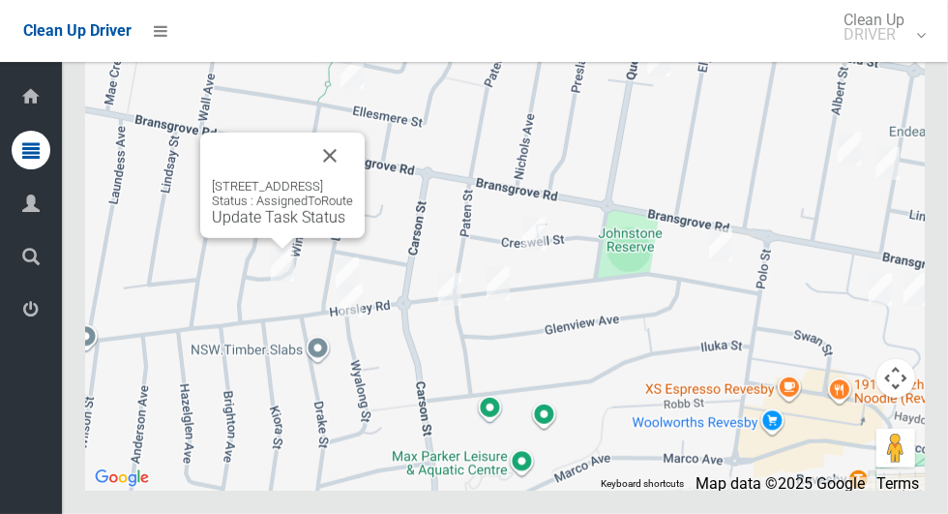
click at [353, 179] on button "Close" at bounding box center [330, 156] width 46 height 46
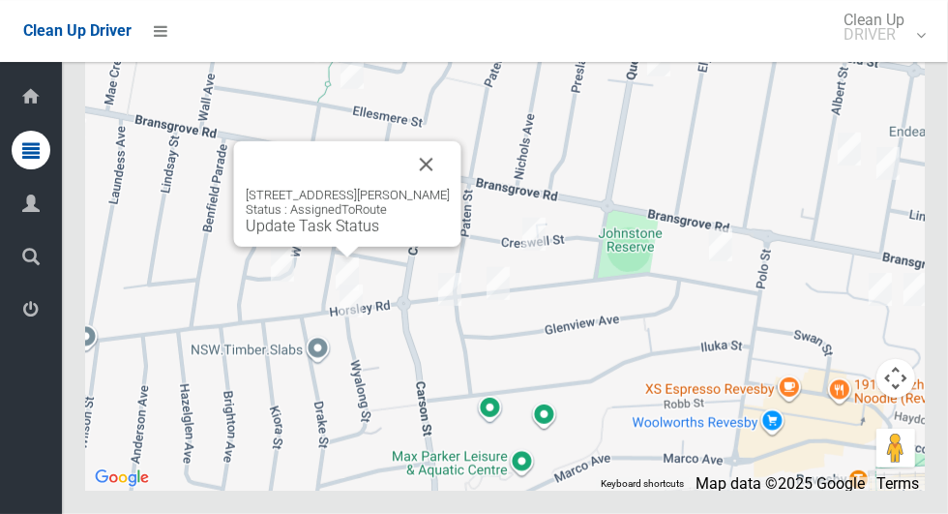
click at [442, 188] on button "Close" at bounding box center [426, 164] width 46 height 46
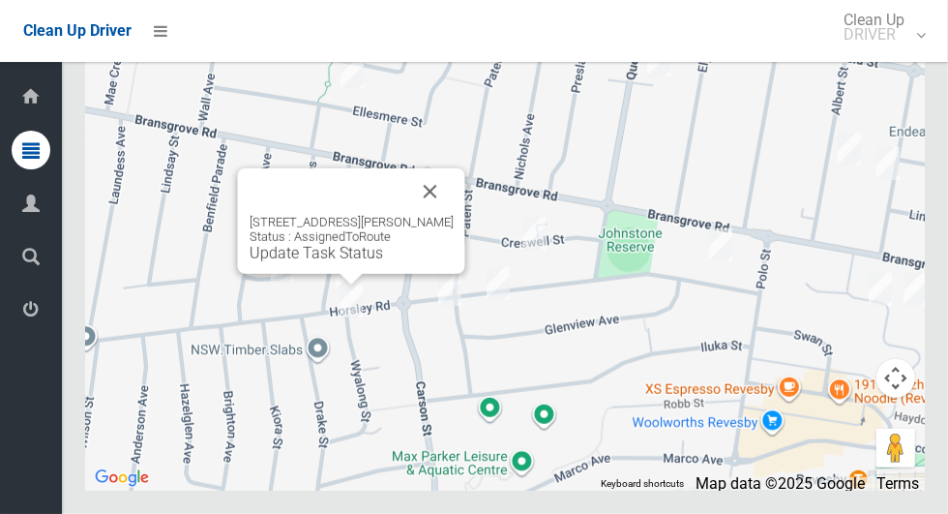
click at [420, 215] on button "Close" at bounding box center [430, 191] width 46 height 46
click at [435, 215] on button "Close" at bounding box center [430, 191] width 46 height 46
click at [440, 215] on button "Close" at bounding box center [430, 191] width 46 height 46
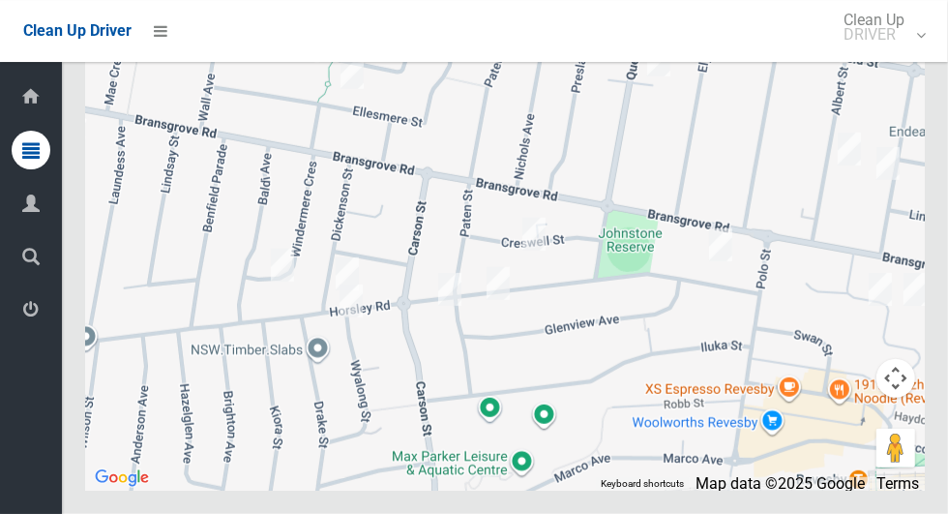
click at [432, 250] on div at bounding box center [505, 249] width 840 height 484
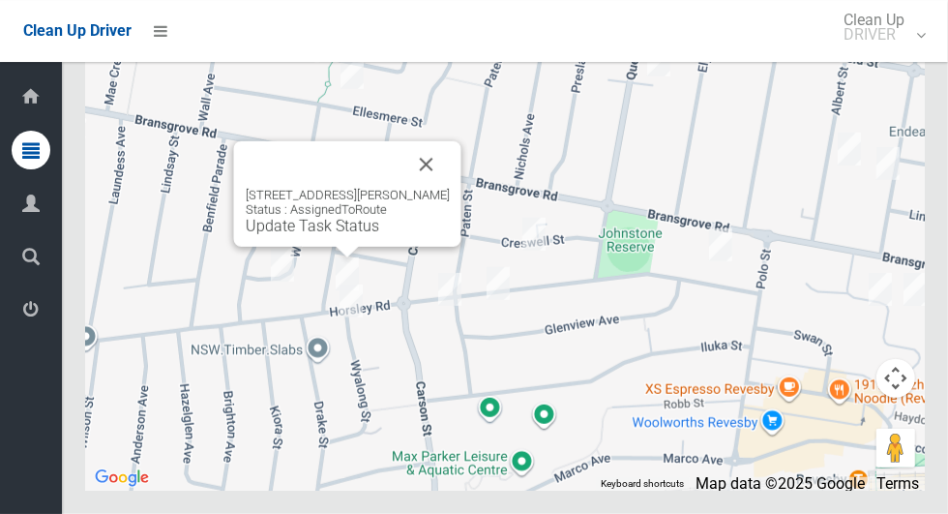
click at [429, 188] on button "Close" at bounding box center [426, 164] width 46 height 46
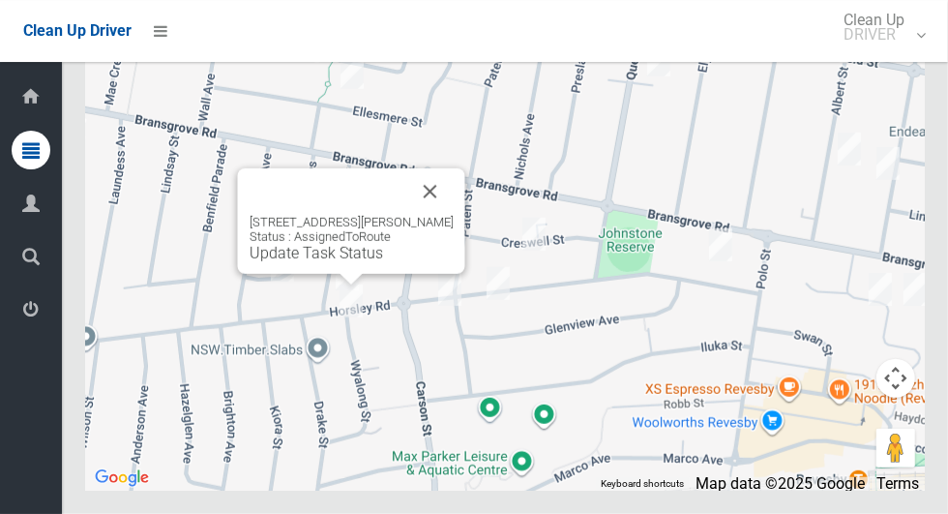
click at [353, 262] on link "Update Task Status" at bounding box center [316, 253] width 133 height 18
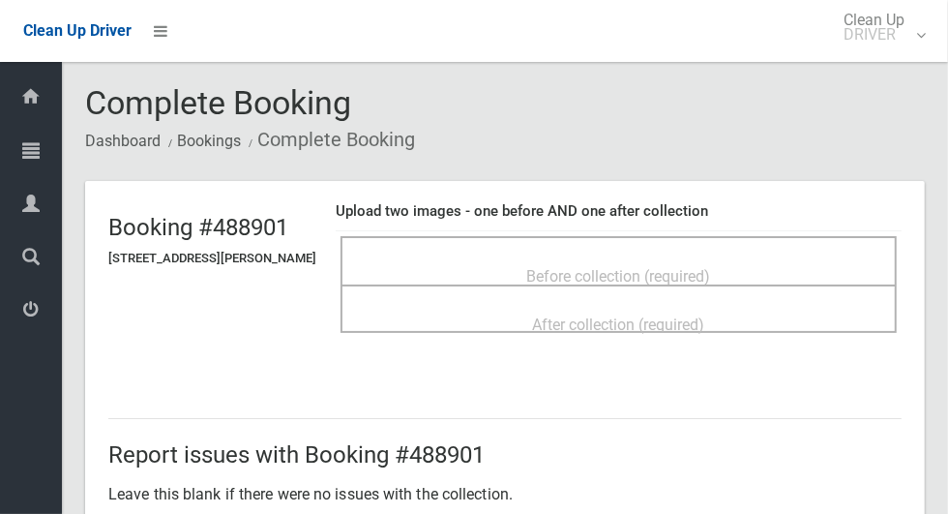
click at [689, 267] on span "Before collection (required)" at bounding box center [619, 276] width 184 height 18
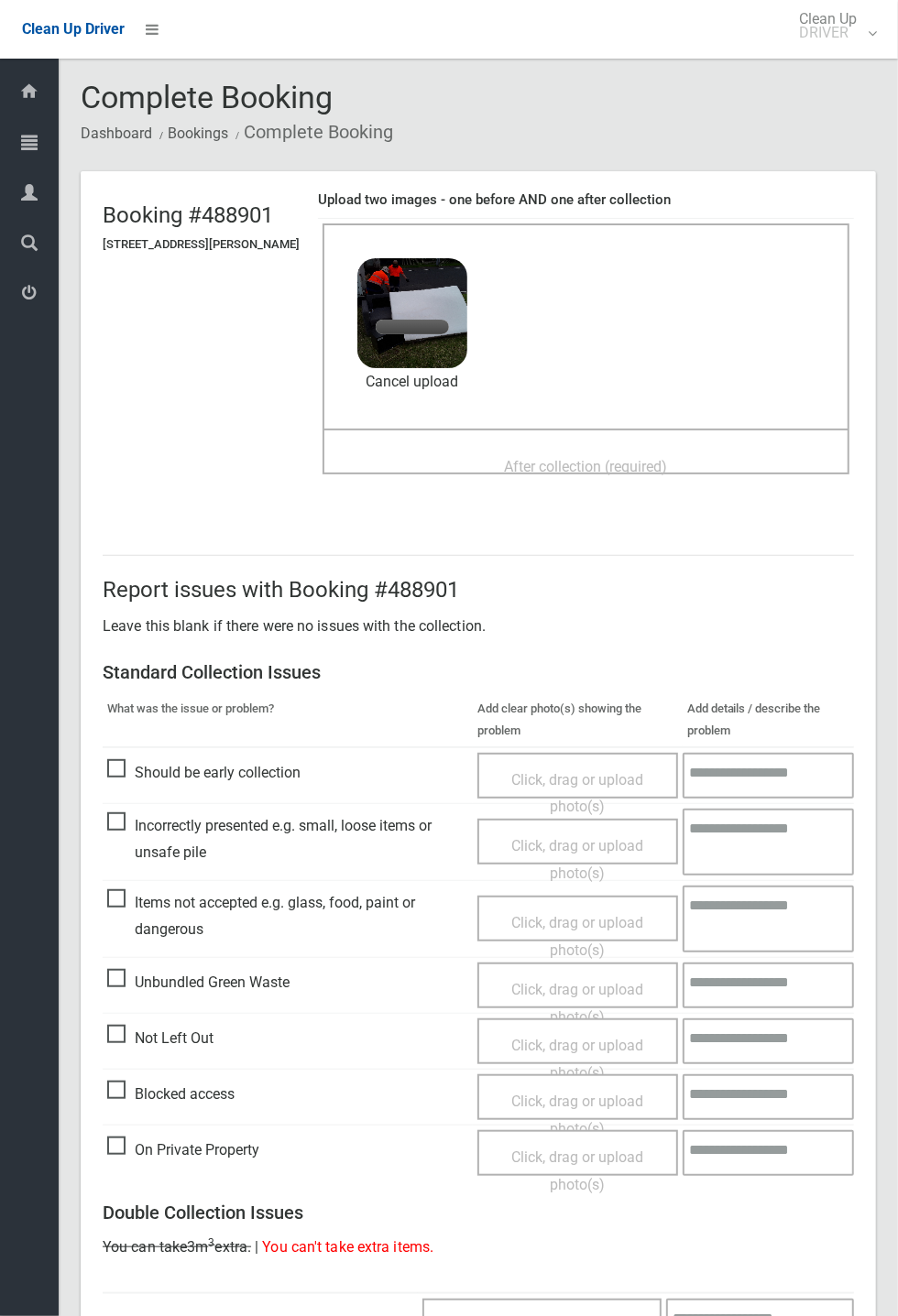
click at [634, 471] on span "After collection (required)" at bounding box center [586, 467] width 163 height 17
click at [644, 458] on span "After collection (required)" at bounding box center [586, 467] width 163 height 17
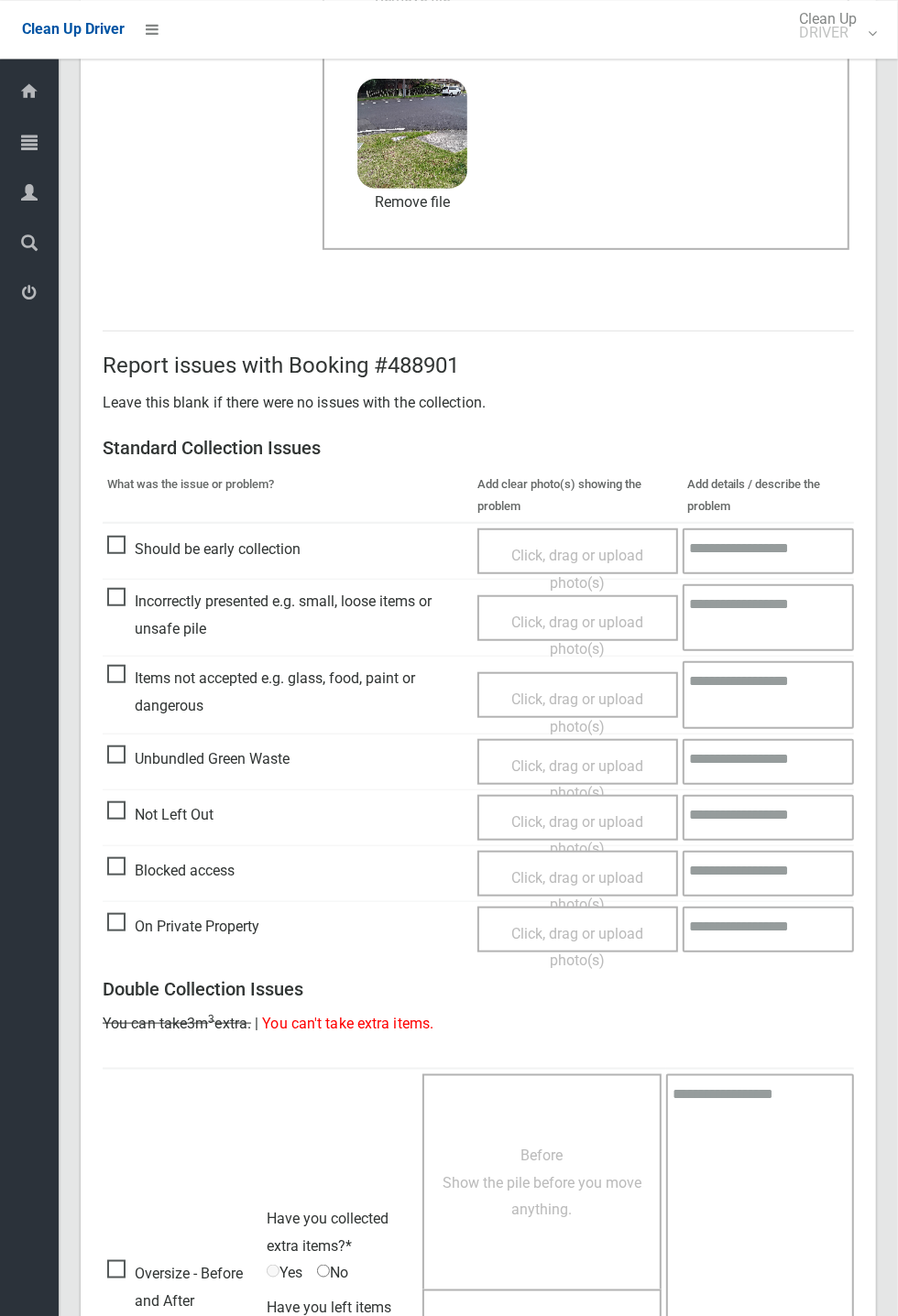
scroll to position [635, 0]
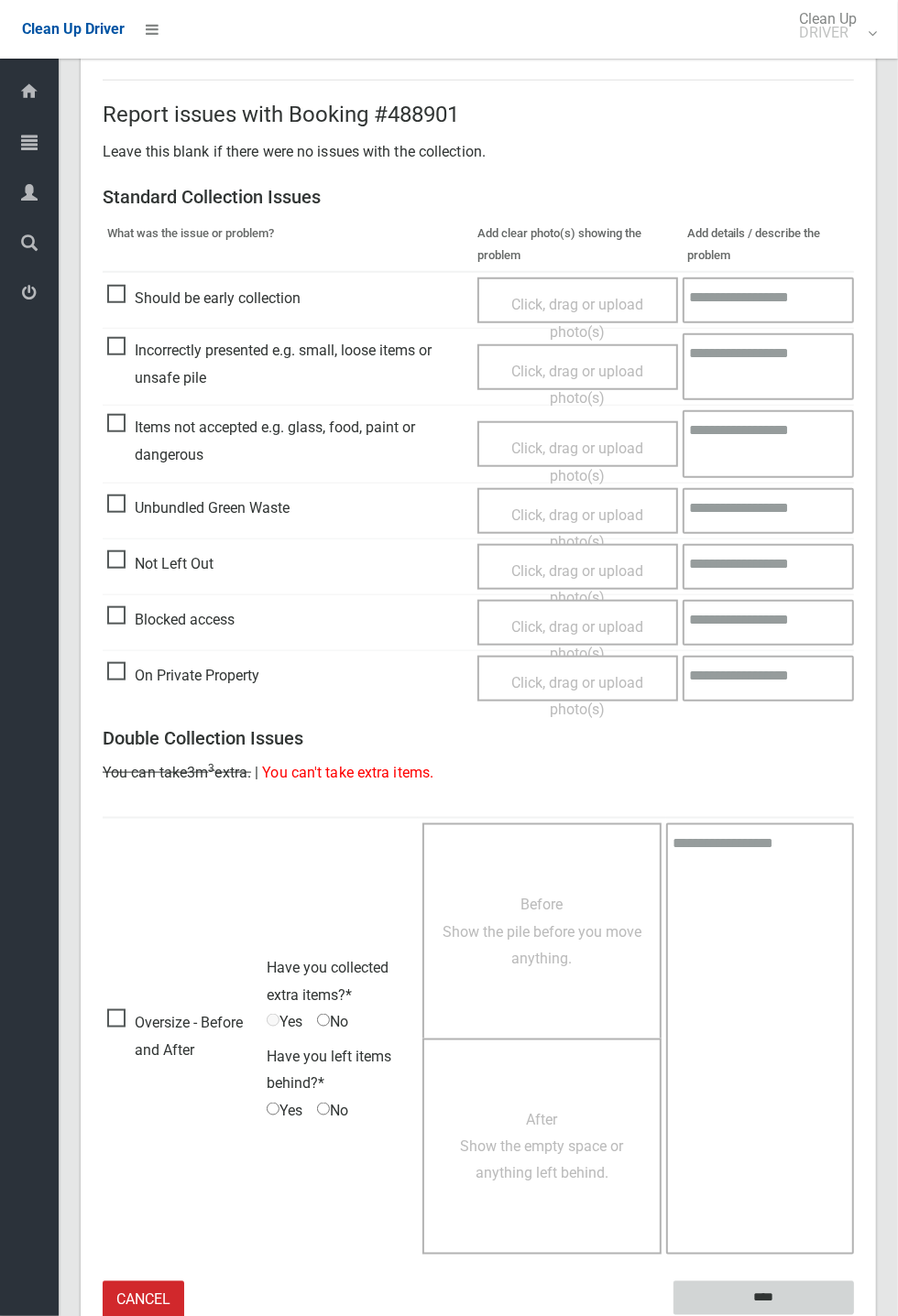
click at [854, 486] on input "****" at bounding box center [763, 1298] width 181 height 34
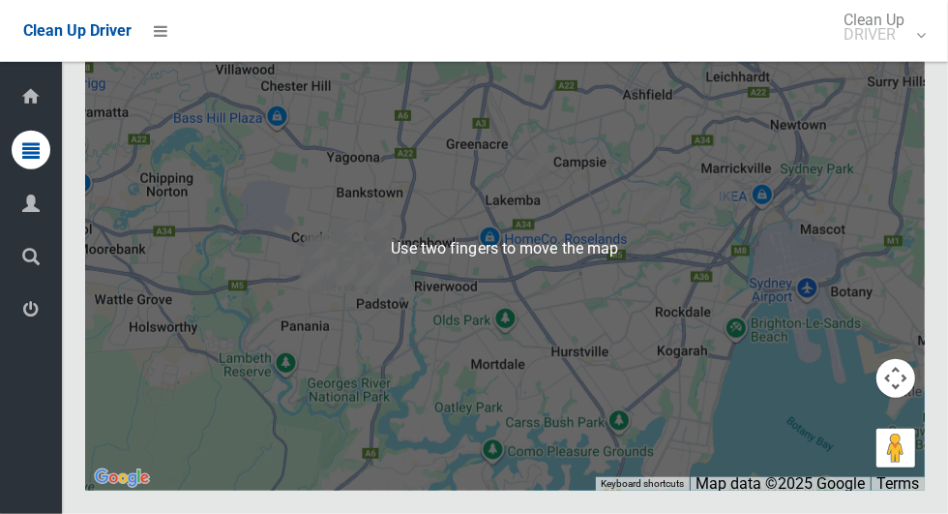
scroll to position [12070, 0]
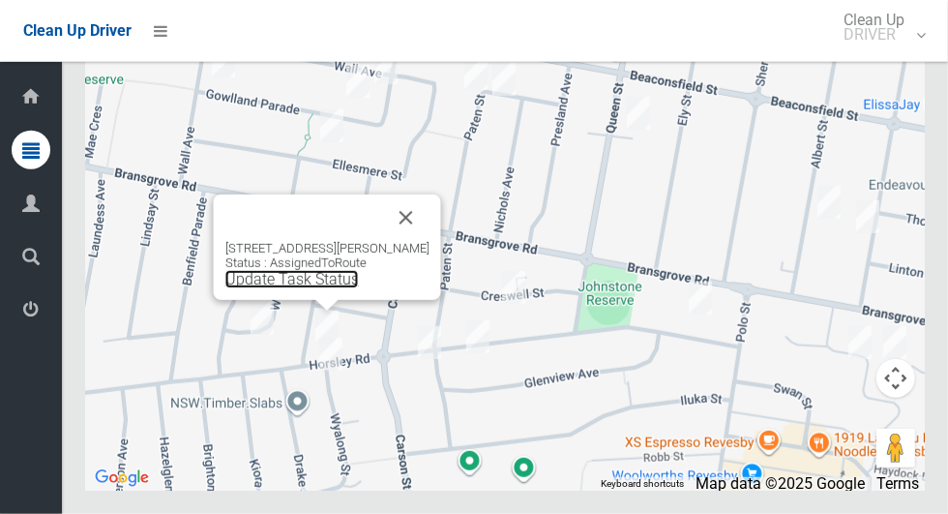
click at [317, 288] on link "Update Task Status" at bounding box center [291, 279] width 133 height 18
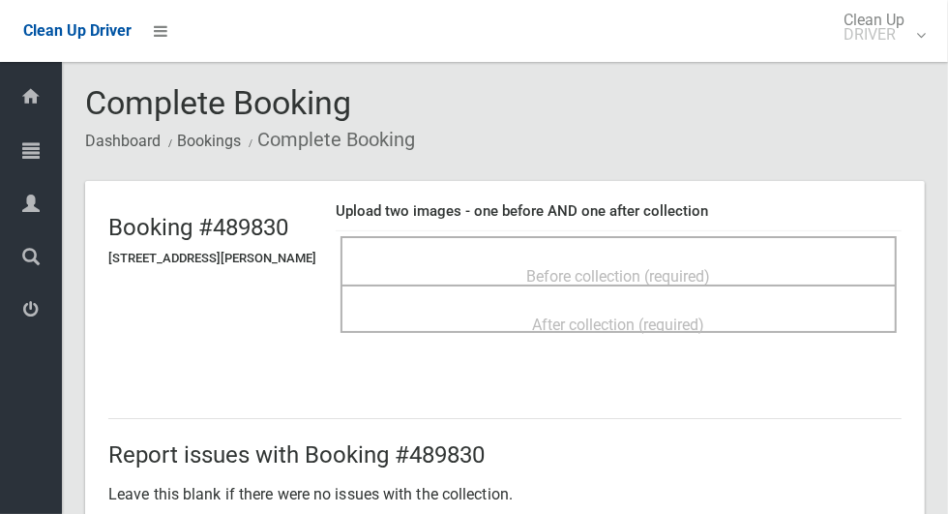
click at [707, 267] on span "Before collection (required)" at bounding box center [619, 276] width 184 height 18
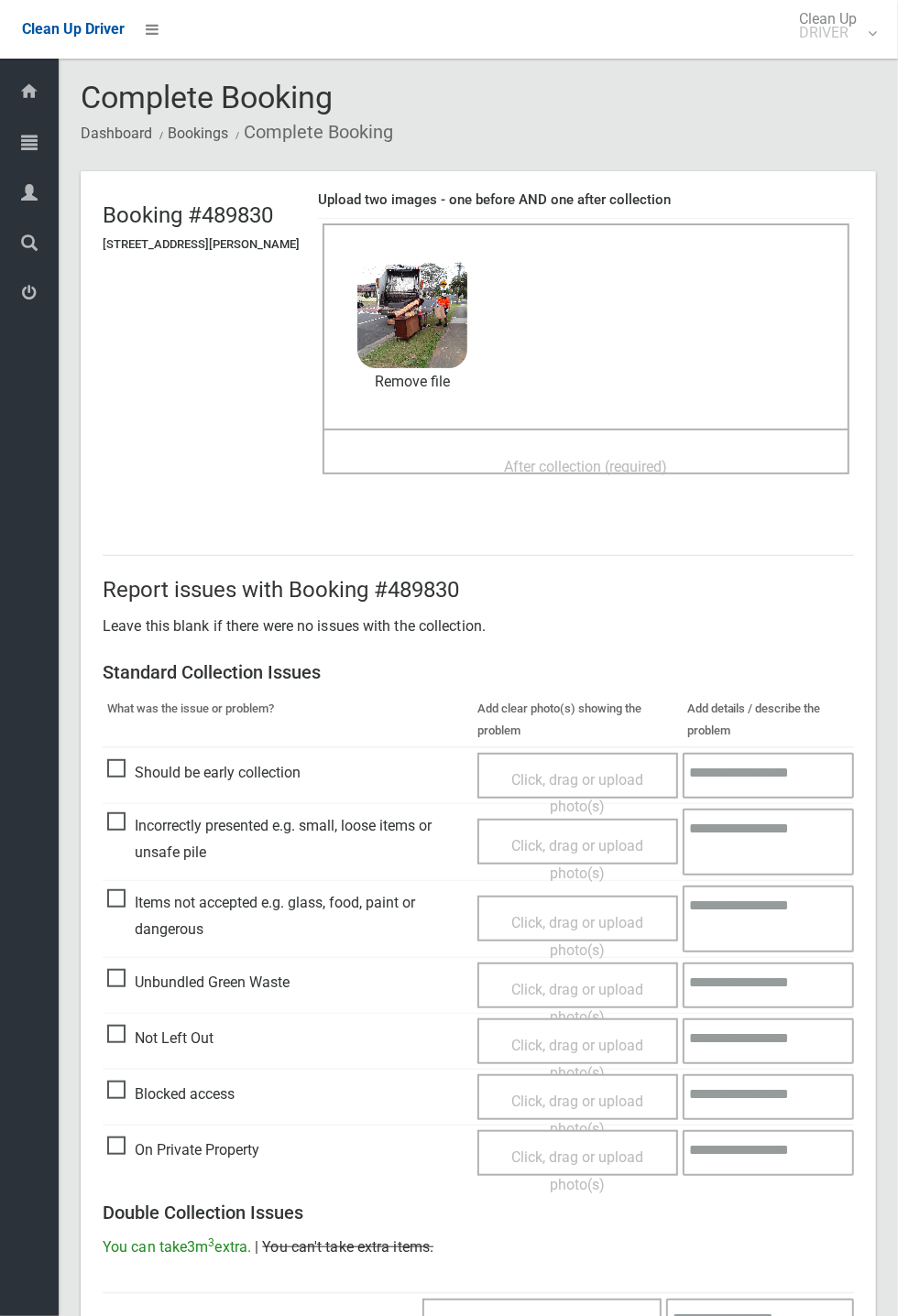
click at [668, 466] on span "After collection (required)" at bounding box center [586, 467] width 163 height 17
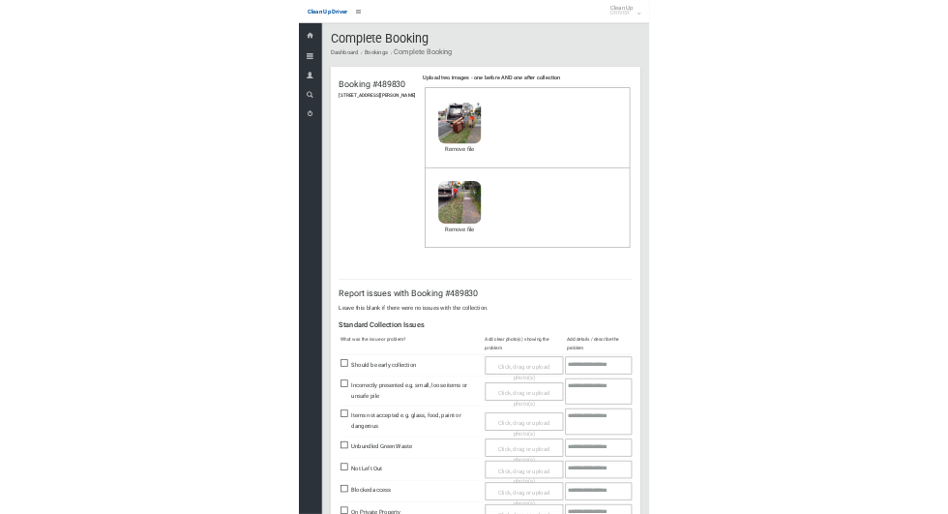
scroll to position [671, 0]
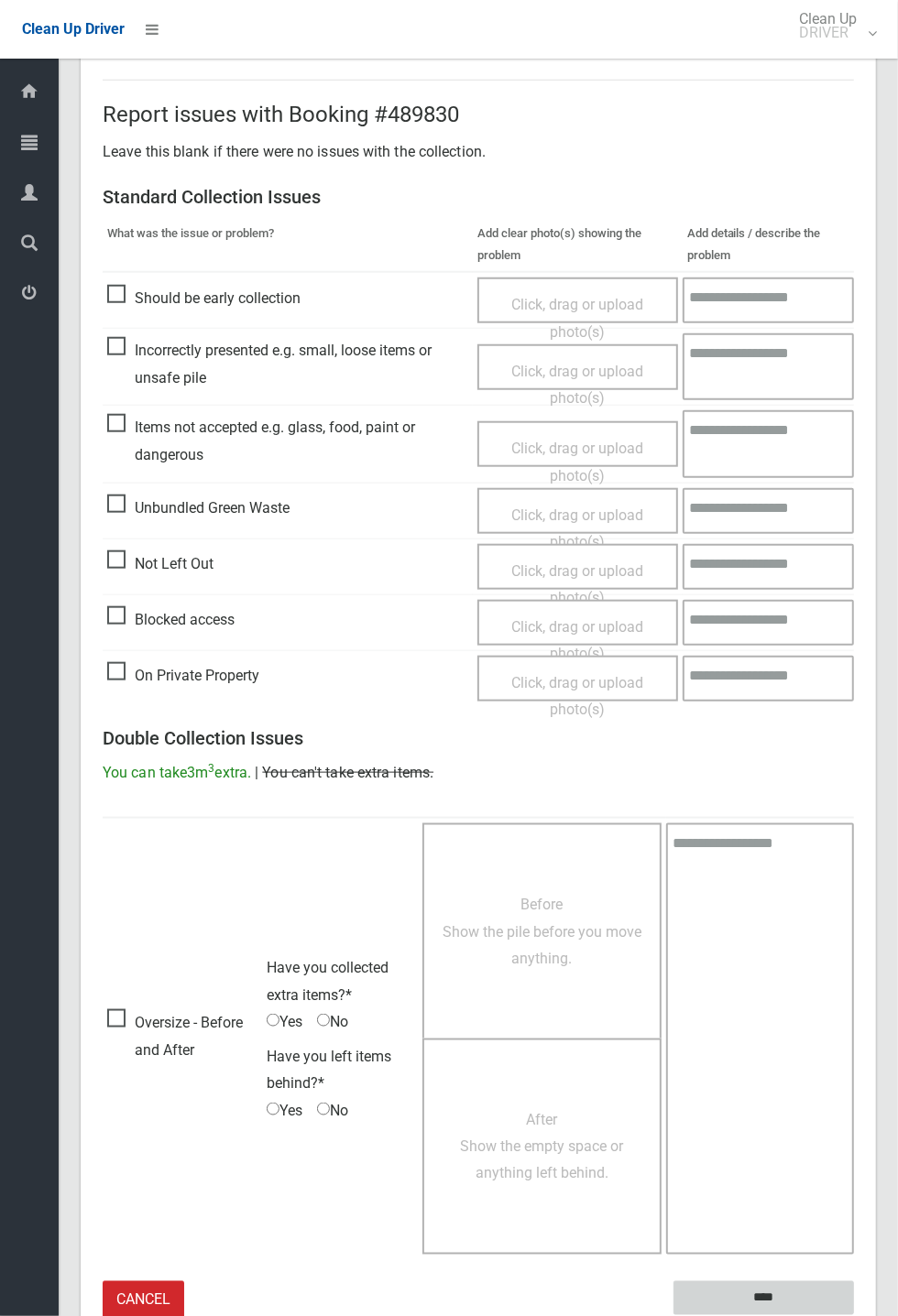
click at [854, 486] on input "****" at bounding box center [763, 1298] width 181 height 34
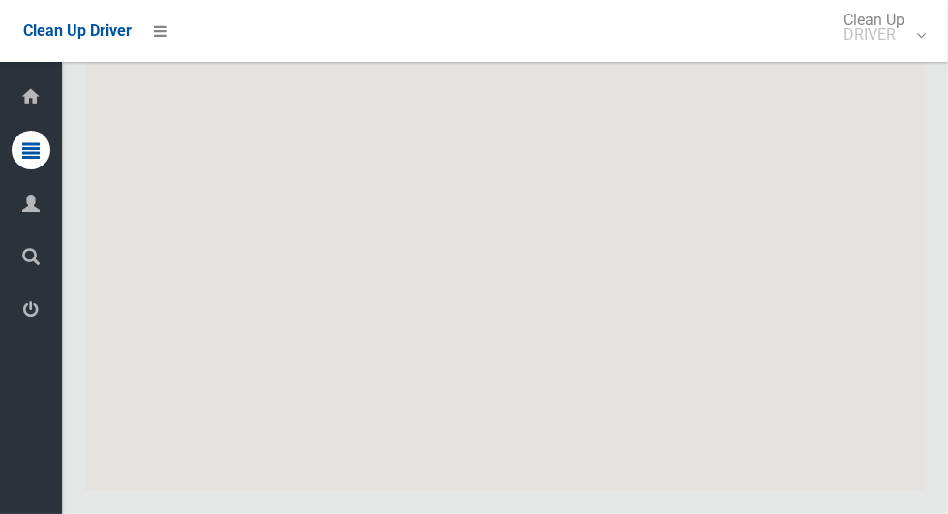
scroll to position [12071, 0]
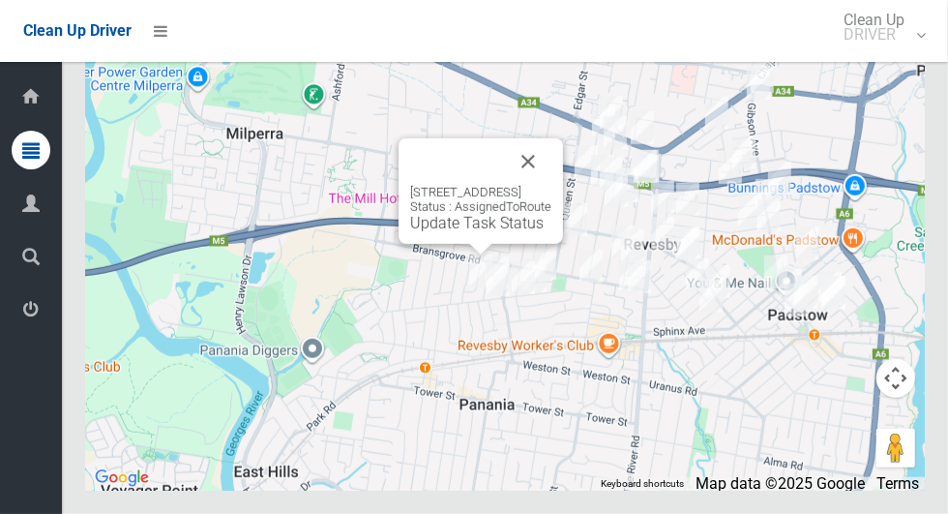
click at [426, 232] on link "Update Task Status" at bounding box center [476, 223] width 133 height 18
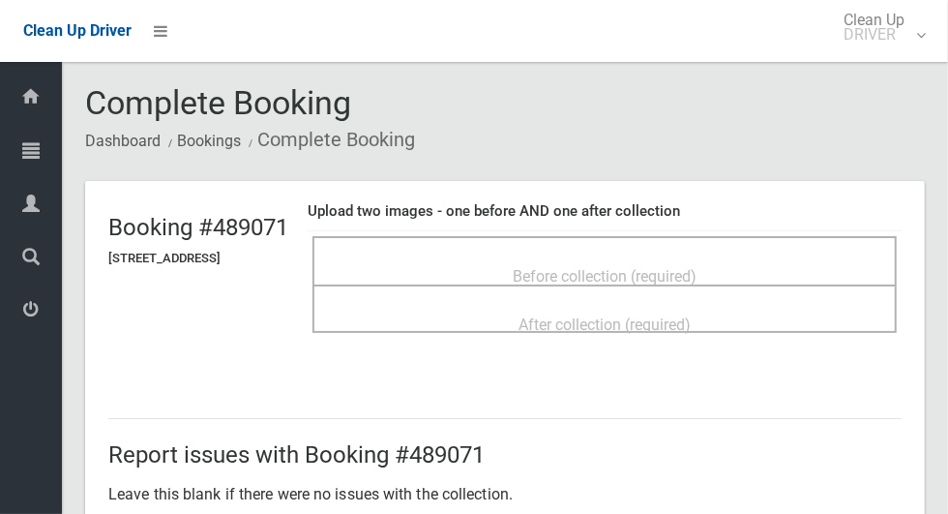
click at [699, 257] on div "Before collection (required)" at bounding box center [605, 275] width 542 height 36
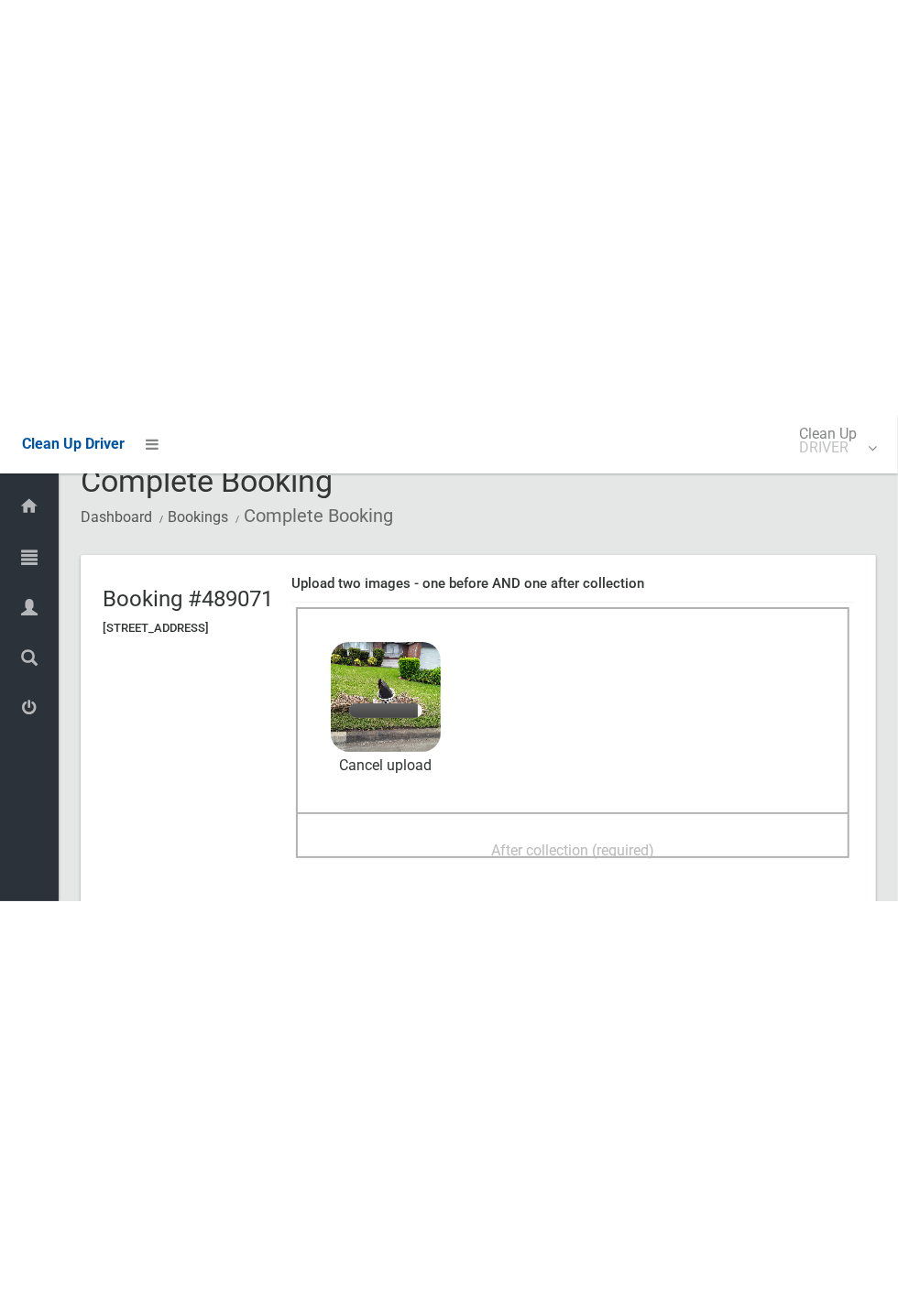
scroll to position [48, 0]
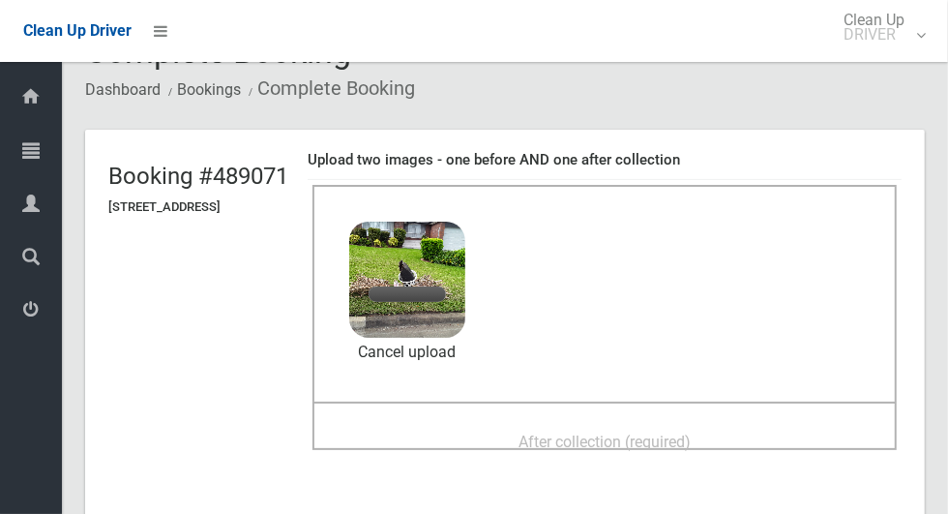
click at [753, 423] on div "After collection (required)" at bounding box center [605, 441] width 542 height 36
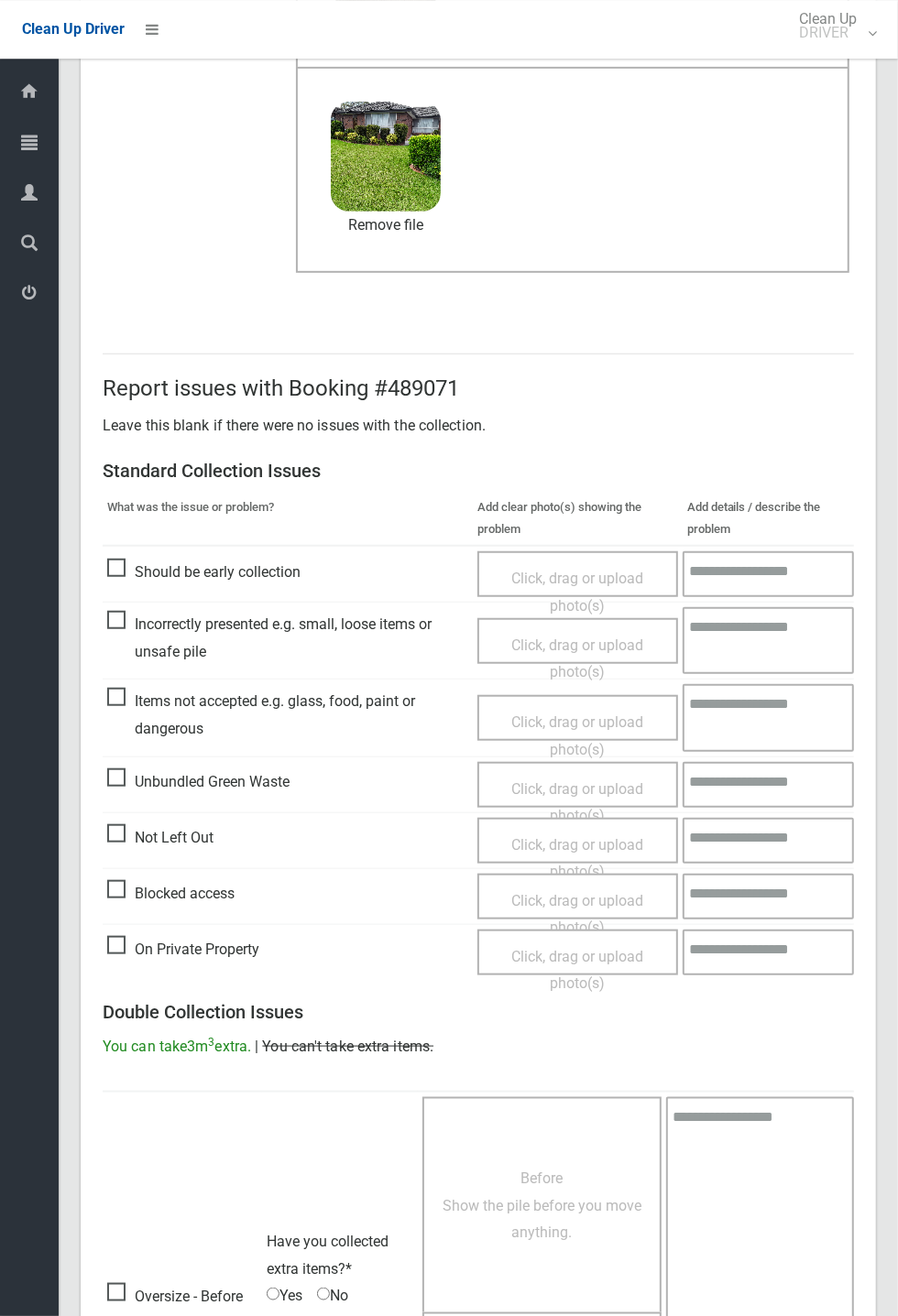
scroll to position [635, 0]
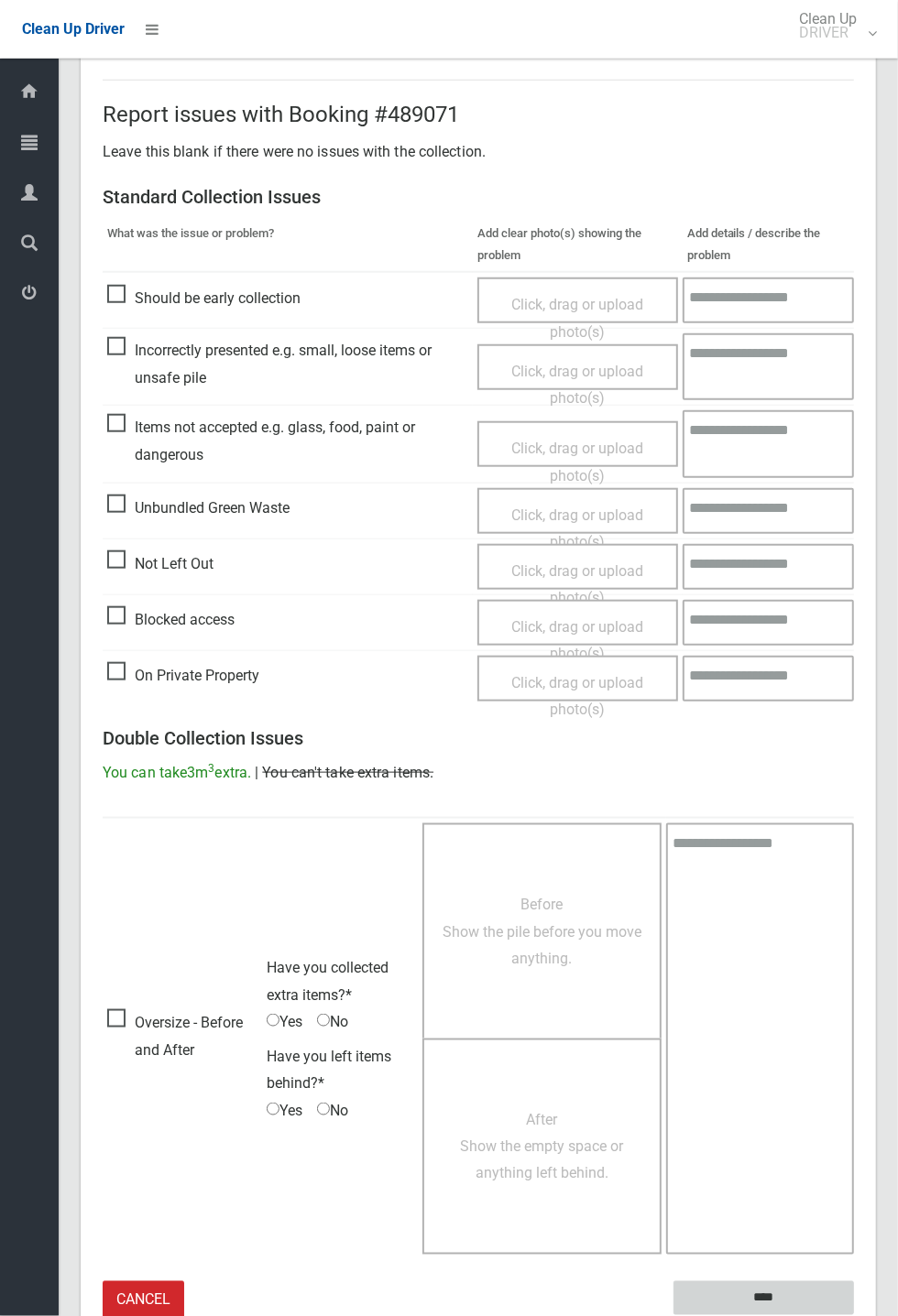
click at [819, 486] on input "****" at bounding box center [763, 1298] width 181 height 34
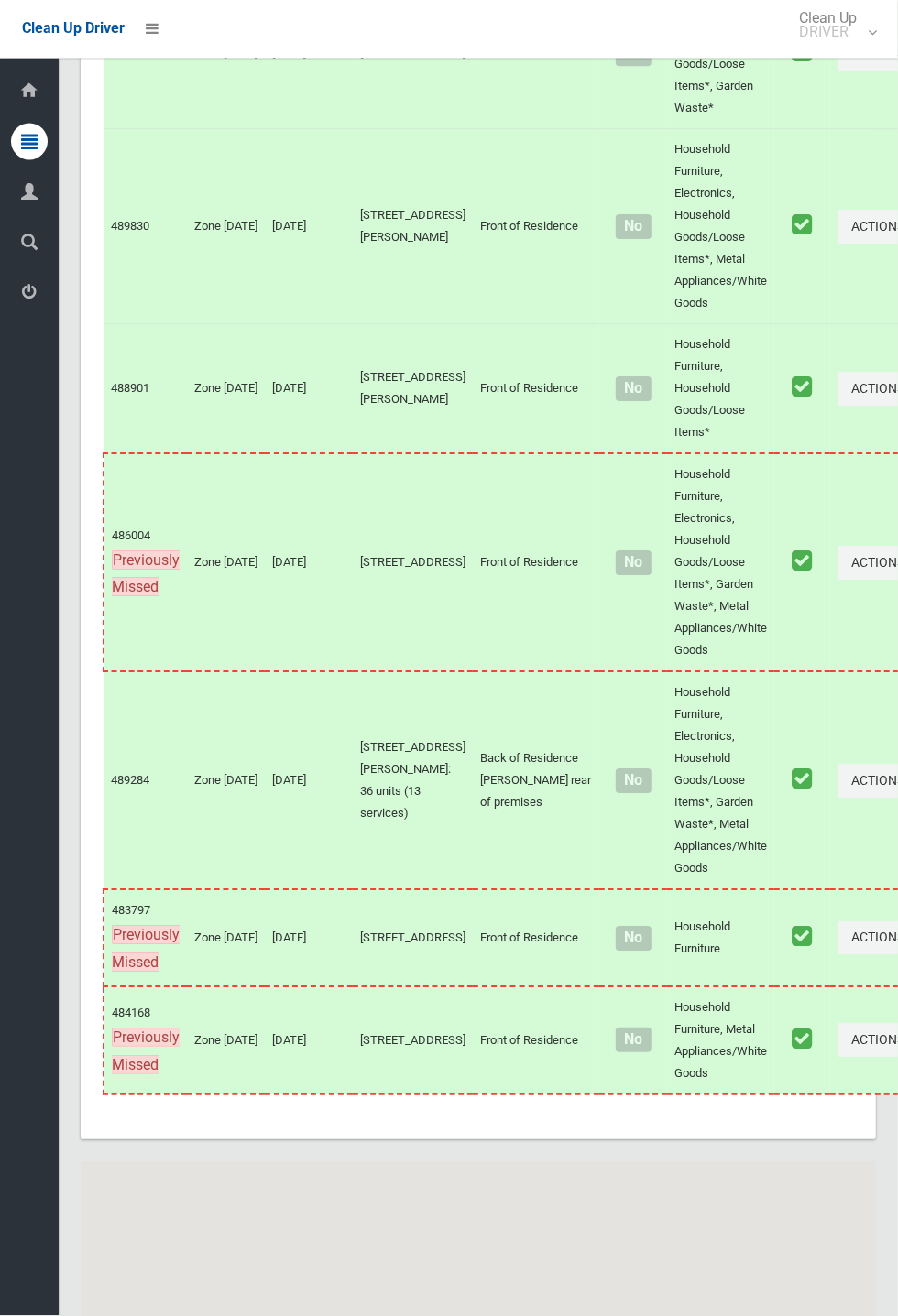
scroll to position [10566, 0]
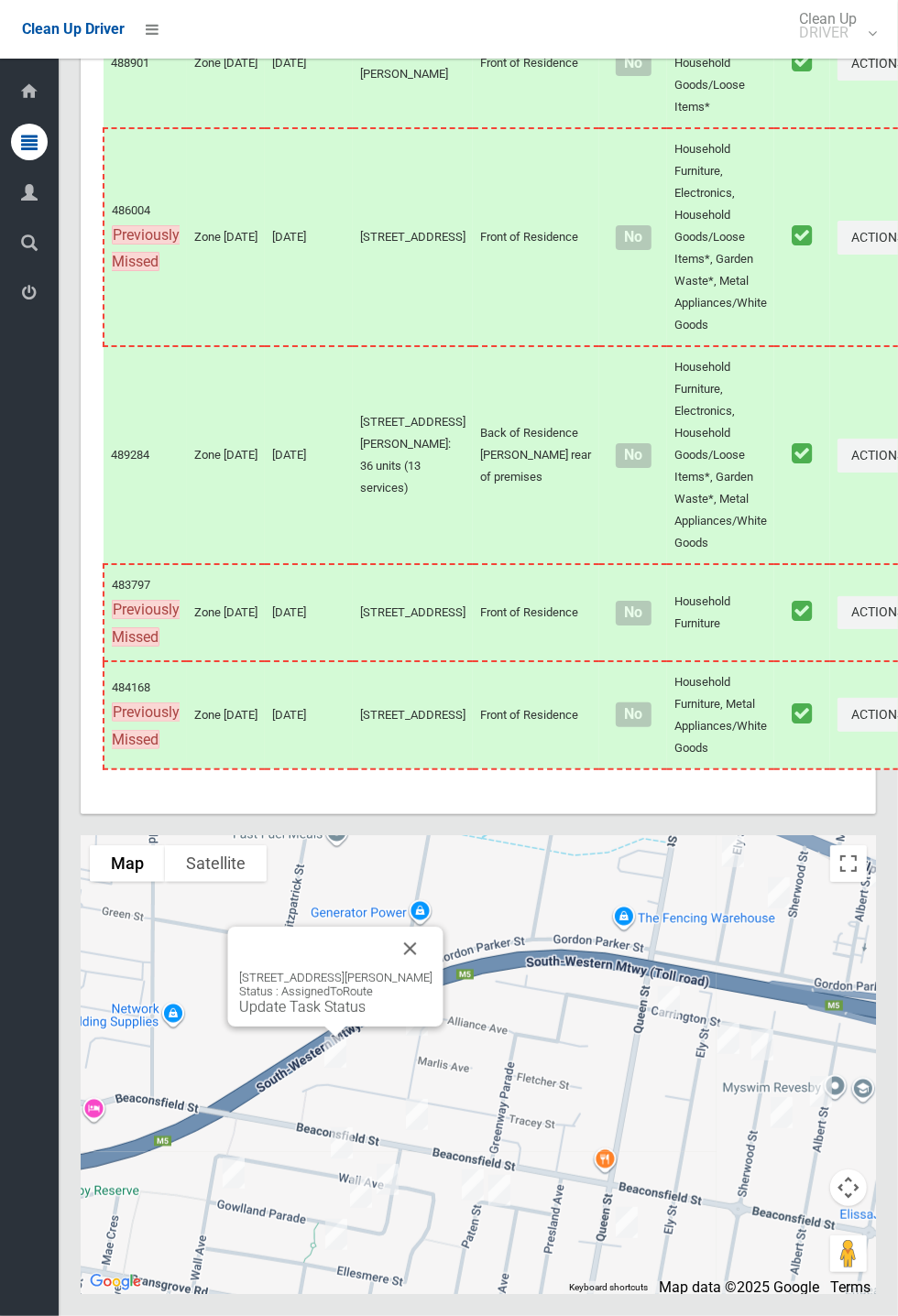
click at [324, 1026] on div "[STREET_ADDRESS][PERSON_NAME] Status : AssignedToRoute Update Task Status" at bounding box center [335, 976] width 215 height 99
click at [300, 1016] on link "Update Task Status" at bounding box center [301, 1006] width 126 height 17
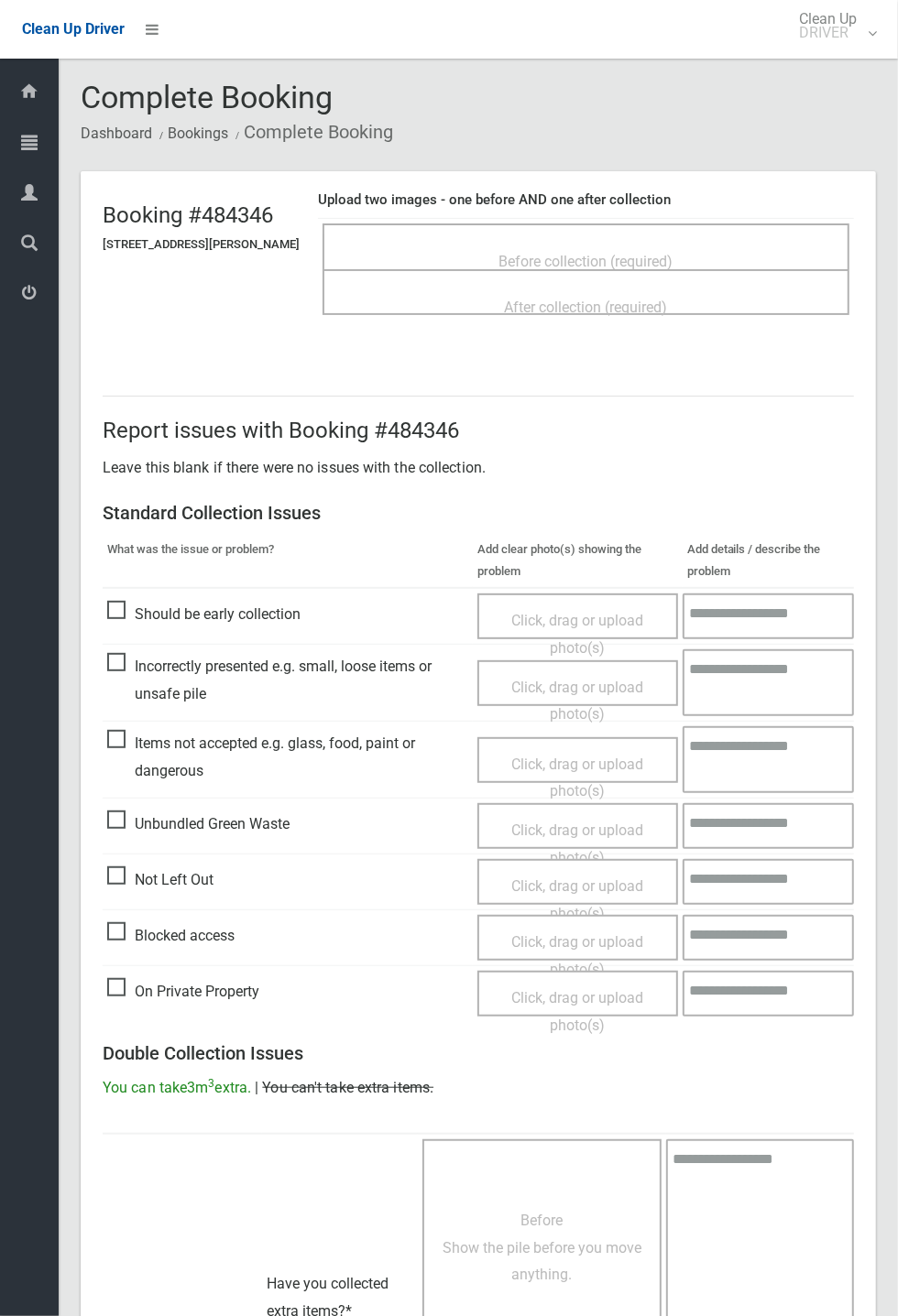
click at [714, 434] on h2 "Report issues with Booking #484346" at bounding box center [477, 430] width 751 height 24
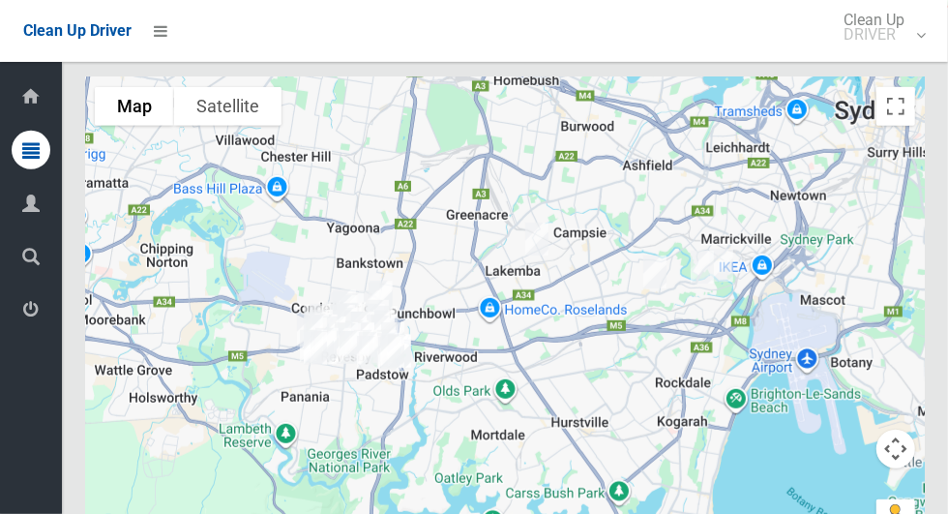
scroll to position [11962, 0]
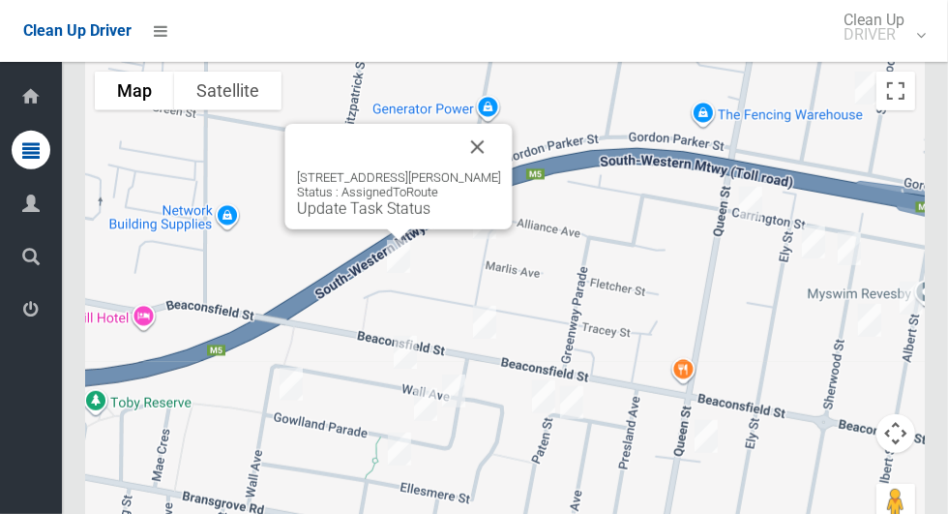
click at [394, 218] on link "Update Task Status" at bounding box center [363, 208] width 133 height 18
click at [381, 218] on link "Update Task Status" at bounding box center [363, 208] width 133 height 18
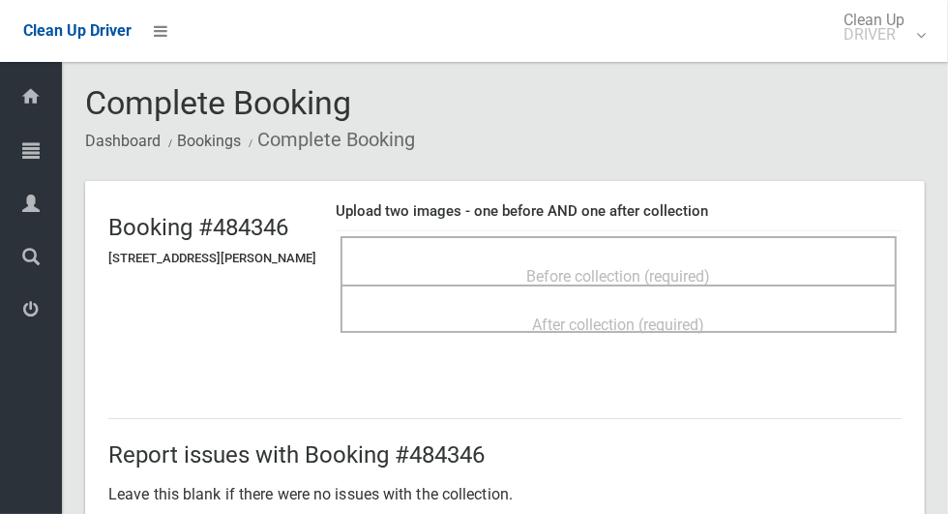
click at [647, 257] on div "Before collection (required)" at bounding box center [619, 275] width 514 height 36
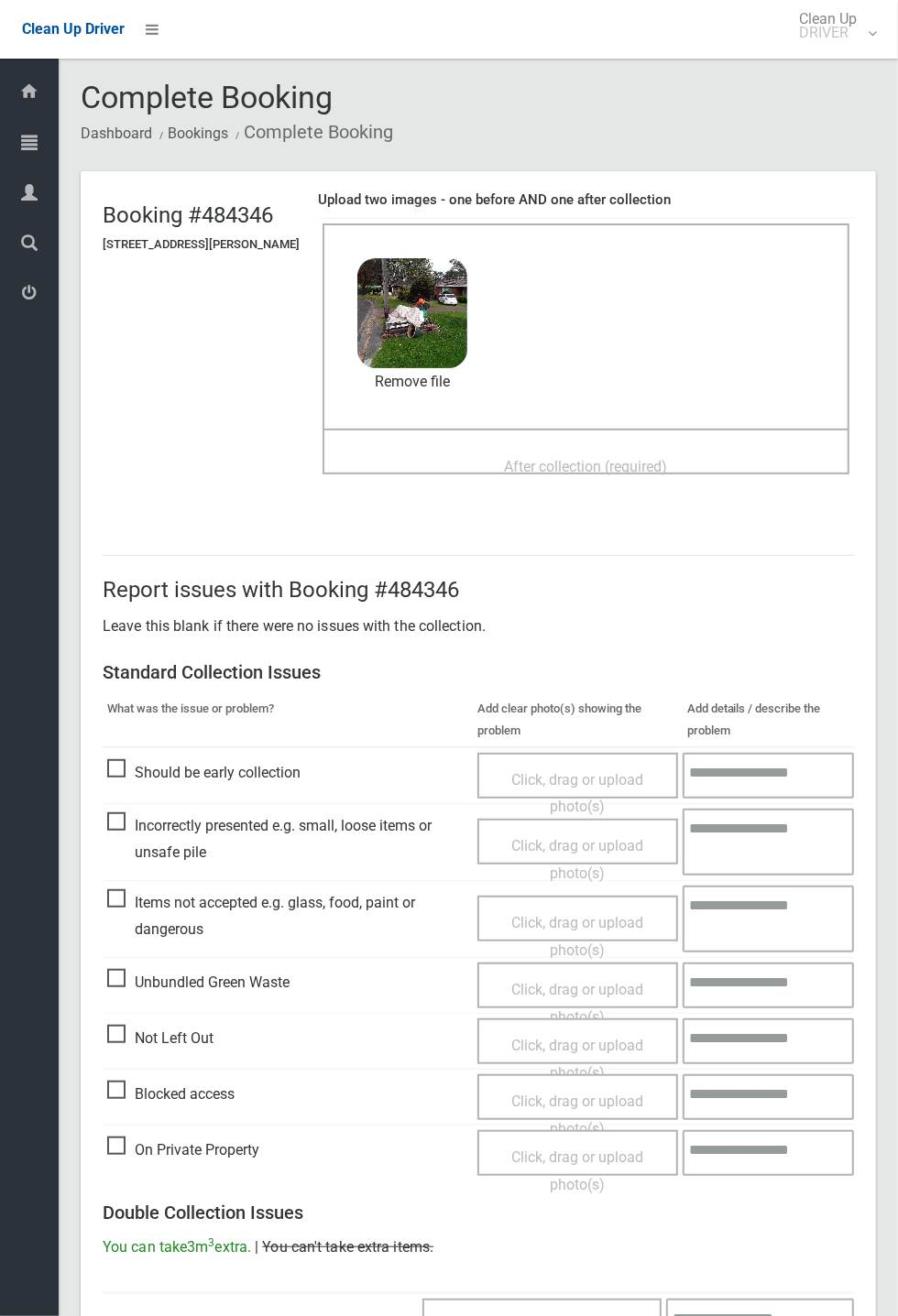
click at [668, 474] on span "After collection (required)" at bounding box center [586, 467] width 163 height 17
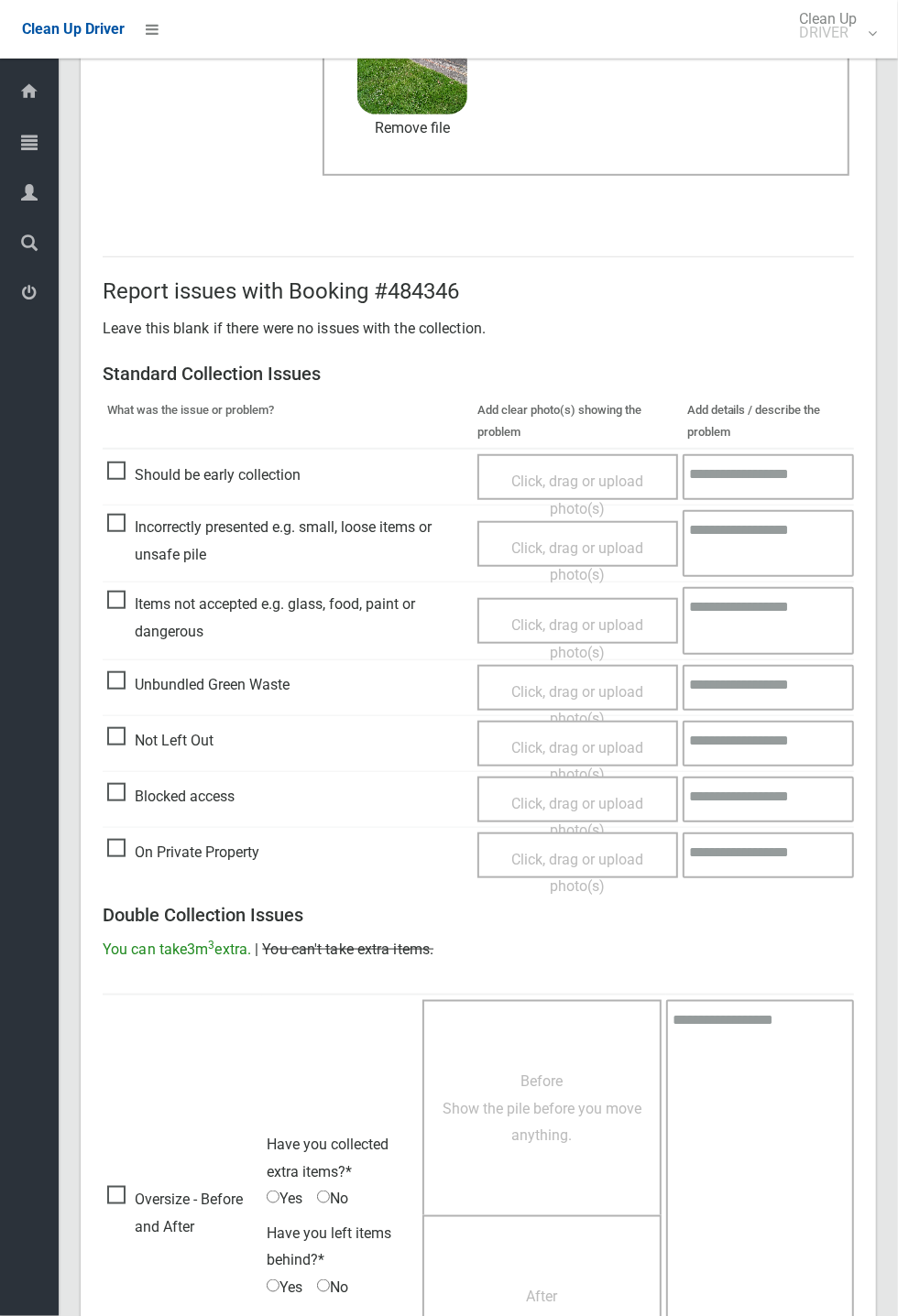
scroll to position [635, 0]
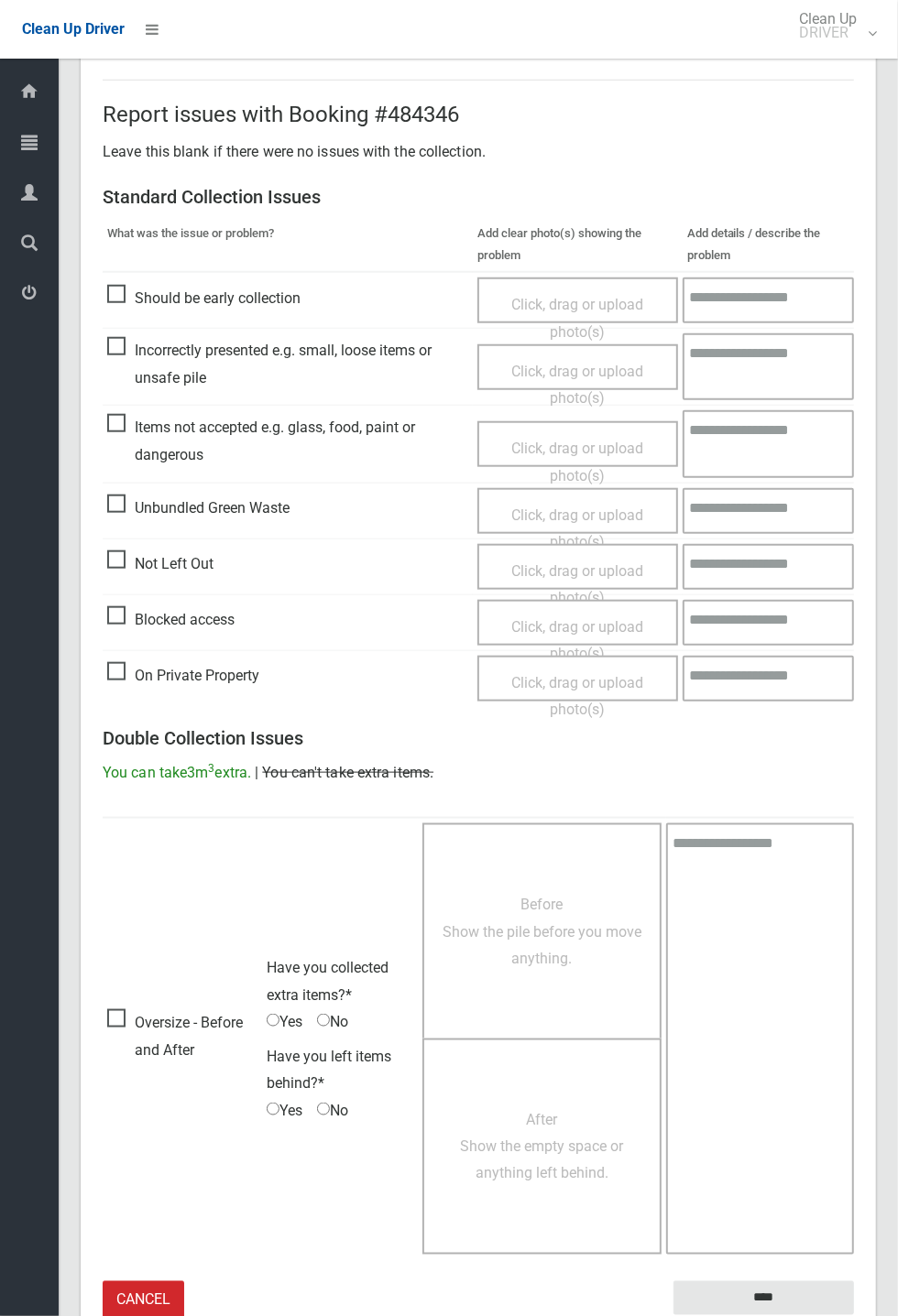
click at [791, 486] on small "The resident will be notified." at bounding box center [763, 1328] width 181 height 27
click at [854, 486] on input "****" at bounding box center [763, 1298] width 181 height 34
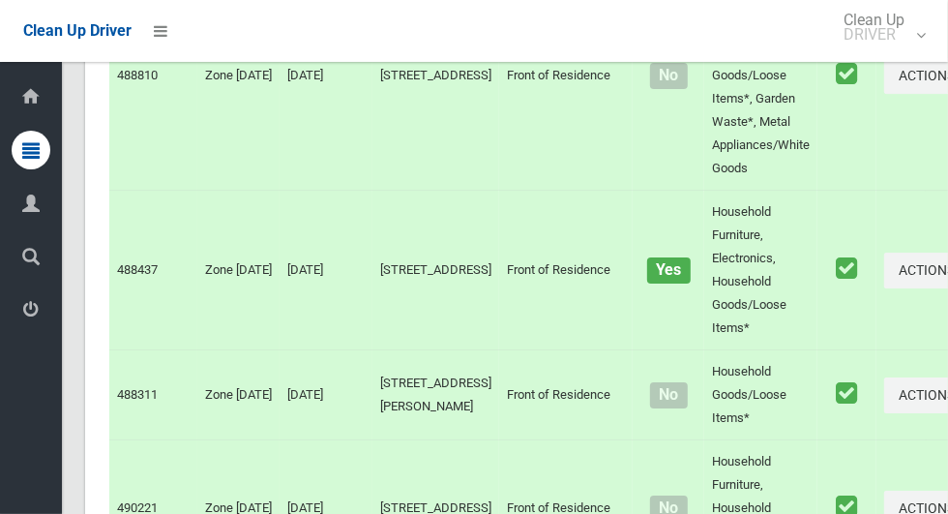
scroll to position [12071, 0]
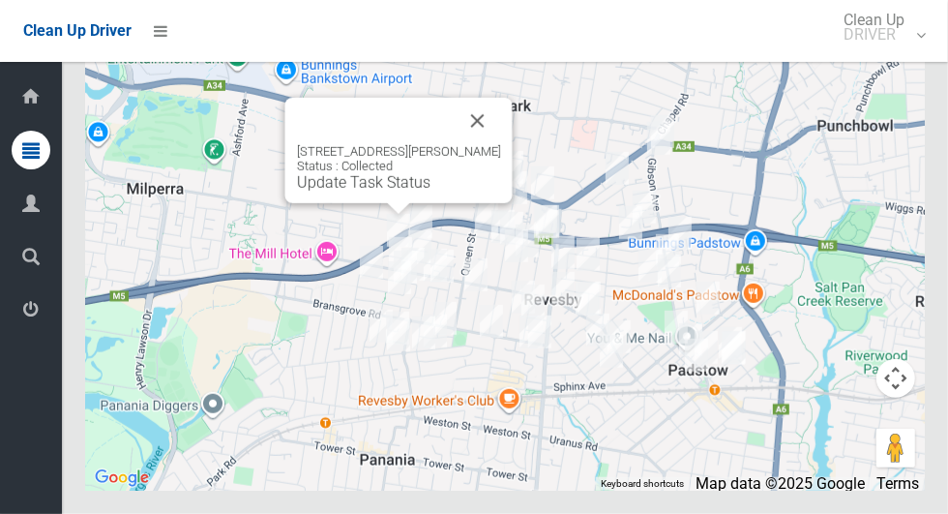
click at [485, 144] on button "Close" at bounding box center [478, 121] width 46 height 46
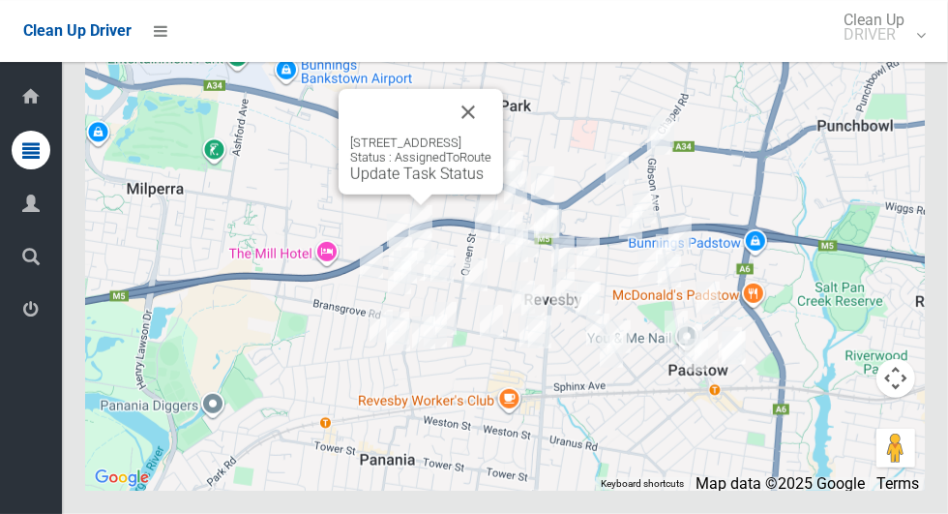
click at [417, 183] on link "Update Task Status" at bounding box center [416, 173] width 133 height 18
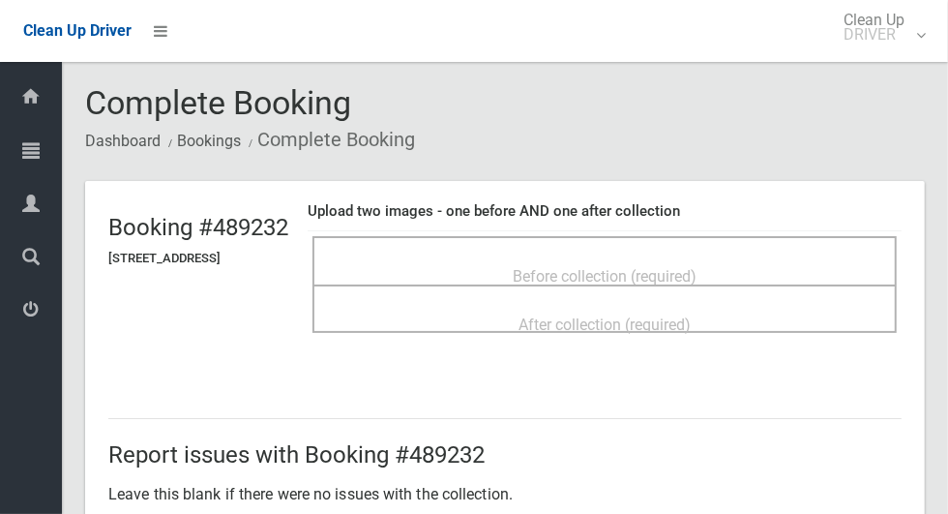
click at [696, 267] on span "Before collection (required)" at bounding box center [605, 276] width 184 height 18
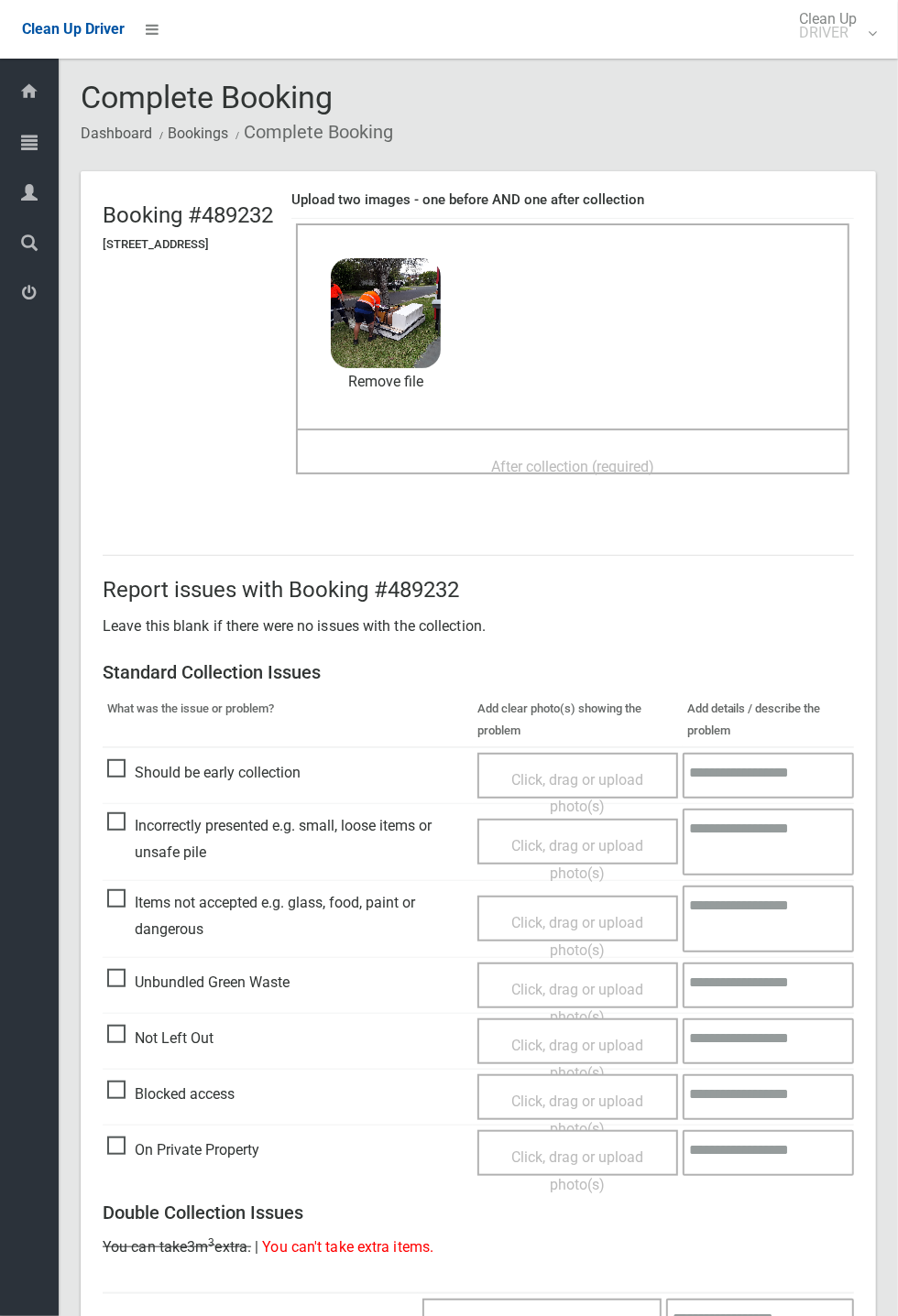
click at [655, 458] on span "After collection (required)" at bounding box center [572, 467] width 163 height 17
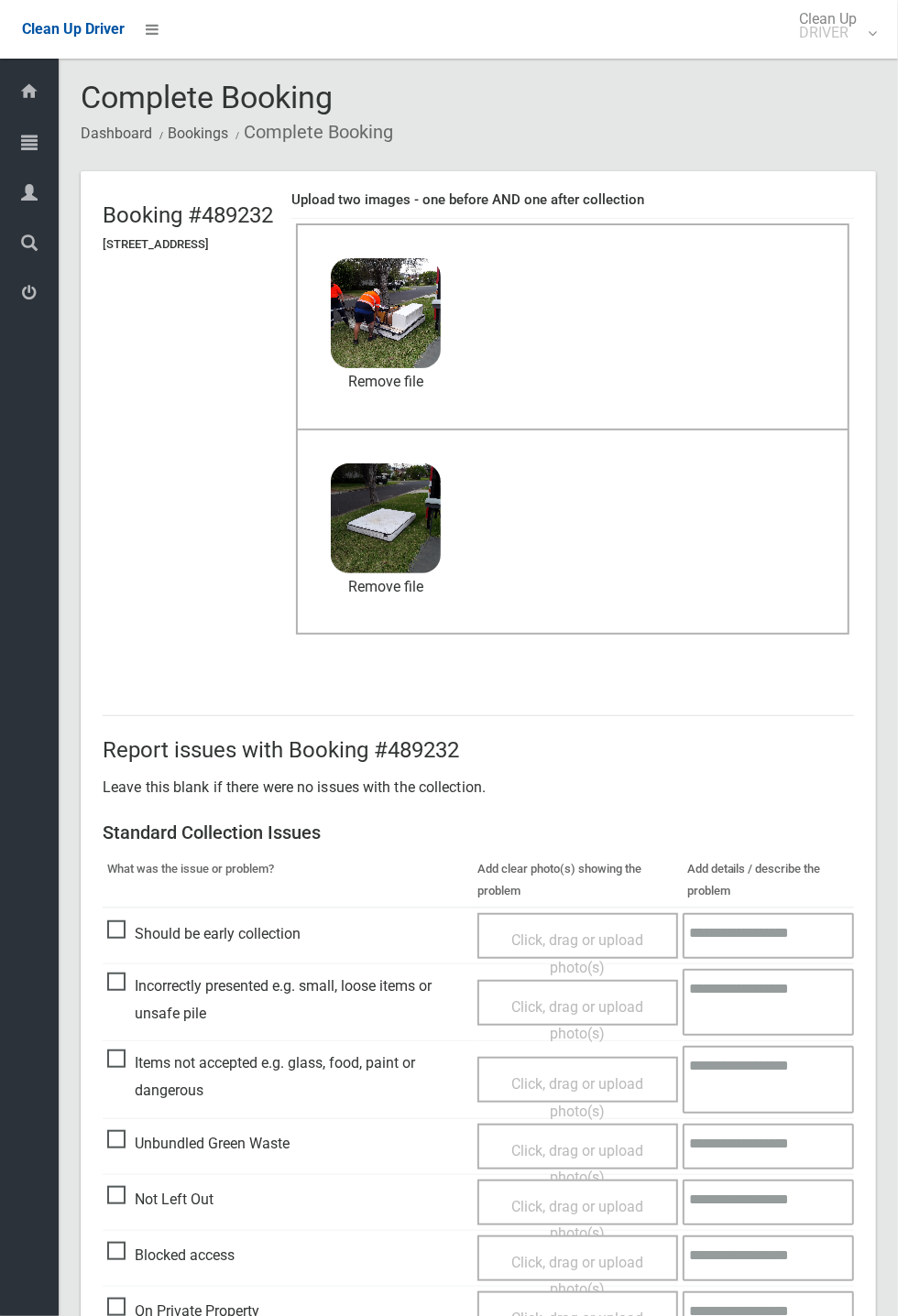
scroll to position [635, 0]
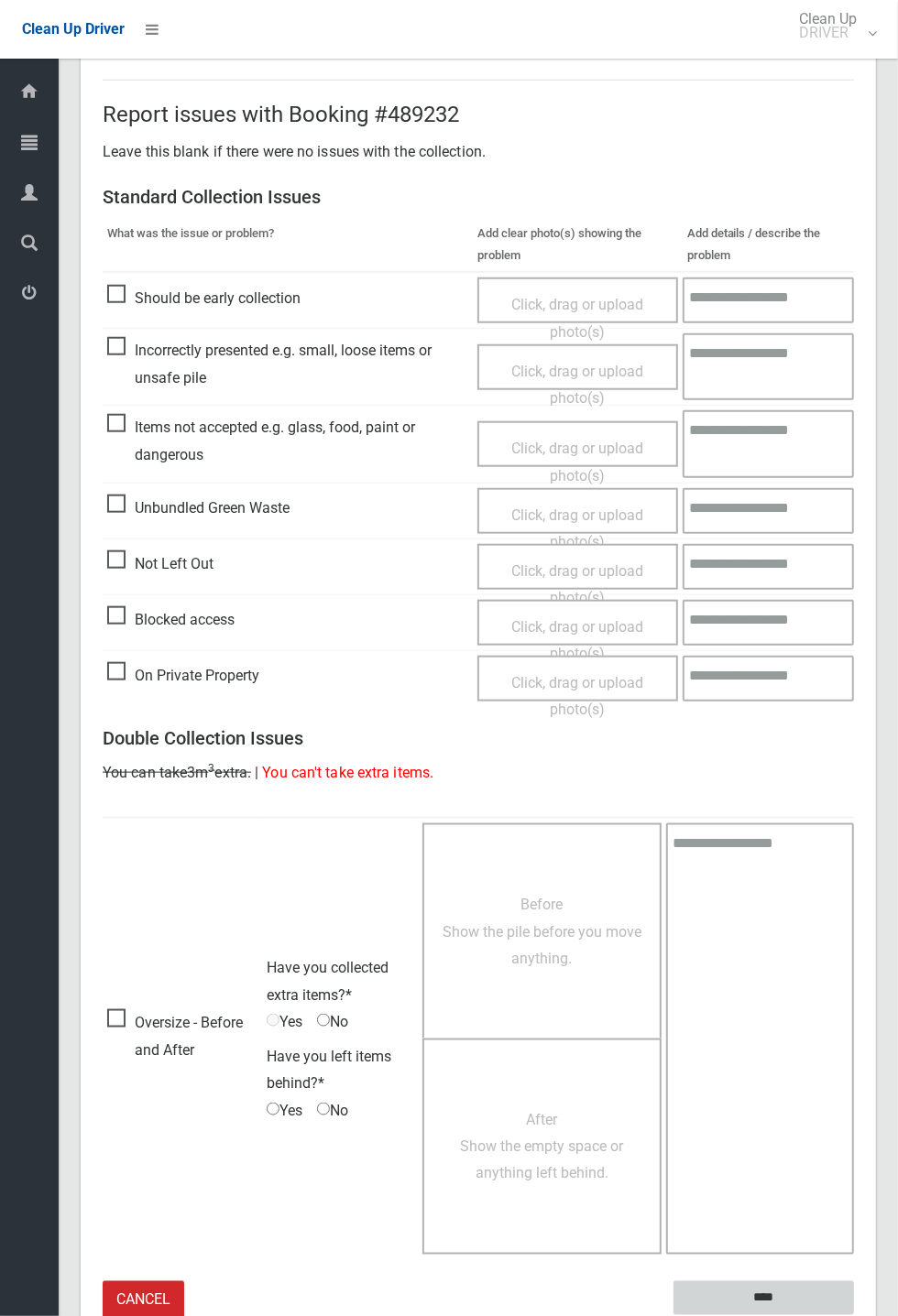
click at [816, 486] on input "****" at bounding box center [763, 1298] width 181 height 34
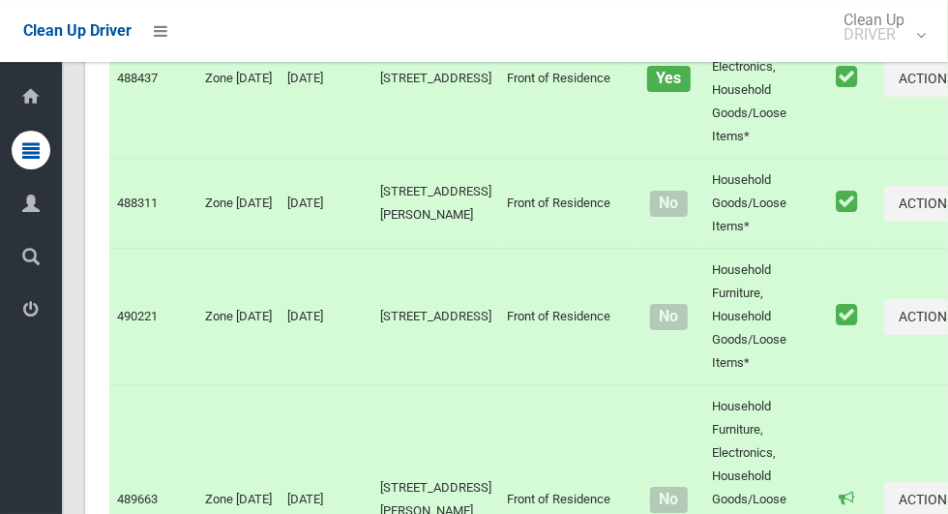
scroll to position [12071, 0]
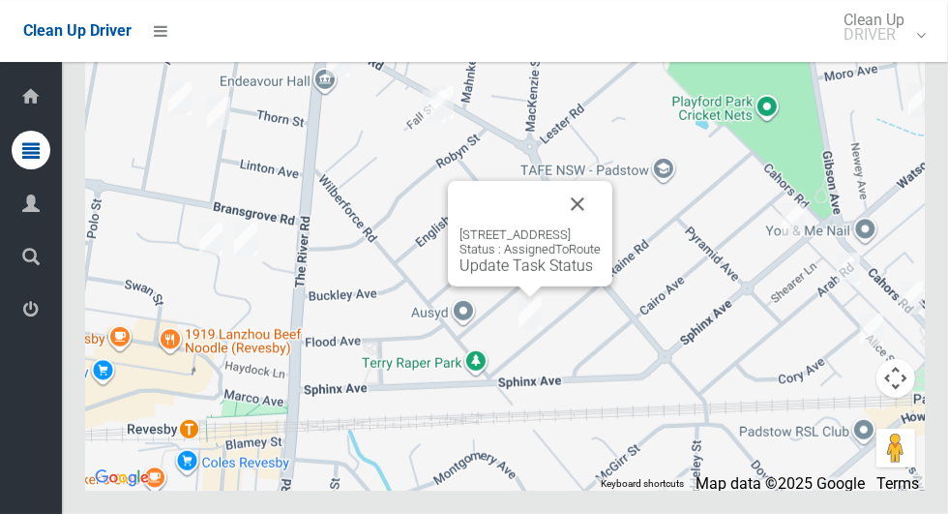
click at [590, 227] on button "Close" at bounding box center [577, 204] width 46 height 46
click at [587, 227] on button "Close" at bounding box center [577, 204] width 46 height 46
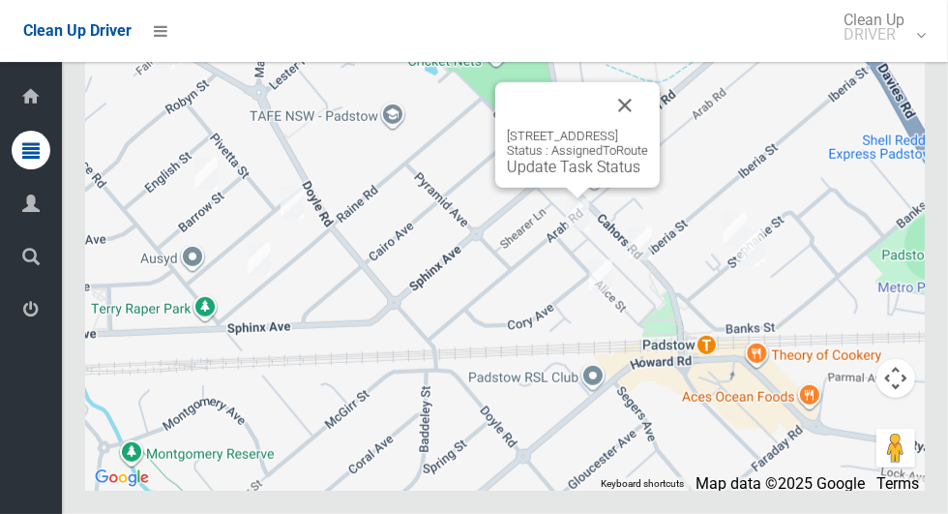
click at [638, 129] on button "Close" at bounding box center [625, 105] width 46 height 46
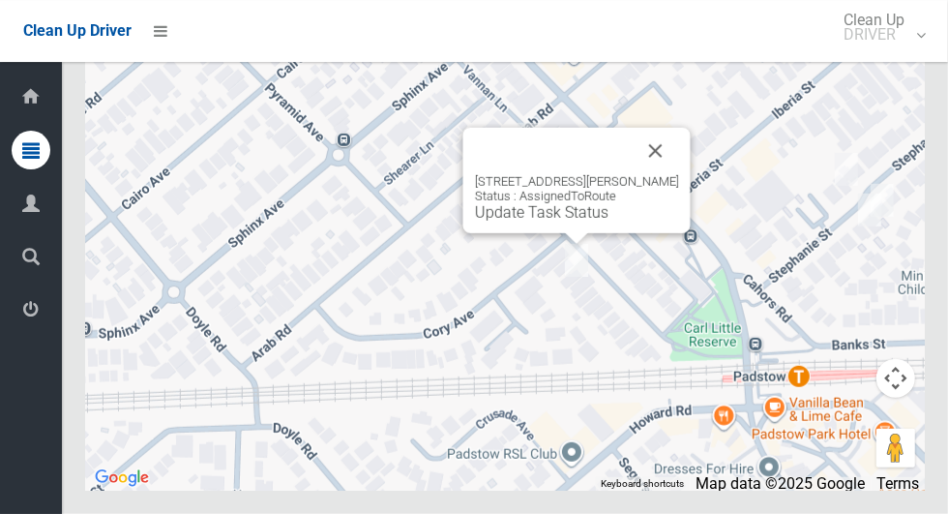
click at [646, 174] on button "Close" at bounding box center [656, 151] width 46 height 46
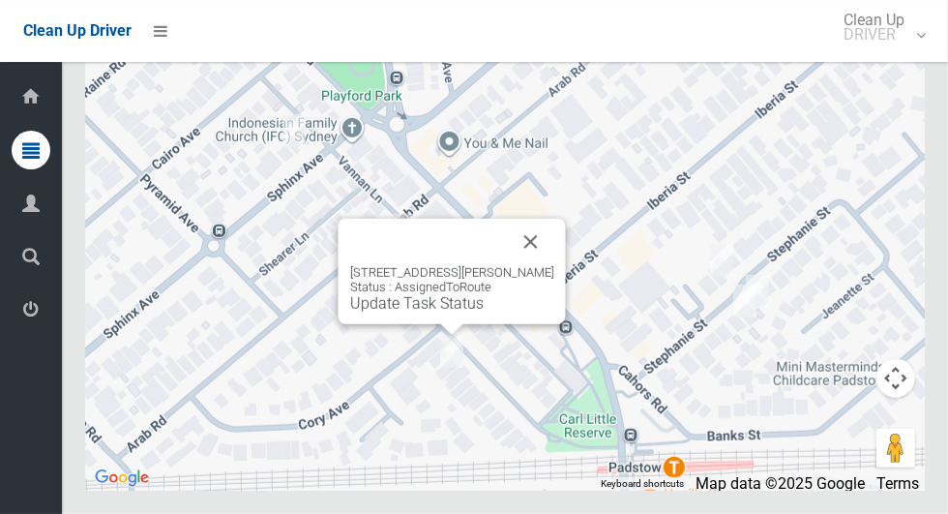
click at [521, 265] on button "Close" at bounding box center [531, 242] width 46 height 46
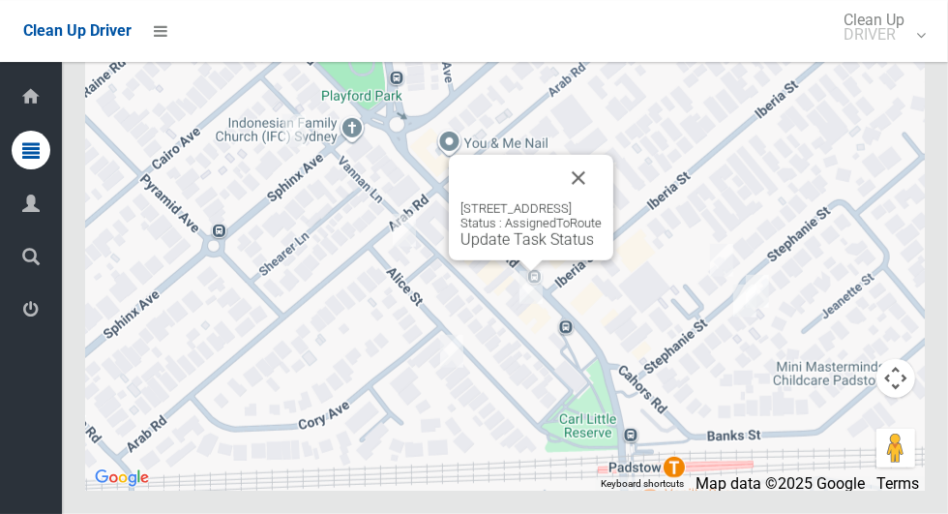
click at [600, 201] on button "Close" at bounding box center [578, 178] width 46 height 46
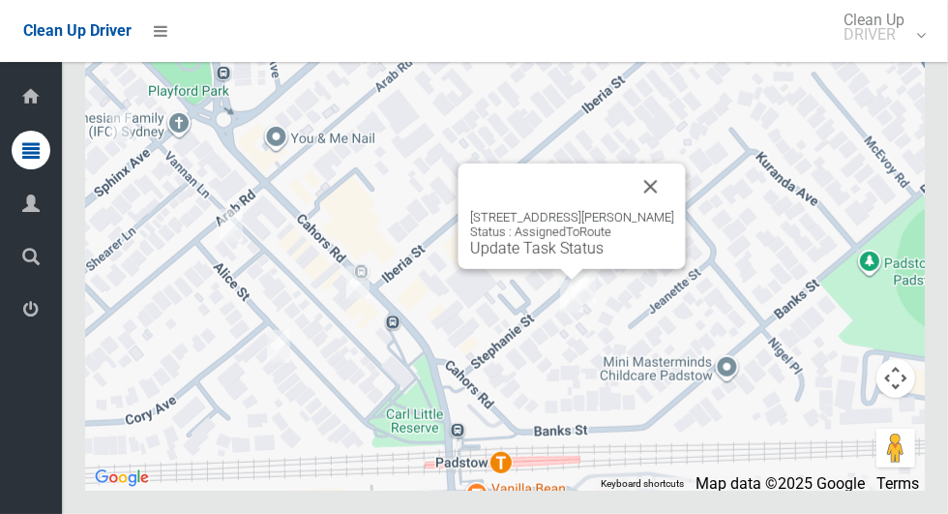
click at [642, 210] on button "Close" at bounding box center [651, 186] width 46 height 46
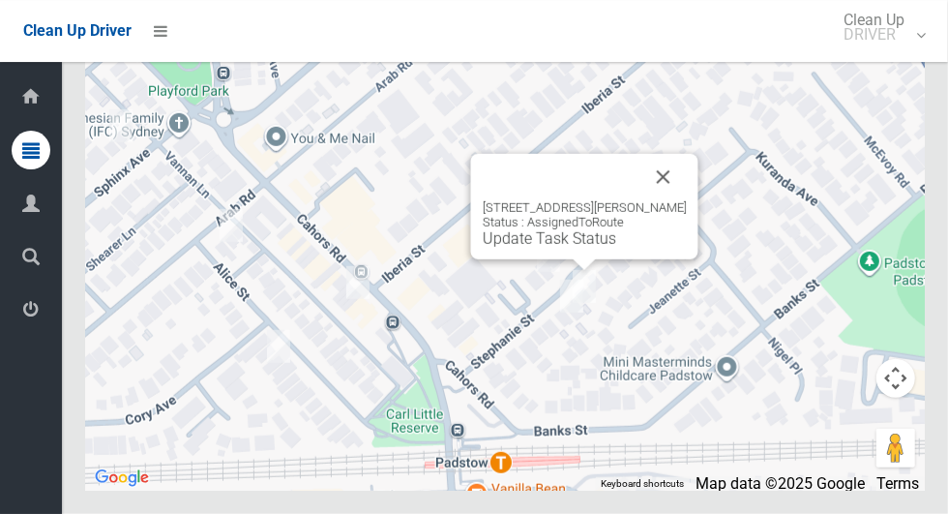
click at [657, 200] on button "Close" at bounding box center [663, 177] width 46 height 46
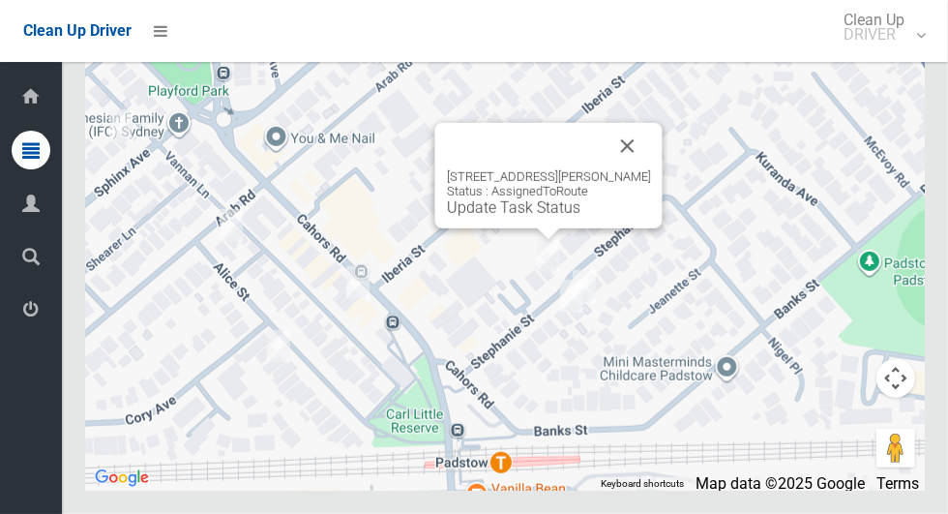
click at [629, 169] on button "Close" at bounding box center [628, 146] width 46 height 46
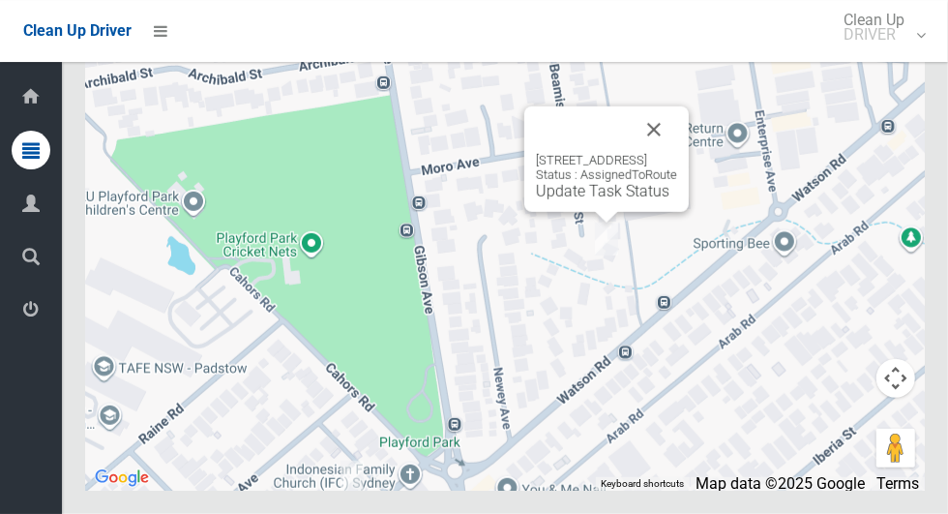
click at [677, 153] on button "Close" at bounding box center [654, 129] width 46 height 46
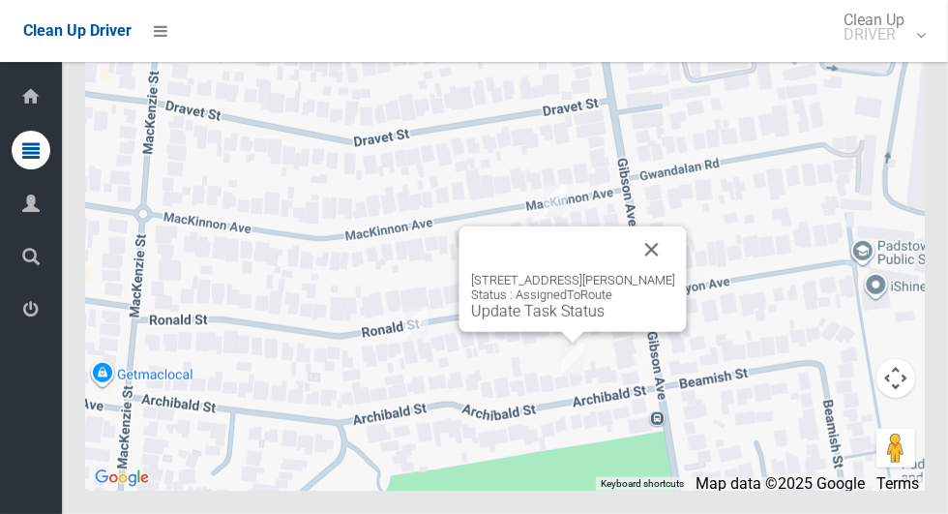
click at [641, 273] on button "Close" at bounding box center [652, 249] width 46 height 46
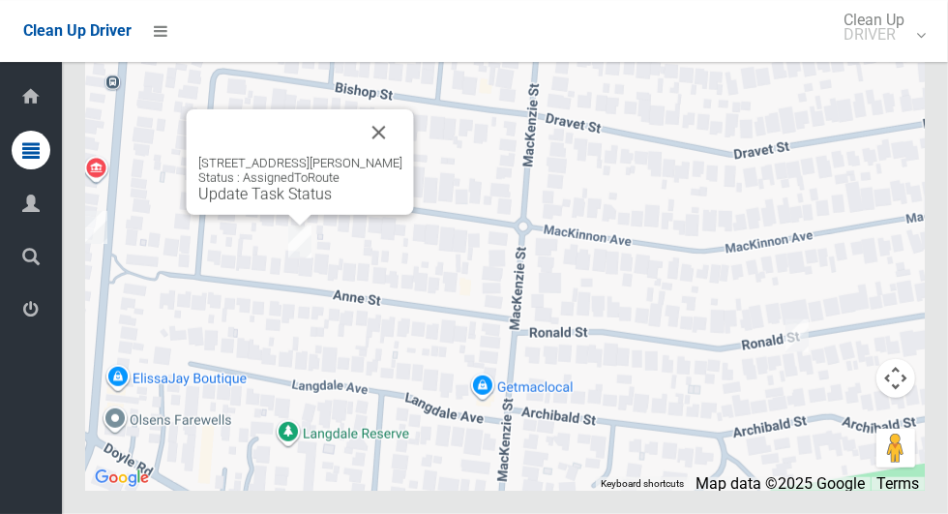
click at [365, 156] on button "Close" at bounding box center [379, 132] width 46 height 46
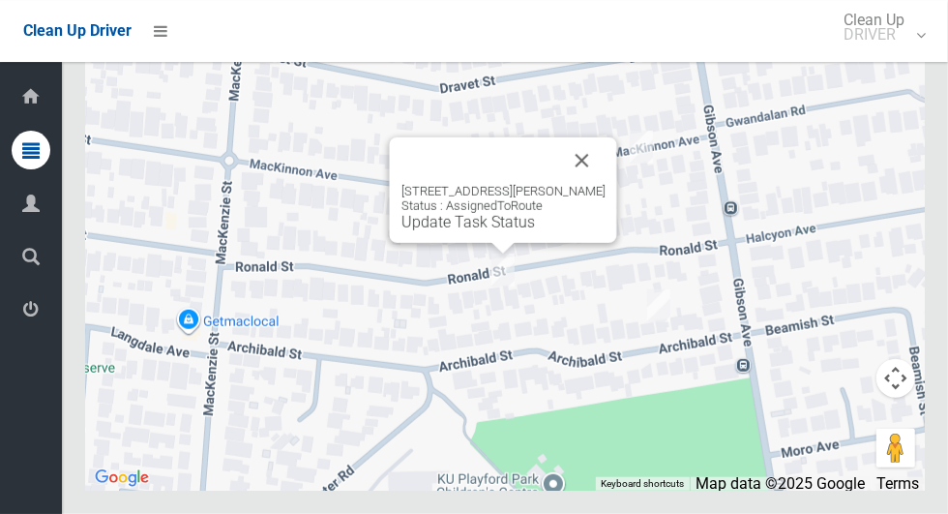
click at [572, 184] on button "Close" at bounding box center [582, 160] width 46 height 46
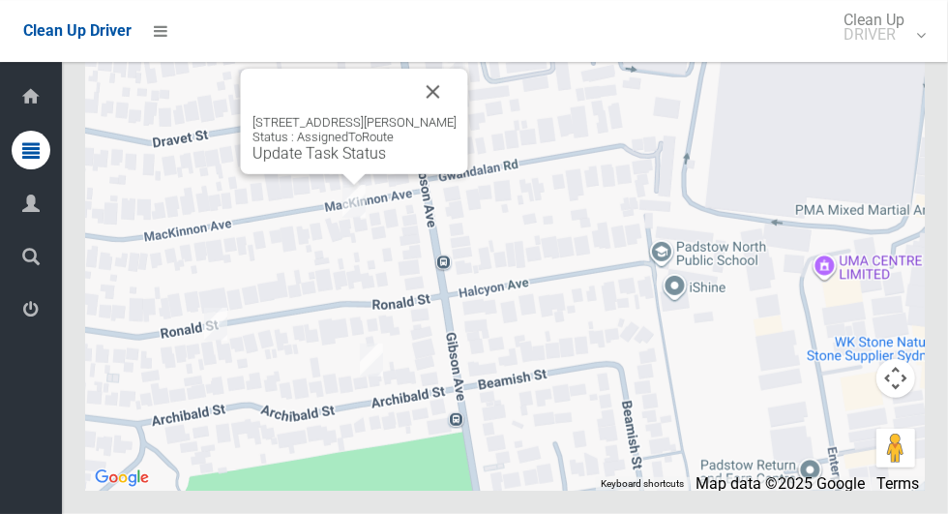
click at [435, 115] on button "Close" at bounding box center [433, 92] width 46 height 46
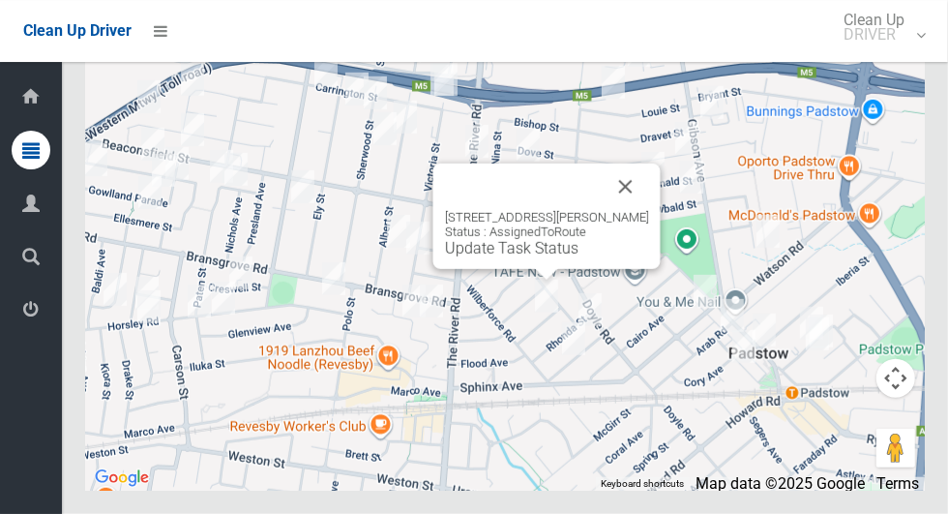
click at [541, 257] on link "Update Task Status" at bounding box center [511, 248] width 133 height 18
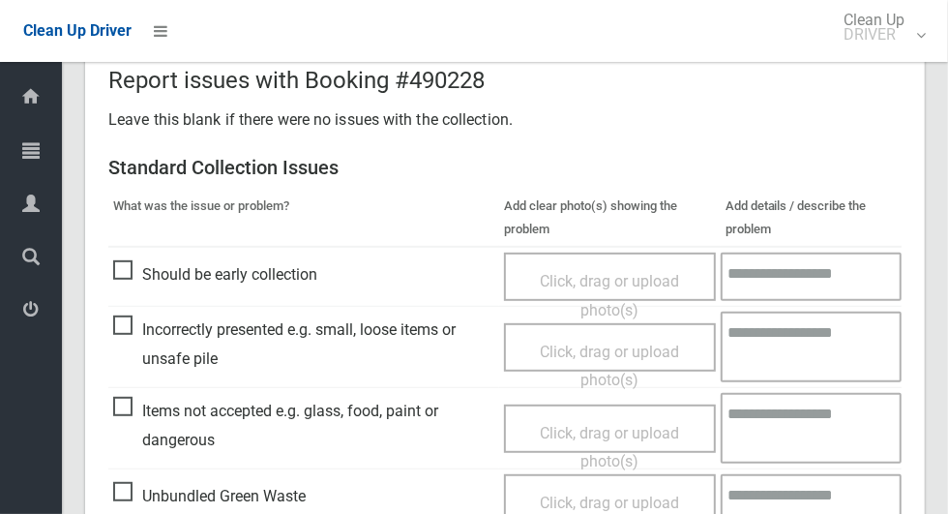
scroll to position [463, 0]
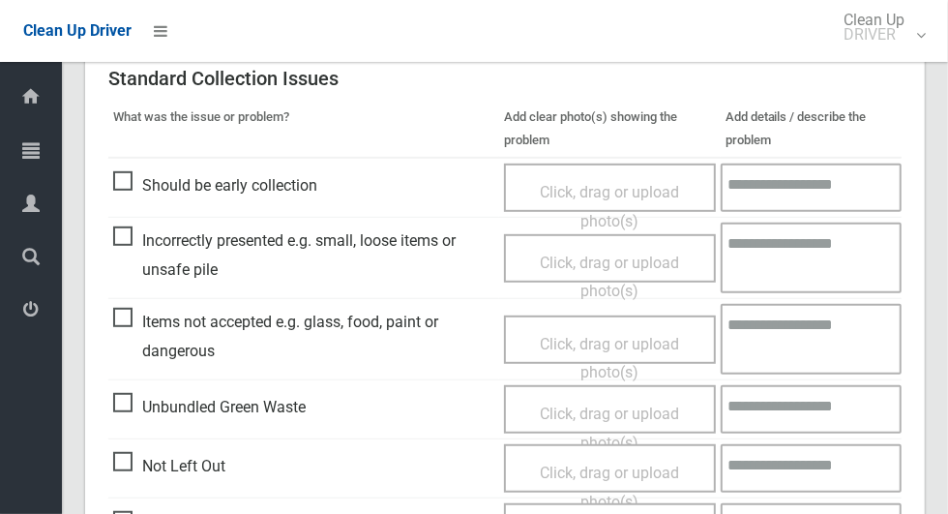
click at [115, 457] on span "Not Left Out" at bounding box center [169, 466] width 112 height 29
click at [655, 470] on span "Click, drag or upload photo(s)" at bounding box center [609, 486] width 139 height 47
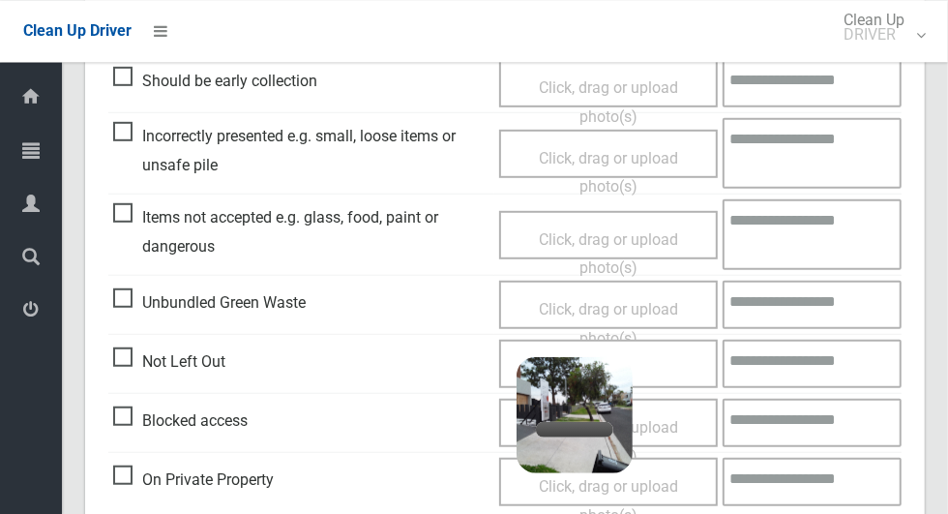
scroll to position [569, 0]
click at [678, 417] on span "Click, drag or upload photo(s)" at bounding box center [608, 440] width 139 height 47
click at [680, 353] on div "Click, drag or upload photo(s) 2.1 MB 2025-10-0909.11.146430164008464927118.jpg…" at bounding box center [608, 363] width 219 height 48
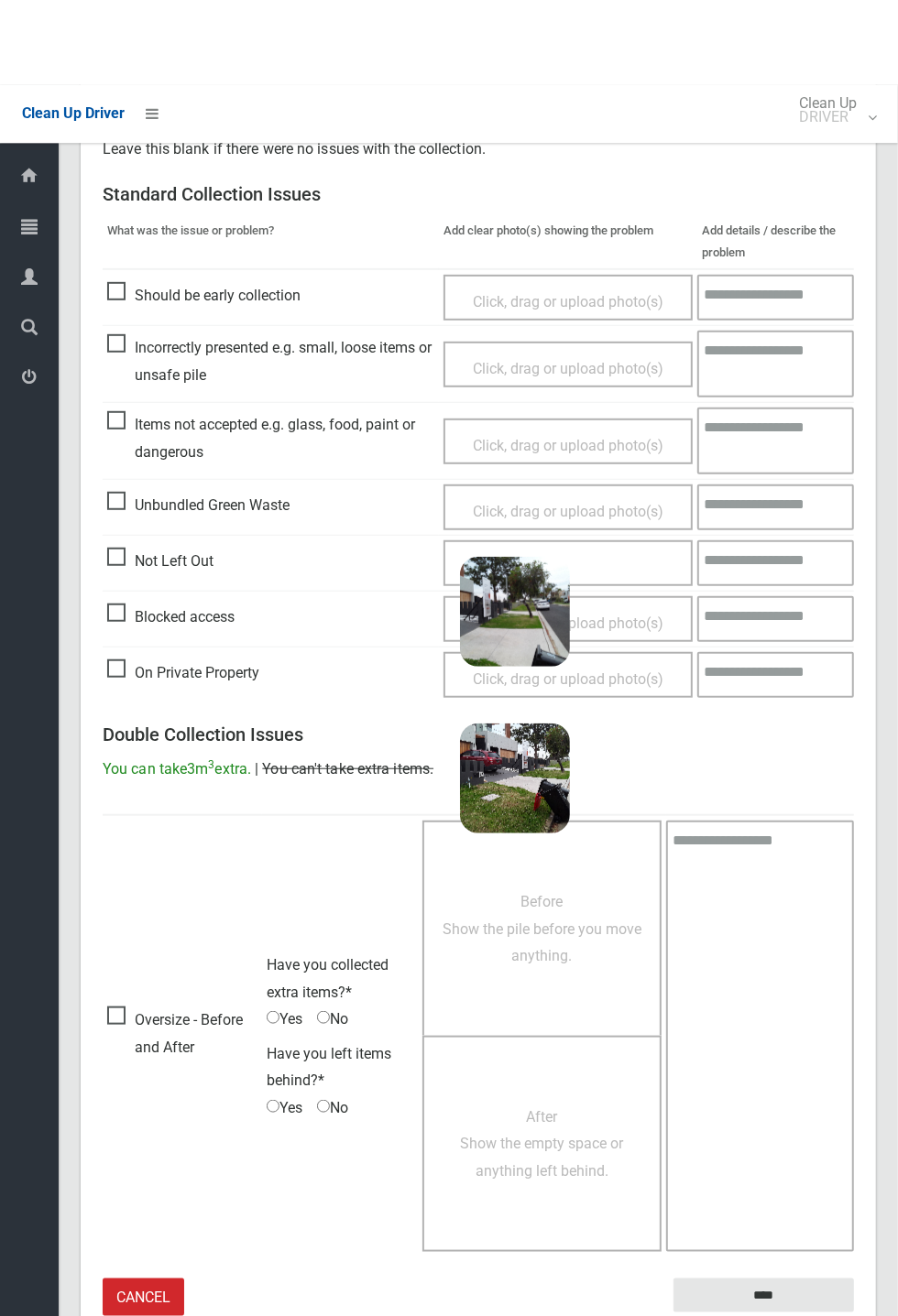
scroll to position [319, 0]
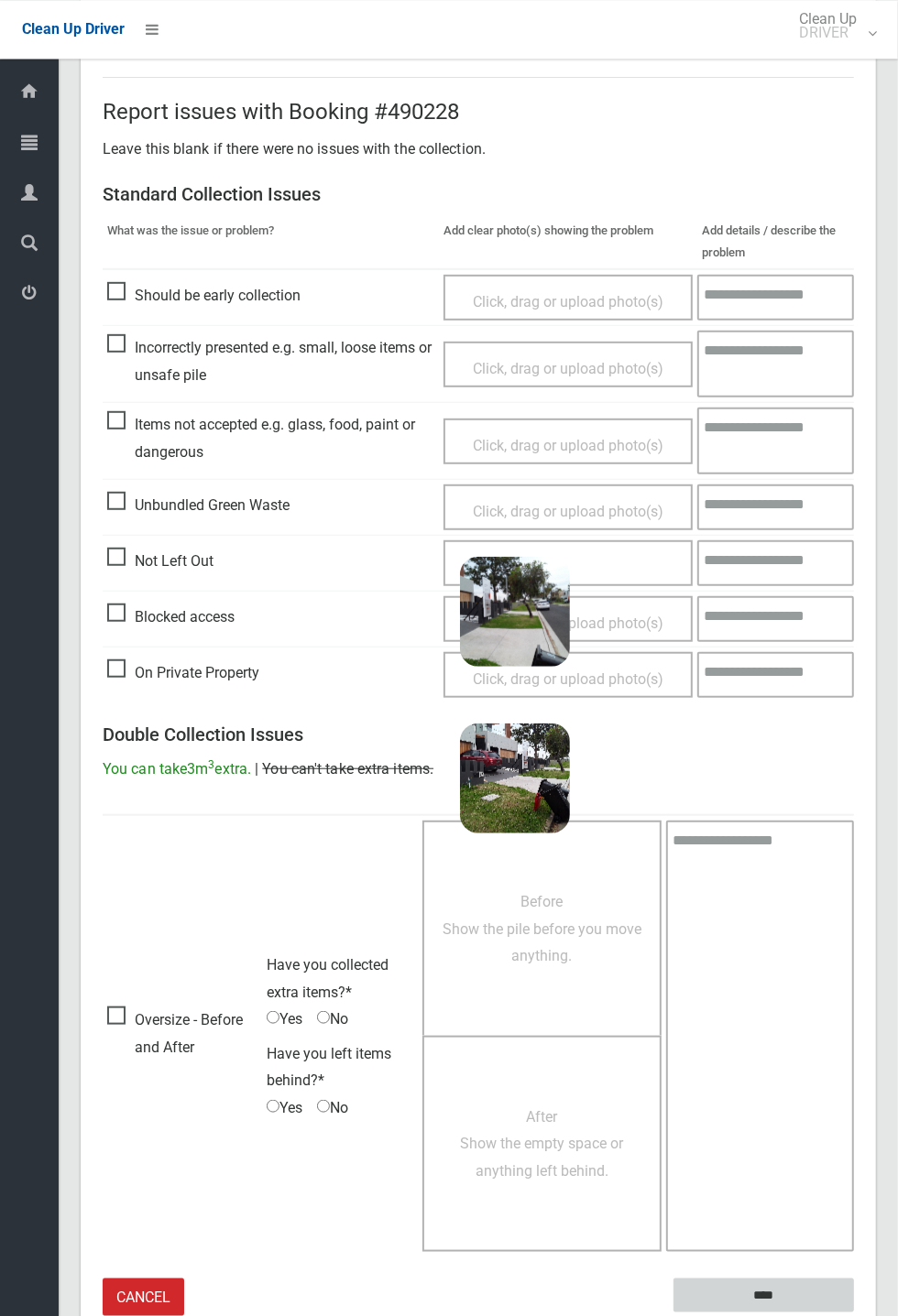
click at [774, 486] on input "****" at bounding box center [763, 1295] width 181 height 34
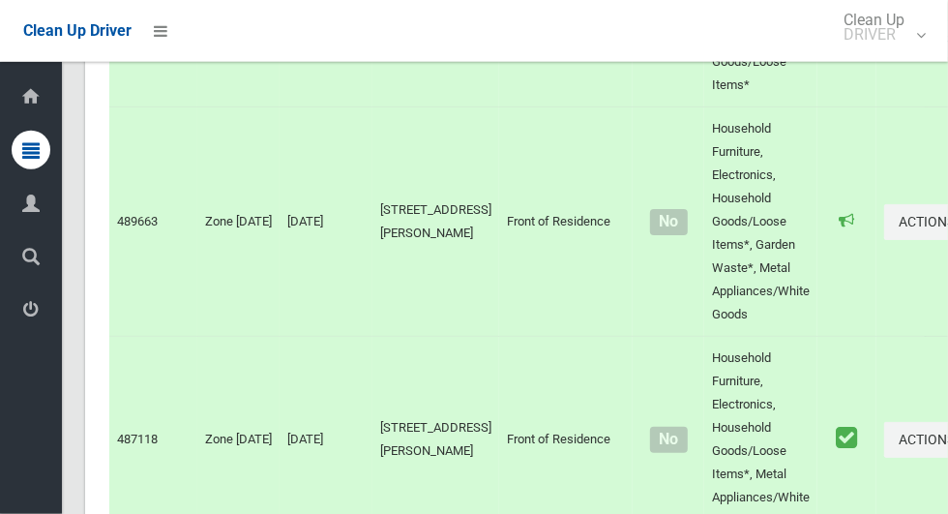
scroll to position [12071, 0]
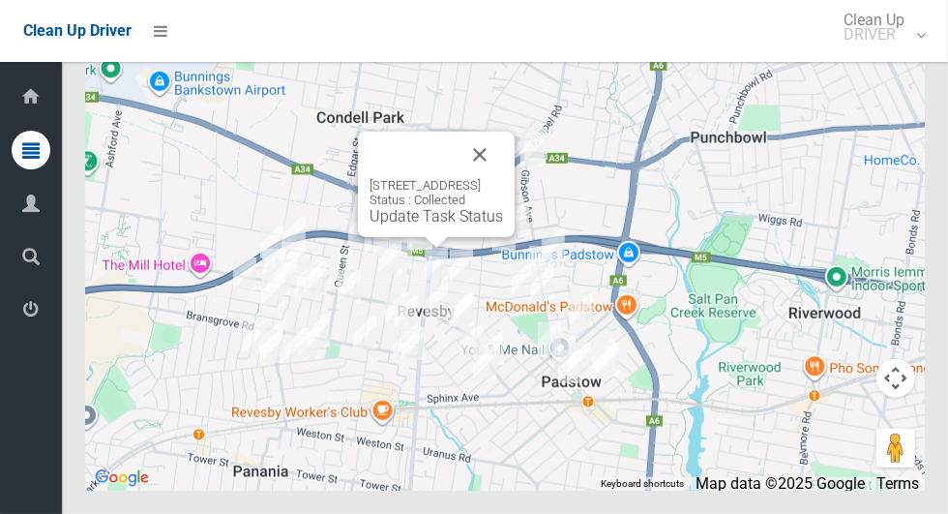
click at [503, 178] on button "Close" at bounding box center [480, 155] width 46 height 46
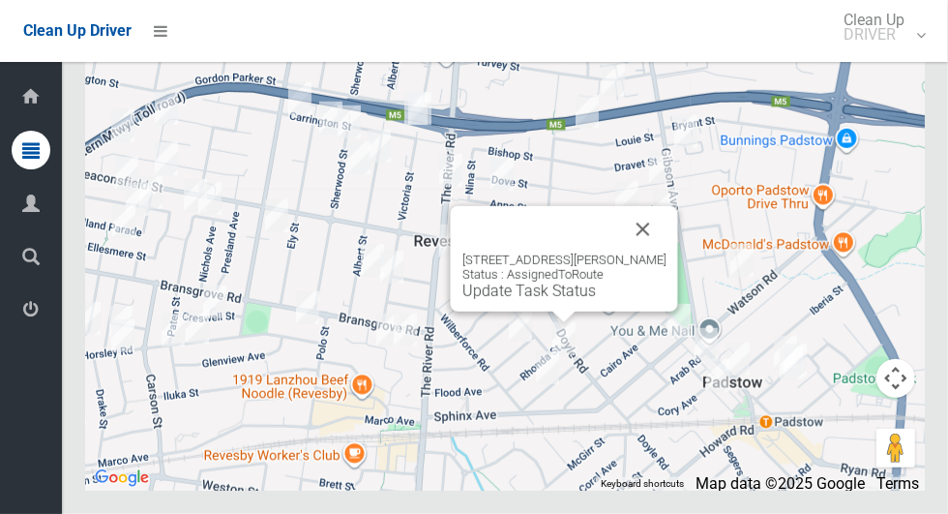
click at [553, 300] on link "Update Task Status" at bounding box center [528, 290] width 133 height 18
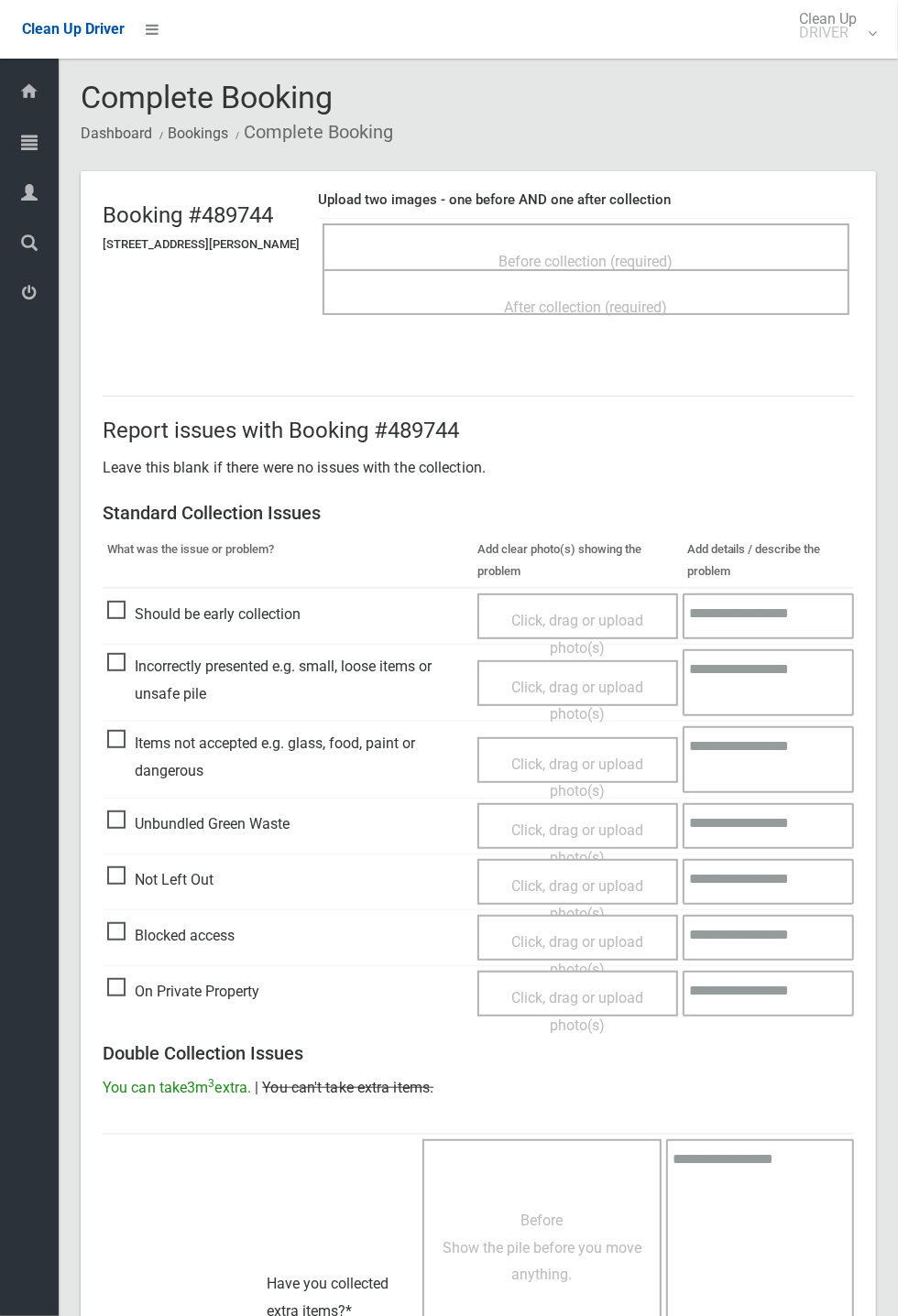
click at [399, 486] on span "Items not accepted e.g. glass, food, paint or dangerous" at bounding box center [287, 756] width 361 height 54
click at [671, 269] on div "After collection (required)" at bounding box center [585, 292] width 527 height 45
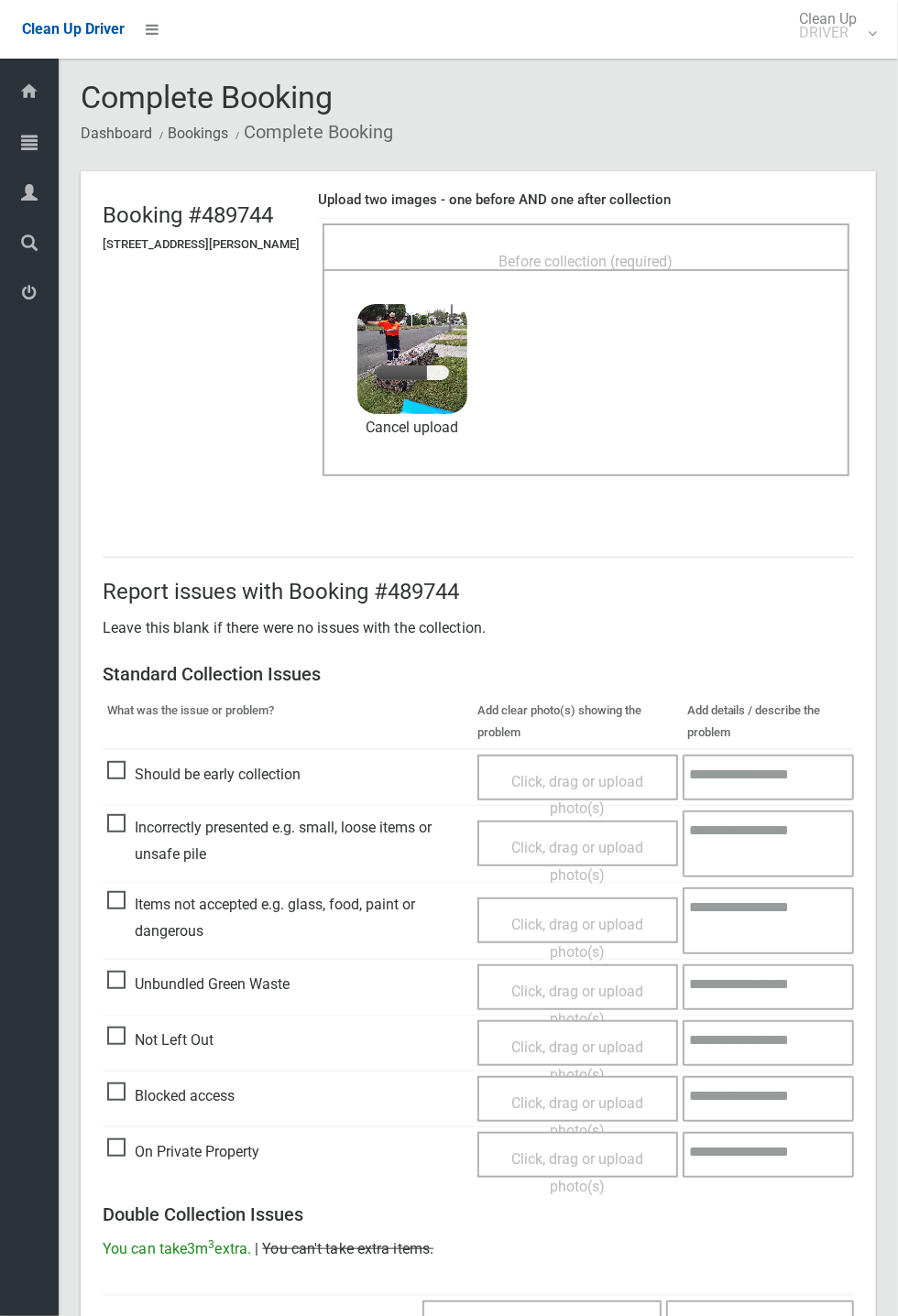
click at [669, 258] on span "Before collection (required)" at bounding box center [586, 261] width 174 height 17
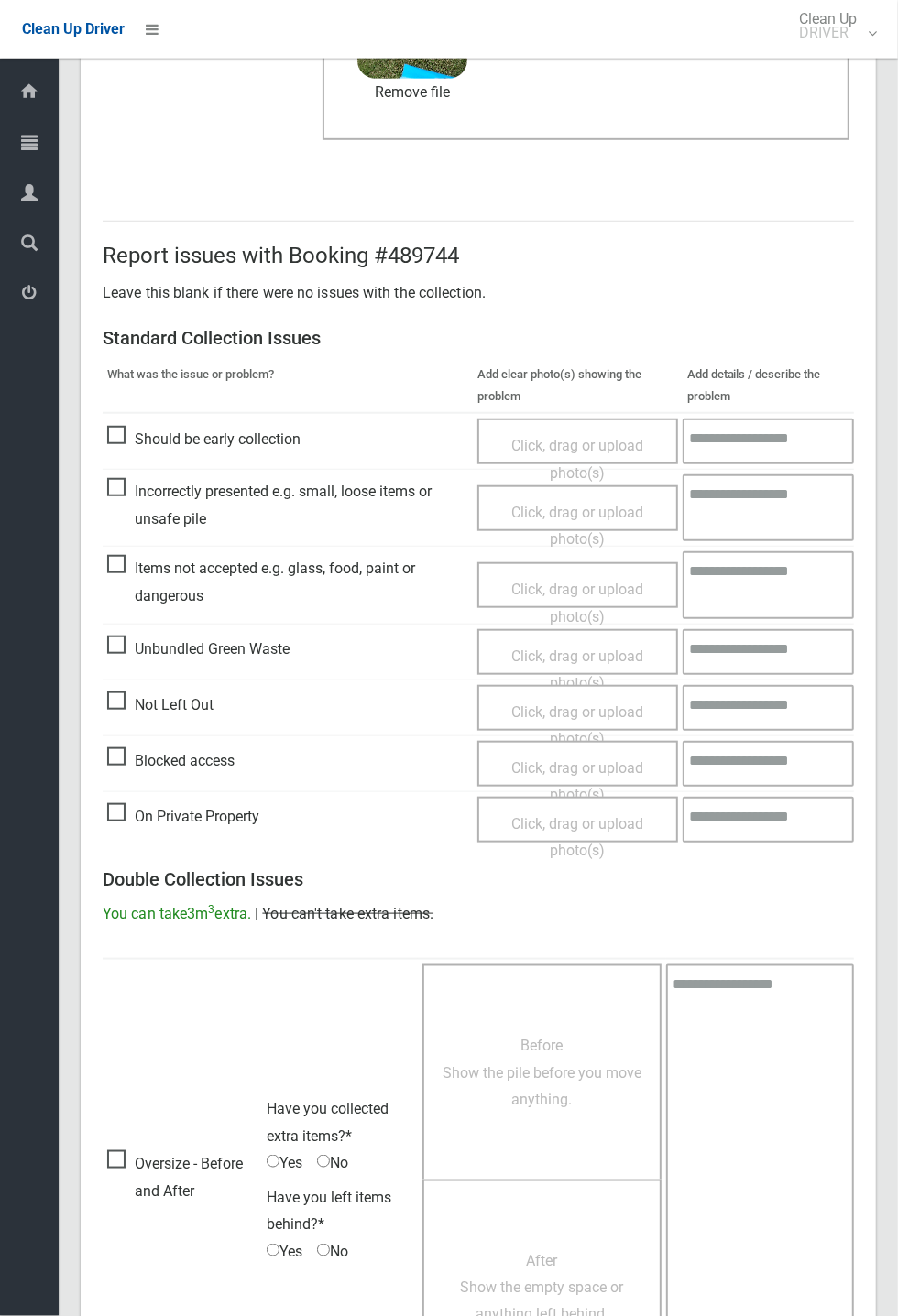
scroll to position [635, 0]
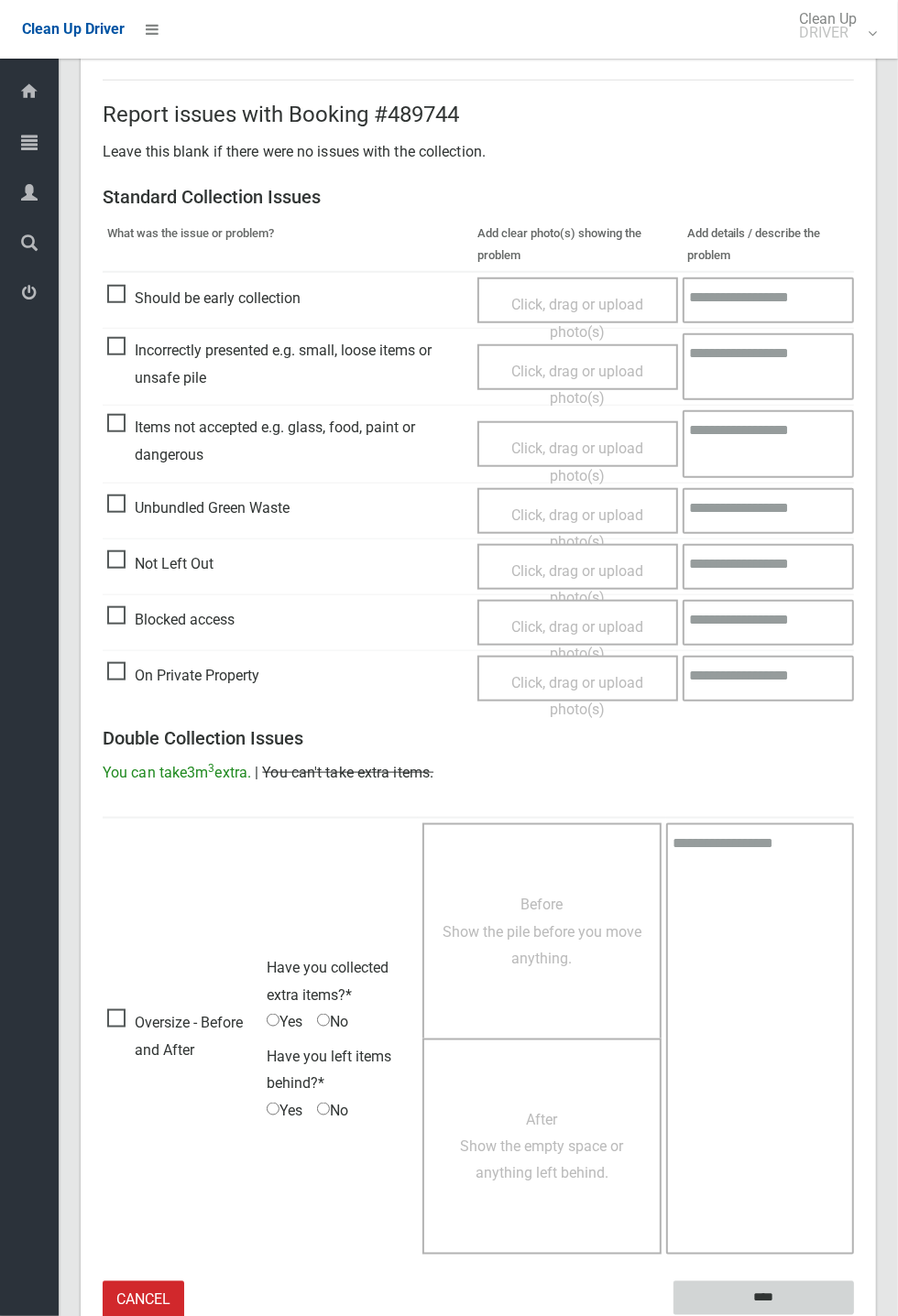
click at [854, 486] on input "****" at bounding box center [763, 1298] width 181 height 34
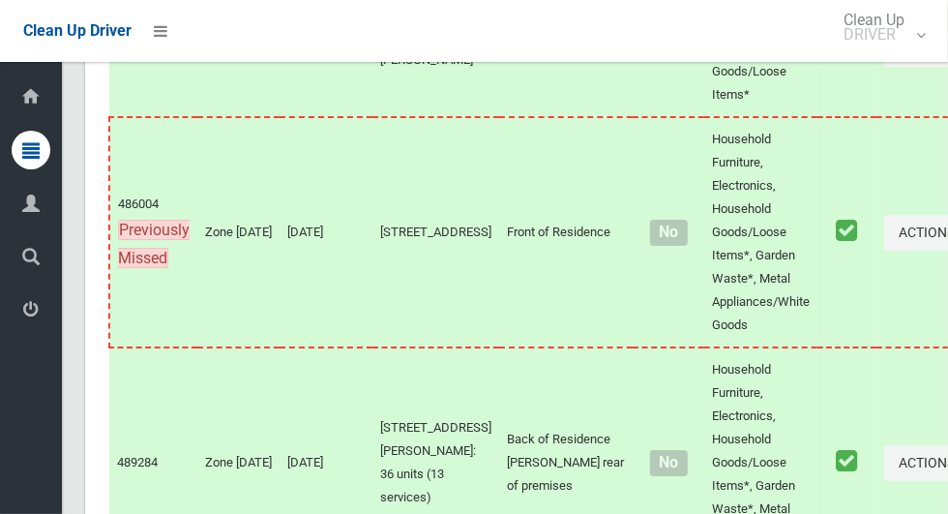
scroll to position [12070, 0]
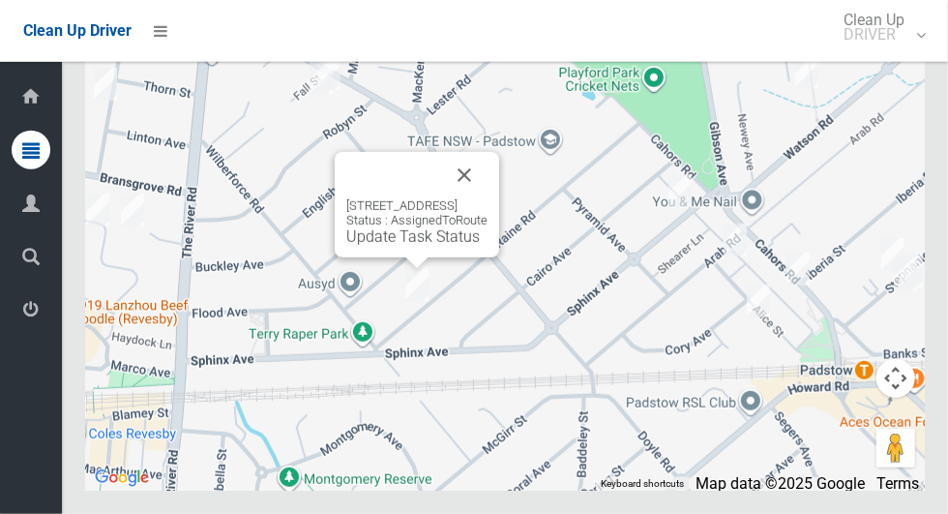
click at [485, 198] on button "Close" at bounding box center [464, 175] width 46 height 46
click at [408, 246] on link "Update Task Status" at bounding box center [412, 236] width 133 height 18
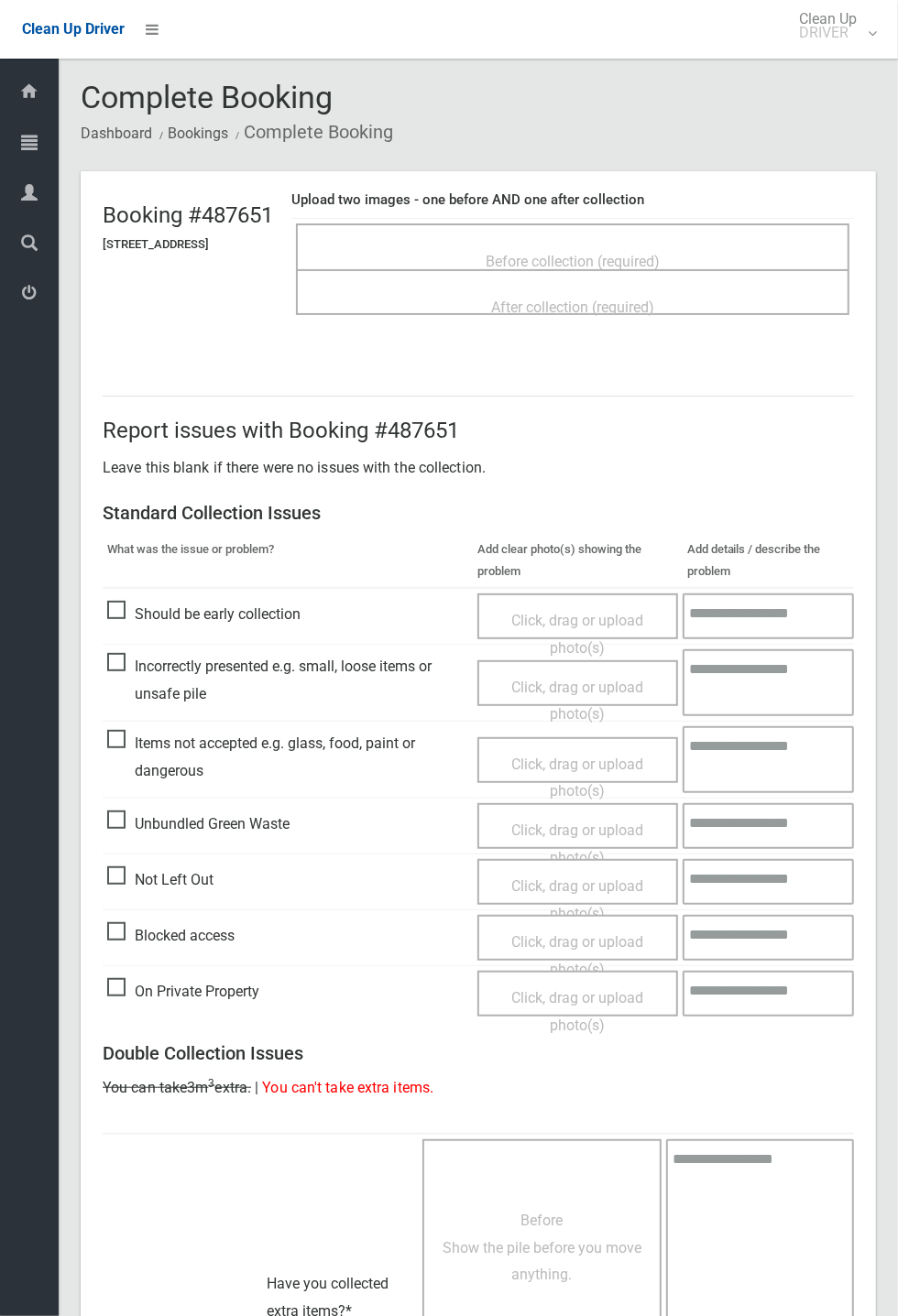
click at [656, 253] on span "Before collection (required)" at bounding box center [573, 261] width 174 height 17
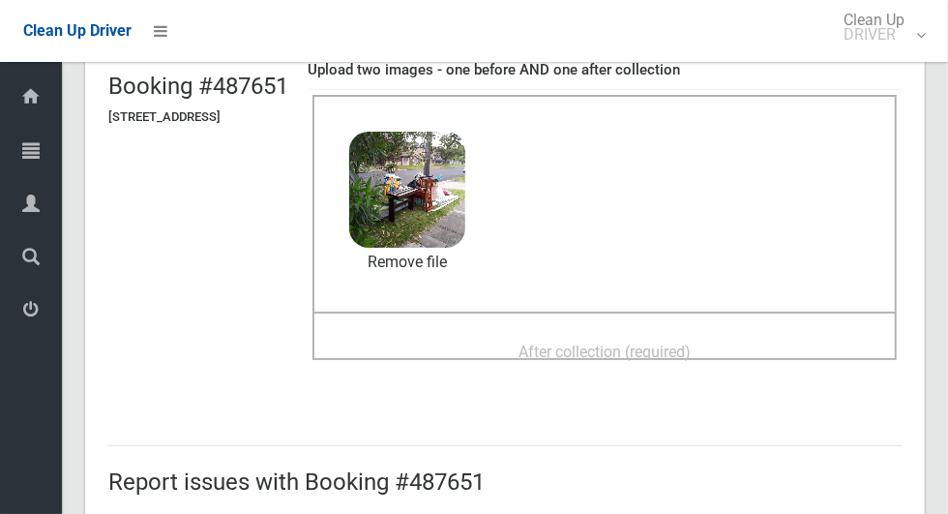
scroll to position [183, 0]
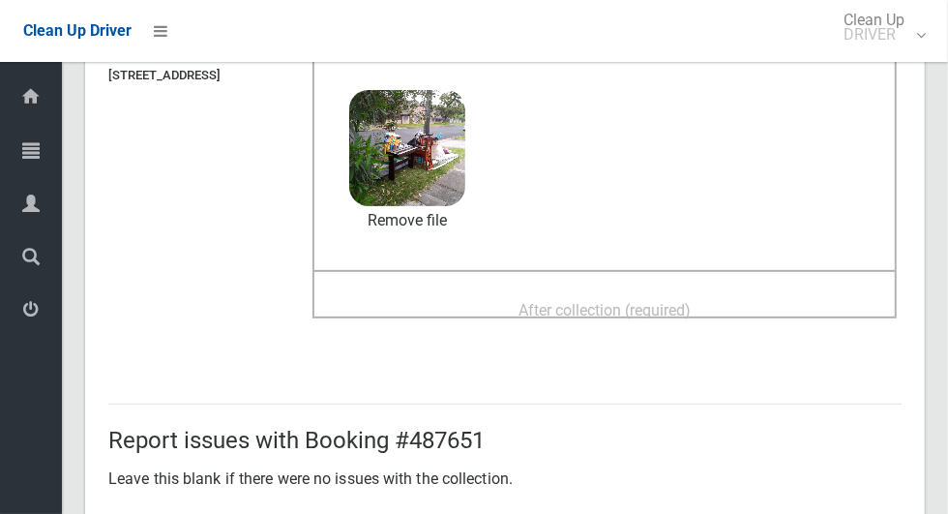
click at [691, 306] on span "After collection (required)" at bounding box center [604, 310] width 172 height 18
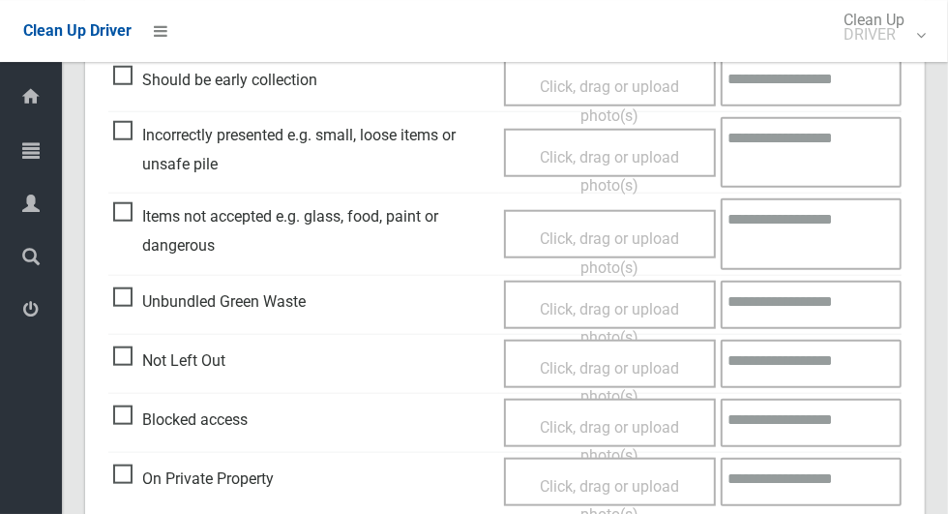
scroll to position [1582, 0]
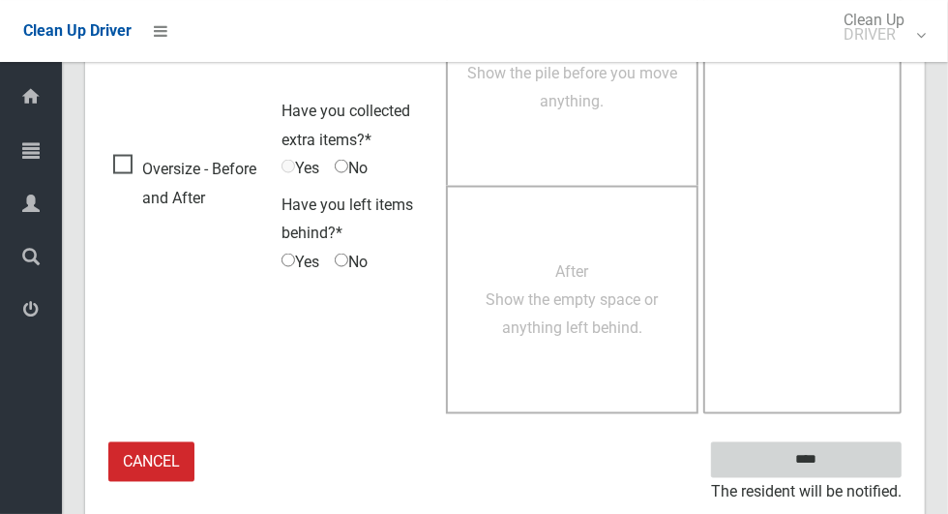
click at [863, 451] on input "****" at bounding box center [806, 460] width 191 height 36
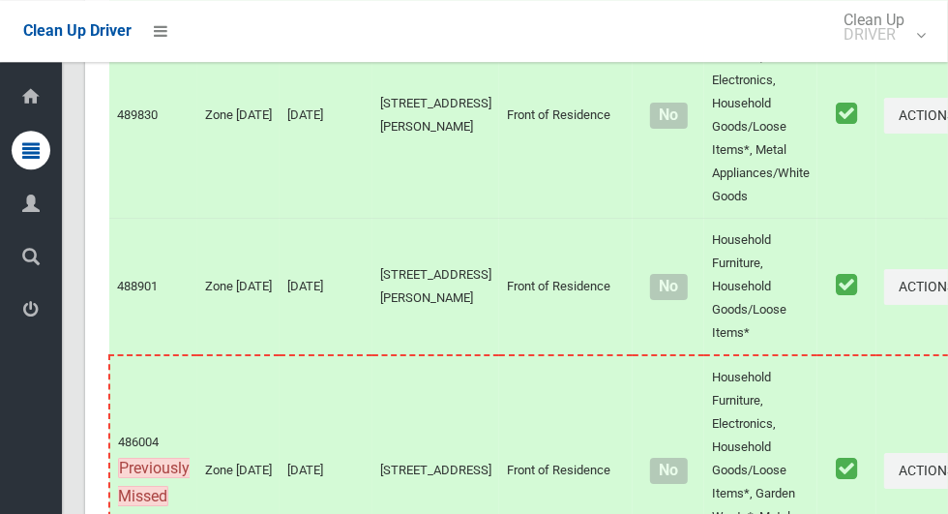
scroll to position [12071, 0]
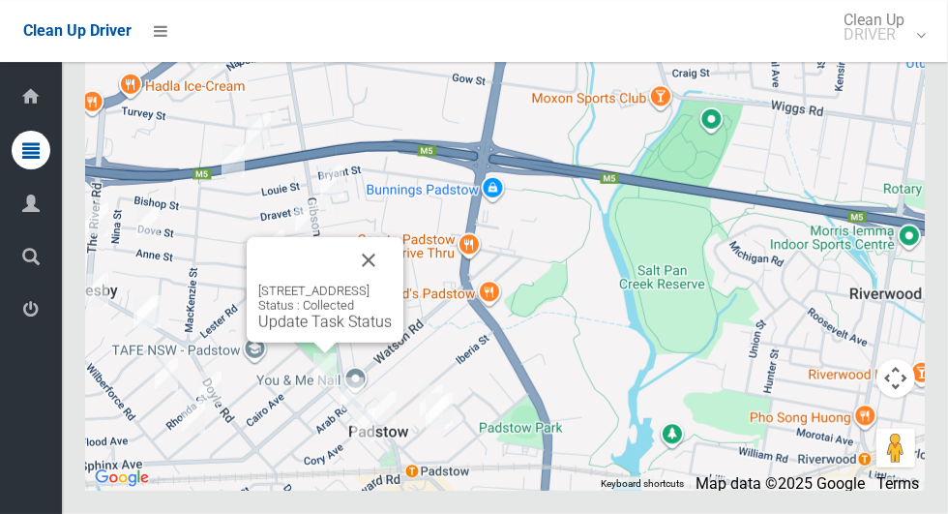
click at [392, 283] on button "Close" at bounding box center [368, 260] width 46 height 46
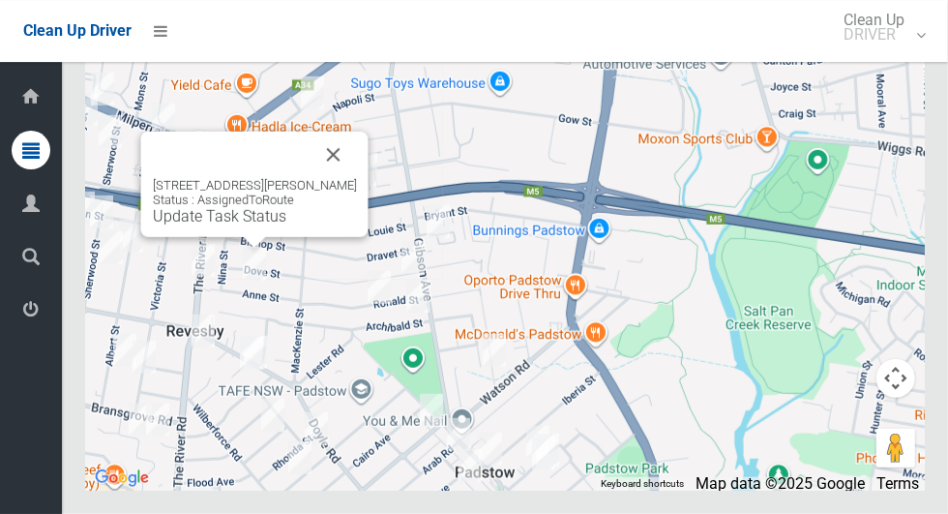
click at [338, 178] on button "Close" at bounding box center [333, 155] width 46 height 46
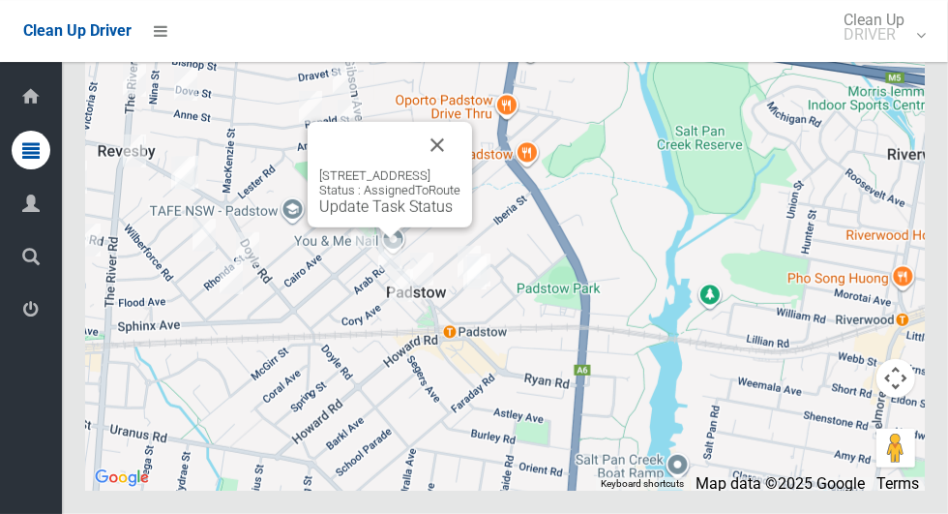
click at [395, 216] on link "Update Task Status" at bounding box center [385, 206] width 133 height 18
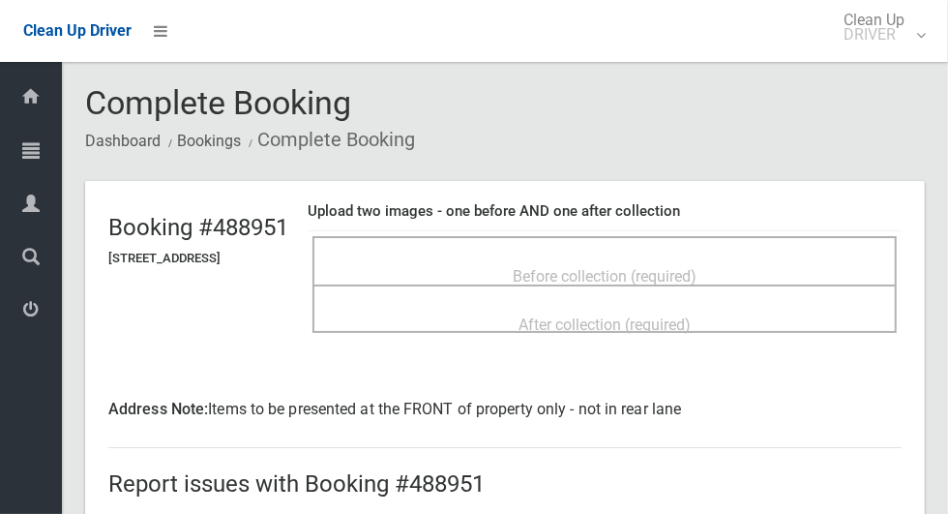
click at [628, 257] on div "Before collection (required)" at bounding box center [605, 275] width 542 height 36
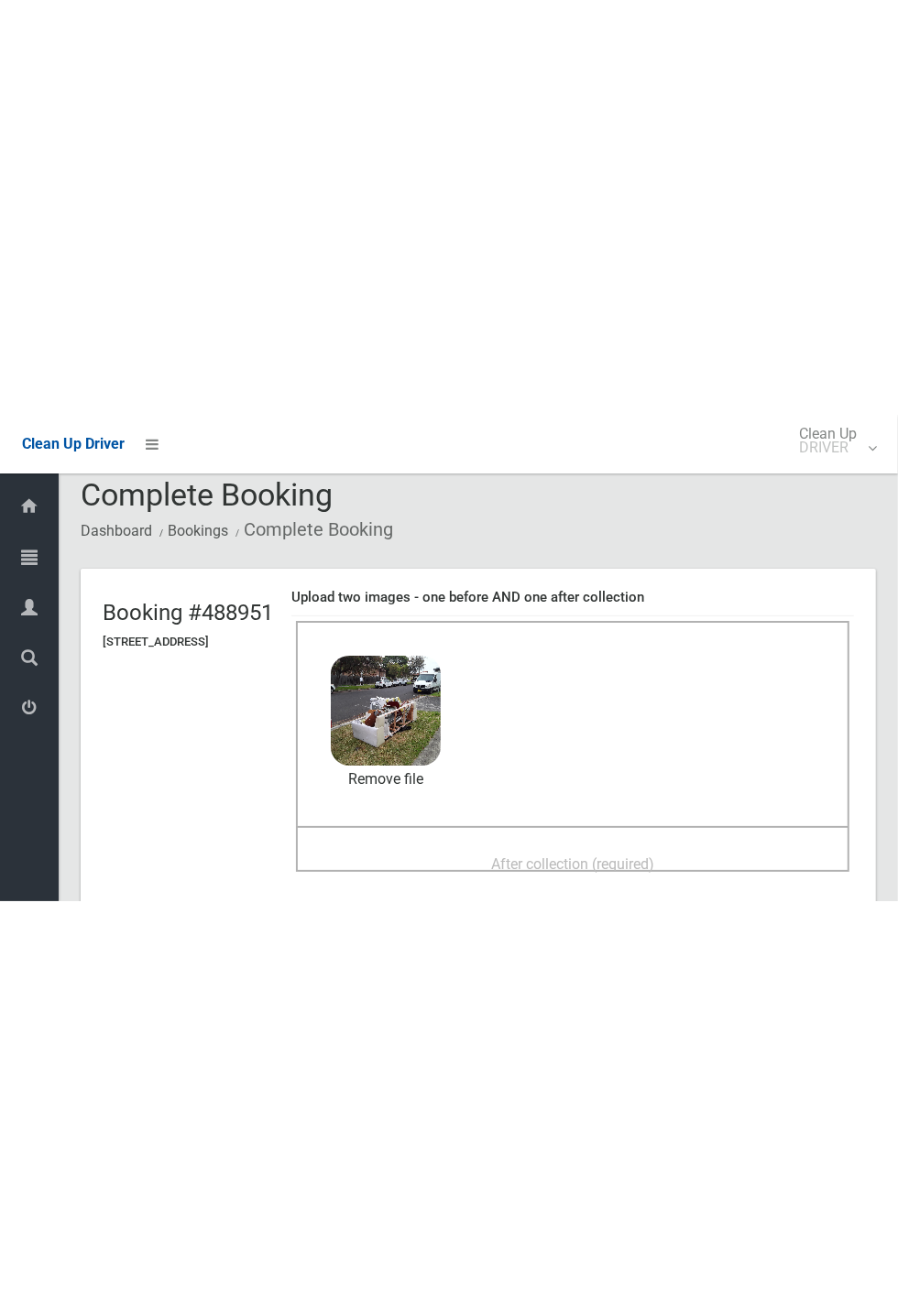
scroll to position [16, 0]
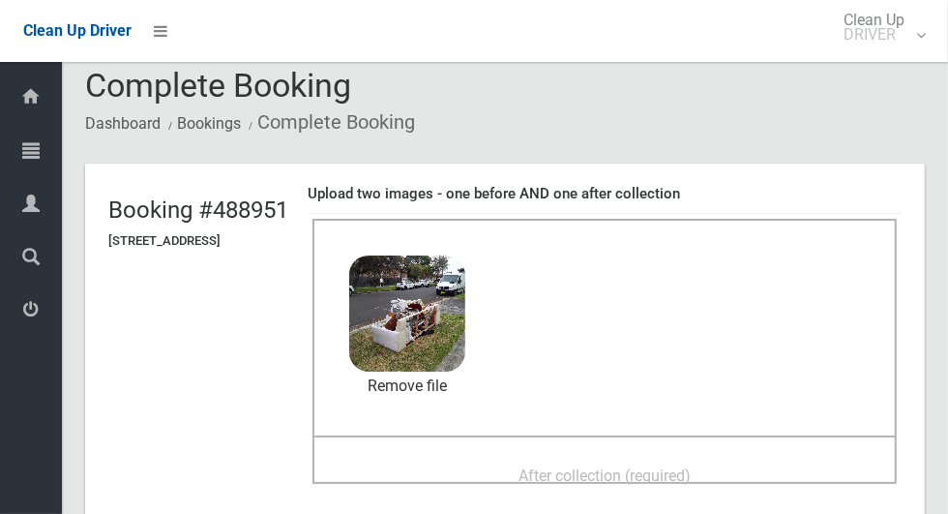
click at [754, 468] on div "After collection (required)" at bounding box center [605, 475] width 542 height 36
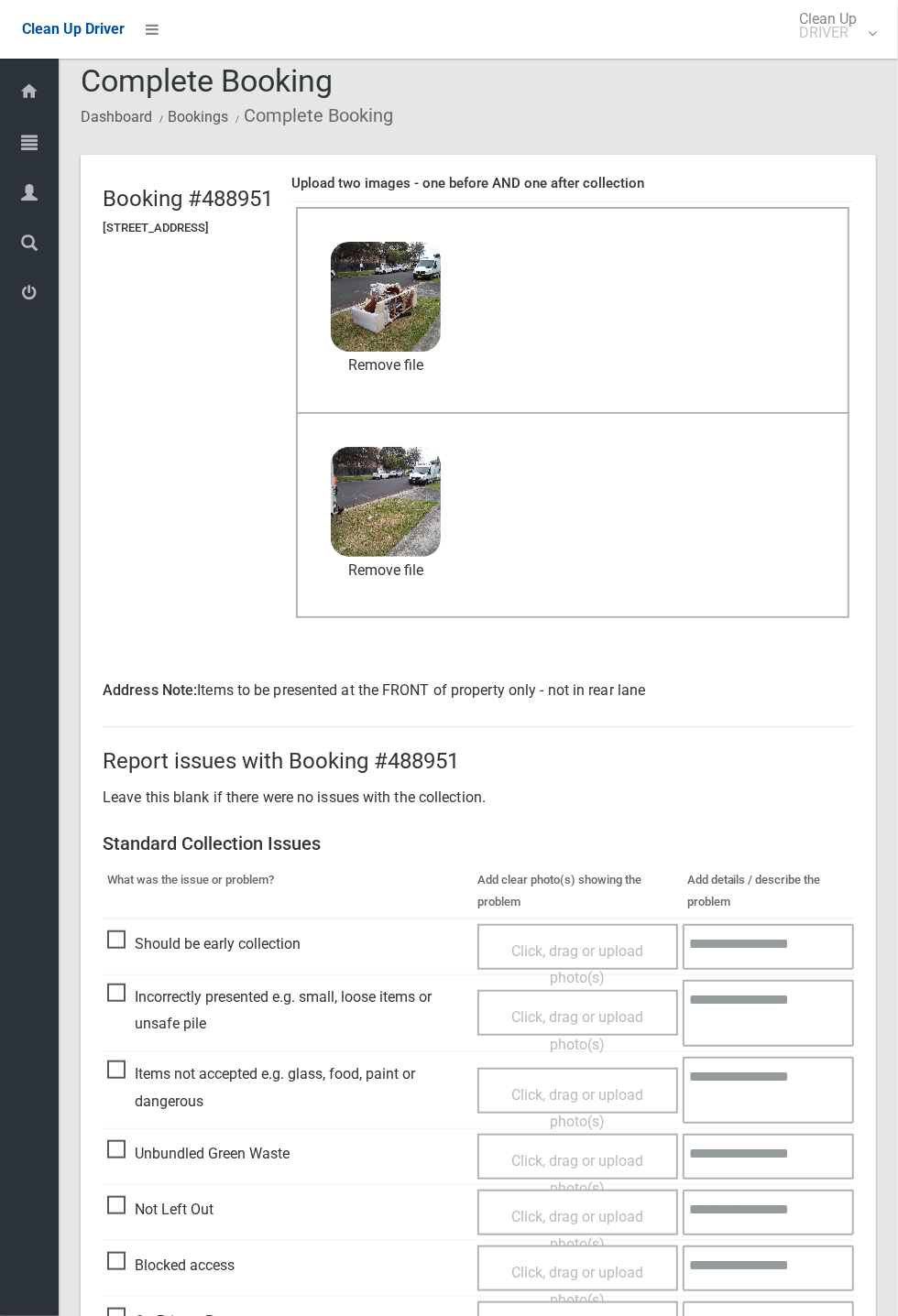
scroll to position [664, 0]
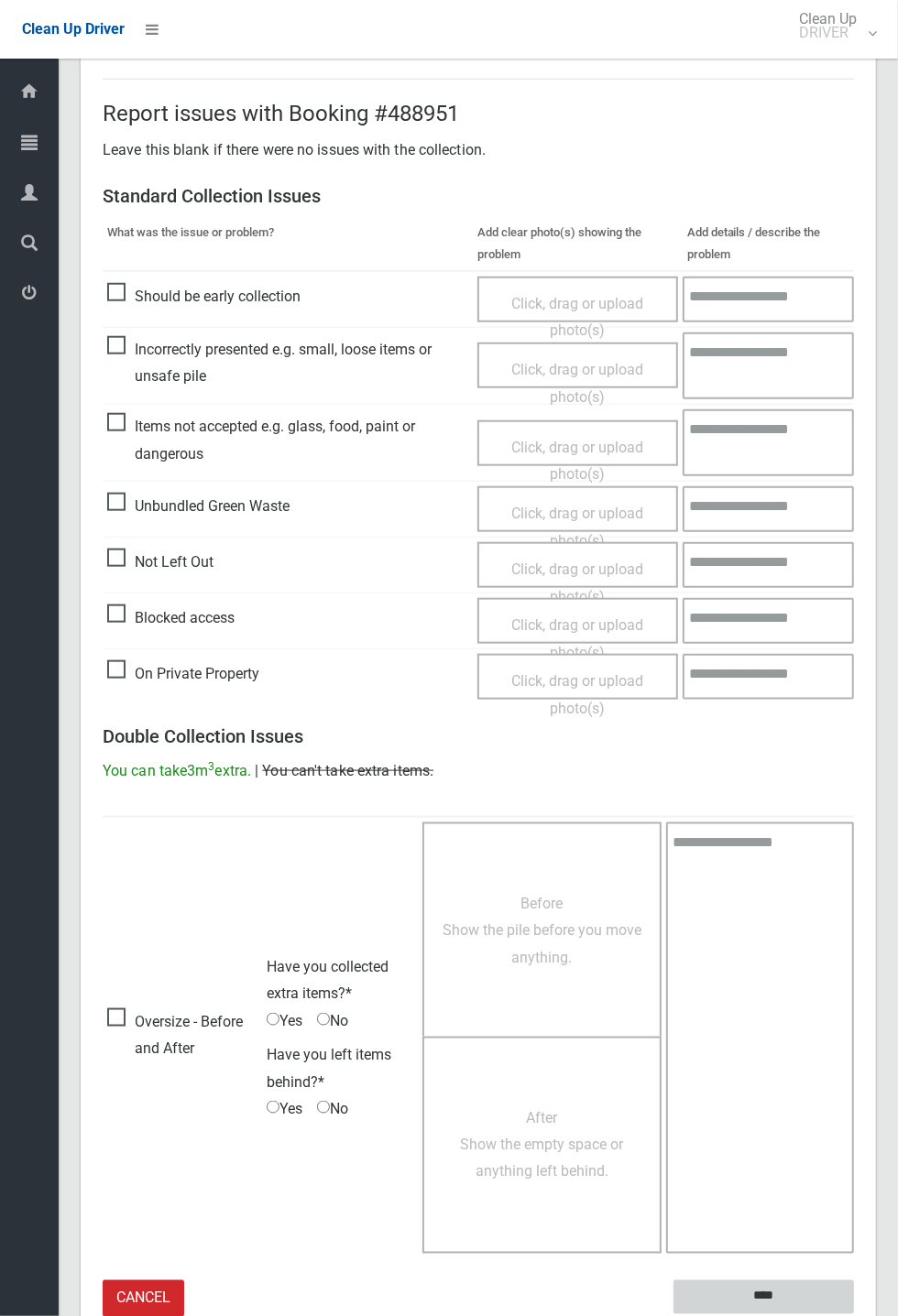
click at [854, 486] on input "****" at bounding box center [763, 1297] width 181 height 34
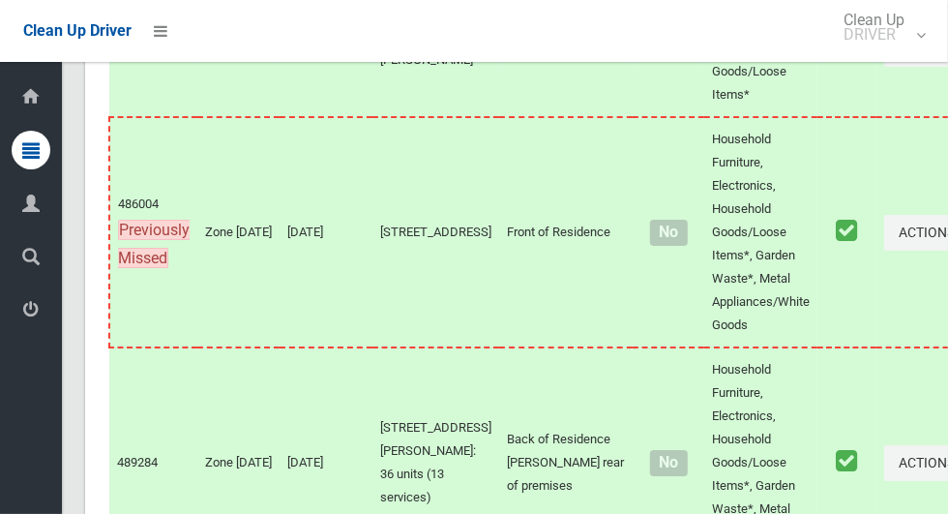
scroll to position [11974, 0]
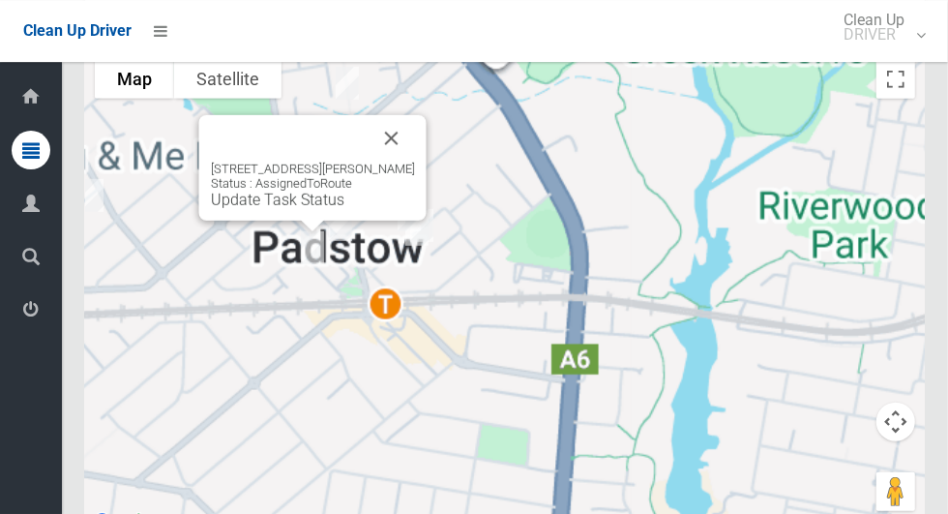
click at [389, 254] on div "[STREET_ADDRESS][PERSON_NAME] Status : AssignedToRoute Update Task Status" at bounding box center [505, 292] width 840 height 484
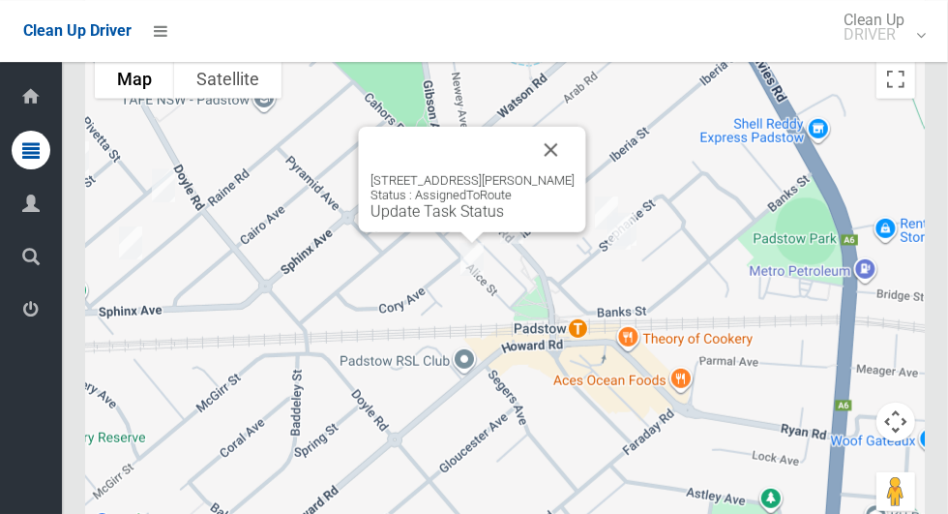
click at [552, 173] on button "Close" at bounding box center [551, 150] width 46 height 46
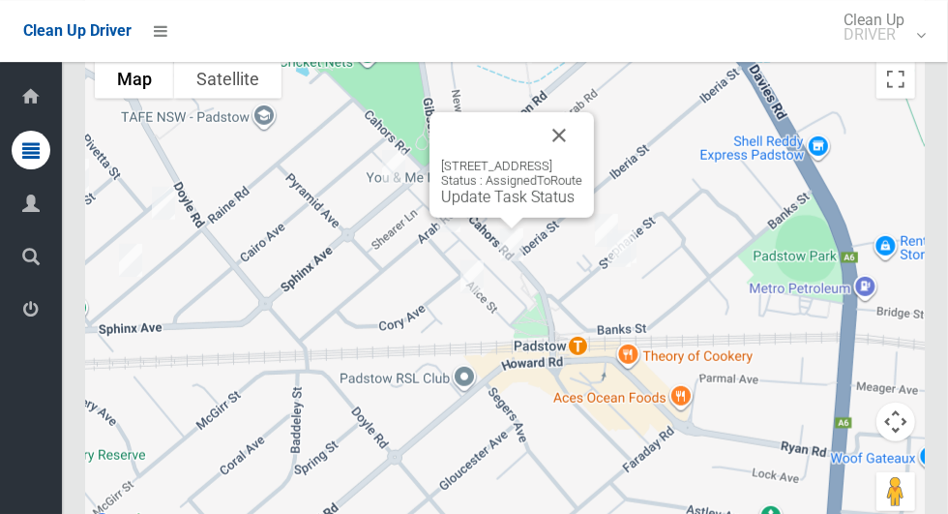
click at [582, 159] on button "Close" at bounding box center [559, 135] width 46 height 46
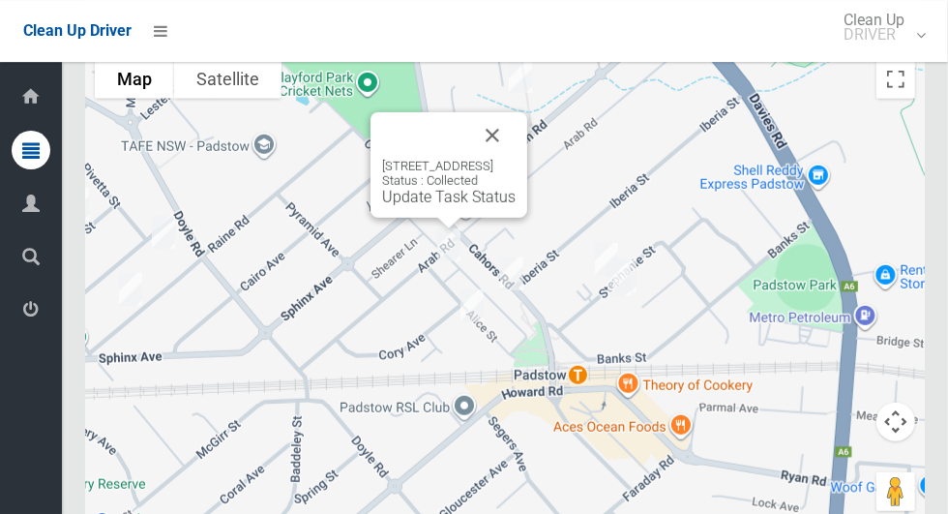
click at [516, 159] on button "Close" at bounding box center [492, 135] width 46 height 46
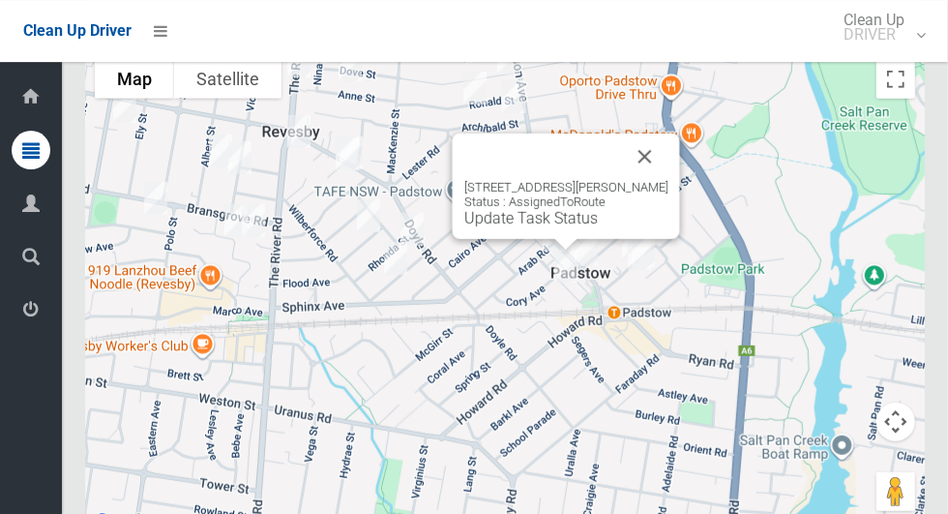
click at [650, 180] on button "Close" at bounding box center [645, 156] width 46 height 46
click at [660, 180] on button "Close" at bounding box center [645, 156] width 46 height 46
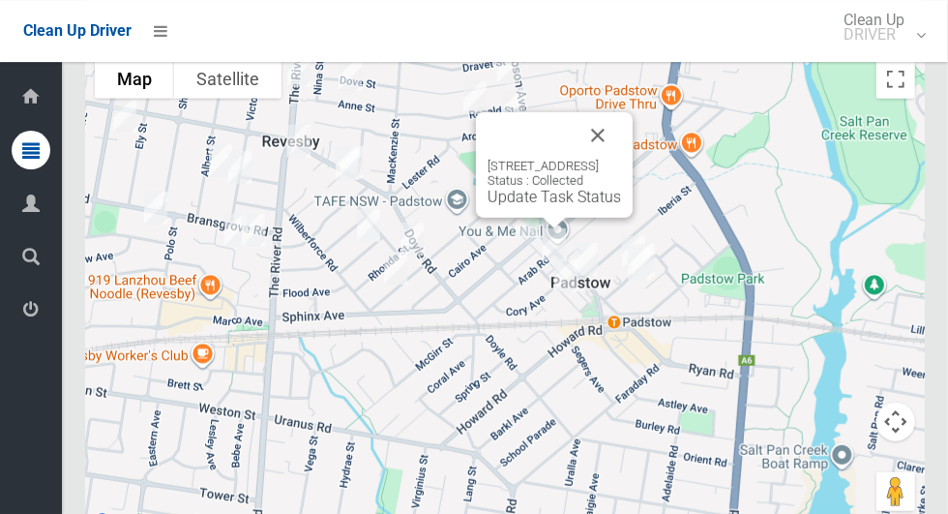
click at [621, 159] on button "Close" at bounding box center [598, 135] width 46 height 46
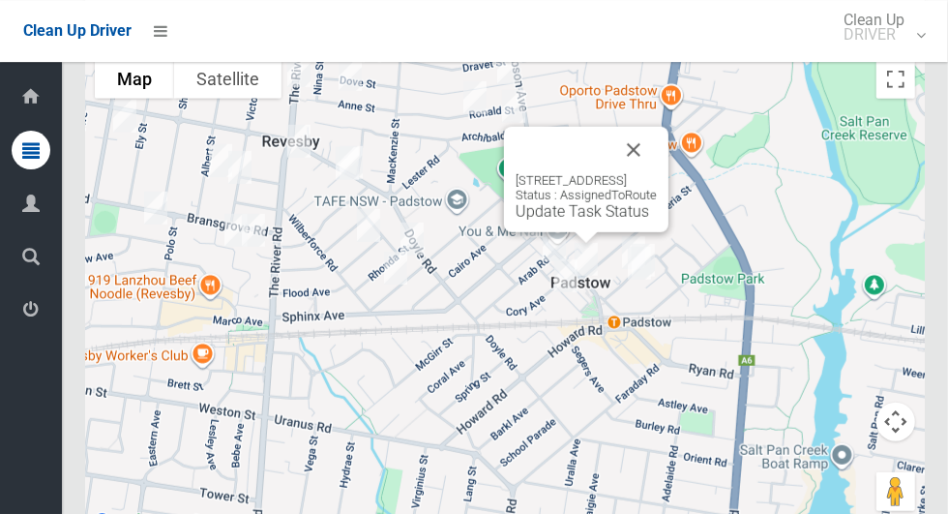
click at [657, 173] on button "Close" at bounding box center [633, 150] width 46 height 46
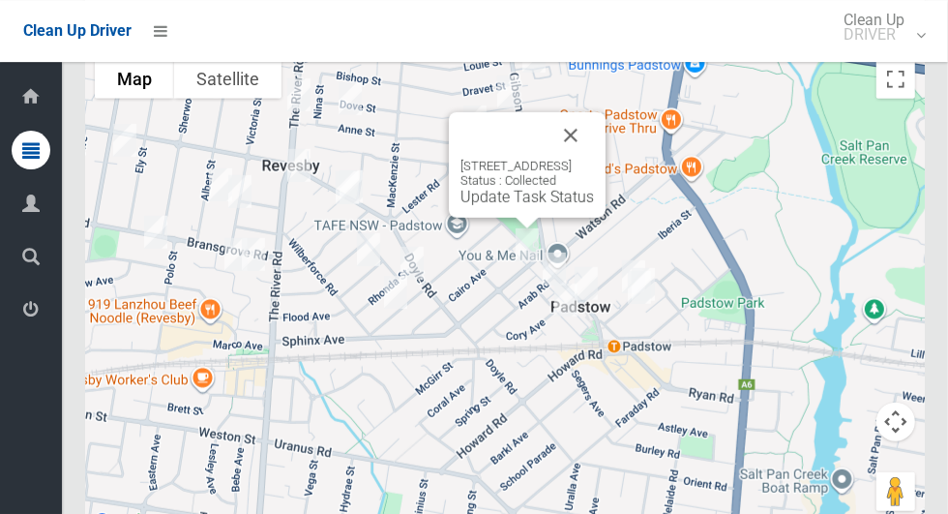
click at [594, 159] on button "Close" at bounding box center [570, 135] width 46 height 46
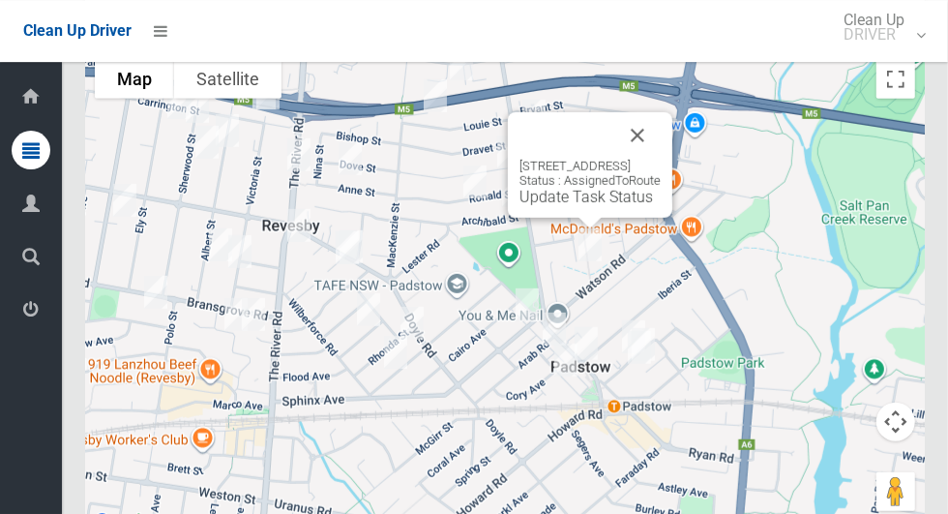
click at [661, 159] on button "Close" at bounding box center [637, 135] width 46 height 46
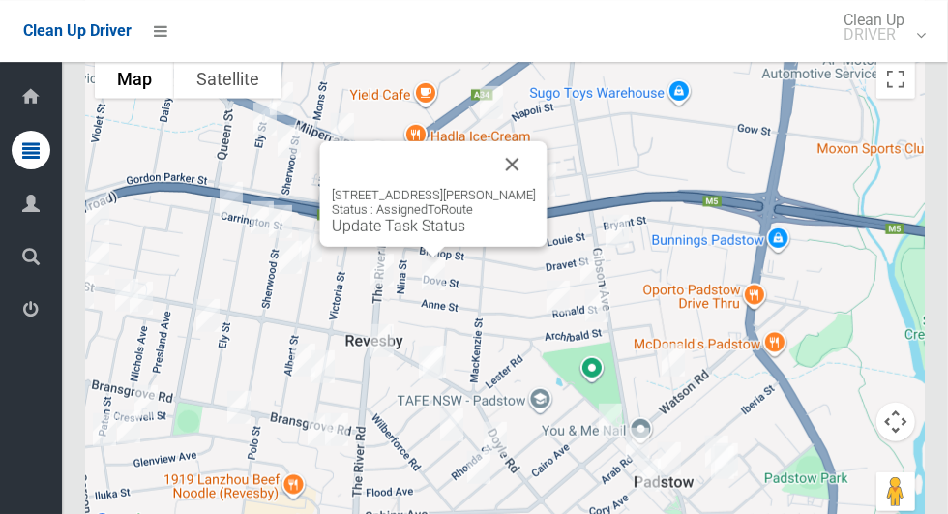
click at [510, 188] on button "Close" at bounding box center [512, 164] width 46 height 46
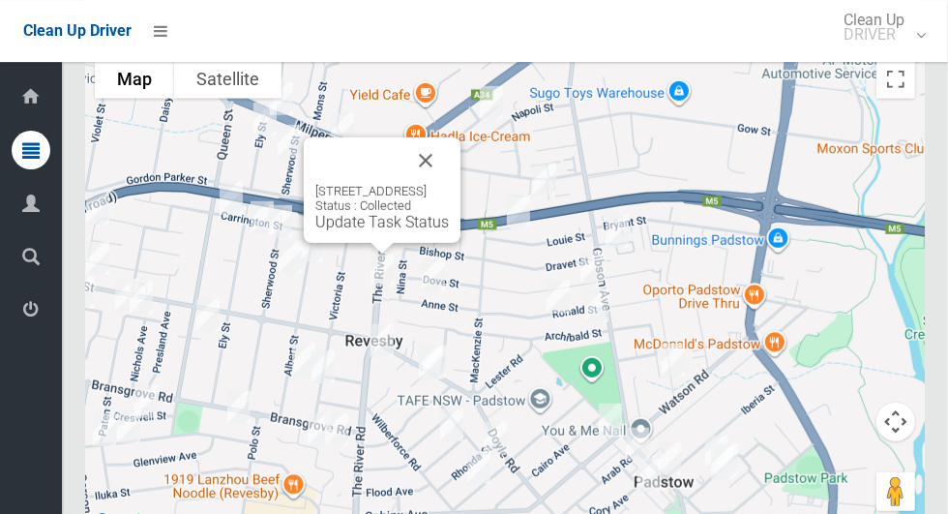
click at [449, 184] on button "Close" at bounding box center [425, 160] width 46 height 46
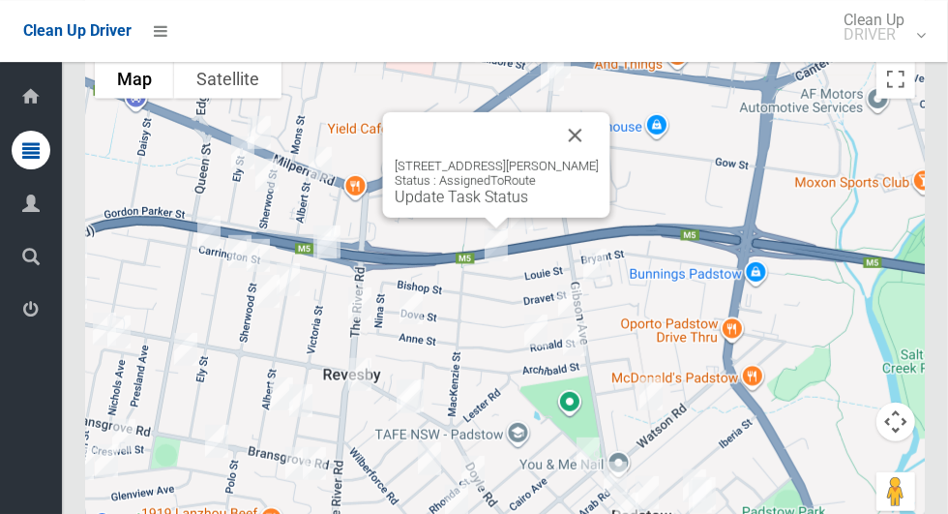
click at [574, 159] on button "Close" at bounding box center [575, 135] width 46 height 46
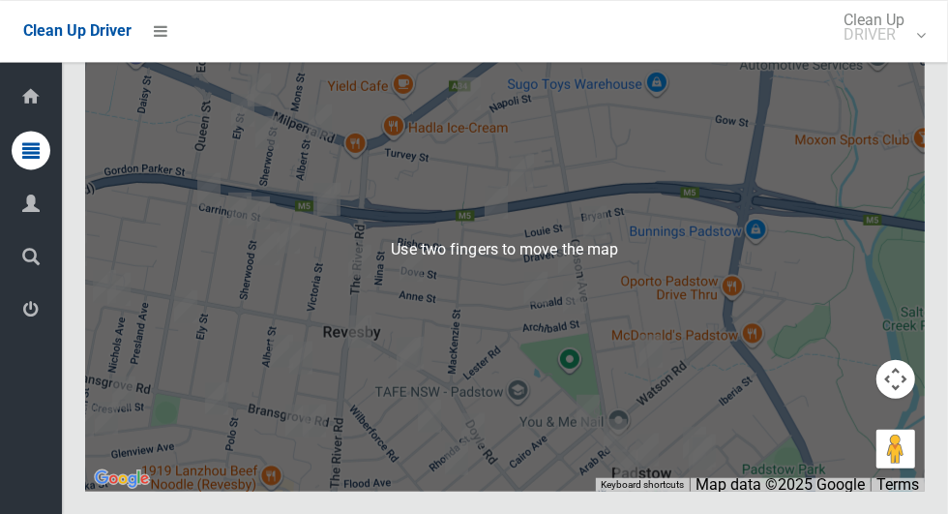
scroll to position [12070, 0]
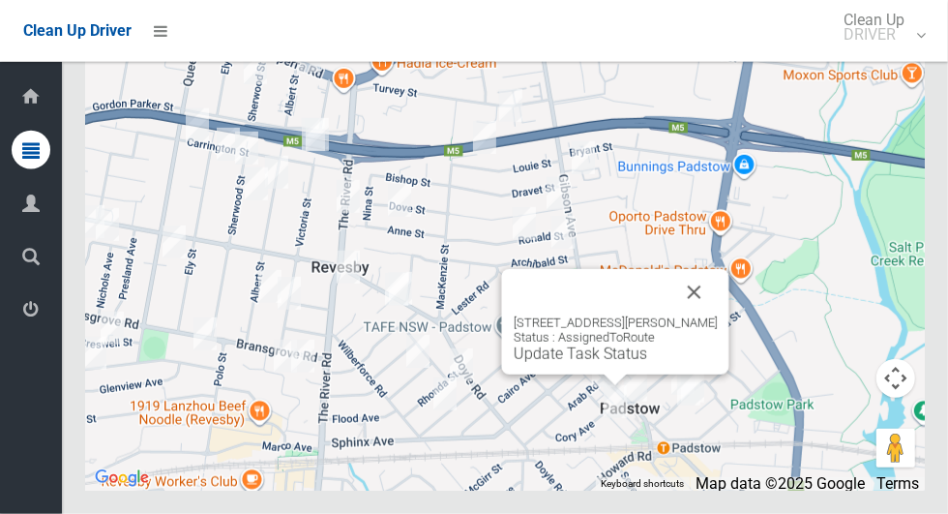
click at [618, 363] on link "Update Task Status" at bounding box center [580, 353] width 133 height 18
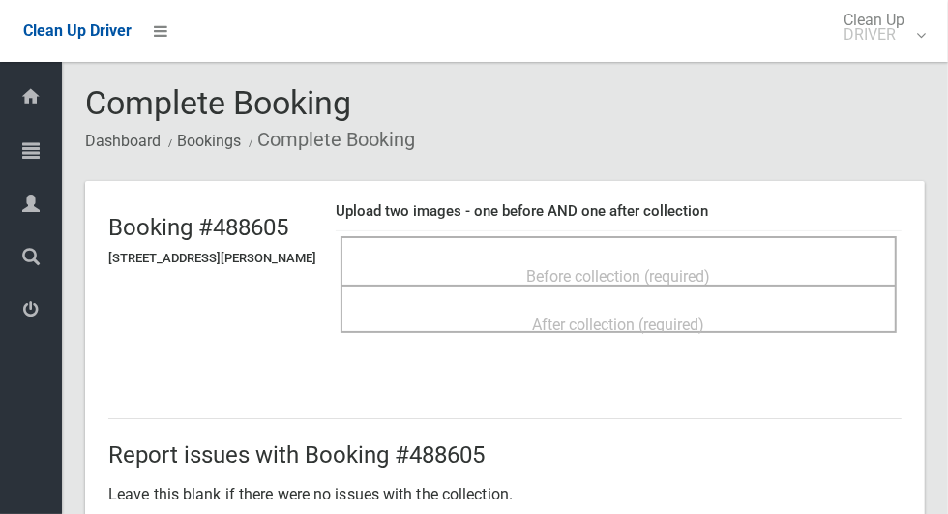
click at [738, 268] on div "Before collection (required)" at bounding box center [619, 275] width 514 height 36
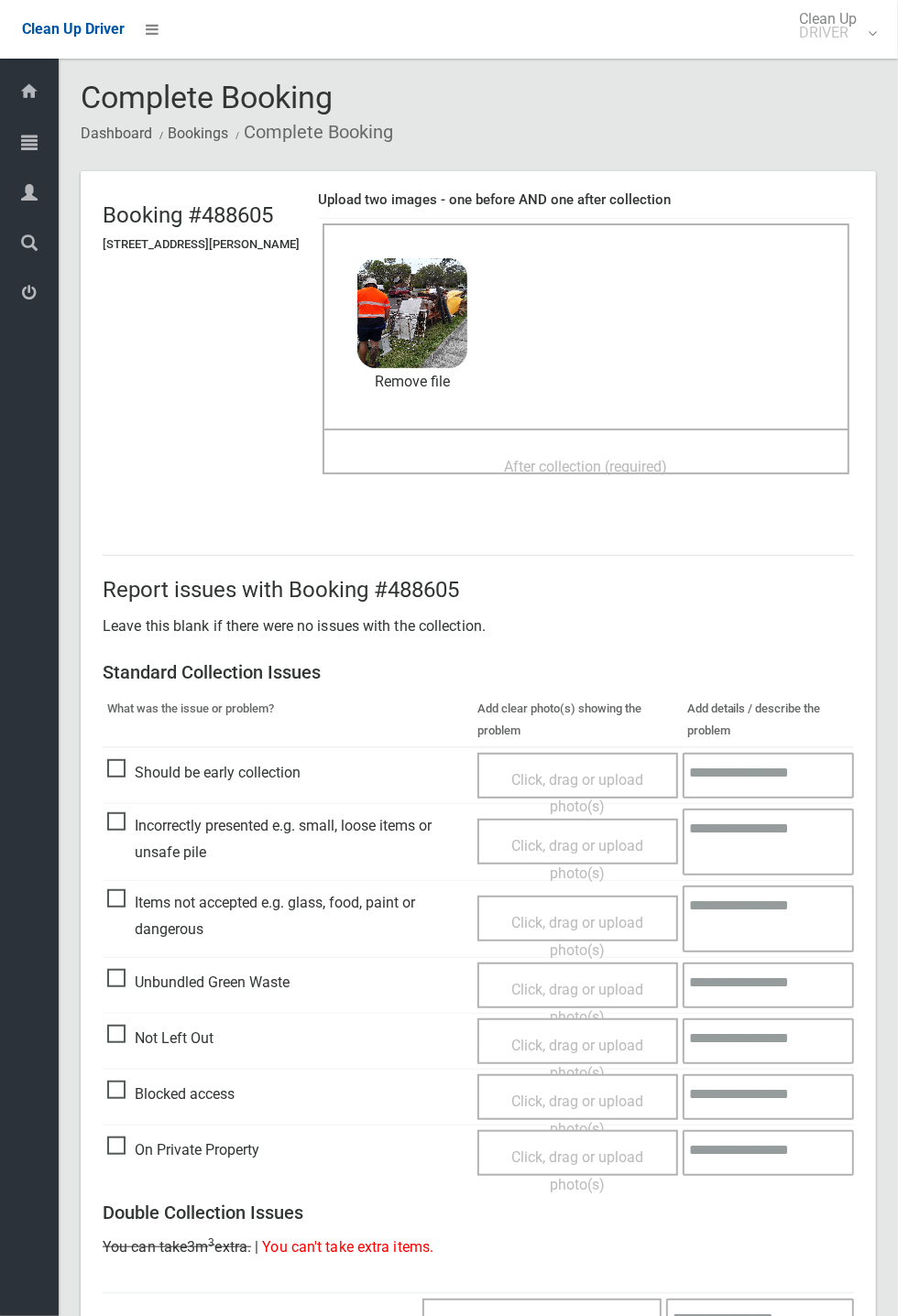
scroll to position [21, 0]
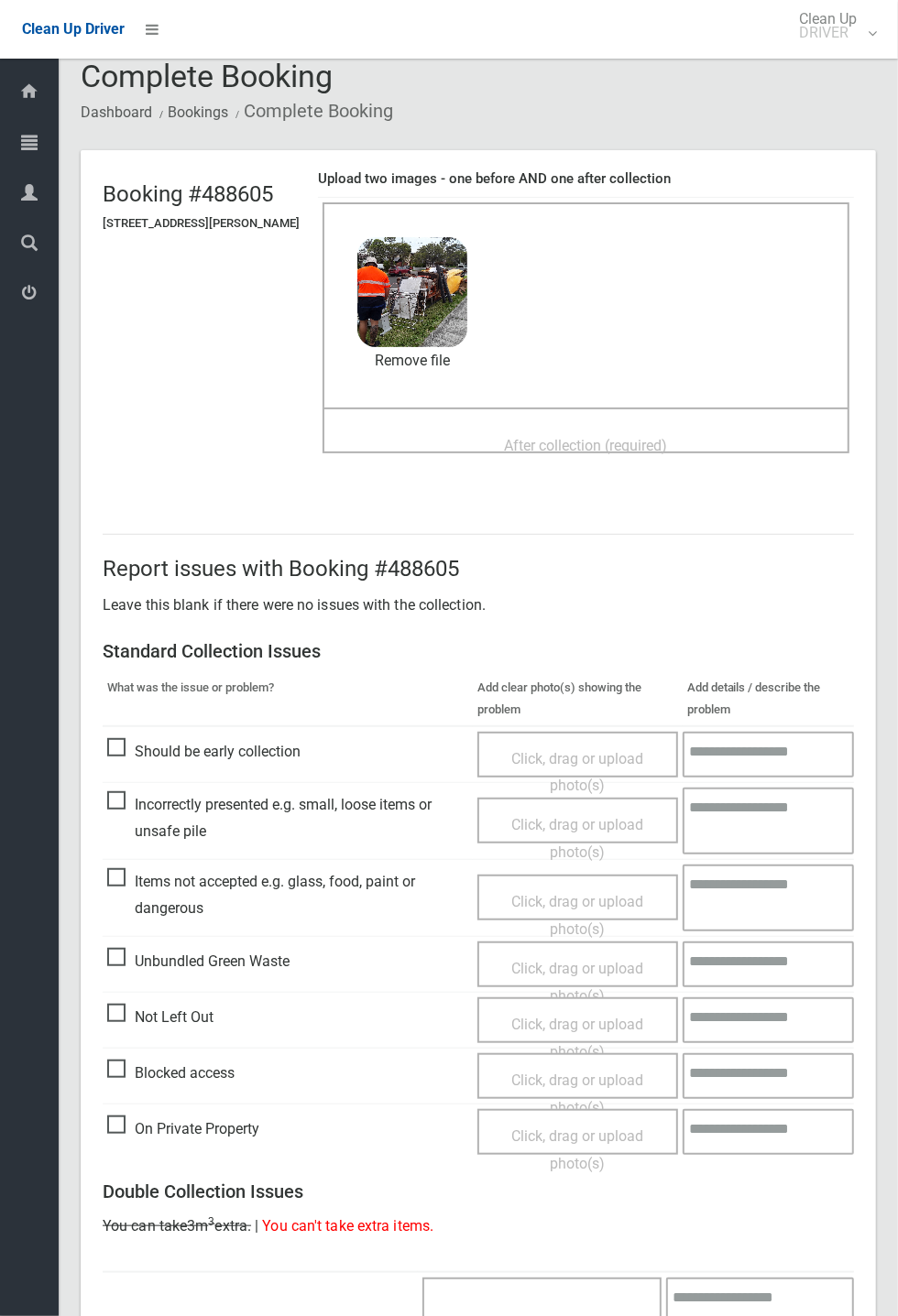
click at [748, 449] on div "After collection (required)" at bounding box center [586, 445] width 487 height 34
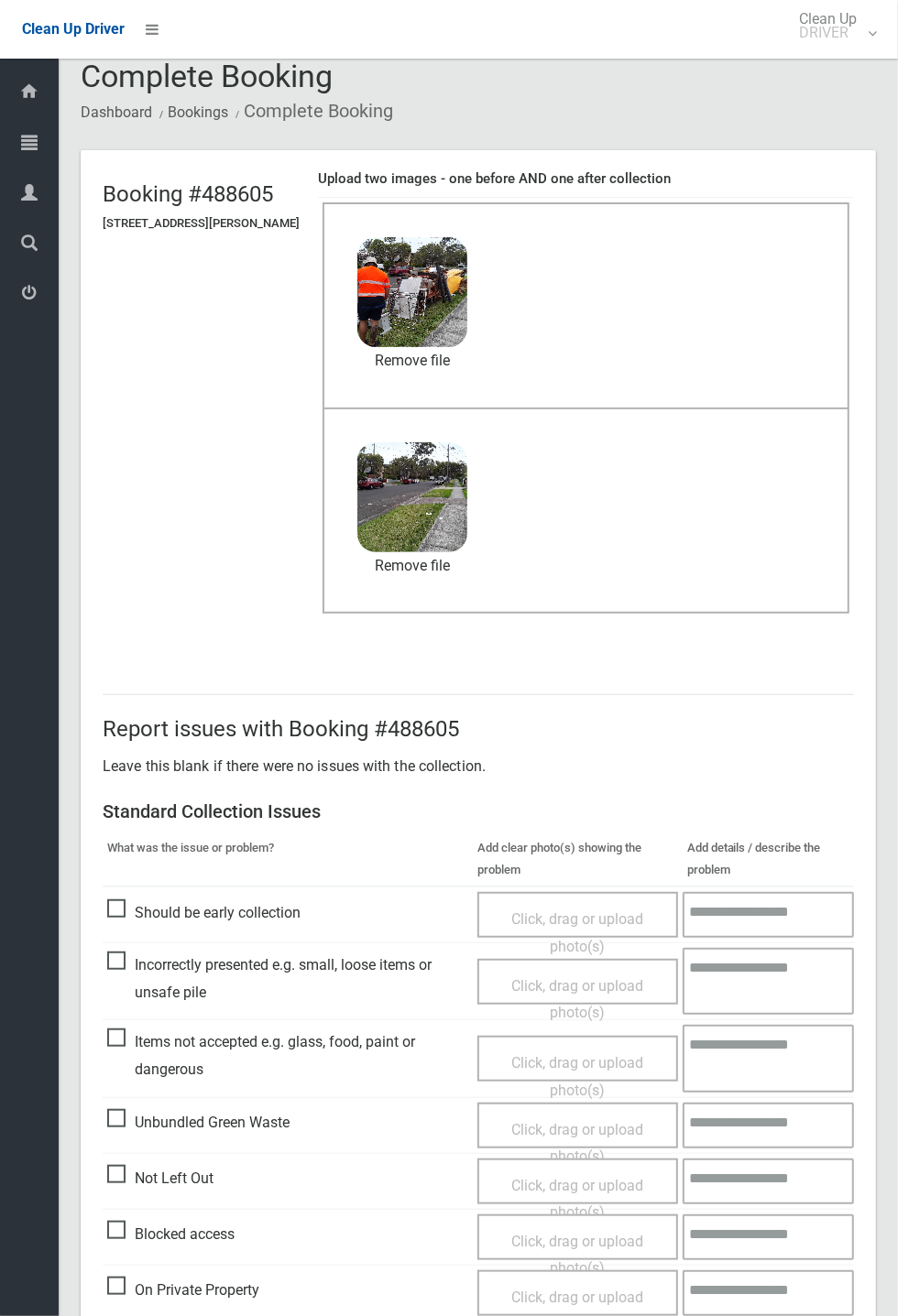
scroll to position [635, 0]
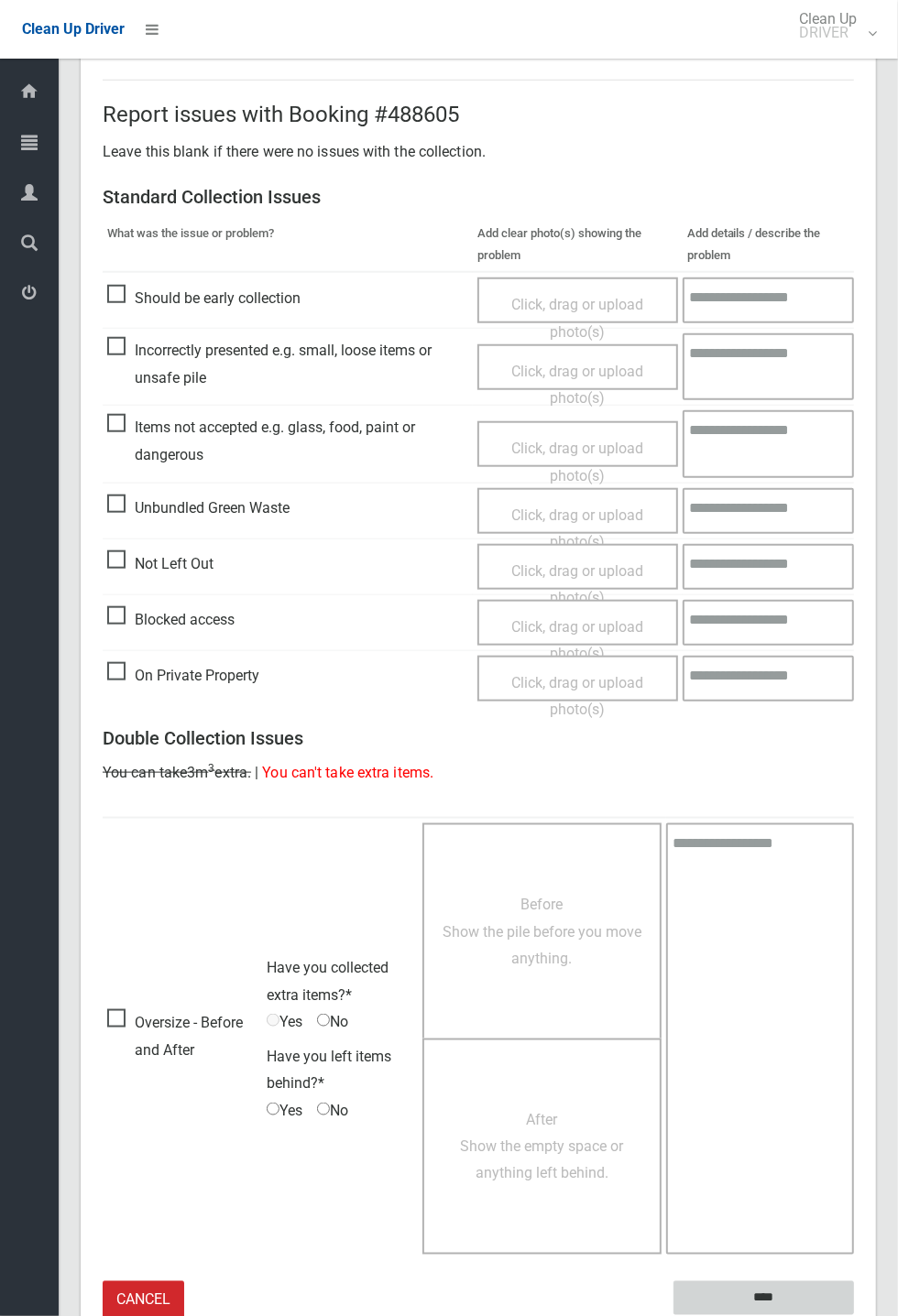
click at [854, 486] on input "****" at bounding box center [763, 1298] width 181 height 34
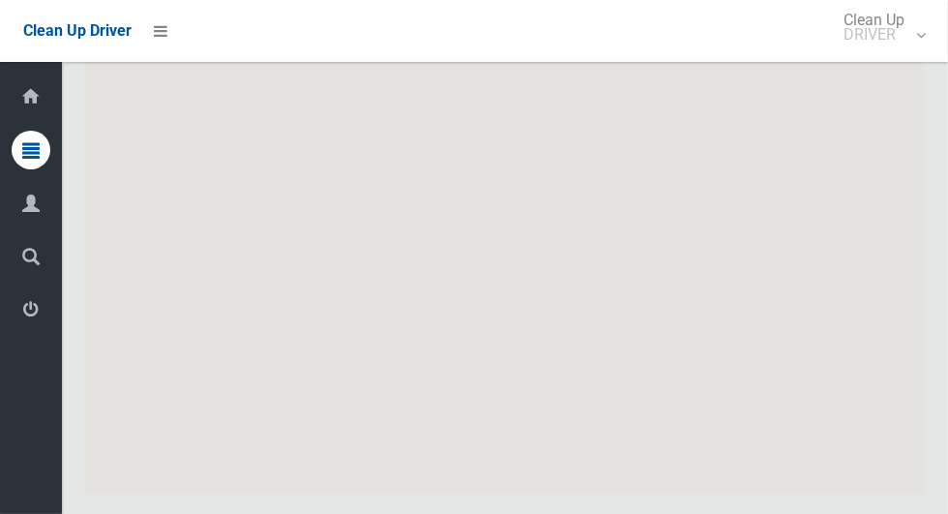
scroll to position [12071, 0]
